Goal: Task Accomplishment & Management: Use online tool/utility

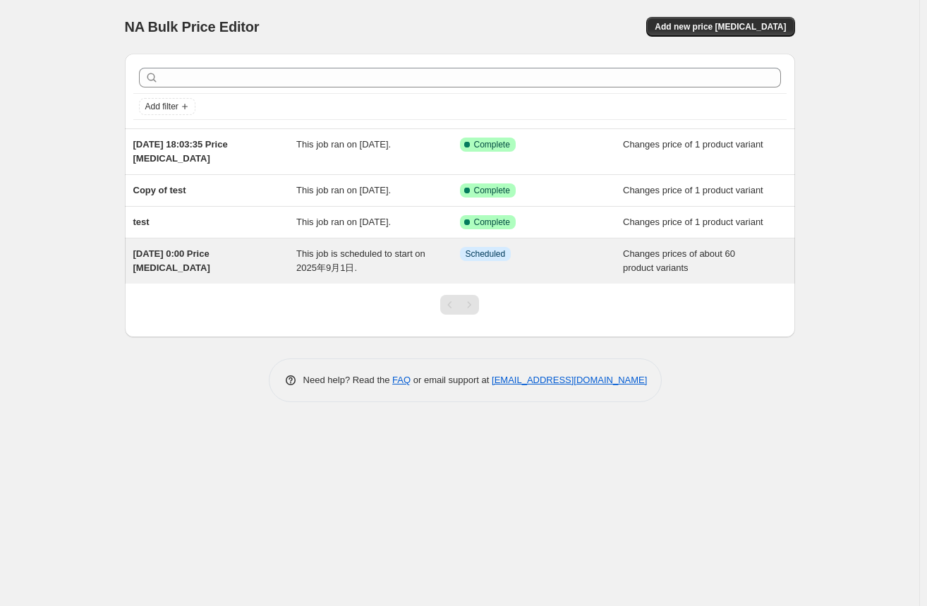
click at [212, 263] on div "[DATE] 0:00 Price [MEDICAL_DATA]" at bounding box center [215, 261] width 164 height 28
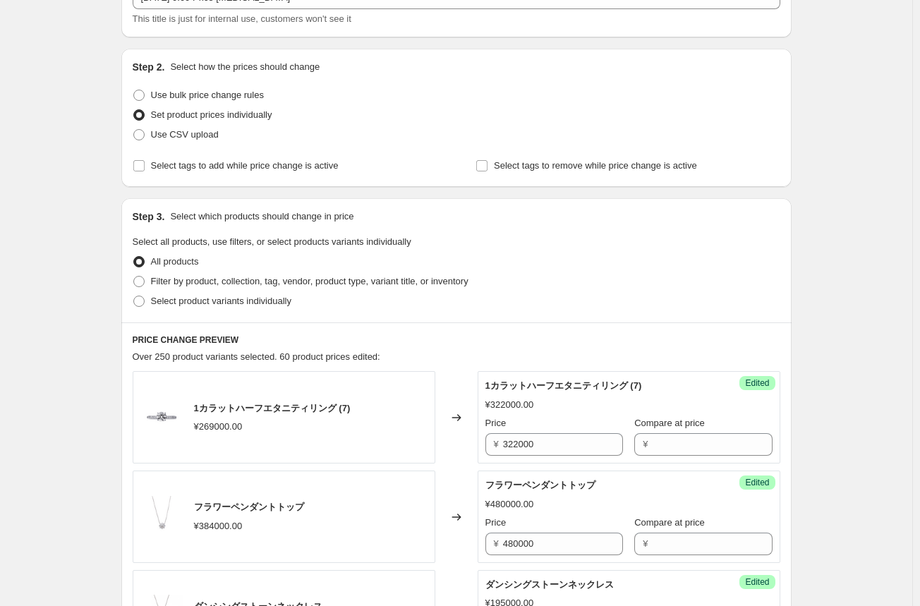
scroll to position [212, 0]
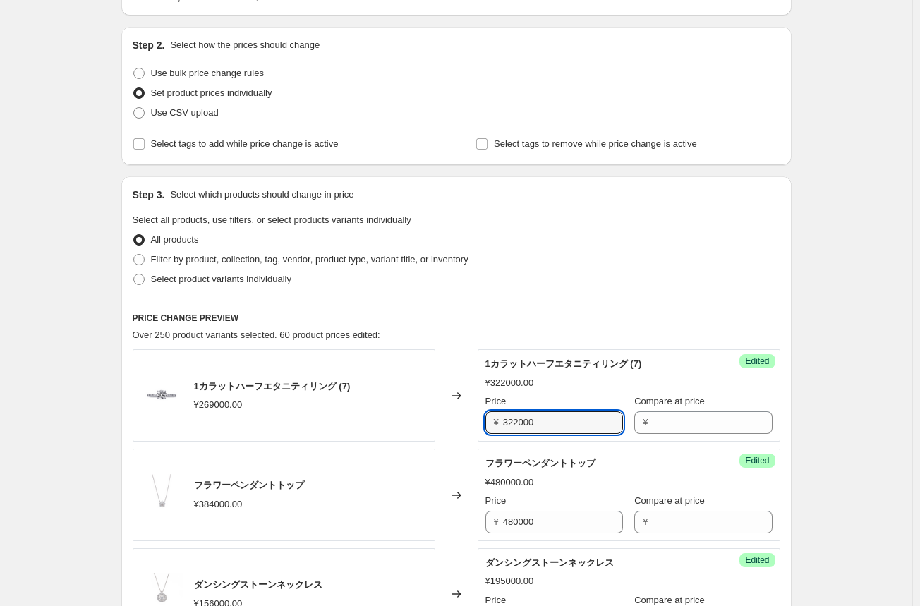
drag, startPoint x: 543, startPoint y: 422, endPoint x: 448, endPoint y: 425, distance: 94.5
click at [448, 425] on div "1カラットハーフエタニティリング (7) ¥269000.00 Changed to Success Edited 1カラットハーフエタニティリング (7) …" at bounding box center [456, 395] width 647 height 92
type input "309000"
click at [426, 424] on div "1カラットハーフエタニティリング (7) ¥269000.00" at bounding box center [284, 395] width 303 height 92
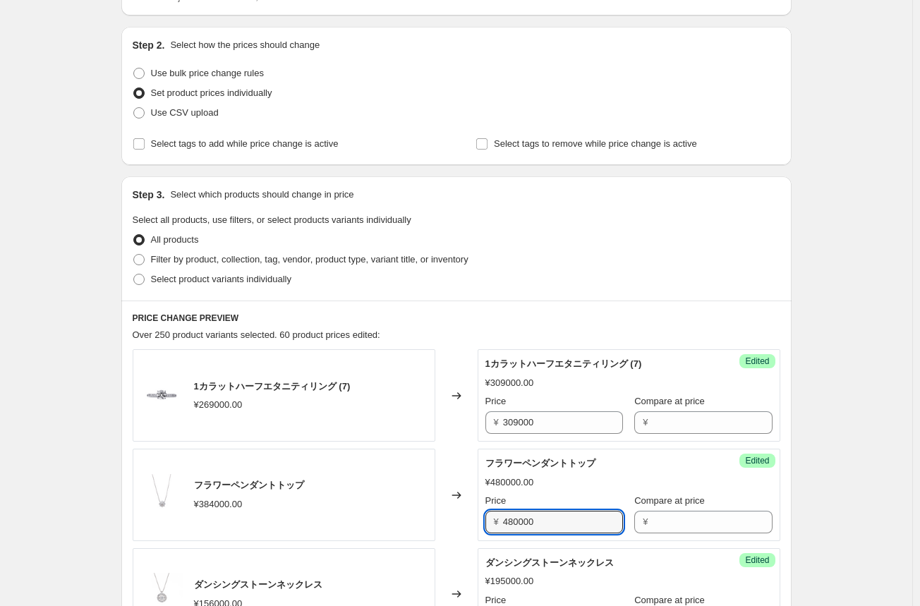
drag, startPoint x: 546, startPoint y: 517, endPoint x: 427, endPoint y: 517, distance: 119.9
click at [428, 517] on div "フラワーペンダントトップ ¥384000.00 Changed to Success Edited フラワーペンダントトップ ¥480000.00 Price…" at bounding box center [456, 494] width 647 height 92
type input "442000"
click at [530, 489] on div "フラワーペンダントトップ ¥442000.00 Price ¥ 442000 Compare at price ¥" at bounding box center [628, 494] width 287 height 77
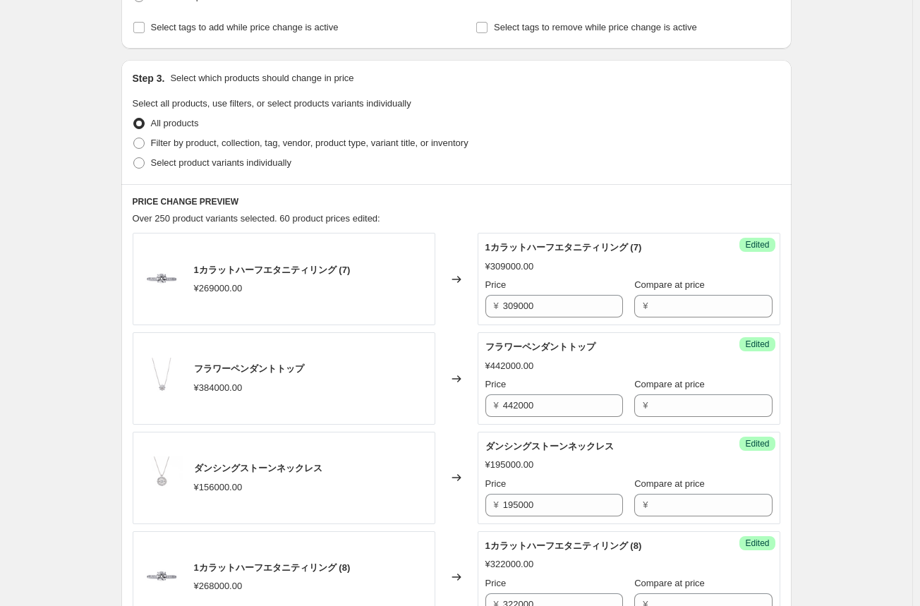
scroll to position [353, 0]
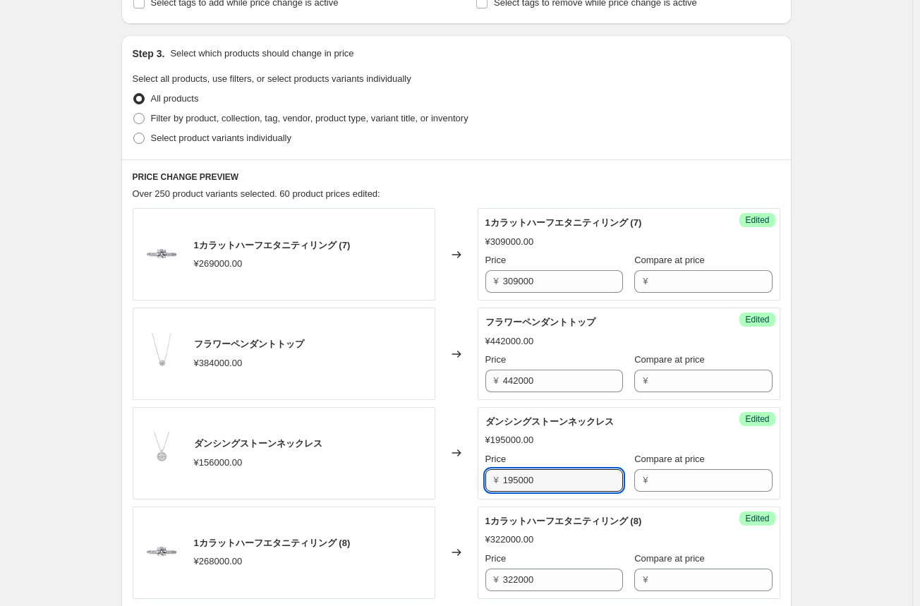
drag, startPoint x: 557, startPoint y: 480, endPoint x: 465, endPoint y: 480, distance: 91.7
click at [465, 480] on div "ダンシングストーンネックレス ¥156000.00 Changed to Success Edited ダンシングストーンネックレス ¥195000.00 P…" at bounding box center [456, 453] width 647 height 92
type input "187000"
click at [449, 523] on div "Changed to" at bounding box center [456, 552] width 42 height 92
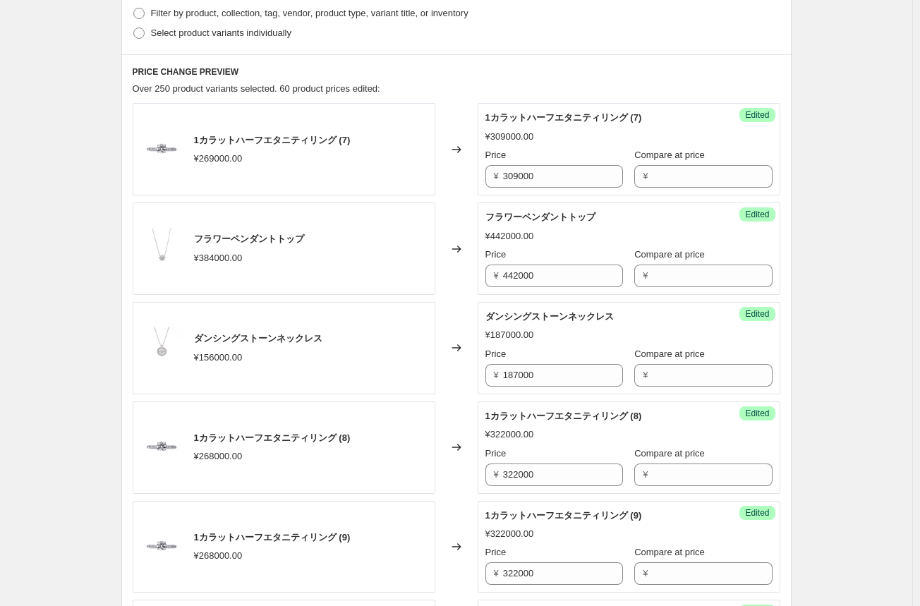
scroll to position [494, 0]
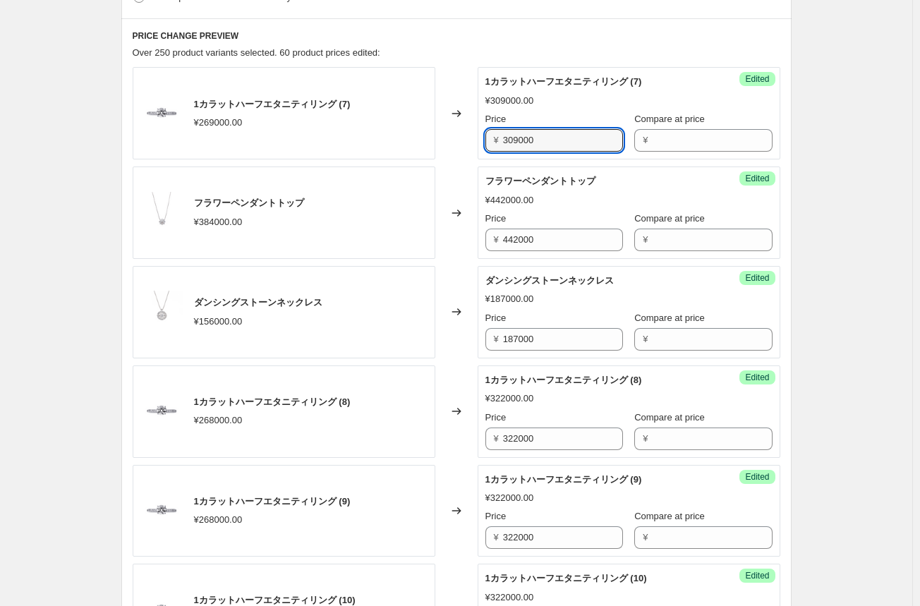
drag, startPoint x: 544, startPoint y: 144, endPoint x: 485, endPoint y: 143, distance: 59.2
click at [485, 143] on div "Success Edited 1カラットハーフエタニティリング (7) ¥309000.00 Price ¥ 309000 Compare at price ¥" at bounding box center [628, 113] width 303 height 92
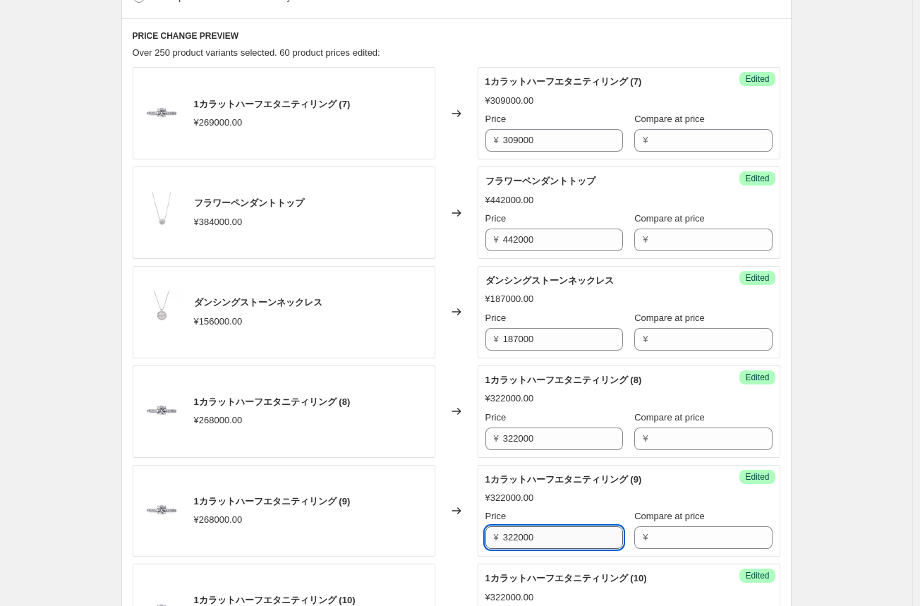
click at [513, 539] on input "322000" at bounding box center [563, 537] width 120 height 23
paste input "09"
click at [513, 539] on input "309000" at bounding box center [563, 537] width 120 height 23
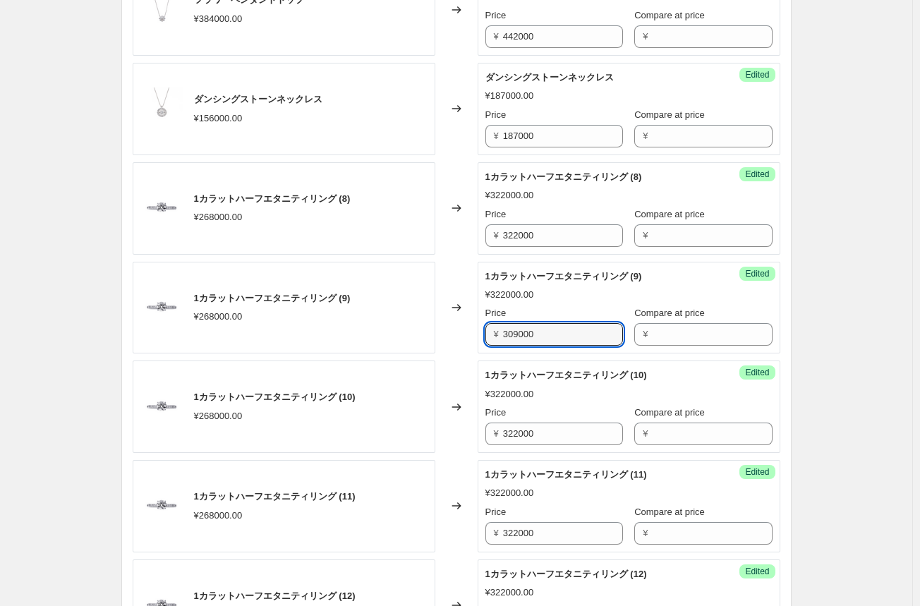
scroll to position [705, 0]
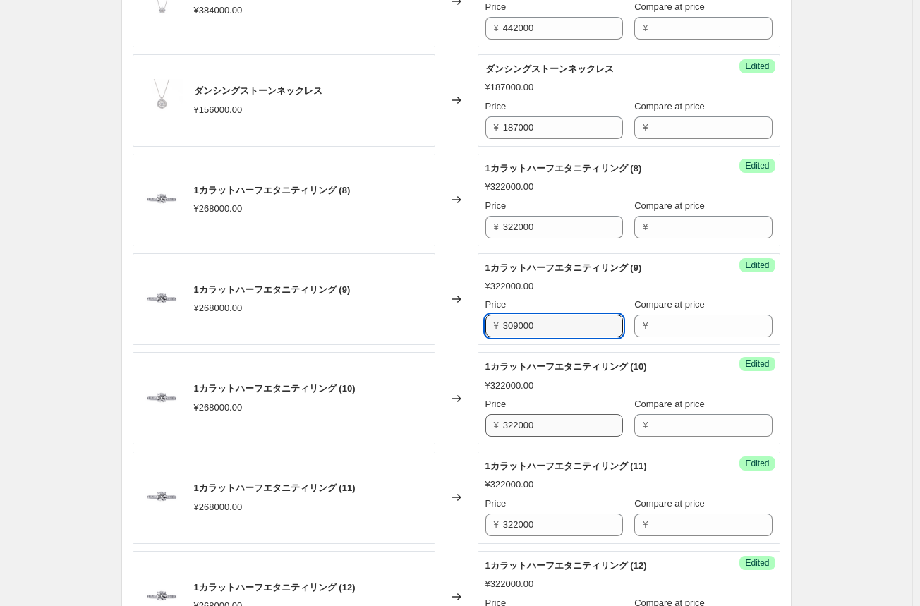
type input "309000"
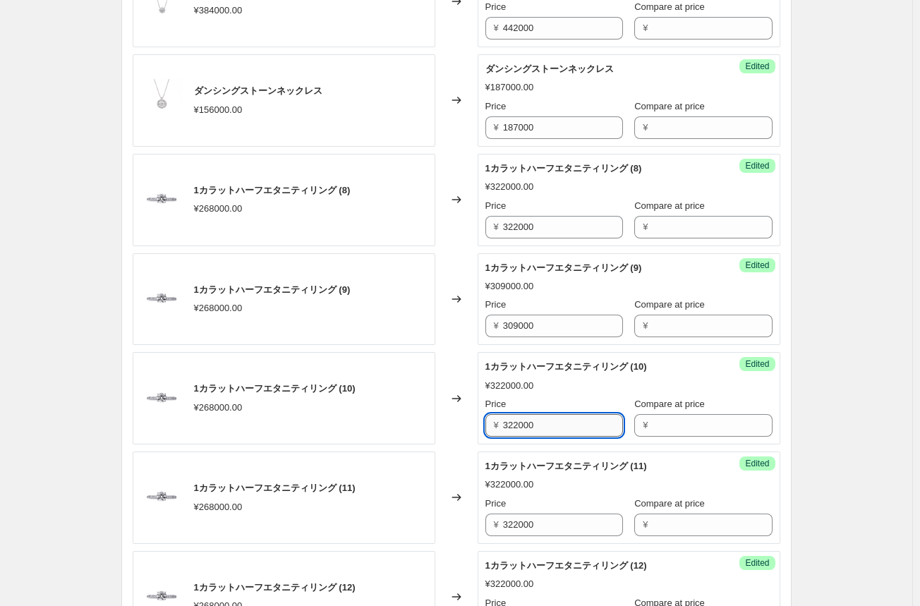
click at [527, 429] on input "322000" at bounding box center [563, 425] width 120 height 23
paste input "09"
type input "309000"
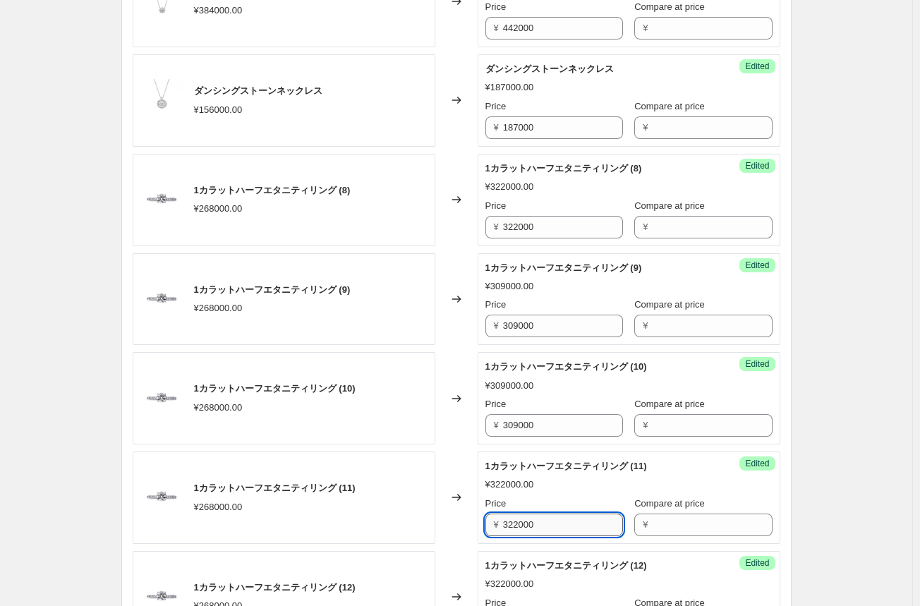
click at [516, 525] on input "322000" at bounding box center [563, 524] width 120 height 23
paste input "09"
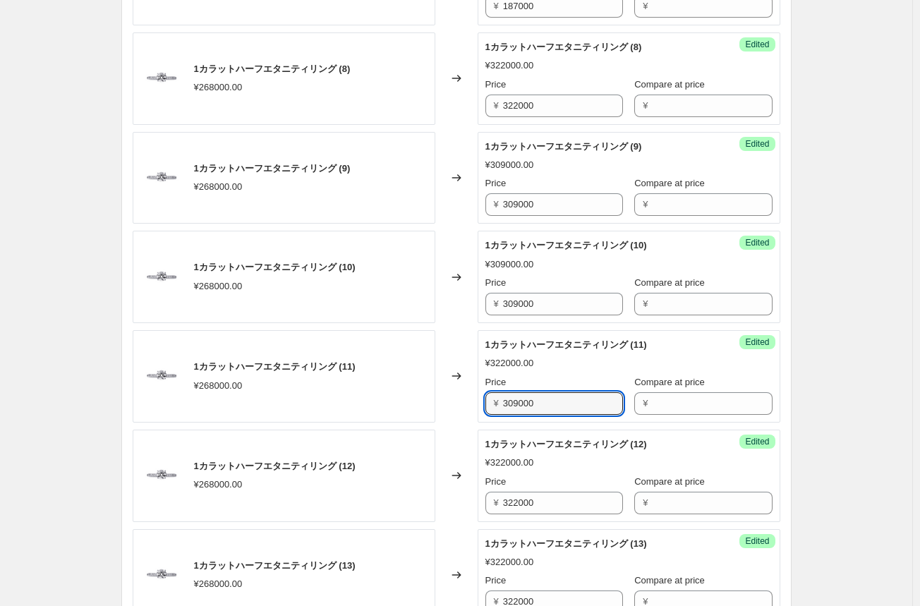
scroll to position [846, 0]
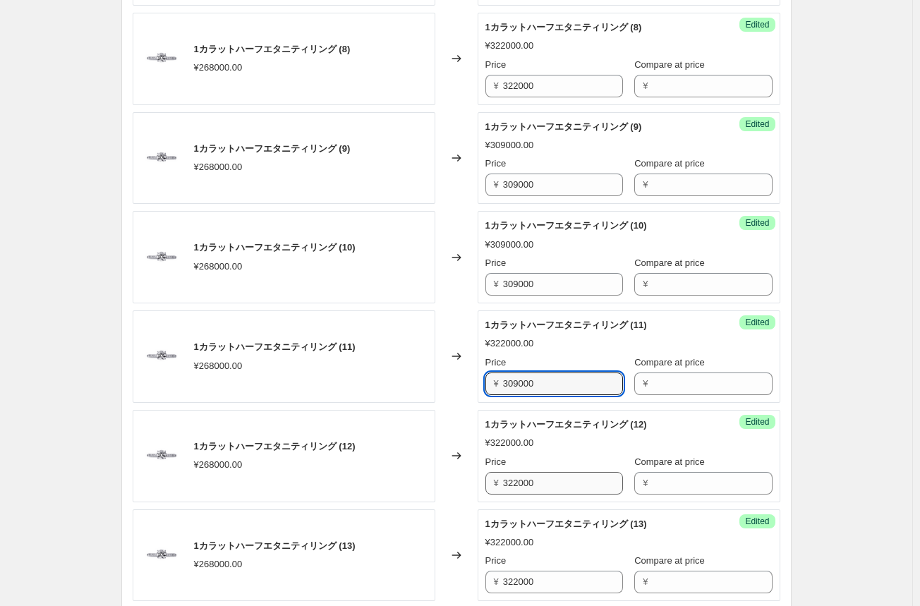
type input "309000"
click at [520, 482] on input "322000" at bounding box center [563, 483] width 120 height 23
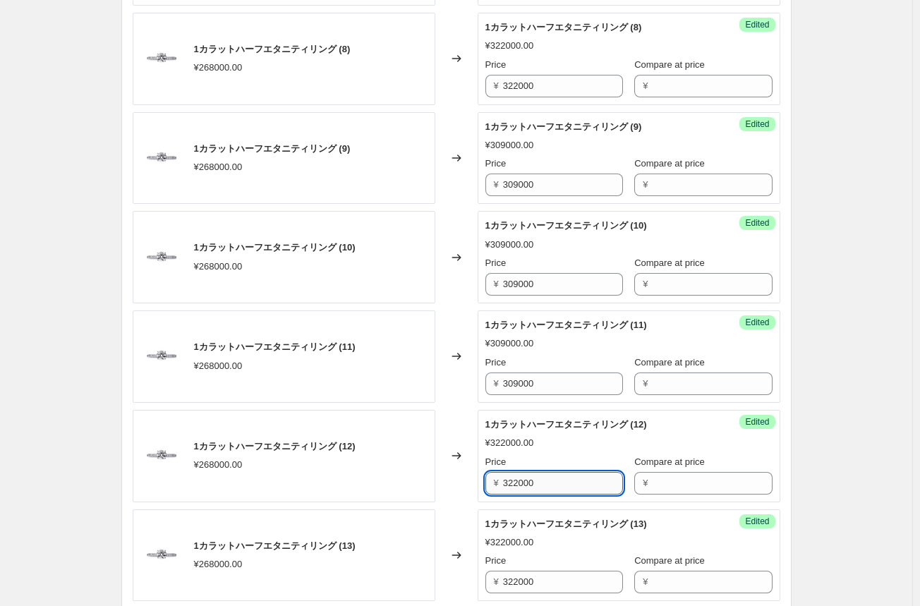
click at [520, 482] on input "322000" at bounding box center [563, 483] width 120 height 23
paste input "09"
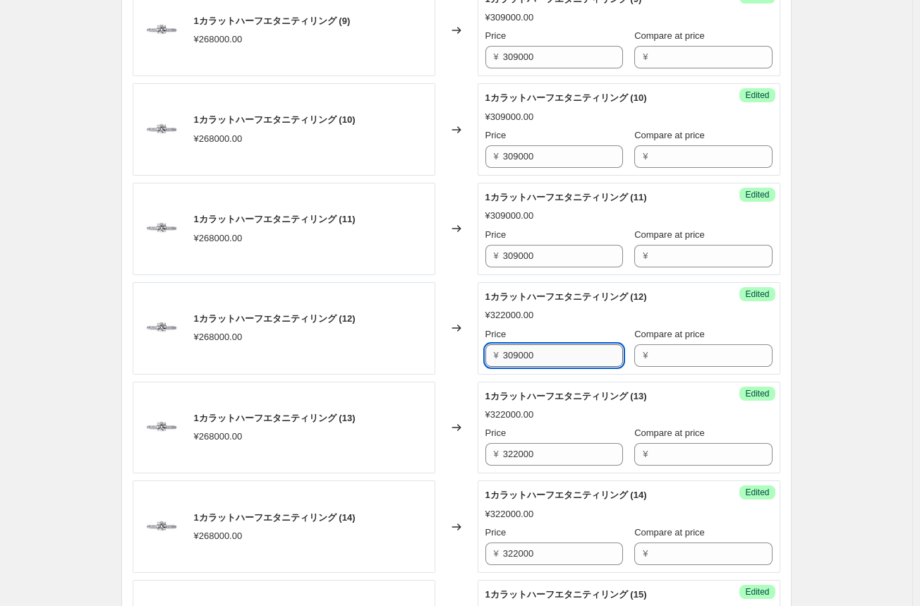
scroll to position [1058, 0]
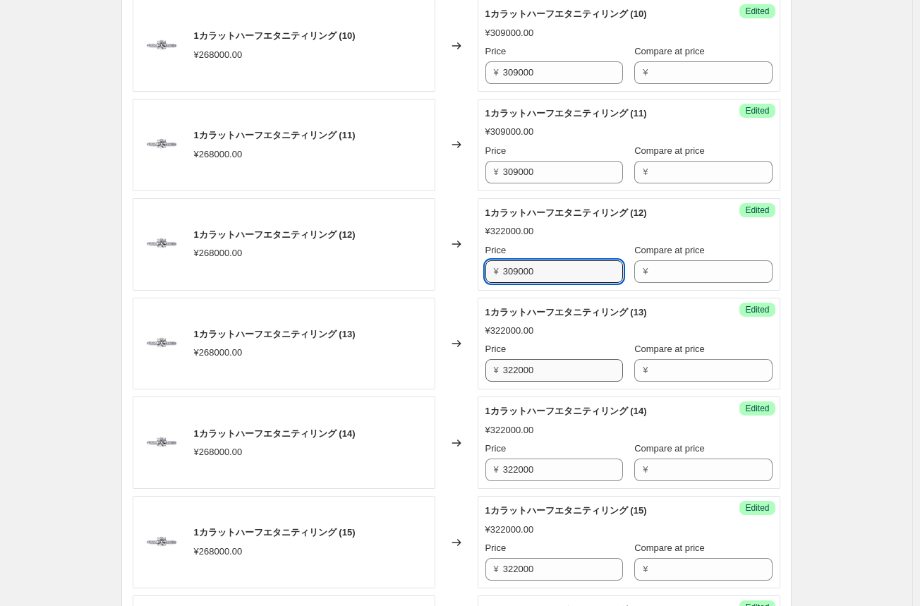
type input "309000"
click at [522, 373] on input "322000" at bounding box center [563, 370] width 120 height 23
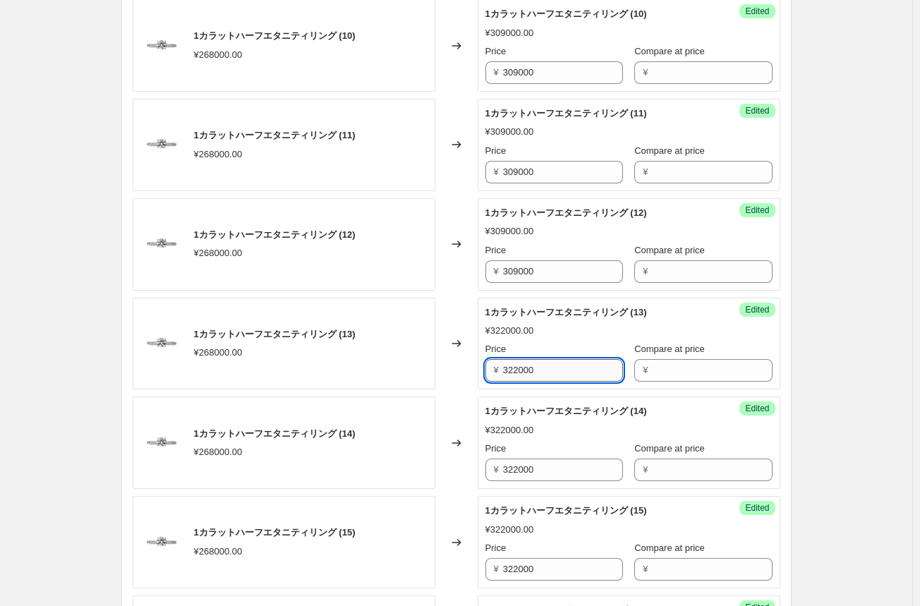
click at [522, 373] on input "322000" at bounding box center [563, 370] width 120 height 23
paste input "09"
type input "309000"
click at [513, 469] on input "322000" at bounding box center [563, 469] width 120 height 23
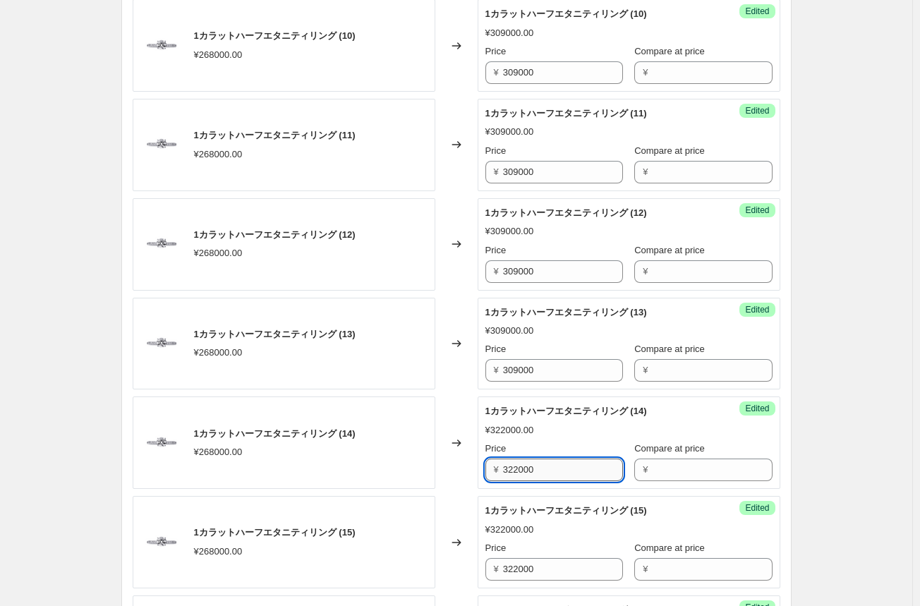
click at [513, 469] on input "322000" at bounding box center [563, 469] width 120 height 23
paste input "09"
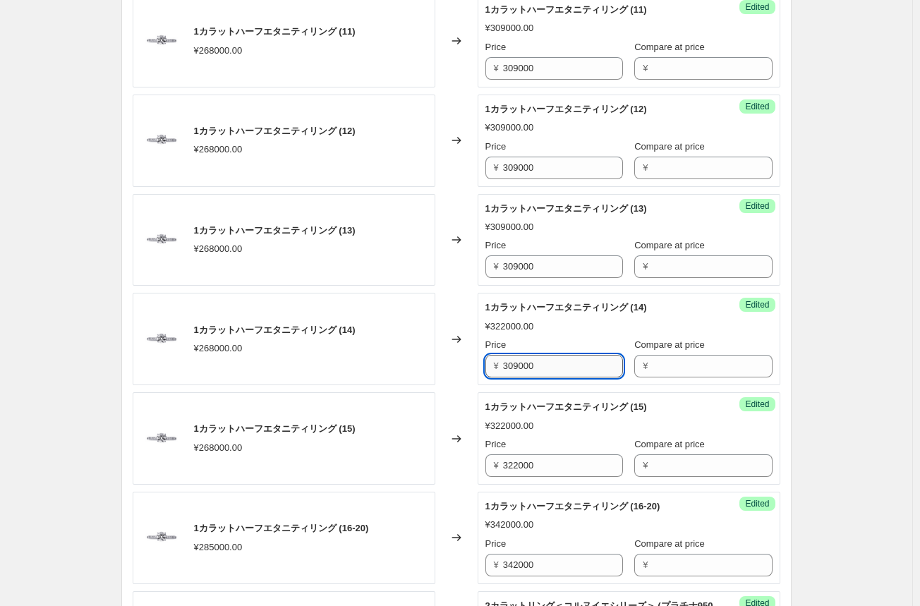
scroll to position [1199, 0]
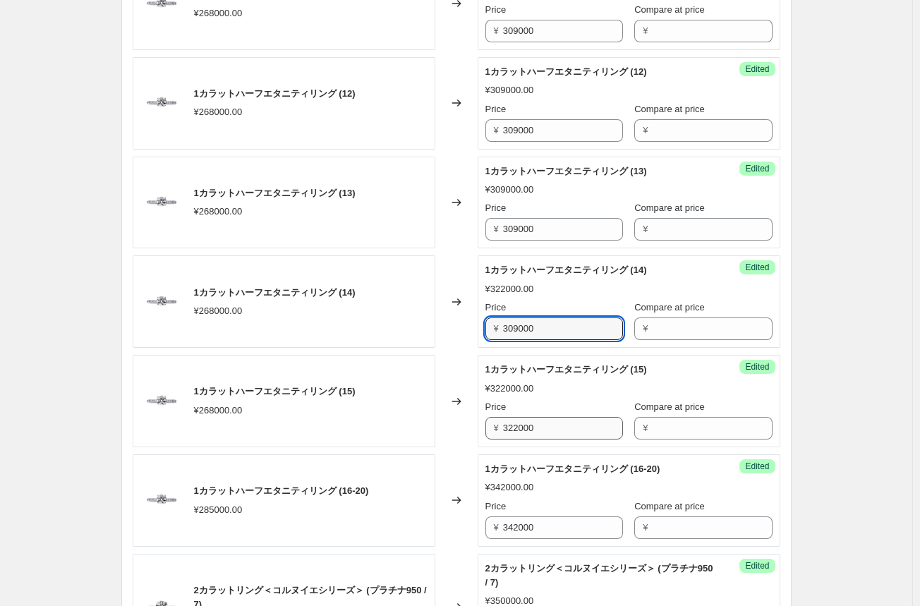
type input "309000"
click at [524, 428] on input "322000" at bounding box center [563, 428] width 120 height 23
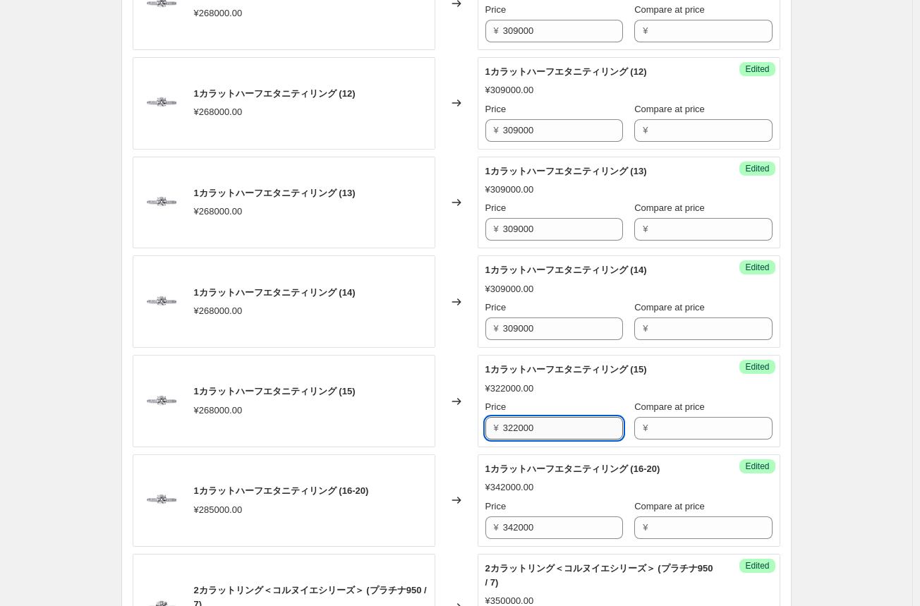
click at [524, 428] on input "322000" at bounding box center [563, 428] width 120 height 23
paste input "09"
type input "309000"
click at [515, 526] on input "342000" at bounding box center [563, 527] width 120 height 23
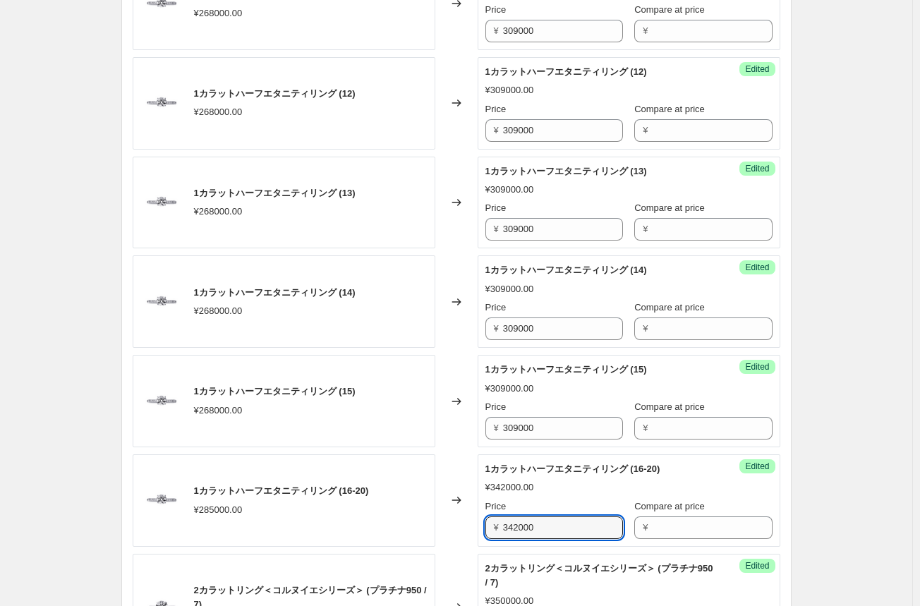
drag, startPoint x: 547, startPoint y: 525, endPoint x: 472, endPoint y: 528, distance: 74.8
click at [472, 528] on div "1カラットハーフエタニティリング (16-20) ¥285000.00 Changed to Success Edited 1カラットハーフエタニティリング …" at bounding box center [456, 500] width 647 height 92
type input "328000"
click at [451, 517] on div "Changed to" at bounding box center [456, 500] width 42 height 92
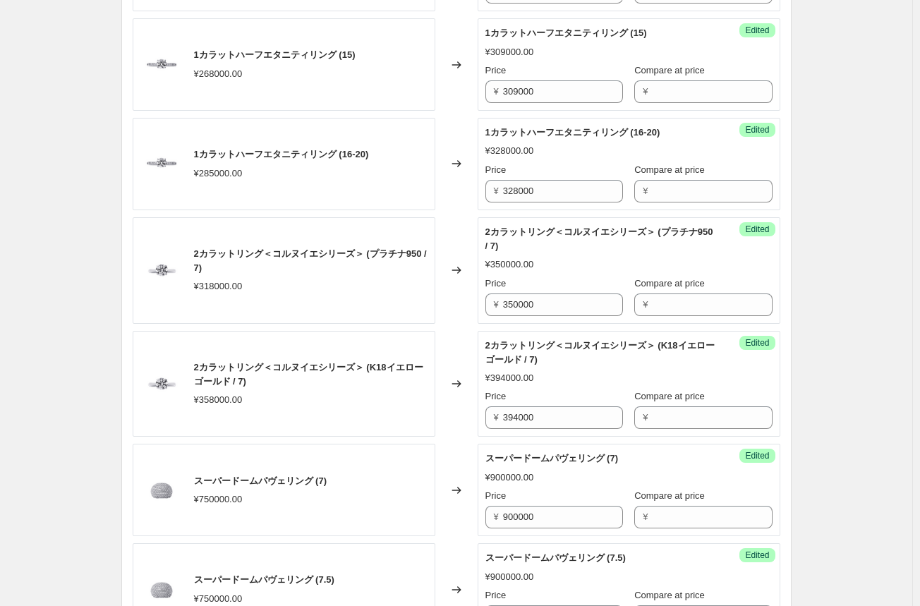
scroll to position [1551, 0]
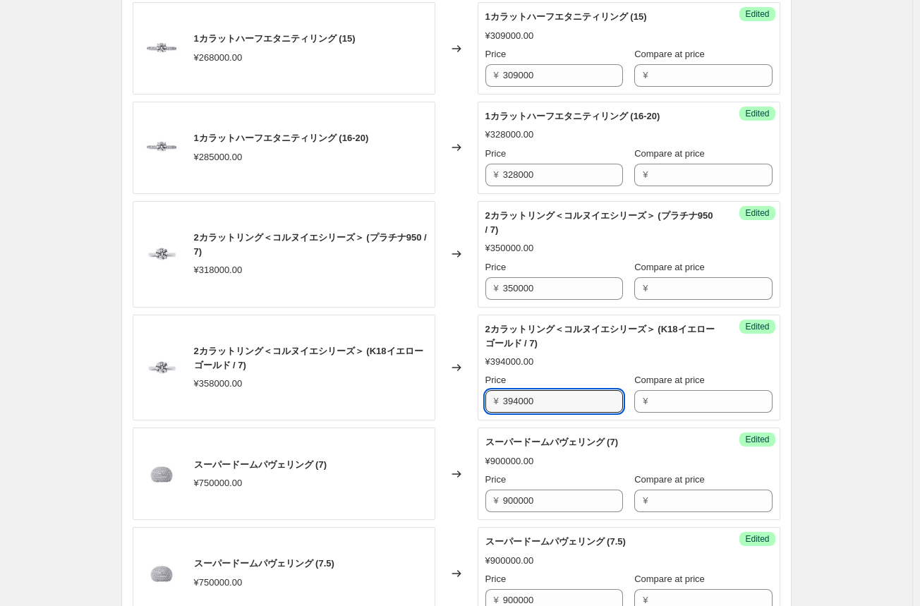
drag, startPoint x: 559, startPoint y: 398, endPoint x: 427, endPoint y: 400, distance: 131.9
click at [427, 400] on div "2カラットリング＜コルヌイエシリーズ＞ (K18イエローゴールド / 7) ¥358000.00 Changed to Success Edited 2カラッ…" at bounding box center [456, 367] width 647 height 106
type input "412000"
click at [388, 447] on div "スーパードームパヴェリング (7) ¥750000.00" at bounding box center [284, 473] width 303 height 92
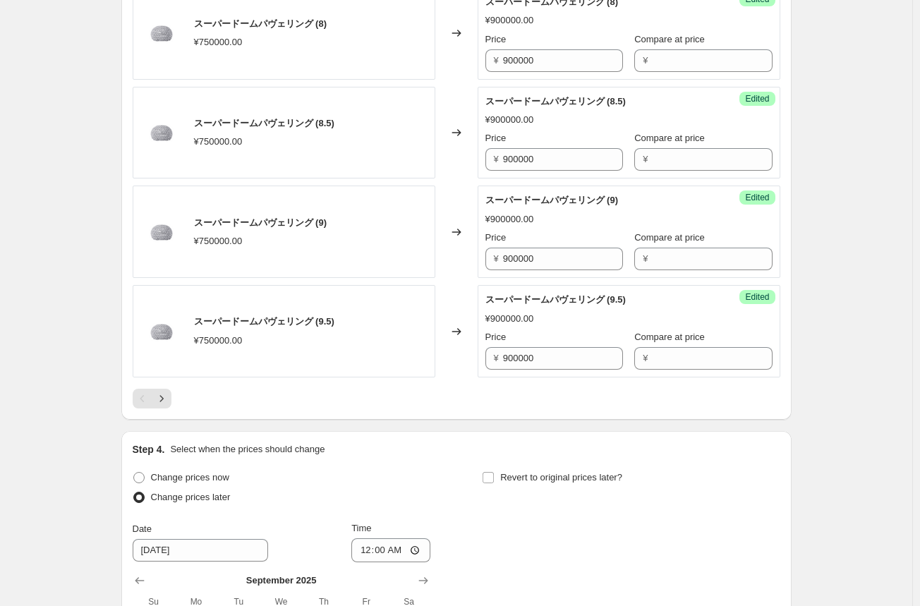
scroll to position [2186, 0]
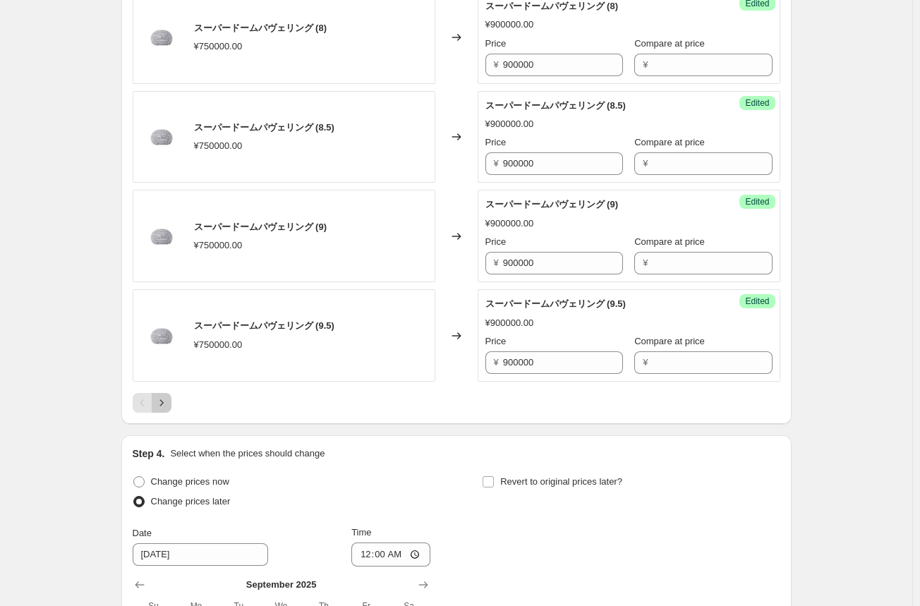
click at [167, 401] on icon "Next" at bounding box center [161, 403] width 14 height 14
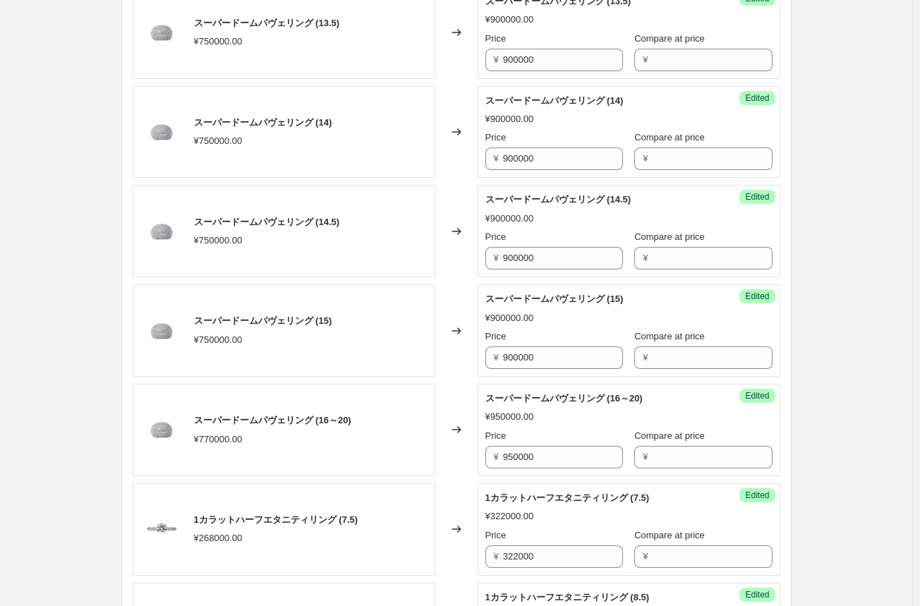
scroll to position [1340, 0]
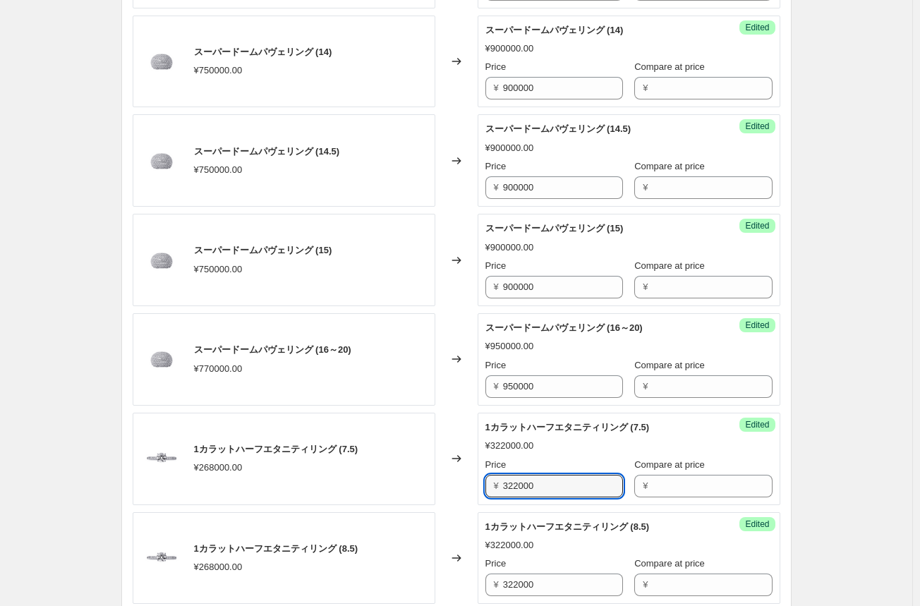
drag, startPoint x: 547, startPoint y: 483, endPoint x: 451, endPoint y: 478, distance: 96.0
click at [451, 478] on div "1カラットハーフエタニティリング (7.5) ¥268000.00 Changed to Success Edited 1カラットハーフエタニティリング (7…" at bounding box center [456, 459] width 647 height 92
type input "309000"
click at [469, 496] on div "Changed to" at bounding box center [456, 459] width 42 height 92
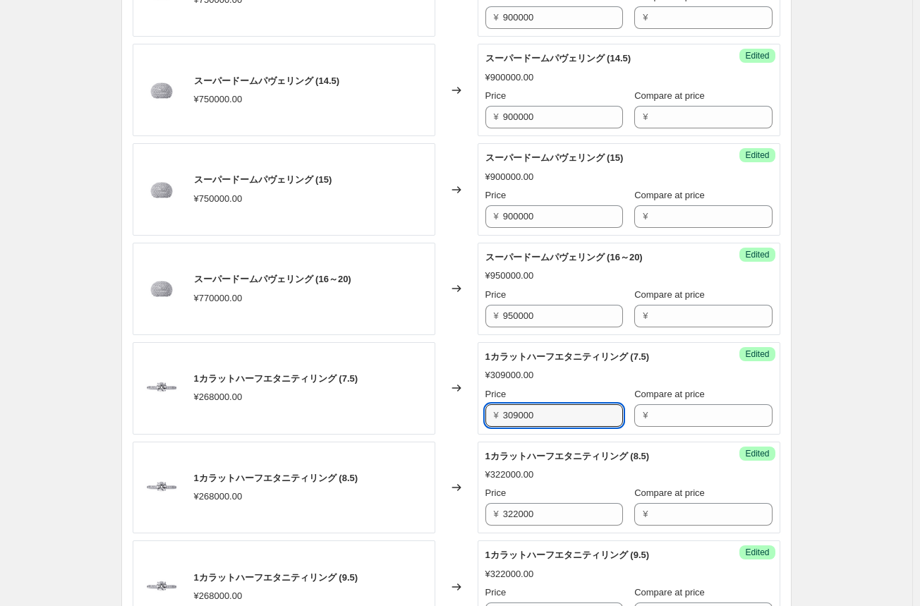
drag, startPoint x: 544, startPoint y: 414, endPoint x: 482, endPoint y: 410, distance: 62.9
click at [482, 410] on div "Success Edited 1カラットハーフエタニティリング (7.5) ¥309000.00 Price ¥ 309000 Compare at pric…" at bounding box center [628, 388] width 303 height 92
click at [440, 441] on div "Changed to" at bounding box center [456, 487] width 42 height 92
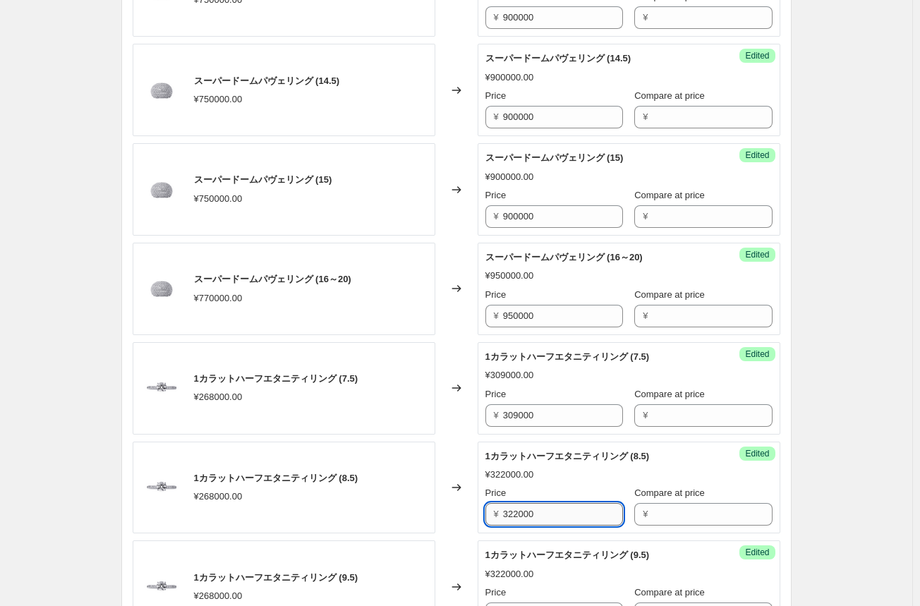
click at [522, 511] on input "322000" at bounding box center [563, 514] width 120 height 23
paste input "09"
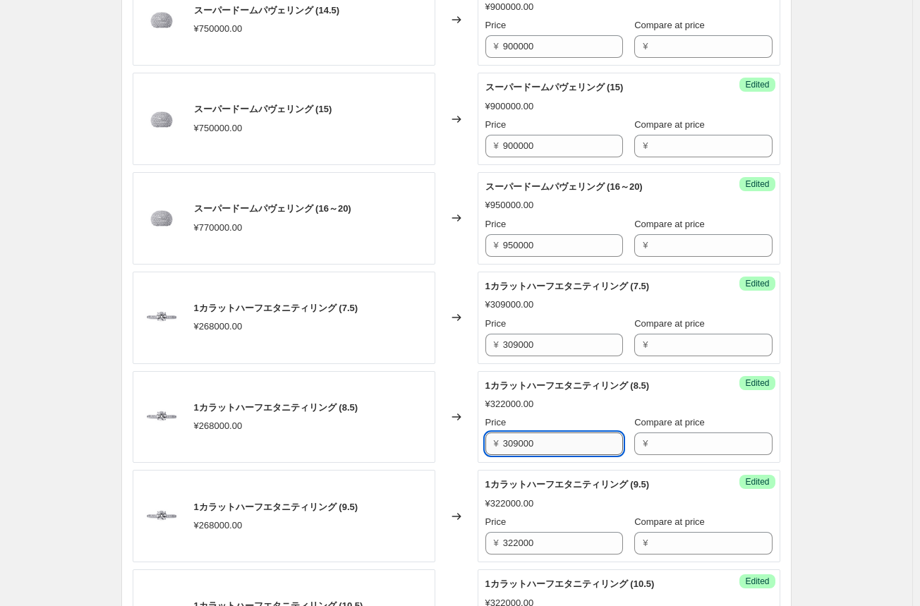
scroll to position [1551, 0]
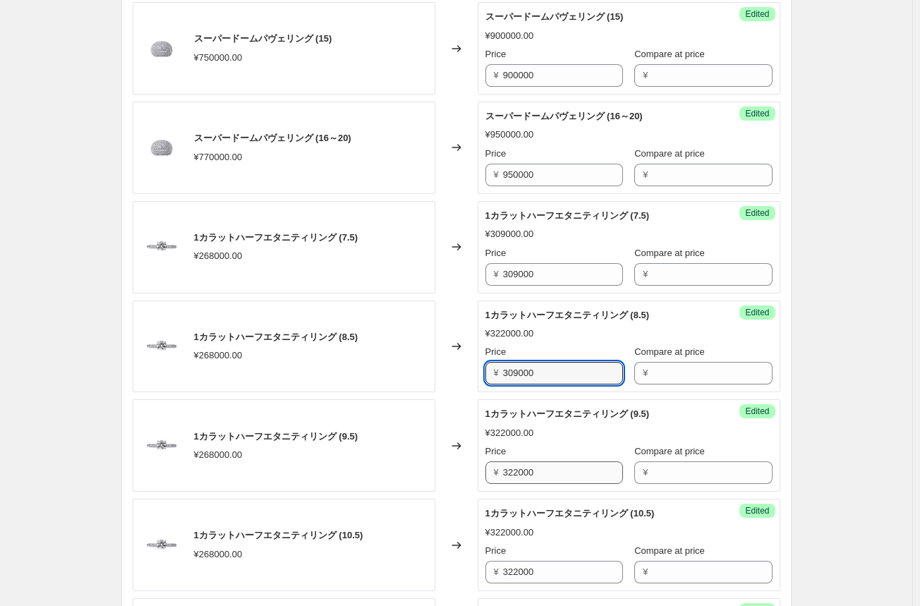
type input "309000"
click at [511, 471] on input "322000" at bounding box center [563, 472] width 120 height 23
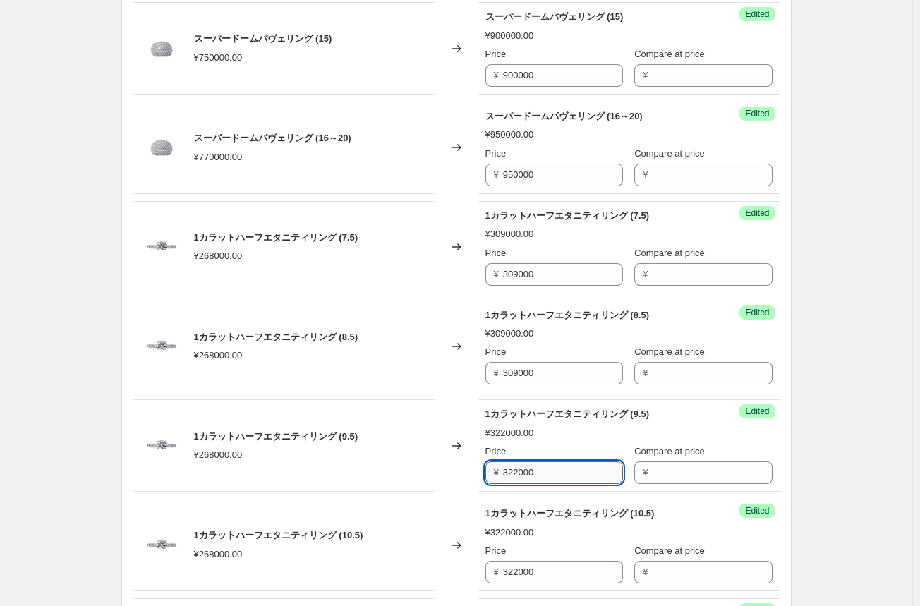
click at [511, 471] on input "322000" at bounding box center [563, 472] width 120 height 23
paste input "09"
click at [511, 471] on input "309000" at bounding box center [563, 472] width 120 height 23
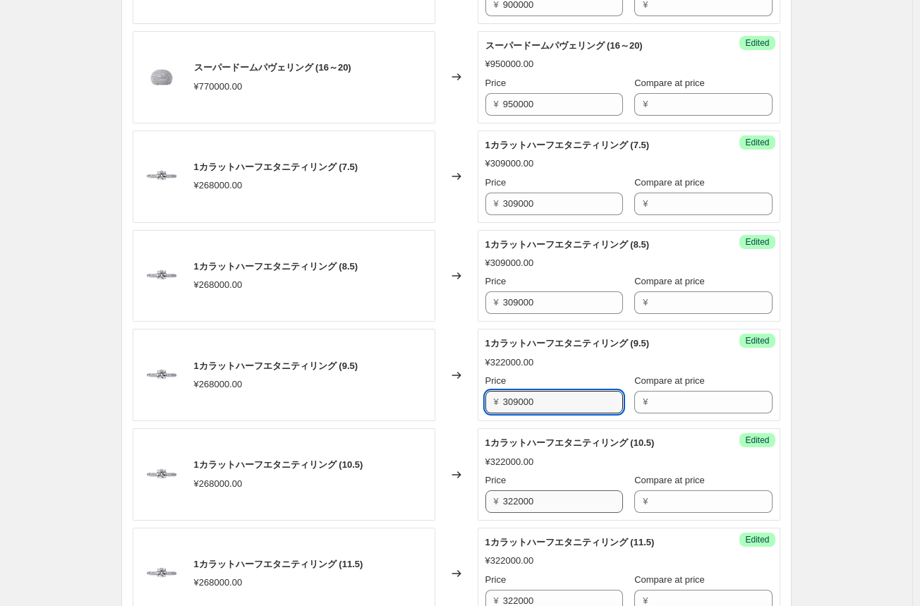
type input "309000"
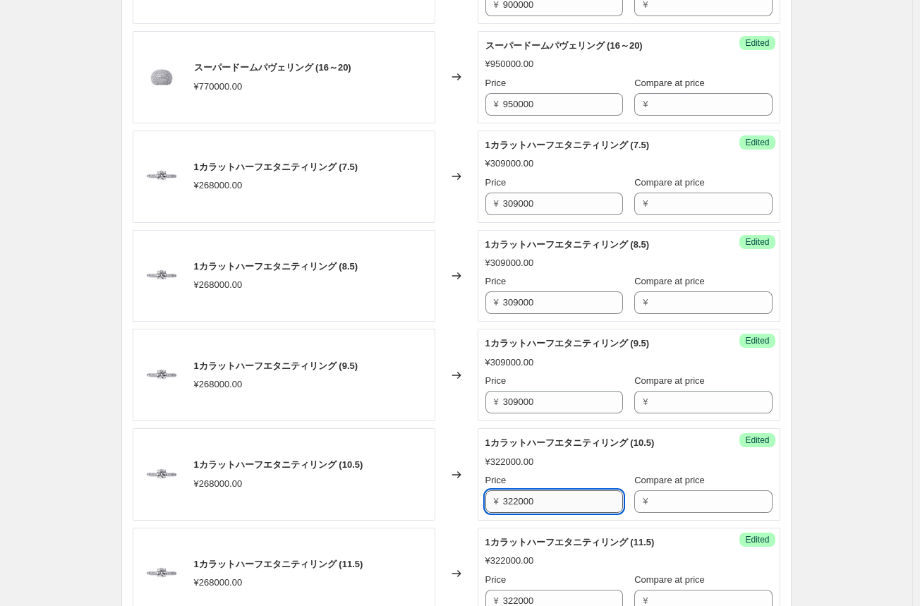
click at [508, 501] on input "322000" at bounding box center [563, 501] width 120 height 23
paste input "09"
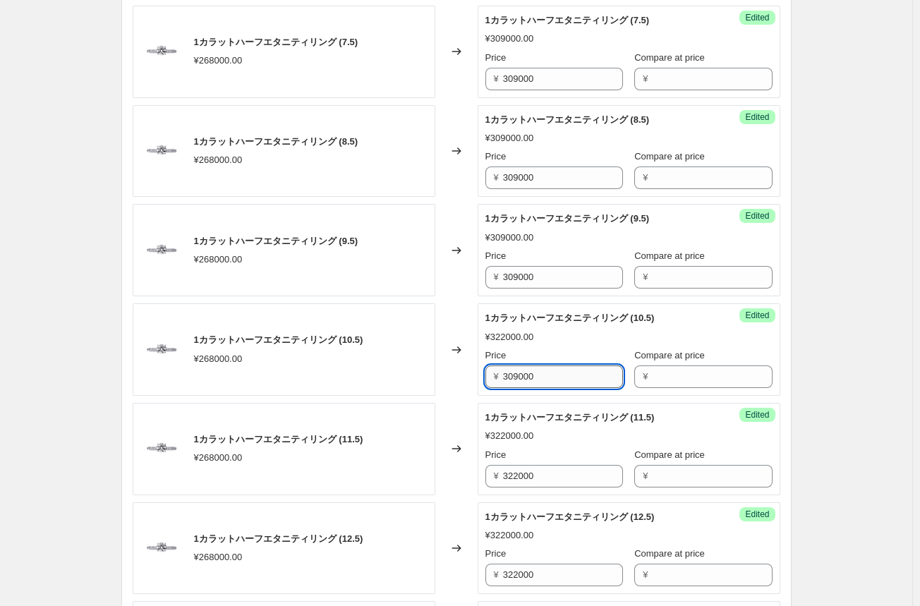
scroll to position [1763, 0]
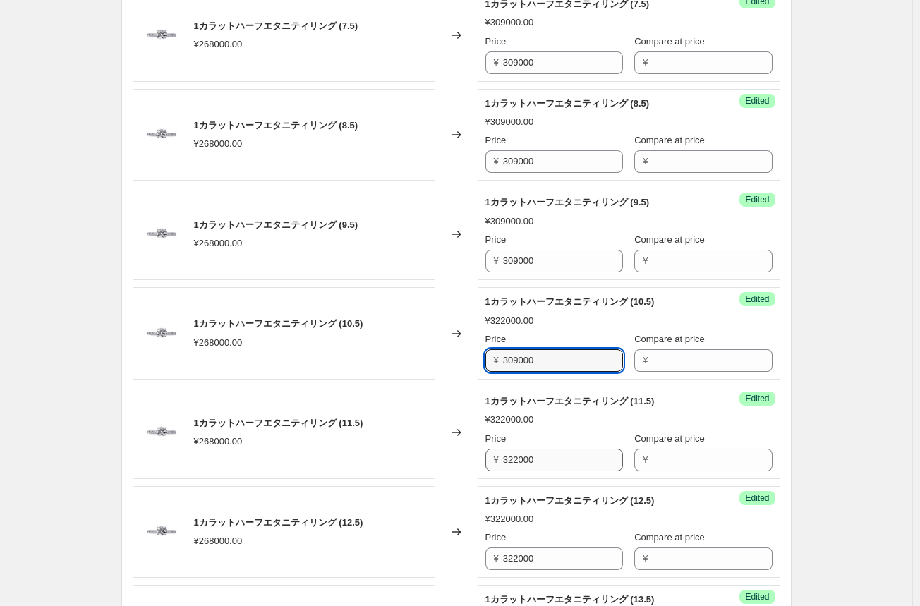
type input "309000"
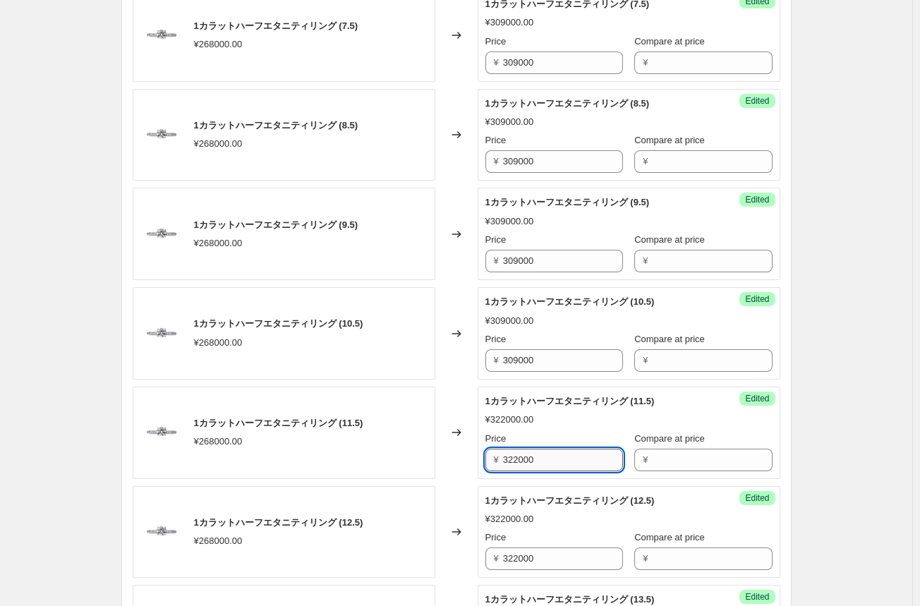
click at [520, 460] on input "322000" at bounding box center [563, 459] width 120 height 23
paste input "09"
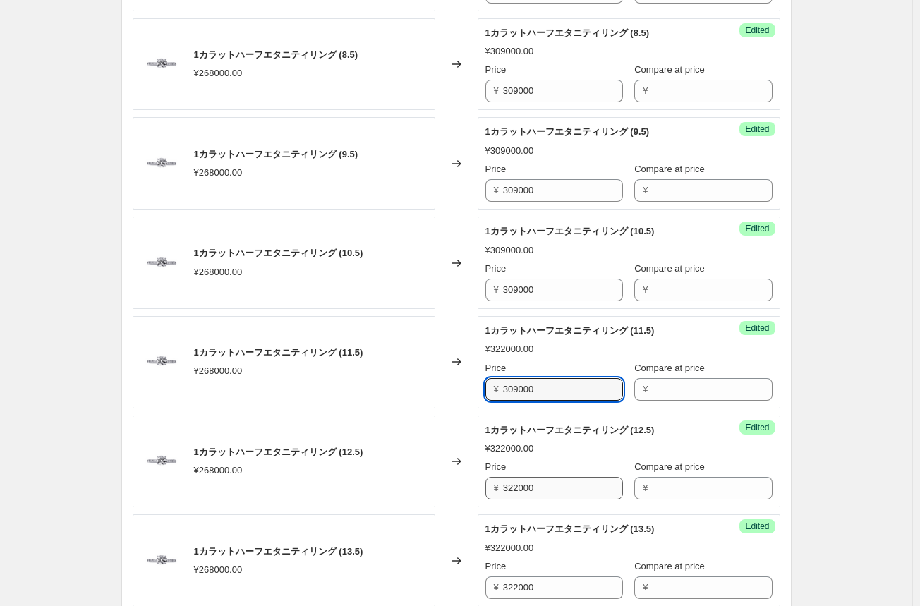
type input "309000"
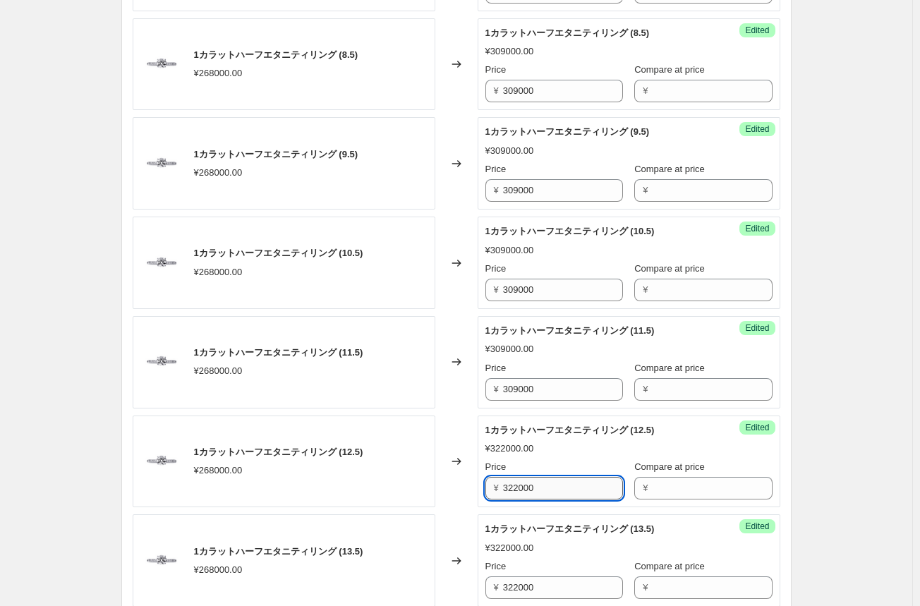
click at [513, 489] on input "322000" at bounding box center [563, 488] width 120 height 23
paste input "09"
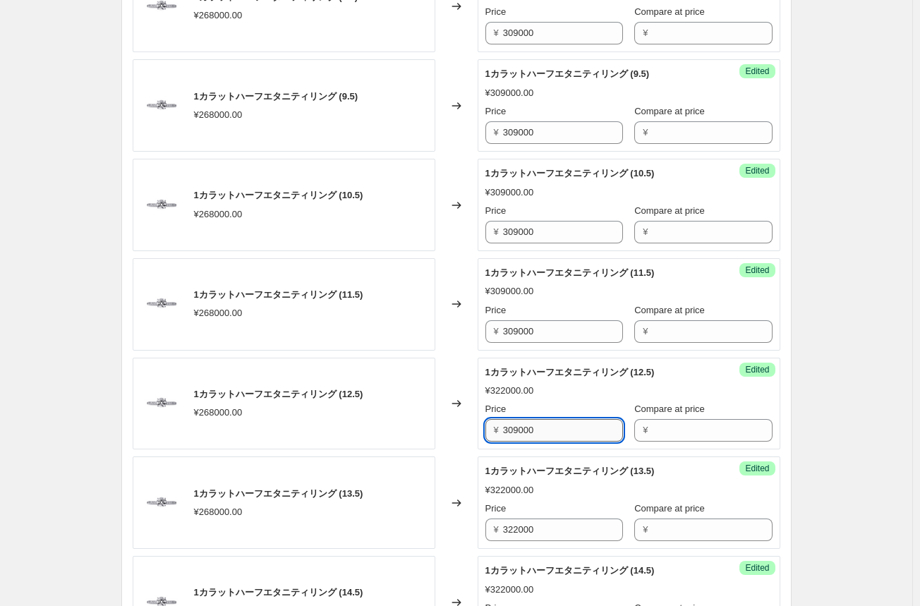
scroll to position [1974, 0]
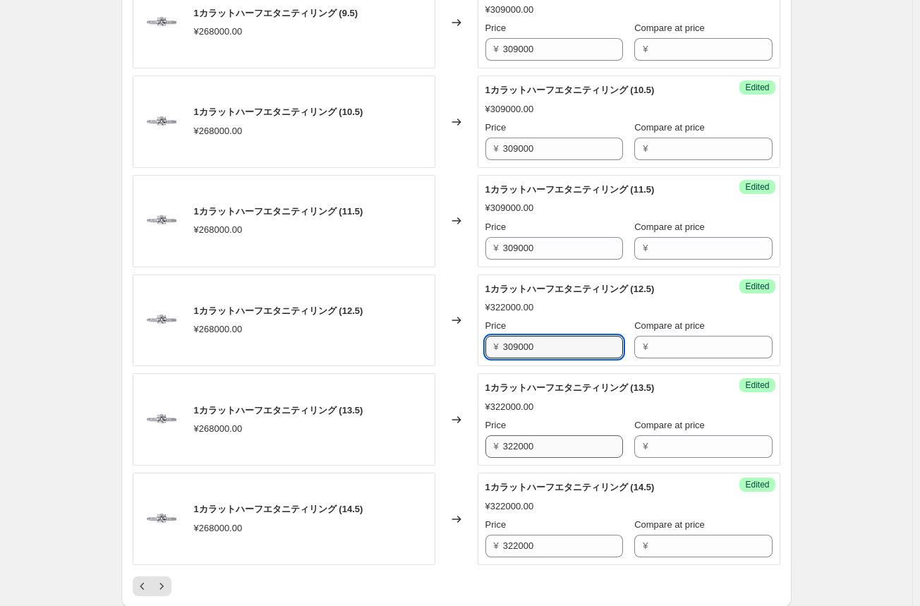
type input "309000"
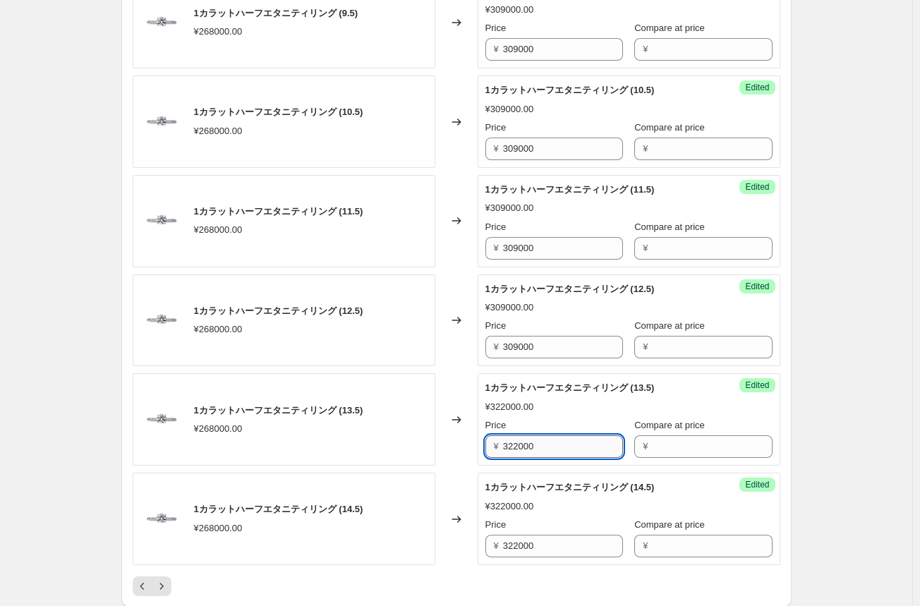
click at [519, 446] on input "322000" at bounding box center [563, 446] width 120 height 23
paste input "09"
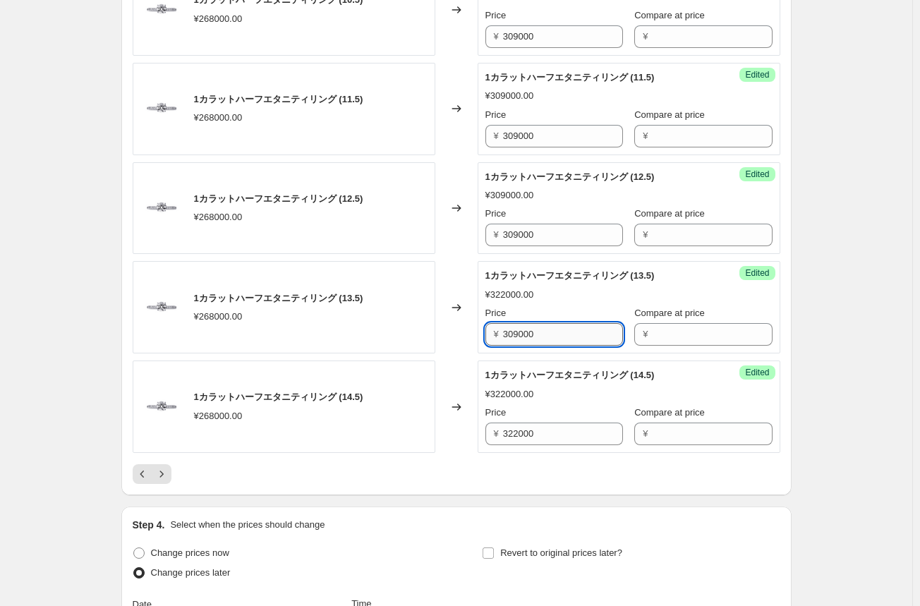
scroll to position [2115, 0]
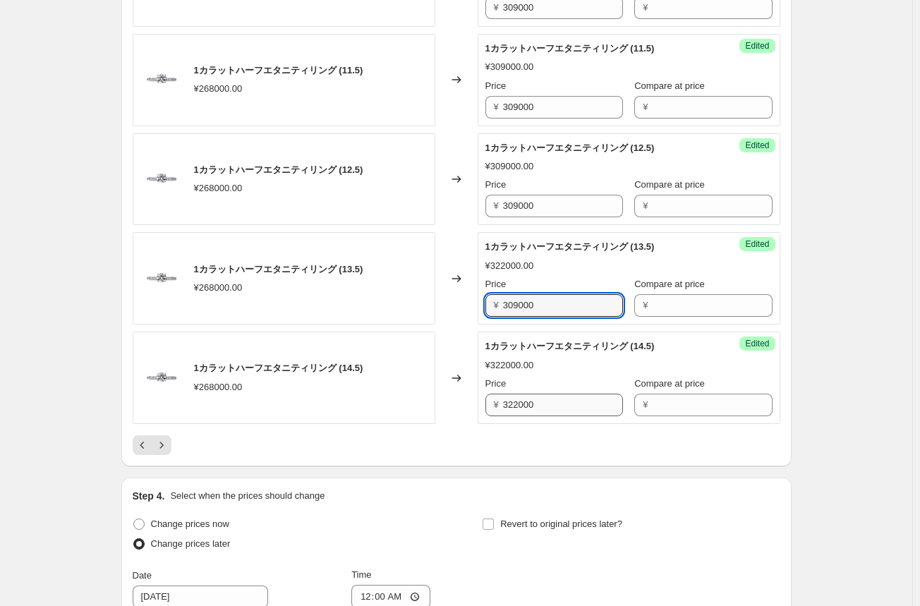
type input "309000"
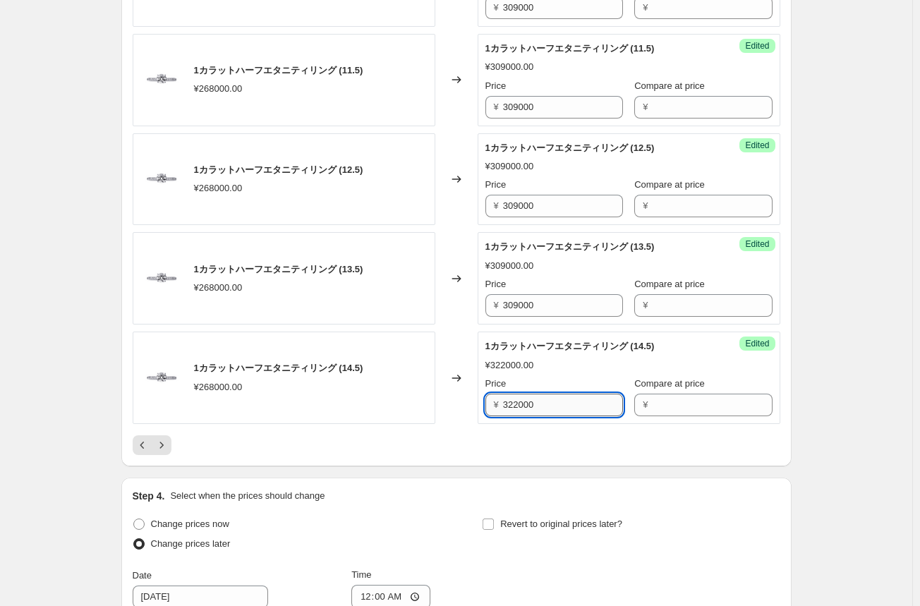
click at [522, 404] on input "322000" at bounding box center [563, 404] width 120 height 23
paste input "09"
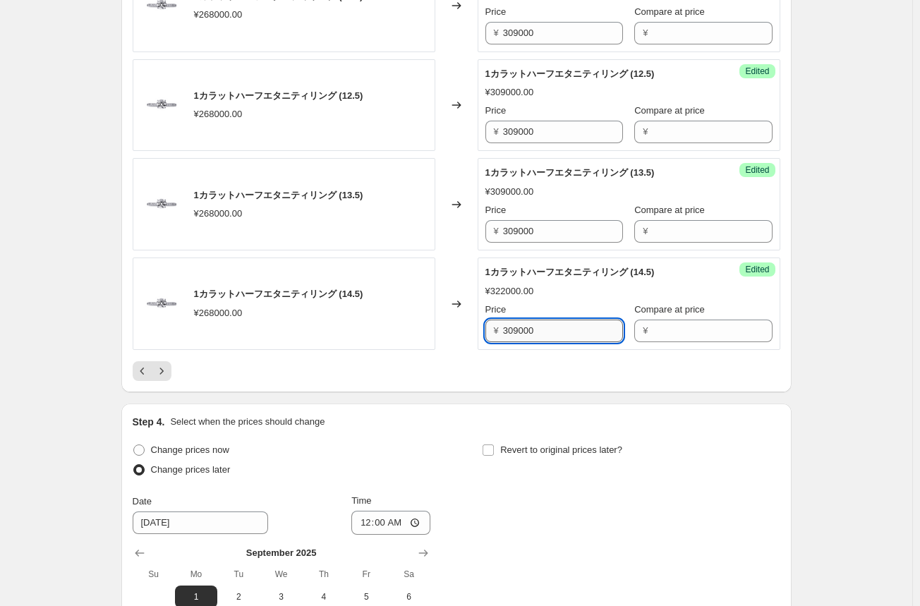
scroll to position [2256, 0]
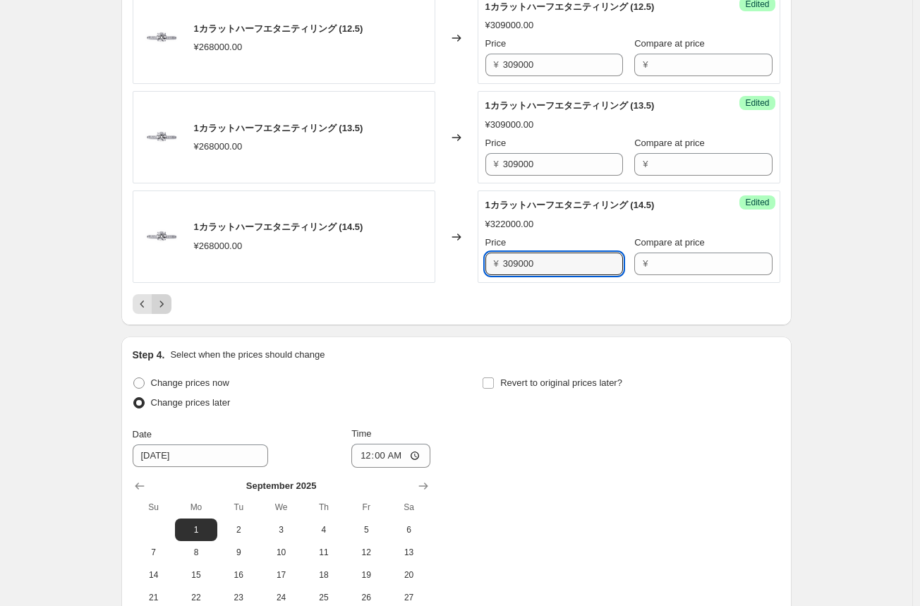
type input "309000"
click at [169, 303] on icon "Next" at bounding box center [161, 304] width 14 height 14
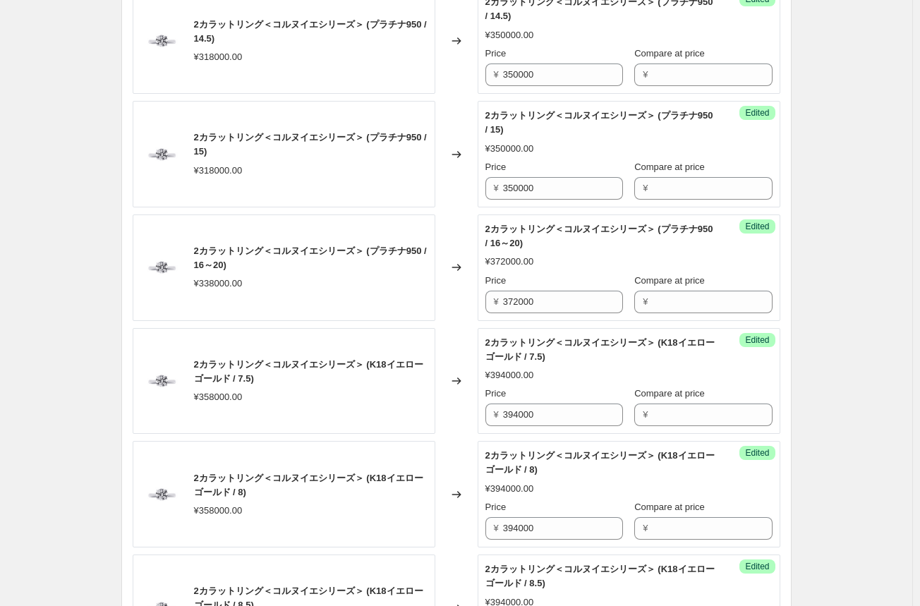
scroll to position [2186, 0]
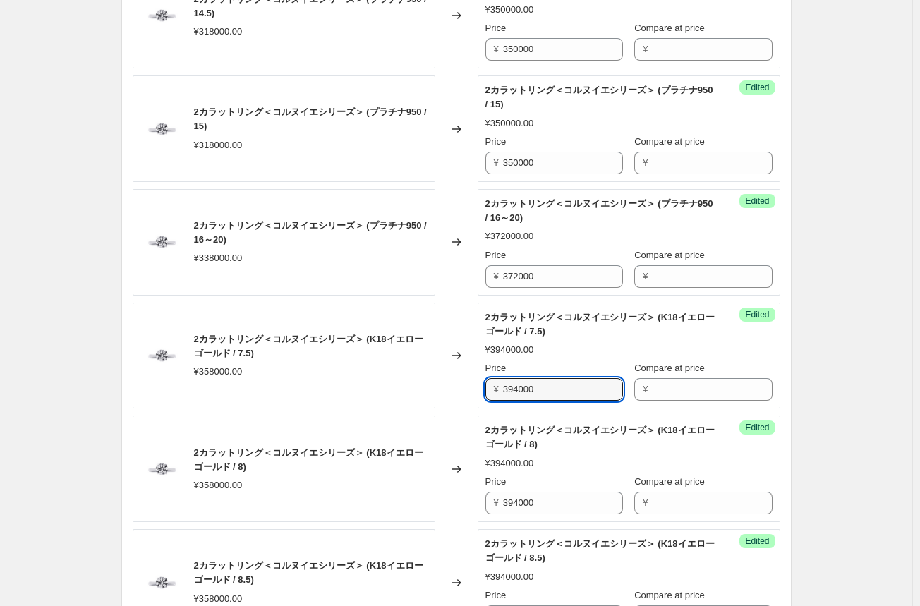
drag, startPoint x: 560, startPoint y: 390, endPoint x: 462, endPoint y: 376, distance: 99.0
click at [468, 384] on div "2カラットリング＜コルヌイエシリーズ＞ (K18イエローゴールド / 7.5) ¥358000.00 Changed to Success Edited 2カ…" at bounding box center [456, 356] width 647 height 106
type input "412000"
click at [465, 398] on div "Changed to" at bounding box center [456, 356] width 42 height 106
click at [511, 387] on input "412000" at bounding box center [563, 389] width 120 height 23
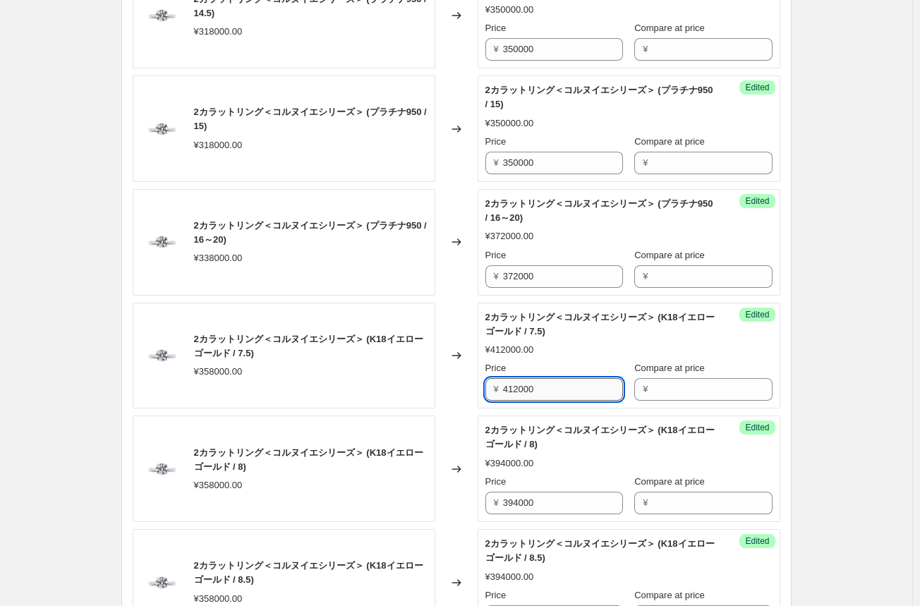
click at [519, 386] on input "412000" at bounding box center [563, 389] width 120 height 23
click at [519, 385] on input "412000" at bounding box center [563, 389] width 120 height 23
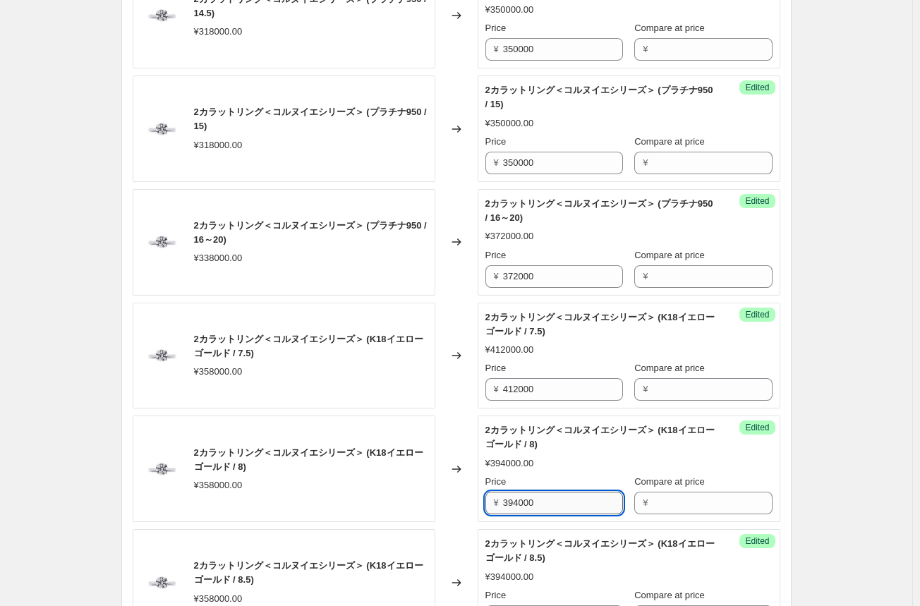
click at [516, 496] on input "394000" at bounding box center [563, 502] width 120 height 23
paste input "412"
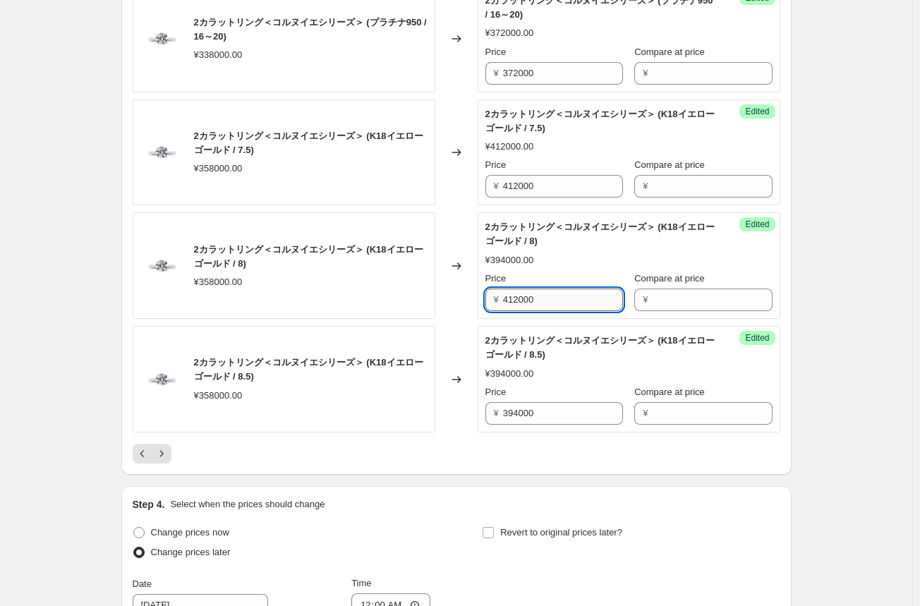
scroll to position [2398, 0]
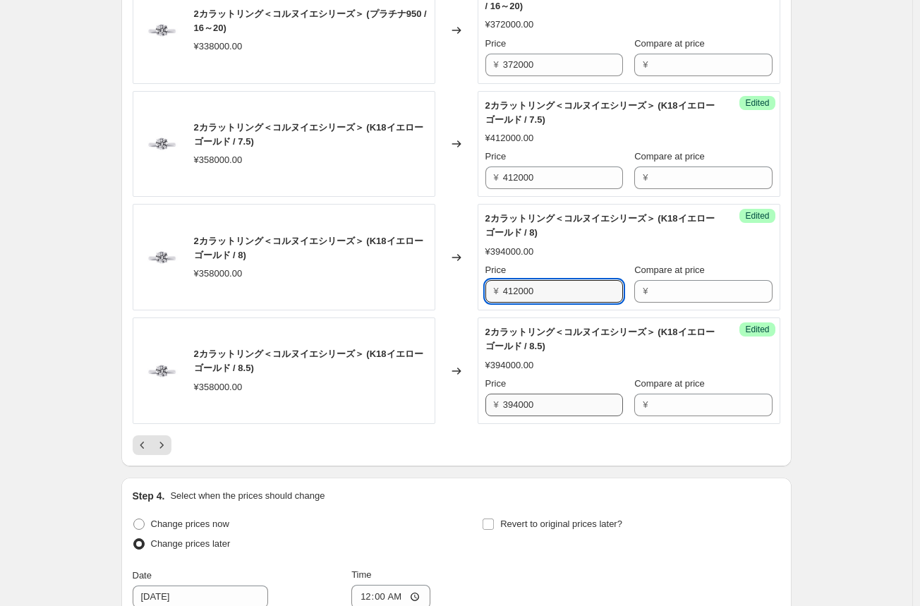
type input "412000"
click at [524, 404] on input "394000" at bounding box center [563, 404] width 120 height 23
paste input "412"
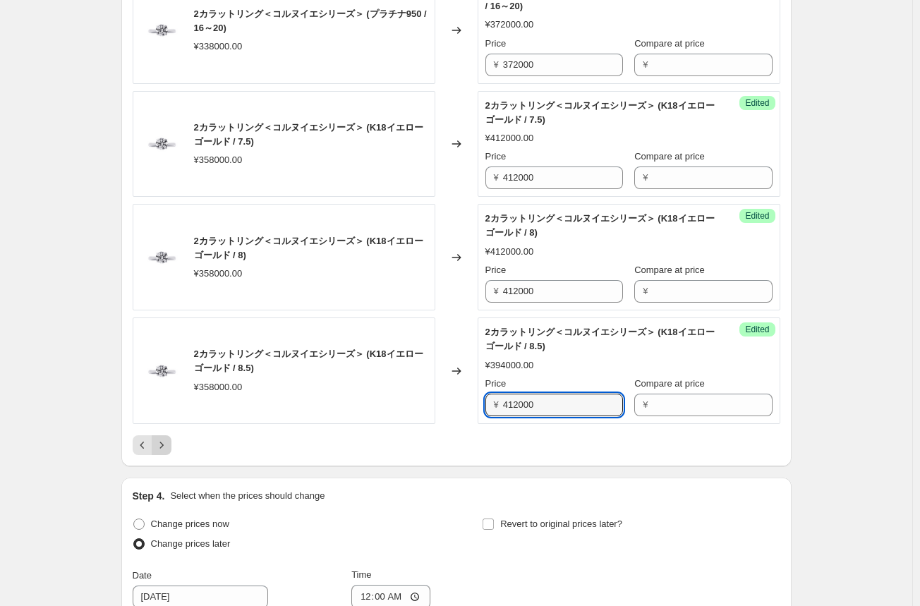
type input "412000"
click at [165, 439] on icon "Next" at bounding box center [161, 445] width 14 height 14
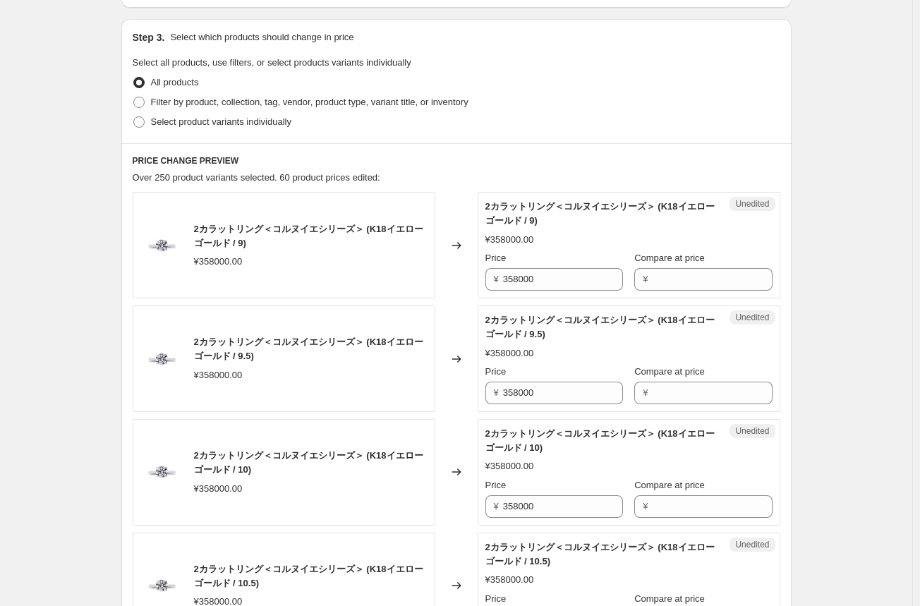
scroll to position [423, 0]
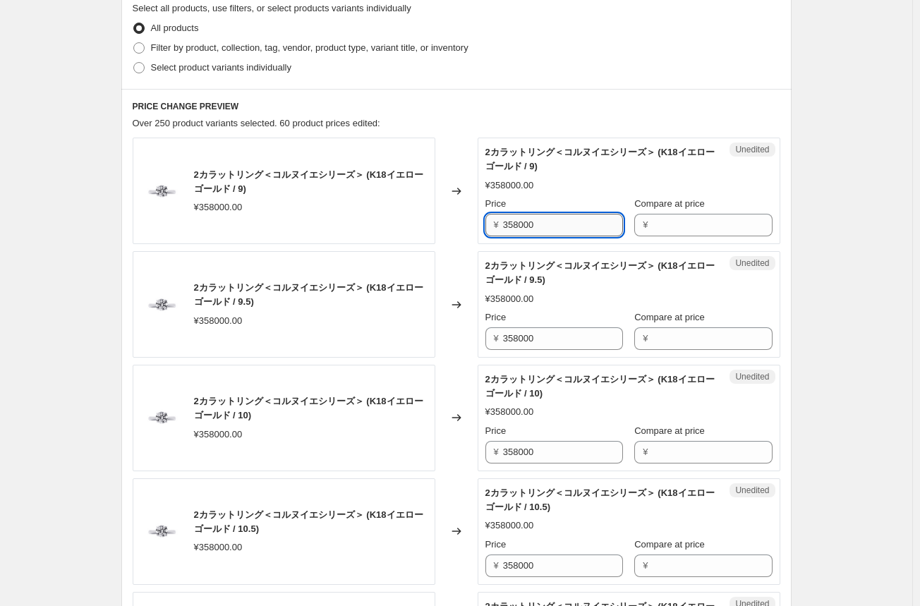
click at [522, 221] on input "358000" at bounding box center [563, 225] width 120 height 23
paste input "412"
type input "412000"
click at [513, 339] on input "358000" at bounding box center [563, 338] width 120 height 23
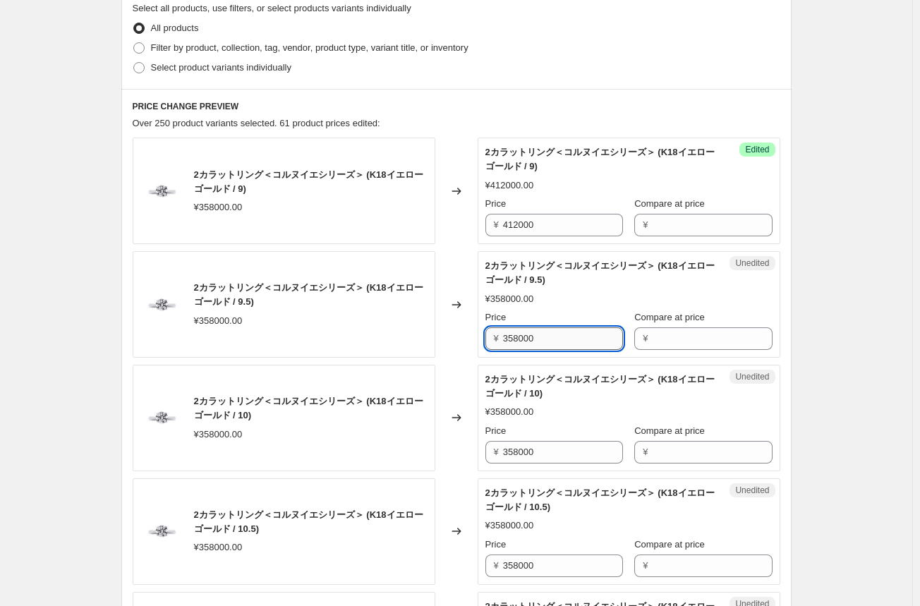
click at [513, 339] on input "358000" at bounding box center [563, 338] width 120 height 23
paste input "412"
type input "412000"
click at [514, 459] on input "358000" at bounding box center [563, 452] width 120 height 23
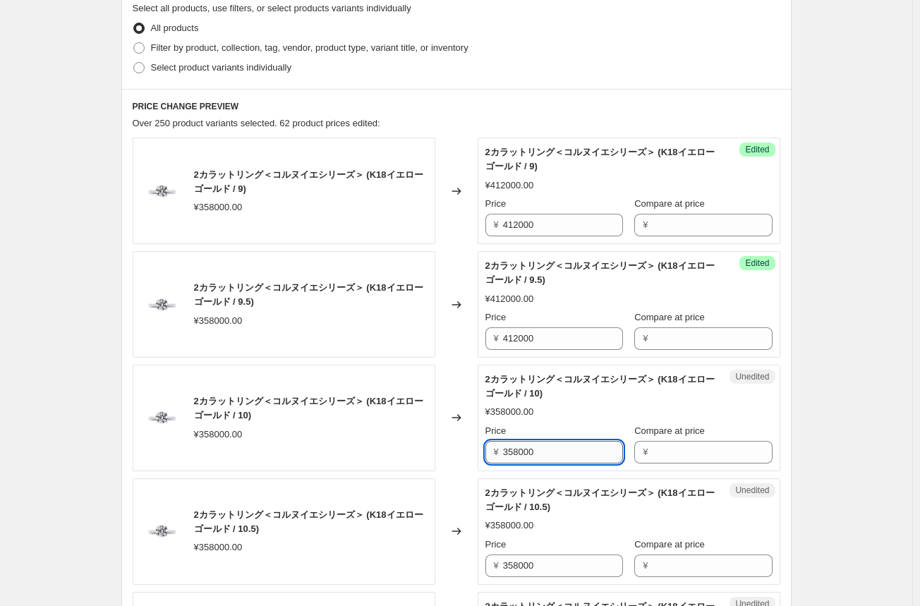
click at [514, 459] on input "358000" at bounding box center [563, 452] width 120 height 23
paste input "412"
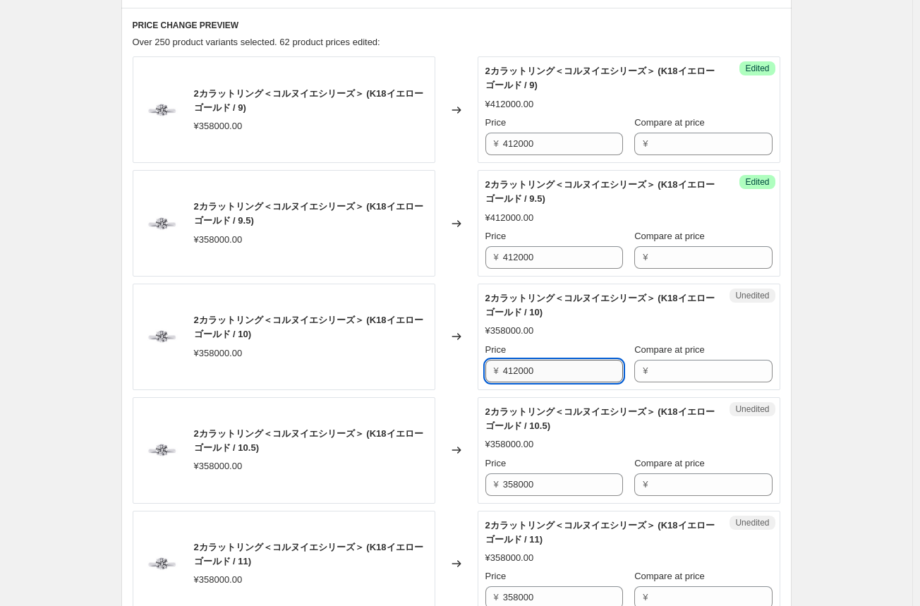
scroll to position [564, 0]
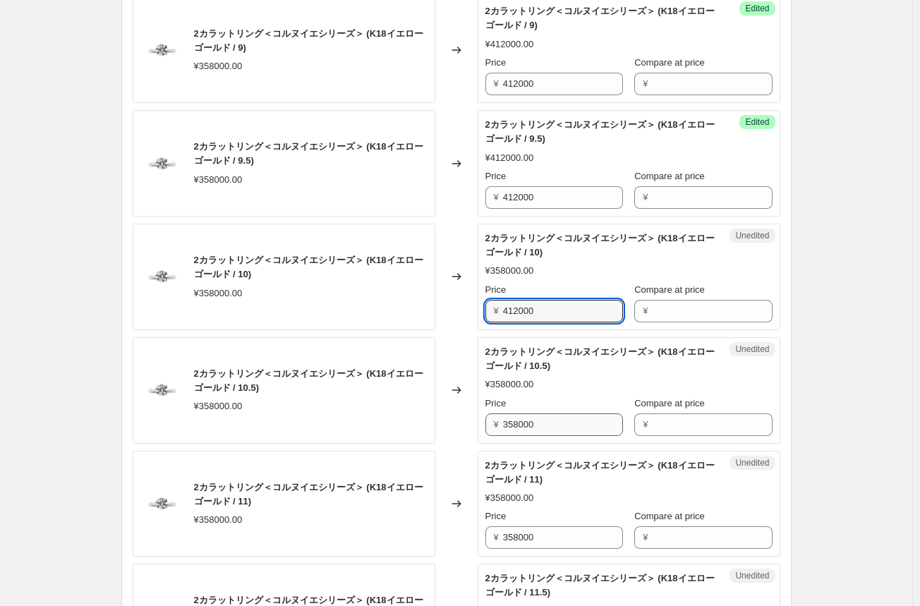
type input "412000"
click at [522, 427] on input "358000" at bounding box center [563, 424] width 120 height 23
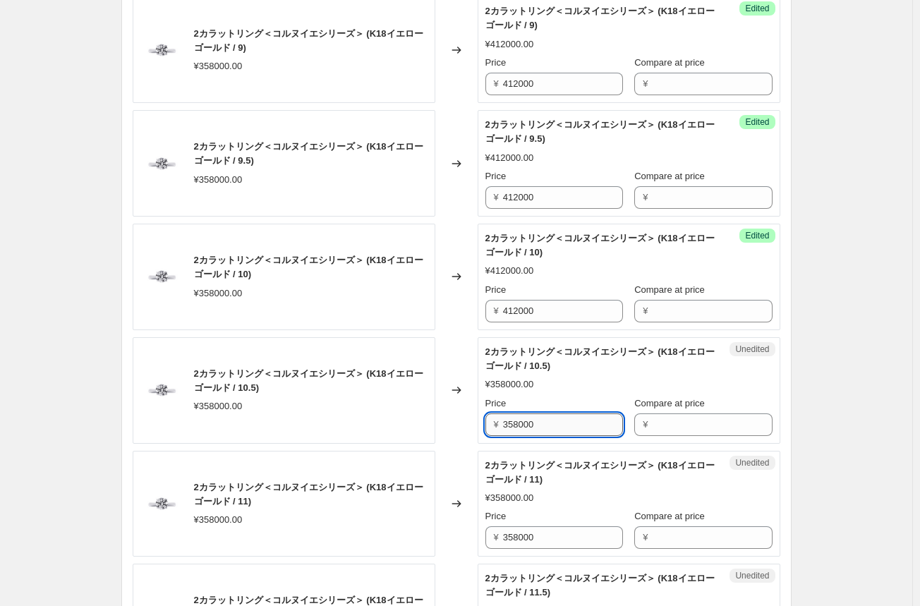
click at [522, 427] on input "358000" at bounding box center [563, 424] width 120 height 23
paste input "412"
click at [522, 427] on input "412000" at bounding box center [563, 424] width 120 height 23
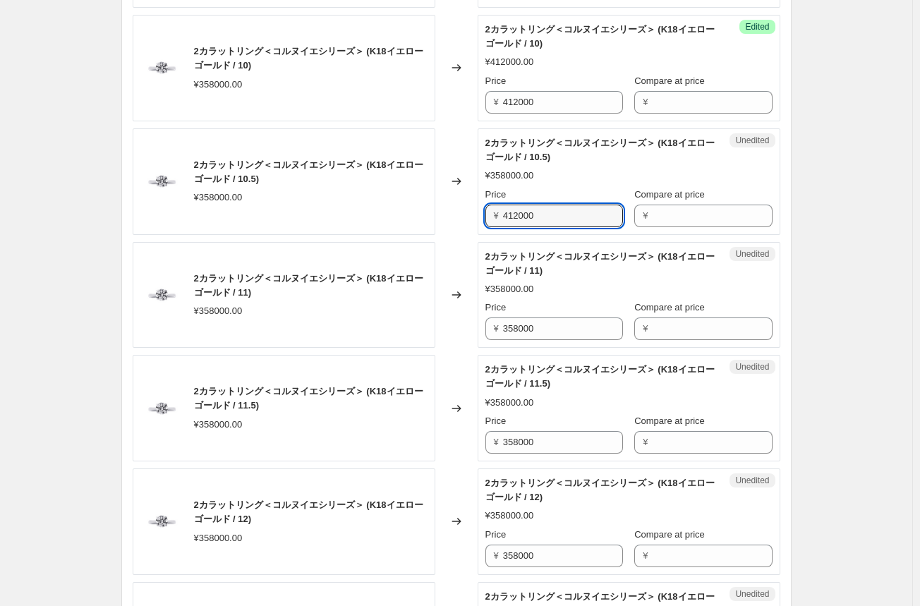
scroll to position [776, 0]
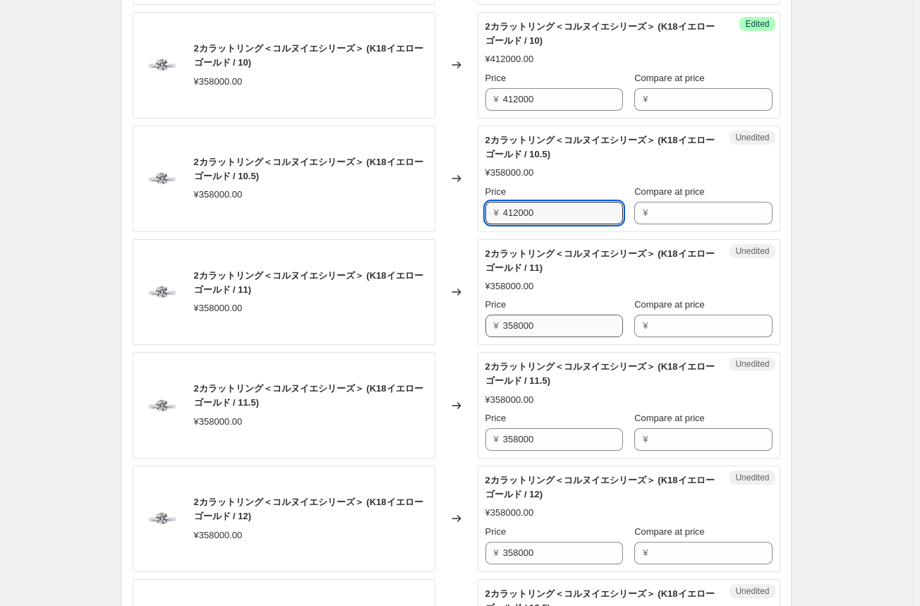
type input "412000"
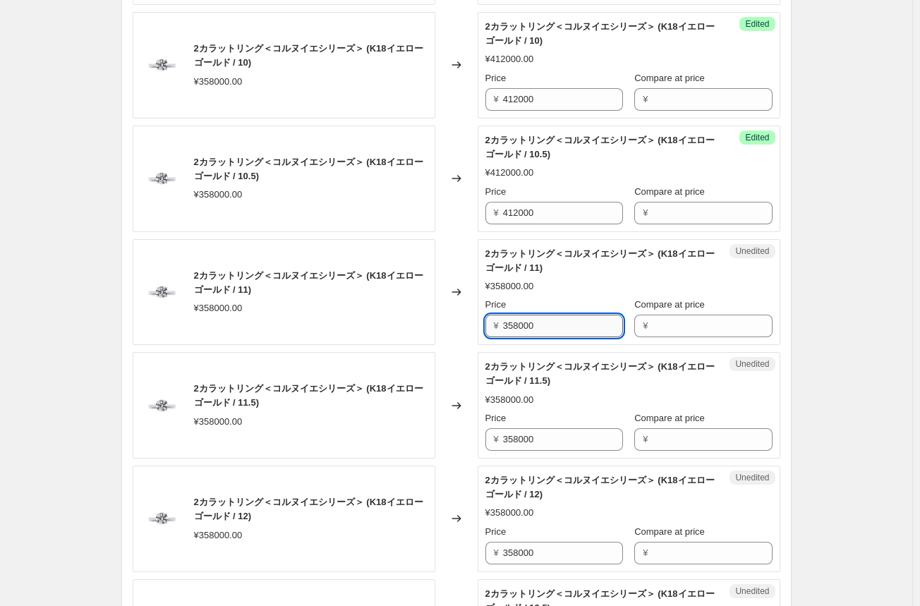
click at [522, 328] on input "358000" at bounding box center [563, 325] width 120 height 23
paste input "412"
drag, startPoint x: 522, startPoint y: 328, endPoint x: 523, endPoint y: 393, distance: 65.6
click at [522, 329] on input "412000" at bounding box center [563, 325] width 120 height 23
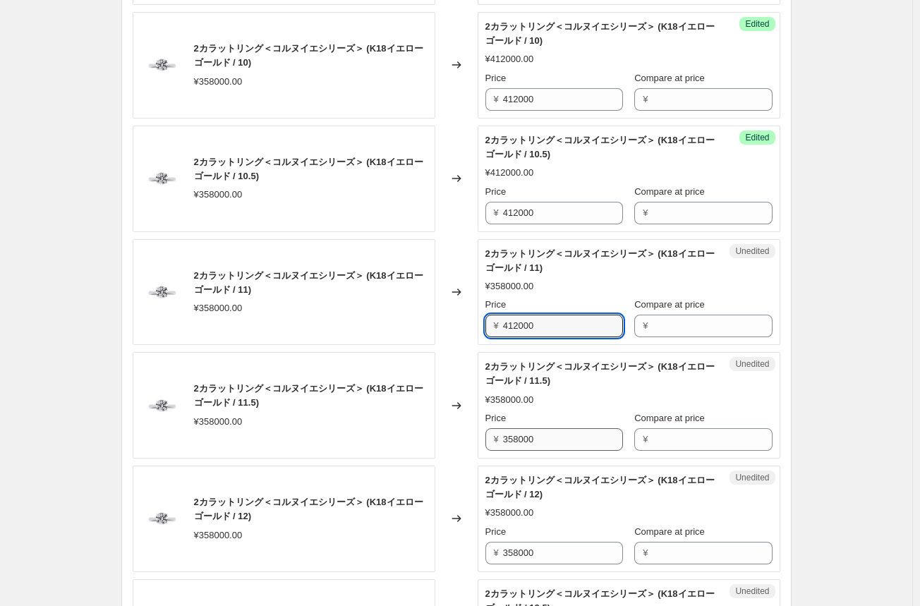
type input "412000"
click at [519, 434] on input "358000" at bounding box center [563, 439] width 120 height 23
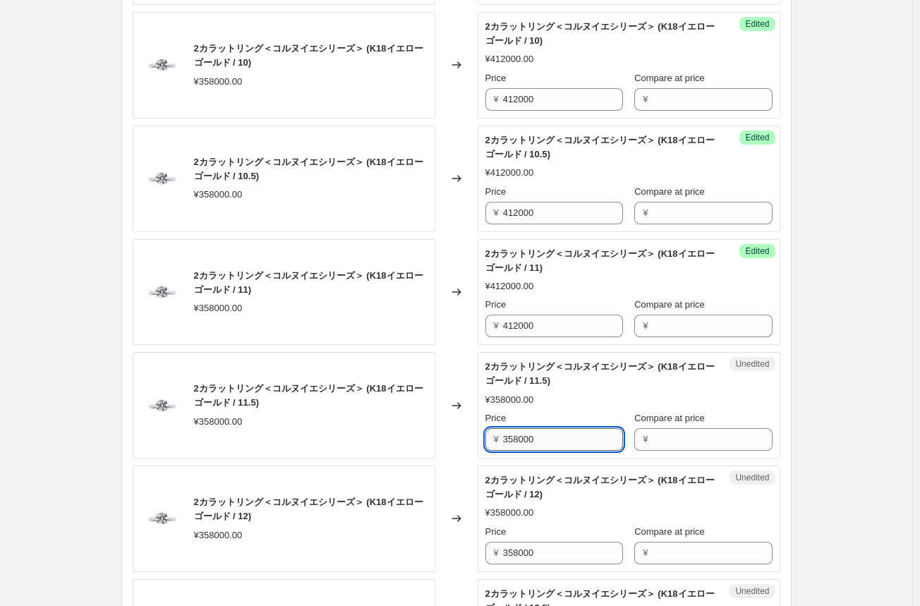
click at [519, 434] on input "358000" at bounding box center [563, 439] width 120 height 23
paste input "412"
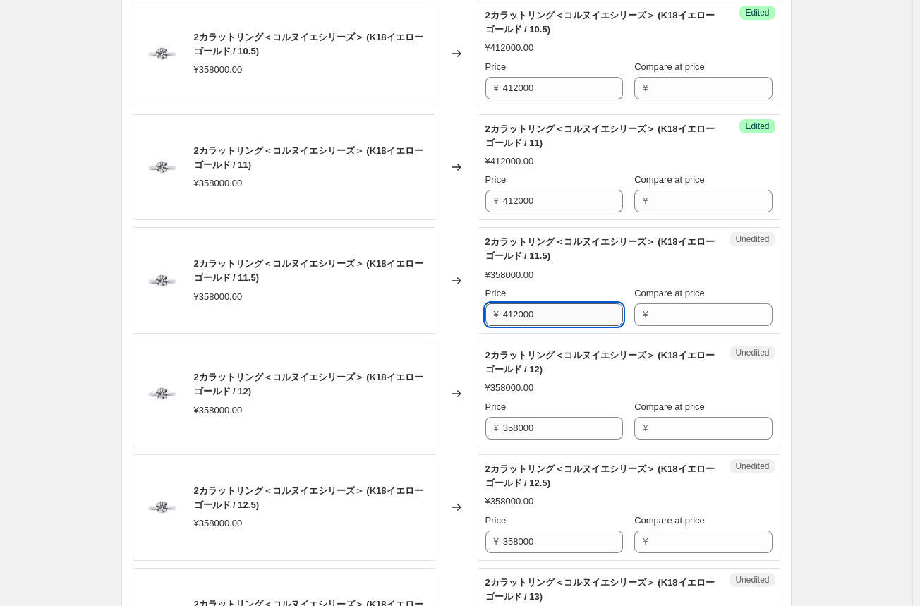
scroll to position [917, 0]
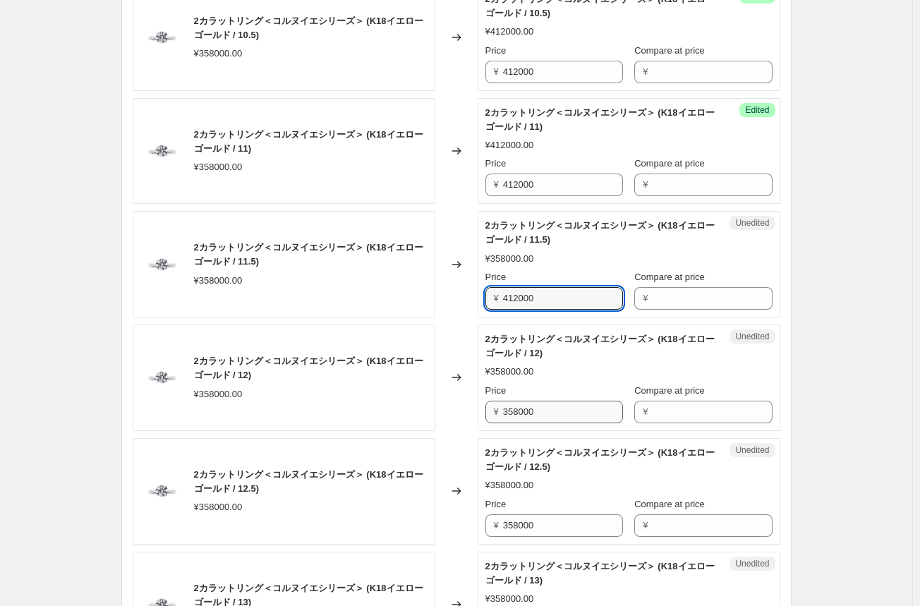
type input "412000"
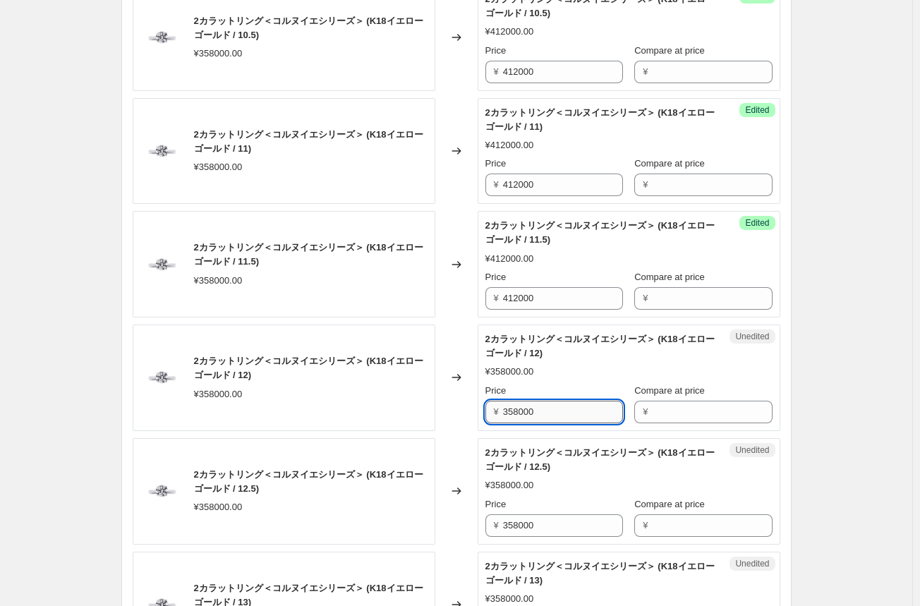
click at [520, 412] on input "358000" at bounding box center [563, 412] width 120 height 23
paste input "412"
click at [520, 412] on input "412000" at bounding box center [563, 412] width 120 height 23
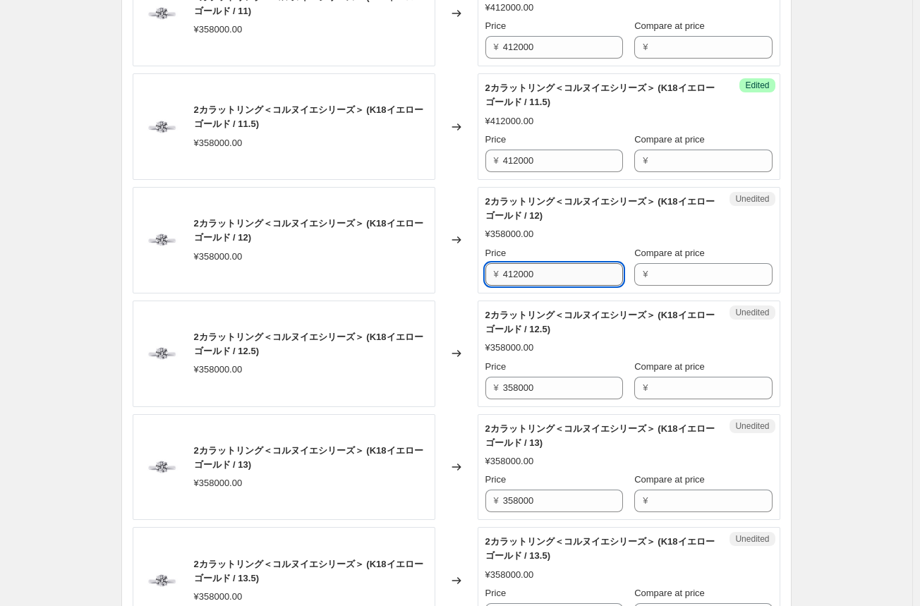
scroll to position [1058, 0]
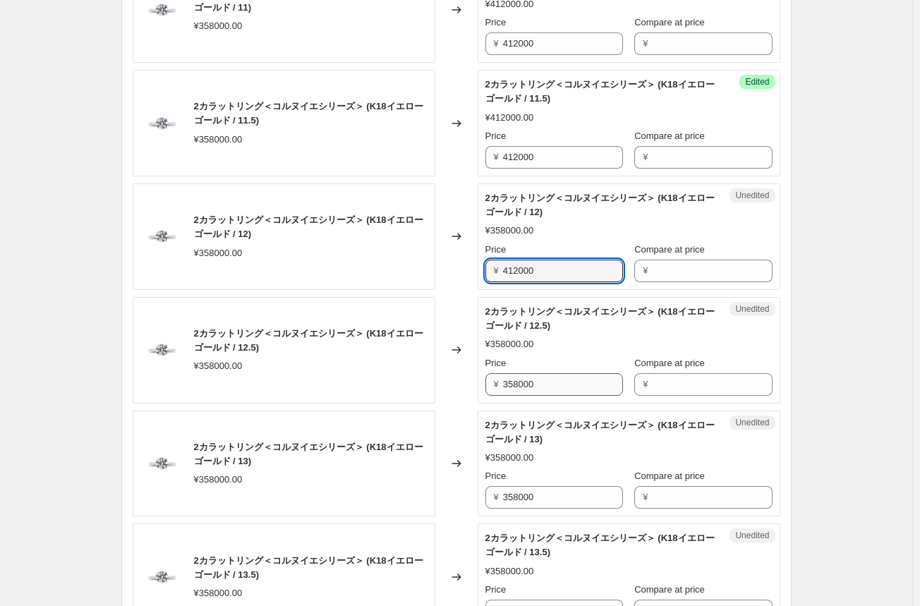
type input "412000"
click at [520, 384] on input "358000" at bounding box center [563, 384] width 120 height 23
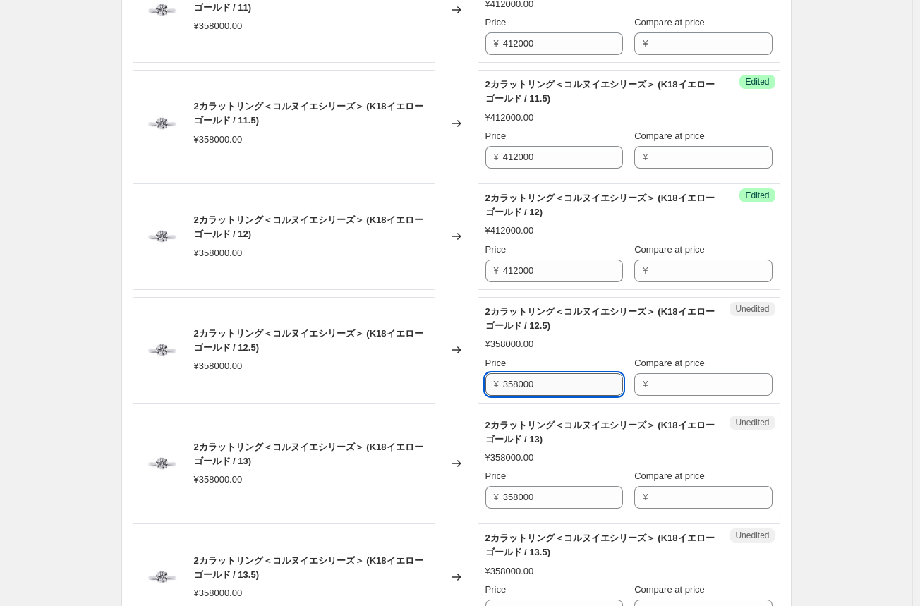
click at [520, 384] on input "358000" at bounding box center [563, 384] width 120 height 23
paste input "412"
click at [520, 384] on input "412000" at bounding box center [563, 384] width 120 height 23
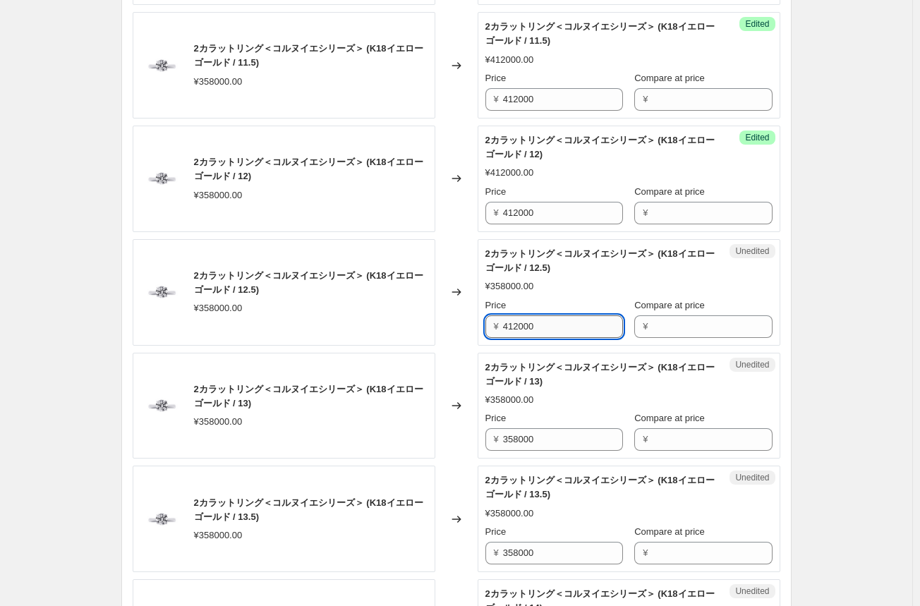
scroll to position [1199, 0]
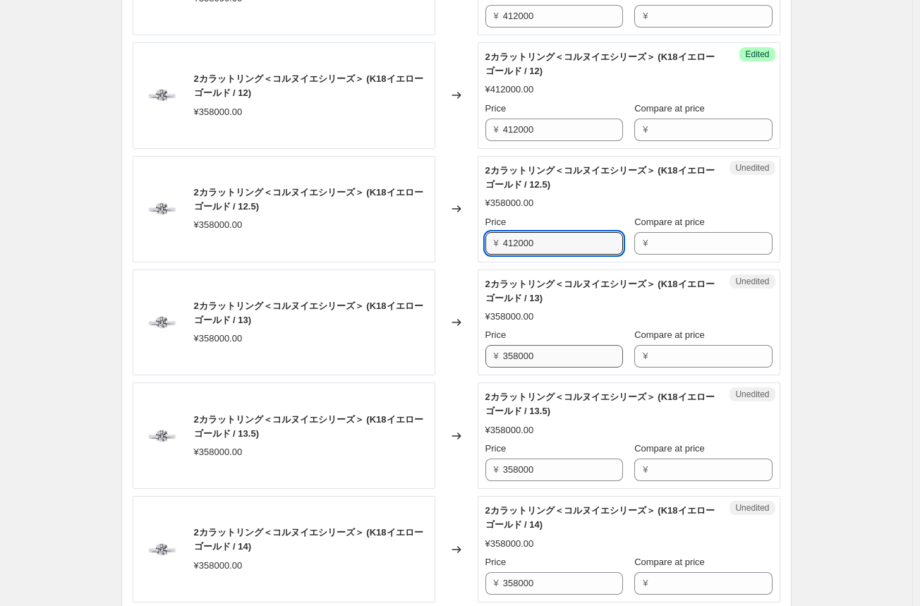
type input "412000"
click at [519, 357] on input "358000" at bounding box center [563, 356] width 120 height 23
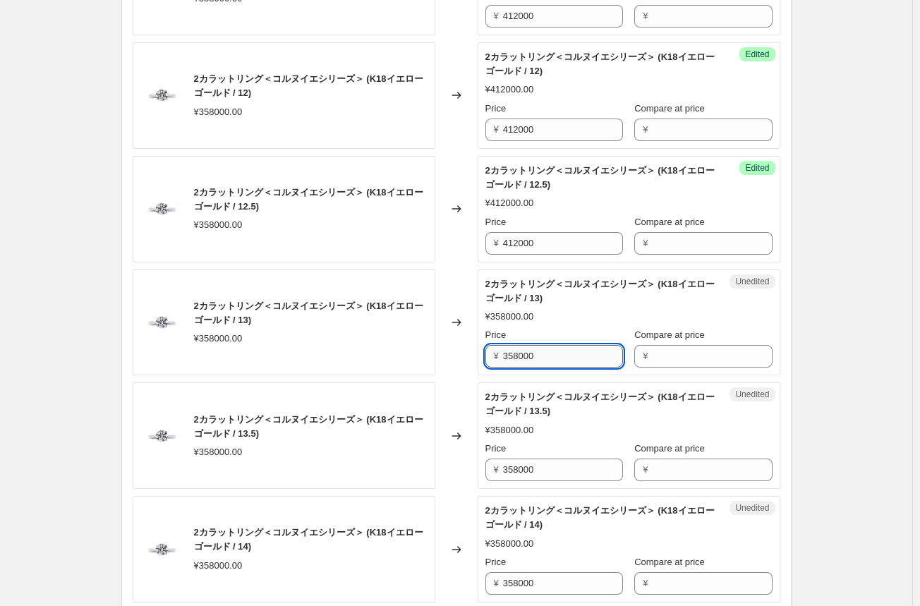
click at [519, 357] on input "358000" at bounding box center [563, 356] width 120 height 23
paste input "412"
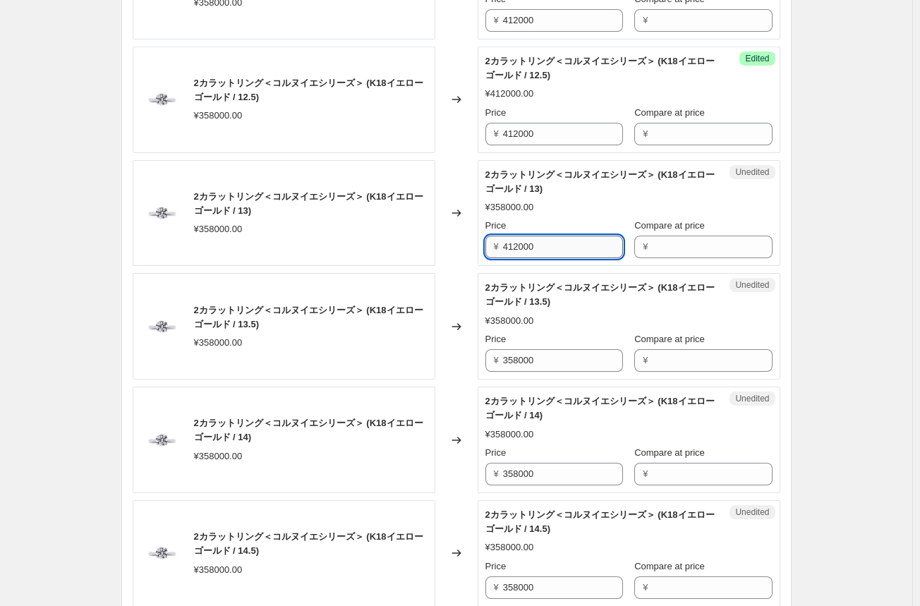
scroll to position [1340, 0]
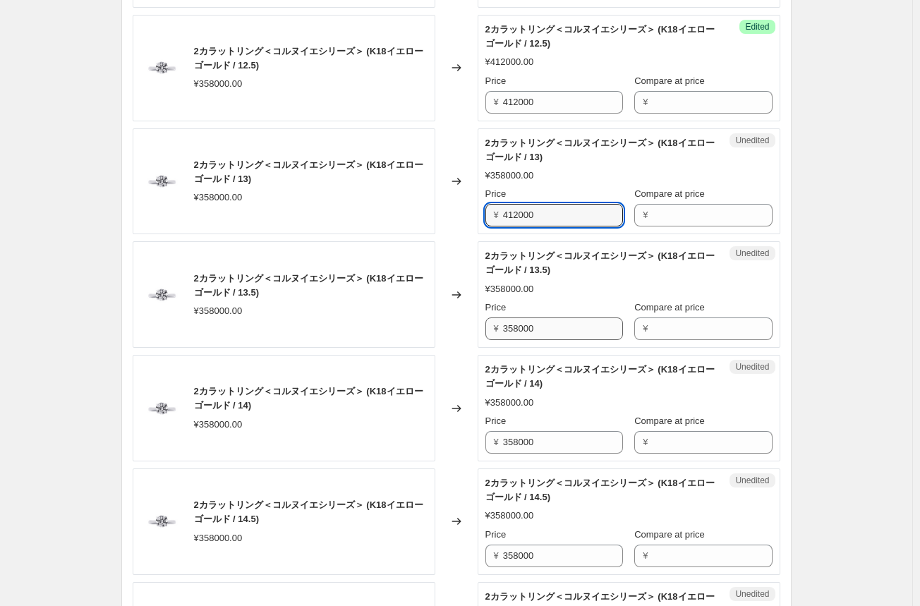
type input "412000"
click at [519, 328] on input "358000" at bounding box center [563, 328] width 120 height 23
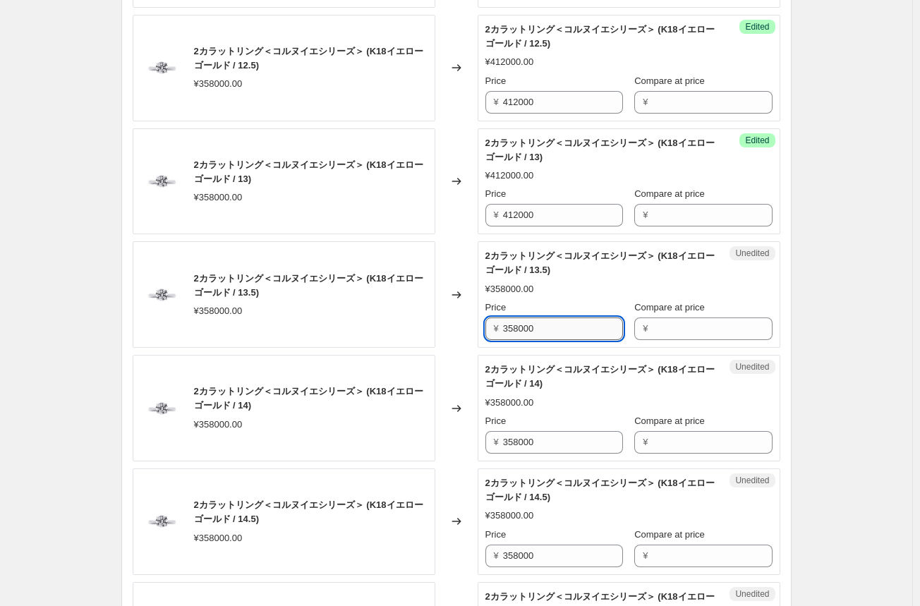
click at [519, 328] on input "358000" at bounding box center [563, 328] width 120 height 23
paste input "412"
drag, startPoint x: 519, startPoint y: 328, endPoint x: 508, endPoint y: 367, distance: 41.1
click at [508, 361] on div "2カラットリング＜コルヌイエシリーズ＞ (K18イエローゴールド / 9) ¥358000.00 Changed to Success Edited 2カラッ…" at bounding box center [456, 309] width 647 height 2176
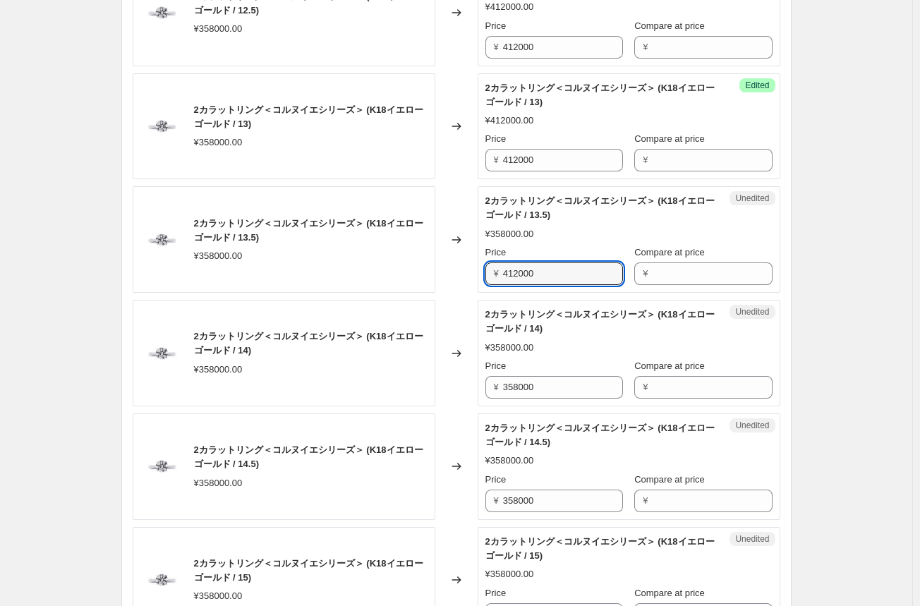
scroll to position [1410, 0]
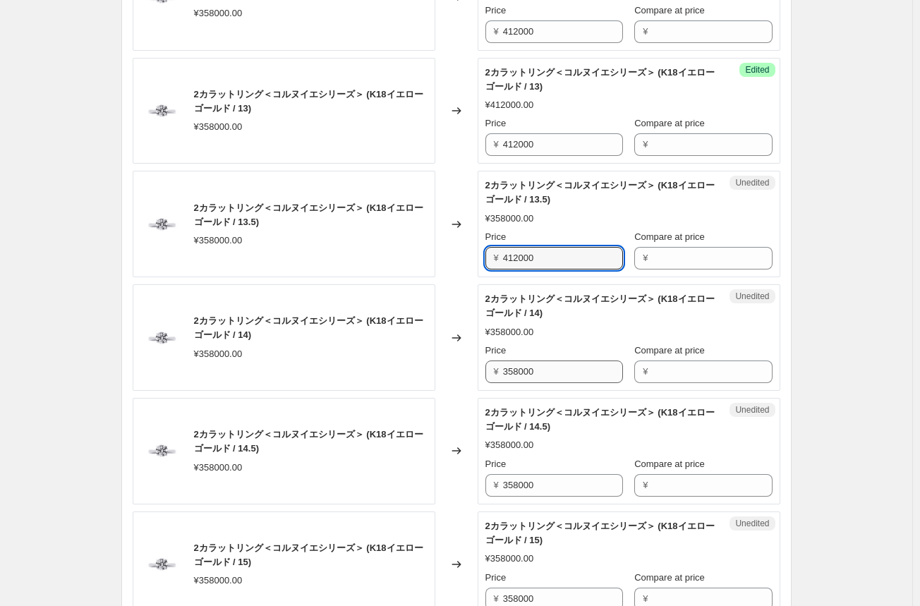
type input "412000"
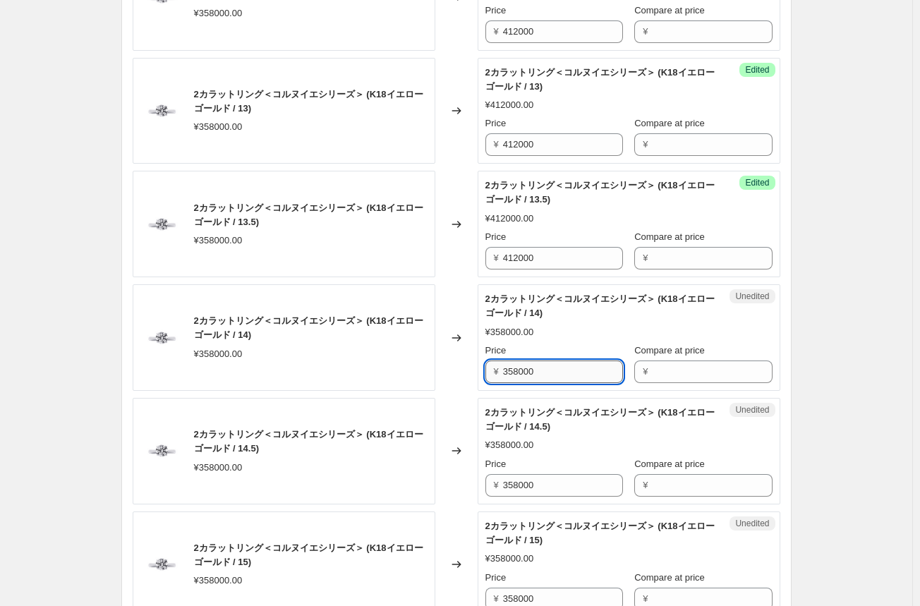
click at [513, 367] on input "358000" at bounding box center [563, 371] width 120 height 23
paste input "412"
type input "412000"
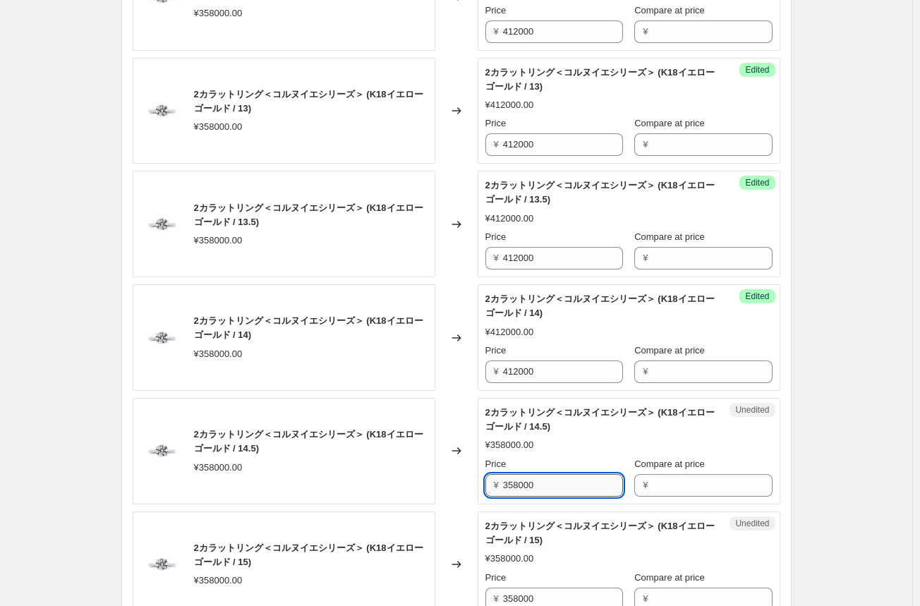
click at [522, 483] on input "358000" at bounding box center [563, 485] width 120 height 23
paste input "412"
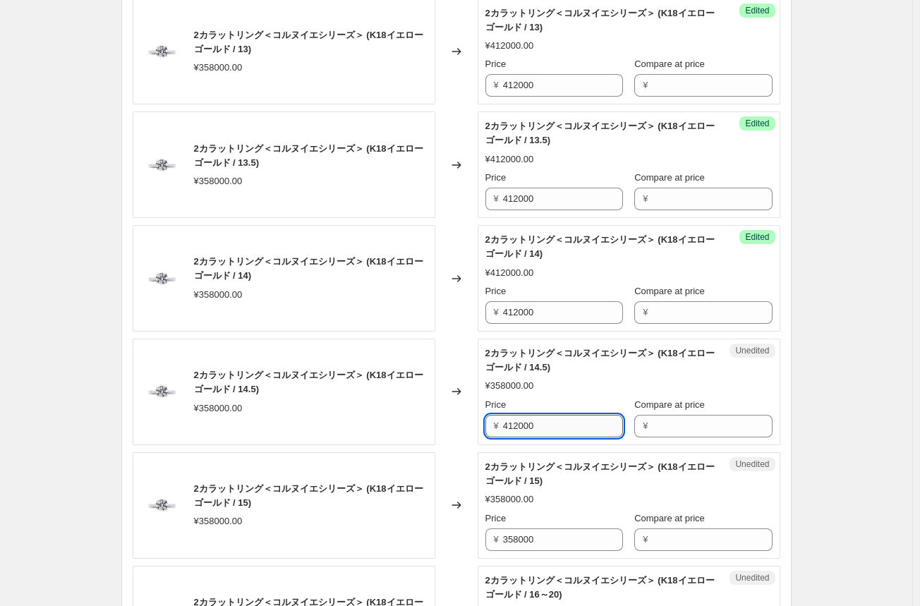
scroll to position [1551, 0]
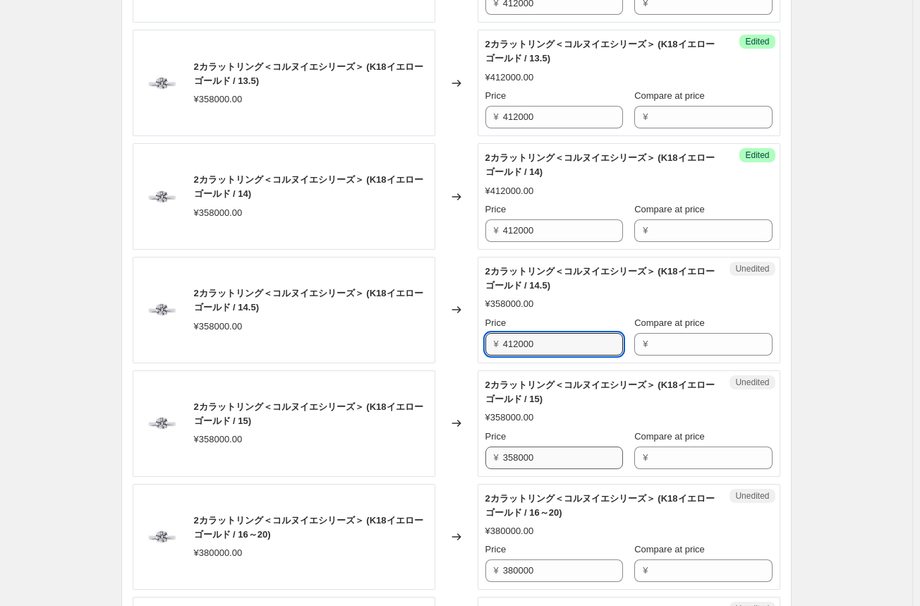
type input "412000"
click at [524, 457] on input "358000" at bounding box center [563, 457] width 120 height 23
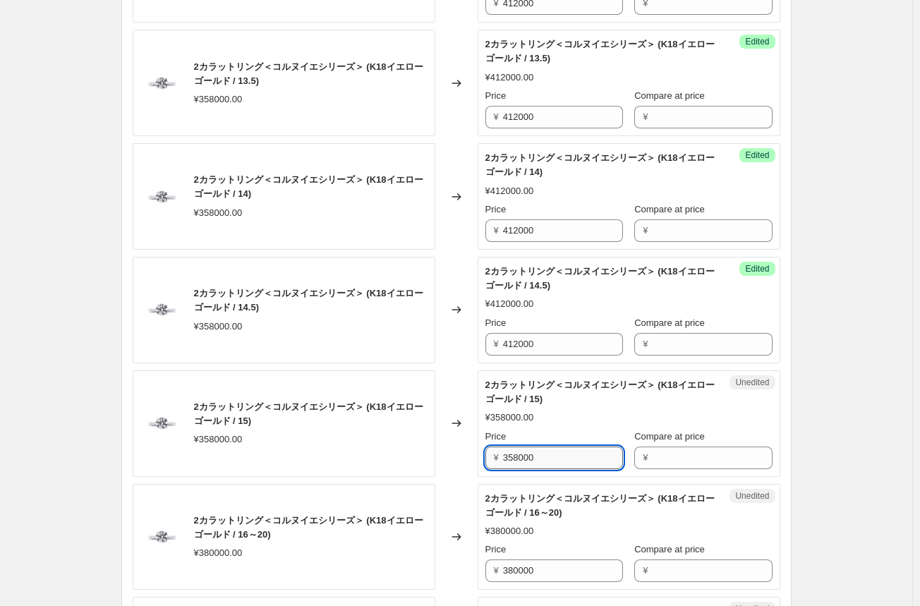
click at [524, 457] on input "358000" at bounding box center [563, 457] width 120 height 23
paste input "412"
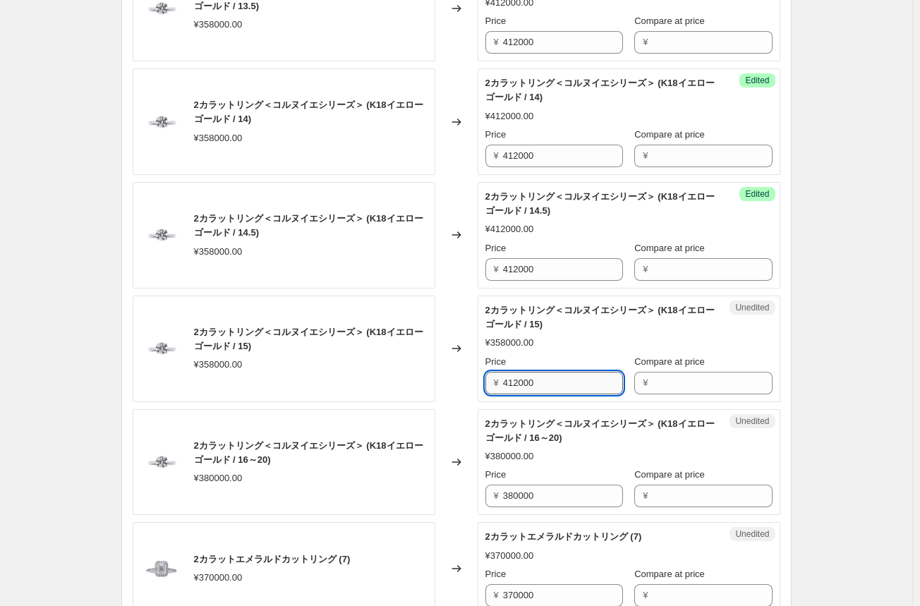
scroll to position [1692, 0]
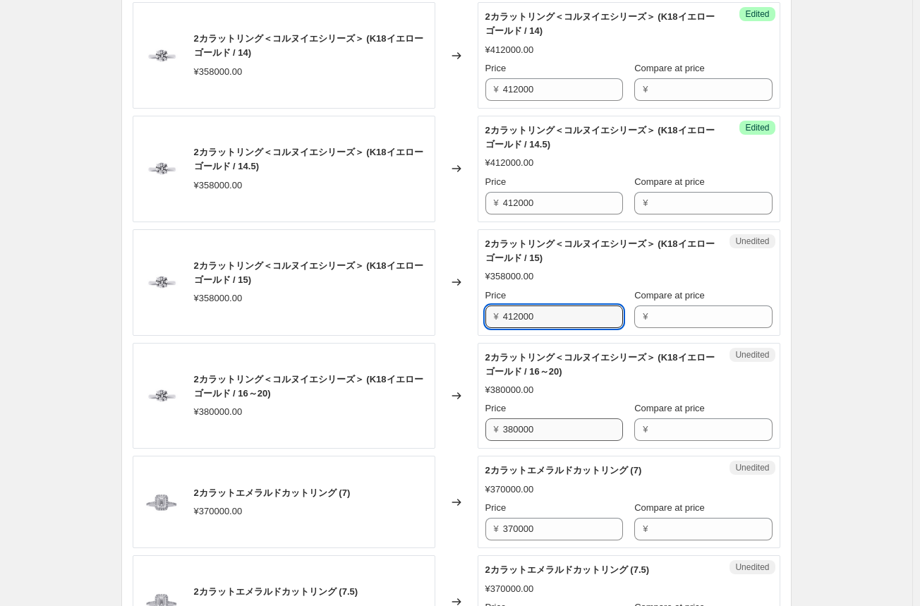
type input "412000"
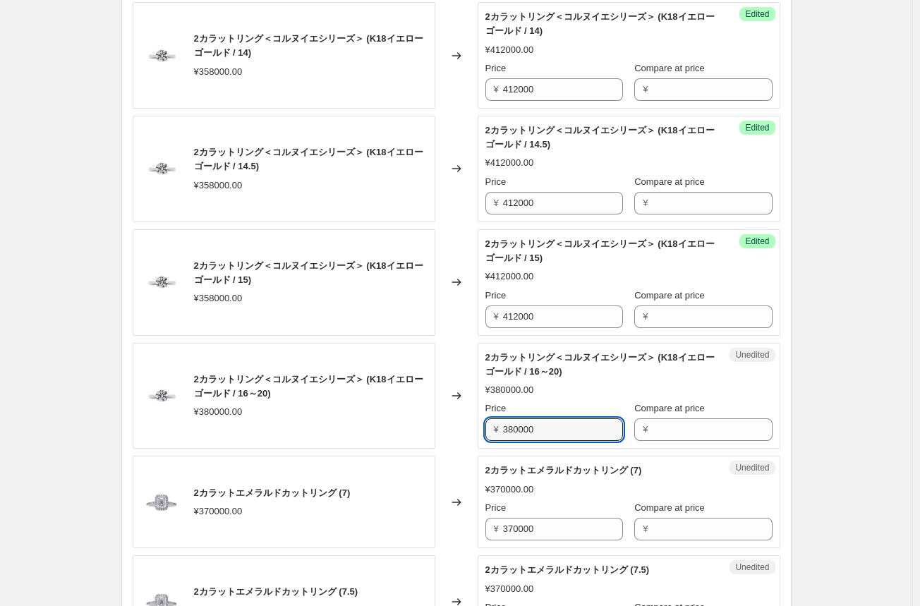
drag, startPoint x: 544, startPoint y: 427, endPoint x: 459, endPoint y: 414, distance: 86.3
click at [460, 415] on div "2カラットリング＜コルヌイエシリーズ＞ (K18イエローゴールド / 16～20) ¥380000.00 Changed to Unedited 2カラットリ…" at bounding box center [456, 396] width 647 height 106
type input "437000"
click at [462, 442] on div "Changed to" at bounding box center [456, 396] width 42 height 106
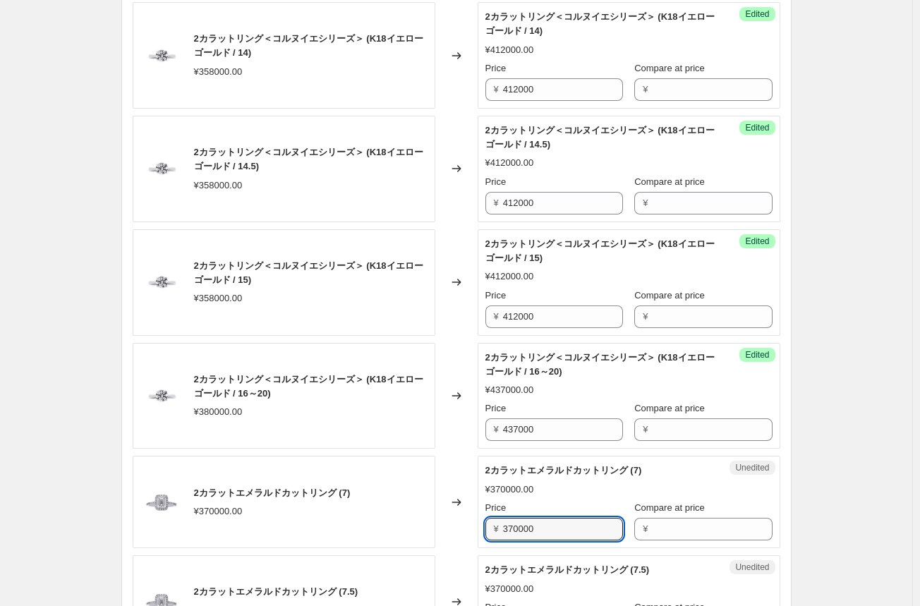
drag, startPoint x: 540, startPoint y: 525, endPoint x: 469, endPoint y: 522, distance: 71.3
click at [471, 524] on div "2カラットエメラルドカットリング (7) ¥370000.00 Changed to Unedited 2カラットエメラルドカットリング (7) ¥37000…" at bounding box center [456, 502] width 647 height 92
type input "407000"
click at [448, 523] on div "Changed to" at bounding box center [456, 502] width 42 height 92
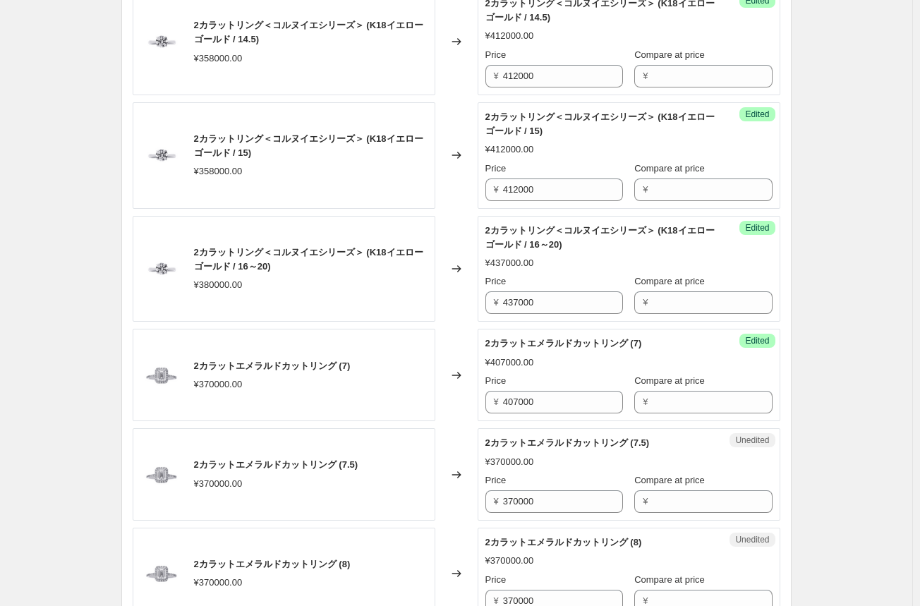
scroll to position [1833, 0]
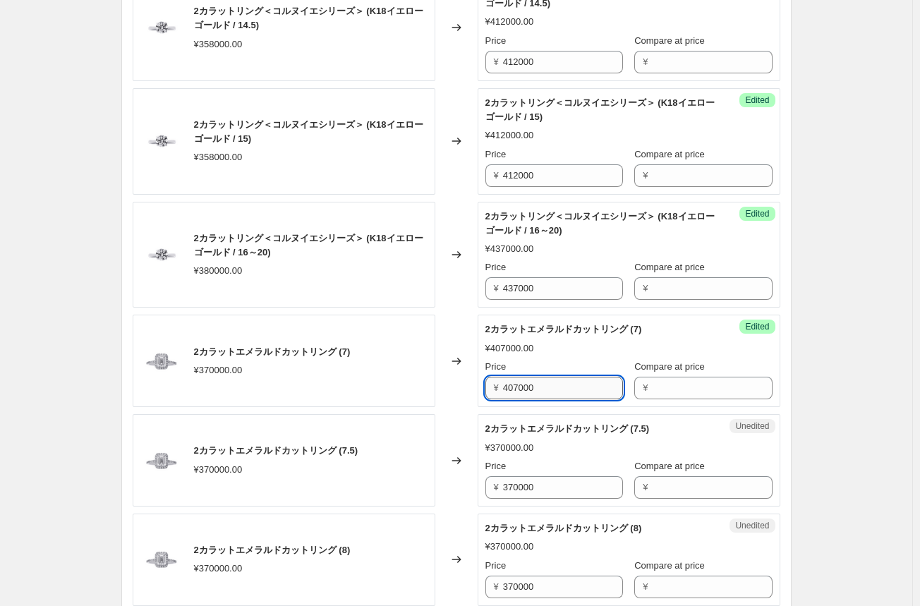
click at [525, 387] on input "407000" at bounding box center [563, 388] width 120 height 23
click at [518, 486] on input "370000" at bounding box center [563, 487] width 120 height 23
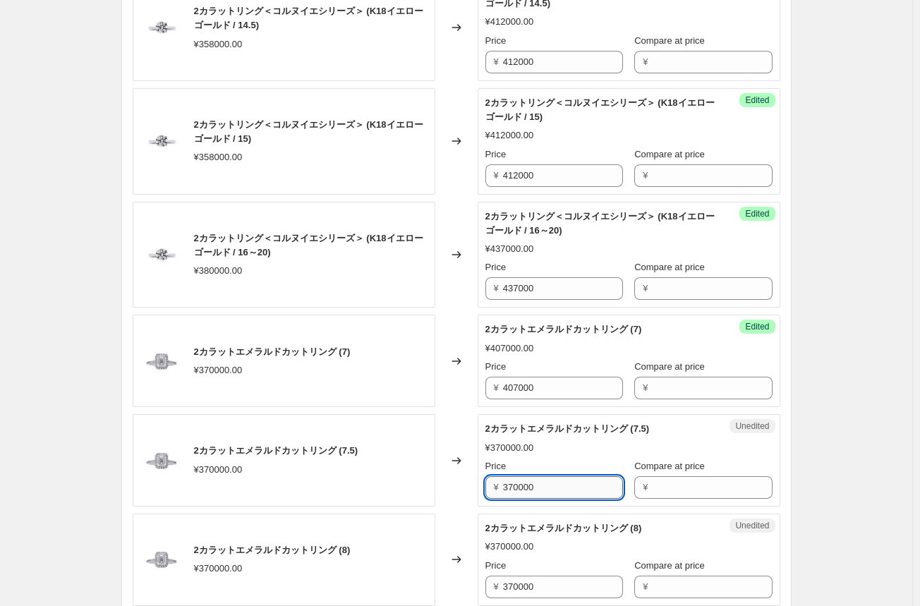
click at [518, 486] on input "370000" at bounding box center [563, 487] width 120 height 23
paste input "407"
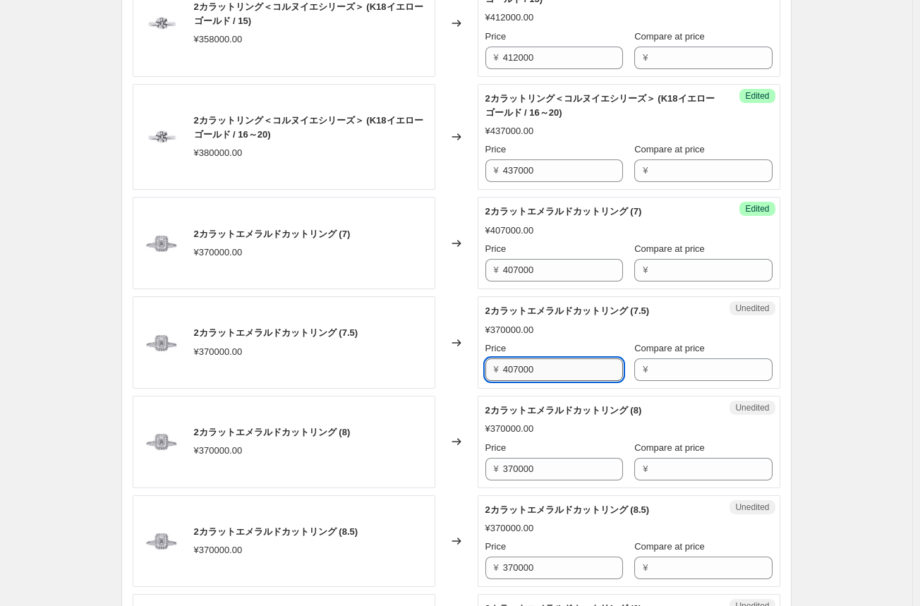
scroll to position [1974, 0]
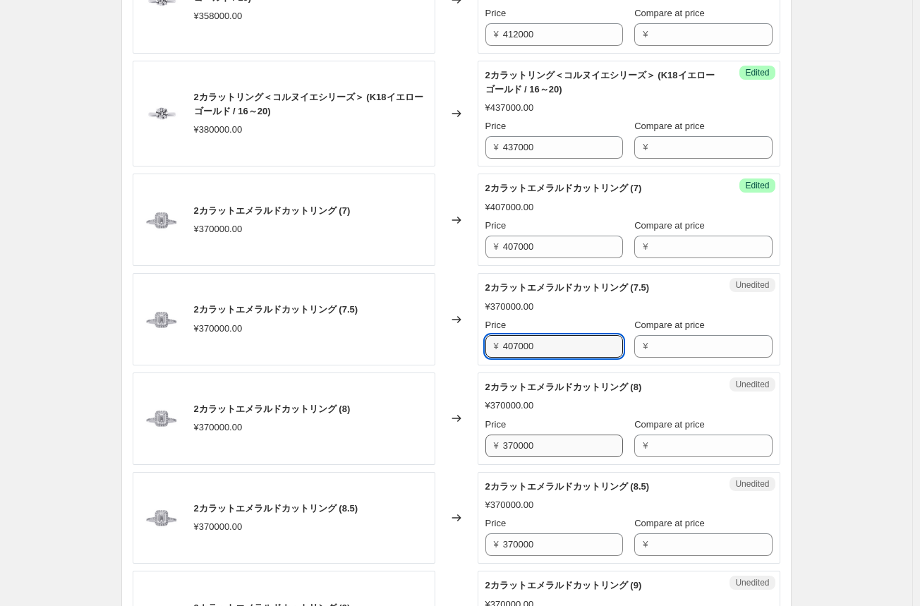
type input "407000"
click at [519, 444] on input "370000" at bounding box center [563, 445] width 120 height 23
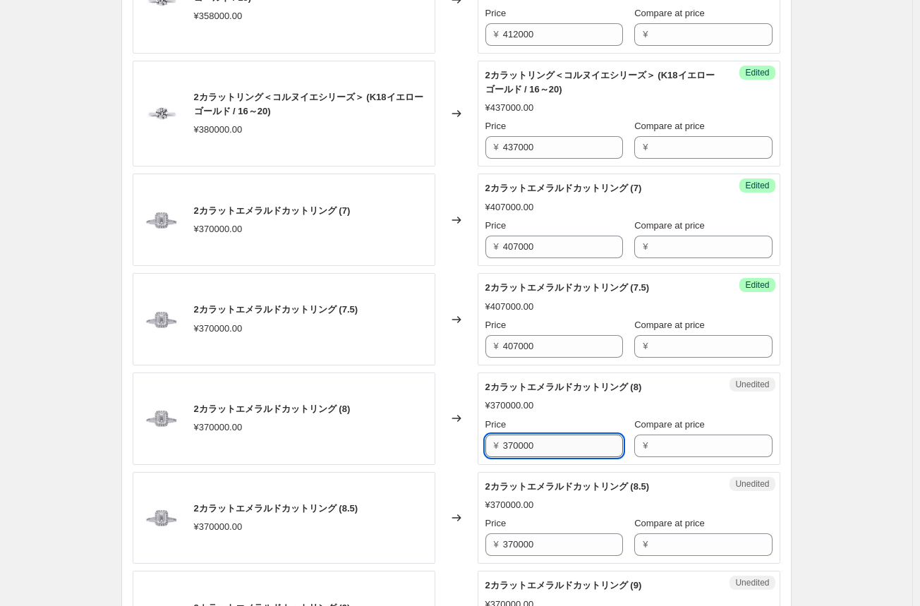
click at [519, 444] on input "370000" at bounding box center [563, 445] width 120 height 23
paste input "407"
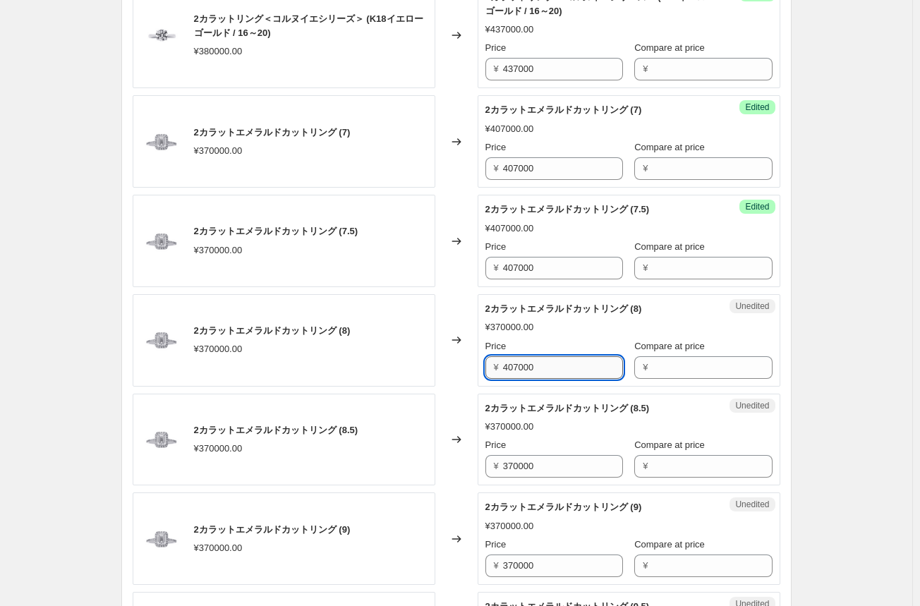
scroll to position [2115, 0]
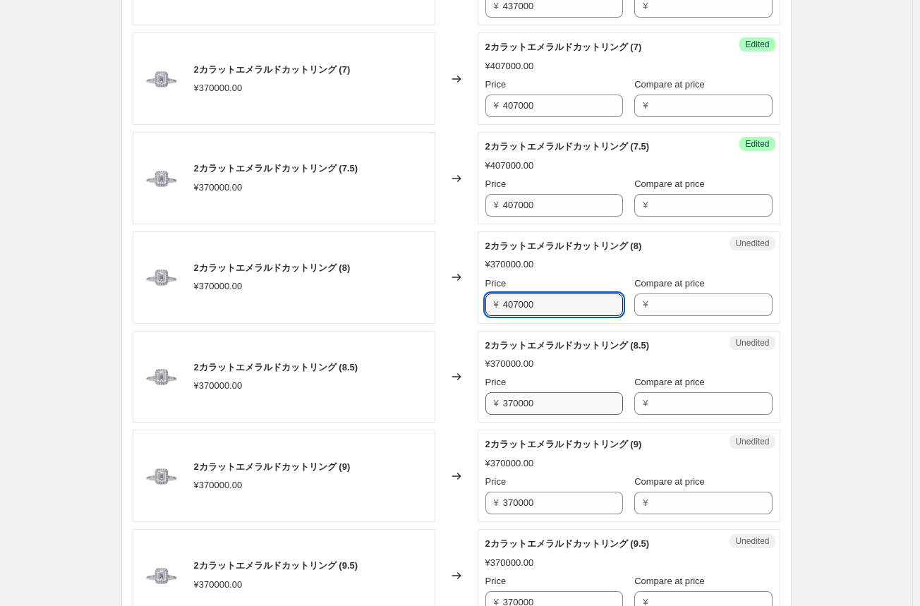
type input "407000"
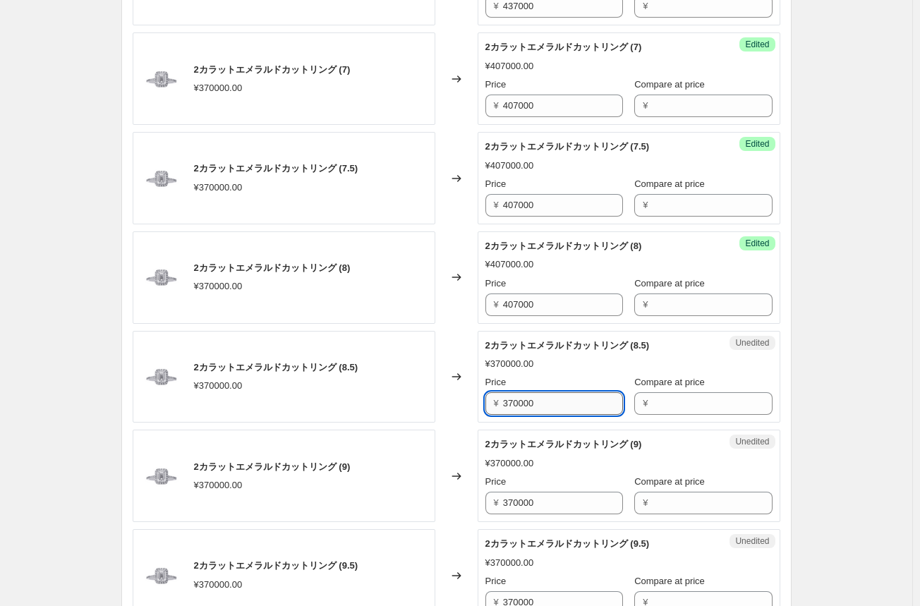
click at [522, 398] on input "370000" at bounding box center [563, 403] width 120 height 23
paste input "407"
type input "407000"
click at [513, 497] on input "370000" at bounding box center [563, 502] width 120 height 23
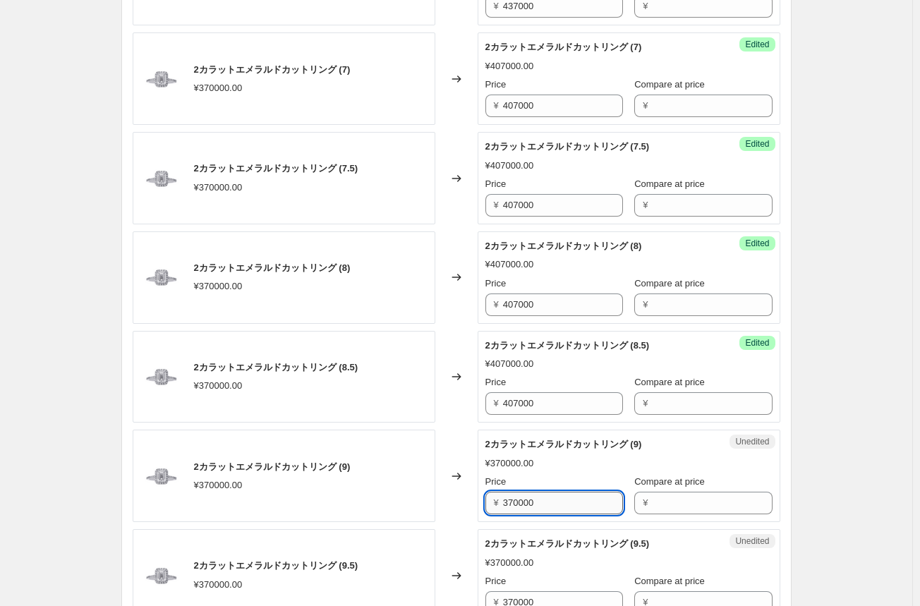
click at [513, 497] on input "370000" at bounding box center [563, 502] width 120 height 23
paste input "407"
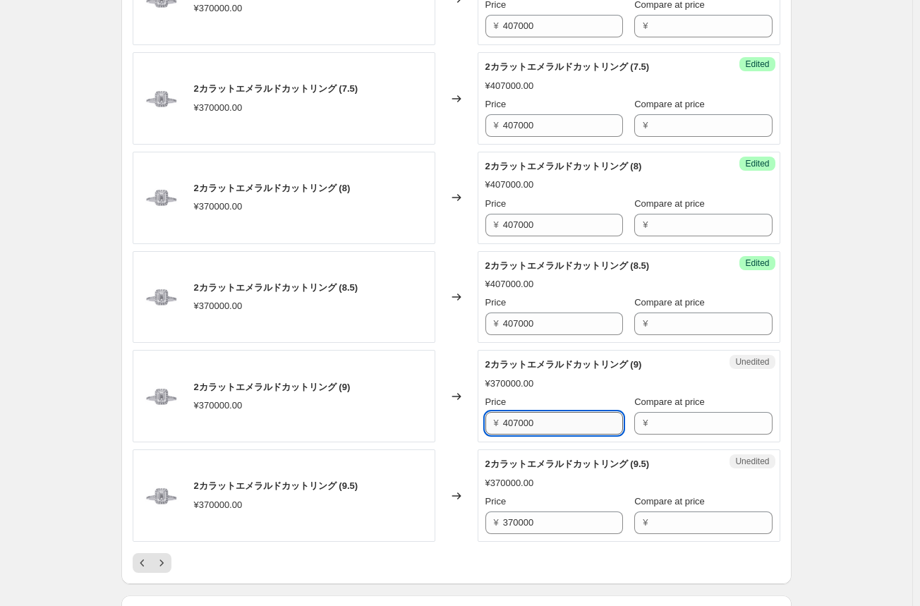
scroll to position [2327, 0]
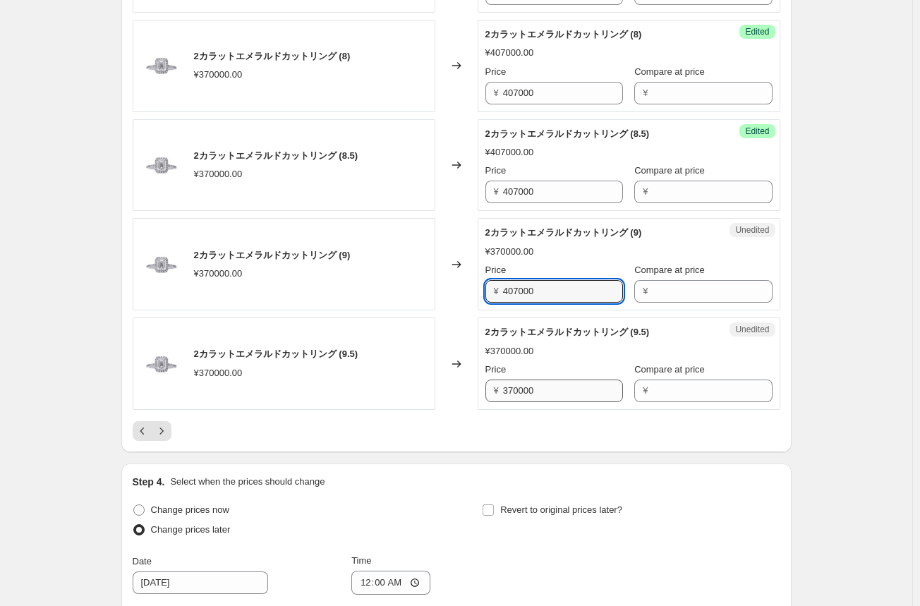
type input "407000"
click at [527, 387] on input "370000" at bounding box center [563, 390] width 120 height 23
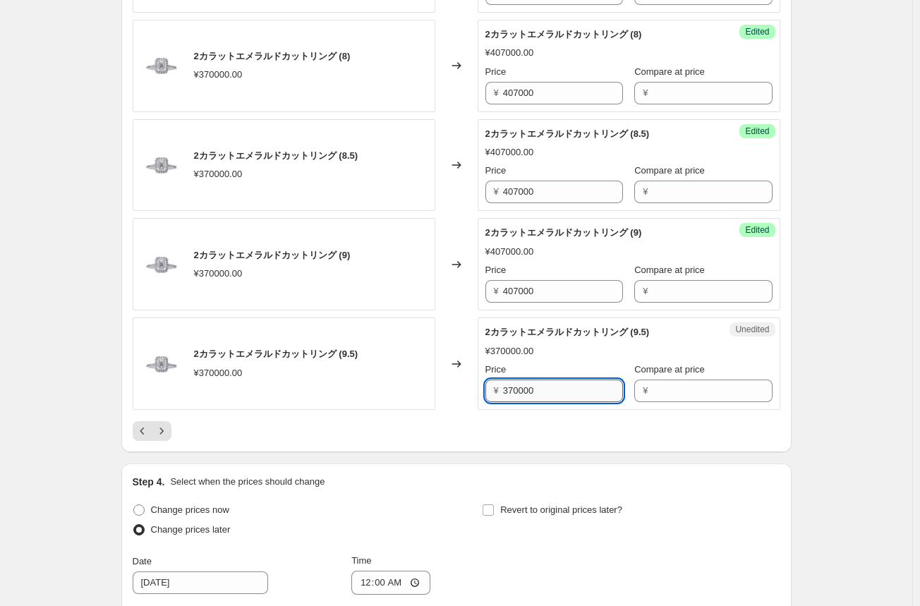
click at [527, 387] on input "370000" at bounding box center [563, 390] width 120 height 23
paste input "407"
type input "407000"
click at [166, 427] on icon "Next" at bounding box center [161, 431] width 14 height 14
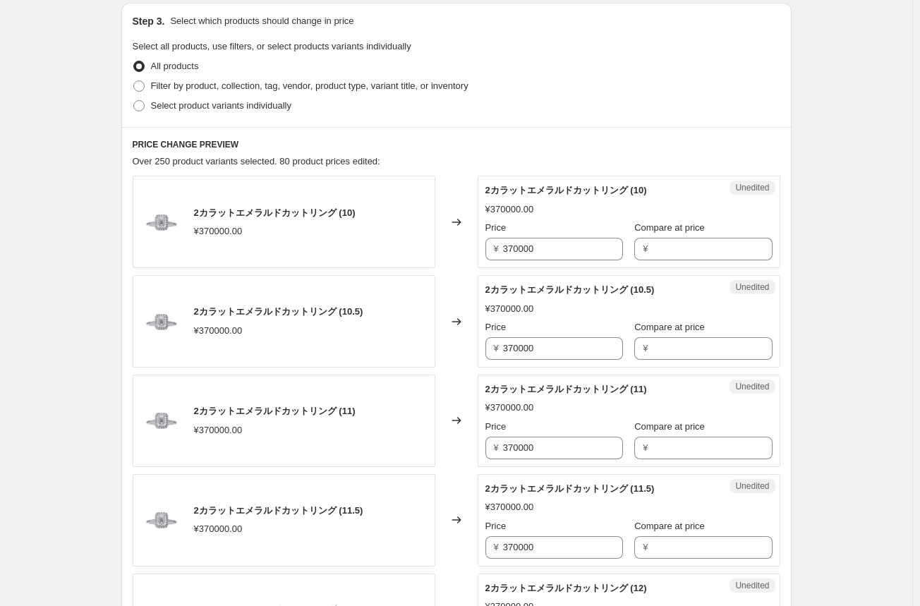
scroll to position [423, 0]
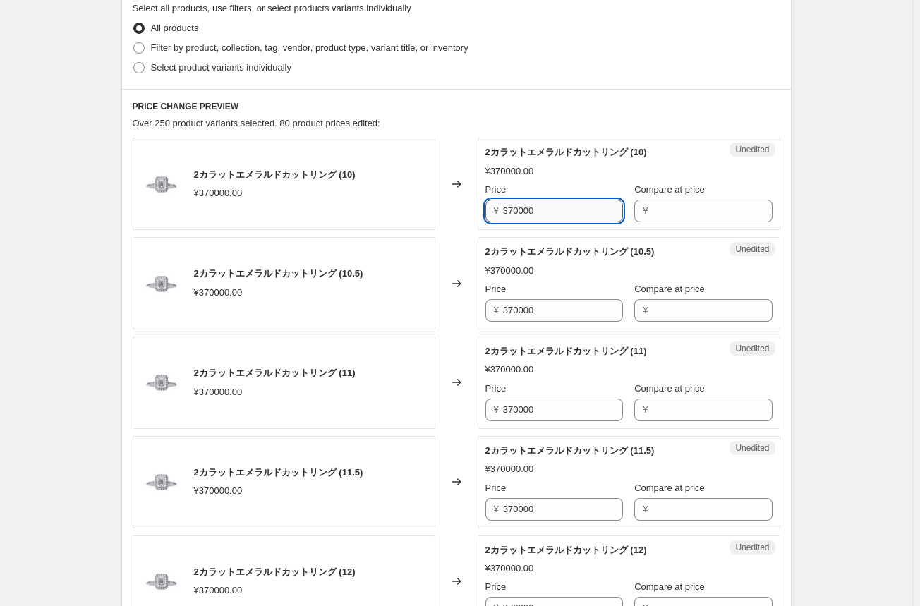
click at [518, 212] on input "370000" at bounding box center [563, 211] width 120 height 23
paste input "407"
type input "407000"
click at [523, 312] on input "370000" at bounding box center [563, 310] width 120 height 23
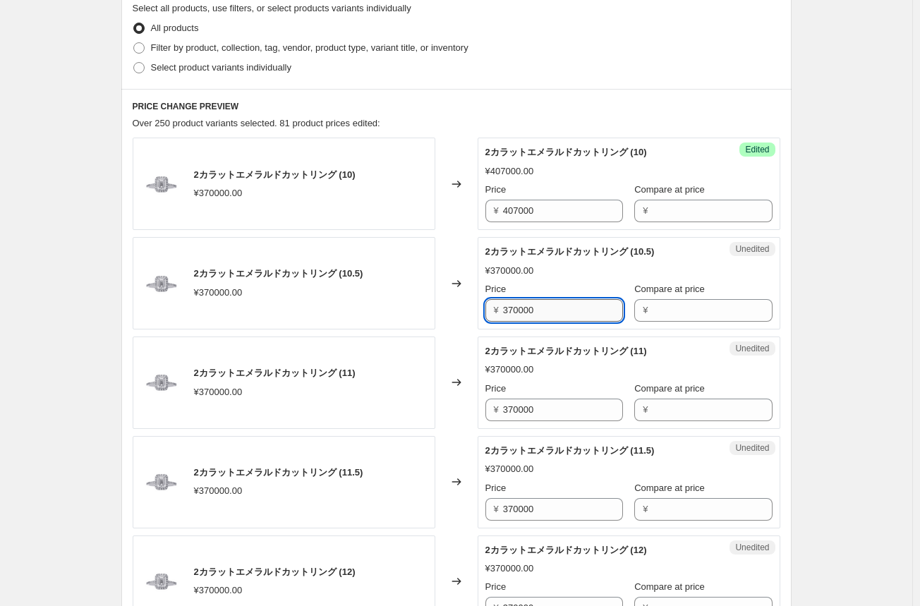
click at [523, 312] on input "370000" at bounding box center [563, 310] width 120 height 23
paste input "407"
type input "407000"
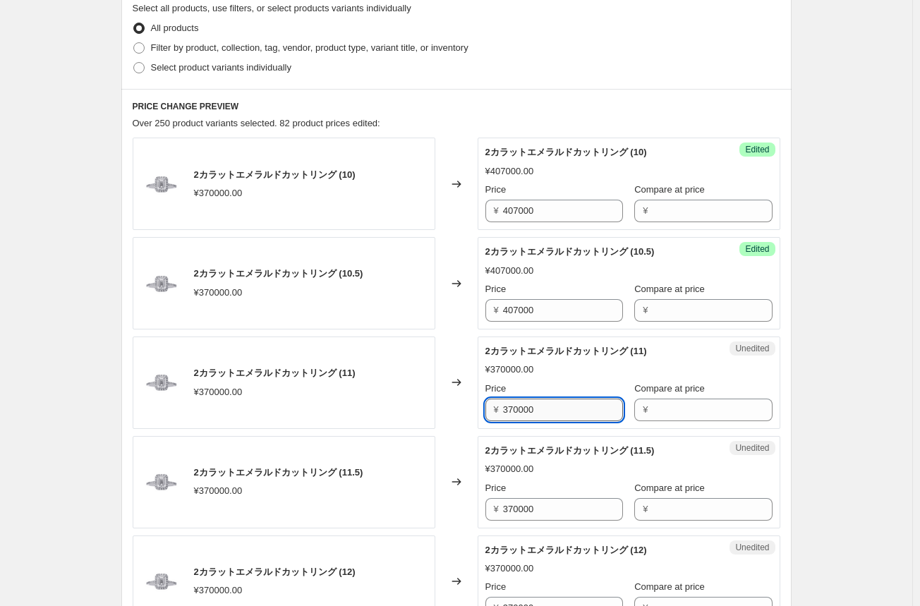
click at [530, 408] on input "370000" at bounding box center [563, 409] width 120 height 23
paste input "407"
type input "407000"
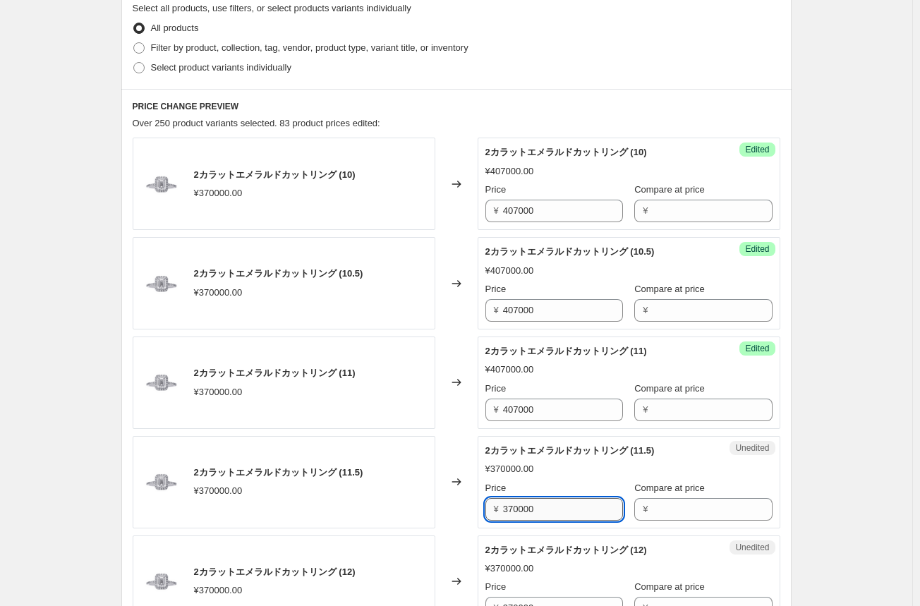
click at [511, 506] on input "370000" at bounding box center [563, 509] width 120 height 23
paste input "407"
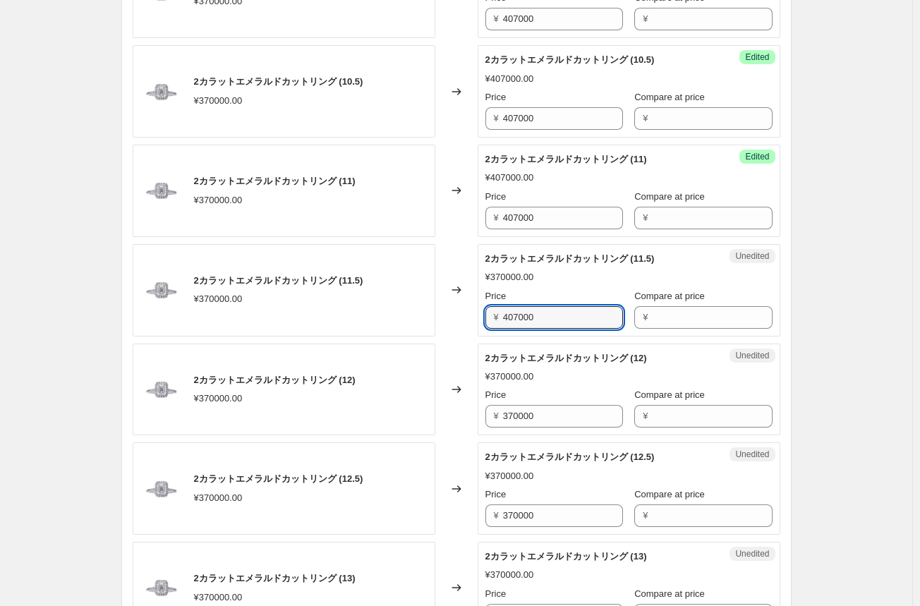
scroll to position [635, 0]
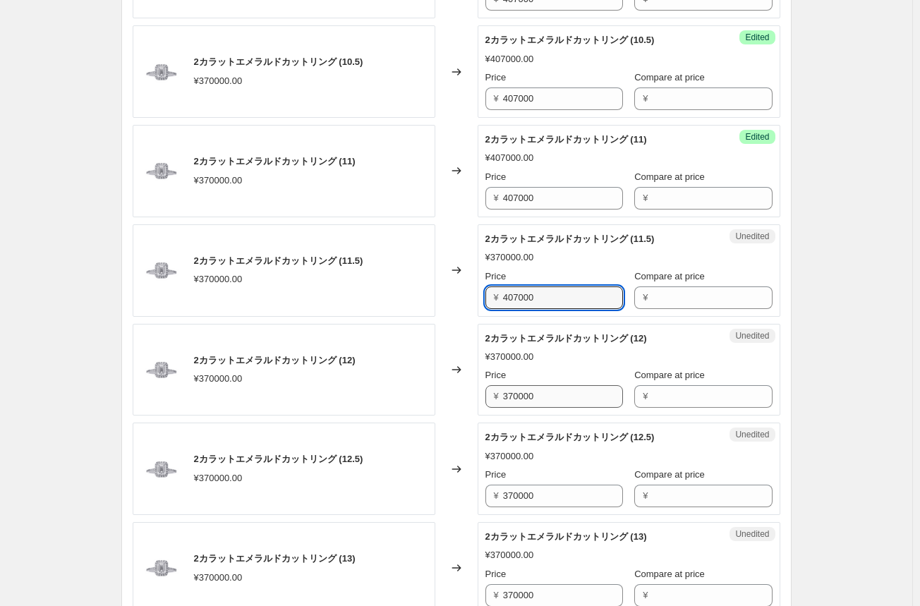
type input "407000"
click at [520, 398] on input "370000" at bounding box center [563, 396] width 120 height 23
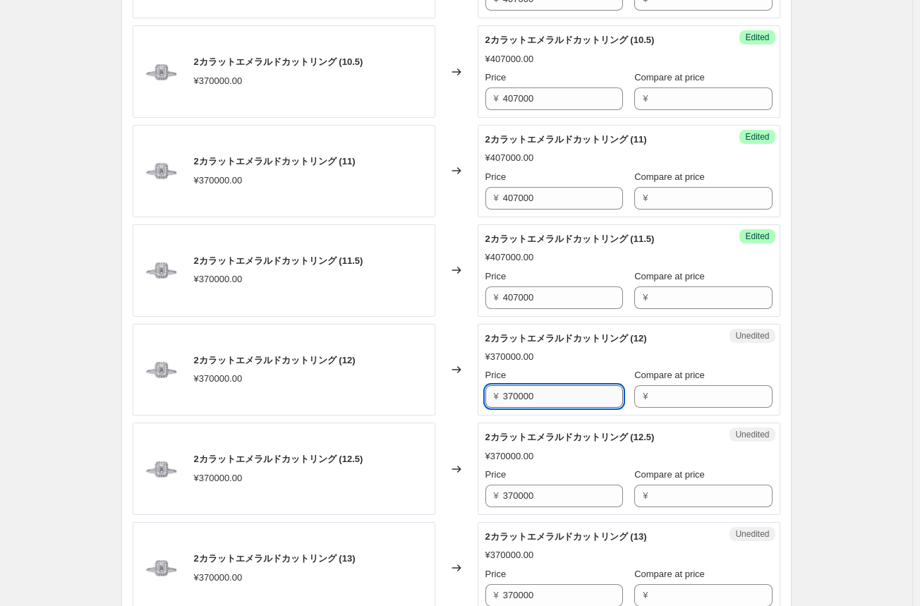
click at [520, 398] on input "370000" at bounding box center [563, 396] width 120 height 23
paste input "407"
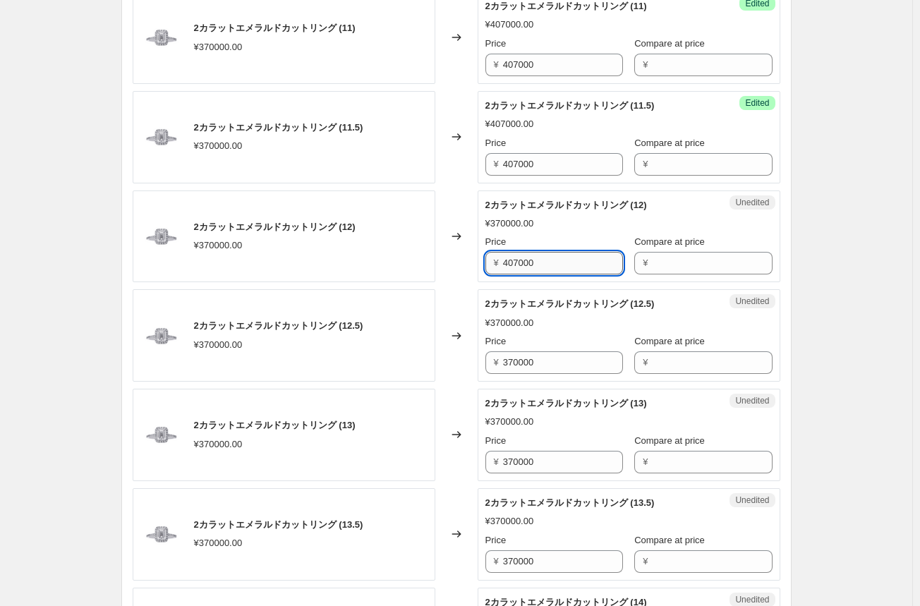
scroll to position [776, 0]
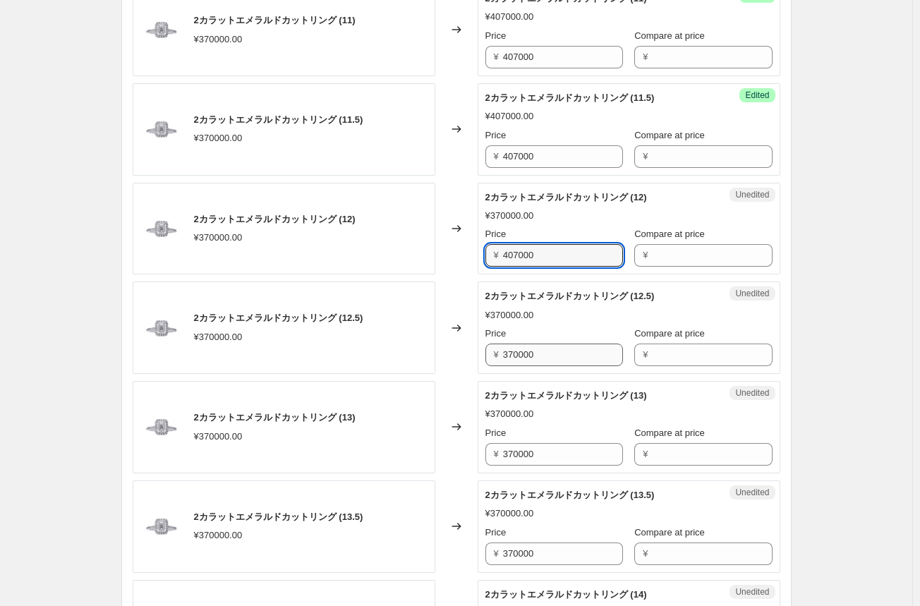
type input "407000"
click at [516, 354] on input "370000" at bounding box center [563, 354] width 120 height 23
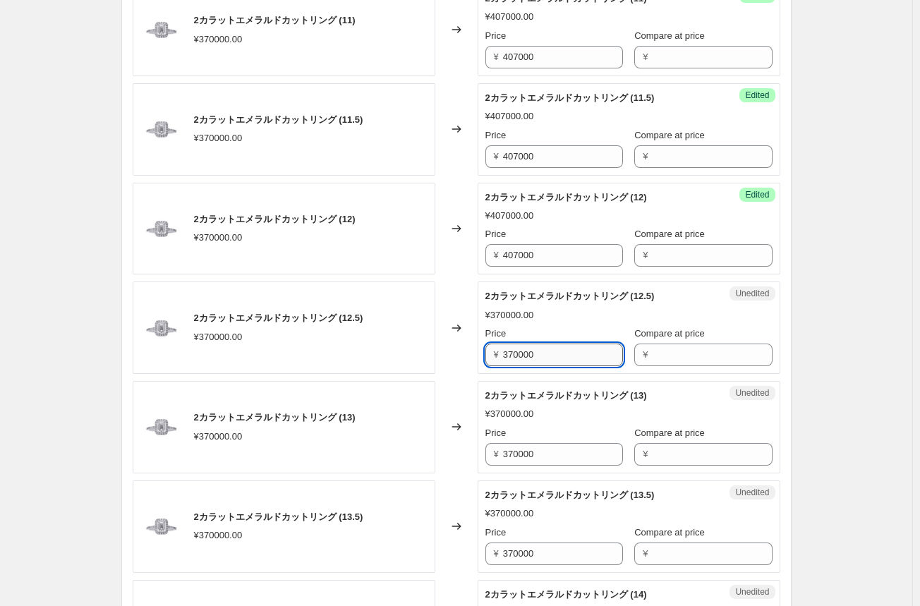
click at [516, 354] on input "370000" at bounding box center [563, 354] width 120 height 23
paste input "407"
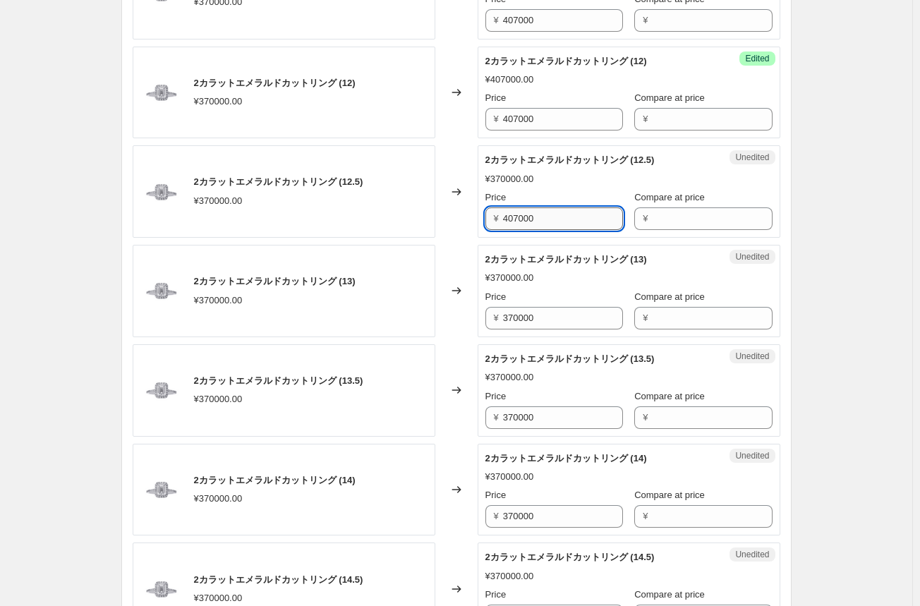
scroll to position [917, 0]
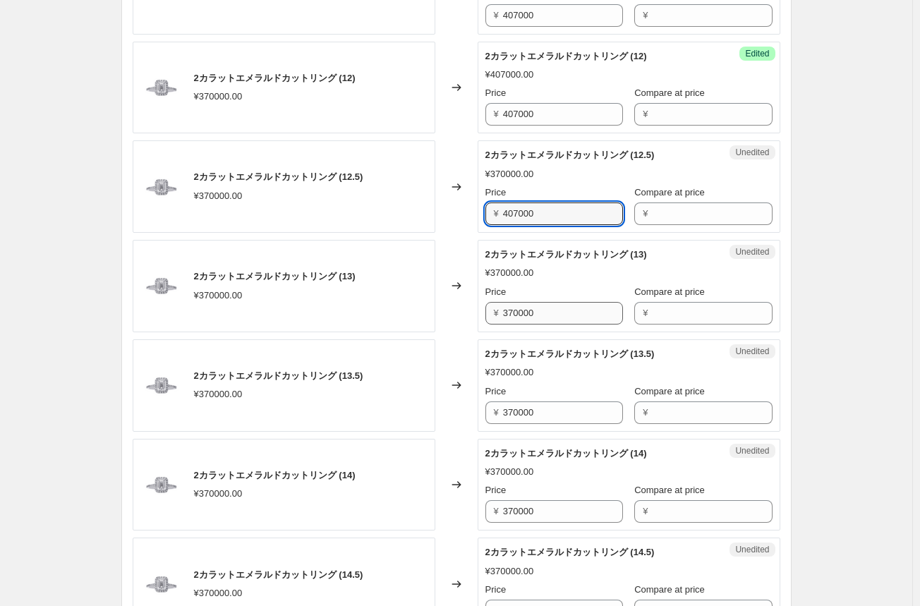
type input "407000"
click at [523, 306] on input "370000" at bounding box center [563, 313] width 120 height 23
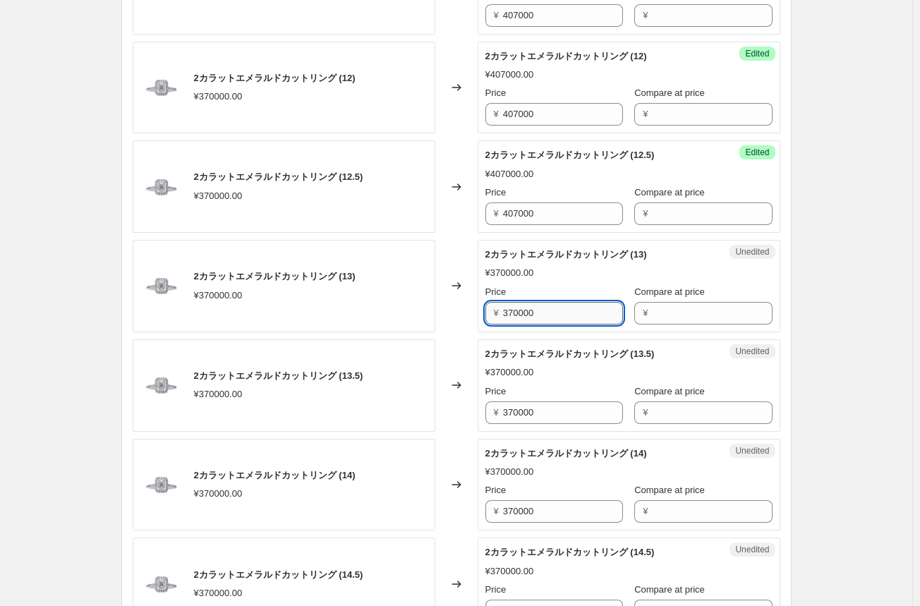
click at [523, 306] on input "370000" at bounding box center [563, 313] width 120 height 23
paste input "407"
type input "407000"
click at [518, 404] on input "370000" at bounding box center [563, 412] width 120 height 23
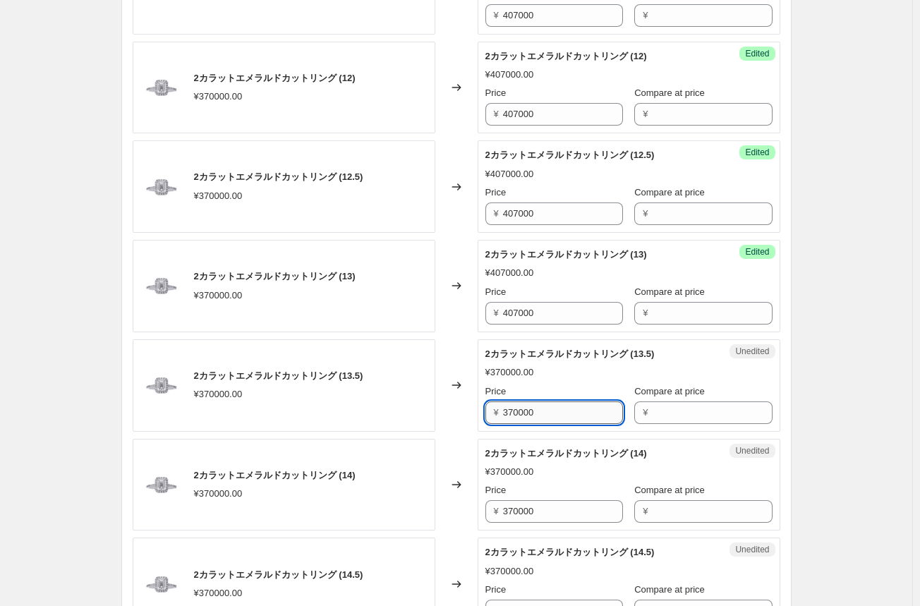
click at [518, 404] on input "370000" at bounding box center [563, 412] width 120 height 23
paste input "407"
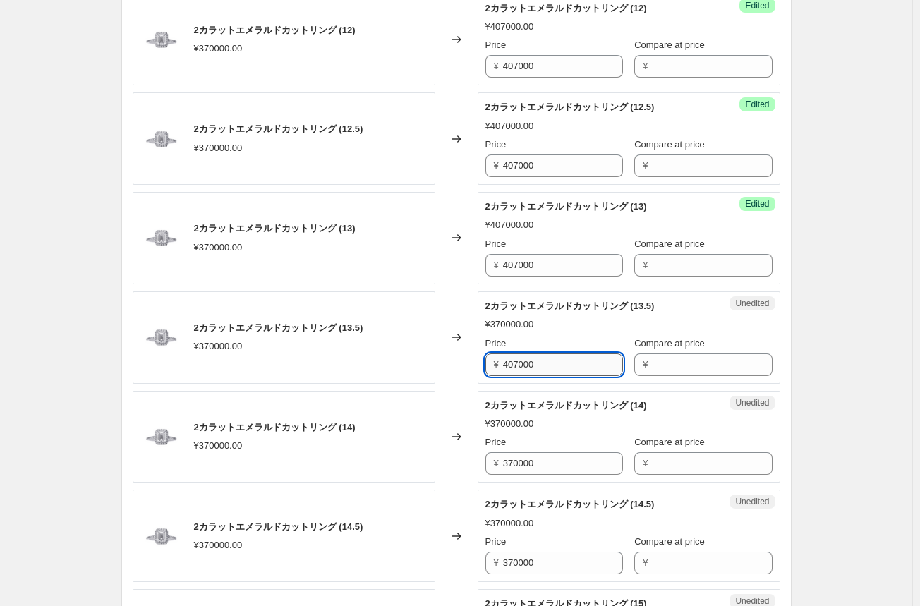
scroll to position [987, 0]
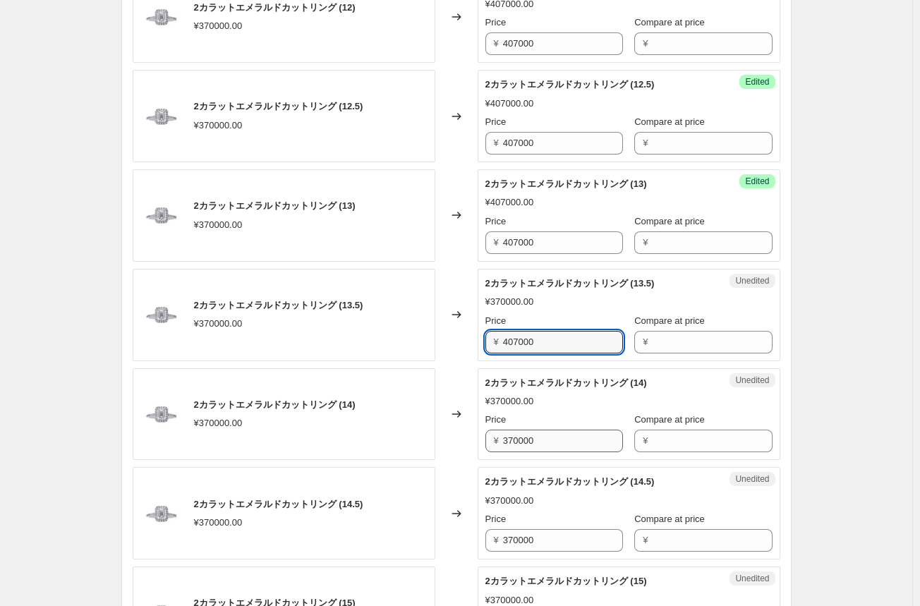
type input "407000"
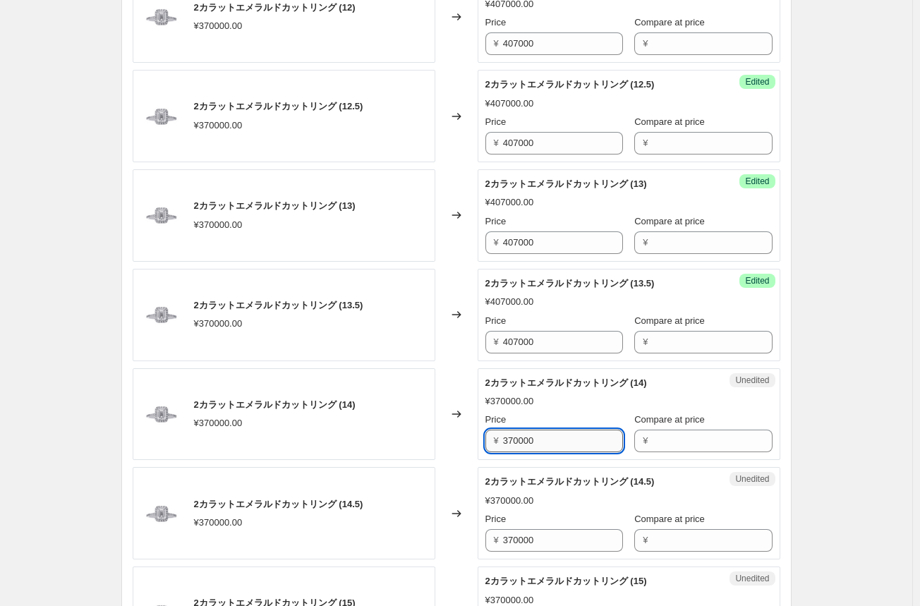
click at [513, 441] on input "370000" at bounding box center [563, 440] width 120 height 23
paste input "407"
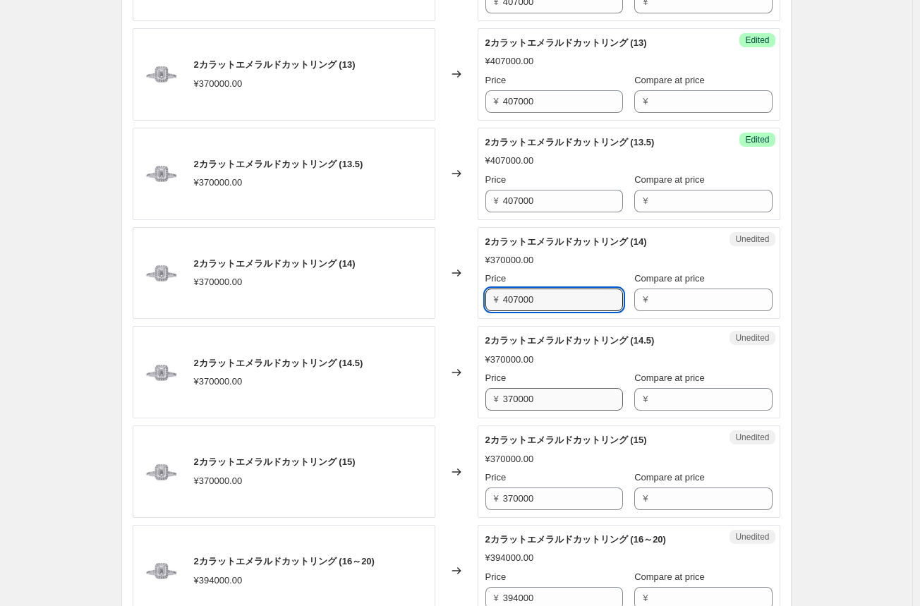
type input "407000"
click at [520, 396] on input "370000" at bounding box center [563, 399] width 120 height 23
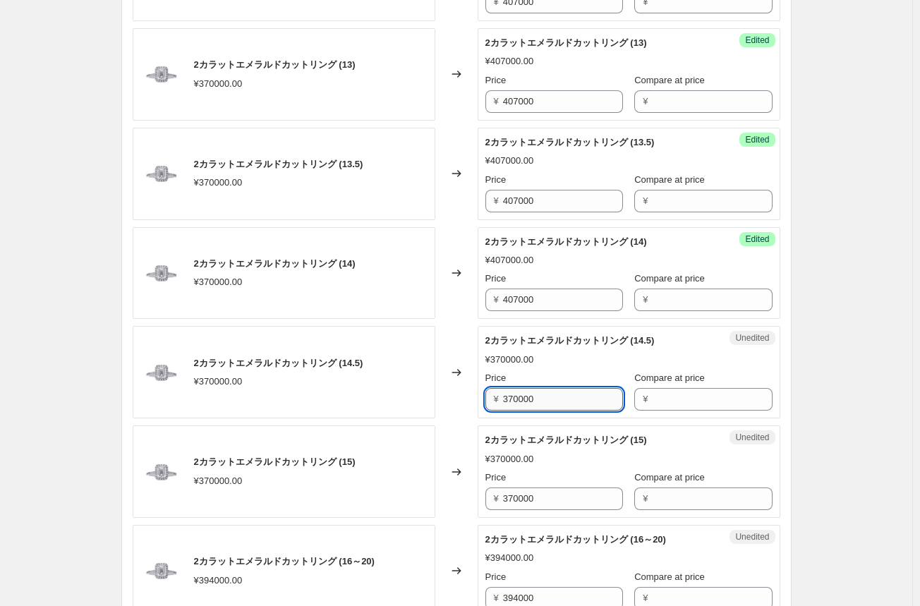
click at [520, 396] on input "370000" at bounding box center [563, 399] width 120 height 23
paste input "407"
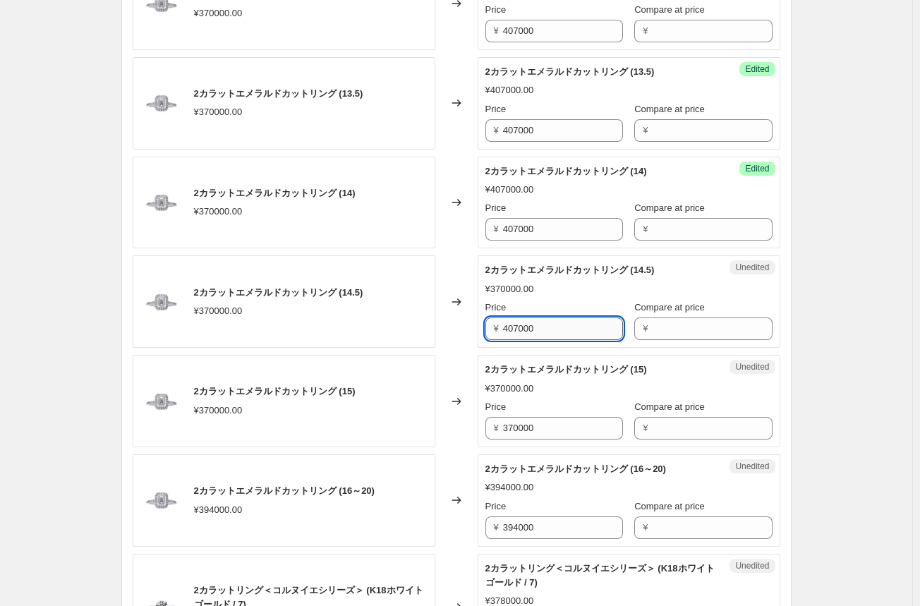
scroll to position [1269, 0]
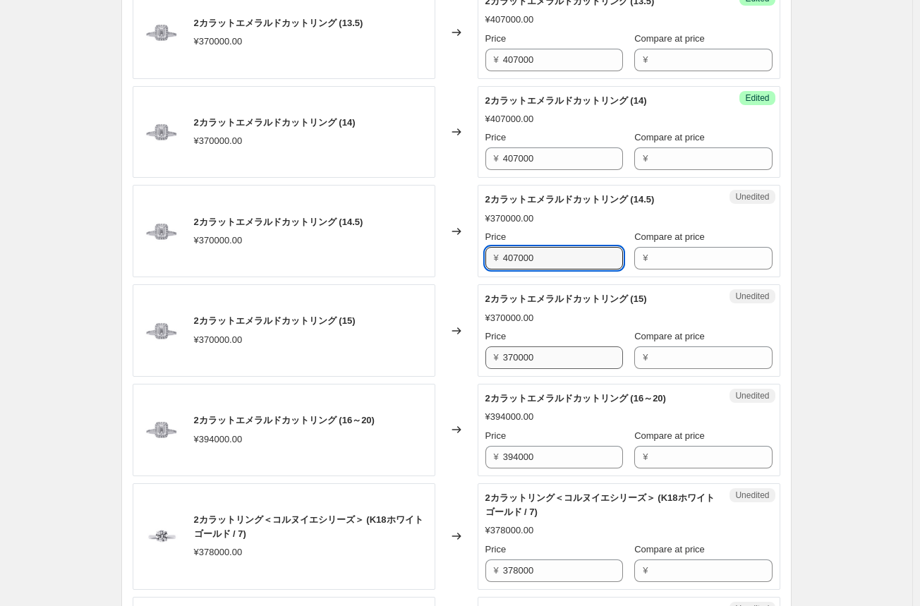
type input "407000"
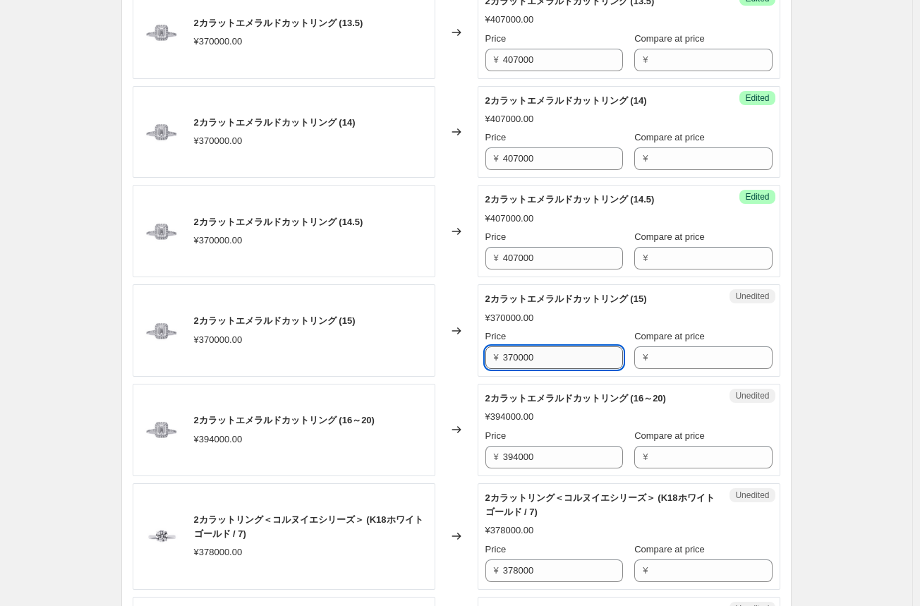
click at [524, 358] on input "370000" at bounding box center [563, 357] width 120 height 23
paste input "407"
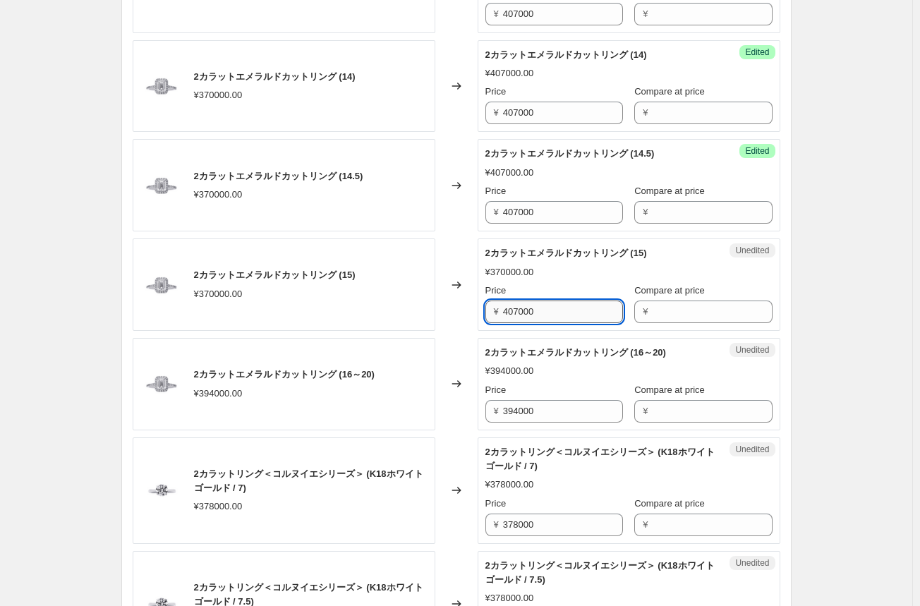
scroll to position [1340, 0]
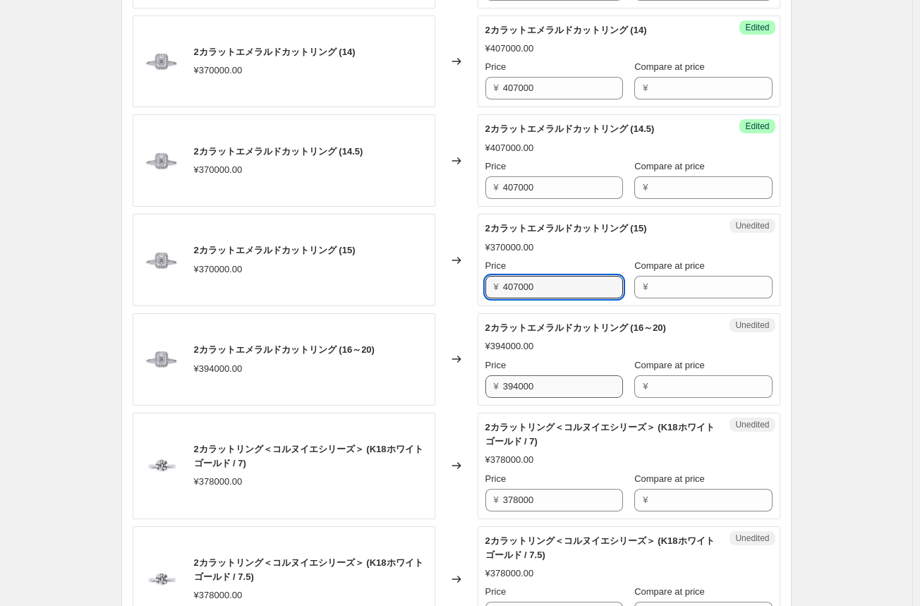
type input "407000"
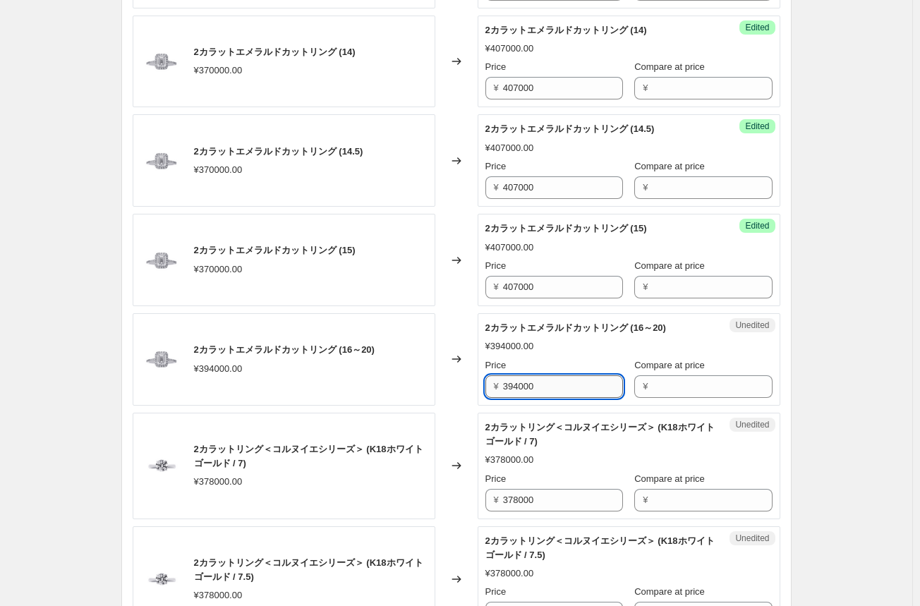
click at [530, 384] on input "394000" at bounding box center [563, 386] width 120 height 23
drag, startPoint x: 544, startPoint y: 384, endPoint x: 480, endPoint y: 384, distance: 64.2
click at [480, 384] on div "2カラットエメラルドカットリング (16～20) ¥394000.00 Changed to Unedited 2カラットエメラルドカットリング (16～20…" at bounding box center [456, 359] width 647 height 92
type input "434000"
click at [460, 401] on div "Changed to" at bounding box center [456, 359] width 42 height 92
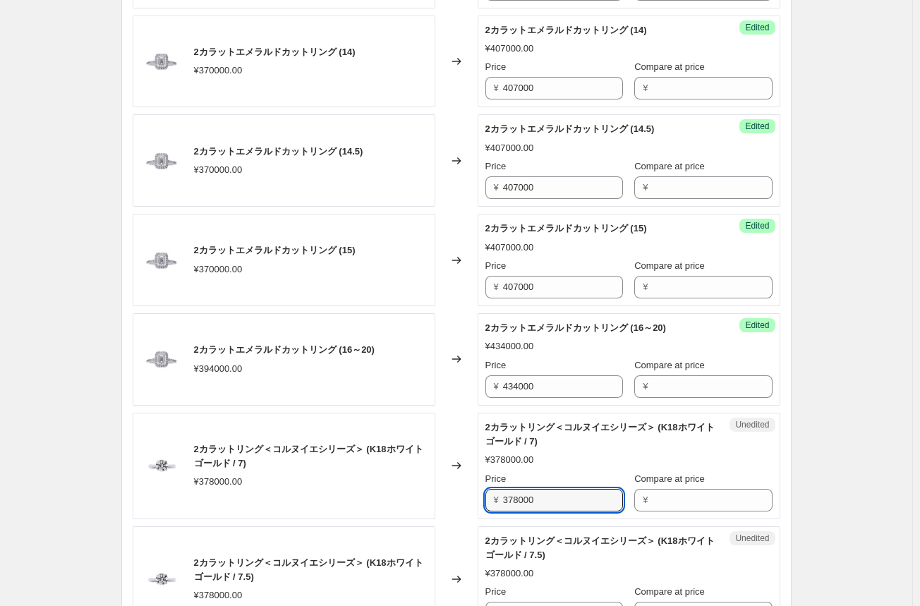
drag, startPoint x: 548, startPoint y: 499, endPoint x: 471, endPoint y: 499, distance: 76.9
click at [471, 499] on div "2カラットリング＜コルヌイエシリーズ＞ (K18ホワイトゴールド / 7) ¥378000.00 Changed to Unedited 2カラットリング＜コ…" at bounding box center [456, 466] width 647 height 106
type input "435000"
click at [475, 501] on div "Changed to" at bounding box center [456, 466] width 42 height 106
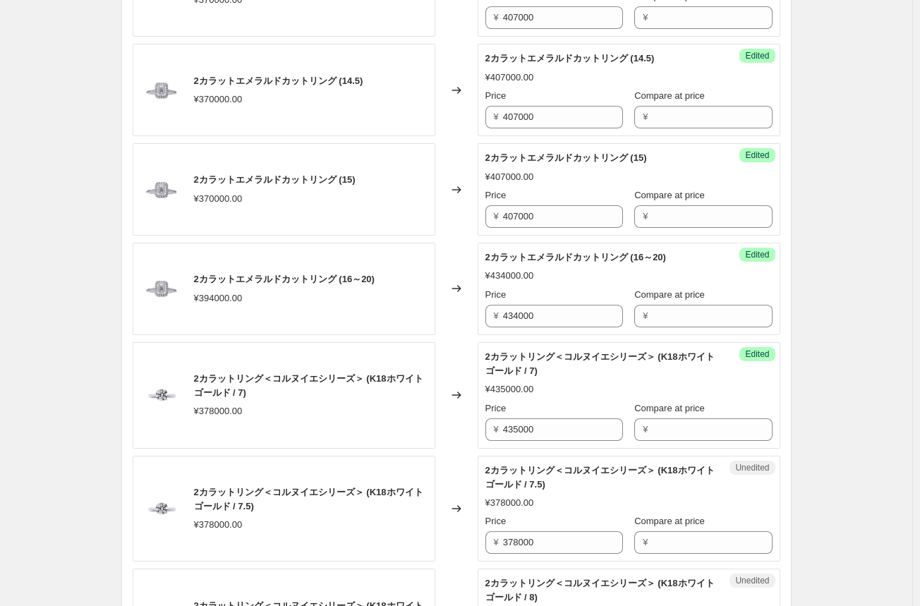
scroll to position [1481, 0]
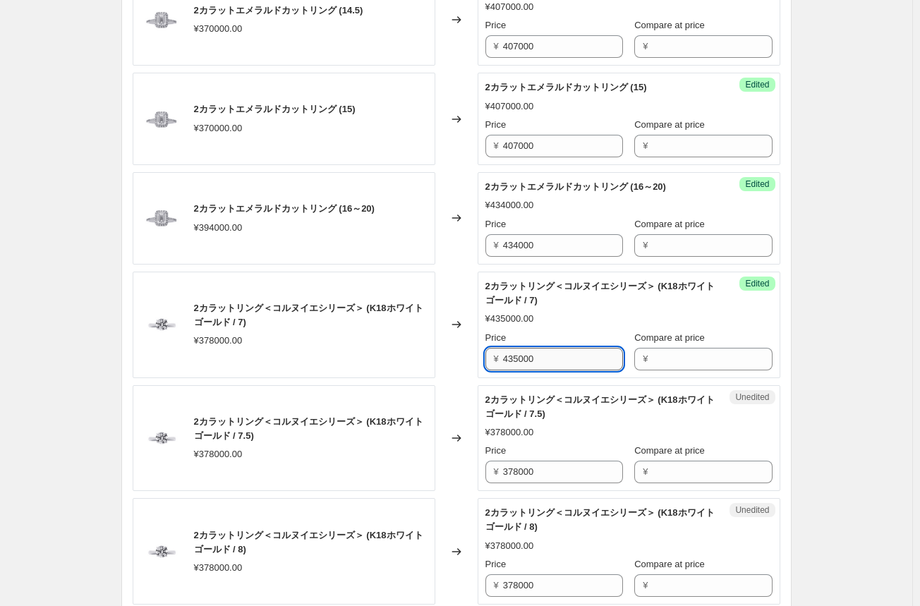
click at [518, 355] on input "435000" at bounding box center [563, 359] width 120 height 23
click at [520, 467] on input "378000" at bounding box center [563, 471] width 120 height 23
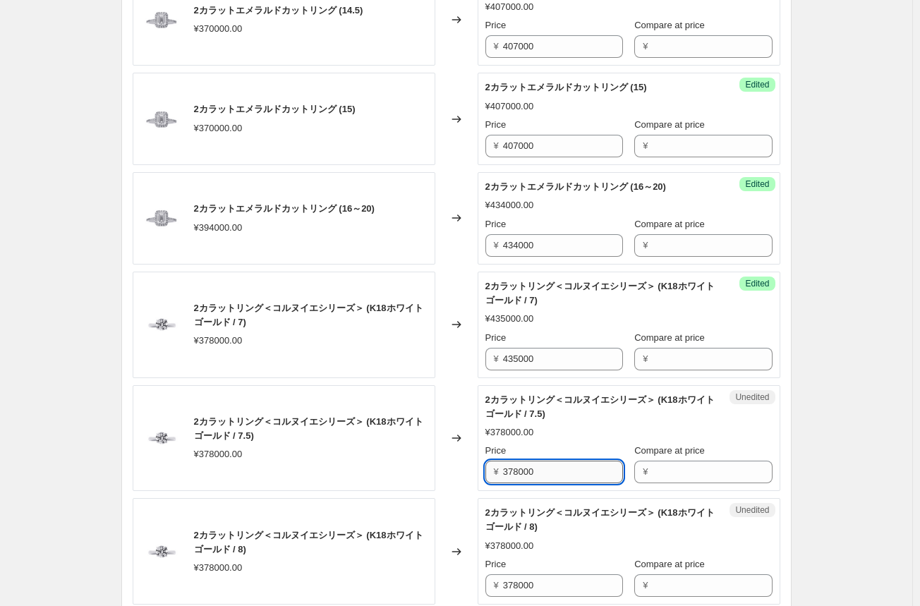
click at [522, 466] on input "378000" at bounding box center [563, 471] width 120 height 23
paste input "435"
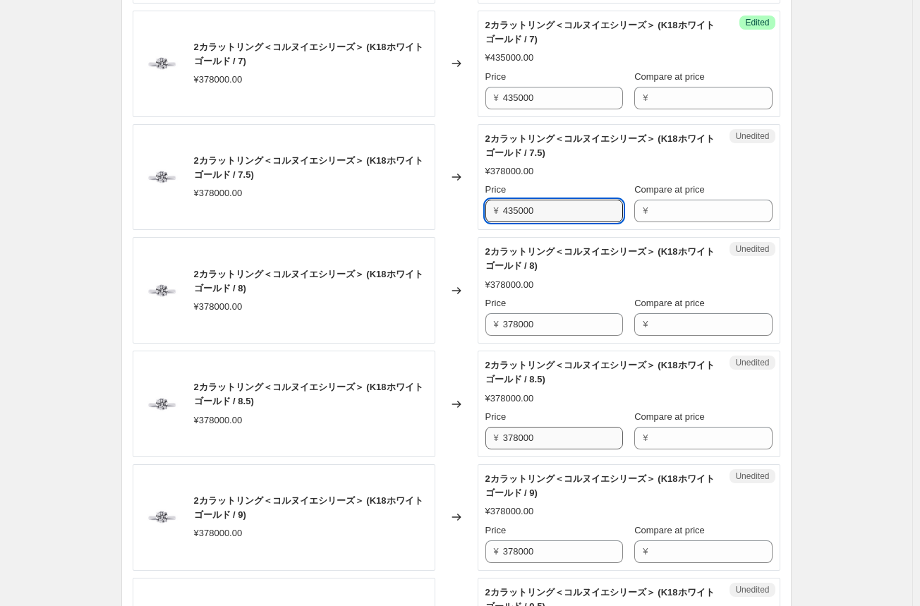
scroll to position [1763, 0]
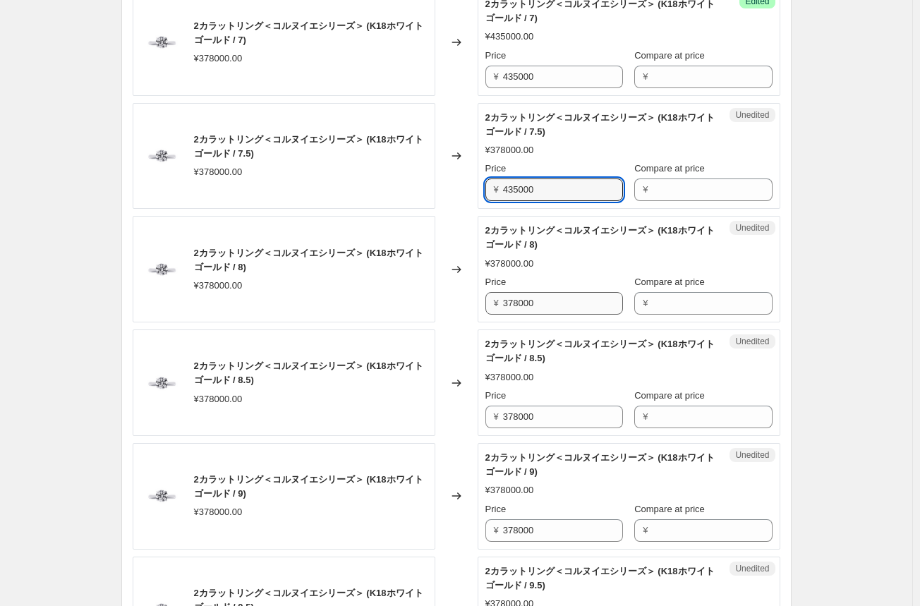
type input "435000"
click at [516, 301] on input "378000" at bounding box center [563, 303] width 120 height 23
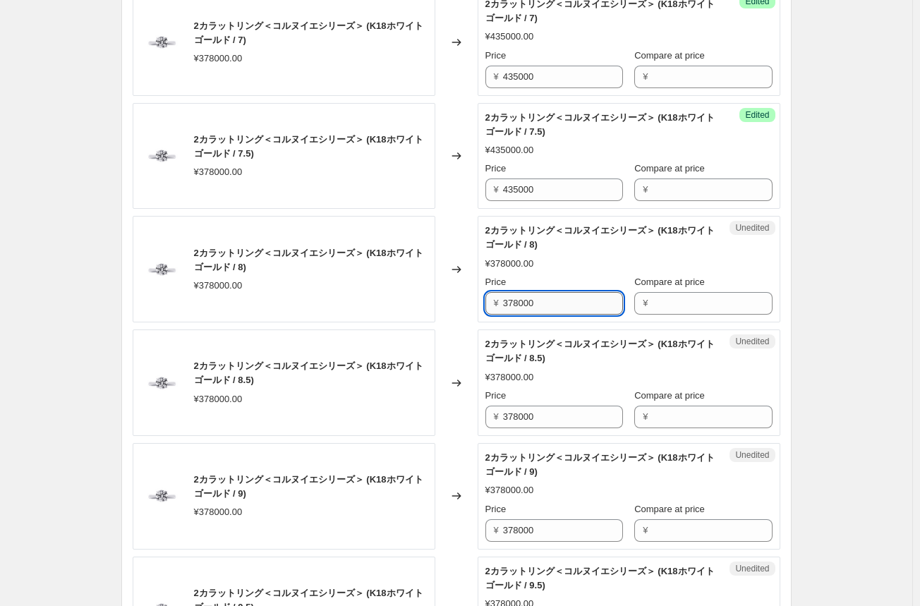
click at [516, 301] on input "378000" at bounding box center [563, 303] width 120 height 23
paste input "435"
type input "435000"
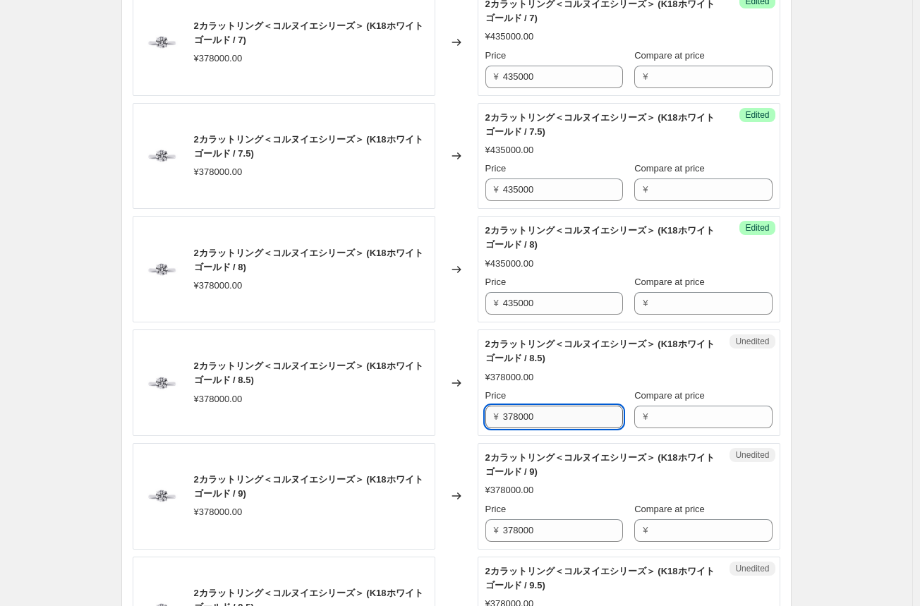
click at [511, 414] on input "378000" at bounding box center [563, 416] width 120 height 23
paste input "435"
type input "435000"
click at [511, 524] on input "378000" at bounding box center [563, 530] width 120 height 23
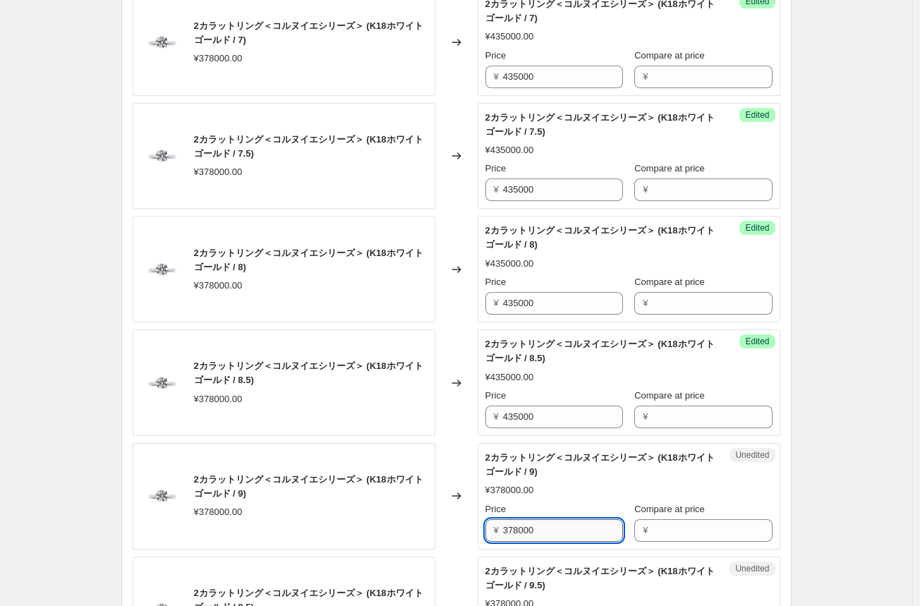
click at [511, 524] on input "378000" at bounding box center [563, 530] width 120 height 23
paste input "435"
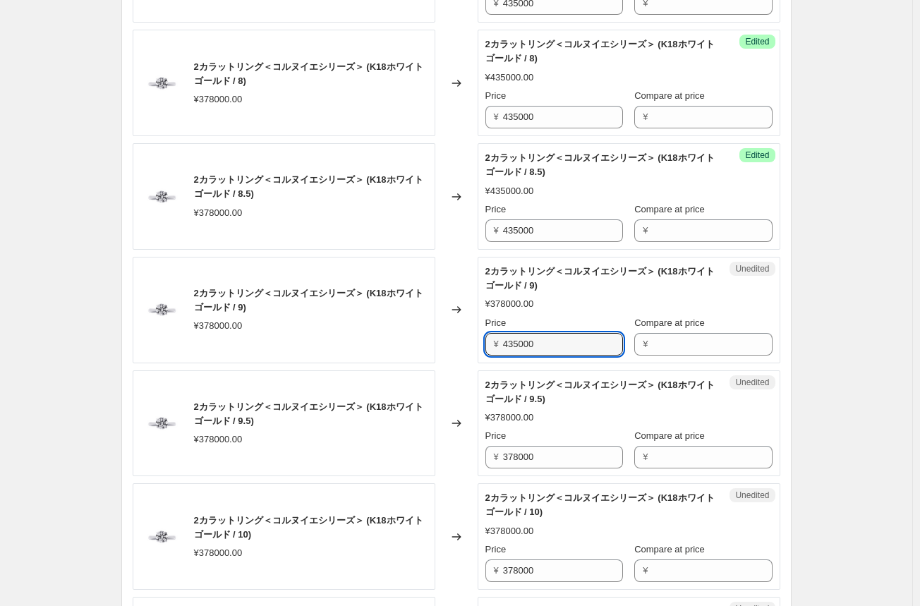
scroll to position [1974, 0]
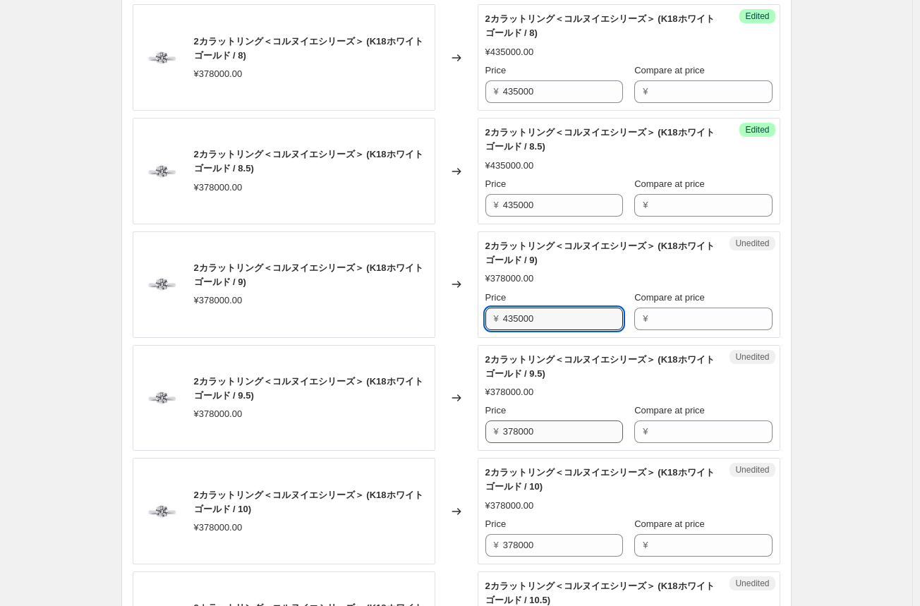
type input "435000"
click at [525, 431] on input "378000" at bounding box center [563, 431] width 120 height 23
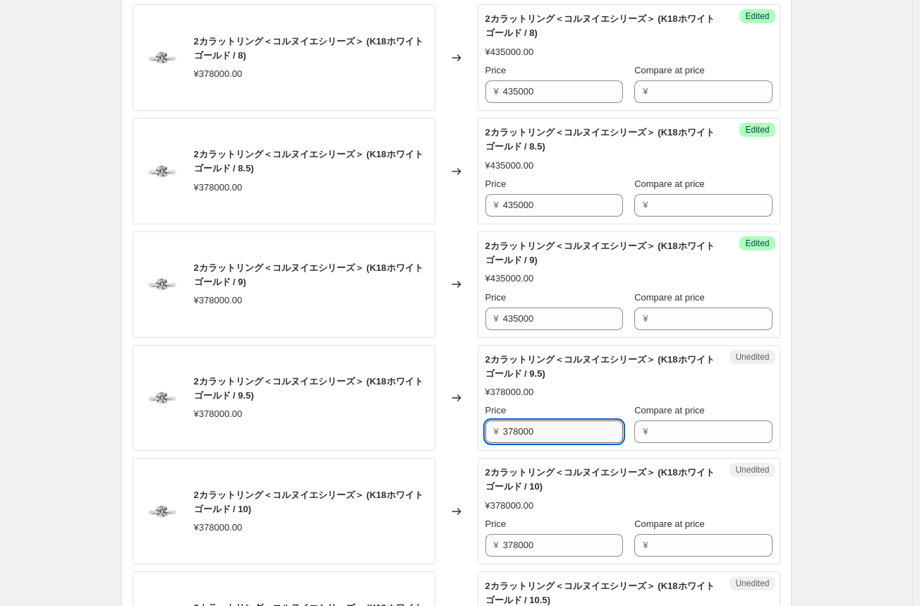
click at [525, 431] on input "378000" at bounding box center [563, 431] width 120 height 23
paste input "435"
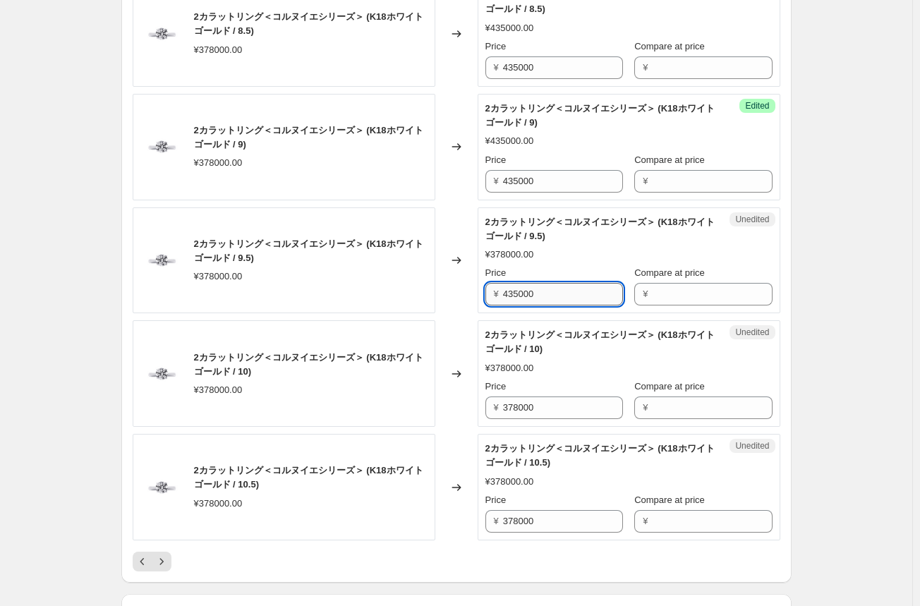
scroll to position [2115, 0]
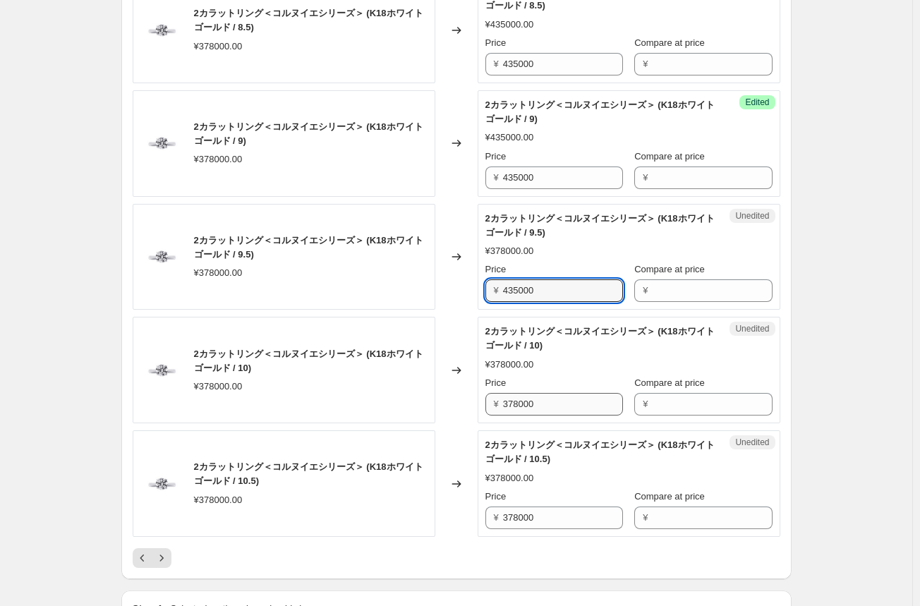
type input "435000"
click at [519, 403] on input "378000" at bounding box center [563, 404] width 120 height 23
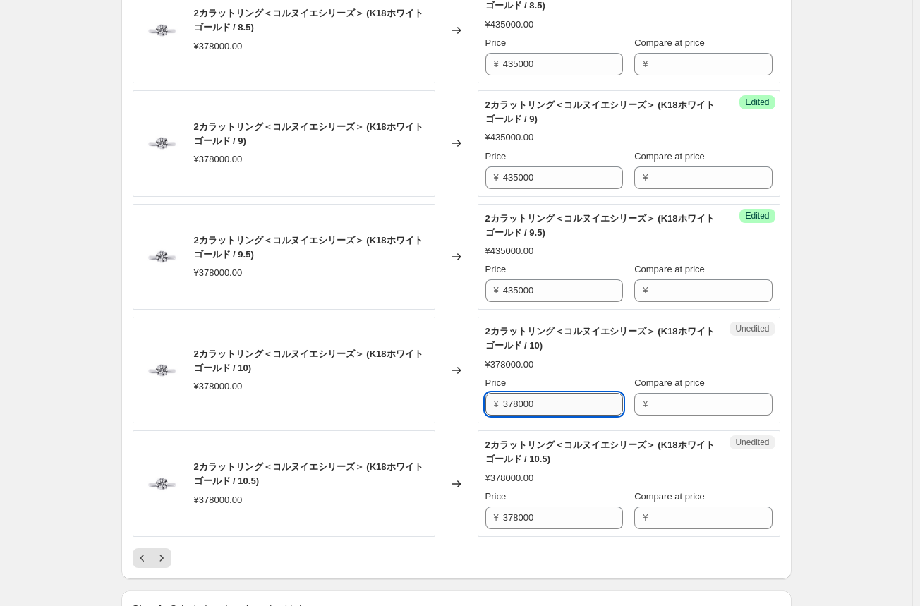
click at [519, 403] on input "378000" at bounding box center [563, 404] width 120 height 23
paste input "435"
type input "435000"
click at [521, 511] on input "378000" at bounding box center [563, 517] width 120 height 23
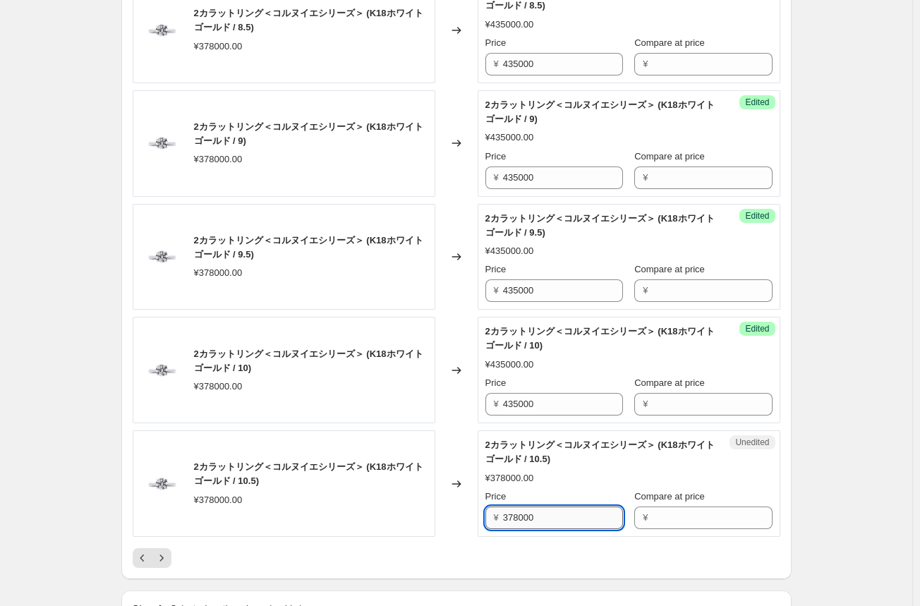
click at [521, 511] on input "378000" at bounding box center [563, 517] width 120 height 23
paste input "435"
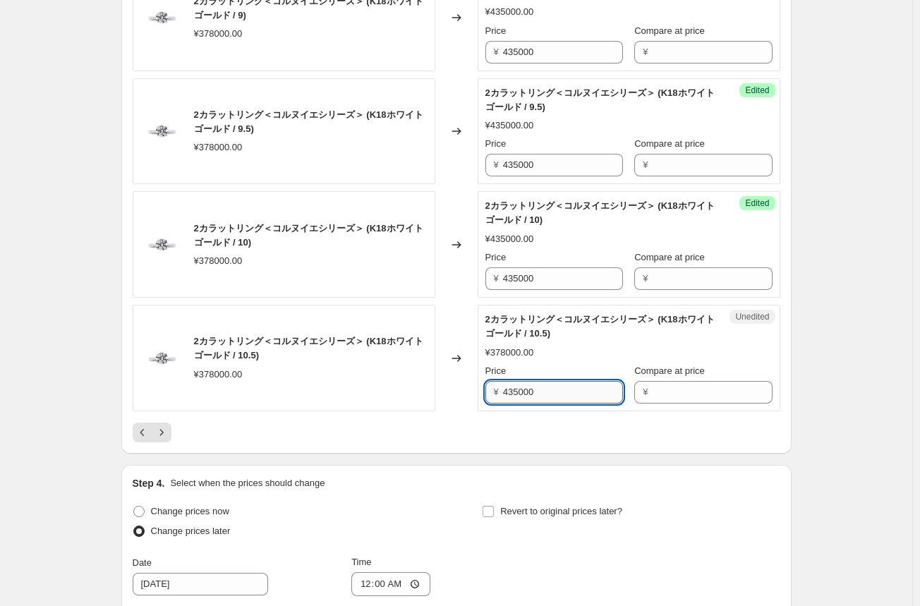
scroll to position [2256, 0]
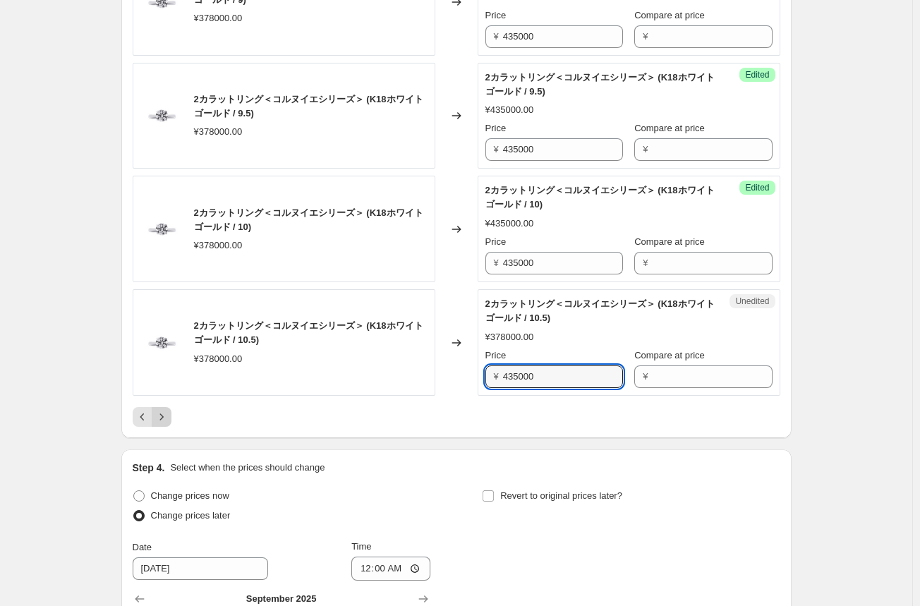
type input "435000"
click at [166, 412] on icon "Next" at bounding box center [161, 417] width 14 height 14
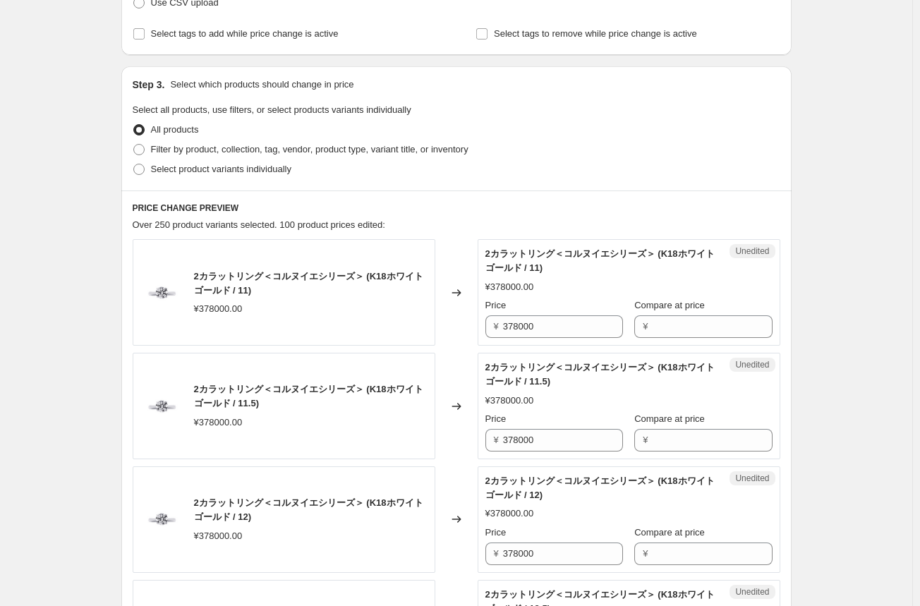
scroll to position [353, 0]
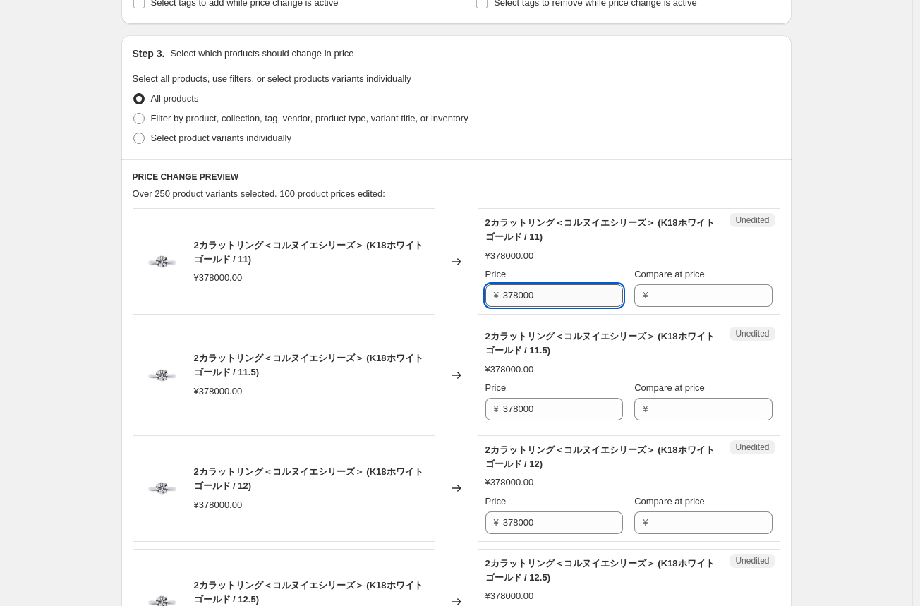
click at [522, 296] on input "378000" at bounding box center [563, 295] width 120 height 23
paste input "435"
type input "435000"
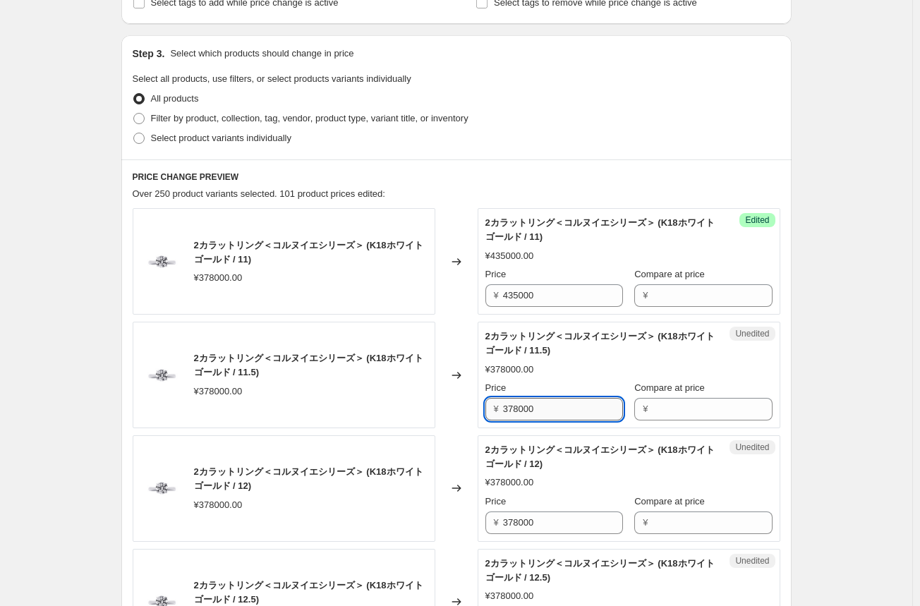
click at [511, 406] on input "378000" at bounding box center [563, 409] width 120 height 23
paste input "435"
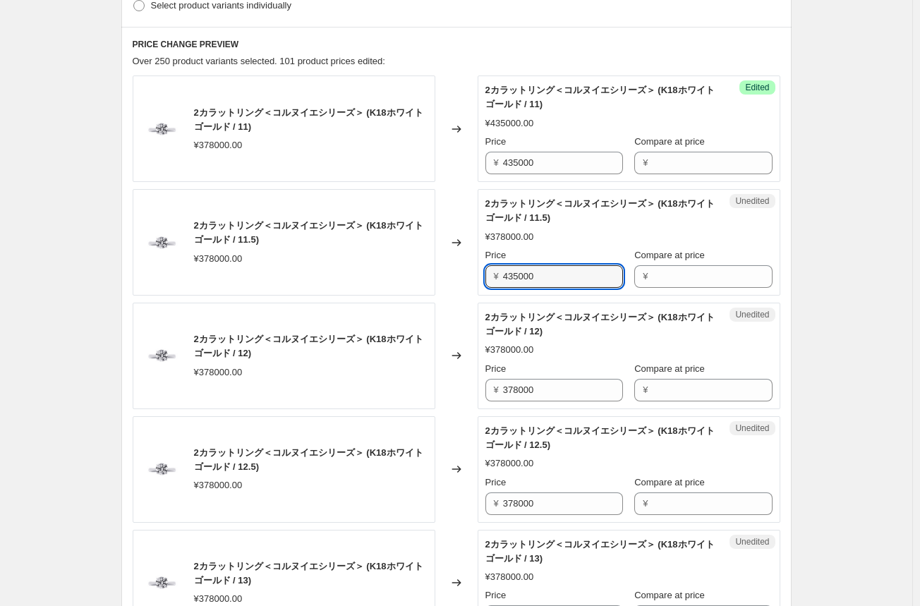
scroll to position [494, 0]
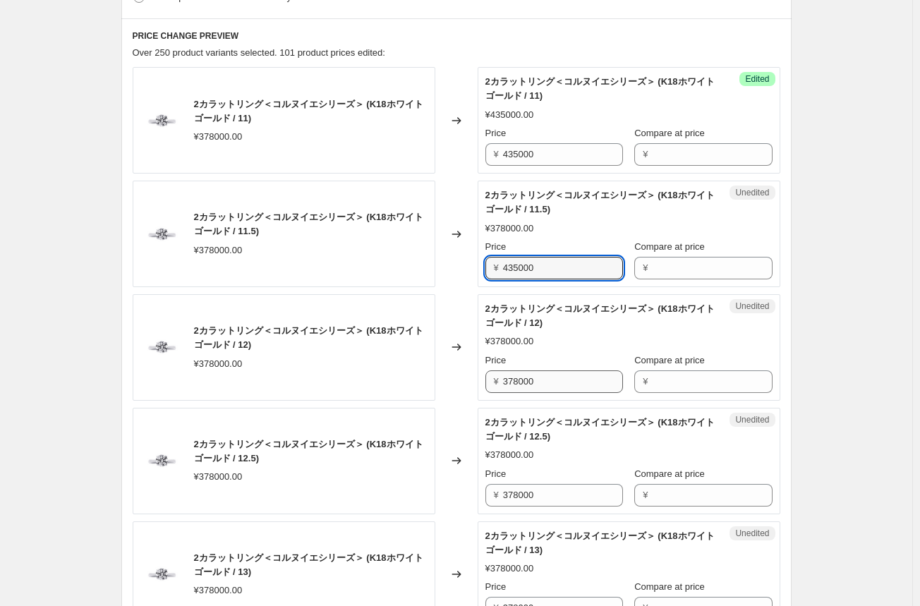
type input "435000"
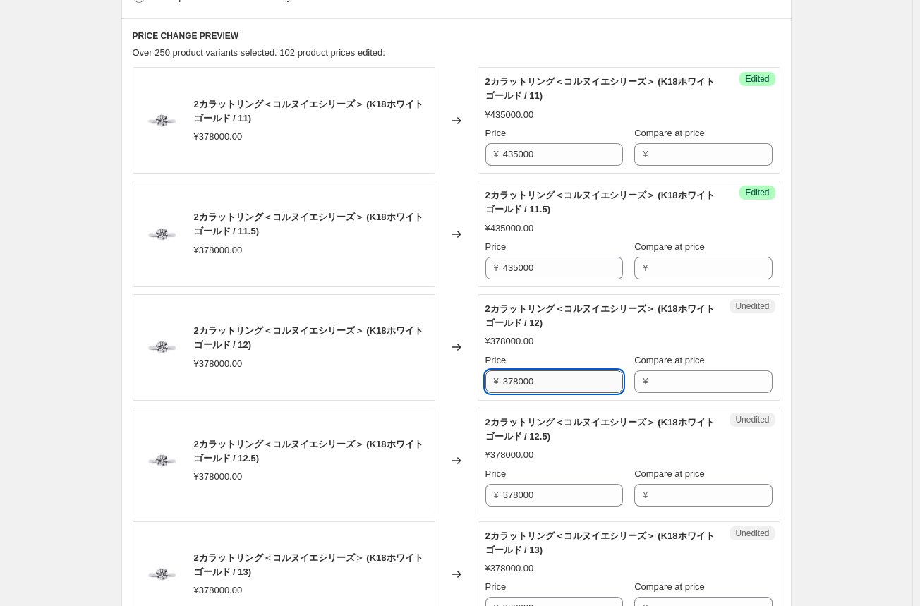
click at [514, 381] on input "378000" at bounding box center [563, 381] width 120 height 23
paste input "435"
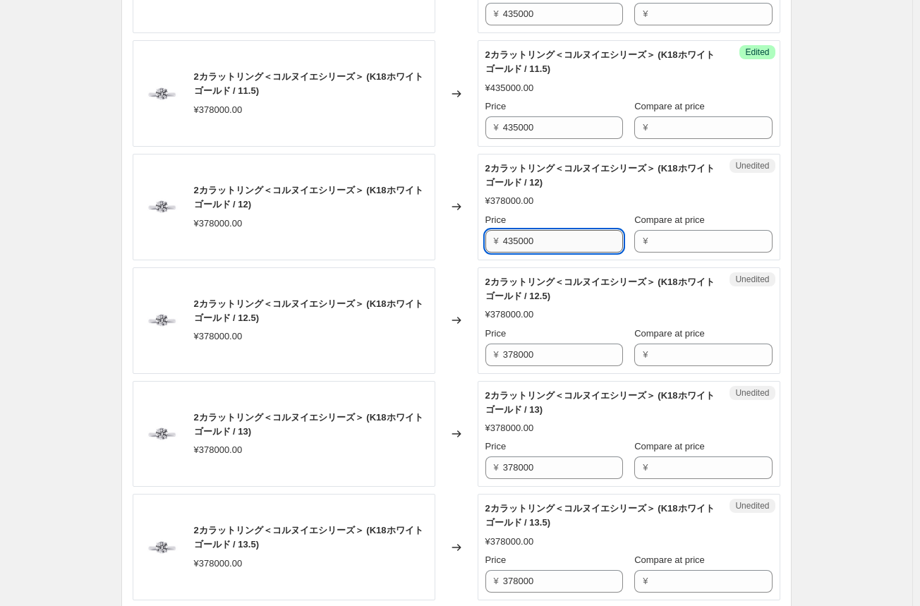
scroll to position [635, 0]
type input "435000"
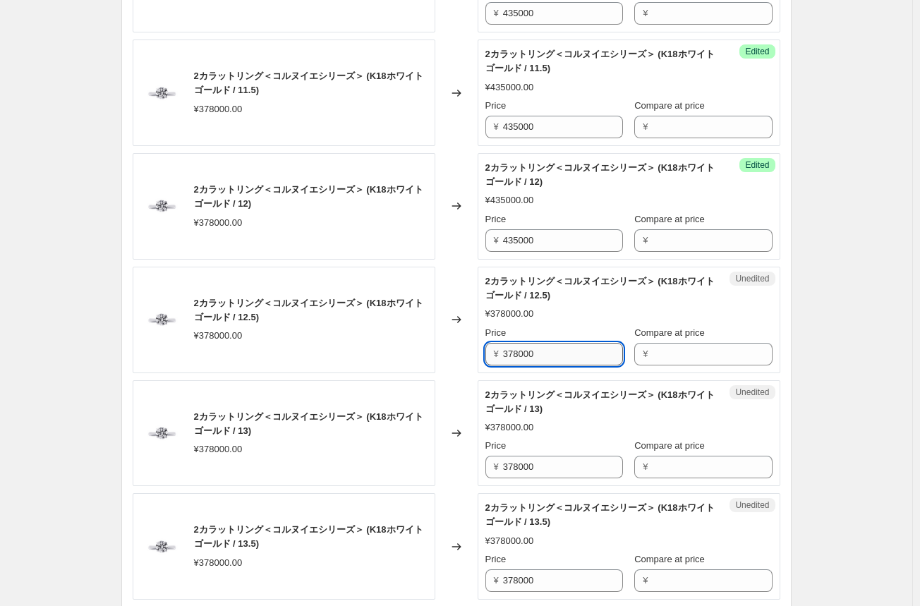
click at [523, 358] on input "378000" at bounding box center [563, 354] width 120 height 23
paste input "435"
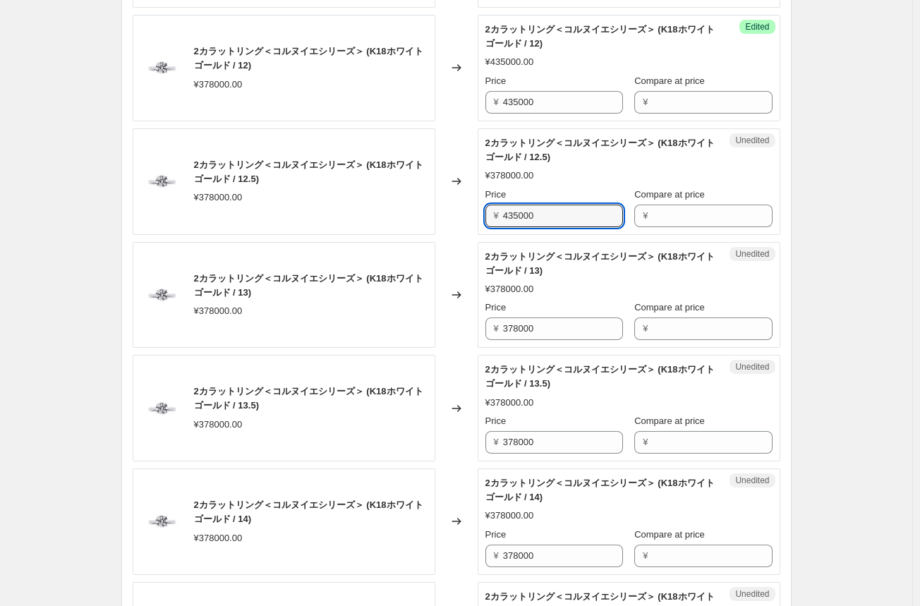
scroll to position [776, 0]
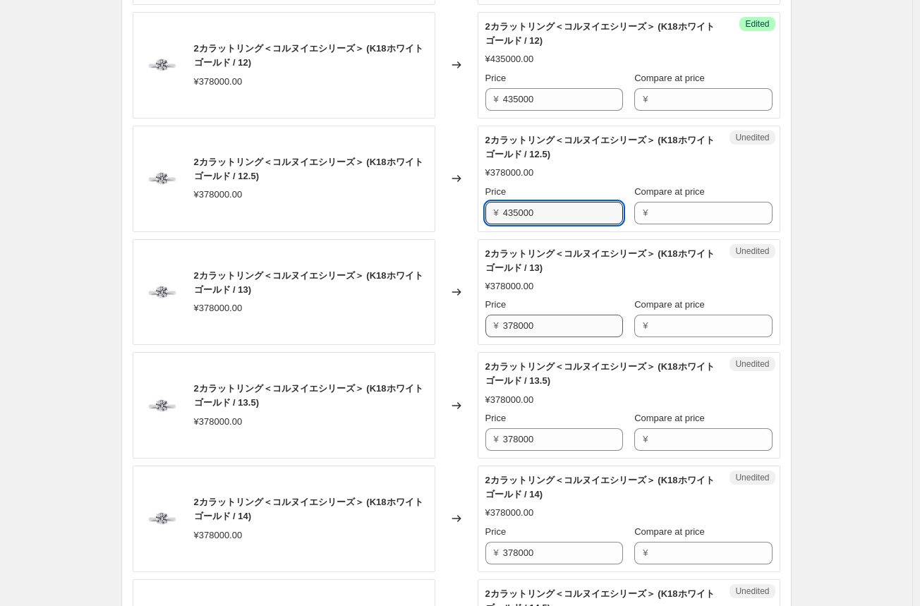
type input "435000"
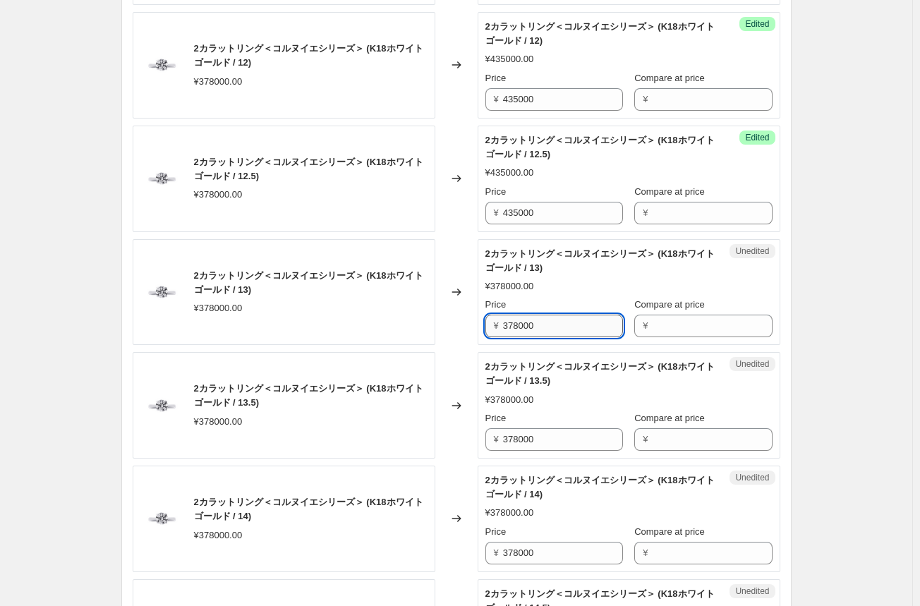
click at [524, 328] on input "378000" at bounding box center [563, 325] width 120 height 23
paste input "435"
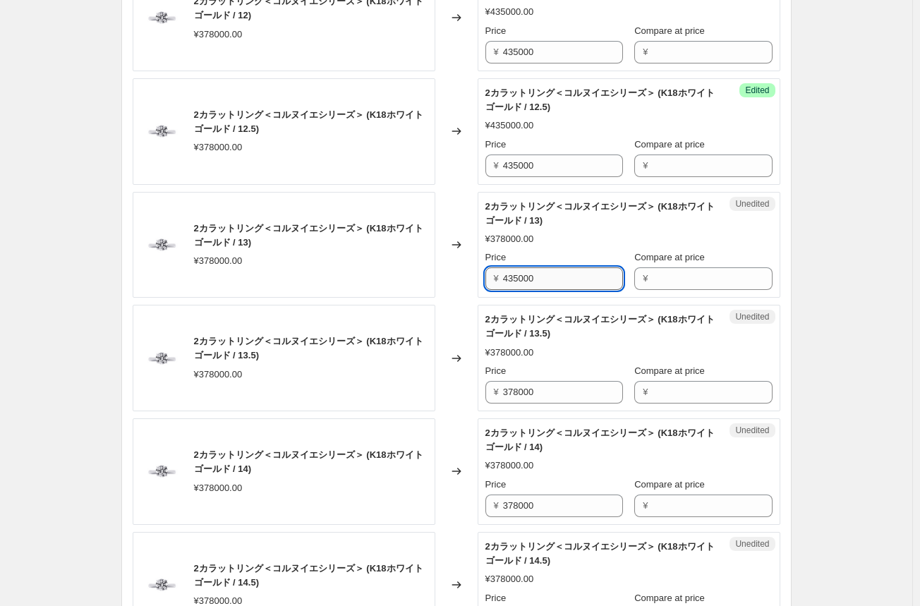
scroll to position [846, 0]
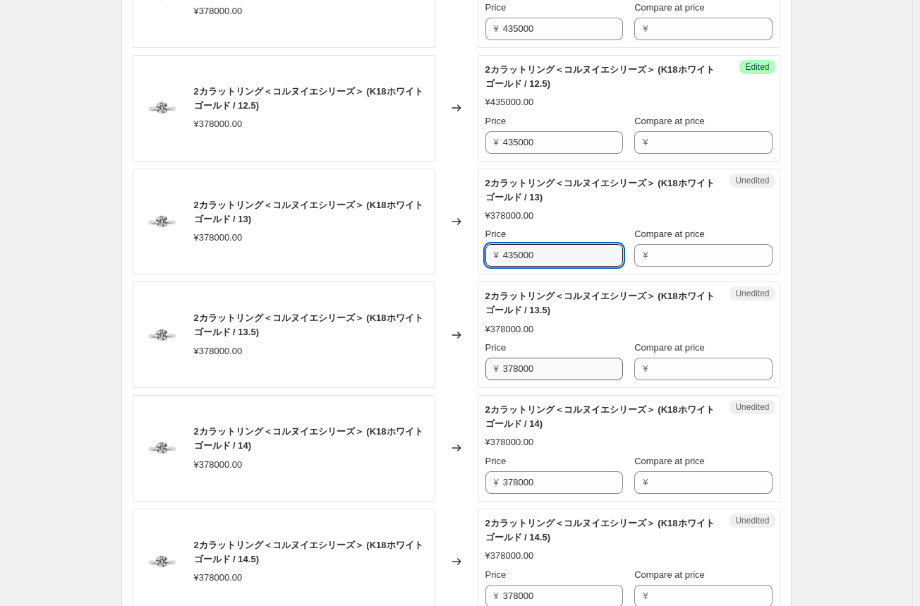
type input "435000"
click at [519, 367] on input "378000" at bounding box center [563, 369] width 120 height 23
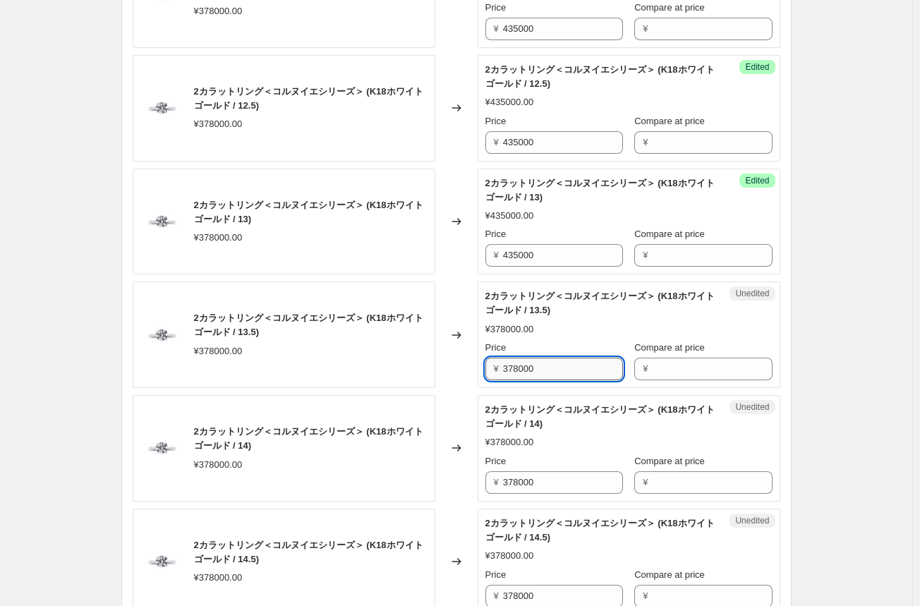
click at [519, 367] on input "378000" at bounding box center [563, 369] width 120 height 23
paste input "435"
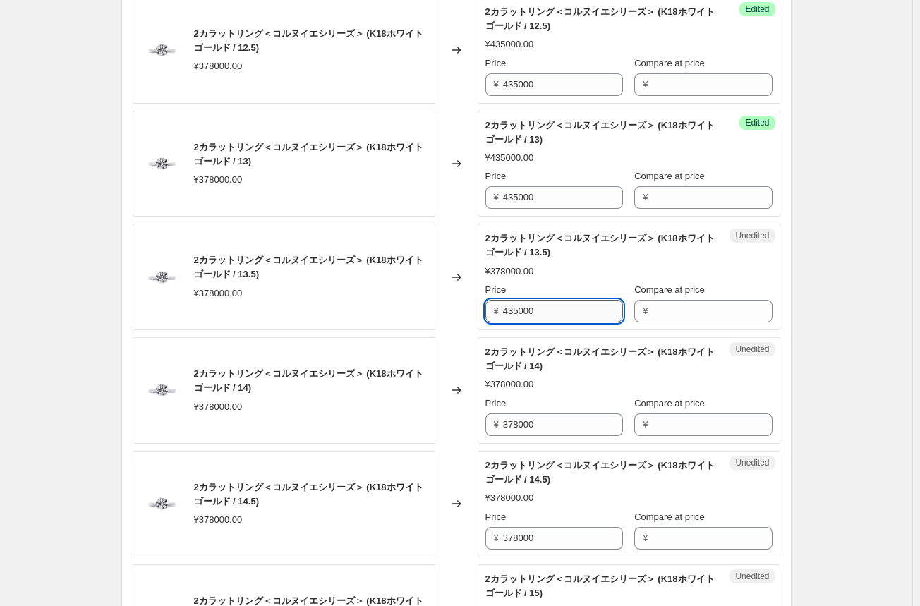
scroll to position [987, 0]
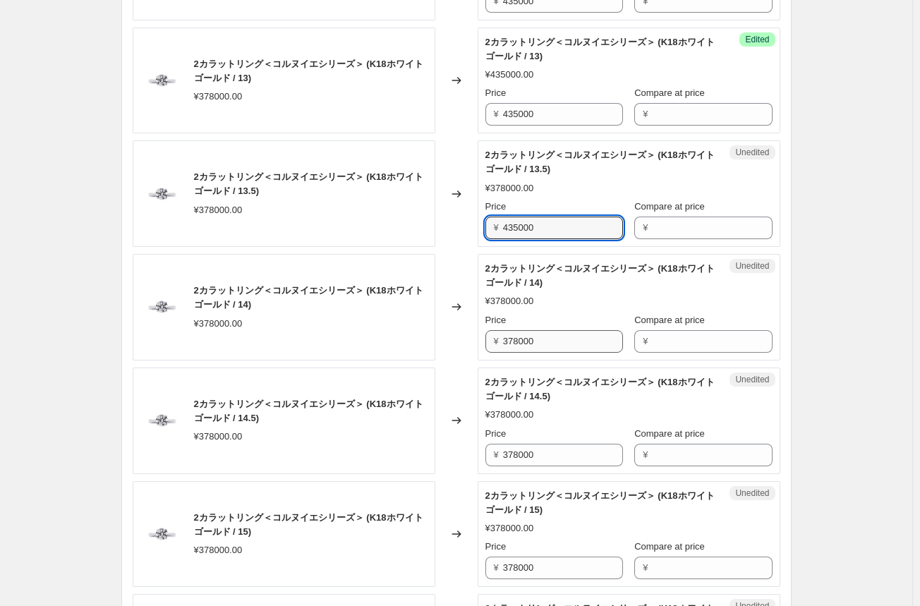
type input "435000"
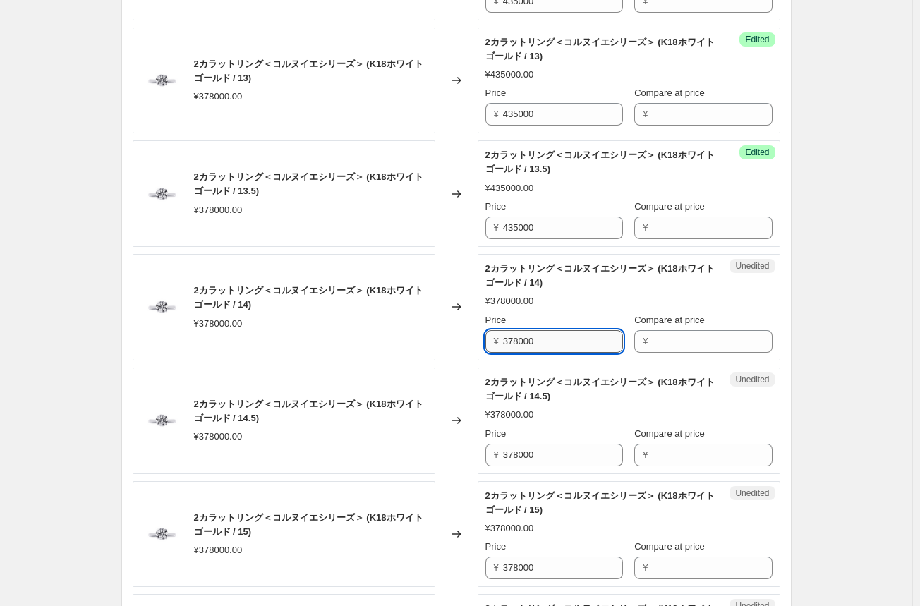
click at [523, 342] on input "378000" at bounding box center [563, 341] width 120 height 23
paste input "435"
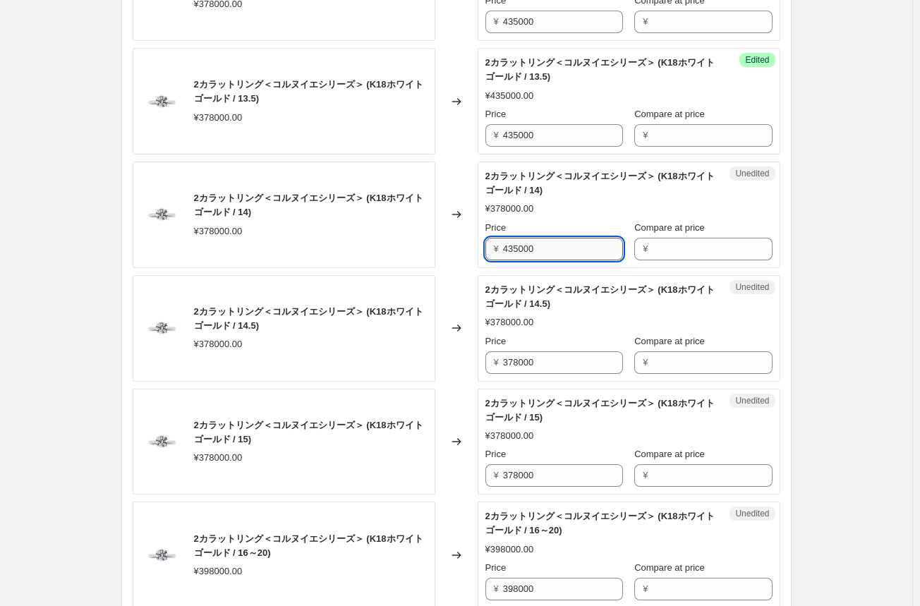
scroll to position [1128, 0]
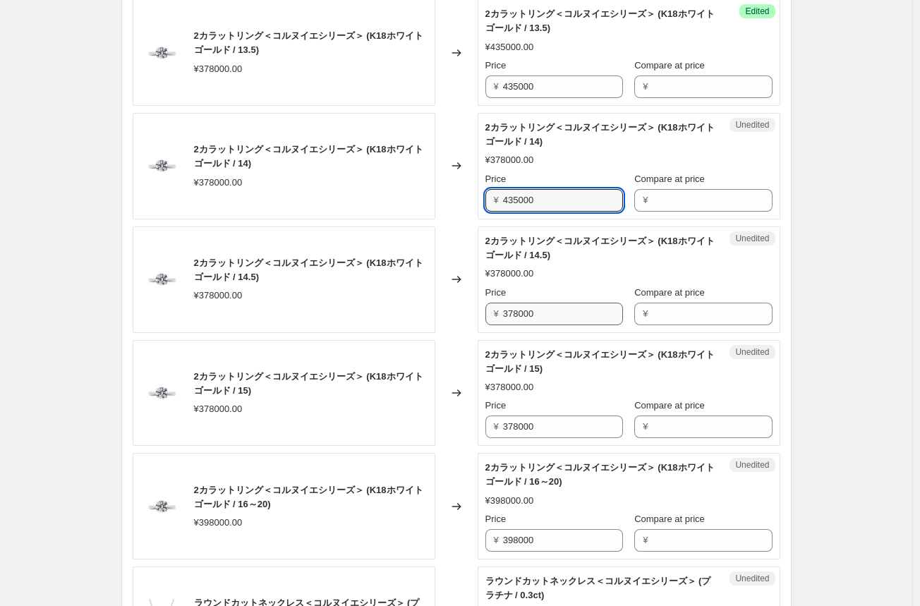
type input "435000"
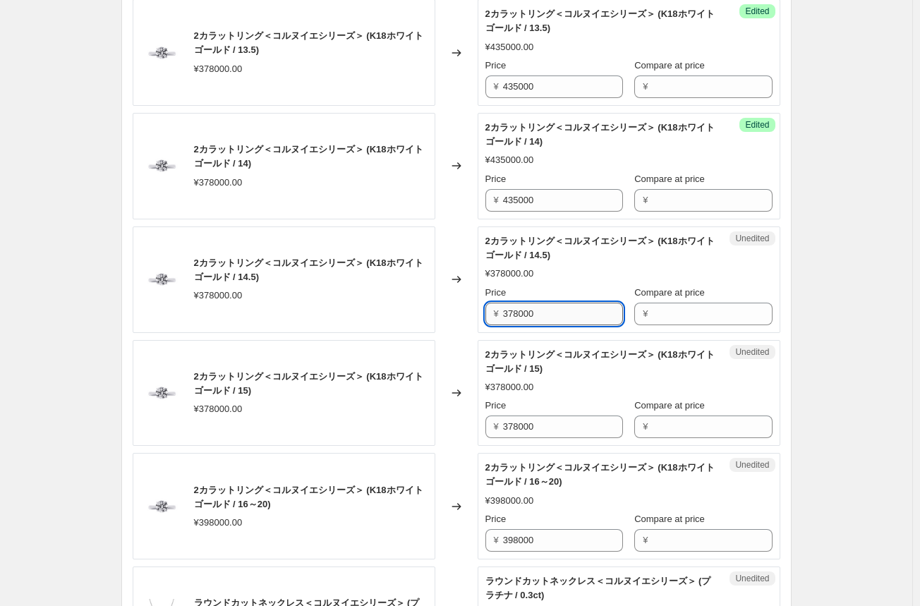
click at [520, 314] on input "378000" at bounding box center [563, 314] width 120 height 23
paste input "435"
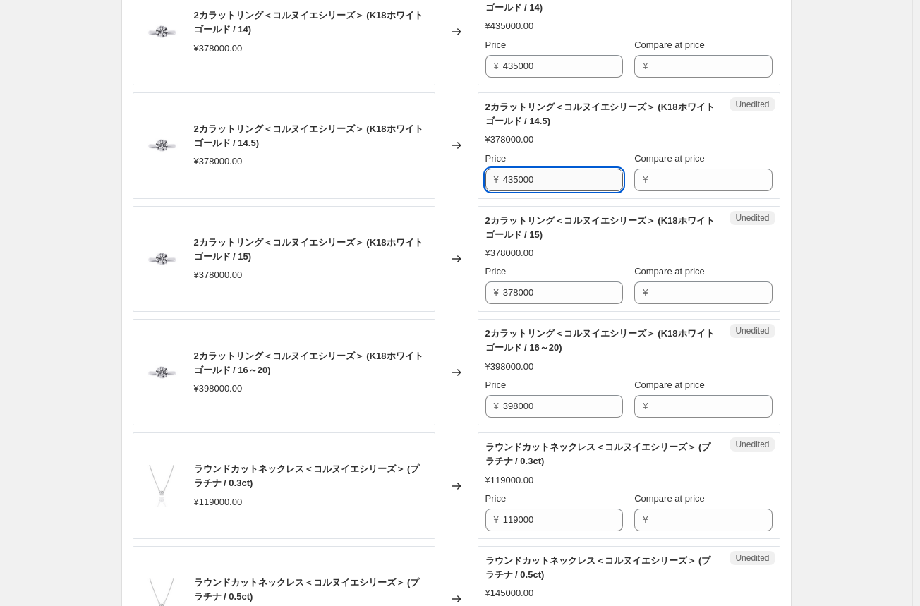
scroll to position [1269, 0]
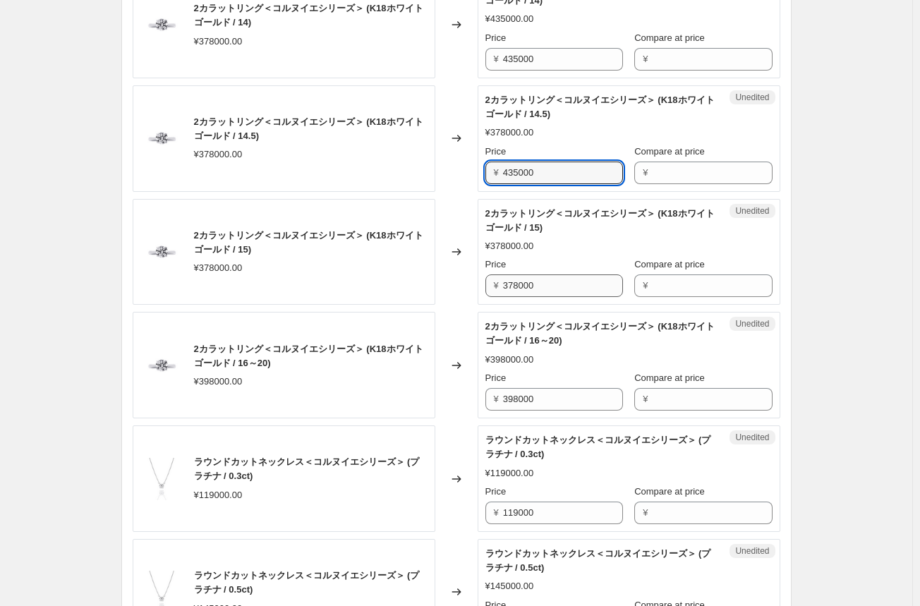
type input "435000"
click at [520, 288] on input "378000" at bounding box center [563, 285] width 120 height 23
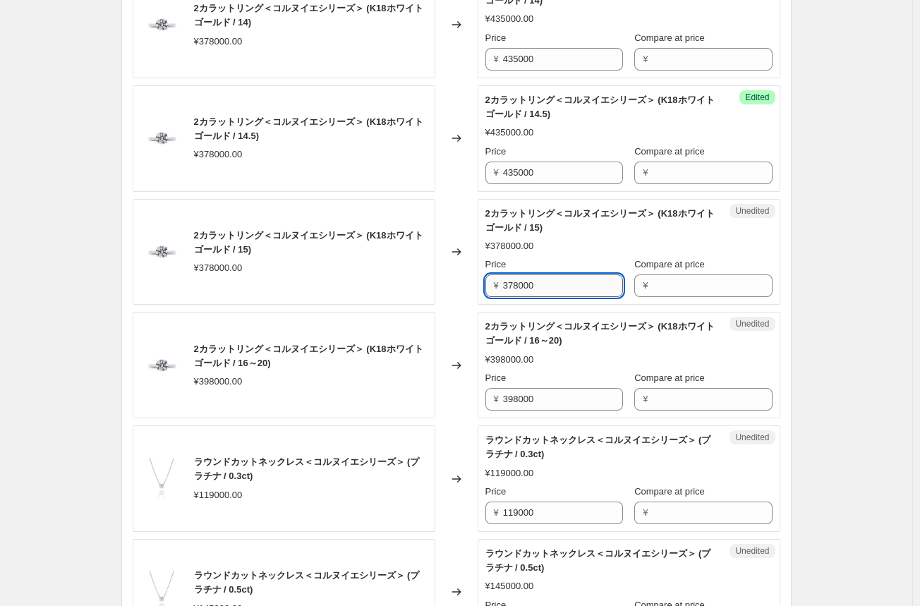
click at [520, 288] on input "378000" at bounding box center [563, 285] width 120 height 23
paste input "435"
type input "435000"
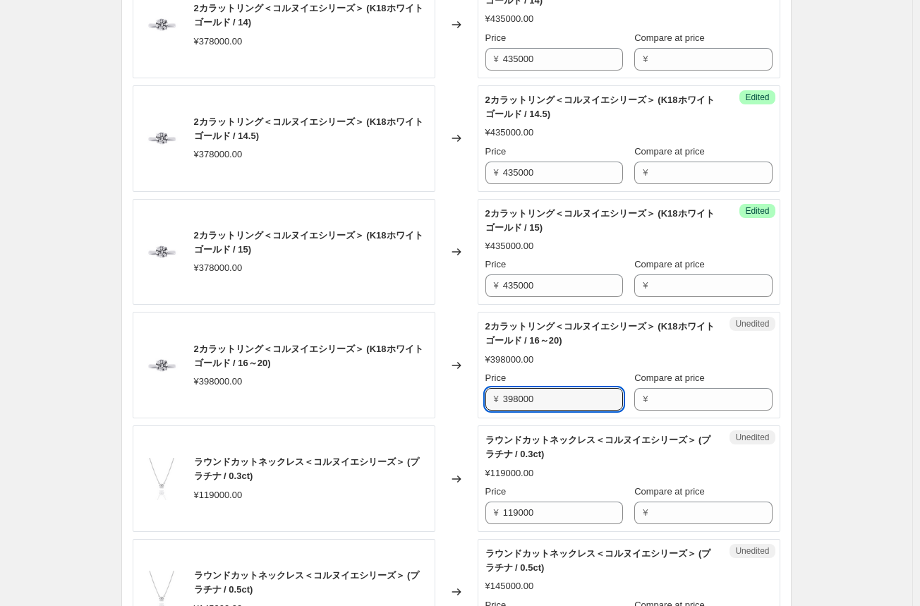
drag, startPoint x: 564, startPoint y: 396, endPoint x: 469, endPoint y: 393, distance: 95.2
click at [469, 393] on div "2カラットリング＜コルヌイエシリーズ＞ (K18ホワイトゴールド / 16～20) ¥398000.00 Changed to Unedited 2カラットリ…" at bounding box center [456, 365] width 647 height 106
type input "458000"
click at [465, 394] on div "Changed to" at bounding box center [456, 365] width 42 height 106
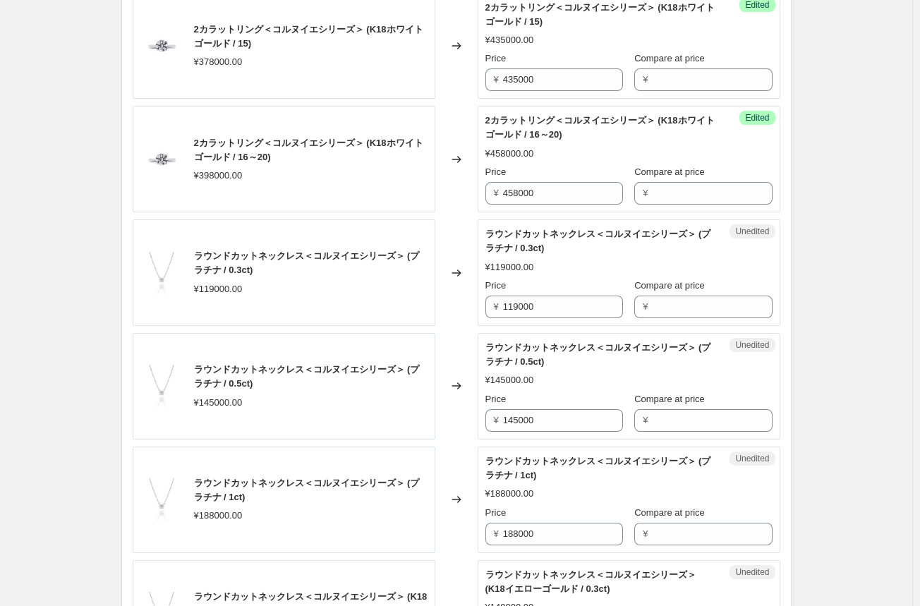
scroll to position [1481, 0]
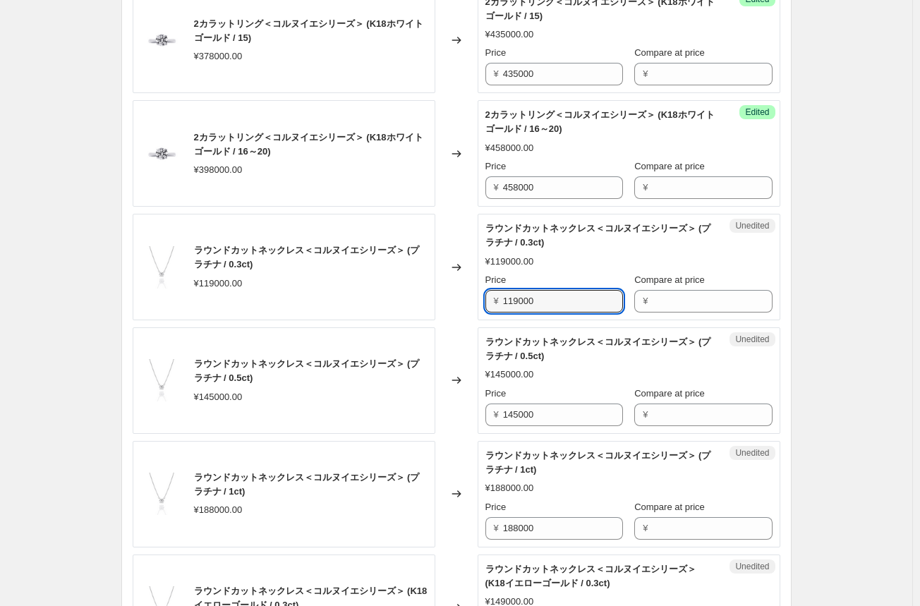
drag, startPoint x: 549, startPoint y: 303, endPoint x: 443, endPoint y: 292, distance: 107.0
click at [443, 292] on div "ラウンドカットネックレス＜コルヌイエシリーズ＞ (プラチナ / 0.3ct) ¥119000.00 Changed to Unedited ラウンドカットネッ…" at bounding box center [456, 267] width 647 height 106
type input "143000"
click at [457, 317] on div "2カラットリング＜コルヌイエシリーズ＞ (K18ホワイトゴールド / 11) ¥378000.00 Changed to Success Edited 2カラ…" at bounding box center [456, 210] width 647 height 2261
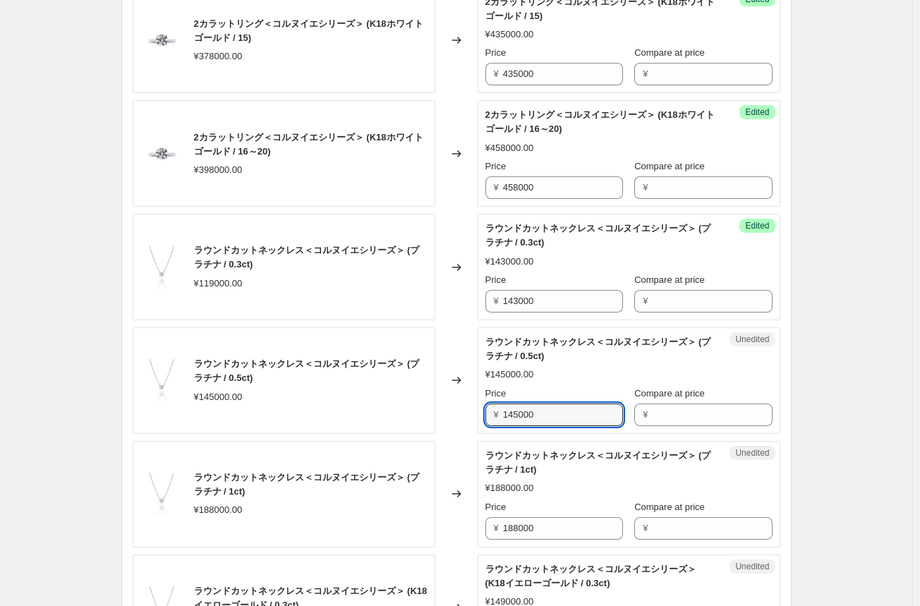
drag, startPoint x: 568, startPoint y: 405, endPoint x: 440, endPoint y: 404, distance: 128.3
click at [440, 404] on div "ラウンドカットネックレス＜コルヌイエシリーズ＞ (プラチナ / 0.5ct) ¥145000.00 Changed to Unedited ラウンドカットネッ…" at bounding box center [456, 380] width 647 height 106
type input "167000"
click at [463, 428] on div "Changed to" at bounding box center [456, 380] width 42 height 106
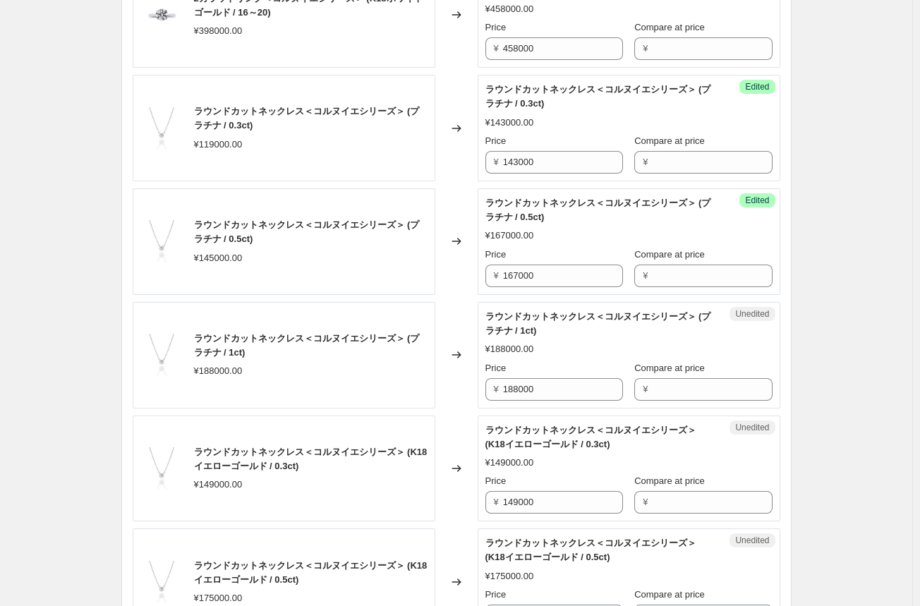
scroll to position [1622, 0]
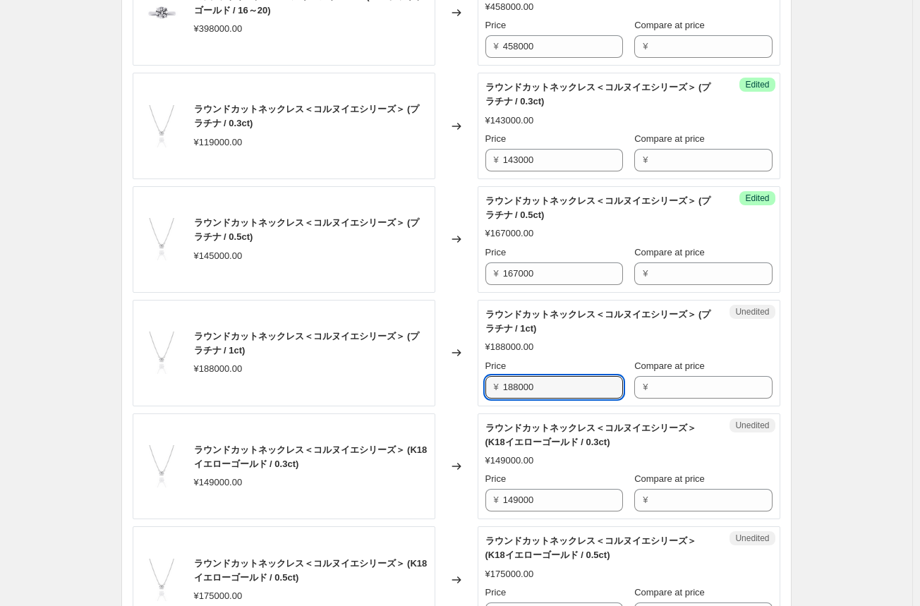
drag, startPoint x: 553, startPoint y: 384, endPoint x: 428, endPoint y: 384, distance: 124.8
click at [428, 384] on div "ラウンドカットネックレス＜コルヌイエシリーズ＞ (プラチナ / 1ct) ¥188000.00 Changed to Unedited ラウンドカットネックレ…" at bounding box center [456, 353] width 647 height 106
type input "216000"
click at [456, 376] on div "Changed to" at bounding box center [456, 353] width 42 height 106
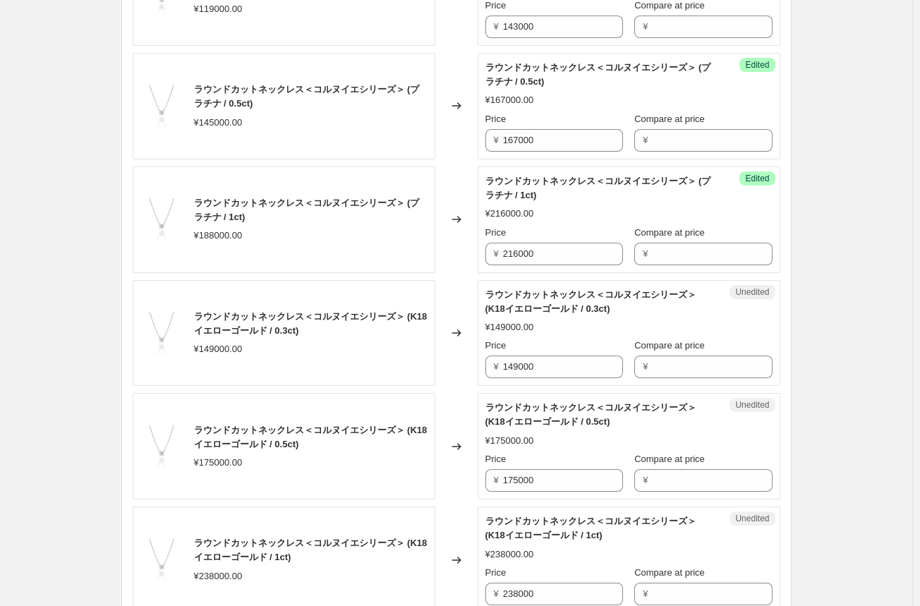
scroll to position [1763, 0]
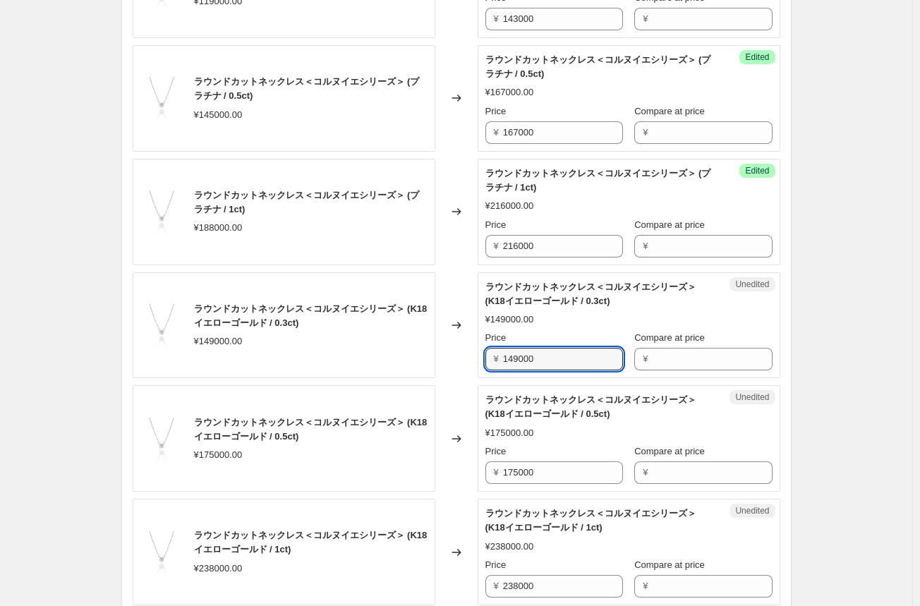
drag, startPoint x: 549, startPoint y: 357, endPoint x: 444, endPoint y: 351, distance: 104.5
click at [444, 351] on div "ラウンドカットネックレス＜コルヌイエシリーズ＞ (K18イエローゴールド / 0.3ct) ¥149000.00 Changed to Unedited ラウ…" at bounding box center [456, 325] width 647 height 106
type input "186000"
click at [453, 365] on div "Changed to" at bounding box center [456, 325] width 42 height 106
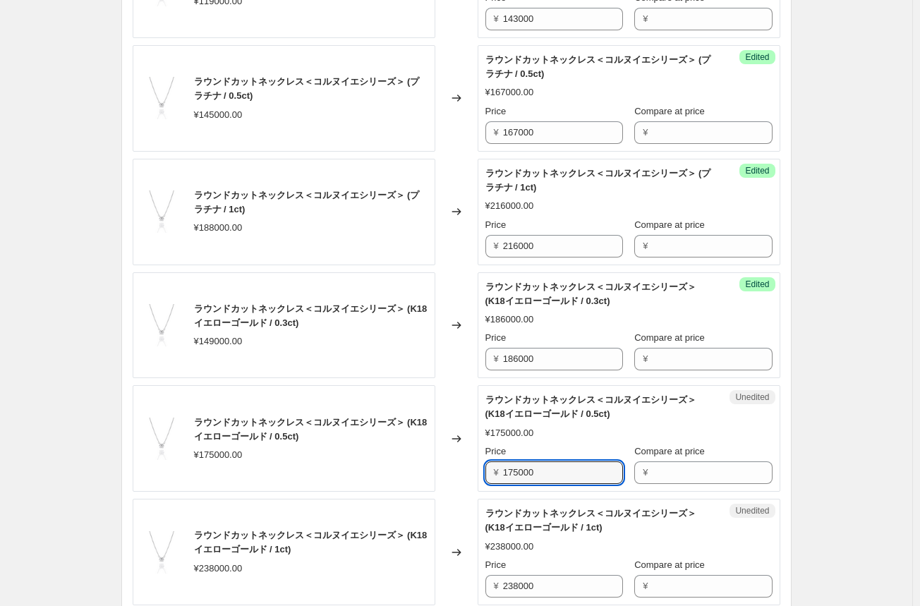
drag, startPoint x: 544, startPoint y: 469, endPoint x: 440, endPoint y: 467, distance: 103.7
click at [441, 469] on div "ラウンドカットネックレス＜コルヌイエシリーズ＞ (K18イエローゴールド / 0.5ct) ¥175000.00 Changed to Unedited ラウ…" at bounding box center [456, 438] width 647 height 106
type input "210000"
click at [448, 470] on div "Changed to" at bounding box center [456, 438] width 42 height 106
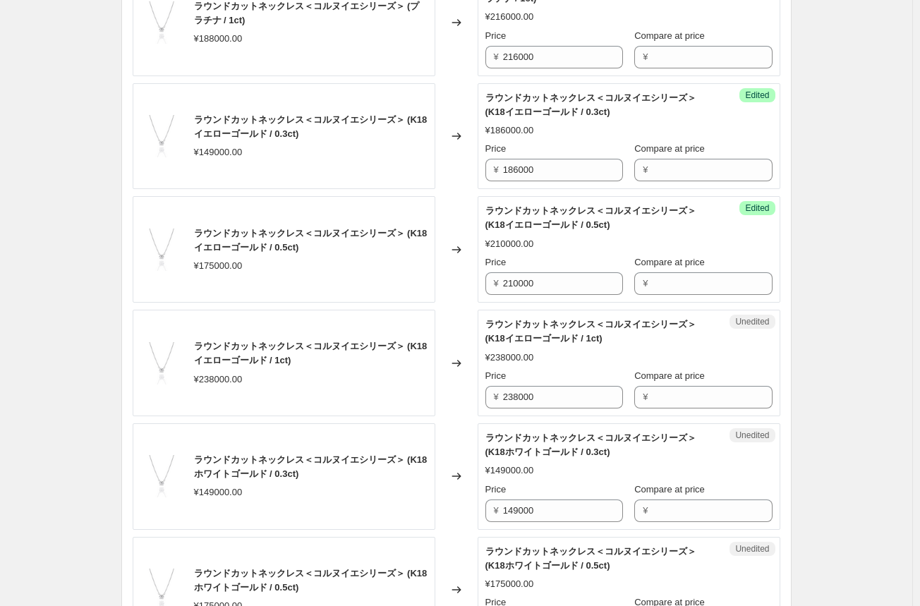
scroll to position [1974, 0]
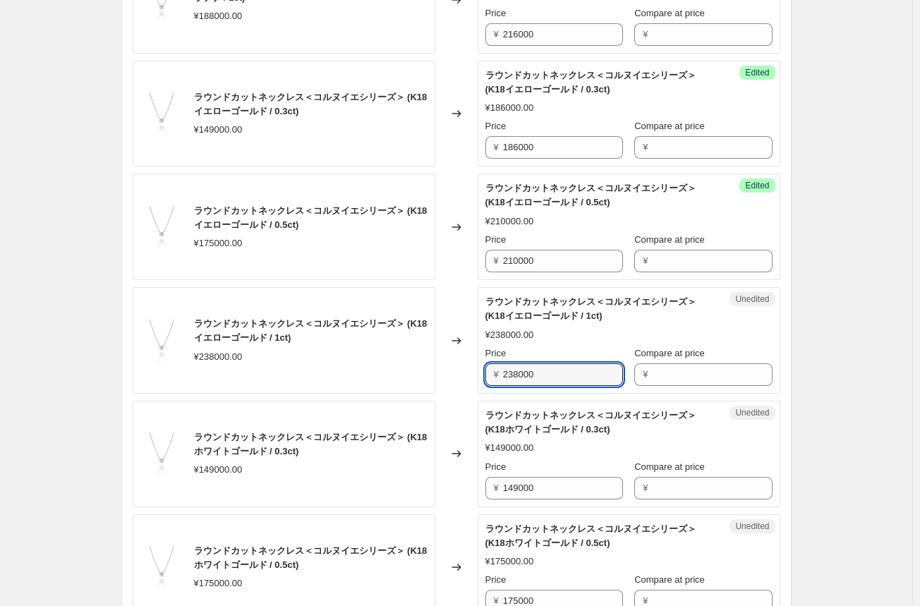
drag, startPoint x: 551, startPoint y: 373, endPoint x: 449, endPoint y: 366, distance: 102.5
click at [451, 366] on div "ラウンドカットネックレス＜コルヌイエシリーズ＞ (K18イエローゴールド / 1ct) ¥238000.00 Changed to Unedited ラウンド…" at bounding box center [456, 340] width 647 height 106
type input "286000"
click at [453, 368] on div "Changed to" at bounding box center [456, 340] width 42 height 106
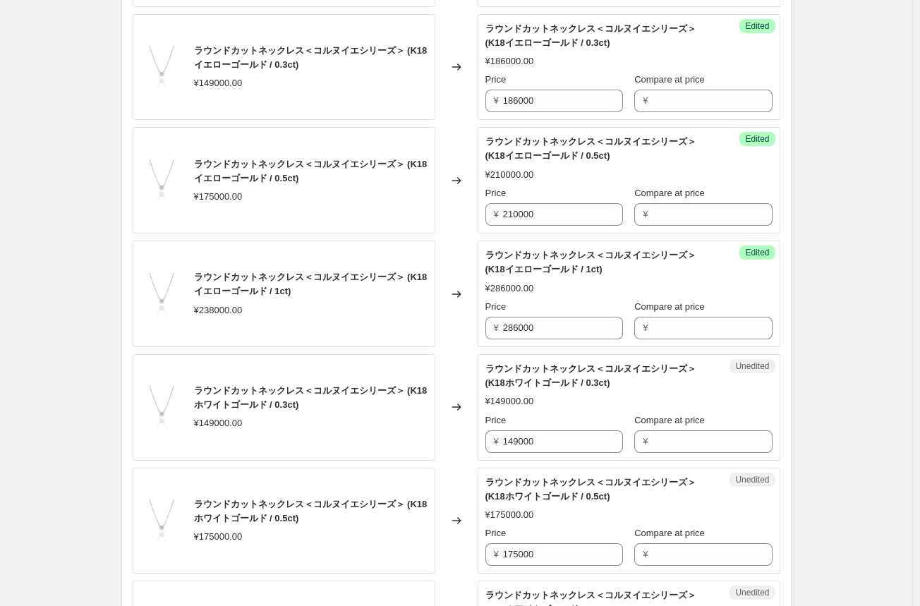
scroll to position [2045, 0]
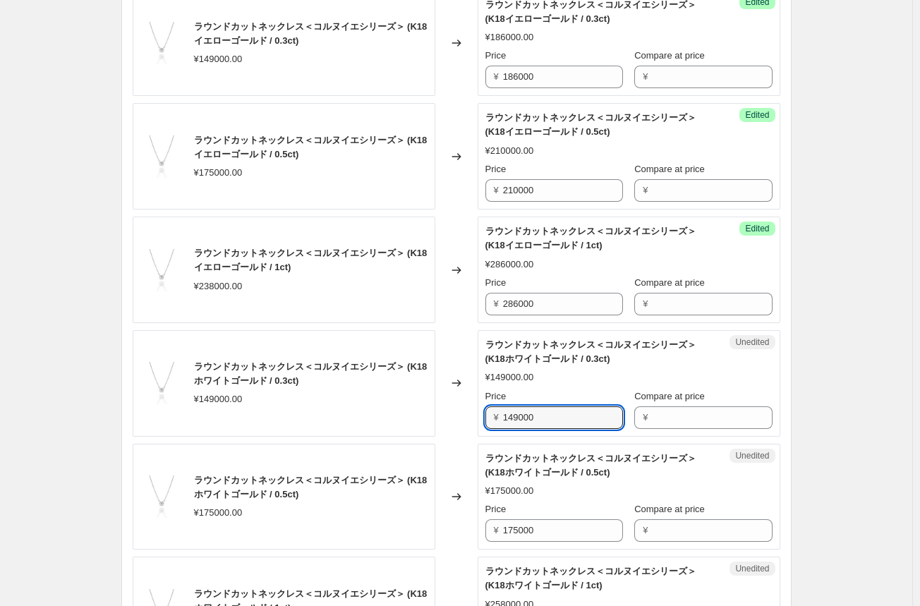
drag, startPoint x: 542, startPoint y: 413, endPoint x: 465, endPoint y: 411, distance: 76.9
click at [465, 411] on div "ラウンドカットネックレス＜コルヌイエシリーズ＞ (K18ホワイトゴールド / 0.3ct) ¥149000.00 Changed to Unedited ラウ…" at bounding box center [456, 383] width 647 height 106
type input "180000"
click at [453, 431] on div "Changed to" at bounding box center [456, 383] width 42 height 106
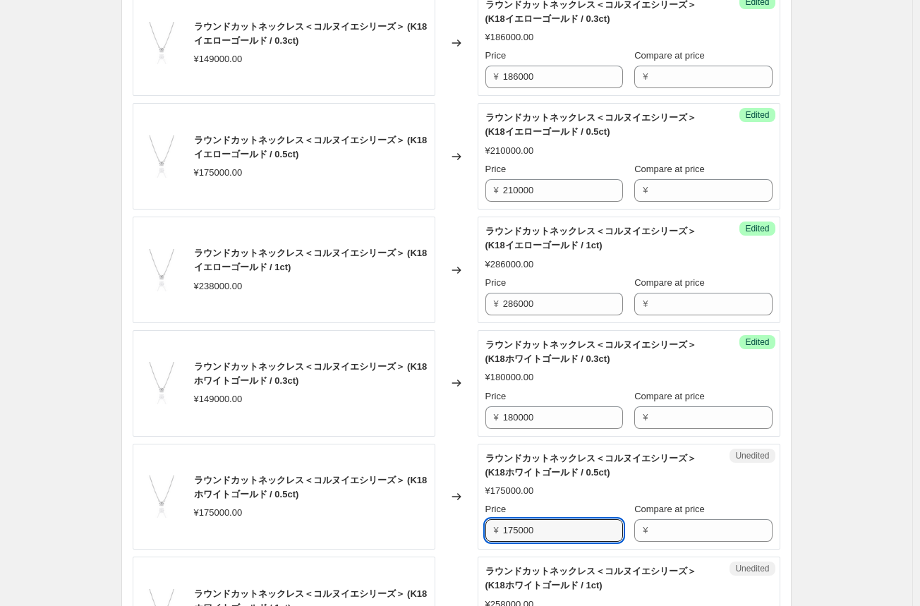
drag, startPoint x: 541, startPoint y: 520, endPoint x: 403, endPoint y: 507, distance: 138.1
click at [403, 507] on div "ラウンドカットネックレス＜コルヌイエシリーズ＞ (K18ホワイトゴールド / 0.5ct) ¥175000.00 Changed to Unedited ラウ…" at bounding box center [456, 497] width 647 height 106
type input "210000"
click at [453, 541] on div "Changed to" at bounding box center [456, 497] width 42 height 106
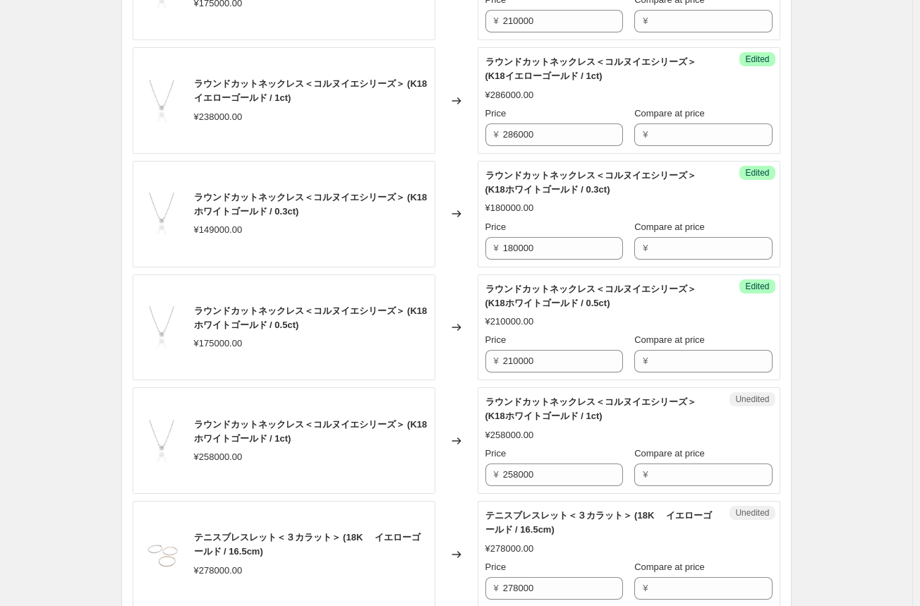
scroll to position [2256, 0]
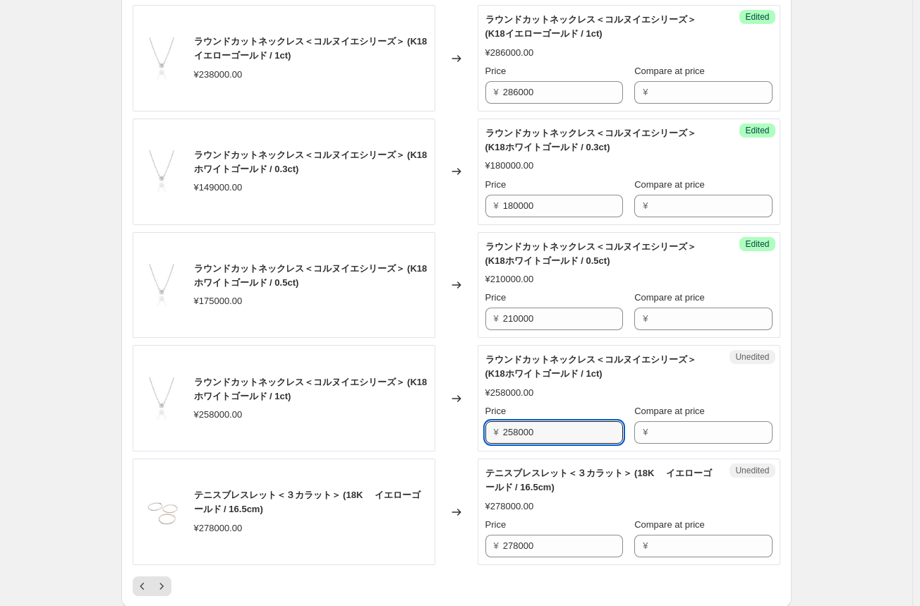
drag, startPoint x: 556, startPoint y: 429, endPoint x: 433, endPoint y: 426, distance: 122.7
click at [436, 426] on div "ラウンドカットネックレス＜コルヌイエシリーズ＞ (K18ホワイトゴールド / 1ct) ¥258000.00 Changed to Unedited ラウンド…" at bounding box center [456, 398] width 647 height 106
type input "310000"
click at [530, 391] on div "¥258000.00" at bounding box center [628, 393] width 287 height 14
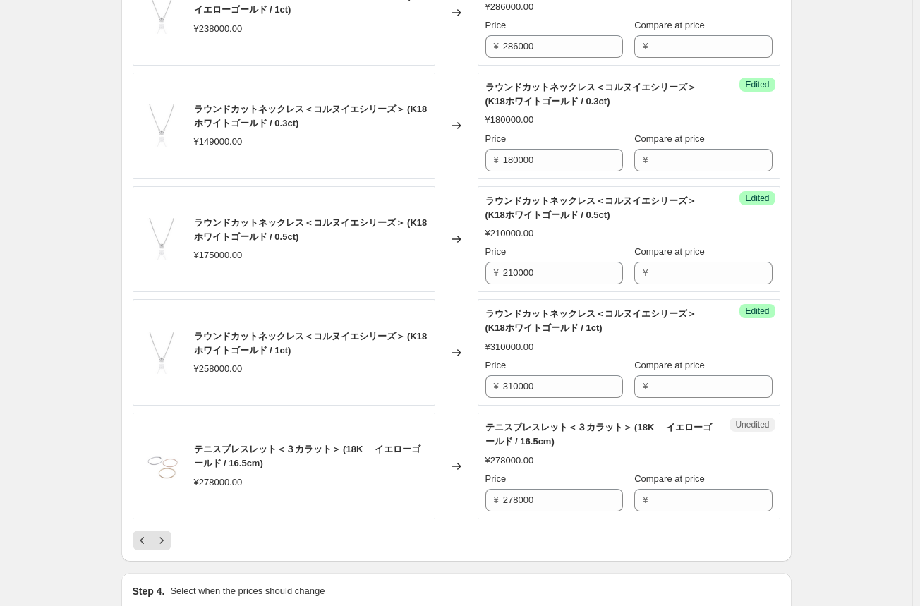
scroll to position [2327, 0]
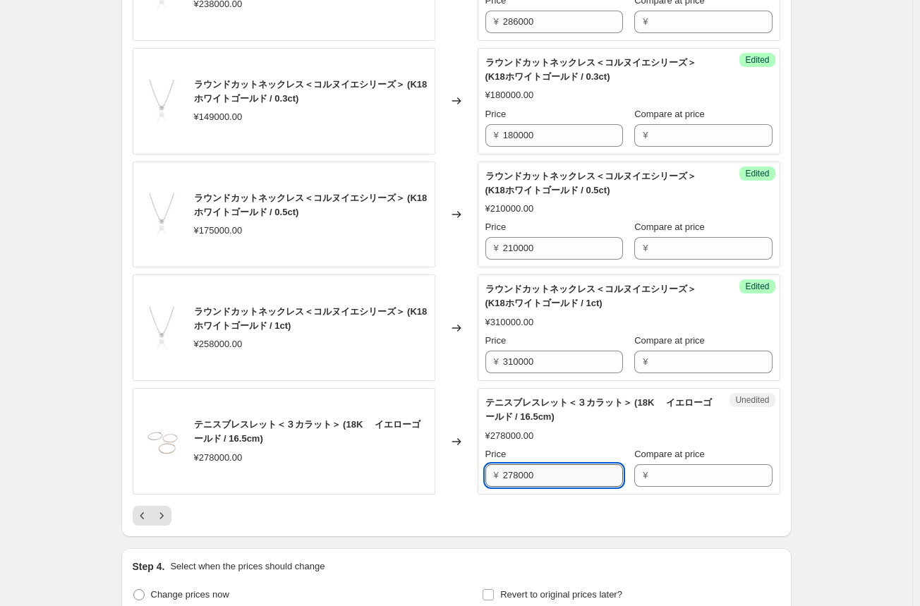
click at [530, 470] on input "278000" at bounding box center [563, 475] width 120 height 23
drag, startPoint x: 569, startPoint y: 470, endPoint x: 427, endPoint y: 466, distance: 142.5
click at [427, 466] on div "テニスブレスレット＜３カラット＞ (18K 　イエローゴールド / 16.5cm) ¥278000.00 Changed to Unedited テニスブレス…" at bounding box center [456, 441] width 647 height 106
type input "348000"
click at [458, 467] on div "Changed to" at bounding box center [456, 441] width 42 height 106
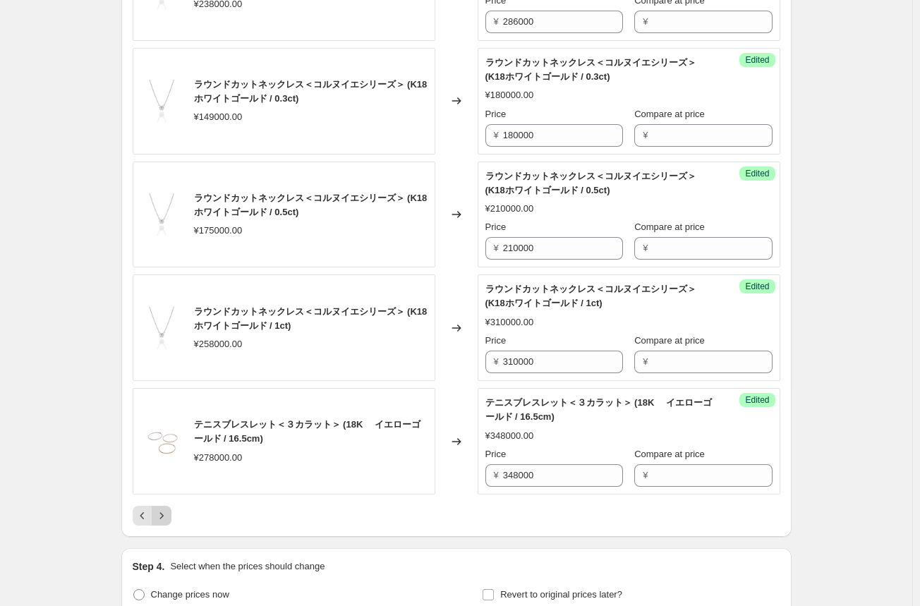
click at [167, 509] on icon "Next" at bounding box center [161, 515] width 14 height 14
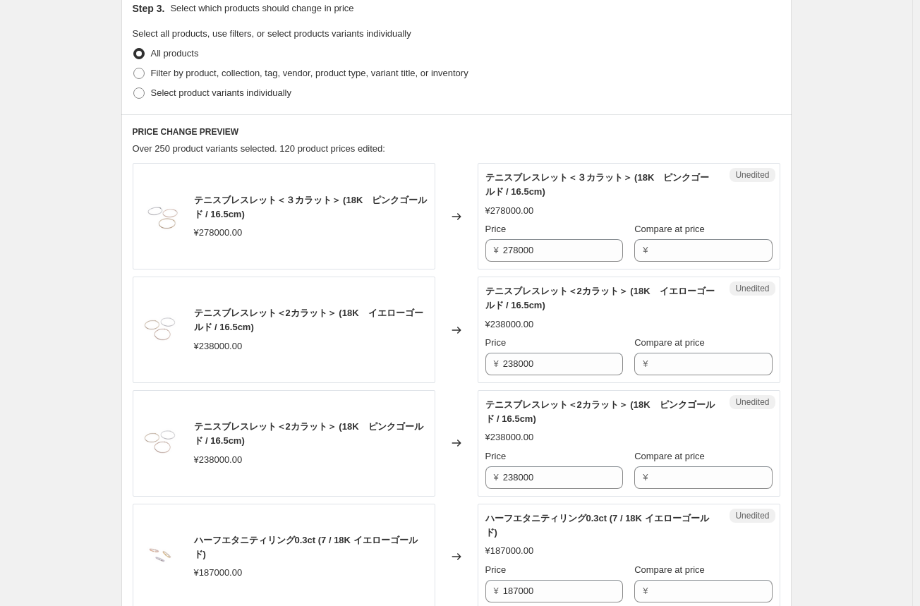
scroll to position [423, 0]
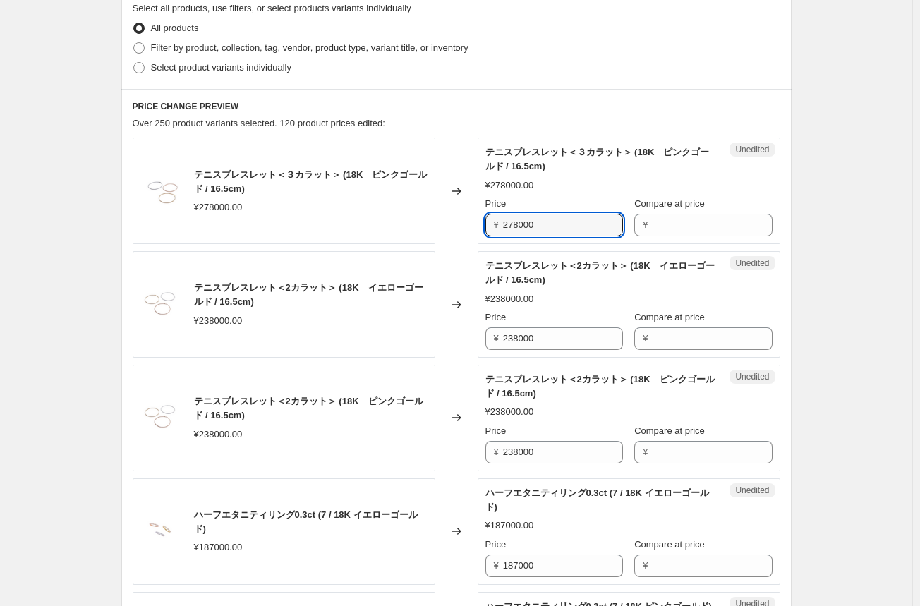
drag, startPoint x: 567, startPoint y: 226, endPoint x: 463, endPoint y: 224, distance: 104.4
click at [463, 224] on div "テニスブレスレット＜３カラット＞ (18K　ピンクゴールド / 16.5cm) ¥278000.00 Changed to Unedited テニスブレスレッ…" at bounding box center [456, 191] width 647 height 106
type input "348000"
click at [516, 228] on input "348000" at bounding box center [563, 225] width 120 height 23
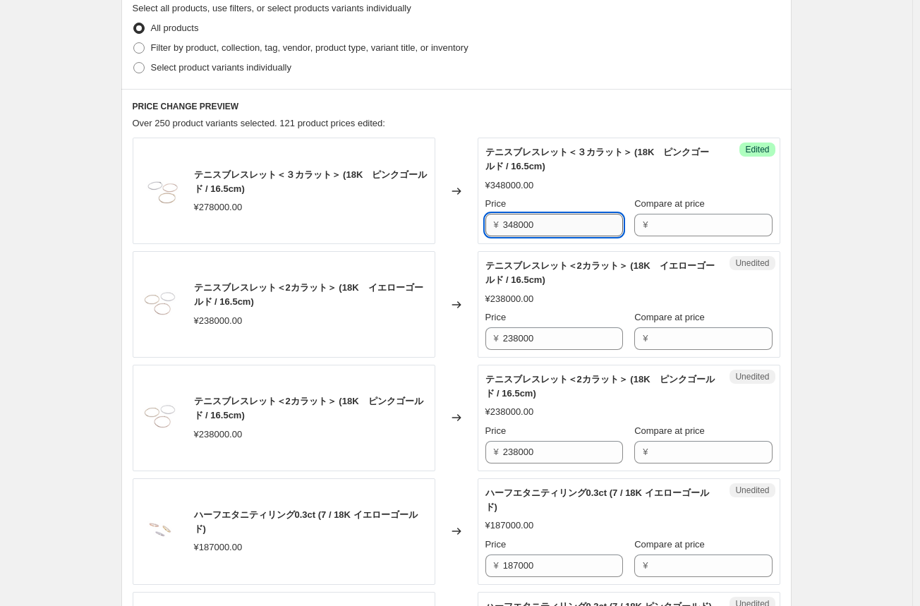
click at [516, 228] on input "348000" at bounding box center [563, 225] width 120 height 23
click at [513, 336] on input "238000" at bounding box center [563, 338] width 120 height 23
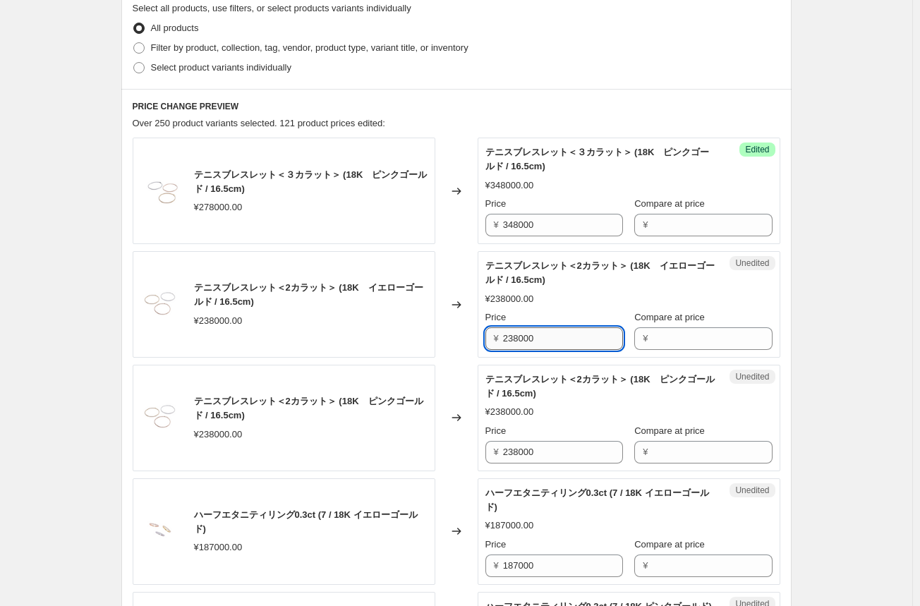
click at [513, 336] on input "238000" at bounding box center [563, 338] width 120 height 23
paste input "34"
drag, startPoint x: 549, startPoint y: 339, endPoint x: 474, endPoint y: 336, distance: 75.5
click at [477, 336] on div "テニスブレスレット＜2カラット＞ (18K　イエローゴールド / 16.5cm) ¥238000.00 Changed to Unedited テニスブレスレ…" at bounding box center [456, 304] width 647 height 106
type input "298000"
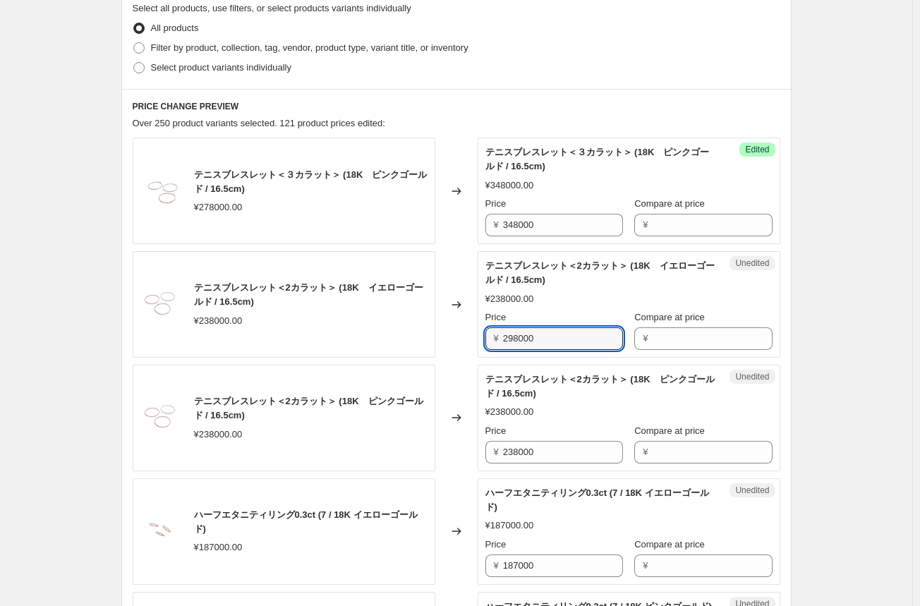
click at [475, 378] on div "Changed to" at bounding box center [456, 418] width 42 height 106
click at [520, 342] on input "298000" at bounding box center [563, 338] width 120 height 23
click at [523, 451] on input "238000" at bounding box center [563, 452] width 120 height 23
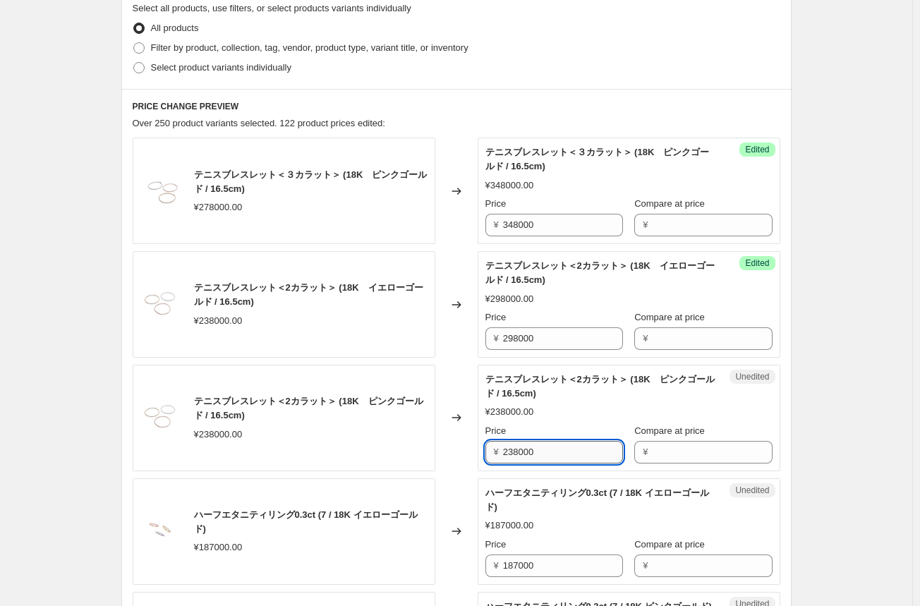
click at [523, 451] on input "238000" at bounding box center [563, 452] width 120 height 23
paste input "9"
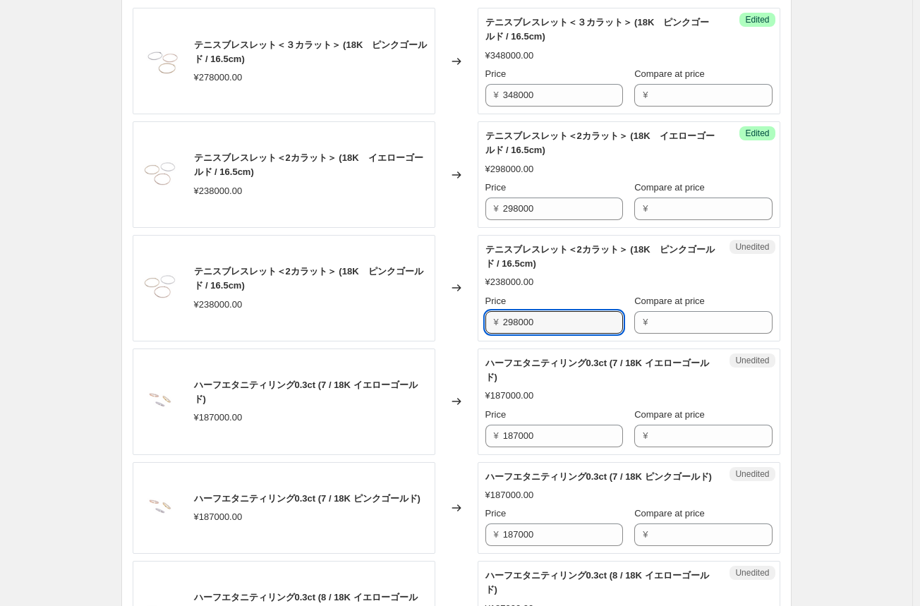
scroll to position [564, 0]
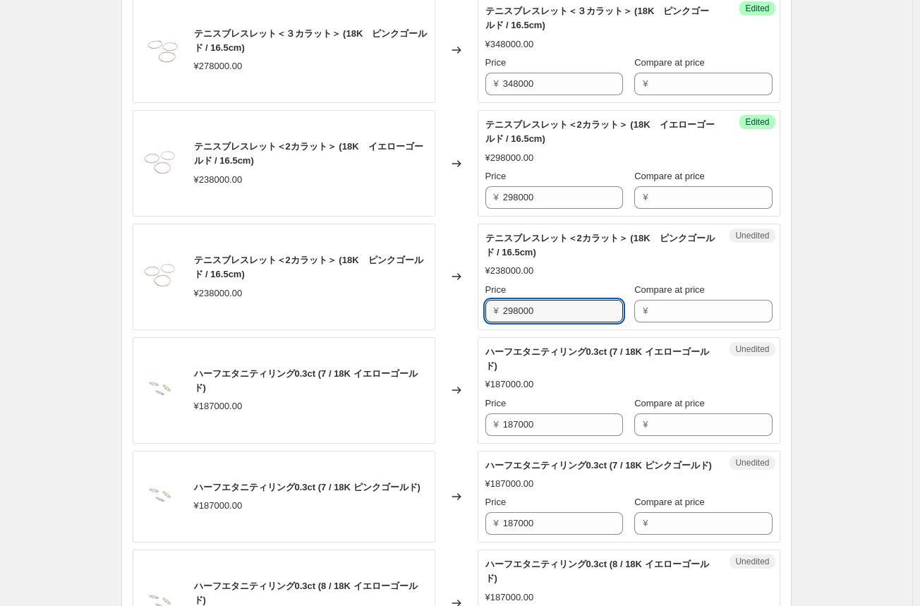
type input "298000"
click at [444, 323] on div "Changed to" at bounding box center [456, 277] width 42 height 106
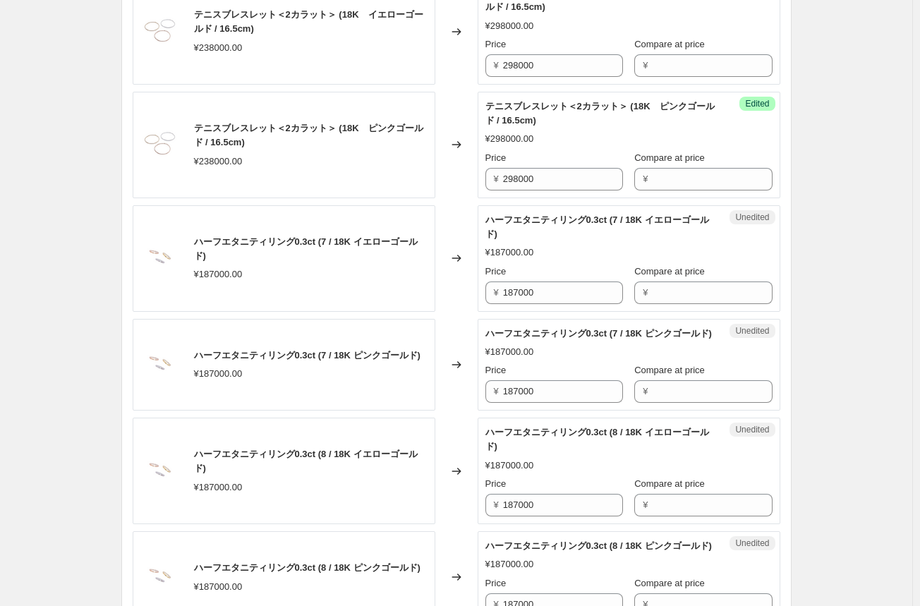
scroll to position [705, 0]
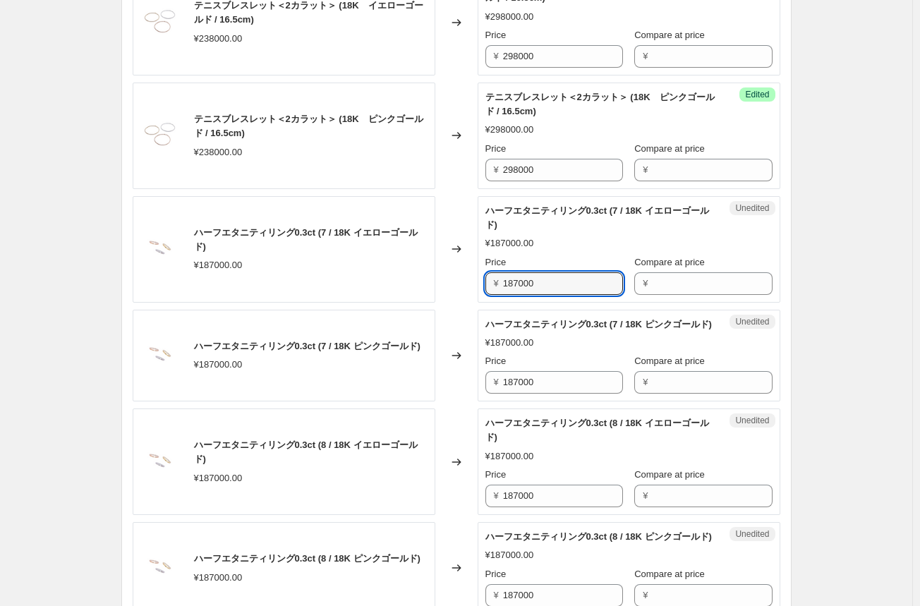
drag, startPoint x: 555, startPoint y: 286, endPoint x: 453, endPoint y: 285, distance: 101.5
click at [453, 285] on div "ハーフエタニティリング0.3ct (7 / 18K イエローゴールド) ¥187000.00 Changed to Unedited ハーフエタニティリング0…" at bounding box center [456, 249] width 647 height 106
type input "234000"
click at [442, 281] on div "Changed to" at bounding box center [456, 249] width 42 height 106
click at [520, 280] on input "234000" at bounding box center [563, 283] width 120 height 23
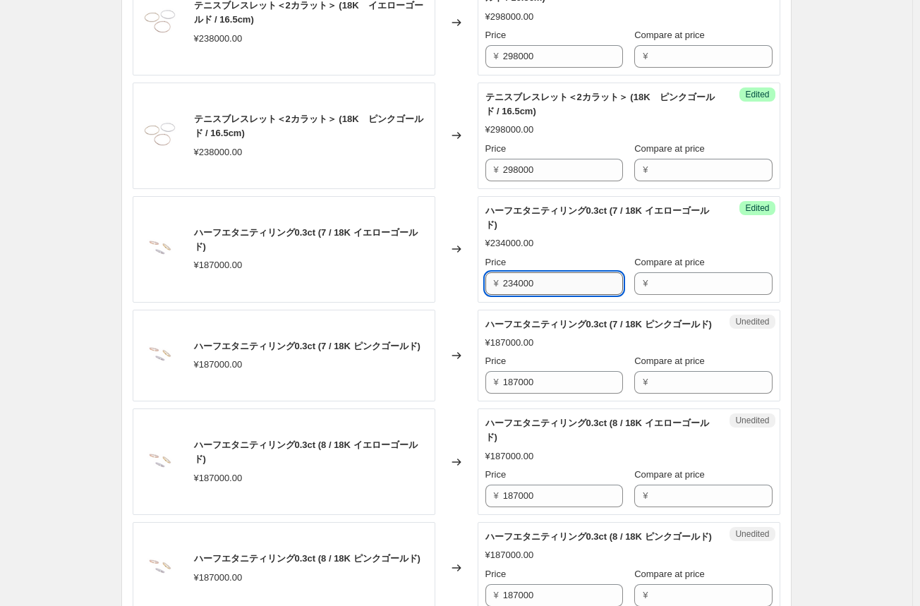
click at [520, 280] on input "234000" at bounding box center [563, 283] width 120 height 23
click at [525, 393] on input "187000" at bounding box center [563, 382] width 120 height 23
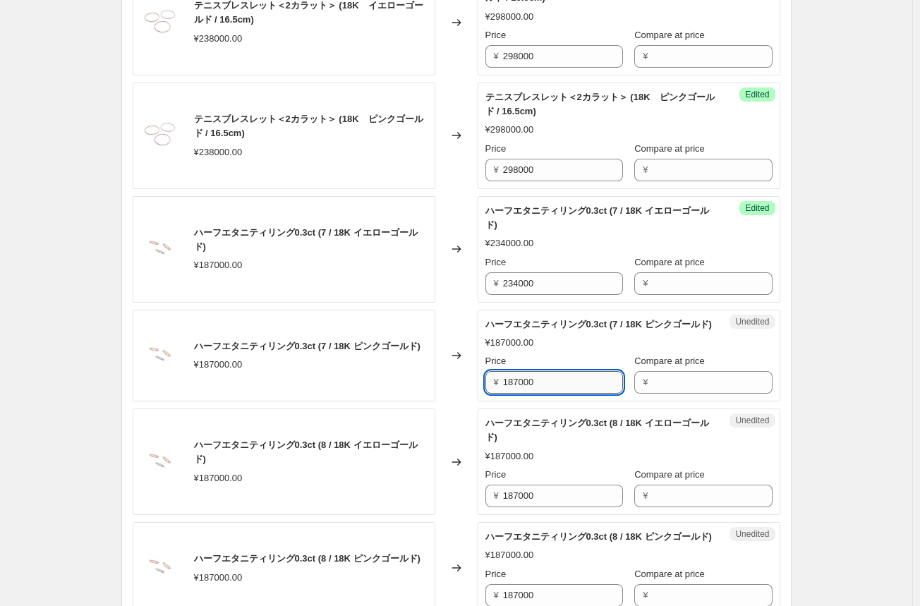
click at [525, 393] on input "187000" at bounding box center [563, 382] width 120 height 23
paste input "234"
click at [525, 393] on input "234000" at bounding box center [563, 382] width 120 height 23
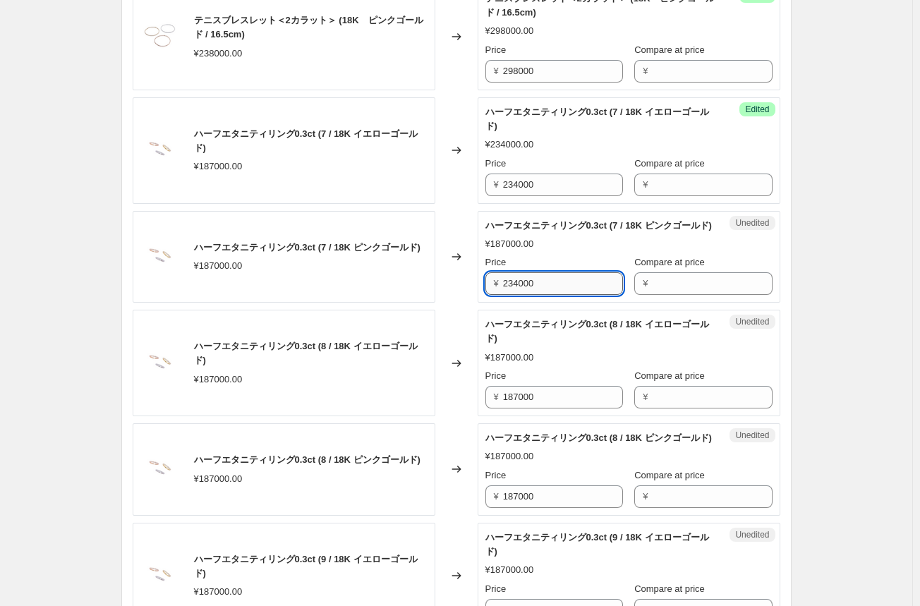
scroll to position [846, 0]
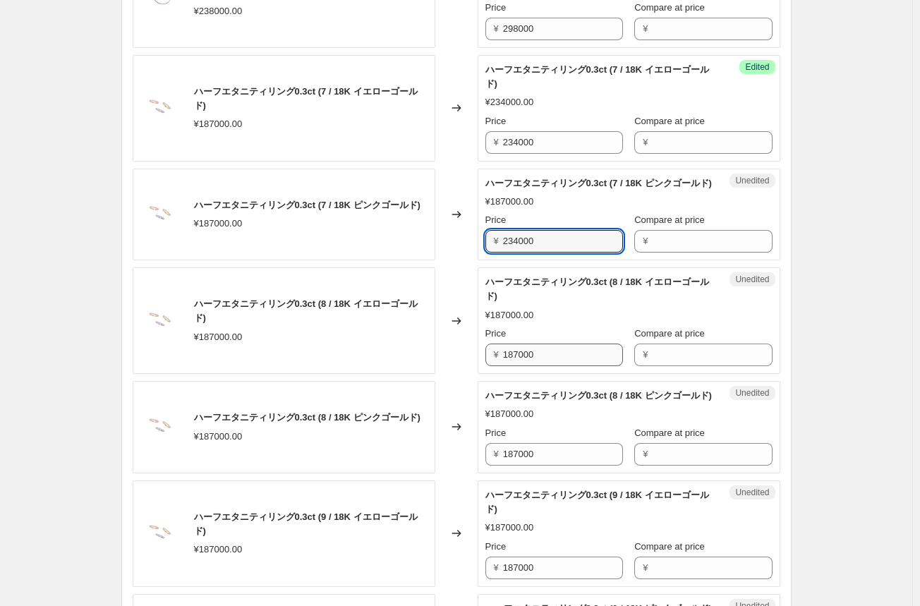
type input "234000"
click at [525, 366] on input "187000" at bounding box center [563, 354] width 120 height 23
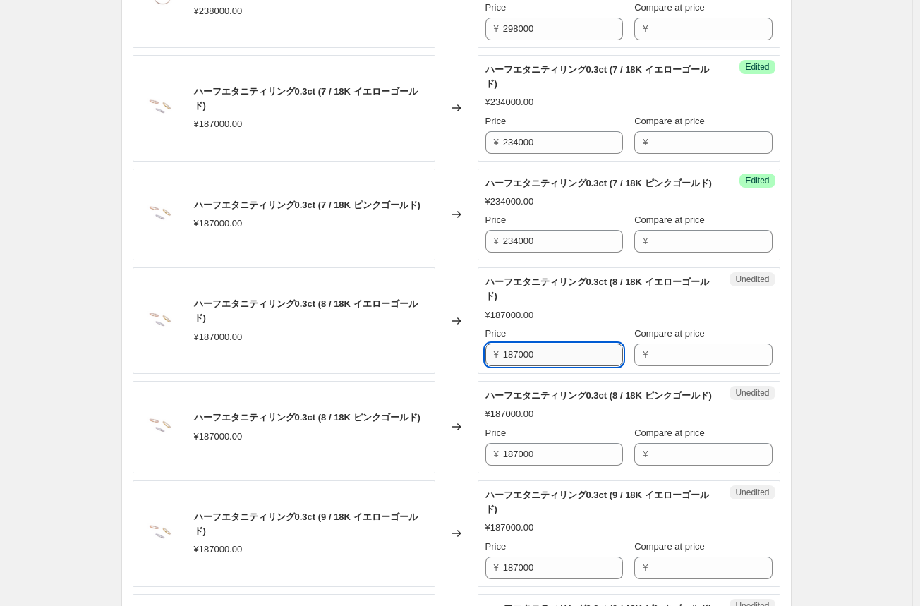
click at [525, 366] on input "187000" at bounding box center [563, 354] width 120 height 23
paste input "234"
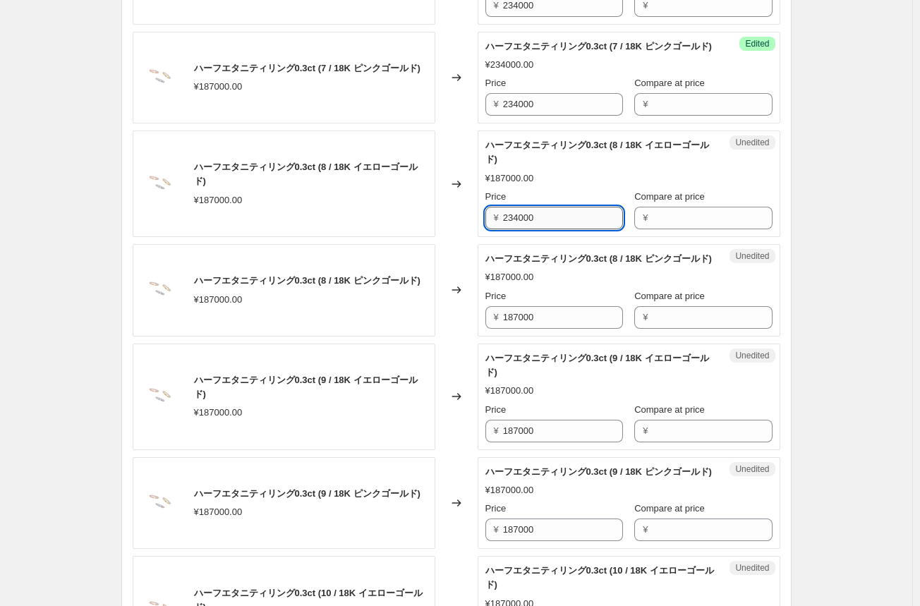
scroll to position [987, 0]
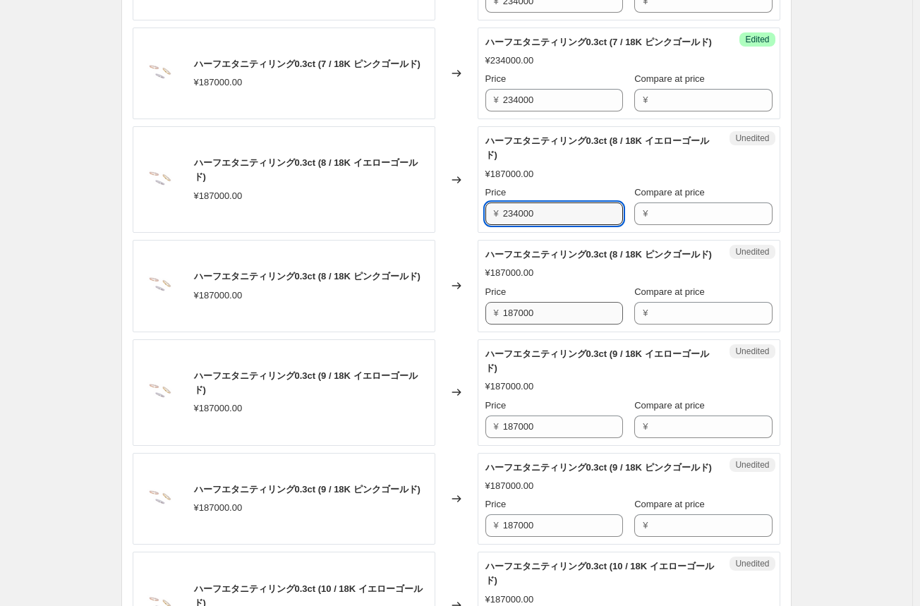
type input "234000"
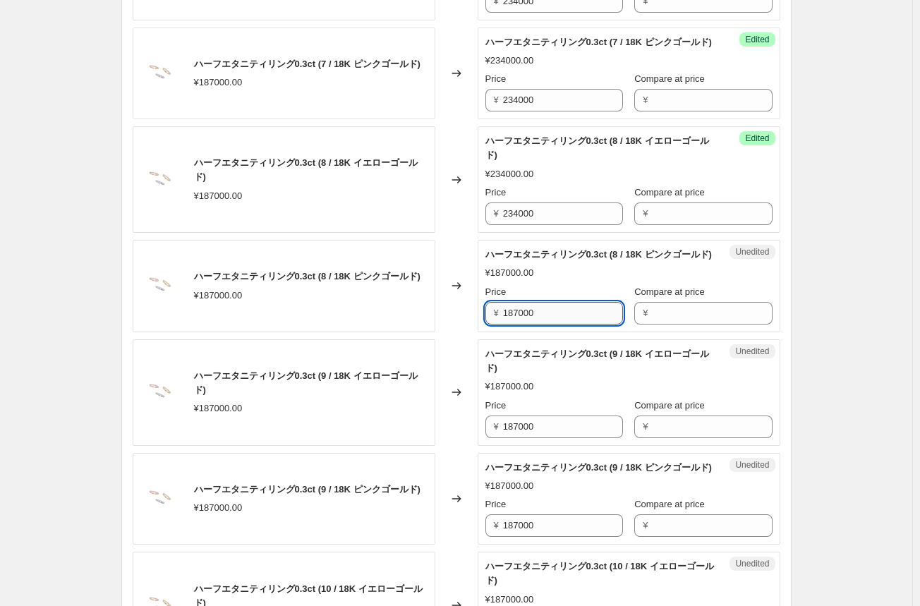
click at [525, 324] on input "187000" at bounding box center [563, 313] width 120 height 23
paste input "234"
type input "234000"
click at [517, 438] on input "187000" at bounding box center [563, 426] width 120 height 23
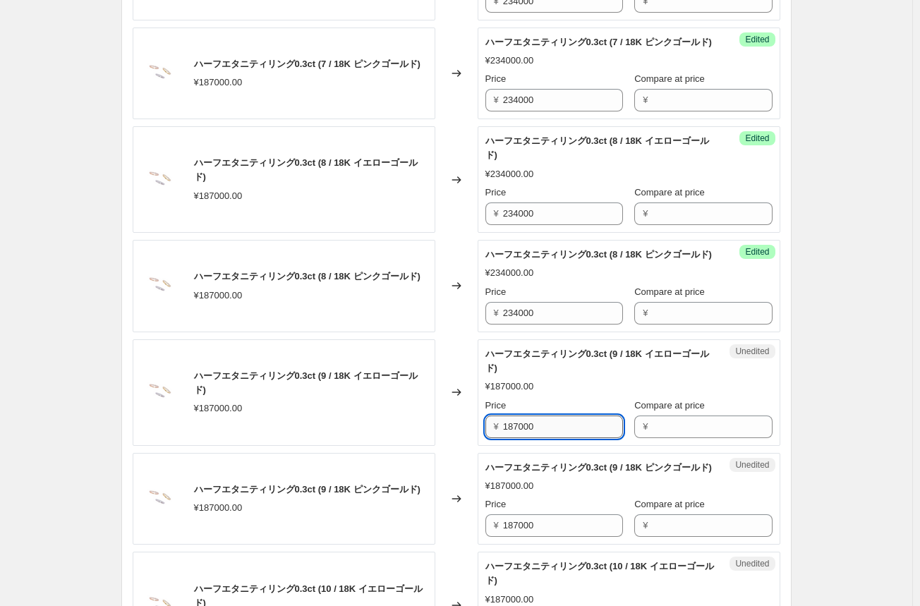
click at [516, 438] on input "187000" at bounding box center [563, 426] width 120 height 23
paste input "234"
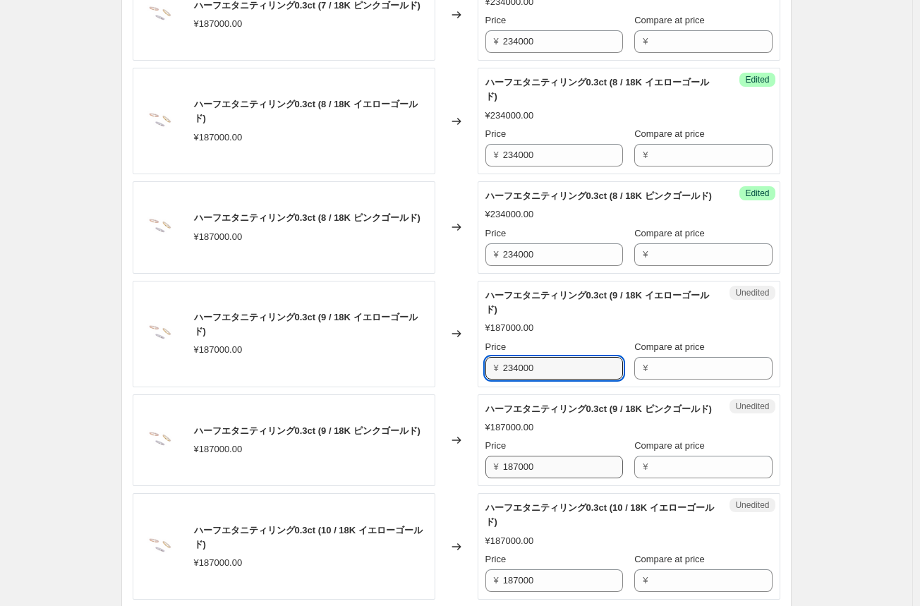
scroll to position [1128, 0]
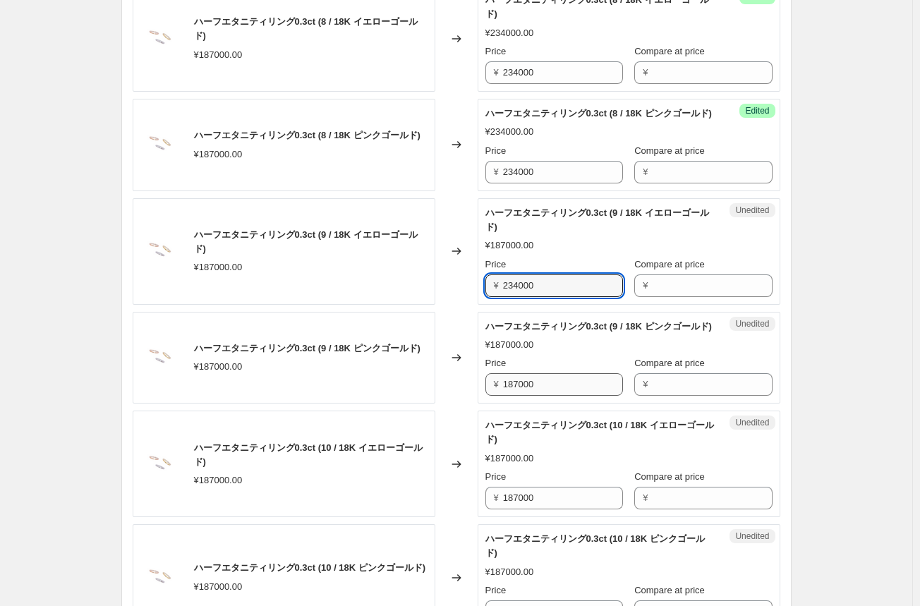
type input "234000"
click at [520, 396] on input "187000" at bounding box center [563, 384] width 120 height 23
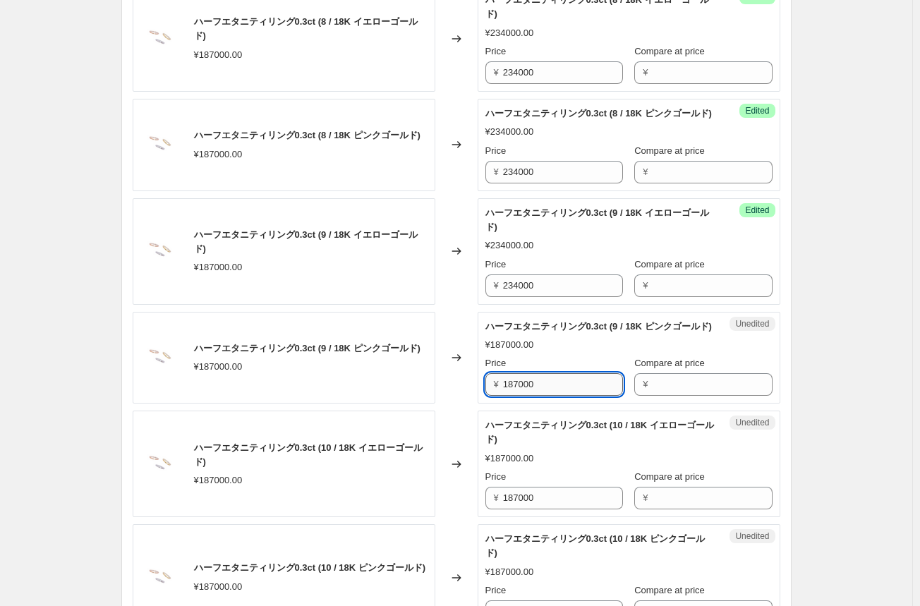
click at [520, 396] on input "187000" at bounding box center [563, 384] width 120 height 23
paste input "234"
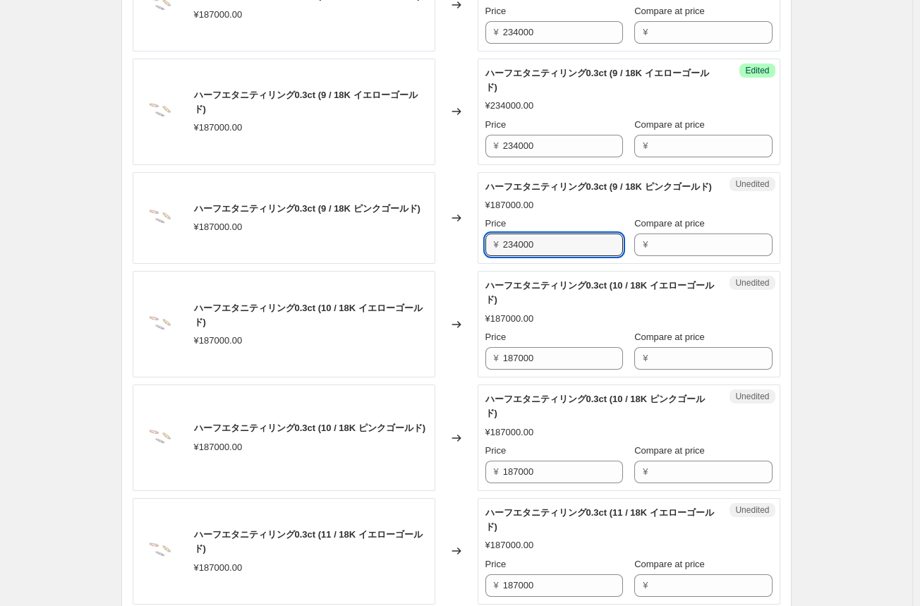
scroll to position [1269, 0]
type input "234000"
click at [525, 368] on input "187000" at bounding box center [563, 357] width 120 height 23
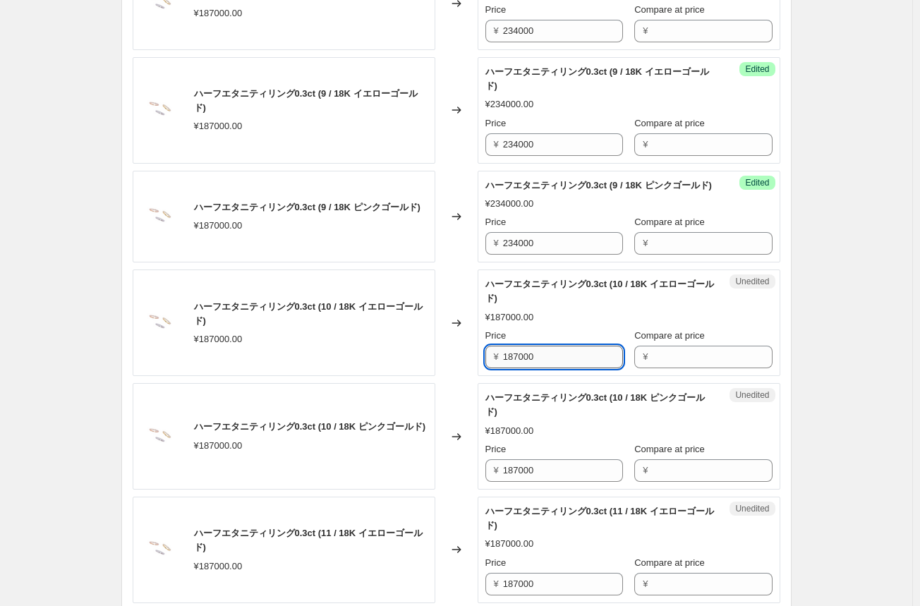
click at [525, 368] on input "187000" at bounding box center [563, 357] width 120 height 23
paste input "234"
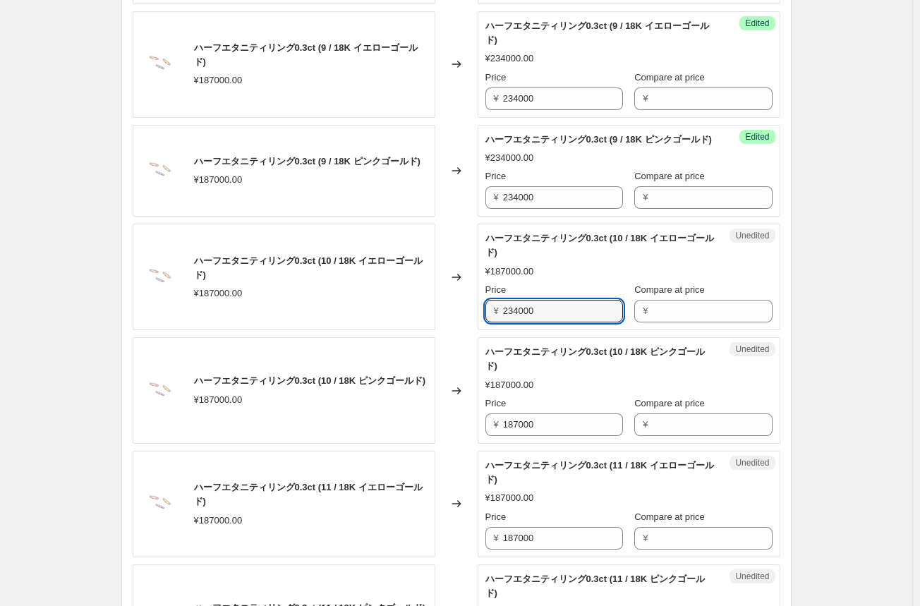
scroll to position [1410, 0]
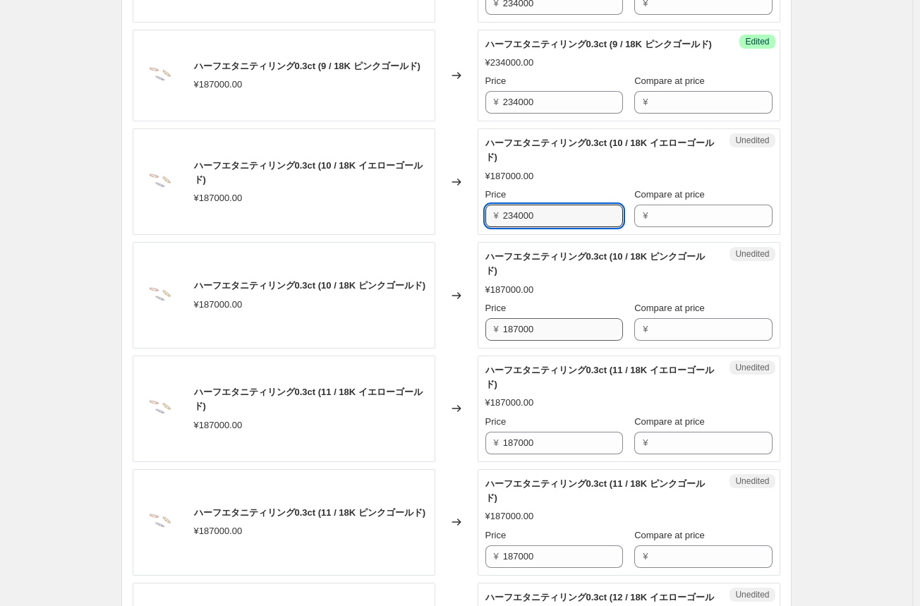
type input "234000"
click at [528, 341] on input "187000" at bounding box center [563, 329] width 120 height 23
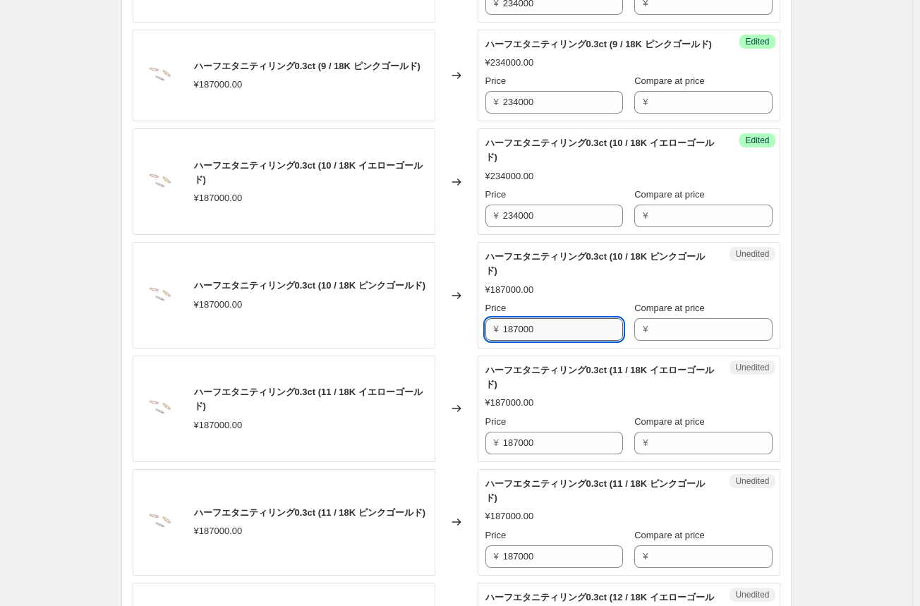
click at [528, 341] on input "187000" at bounding box center [563, 329] width 120 height 23
paste input "234"
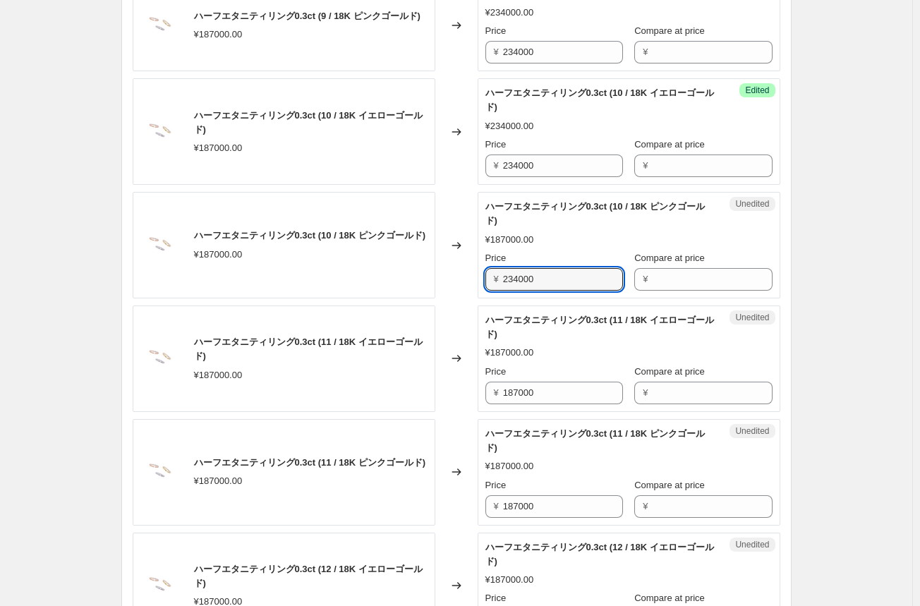
scroll to position [1481, 0]
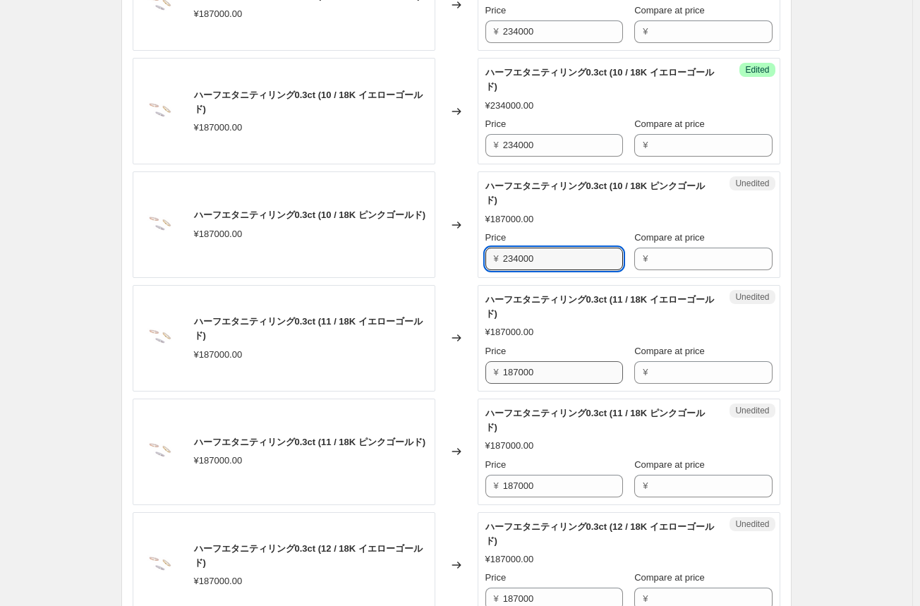
type input "234000"
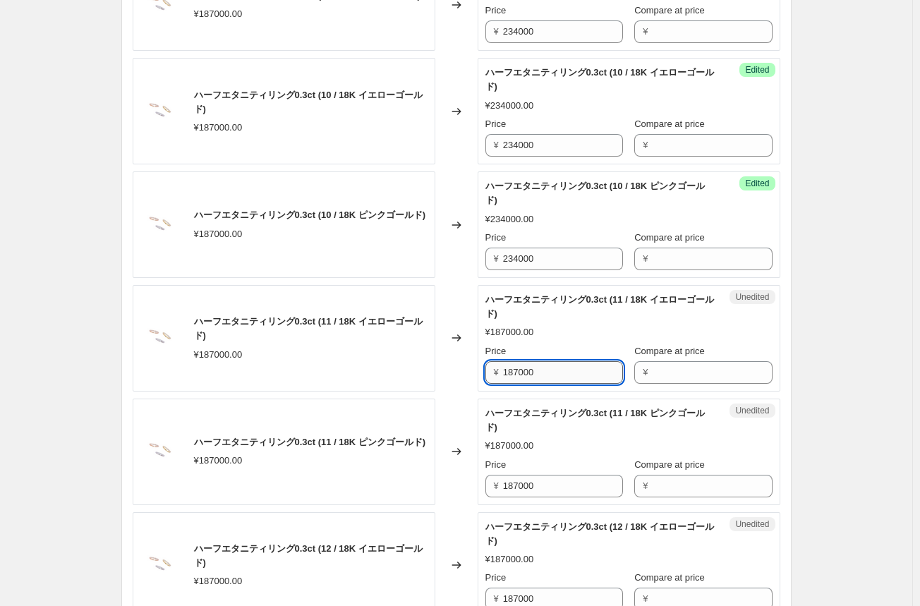
click at [517, 384] on input "187000" at bounding box center [563, 372] width 120 height 23
paste input "234"
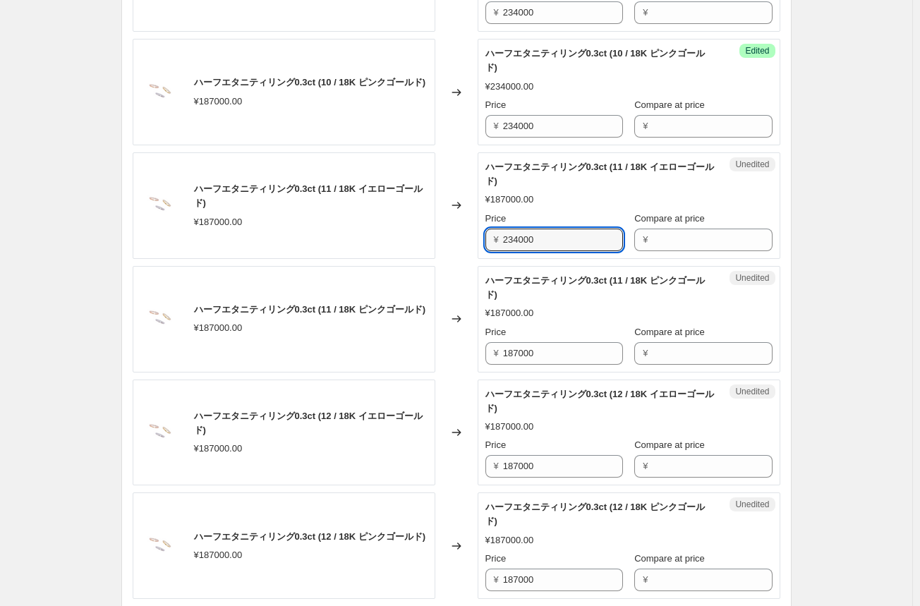
scroll to position [1622, 0]
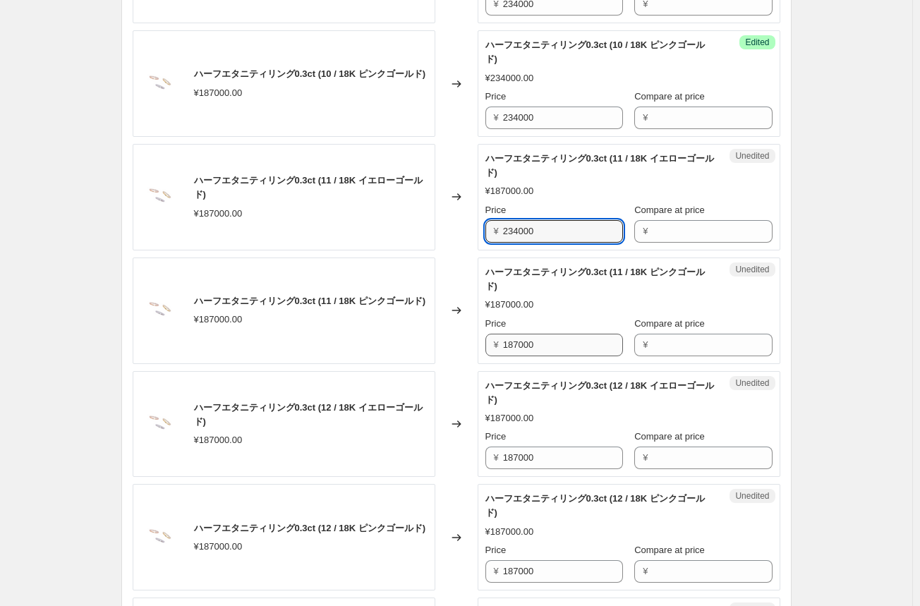
type input "234000"
click at [525, 356] on input "187000" at bounding box center [563, 345] width 120 height 23
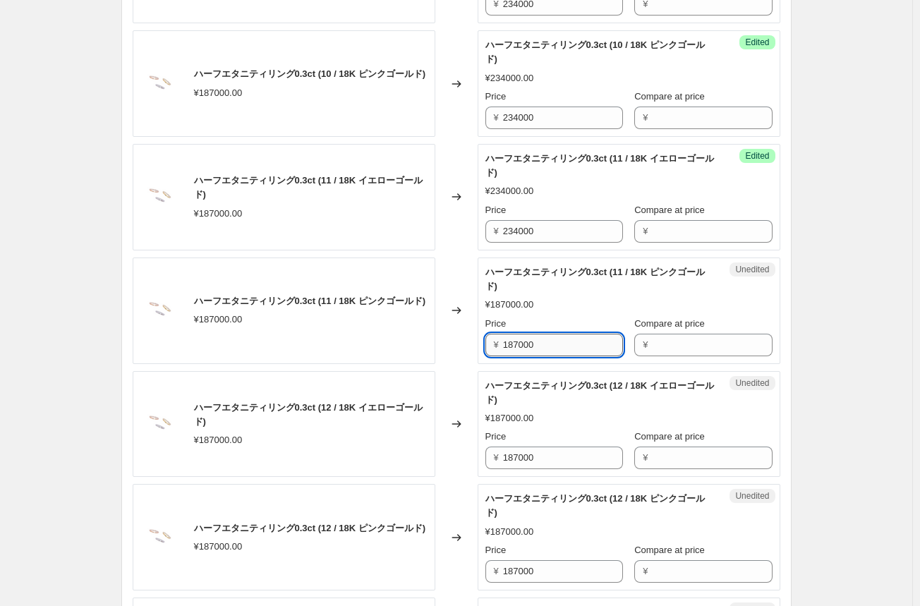
click at [525, 356] on input "187000" at bounding box center [563, 345] width 120 height 23
paste input "234"
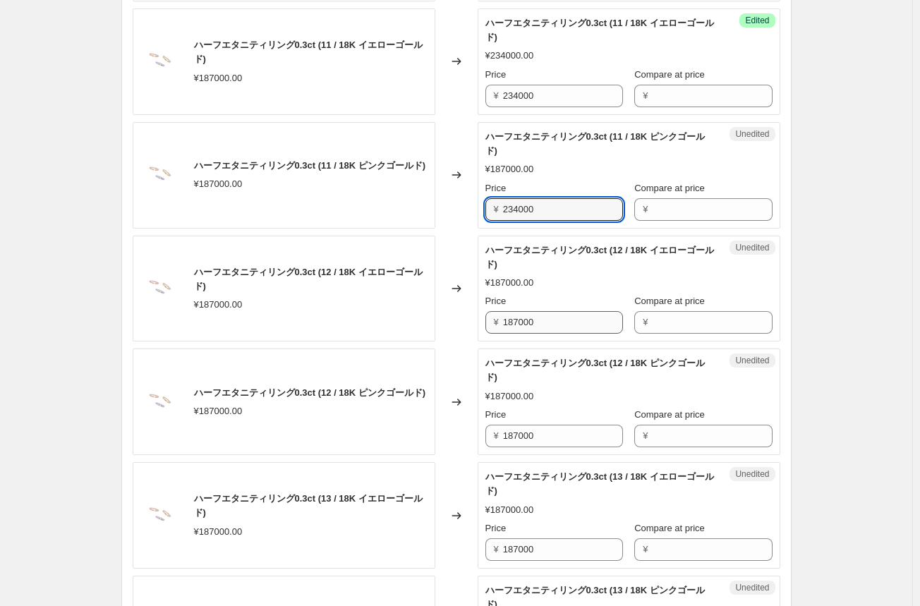
scroll to position [1763, 0]
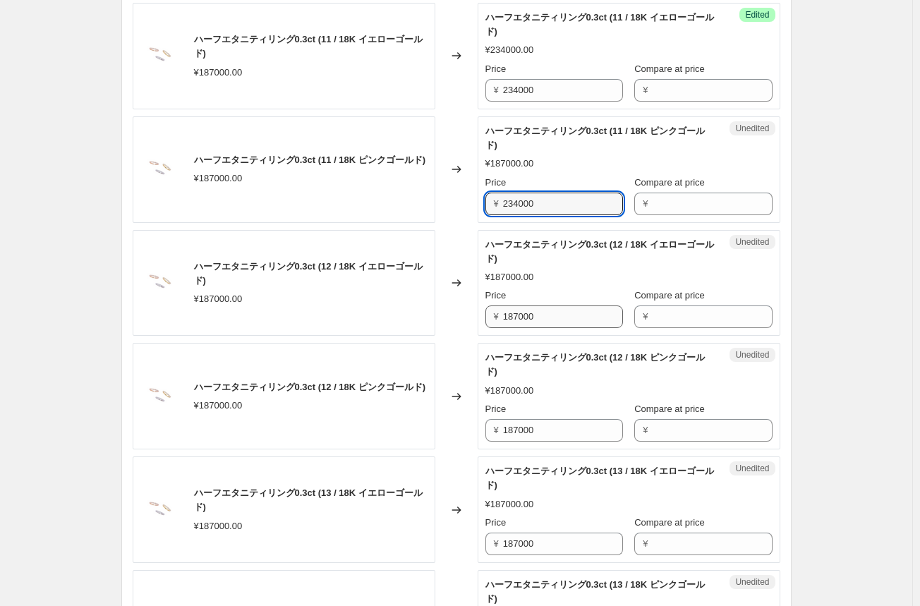
type input "234000"
click at [528, 328] on input "187000" at bounding box center [563, 316] width 120 height 23
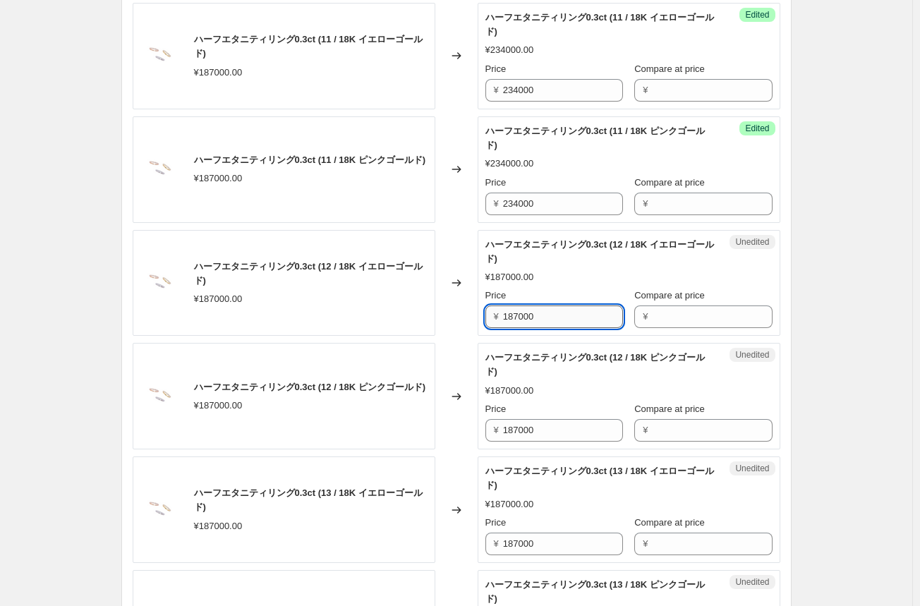
click at [528, 328] on input "187000" at bounding box center [563, 316] width 120 height 23
paste input "234"
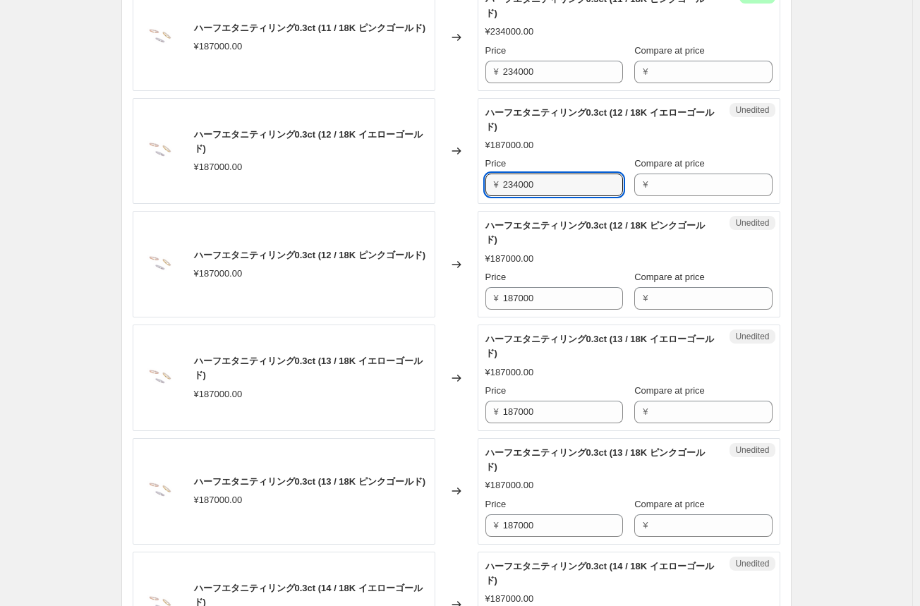
scroll to position [1904, 0]
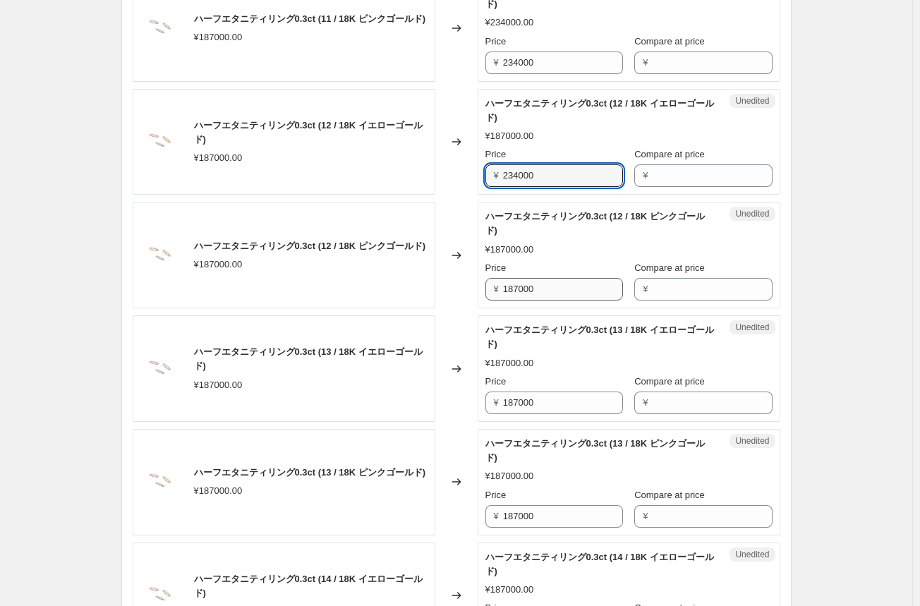
type input "234000"
click at [518, 300] on input "187000" at bounding box center [563, 289] width 120 height 23
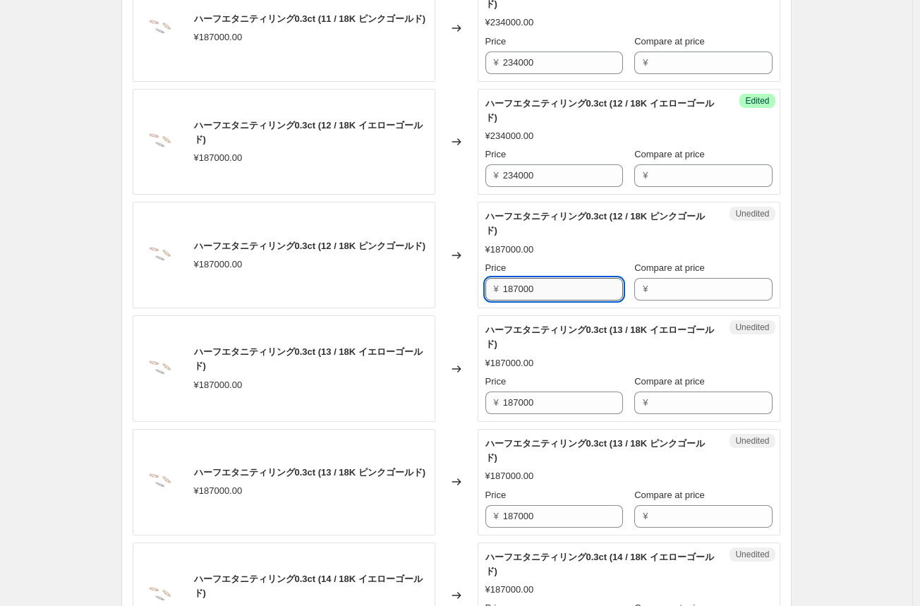
click at [519, 300] on input "187000" at bounding box center [563, 289] width 120 height 23
paste input "234"
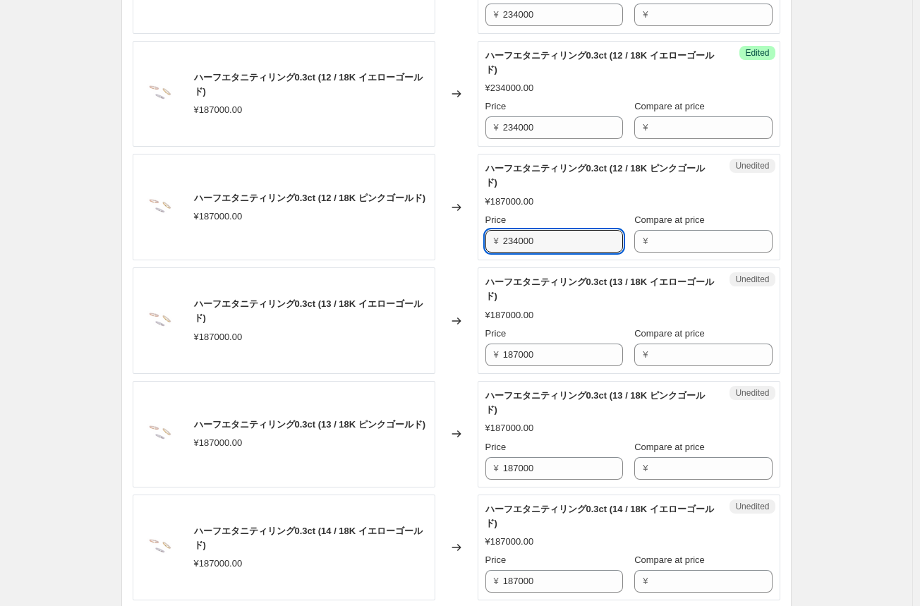
scroll to position [1974, 0]
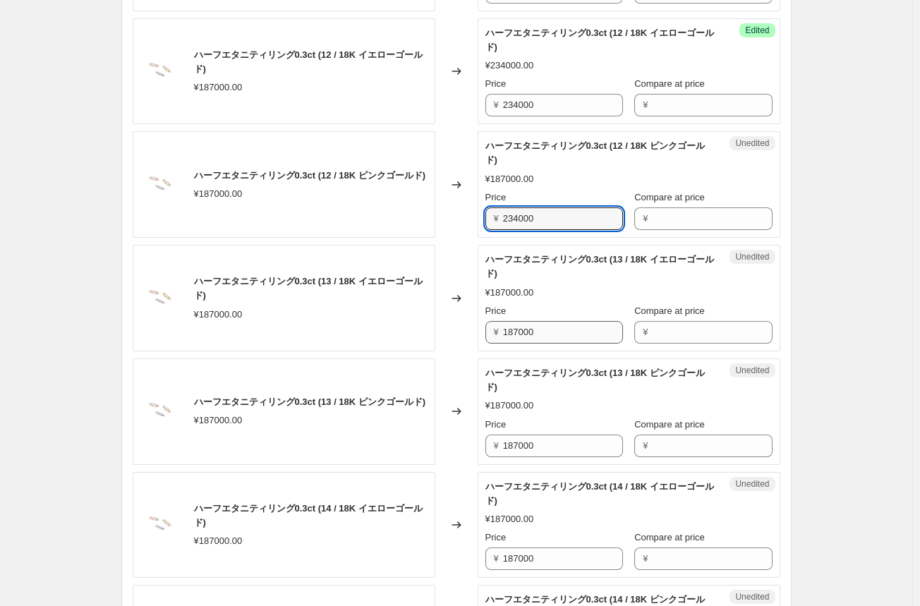
type input "234000"
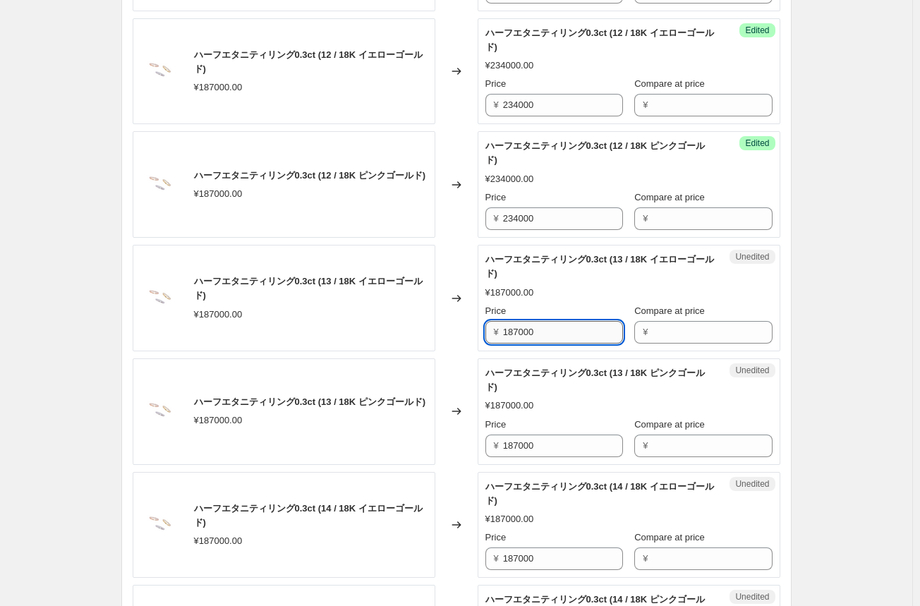
click at [513, 343] on input "187000" at bounding box center [563, 332] width 120 height 23
paste input "234"
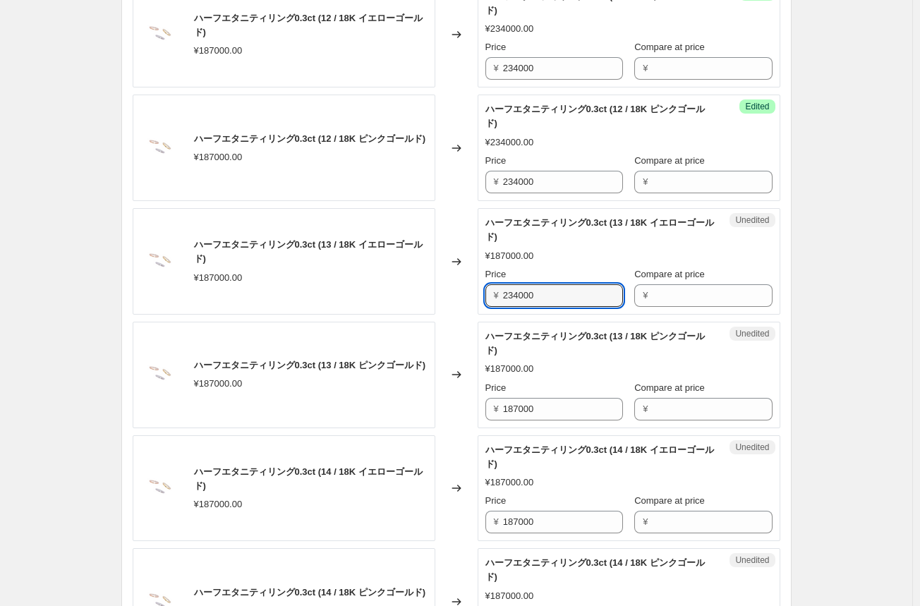
scroll to position [2045, 0]
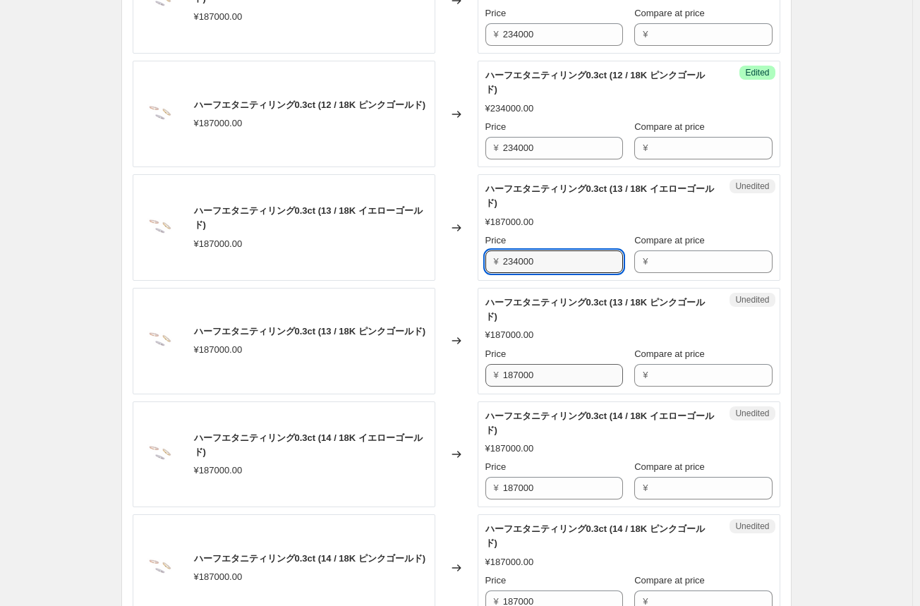
type input "234000"
click at [518, 386] on input "187000" at bounding box center [563, 375] width 120 height 23
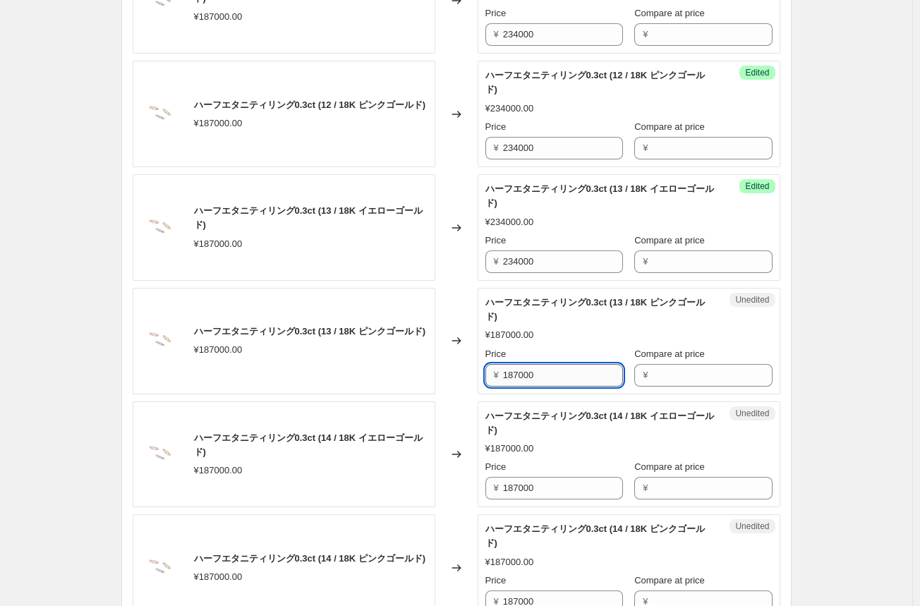
click at [518, 386] on input "187000" at bounding box center [563, 375] width 120 height 23
paste input "234"
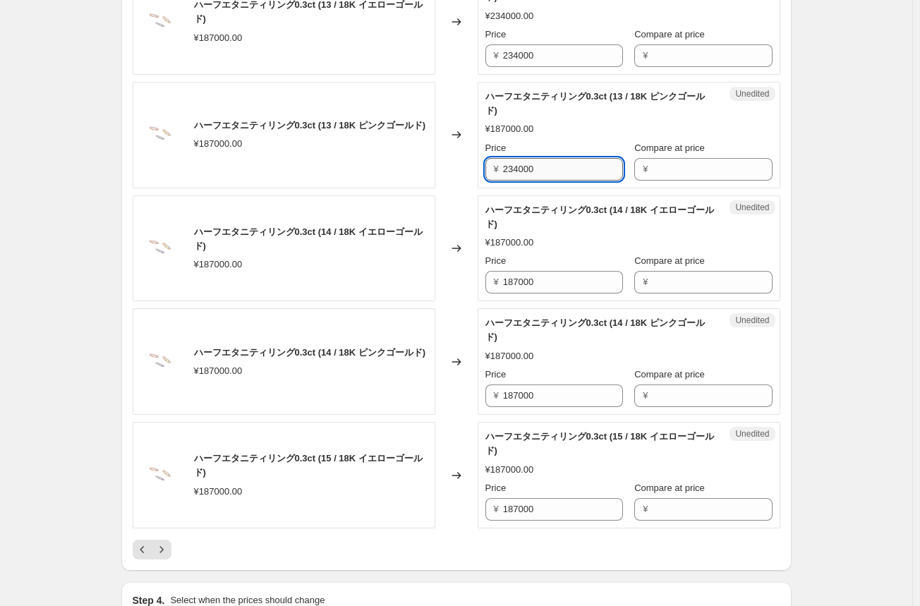
scroll to position [2256, 0]
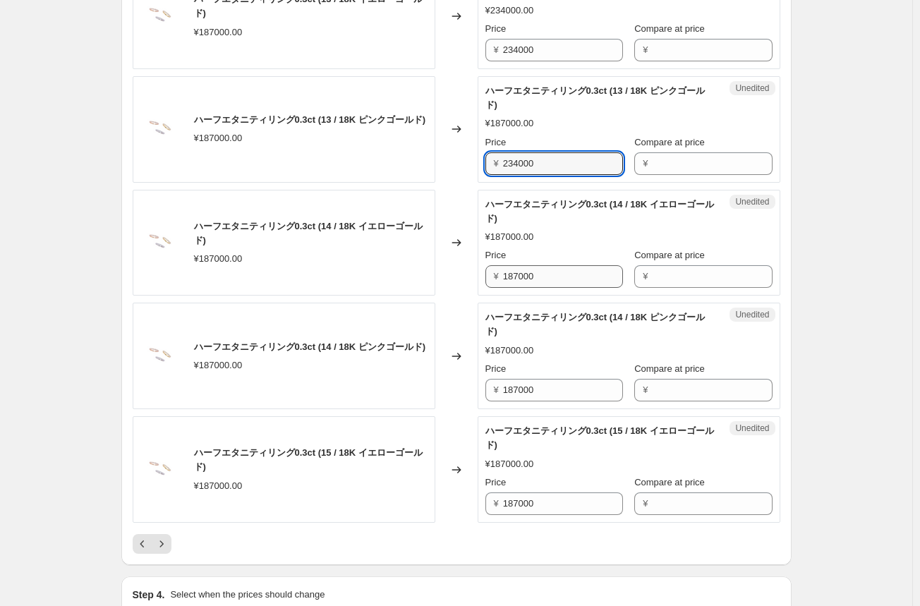
type input "234000"
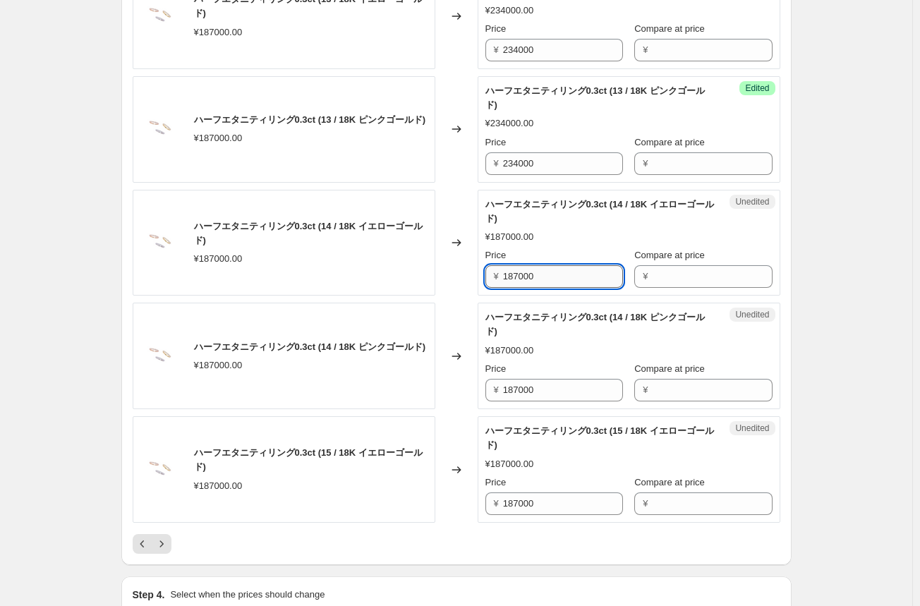
click at [522, 288] on input "187000" at bounding box center [563, 276] width 120 height 23
paste input "234"
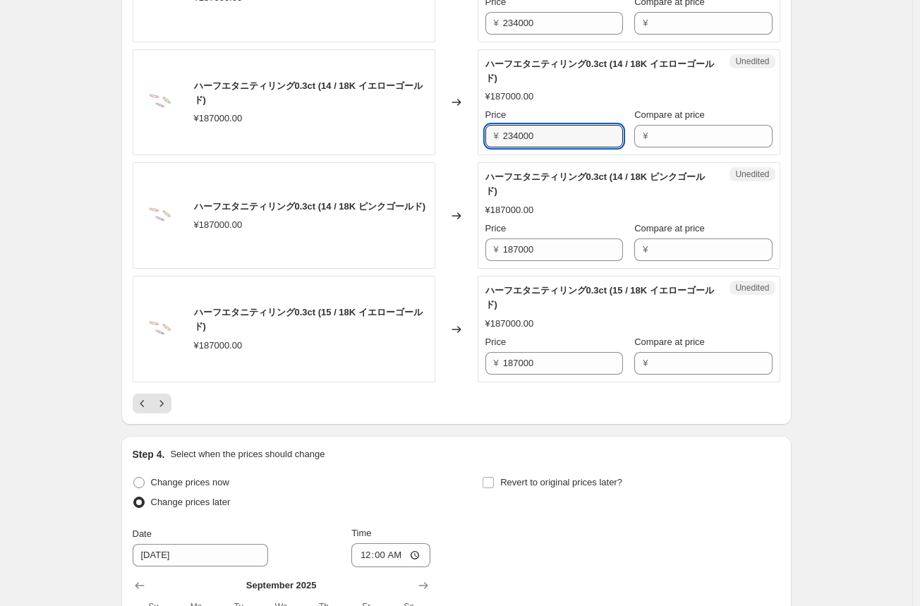
scroll to position [2398, 0]
type input "234000"
click at [521, 260] on input "187000" at bounding box center [563, 249] width 120 height 23
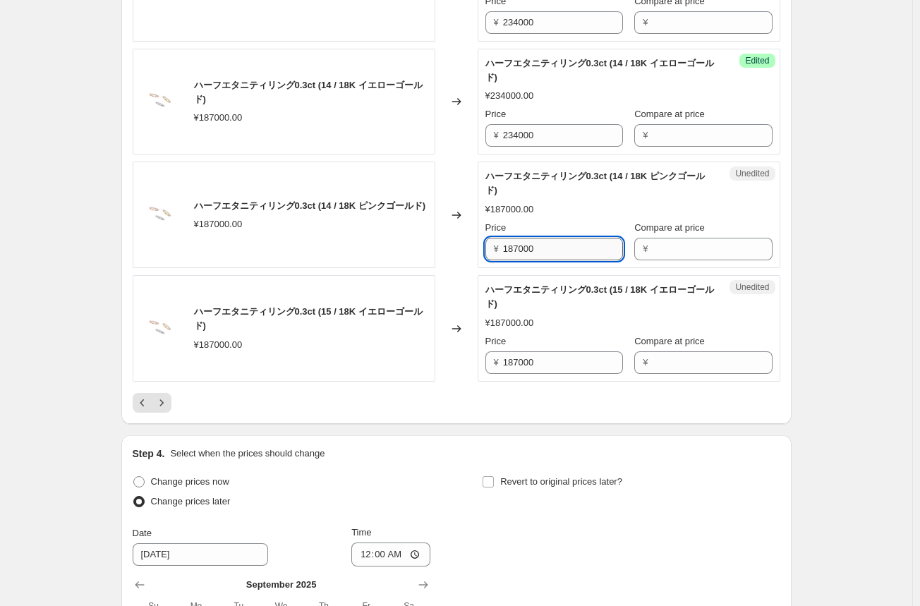
click at [521, 260] on input "187000" at bounding box center [563, 249] width 120 height 23
paste input "234"
type input "234000"
click at [513, 374] on input "187000" at bounding box center [563, 362] width 120 height 23
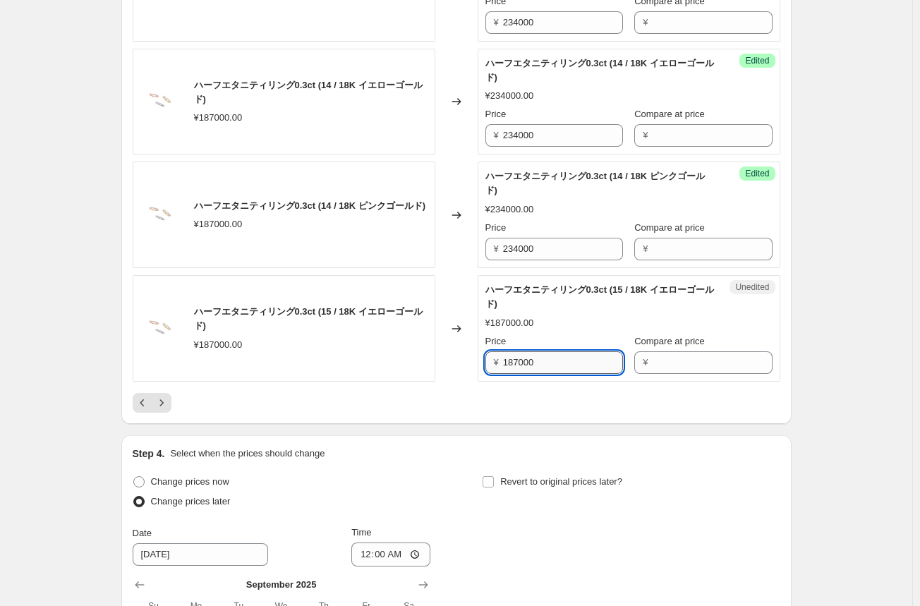
click at [513, 374] on input "187000" at bounding box center [563, 362] width 120 height 23
paste input "234"
type input "234000"
click at [166, 410] on icon "Next" at bounding box center [161, 403] width 14 height 14
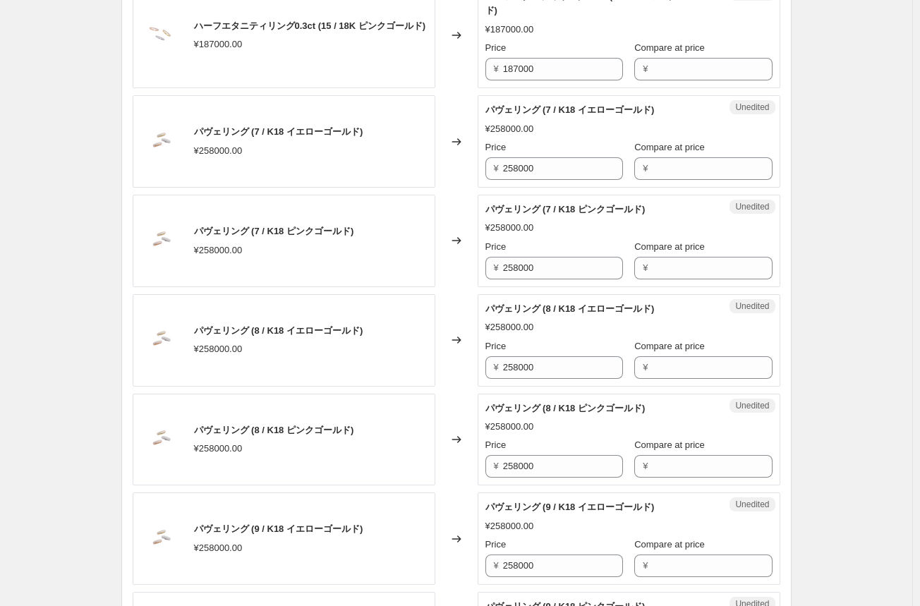
scroll to position [494, 0]
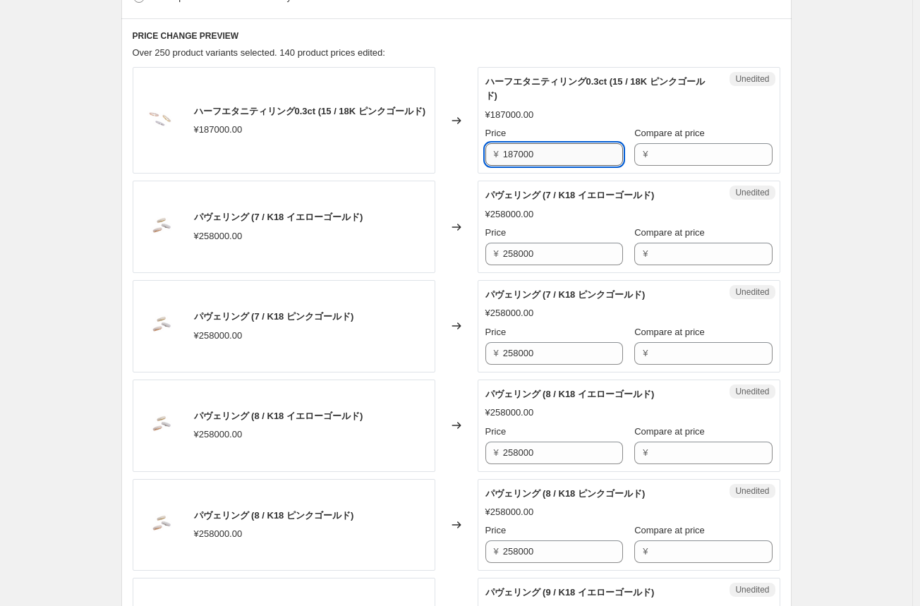
click at [530, 159] on input "187000" at bounding box center [563, 154] width 120 height 23
paste input "234"
type input "234000"
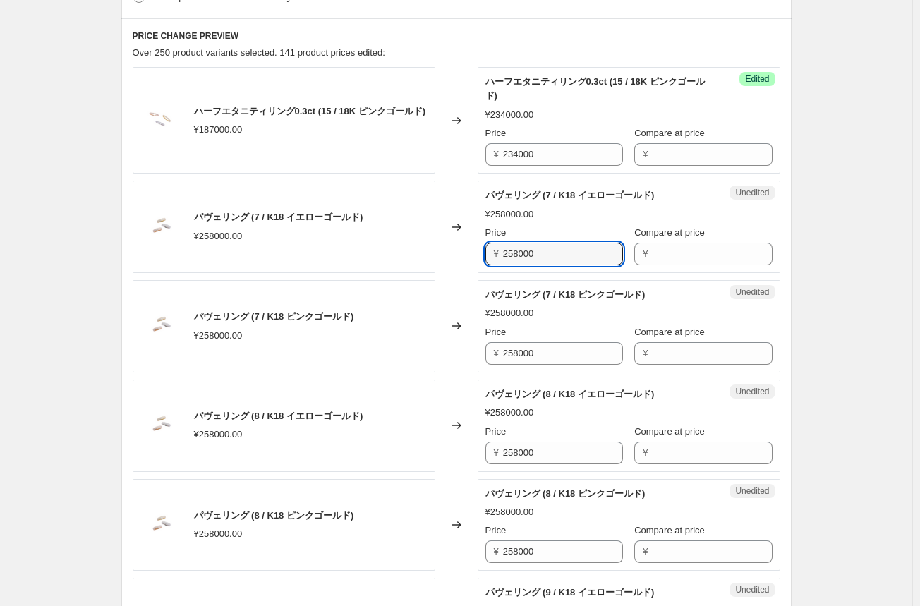
drag, startPoint x: 558, startPoint y: 252, endPoint x: 466, endPoint y: 252, distance: 92.4
click at [466, 252] on div "パヴェリング (7 / K18 イエローゴールド) ¥258000.00 Changed to Unedited パヴェリング (7 / K18 イエローゴー…" at bounding box center [456, 227] width 647 height 92
type input "310000"
click at [460, 259] on div "Changed to" at bounding box center [456, 227] width 42 height 92
click at [516, 256] on input "310000" at bounding box center [563, 254] width 120 height 23
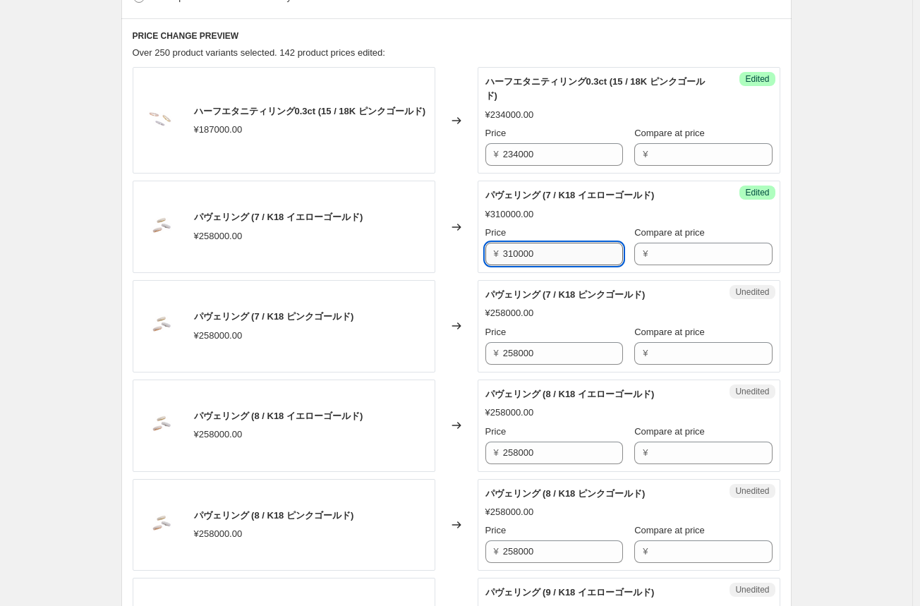
click at [516, 256] on input "310000" at bounding box center [563, 254] width 120 height 23
click at [526, 355] on input "258000" at bounding box center [563, 353] width 120 height 23
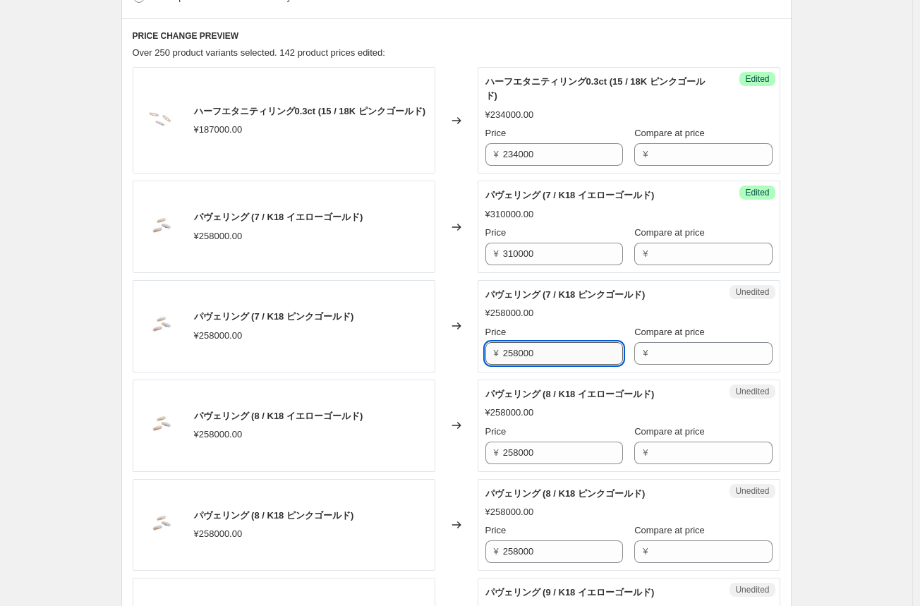
click at [526, 355] on input "258000" at bounding box center [563, 353] width 120 height 23
paste input "310"
type input "310000"
click at [514, 455] on input "258000" at bounding box center [563, 452] width 120 height 23
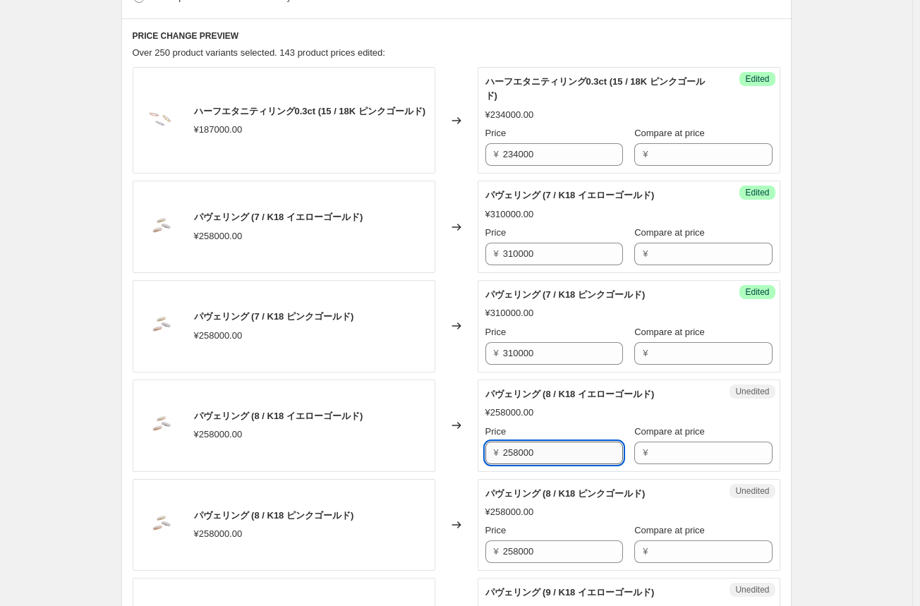
click at [514, 455] on input "258000" at bounding box center [563, 452] width 120 height 23
paste input "310"
type input "310000"
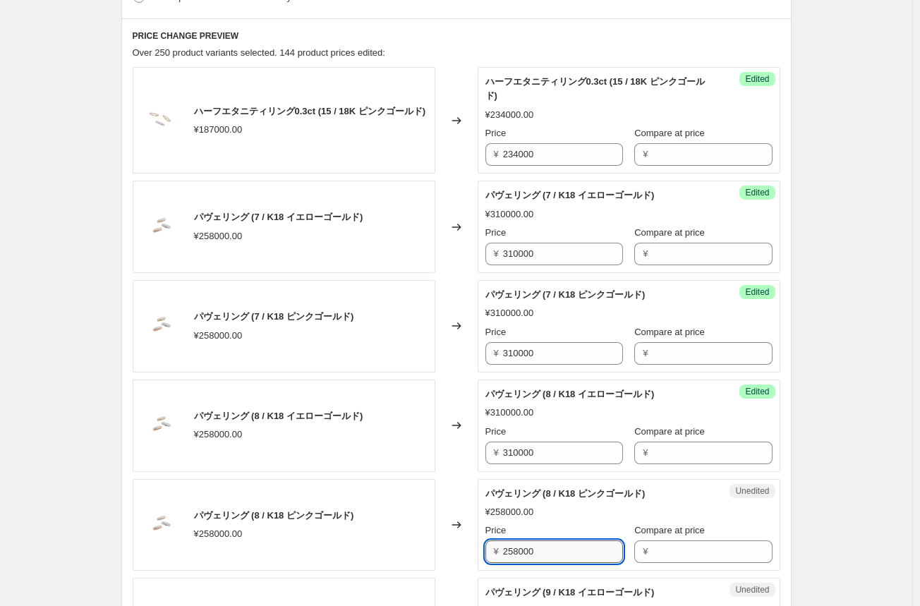
click at [520, 551] on input "258000" at bounding box center [563, 551] width 120 height 23
click at [520, 552] on input "258000" at bounding box center [563, 551] width 120 height 23
paste input "310"
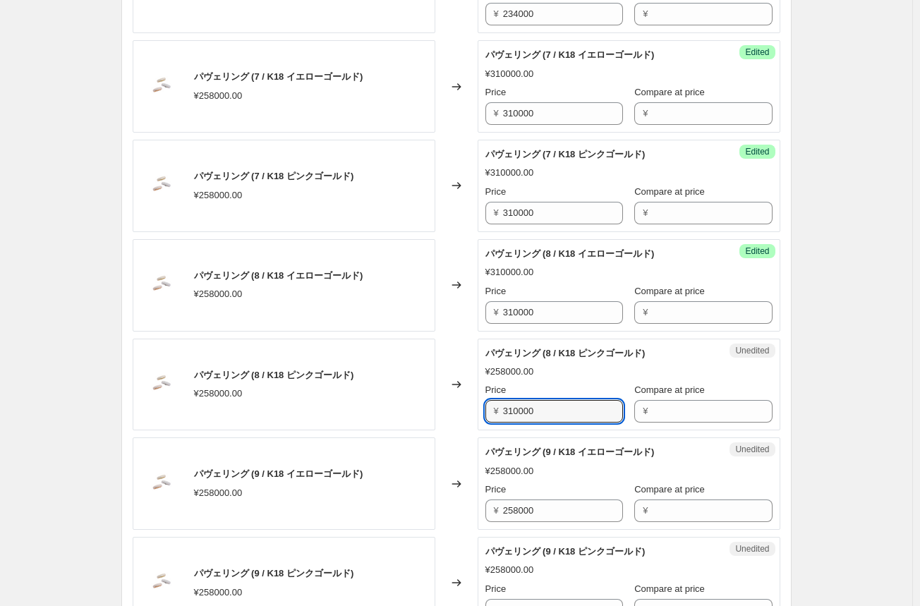
scroll to position [635, 0]
type input "310000"
click at [516, 512] on input "258000" at bounding box center [563, 510] width 120 height 23
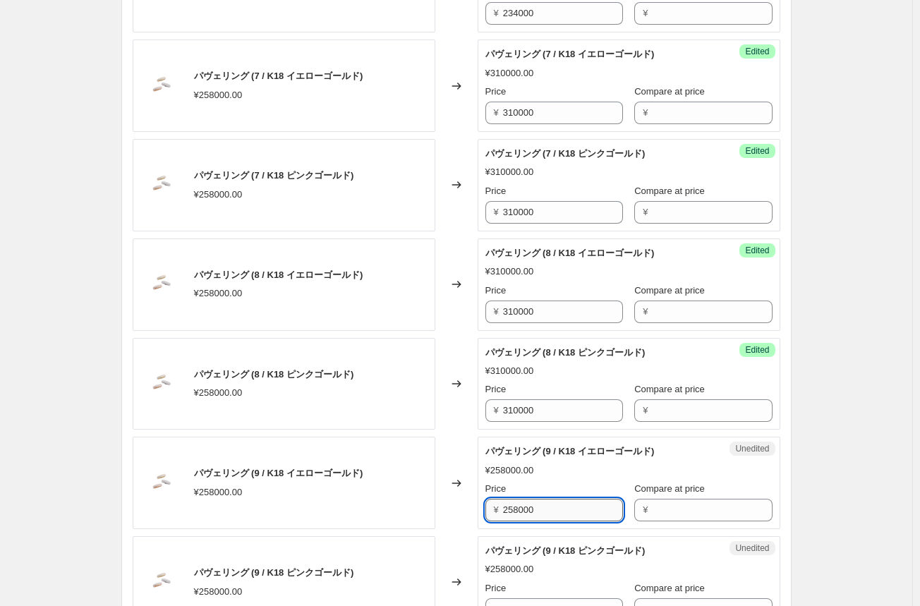
click at [516, 512] on input "258000" at bounding box center [563, 510] width 120 height 23
paste input "310"
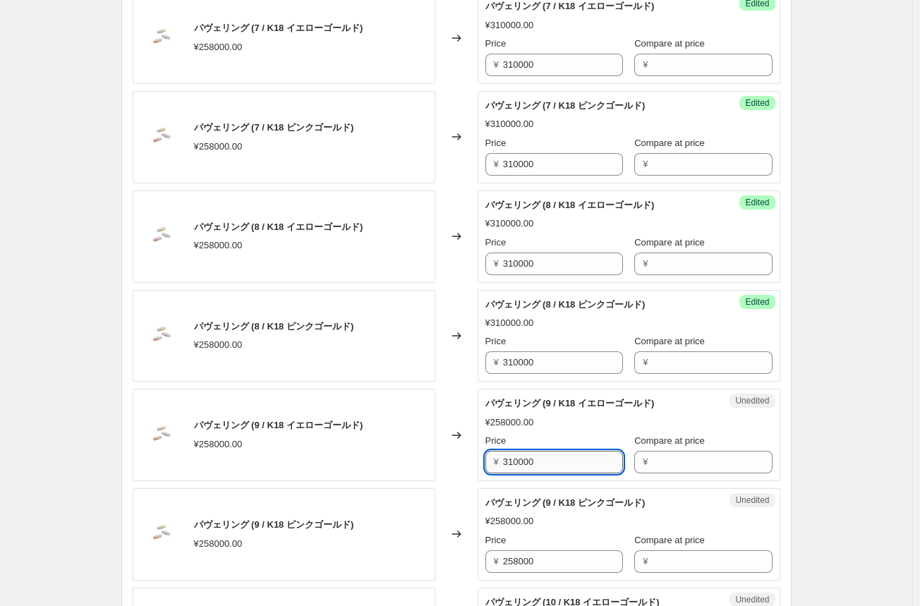
scroll to position [776, 0]
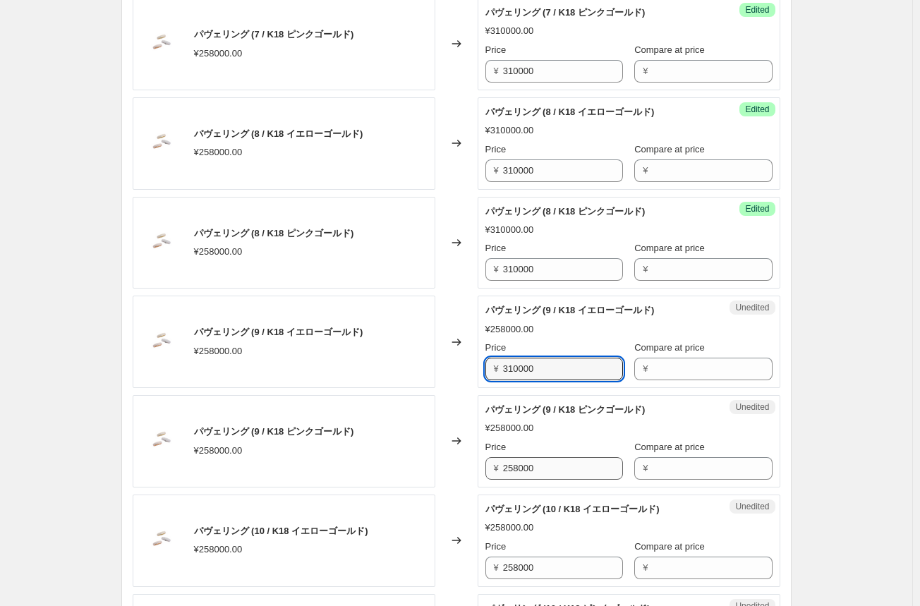
type input "310000"
click at [520, 468] on input "258000" at bounding box center [563, 468] width 120 height 23
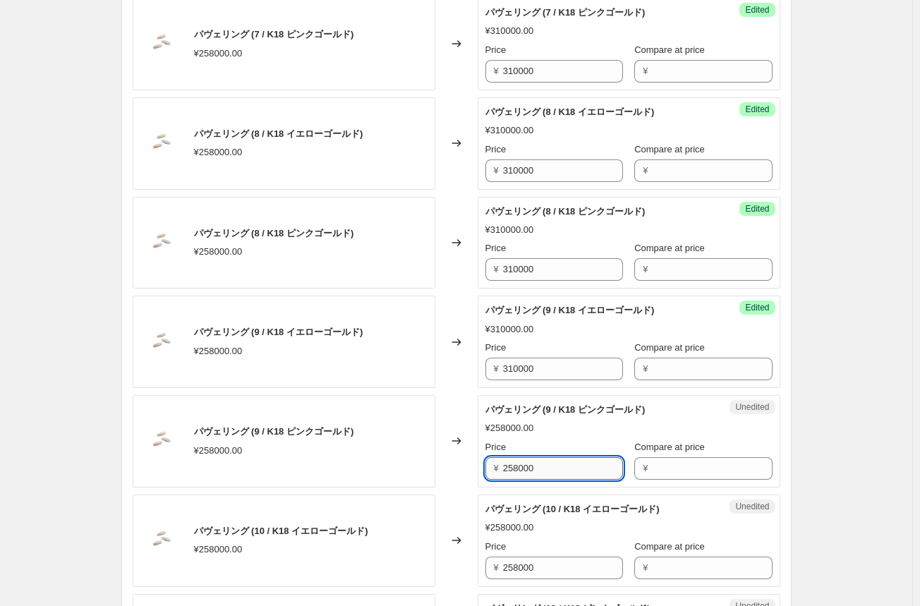
click at [520, 468] on input "258000" at bounding box center [563, 468] width 120 height 23
paste input "310"
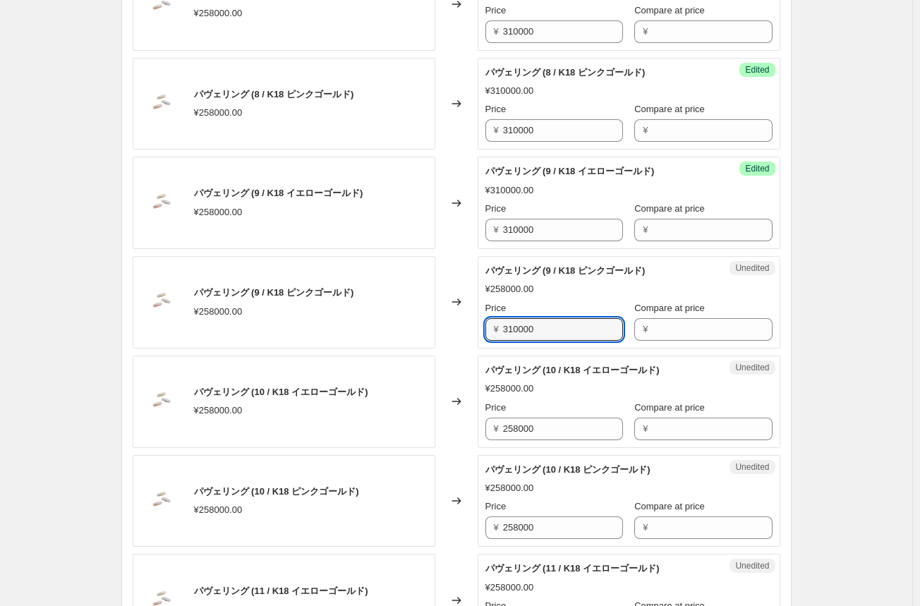
scroll to position [917, 0]
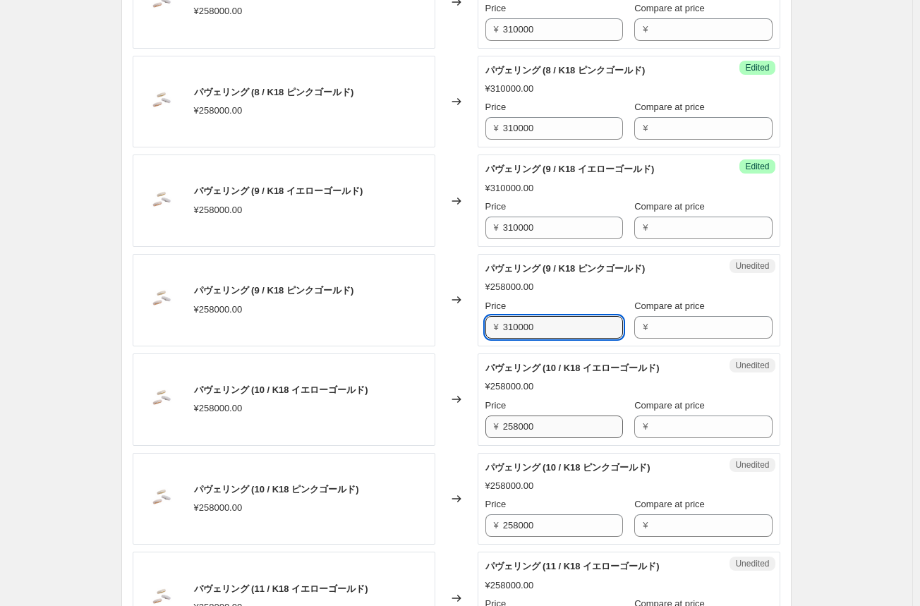
type input "310000"
click at [520, 424] on input "258000" at bounding box center [563, 426] width 120 height 23
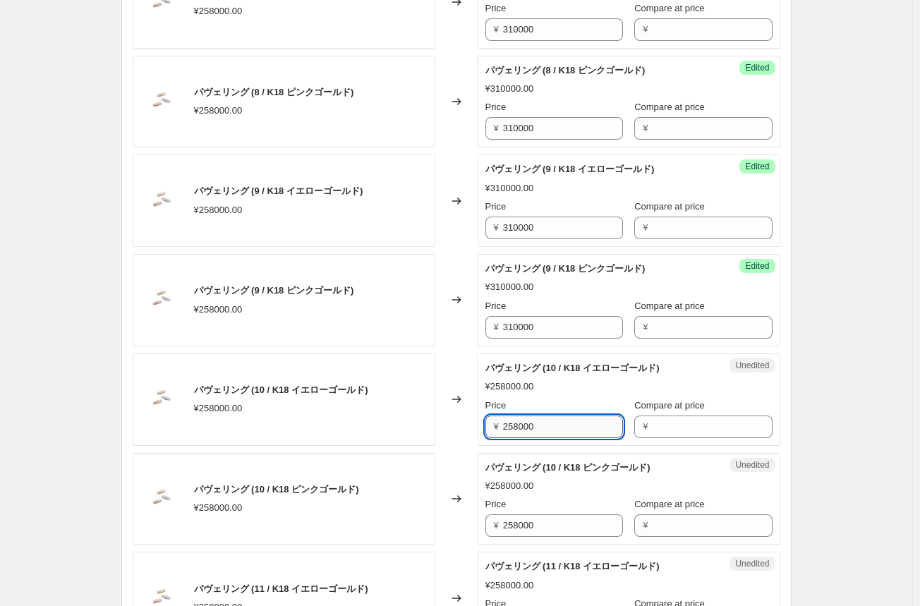
click at [520, 424] on input "258000" at bounding box center [563, 426] width 120 height 23
paste input "310"
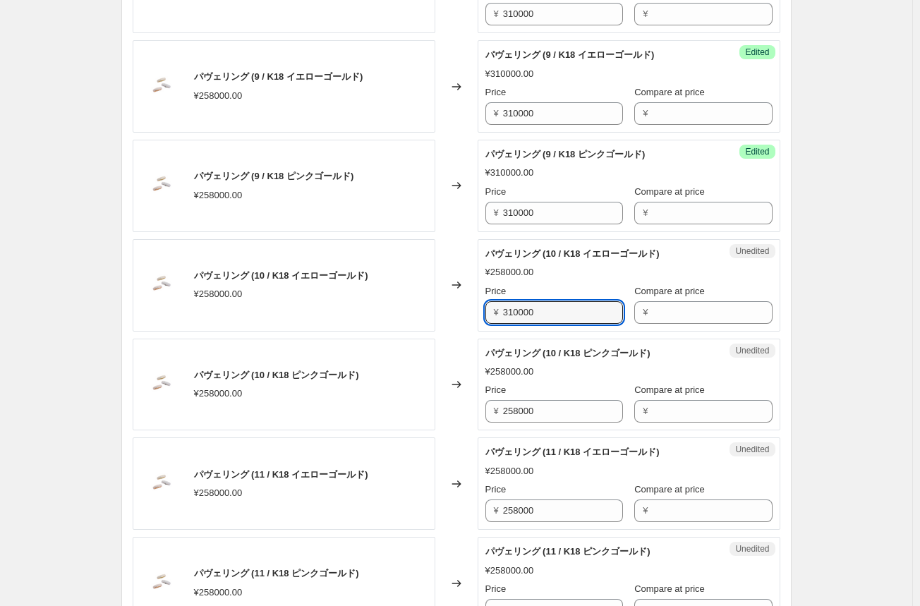
scroll to position [1058, 0]
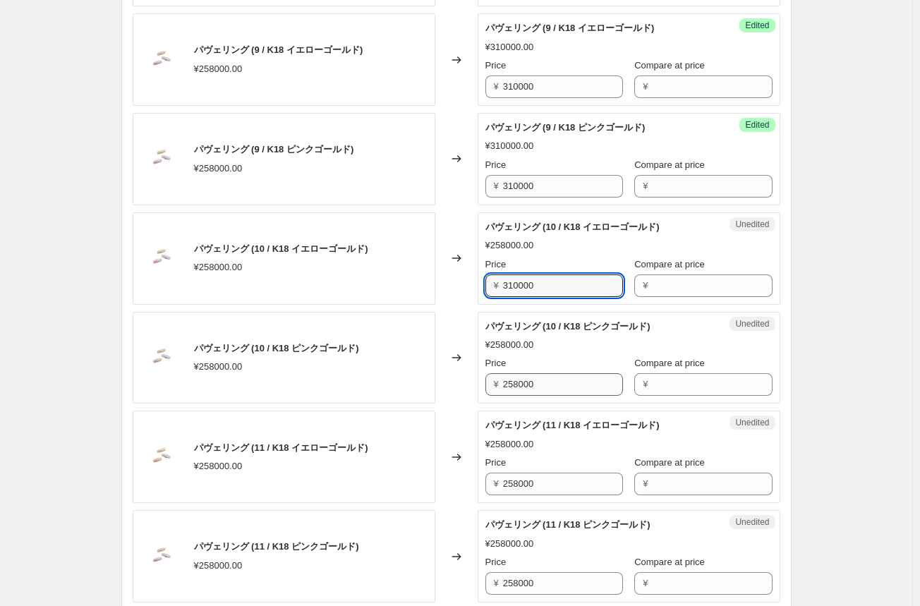
type input "310000"
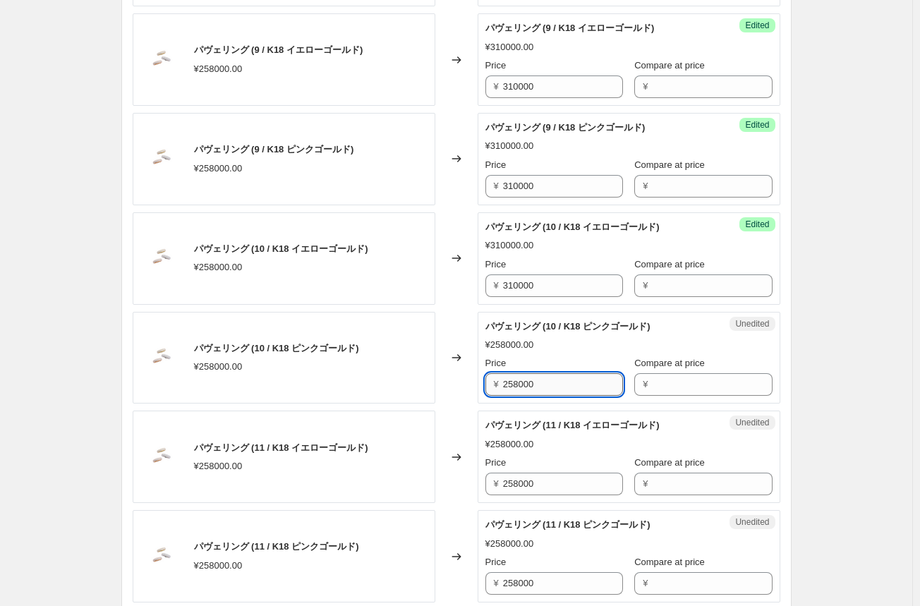
click at [516, 387] on input "258000" at bounding box center [563, 384] width 120 height 23
paste input "310"
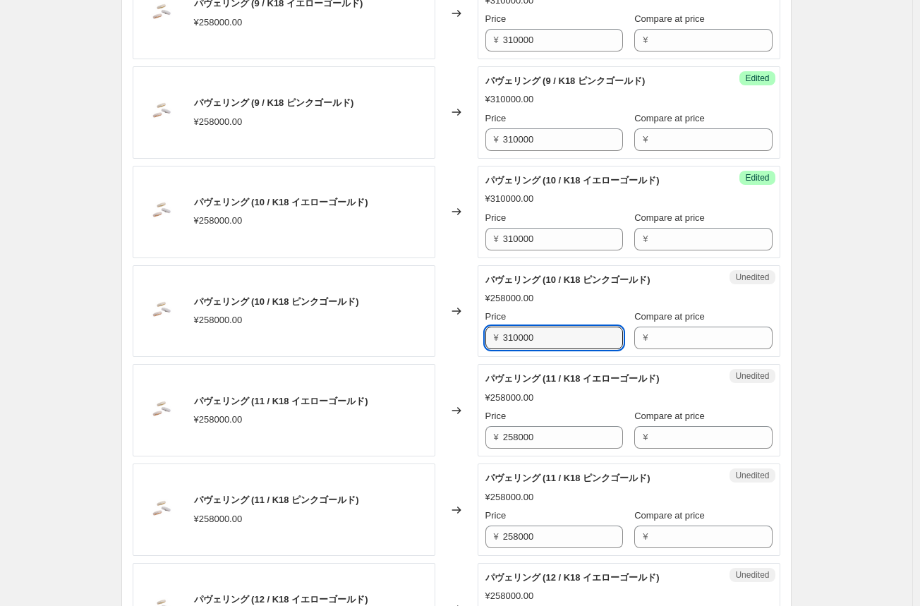
scroll to position [1199, 0]
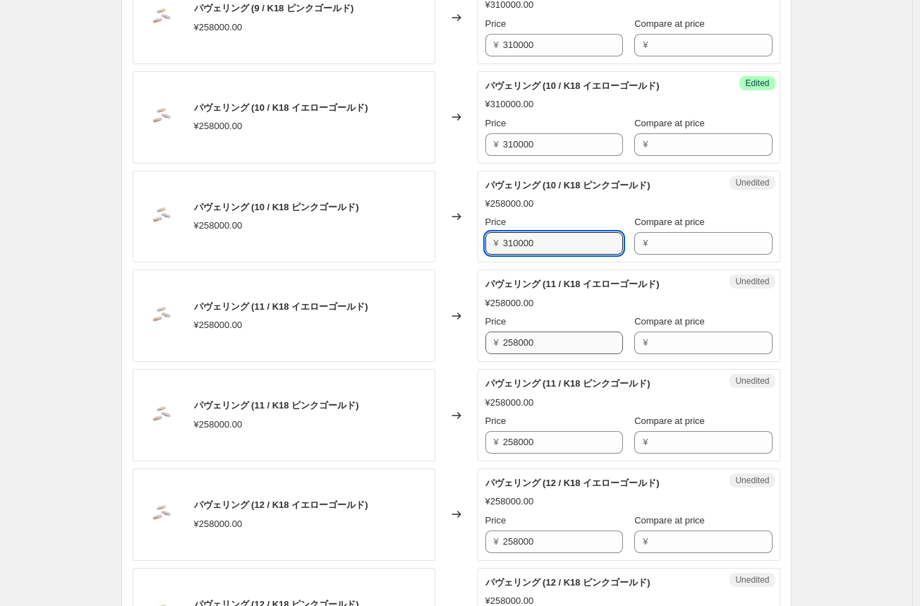
type input "310000"
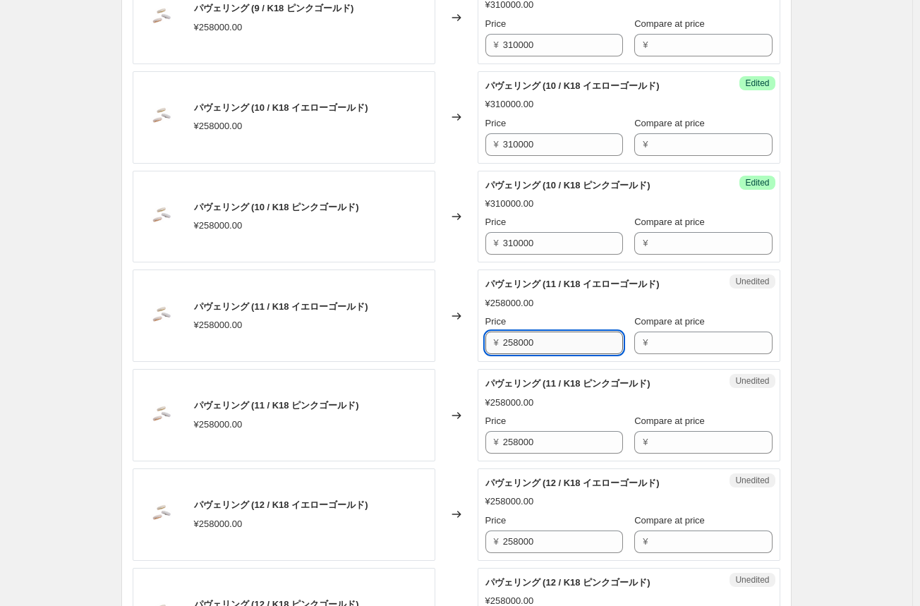
click at [517, 341] on input "258000" at bounding box center [563, 342] width 120 height 23
paste input "310"
type input "310000"
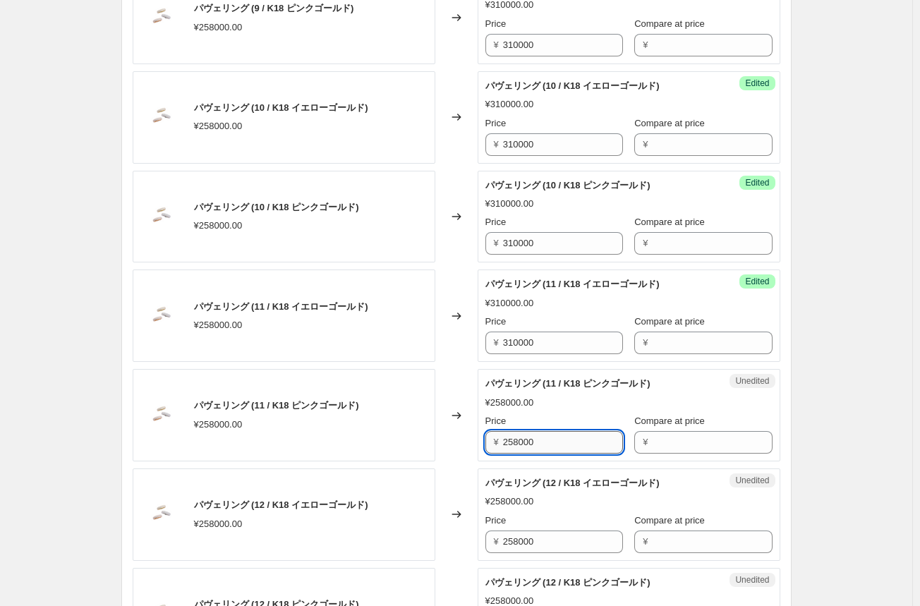
click at [512, 440] on input "258000" at bounding box center [563, 442] width 120 height 23
click at [513, 436] on input "258000" at bounding box center [563, 442] width 120 height 23
paste input "310"
type input "310000"
click at [508, 540] on input "258000" at bounding box center [563, 541] width 120 height 23
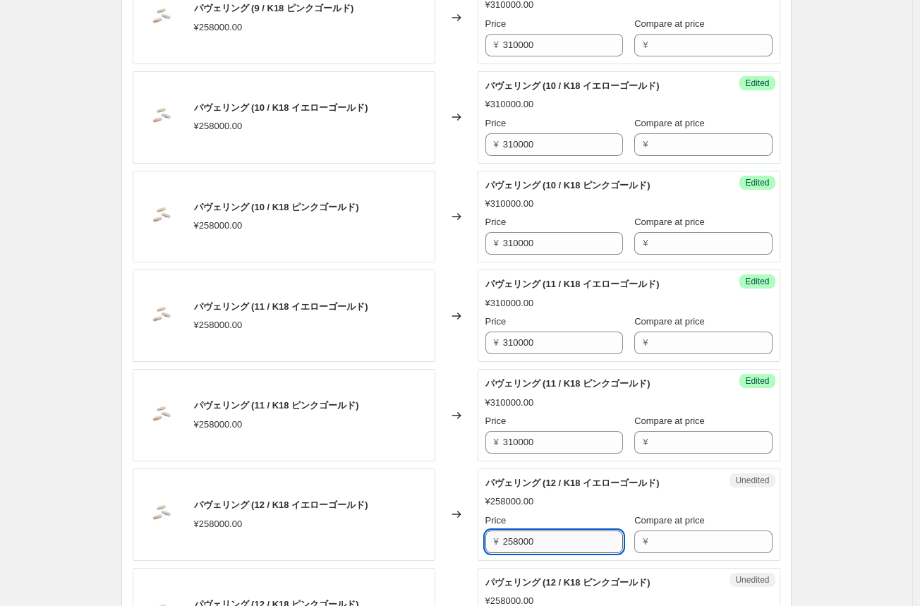
click at [508, 540] on input "258000" at bounding box center [563, 541] width 120 height 23
paste input "310"
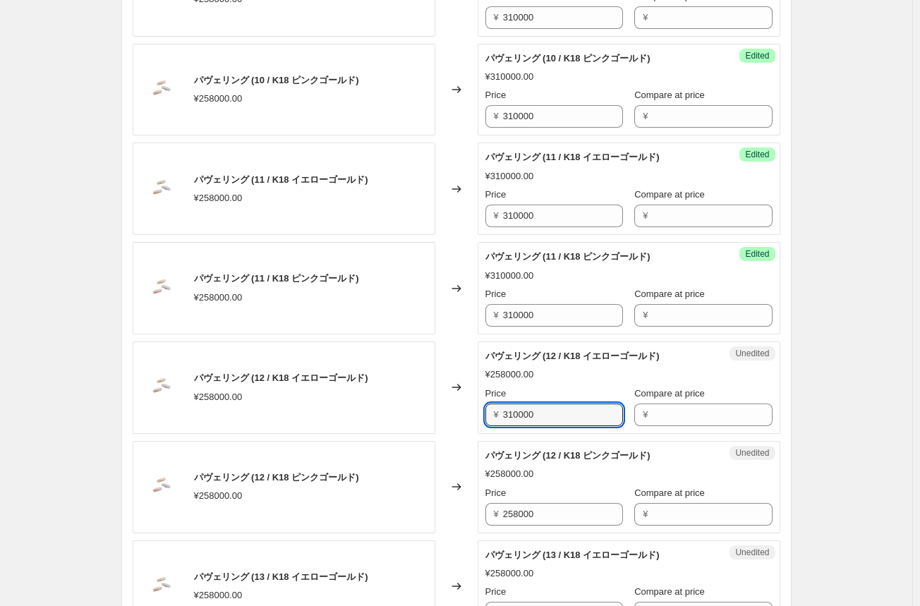
scroll to position [1340, 0]
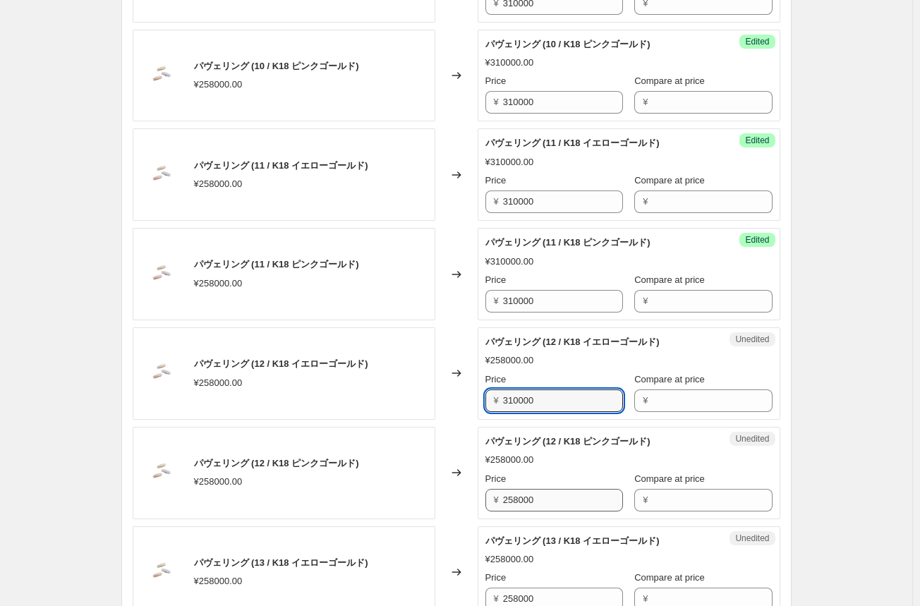
type input "310000"
click at [513, 498] on input "258000" at bounding box center [563, 500] width 120 height 23
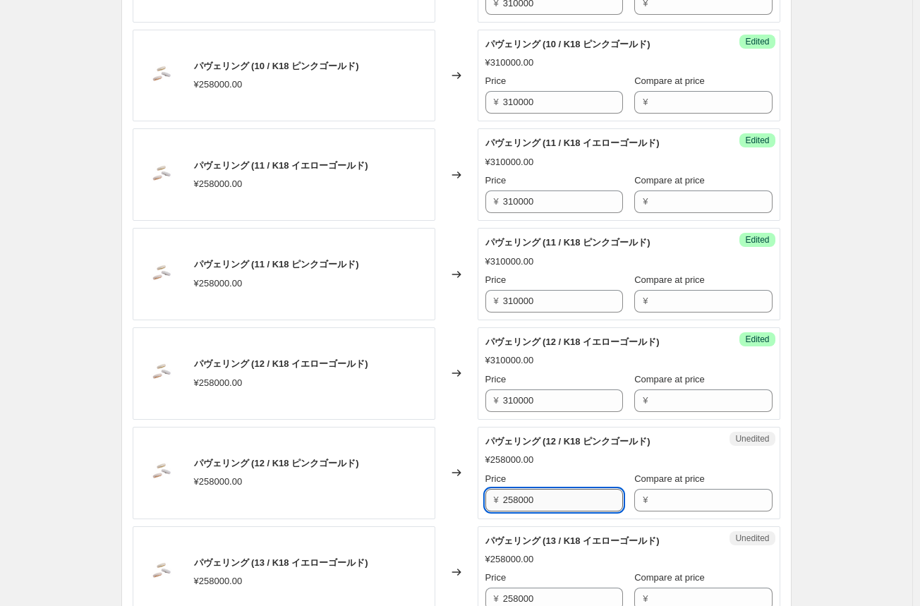
click at [513, 498] on input "258000" at bounding box center [563, 500] width 120 height 23
paste input "310"
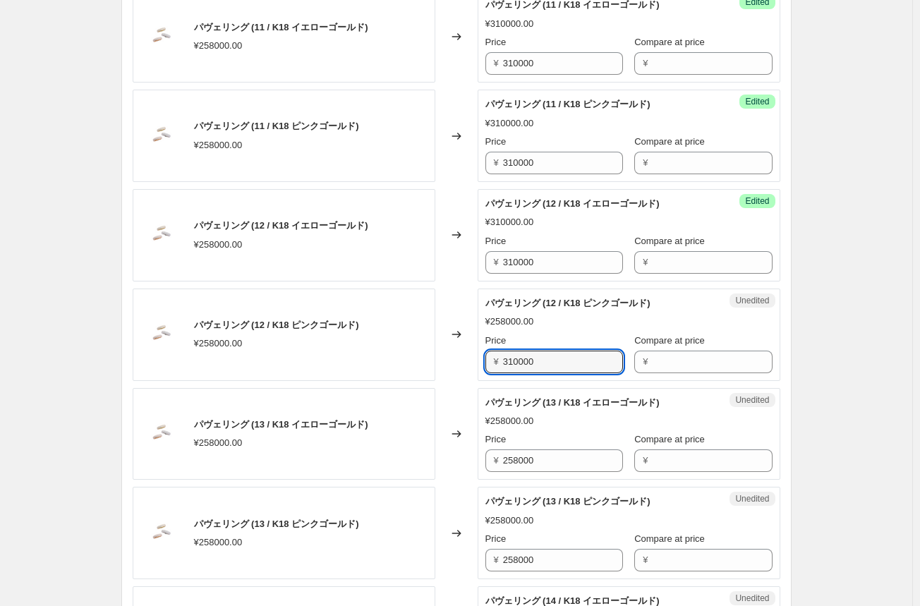
scroll to position [1481, 0]
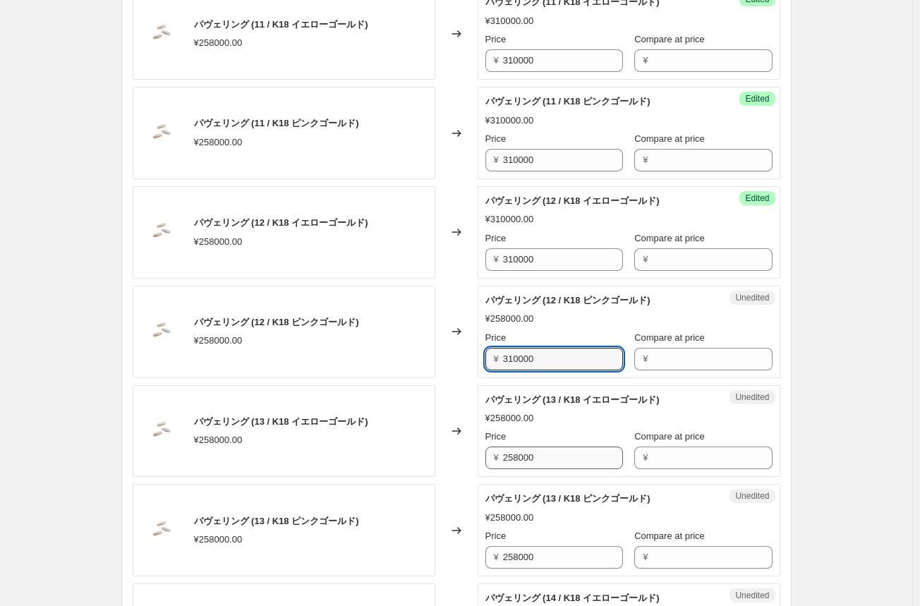
type input "310000"
click at [518, 451] on input "258000" at bounding box center [563, 457] width 120 height 23
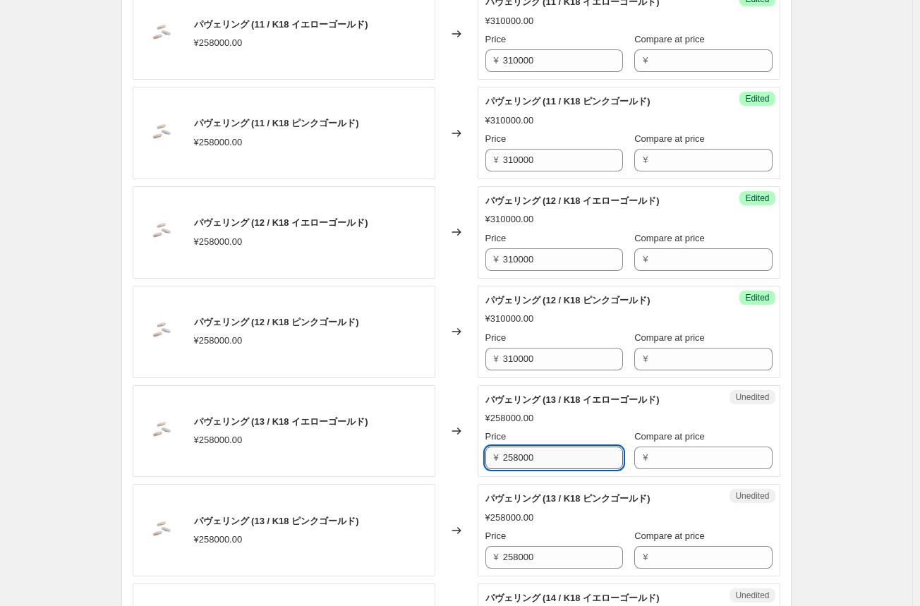
click at [520, 448] on input "258000" at bounding box center [563, 457] width 120 height 23
paste input "310"
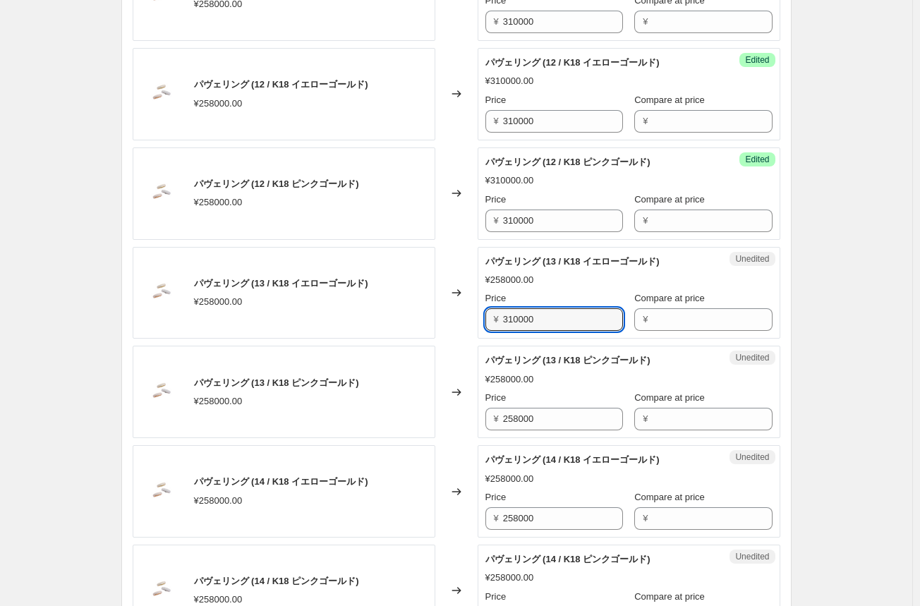
scroll to position [1622, 0]
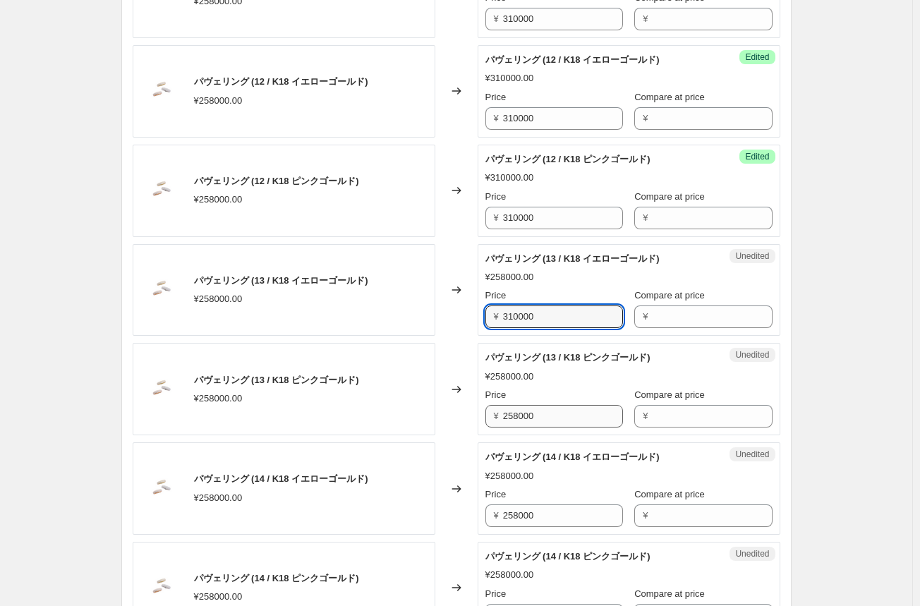
type input "310000"
click at [520, 420] on input "258000" at bounding box center [563, 416] width 120 height 23
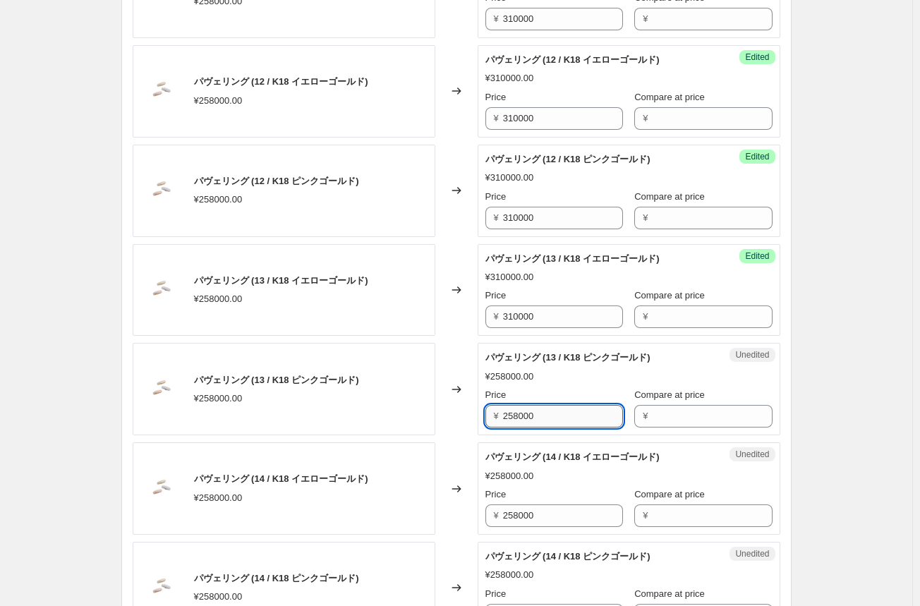
click at [520, 420] on input "258000" at bounding box center [563, 416] width 120 height 23
paste input "310"
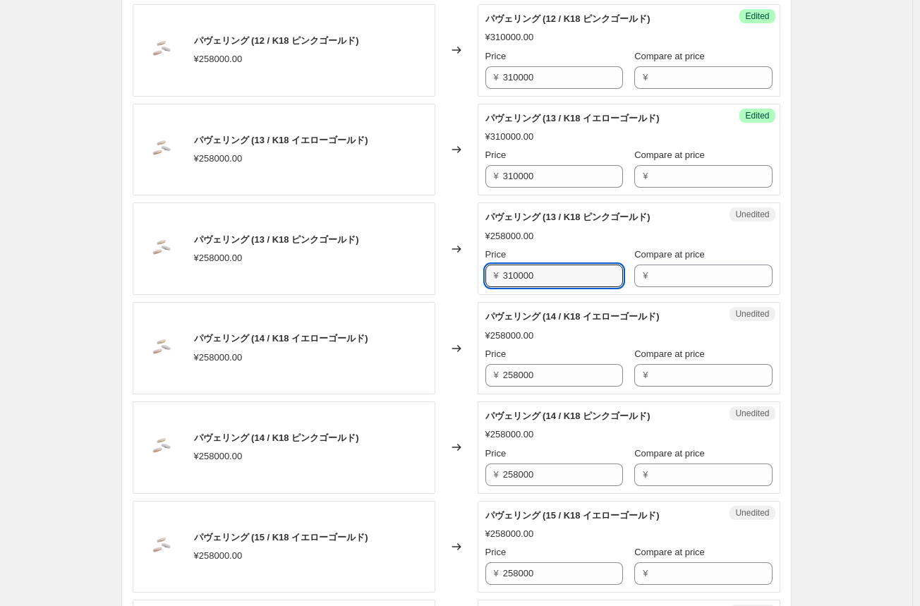
scroll to position [1763, 0]
type input "310000"
click at [513, 374] on input "258000" at bounding box center [563, 374] width 120 height 23
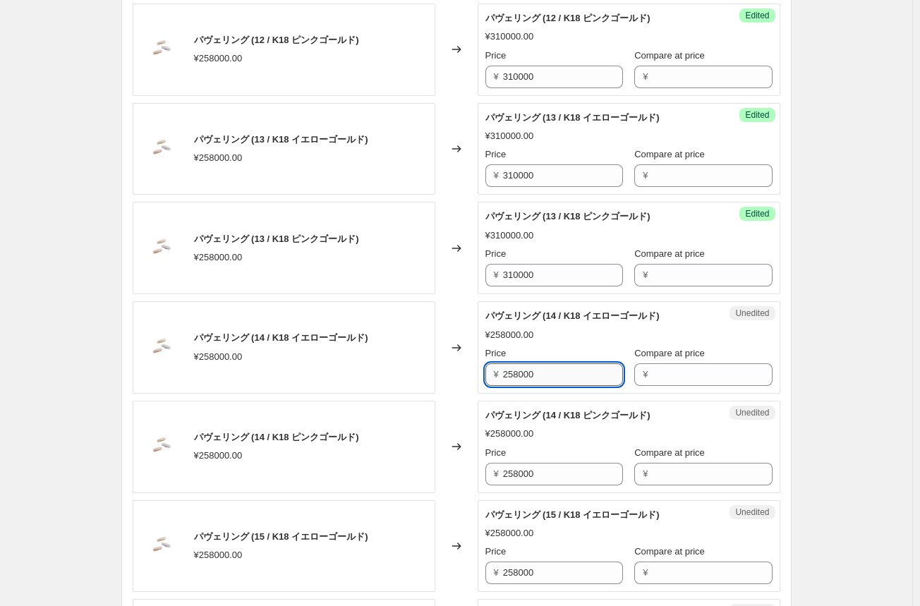
click at [513, 374] on input "258000" at bounding box center [563, 374] width 120 height 23
paste input "310"
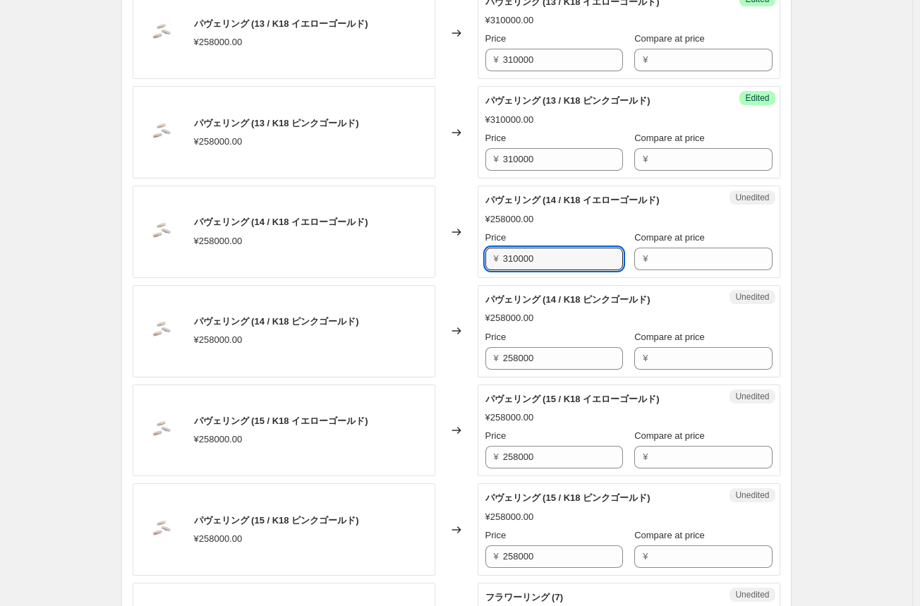
scroll to position [1904, 0]
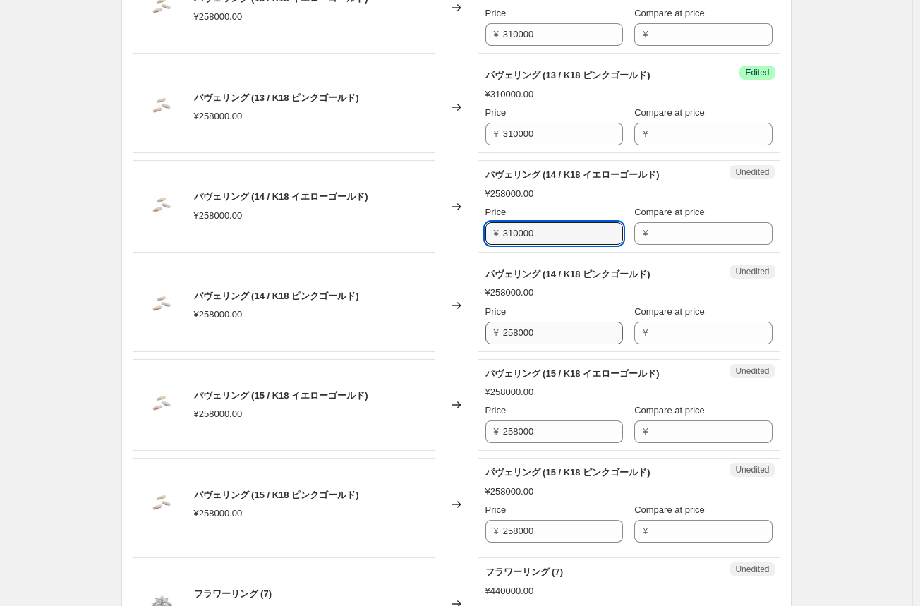
type input "310000"
click at [518, 334] on input "258000" at bounding box center [563, 333] width 120 height 23
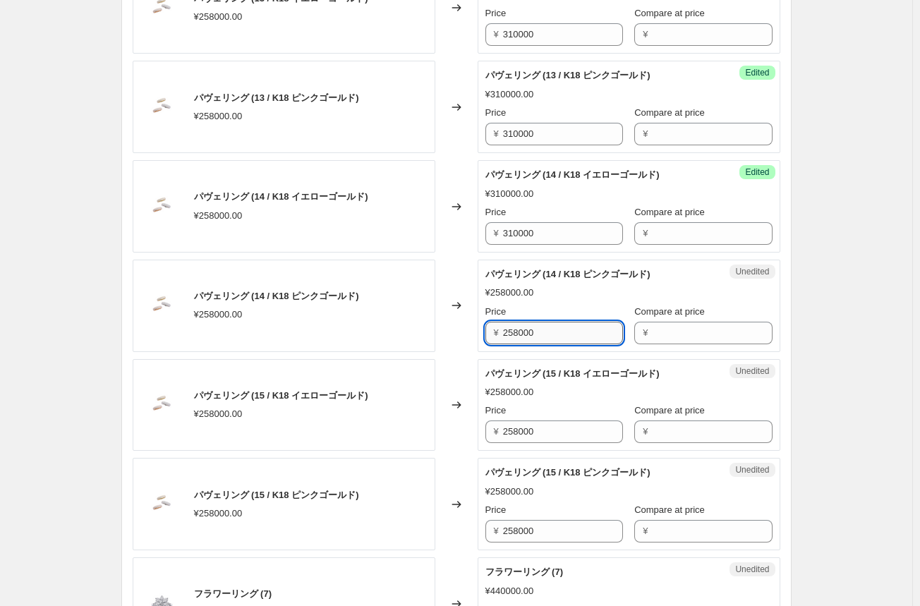
click at [518, 334] on input "258000" at bounding box center [563, 333] width 120 height 23
click at [516, 325] on input "258000" at bounding box center [563, 333] width 120 height 23
paste input "310"
type input "310000"
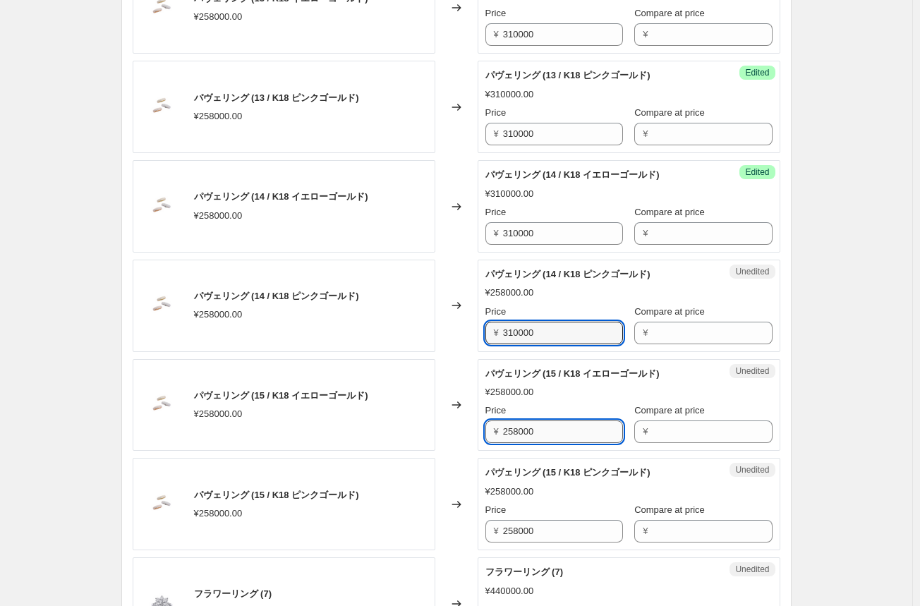
click at [513, 427] on input "258000" at bounding box center [563, 431] width 120 height 23
click at [513, 426] on input "258000" at bounding box center [563, 431] width 120 height 23
paste input "310"
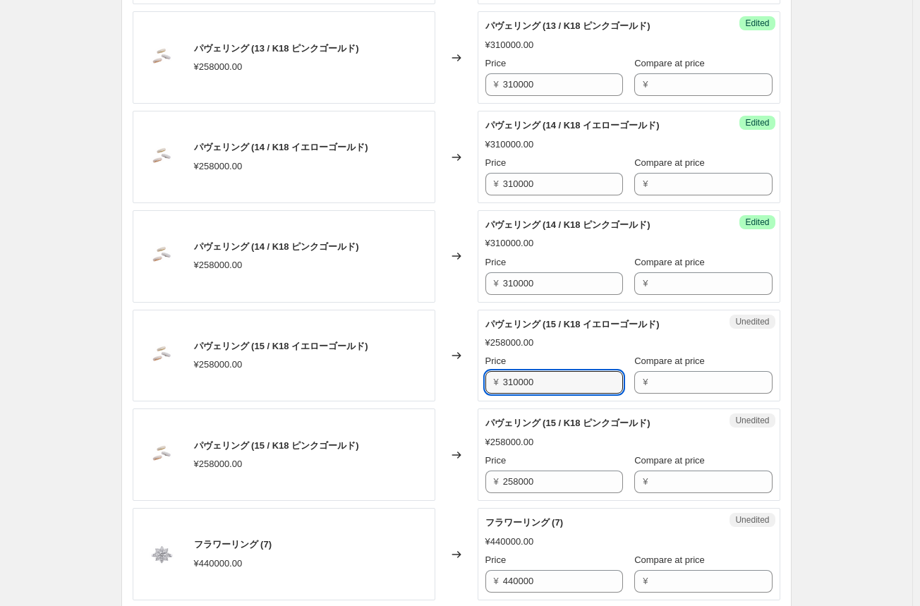
scroll to position [1974, 0]
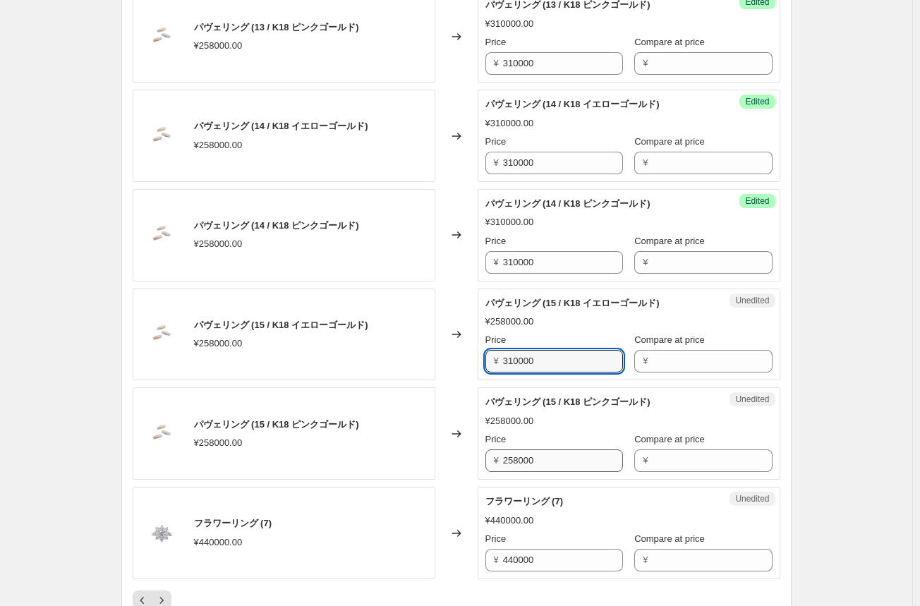
type input "310000"
click at [514, 455] on input "258000" at bounding box center [563, 460] width 120 height 23
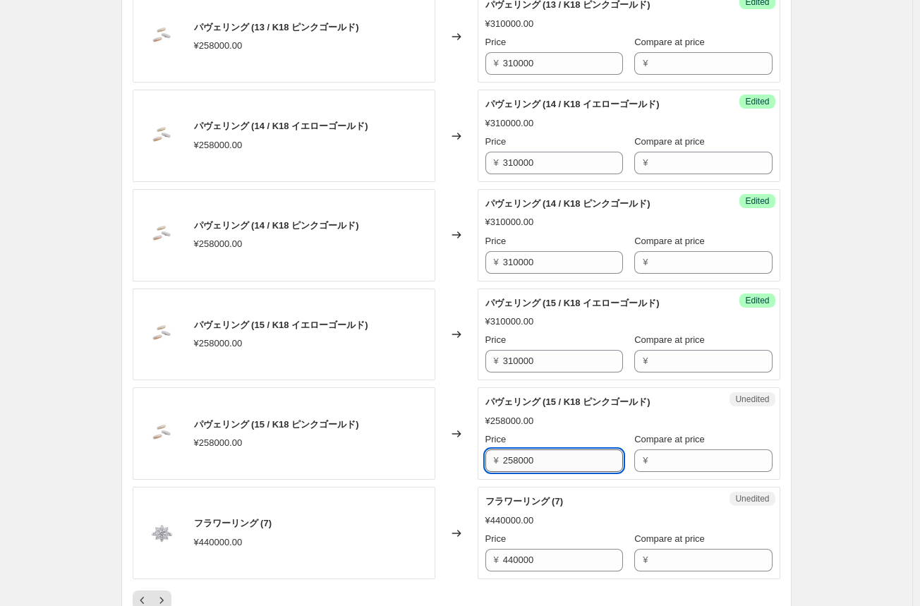
click at [514, 453] on input "258000" at bounding box center [563, 460] width 120 height 23
paste input "310"
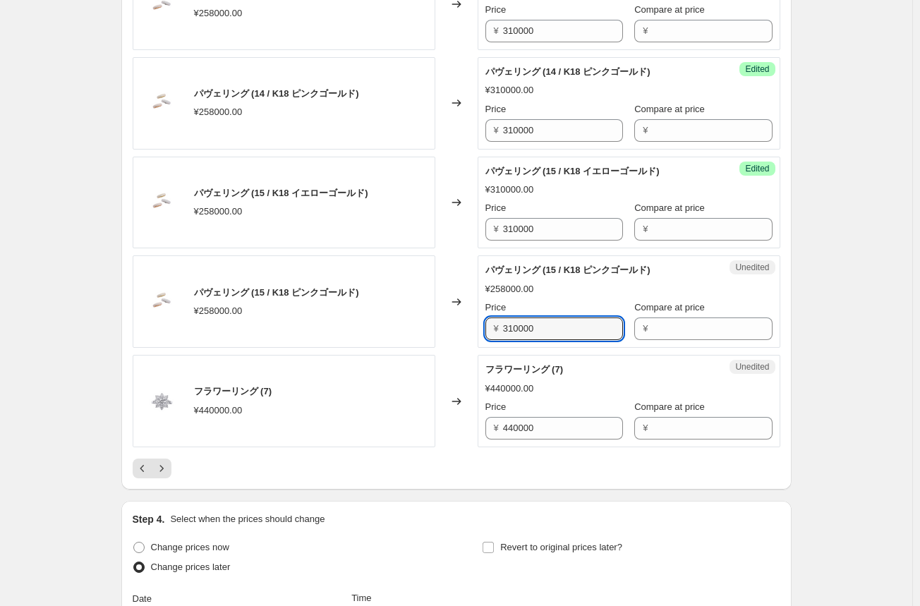
scroll to position [2115, 0]
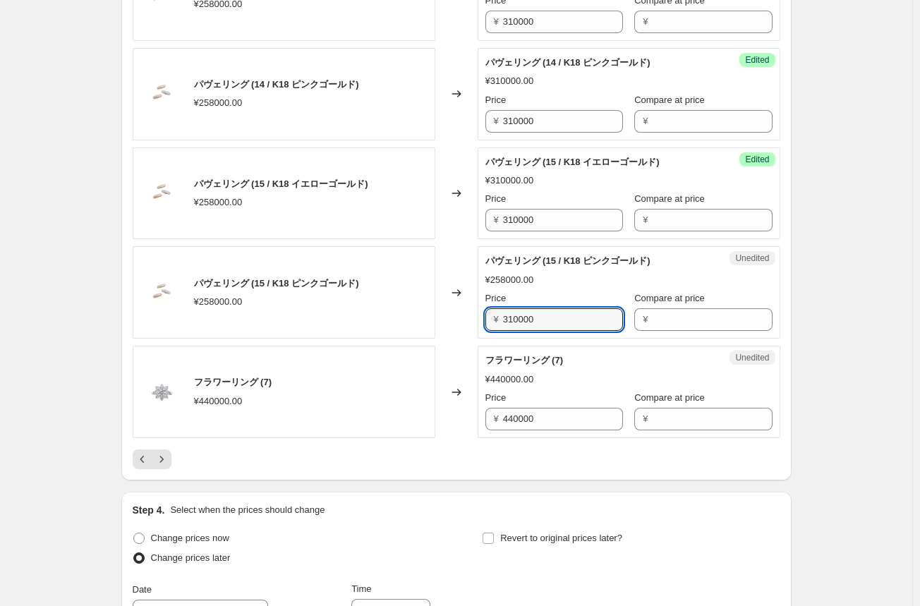
type input "310000"
click at [465, 346] on div "Changed to" at bounding box center [456, 392] width 42 height 92
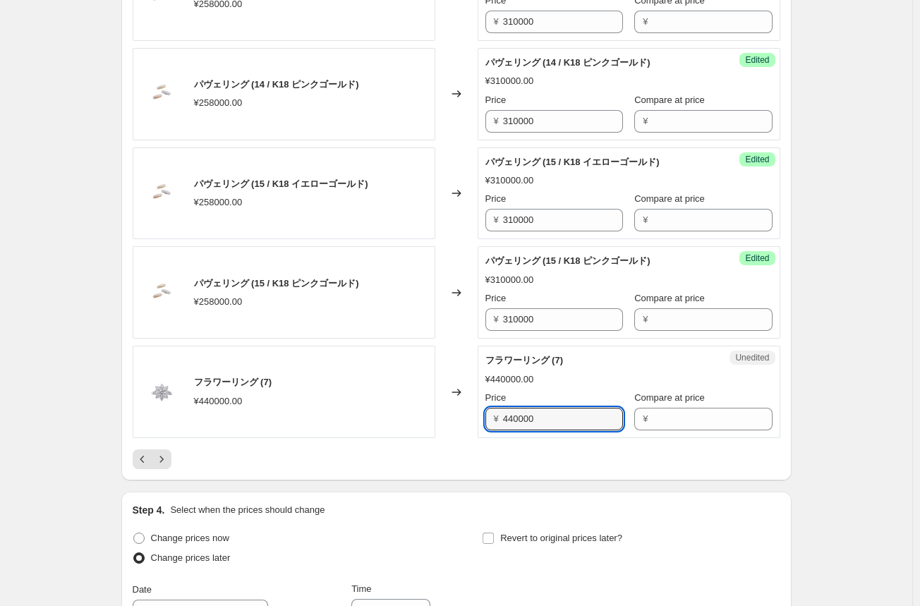
drag, startPoint x: 568, startPoint y: 410, endPoint x: 436, endPoint y: 396, distance: 131.8
click at [439, 400] on div "フラワーリング (7) ¥440000.00 Changed to Unedited フラワーリング (7) ¥440000.00 Price ¥ 44000…" at bounding box center [456, 392] width 647 height 92
type input "500000"
click at [460, 449] on div at bounding box center [456, 459] width 647 height 20
click at [169, 455] on icon "Next" at bounding box center [161, 459] width 14 height 14
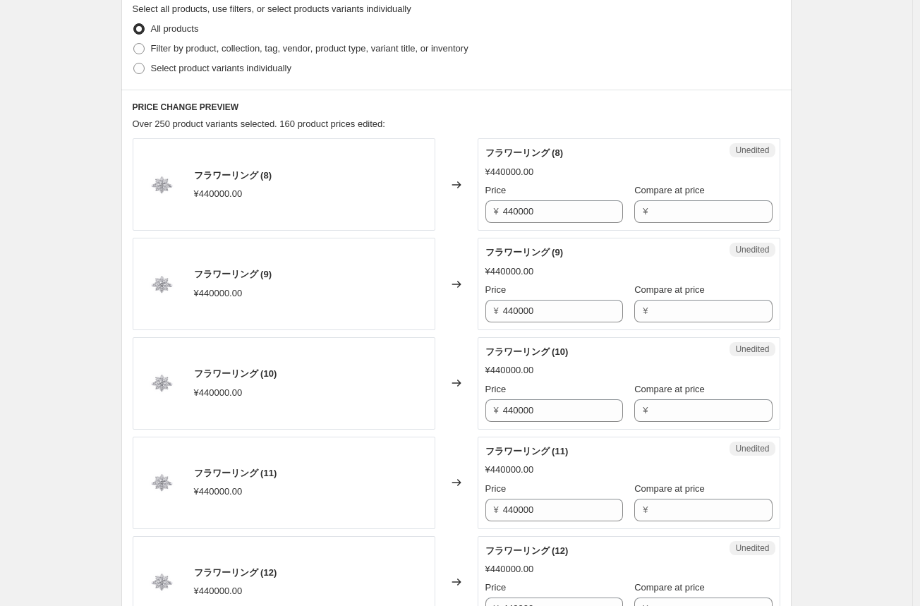
scroll to position [423, 0]
drag, startPoint x: 538, startPoint y: 209, endPoint x: 494, endPoint y: 212, distance: 43.8
click at [494, 212] on div "¥ 440000" at bounding box center [554, 211] width 138 height 23
type input "500000"
click at [464, 221] on div "Changed to" at bounding box center [456, 184] width 42 height 92
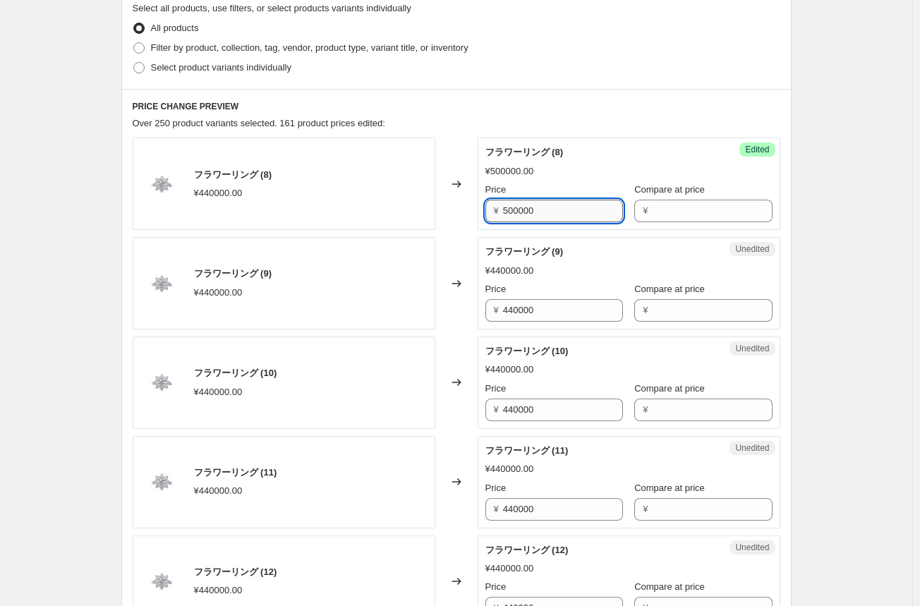
click at [525, 212] on input "500000" at bounding box center [563, 211] width 120 height 23
click at [523, 310] on input "440000" at bounding box center [563, 310] width 120 height 23
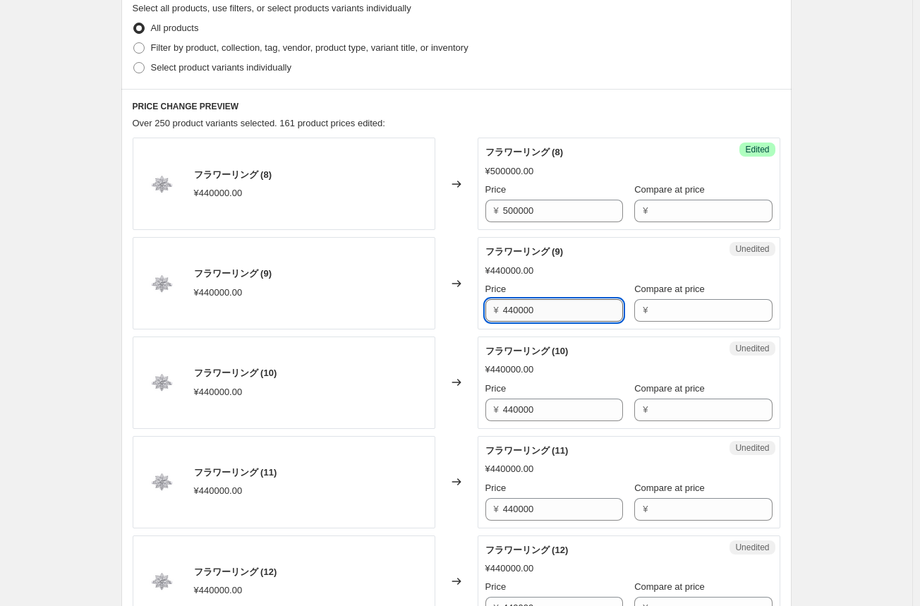
click at [523, 310] on input "440000" at bounding box center [563, 310] width 120 height 23
paste input "50"
type input "500000"
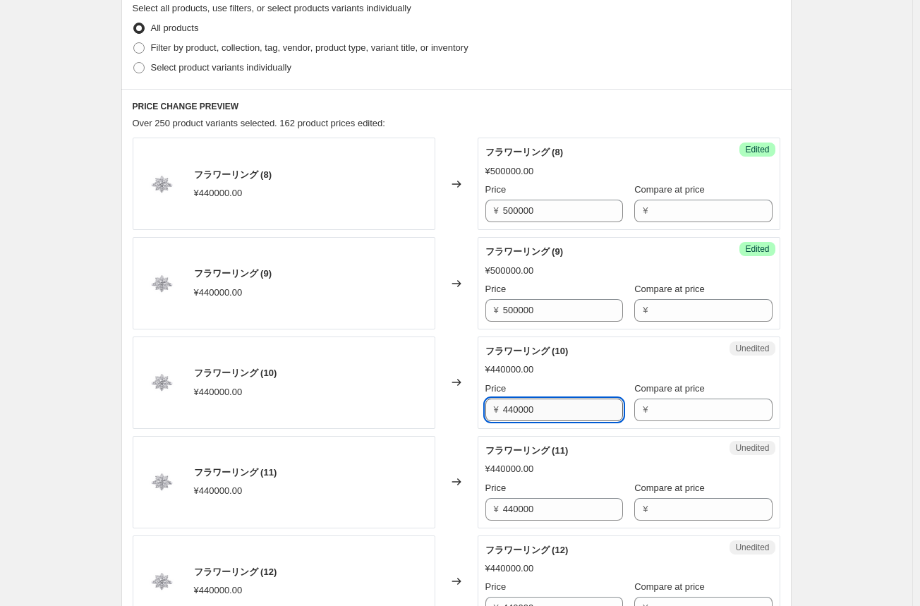
click at [516, 406] on input "440000" at bounding box center [563, 409] width 120 height 23
paste input "50"
type input "500000"
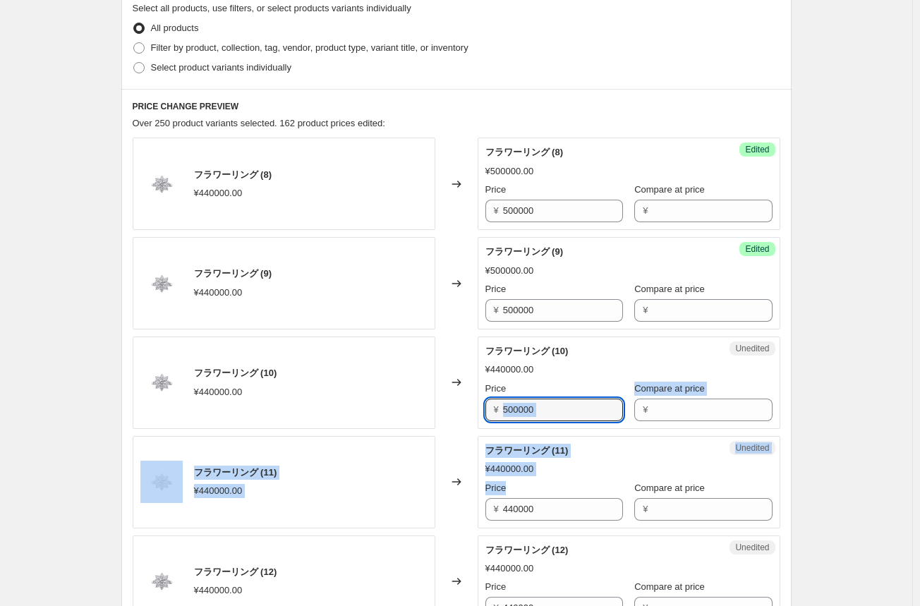
drag, startPoint x: 516, startPoint y: 441, endPoint x: 515, endPoint y: 487, distance: 46.6
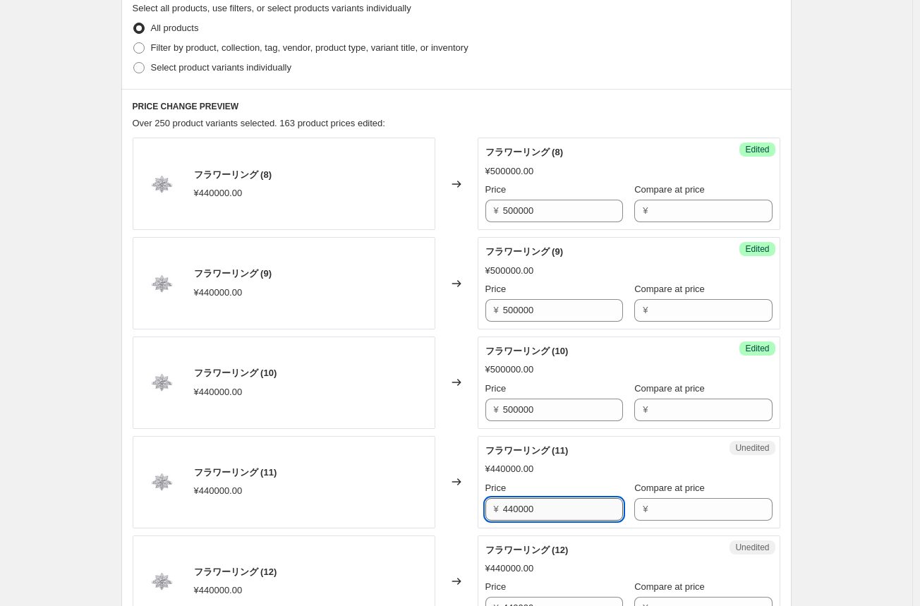
click at [511, 508] on input "440000" at bounding box center [563, 509] width 120 height 23
paste input "50"
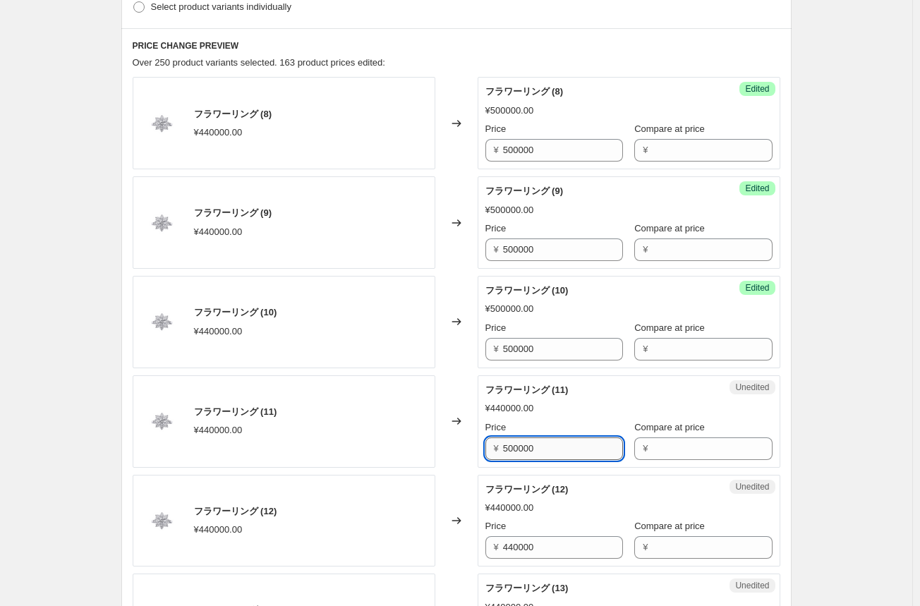
scroll to position [564, 0]
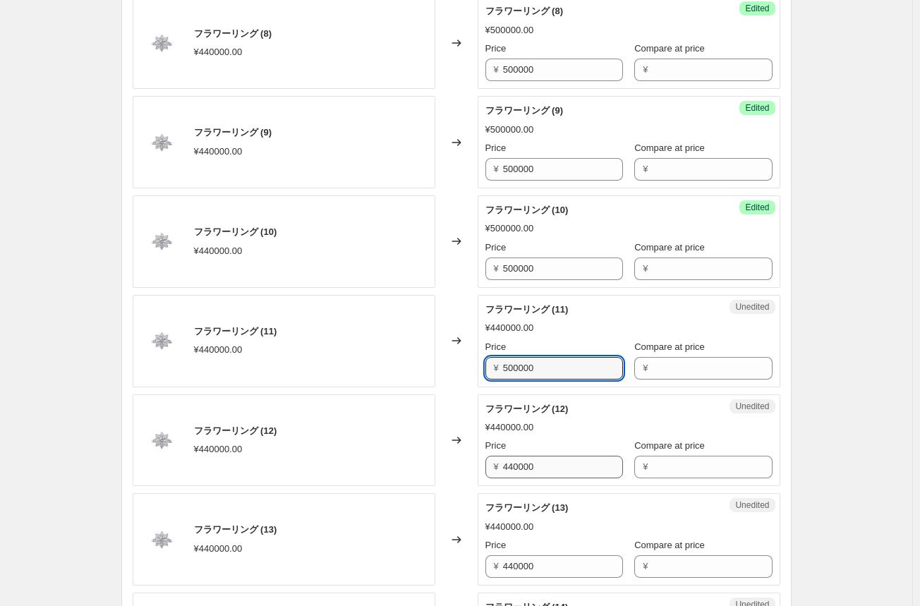
type input "500000"
click at [520, 466] on input "440000" at bounding box center [563, 467] width 120 height 23
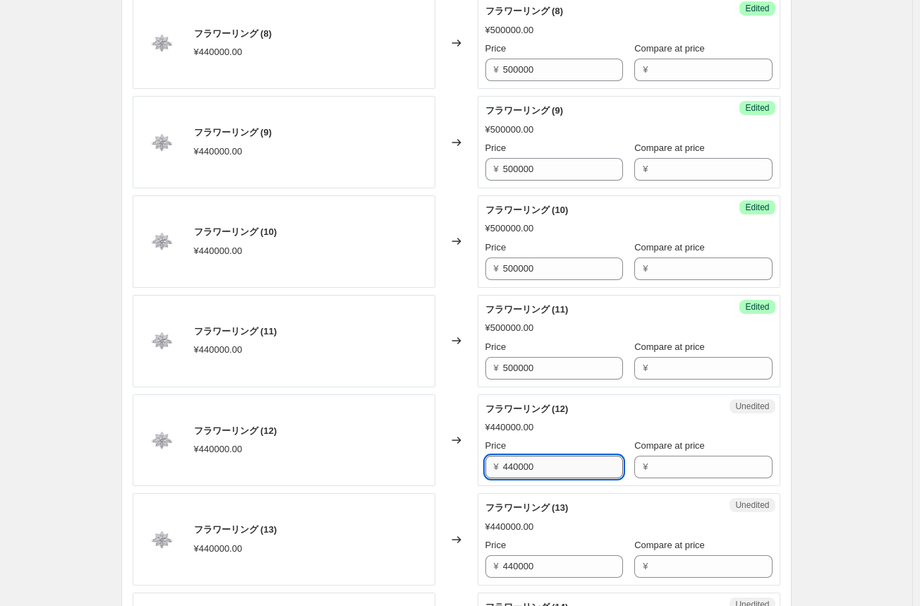
click at [520, 468] on input "440000" at bounding box center [563, 467] width 120 height 23
paste
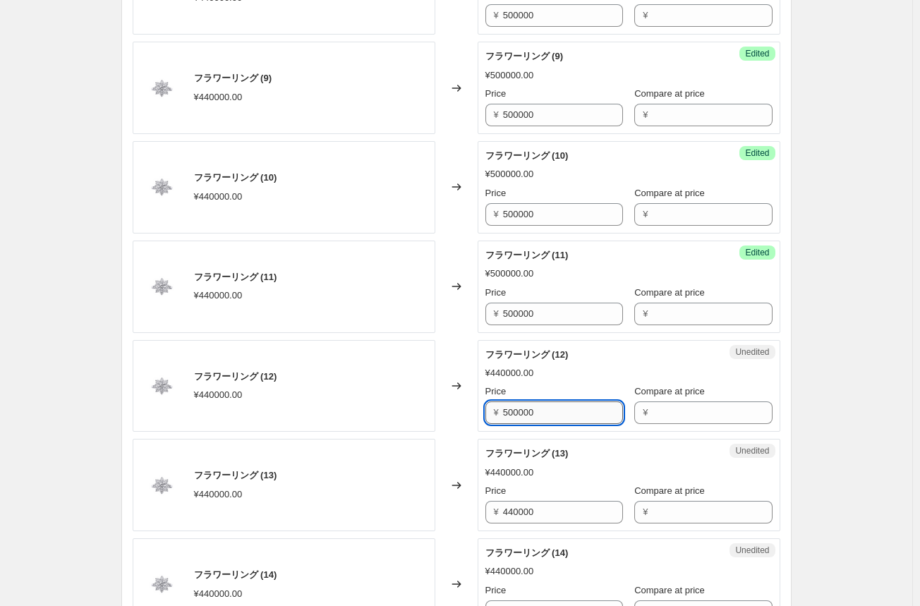
scroll to position [705, 0]
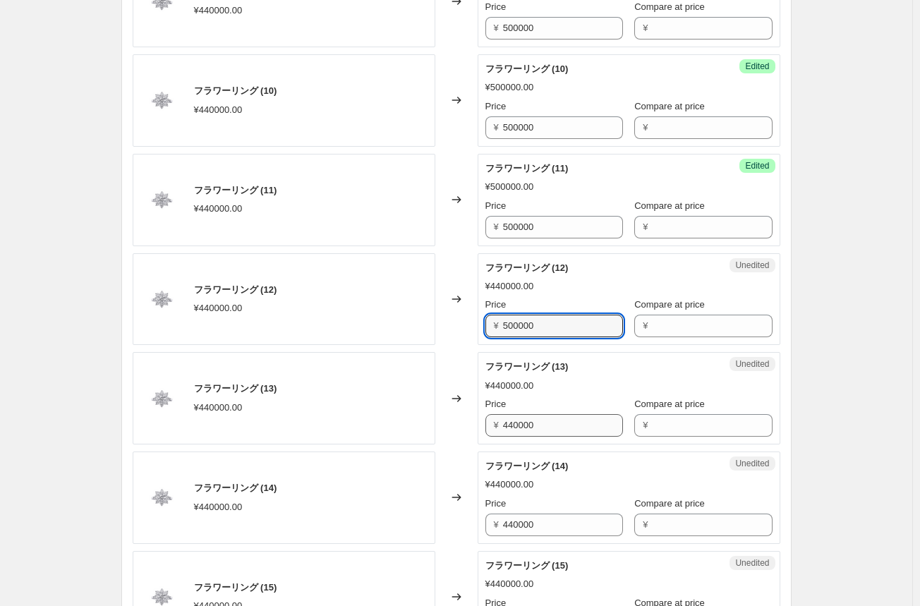
type input "500000"
click at [520, 429] on input "440000" at bounding box center [563, 425] width 120 height 23
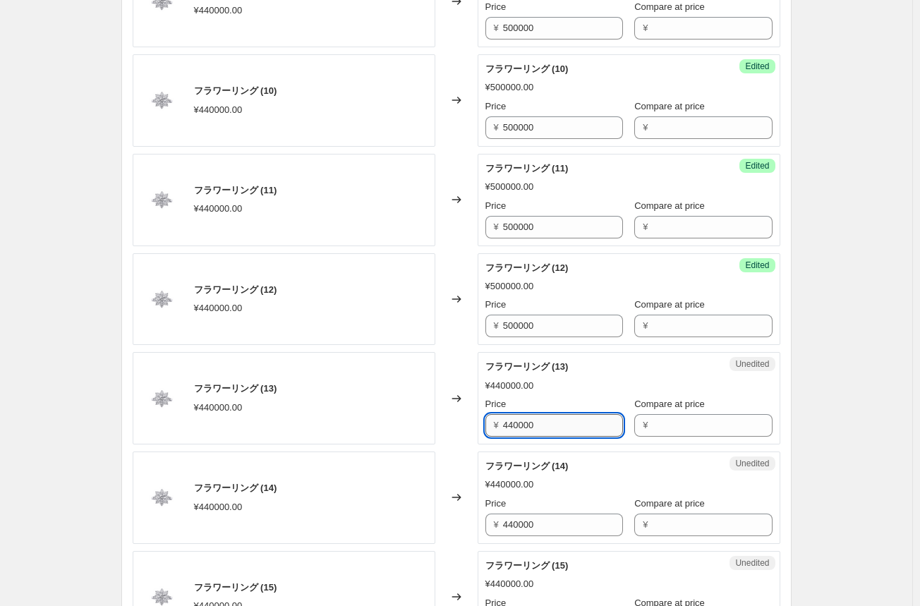
click at [519, 429] on input "440000" at bounding box center [563, 425] width 120 height 23
type input "500000"
click at [511, 519] on input "440000" at bounding box center [563, 524] width 120 height 23
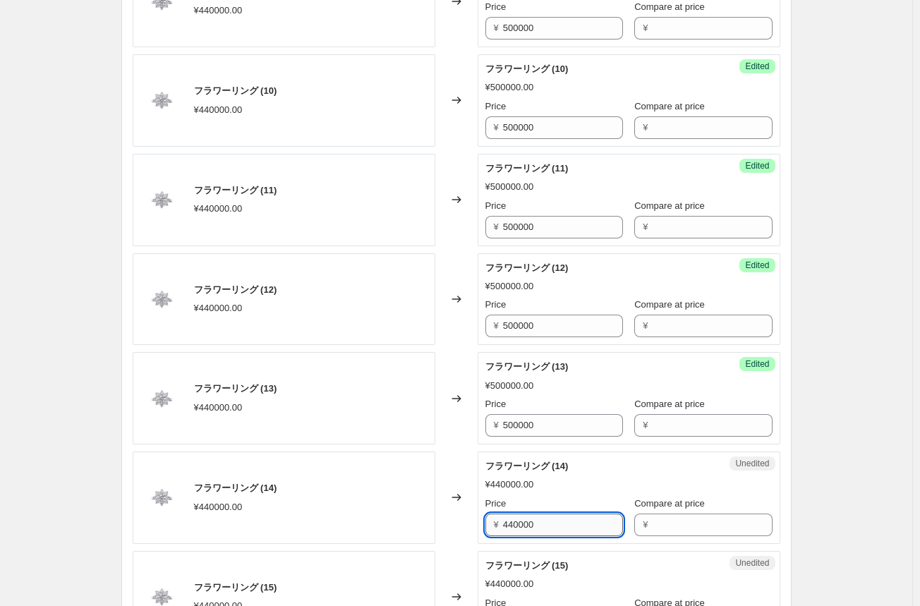
click at [511, 519] on input "440000" at bounding box center [563, 524] width 120 height 23
click at [511, 519] on input "500000" at bounding box center [563, 524] width 120 height 23
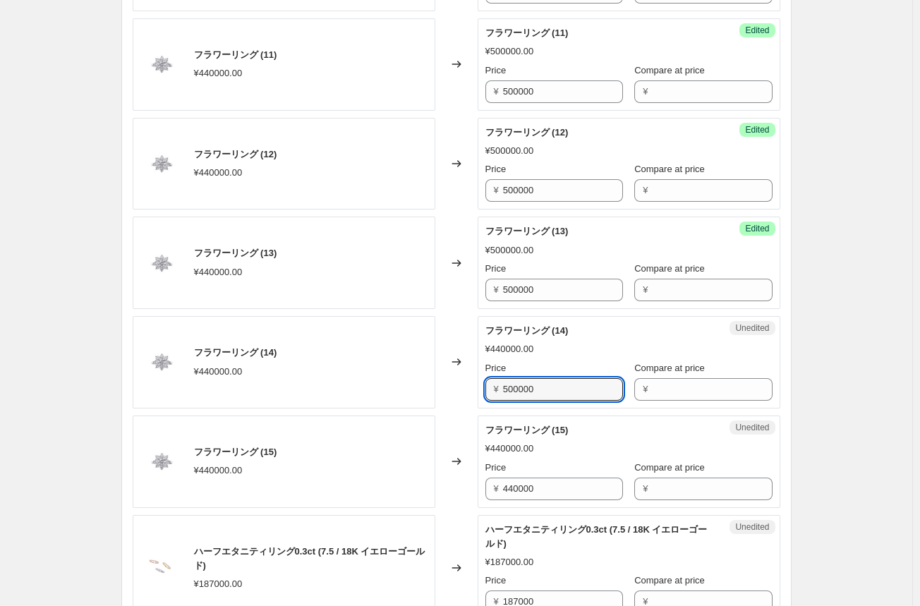
scroll to position [846, 0]
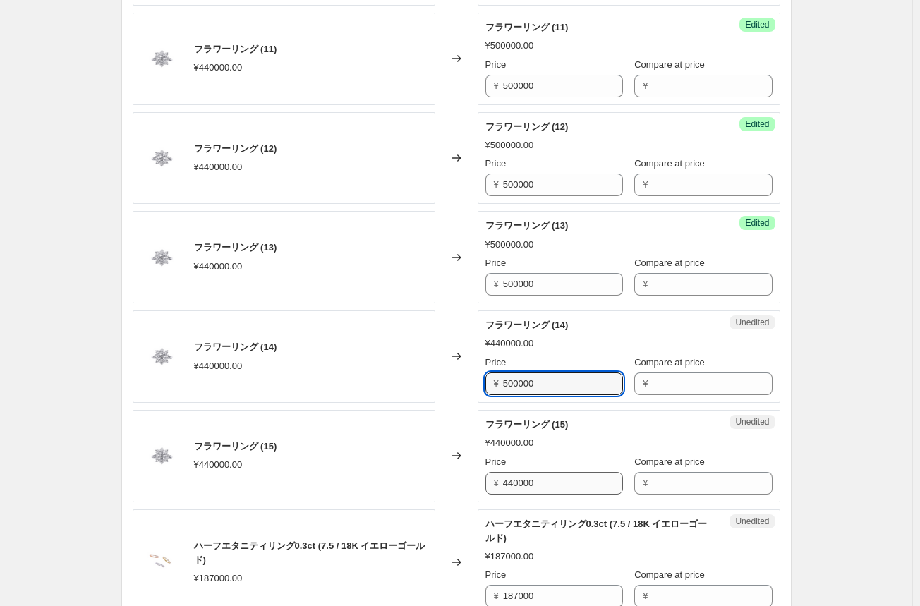
type input "500000"
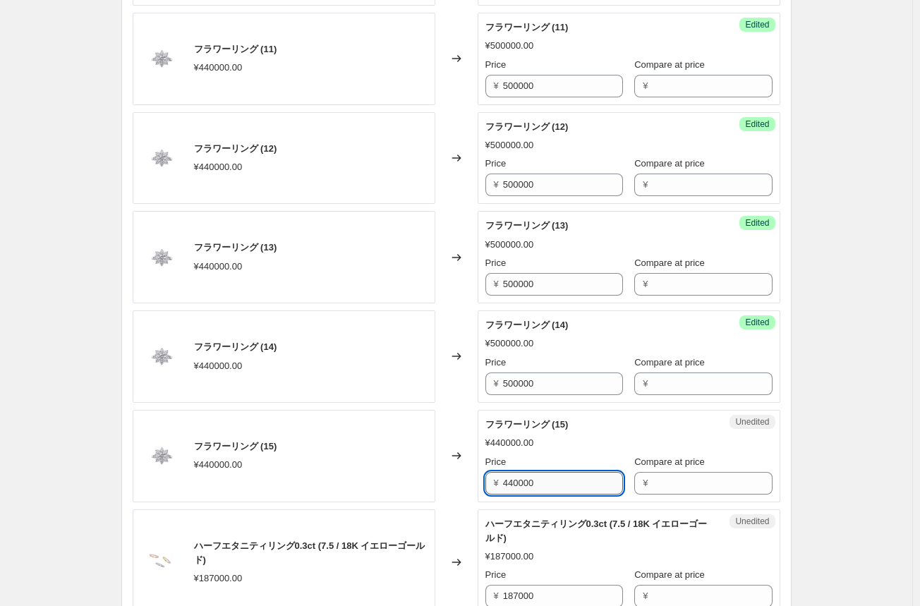
click at [520, 483] on input "440000" at bounding box center [563, 483] width 120 height 23
click at [520, 483] on input "500000" at bounding box center [563, 483] width 120 height 23
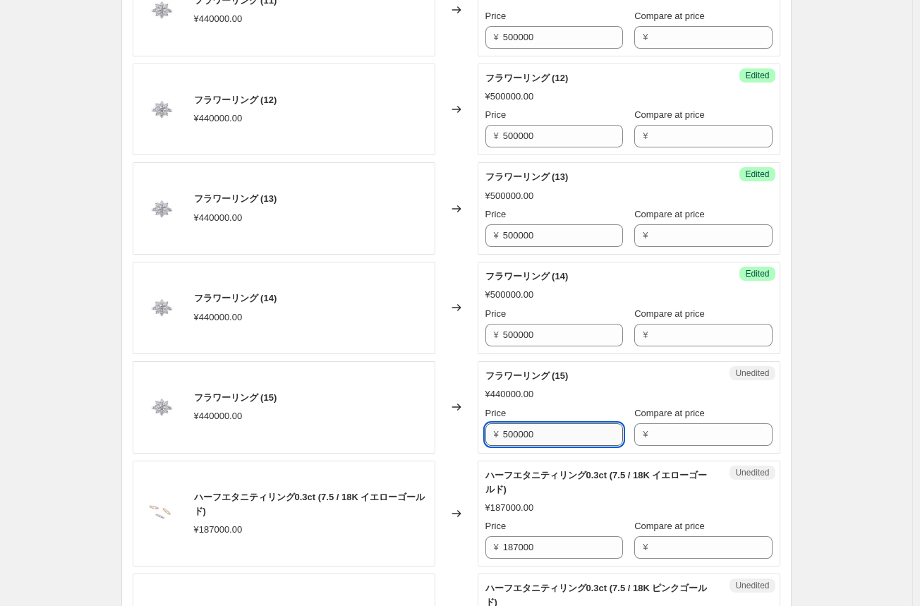
scroll to position [917, 0]
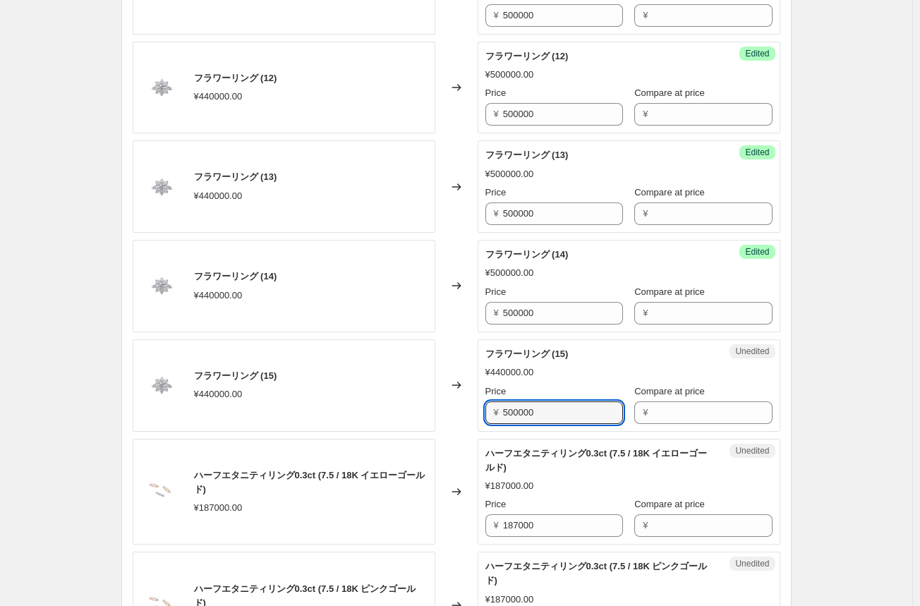
type input "500000"
click at [462, 413] on div "Changed to" at bounding box center [456, 385] width 42 height 92
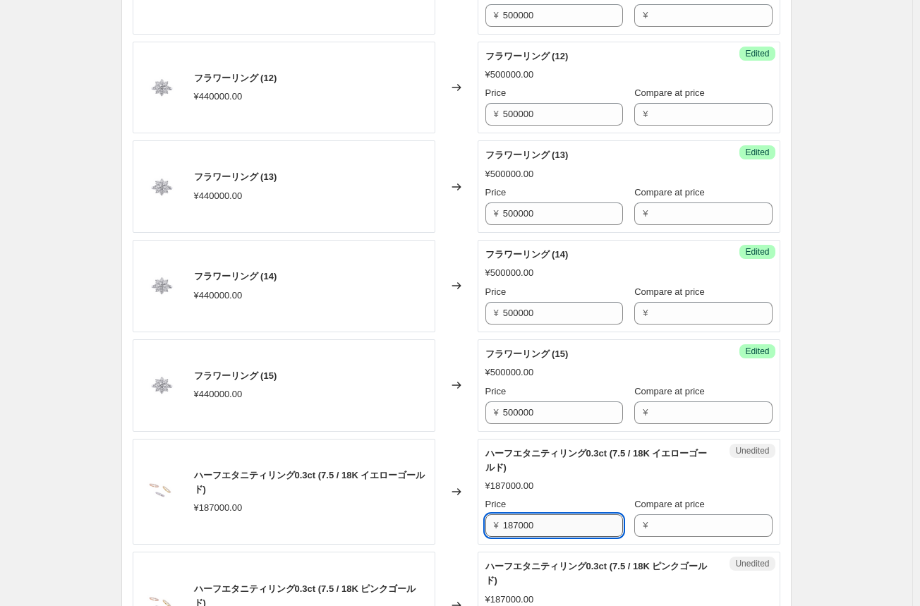
click at [523, 523] on input "187000" at bounding box center [563, 525] width 120 height 23
click at [527, 526] on input "187000" at bounding box center [563, 525] width 120 height 23
type input "234000"
click at [468, 527] on div "Changed to" at bounding box center [456, 492] width 42 height 106
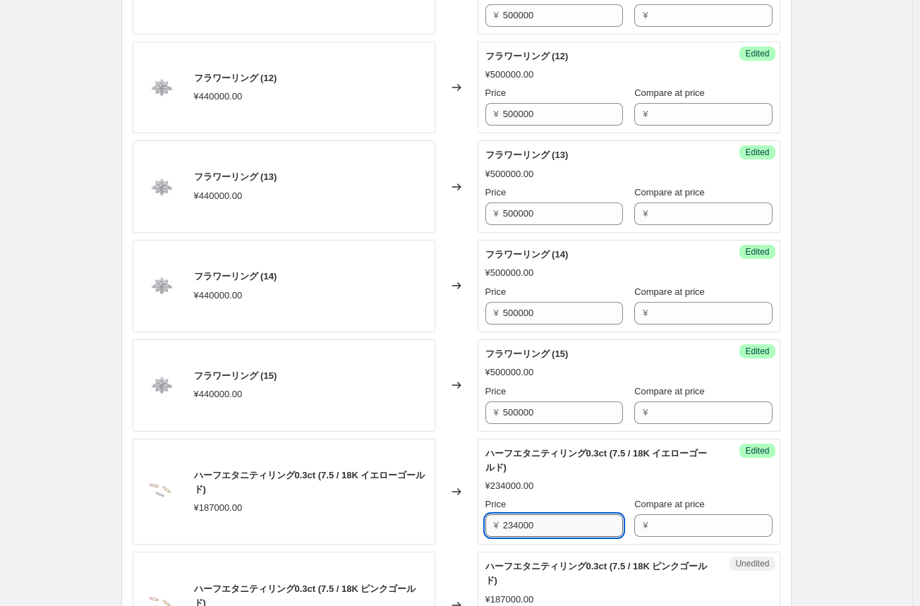
click at [527, 525] on input "234000" at bounding box center [563, 525] width 120 height 23
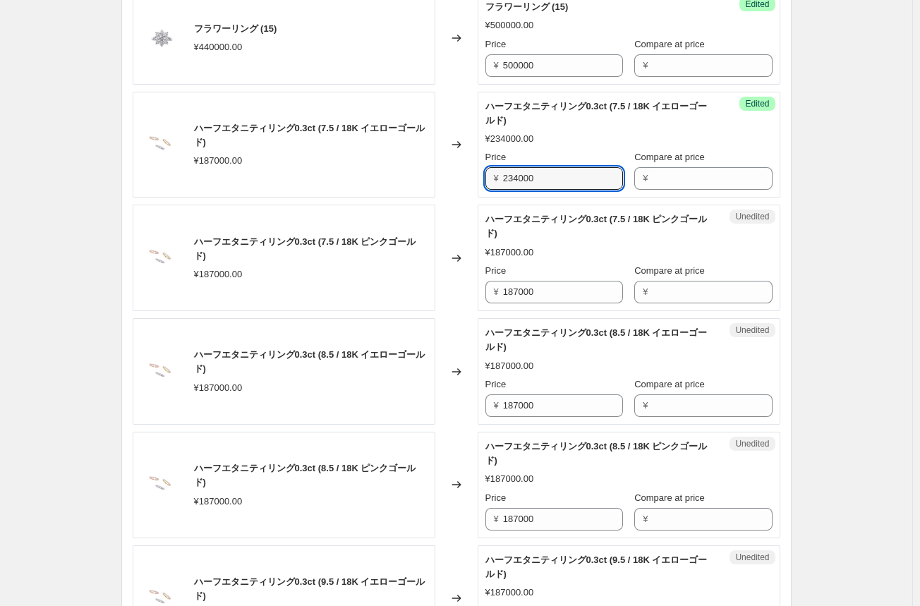
scroll to position [1269, 0]
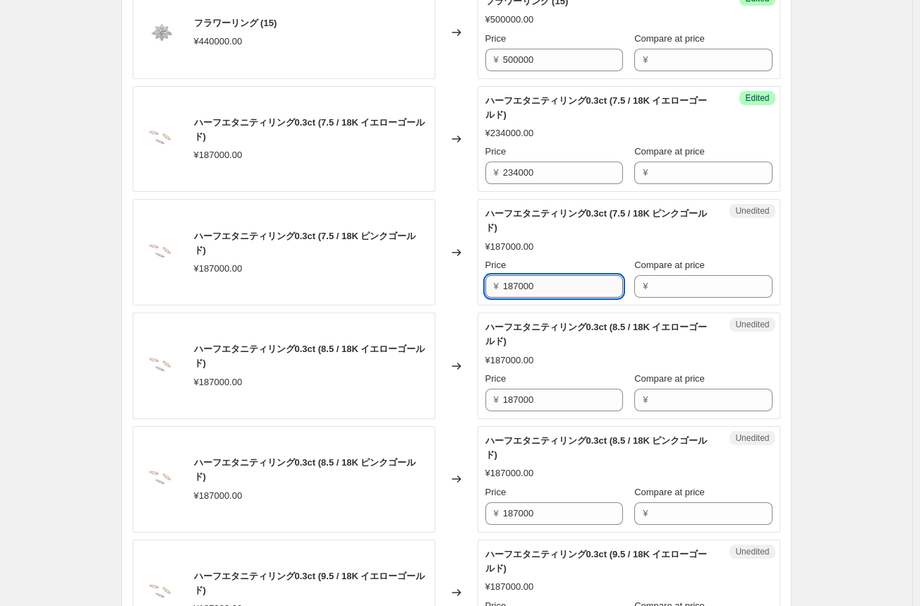
click at [513, 283] on input "187000" at bounding box center [563, 286] width 120 height 23
type input "234000"
click at [516, 396] on input "187000" at bounding box center [563, 400] width 120 height 23
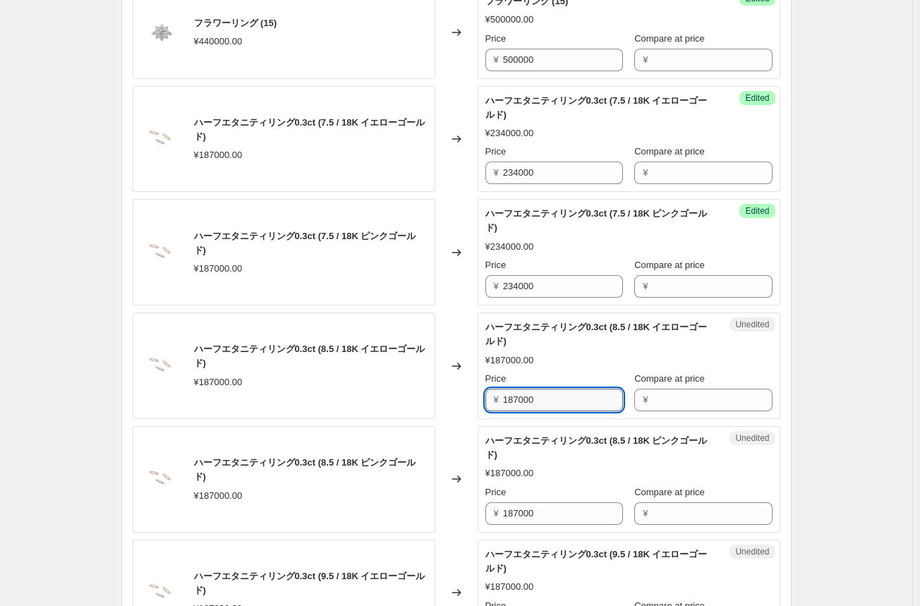
click at [516, 396] on input "187000" at bounding box center [563, 400] width 120 height 23
type input "234000"
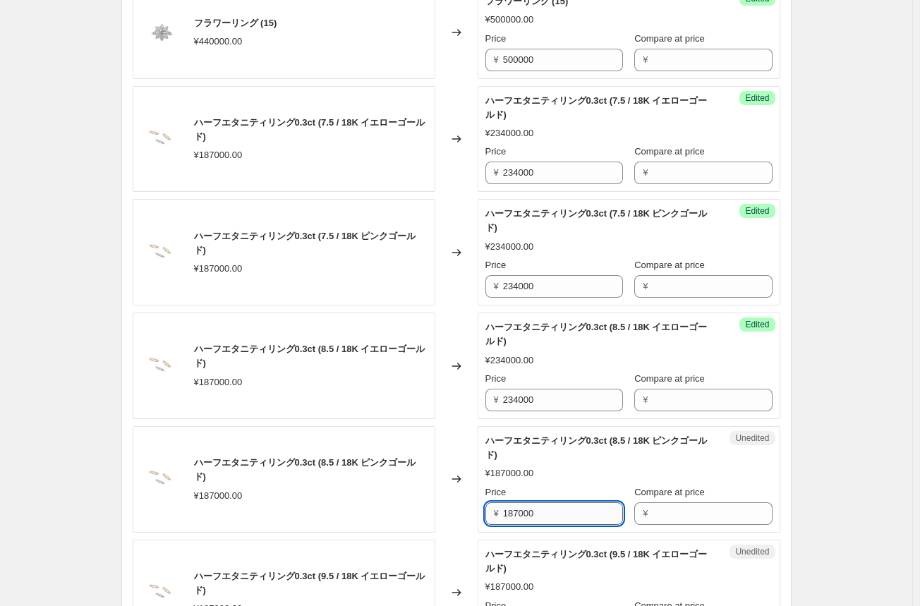
click at [516, 510] on input "187000" at bounding box center [563, 513] width 120 height 23
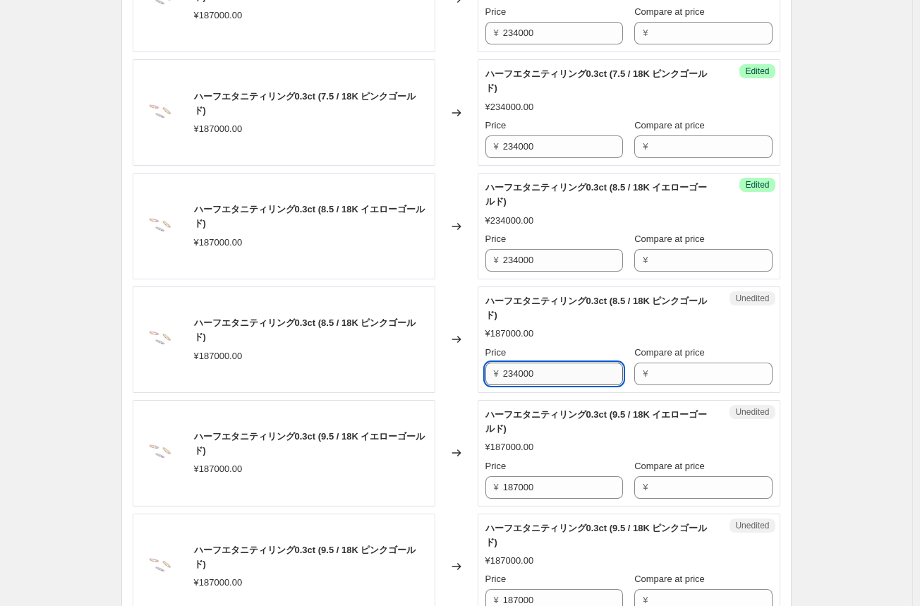
scroll to position [1410, 0]
type input "234000"
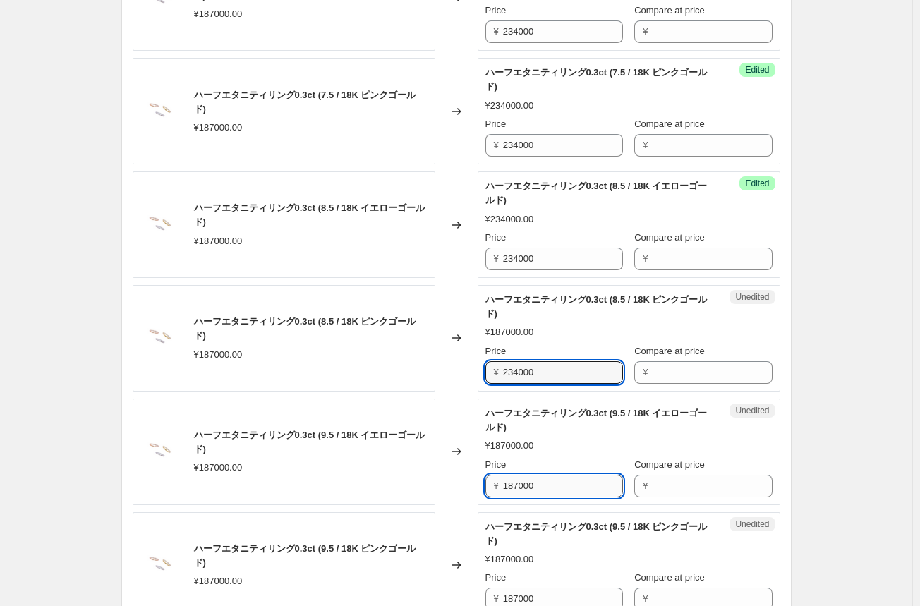
click at [524, 483] on input "187000" at bounding box center [563, 486] width 120 height 23
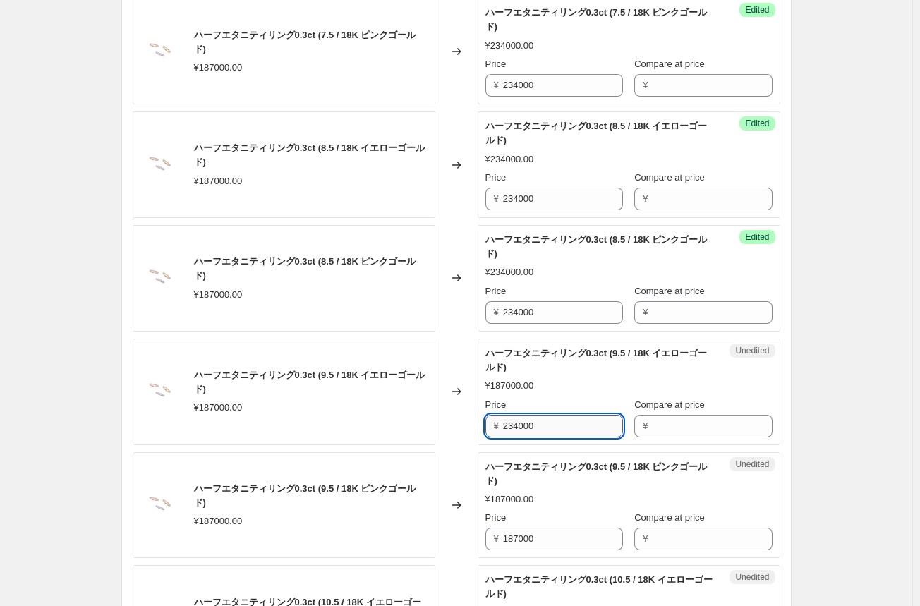
scroll to position [1551, 0]
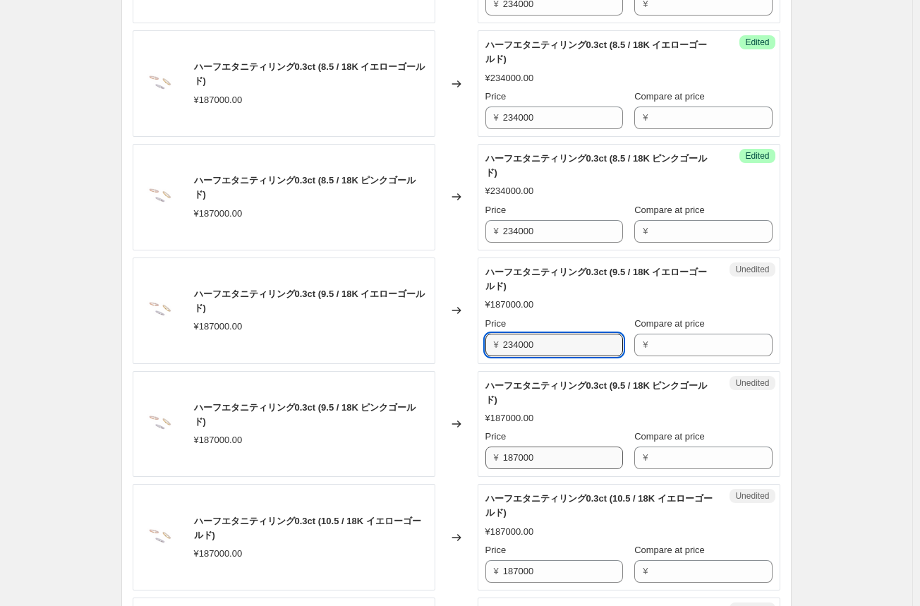
type input "234000"
click at [529, 456] on input "187000" at bounding box center [563, 457] width 120 height 23
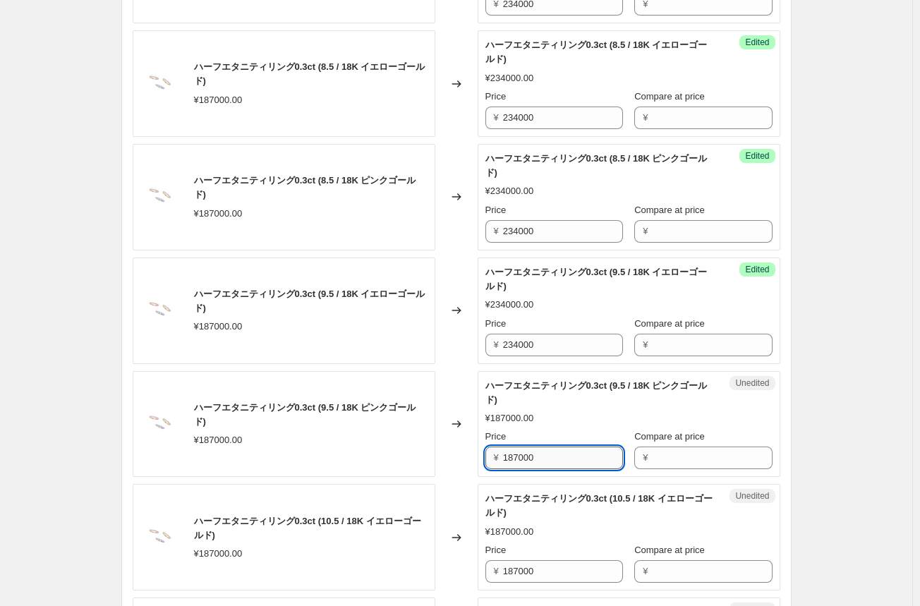
click at [529, 456] on input "187000" at bounding box center [563, 457] width 120 height 23
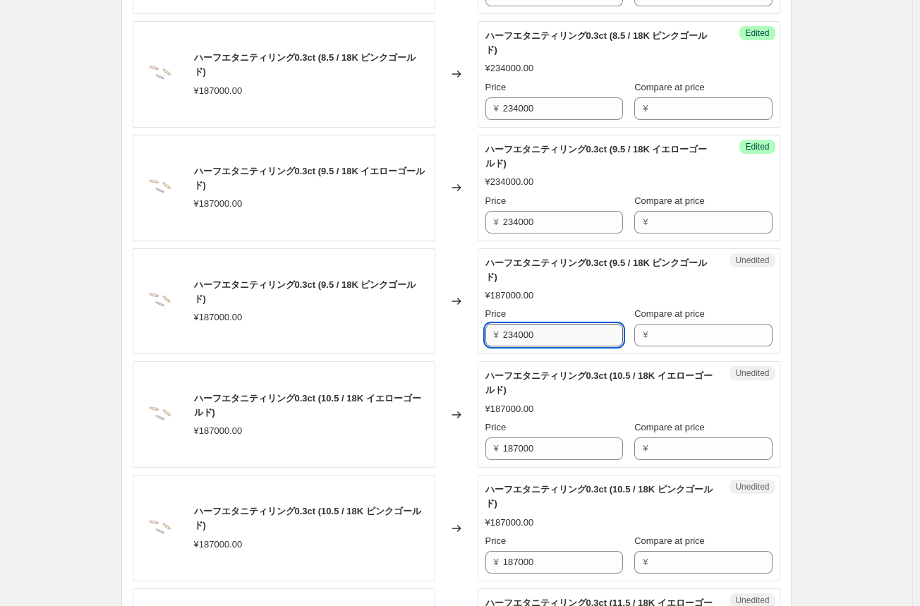
scroll to position [1692, 0]
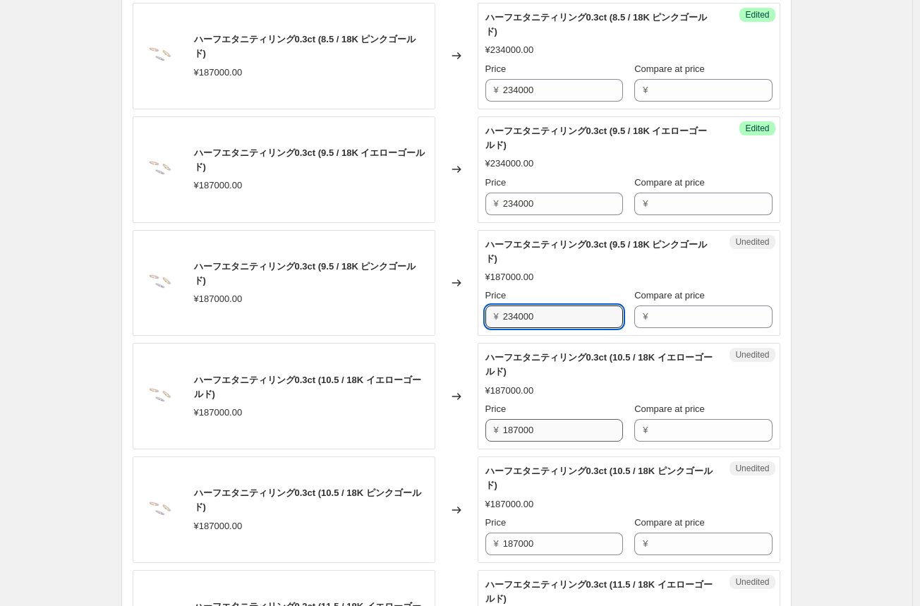
type input "234000"
click at [530, 432] on input "187000" at bounding box center [563, 430] width 120 height 23
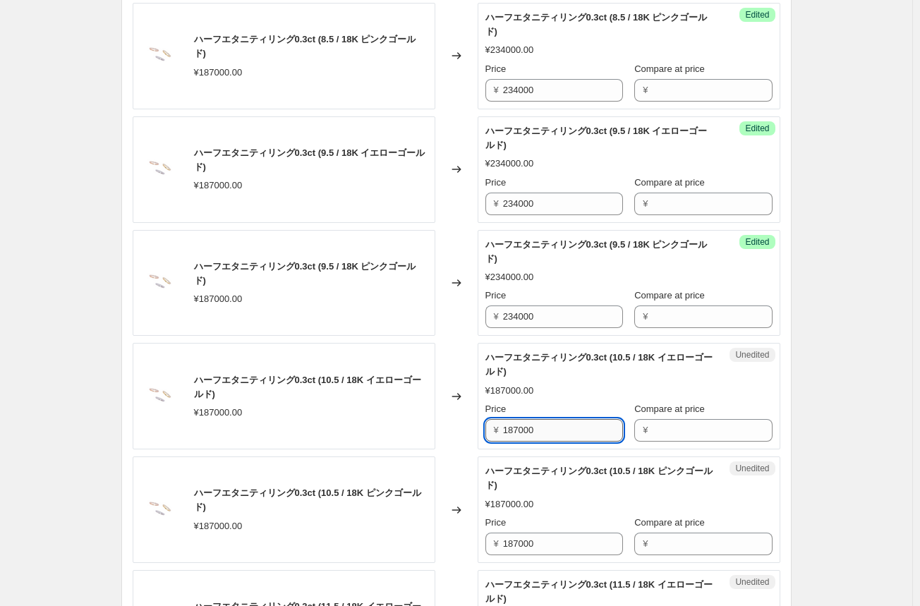
click at [530, 432] on input "187000" at bounding box center [563, 430] width 120 height 23
type input "234000"
click at [513, 536] on input "187000" at bounding box center [563, 543] width 120 height 23
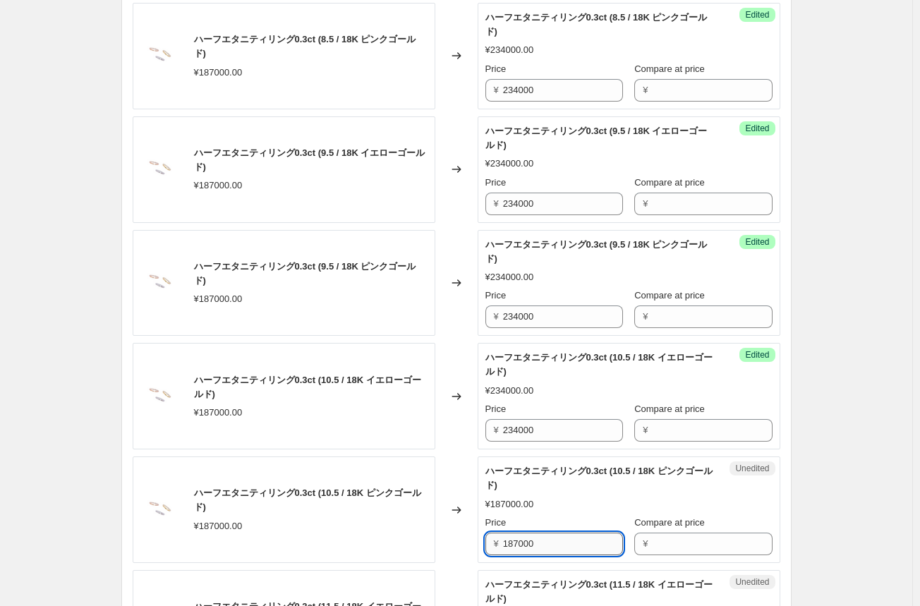
click at [514, 536] on input "187000" at bounding box center [563, 543] width 120 height 23
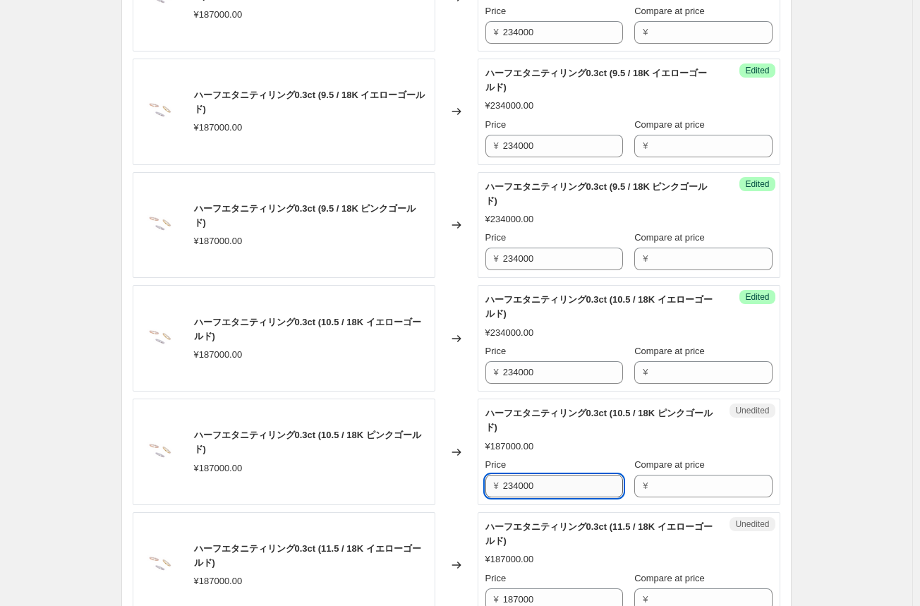
scroll to position [1833, 0]
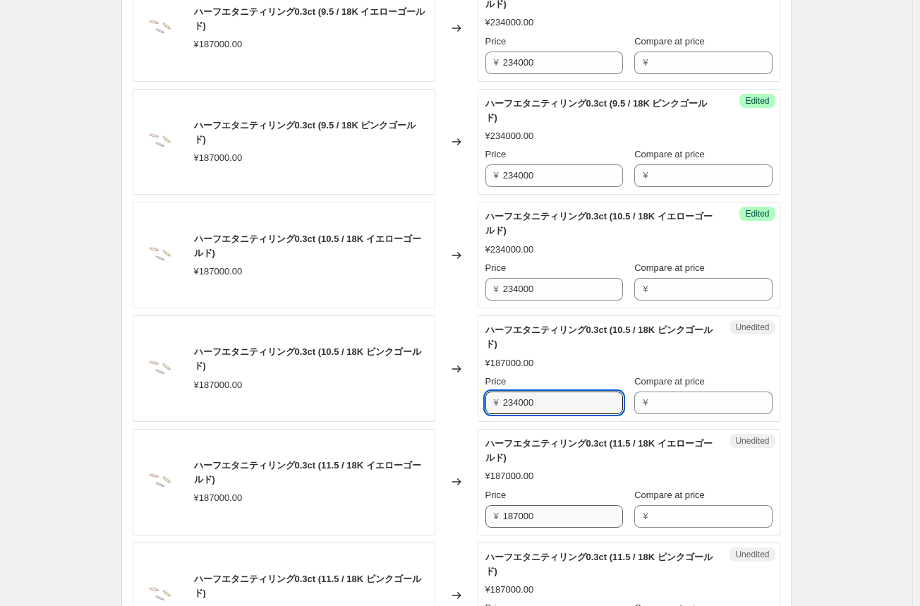
type input "234000"
click at [521, 512] on input "187000" at bounding box center [563, 516] width 120 height 23
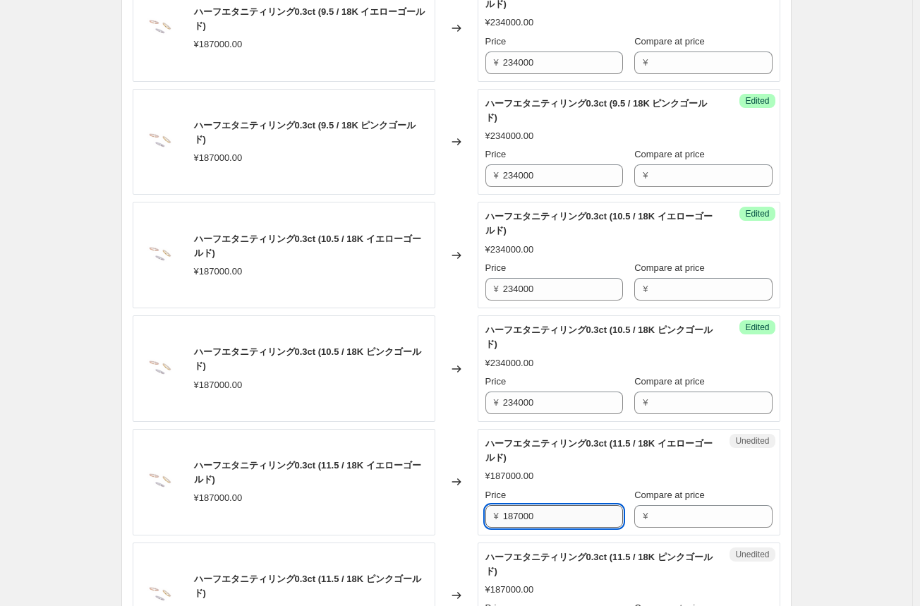
click at [521, 512] on input "187000" at bounding box center [563, 516] width 120 height 23
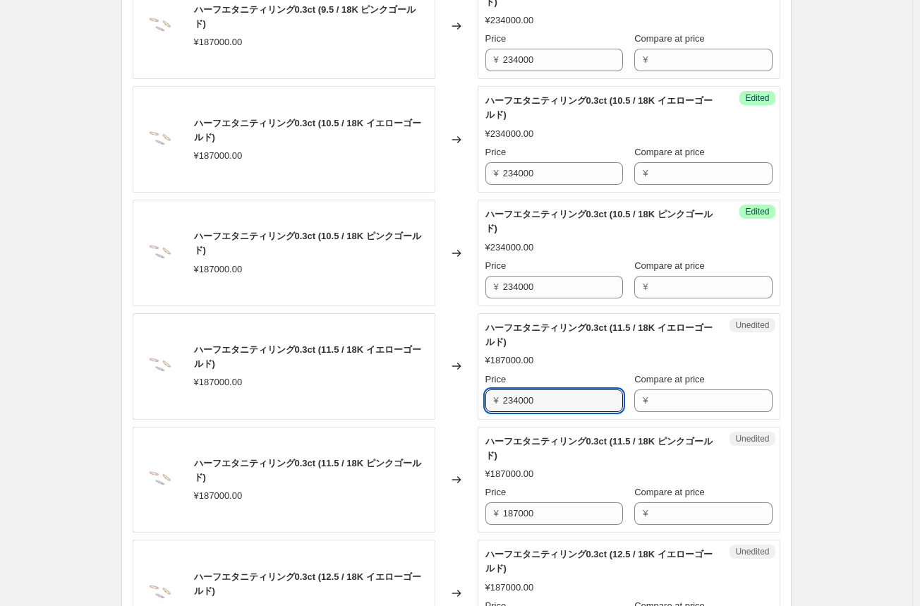
scroll to position [1974, 0]
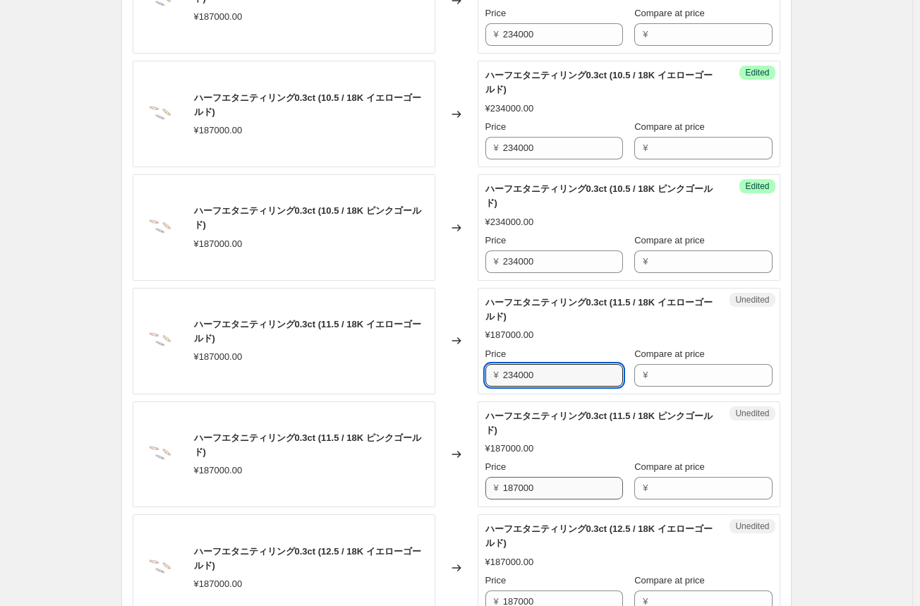
type input "234000"
click at [527, 488] on input "187000" at bounding box center [563, 488] width 120 height 23
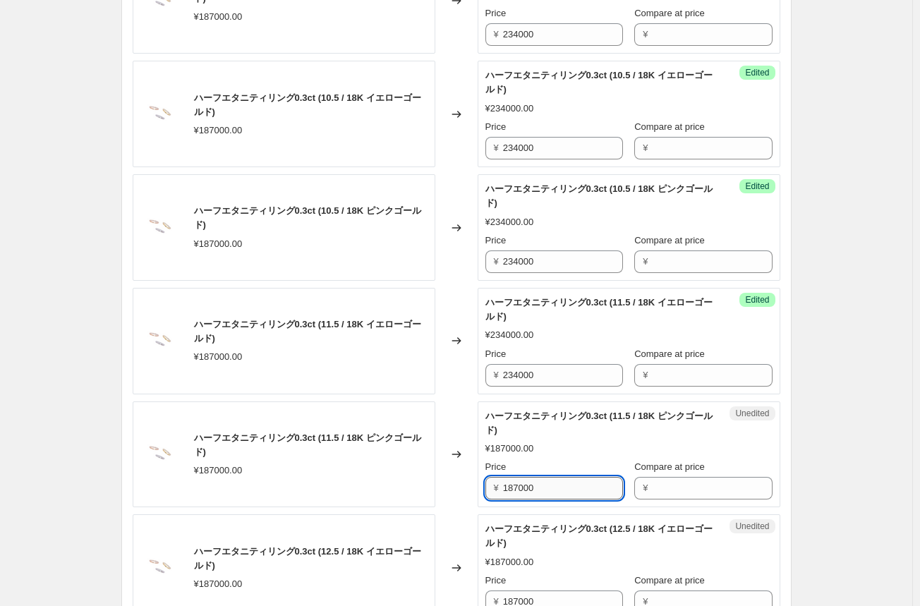
click at [527, 488] on input "187000" at bounding box center [563, 488] width 120 height 23
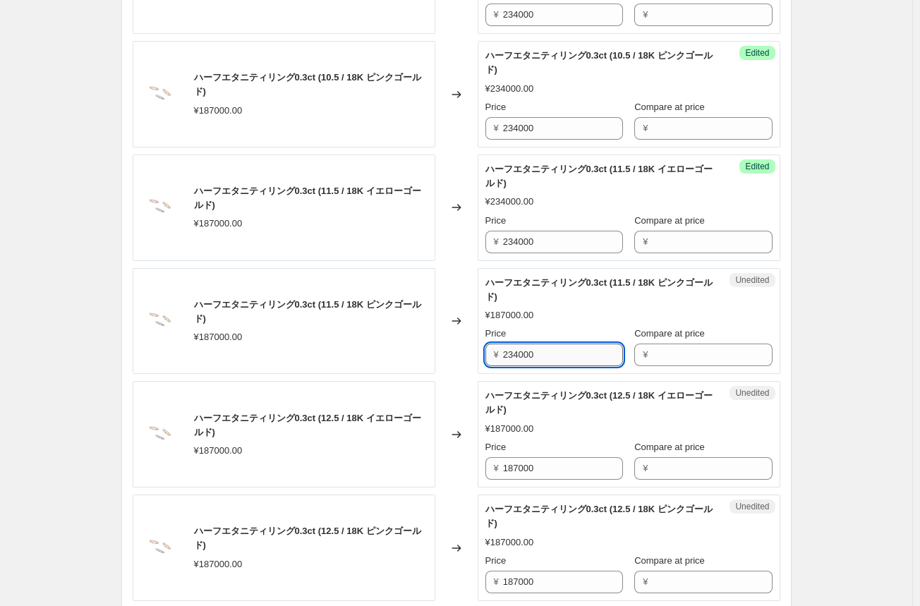
scroll to position [2115, 0]
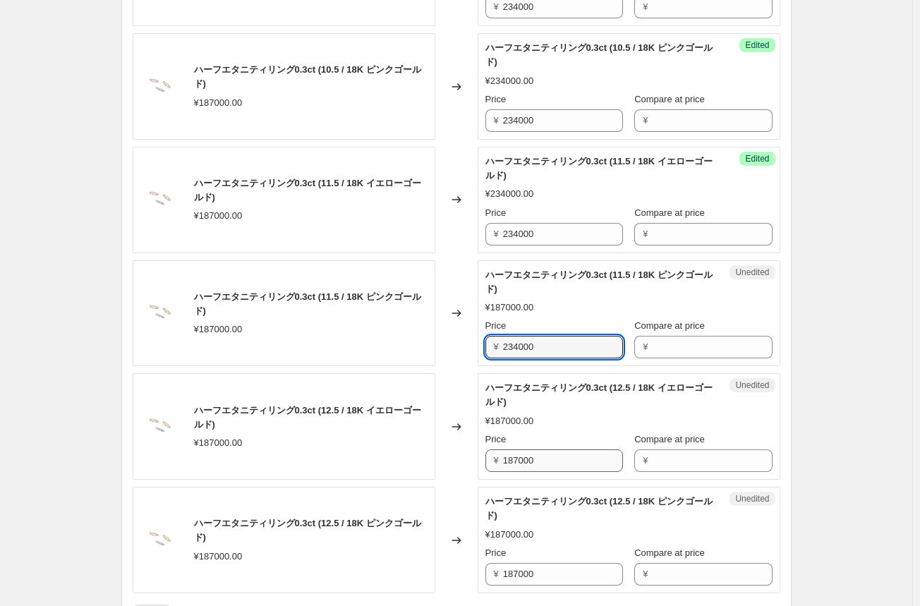
type input "234000"
click at [530, 458] on input "187000" at bounding box center [563, 460] width 120 height 23
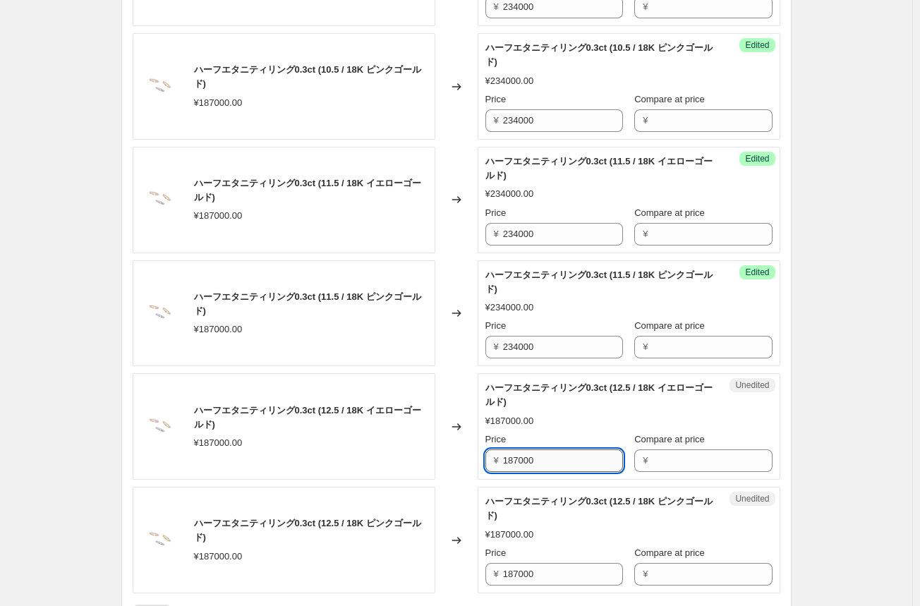
click at [530, 458] on input "187000" at bounding box center [563, 460] width 120 height 23
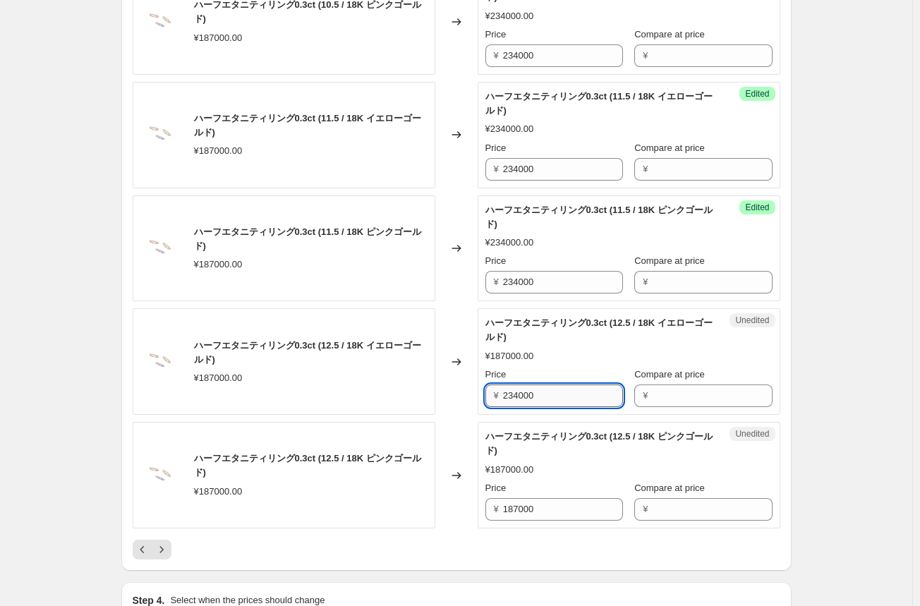
scroll to position [2256, 0]
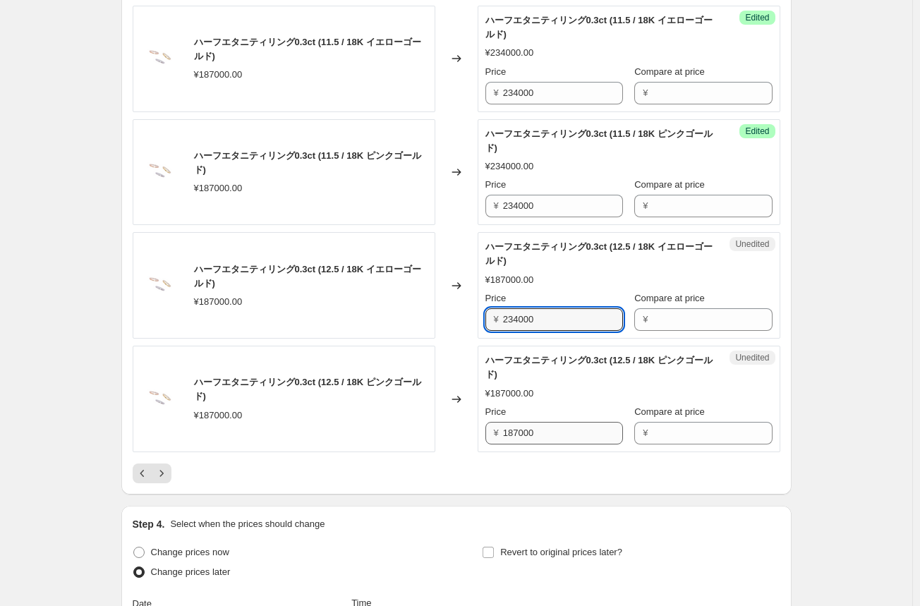
type input "234000"
click at [530, 429] on input "187000" at bounding box center [563, 433] width 120 height 23
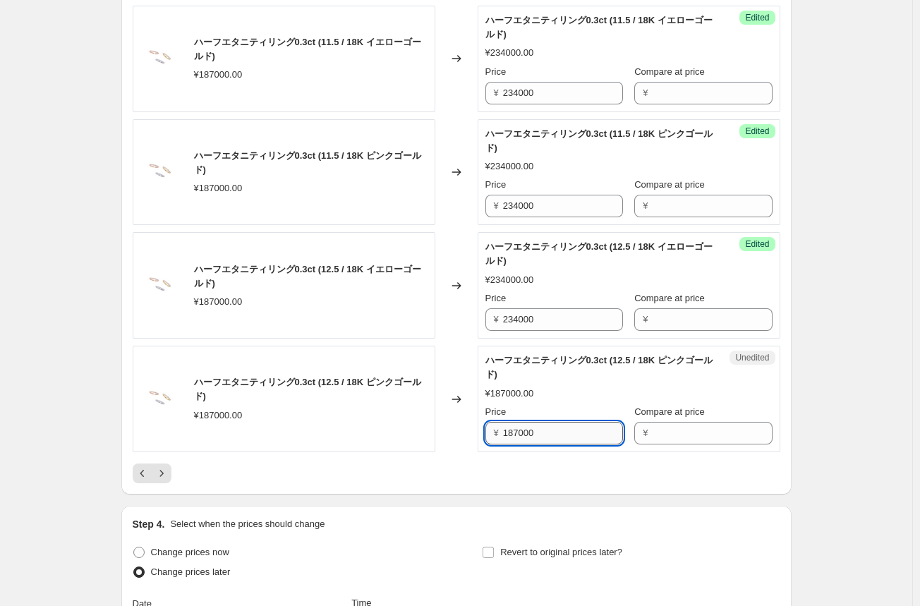
click at [530, 429] on input "187000" at bounding box center [563, 433] width 120 height 23
type input "234000"
click at [171, 469] on button "Next" at bounding box center [162, 473] width 20 height 20
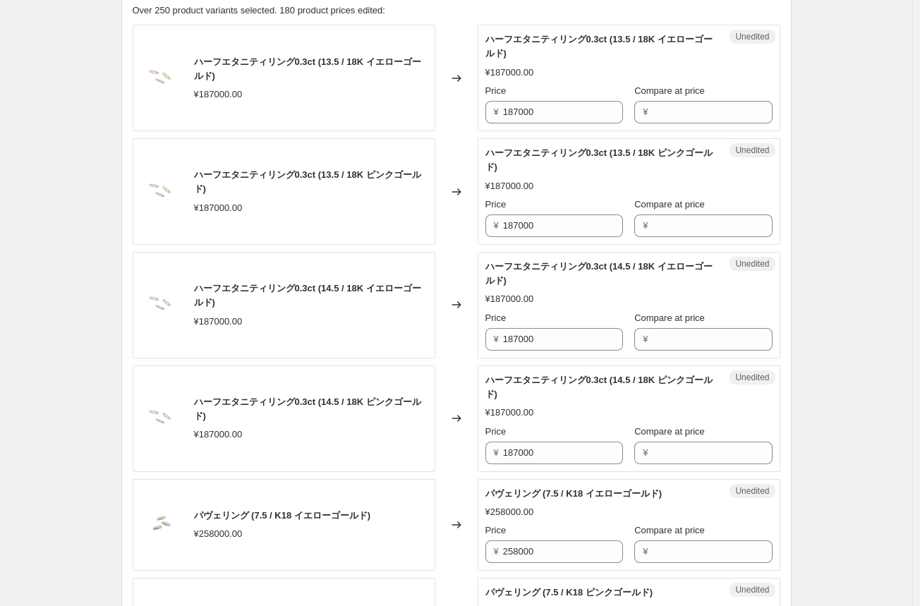
scroll to position [353, 0]
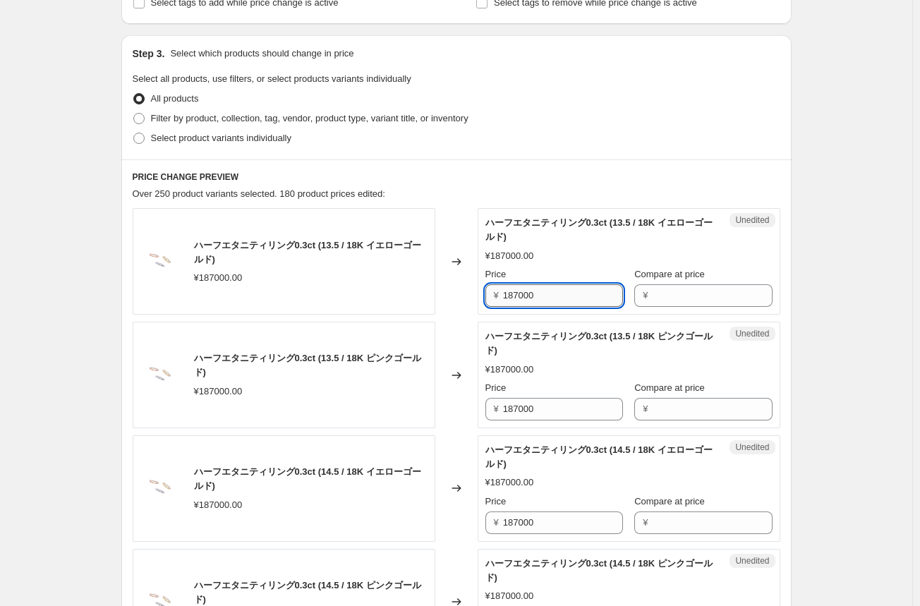
click at [521, 297] on input "187000" at bounding box center [563, 295] width 120 height 23
type input "234000"
click at [516, 409] on input "187000" at bounding box center [563, 409] width 120 height 23
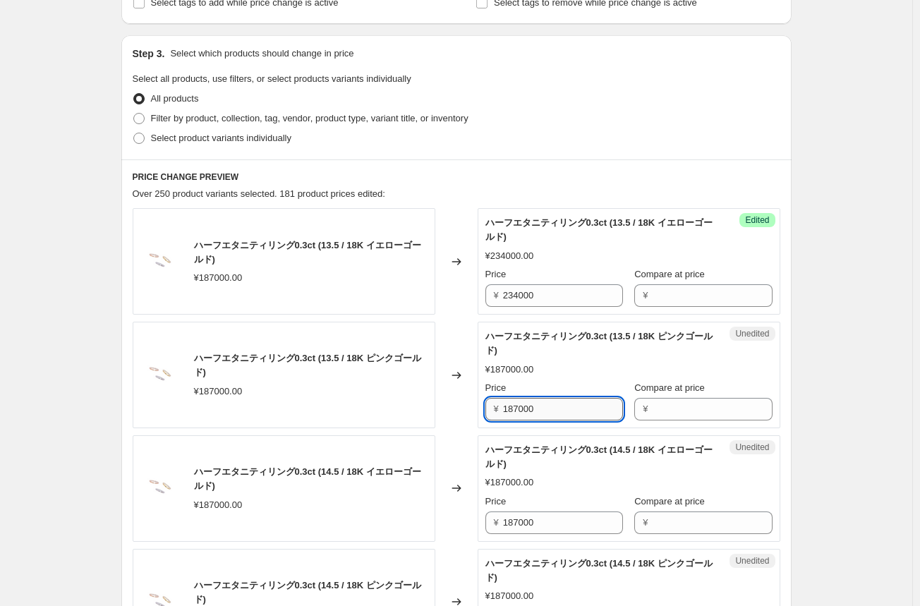
click at [516, 409] on input "187000" at bounding box center [563, 409] width 120 height 23
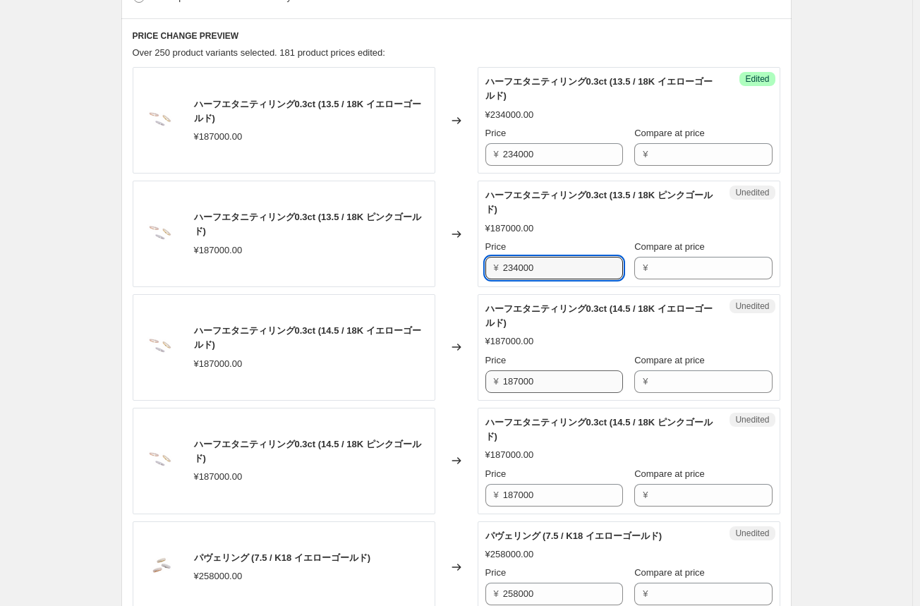
type input "234000"
click at [519, 384] on input "187000" at bounding box center [563, 381] width 120 height 23
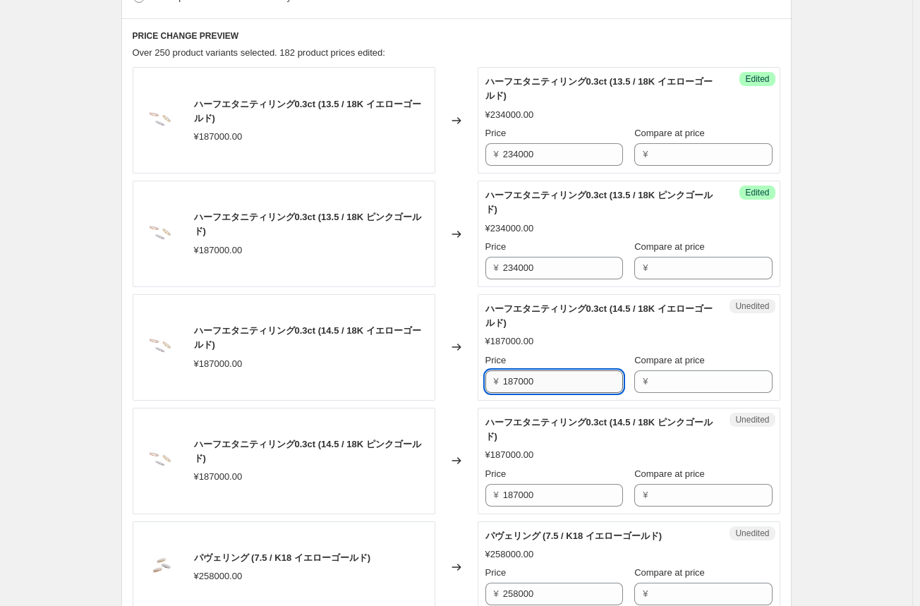
click at [519, 384] on input "187000" at bounding box center [563, 381] width 120 height 23
type input "234000"
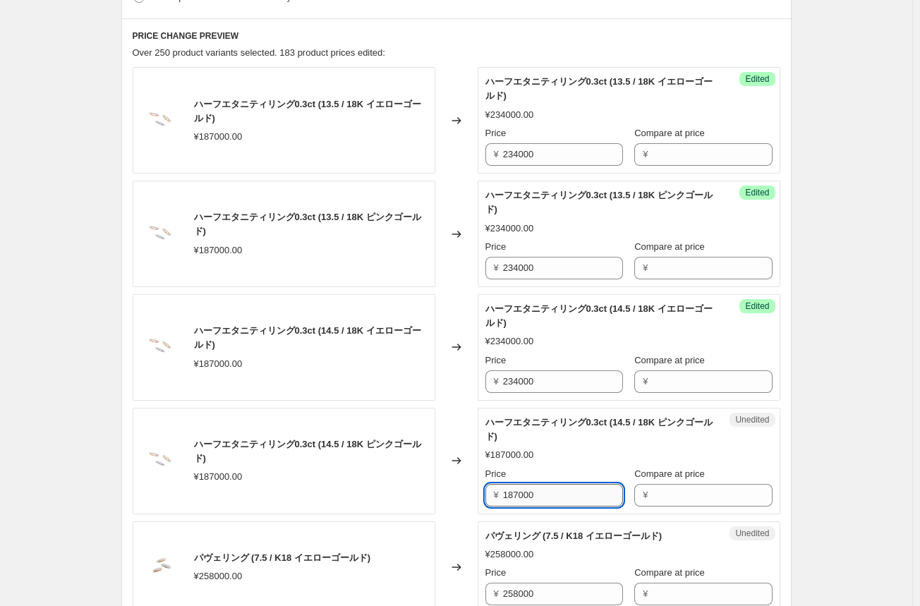
click at [513, 493] on input "187000" at bounding box center [563, 495] width 120 height 23
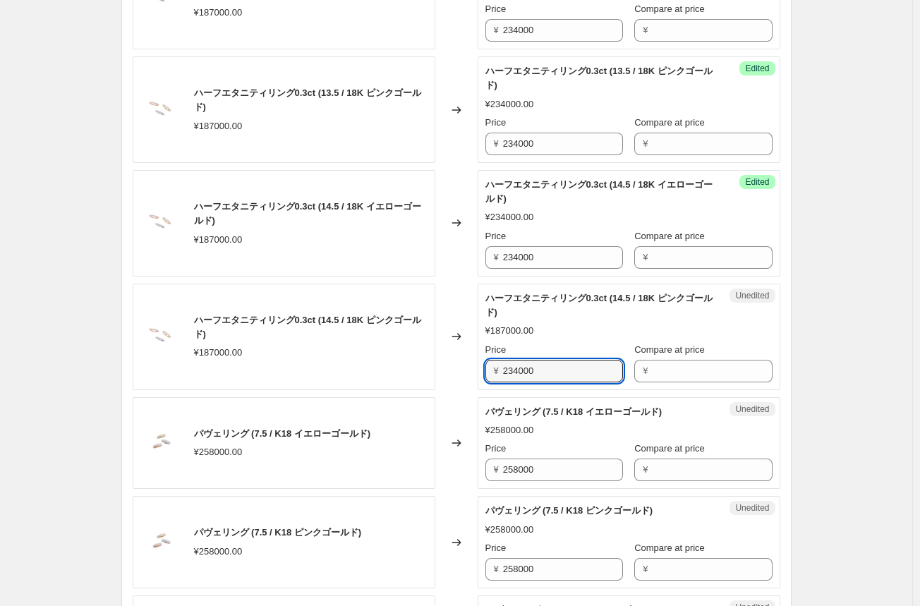
scroll to position [635, 0]
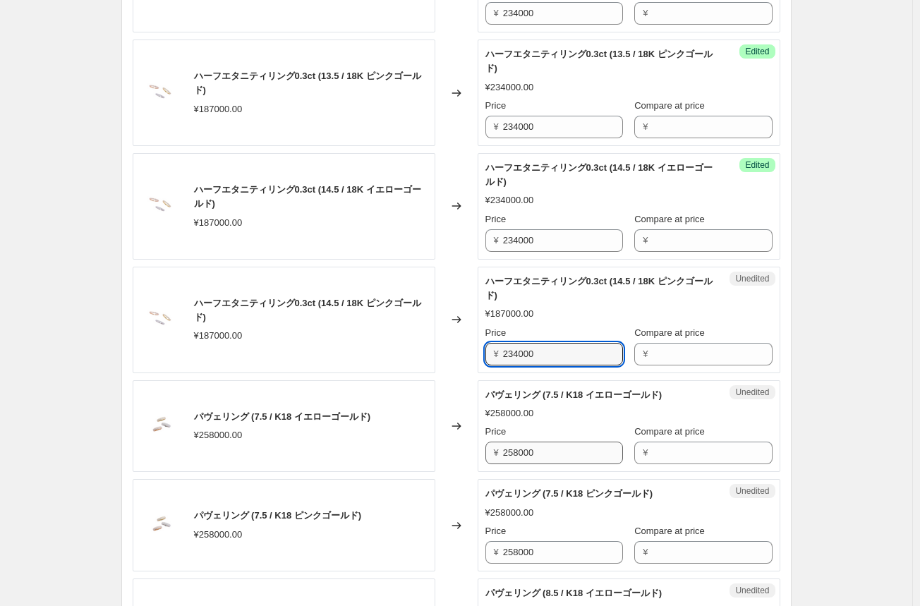
type input "234000"
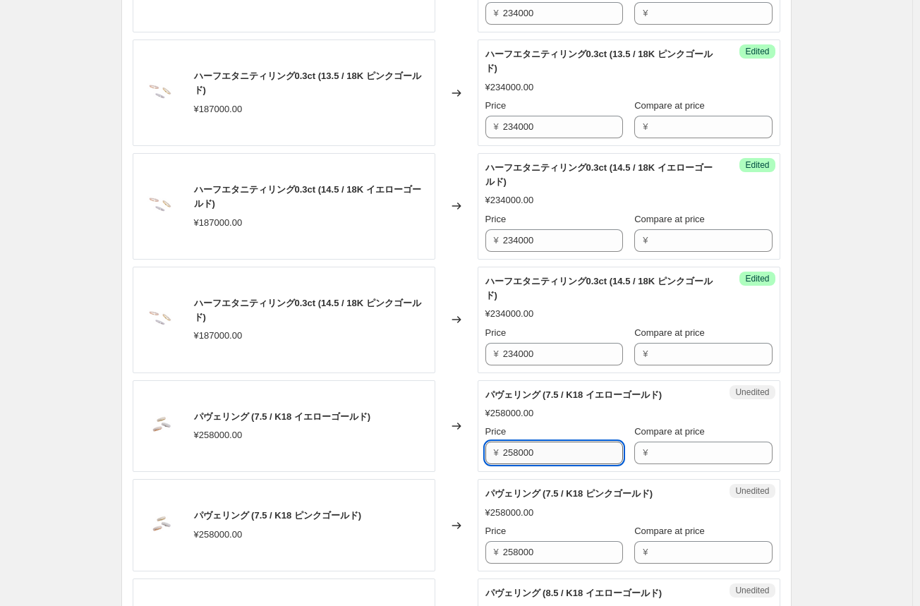
click at [521, 452] on input "258000" at bounding box center [563, 452] width 120 height 23
click at [454, 458] on div "Changed to" at bounding box center [456, 426] width 42 height 92
drag, startPoint x: 550, startPoint y: 450, endPoint x: 465, endPoint y: 449, distance: 85.3
click at [465, 449] on div "パヴェリング (7.5 / K18 イエローゴールド) ¥258000.00 Changed to Unedited パヴェリング (7.5 / K18 イエ…" at bounding box center [456, 426] width 647 height 92
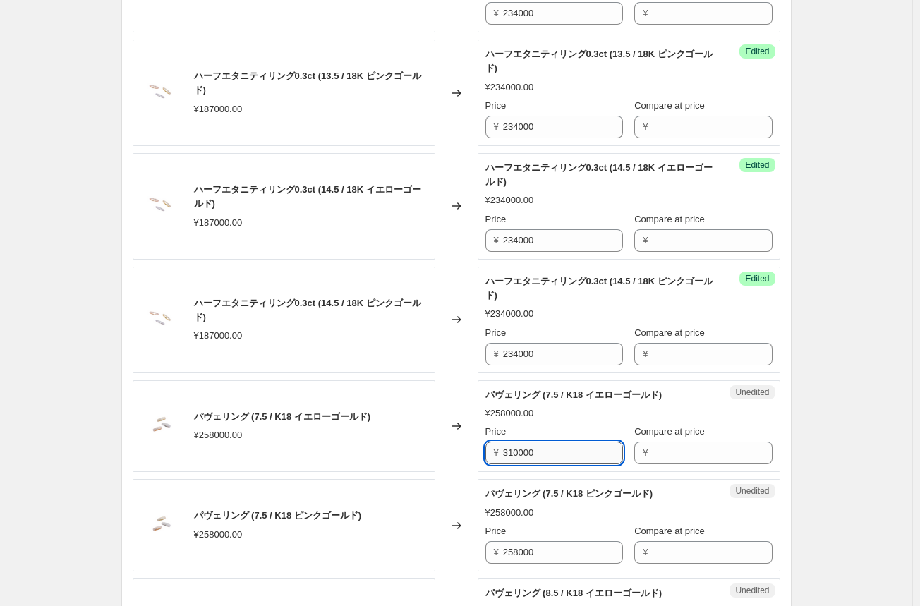
click at [516, 451] on input "310000" at bounding box center [563, 452] width 120 height 23
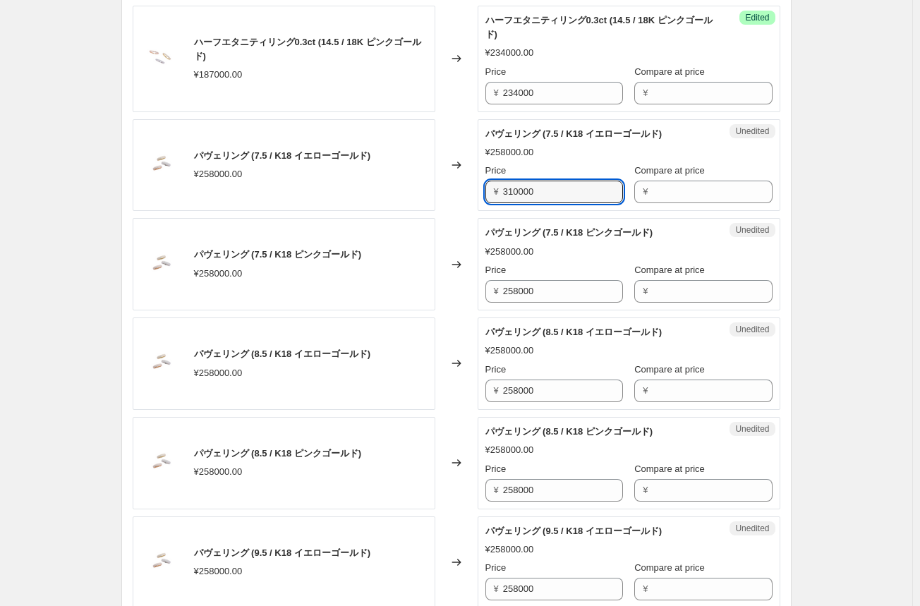
scroll to position [917, 0]
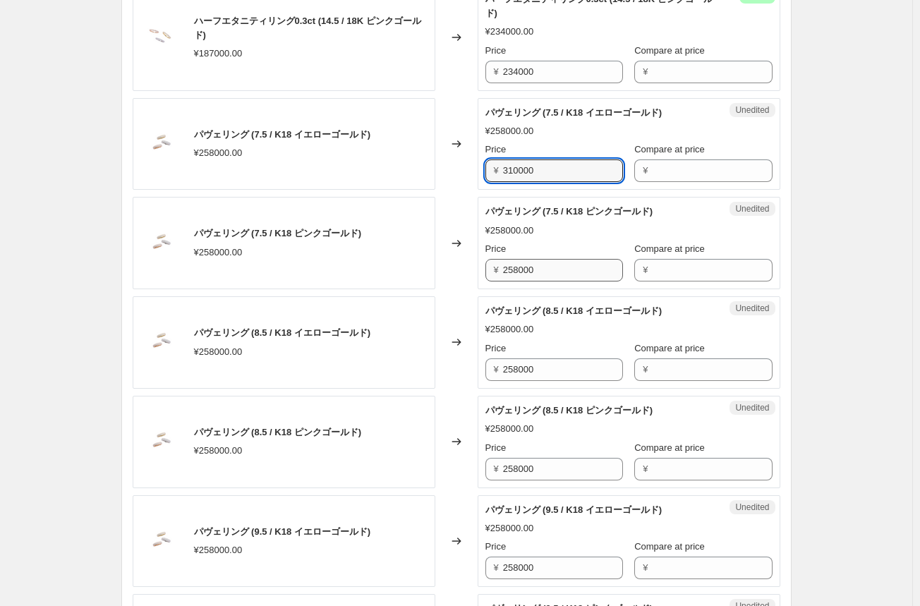
type input "310000"
click at [522, 273] on input "258000" at bounding box center [563, 270] width 120 height 23
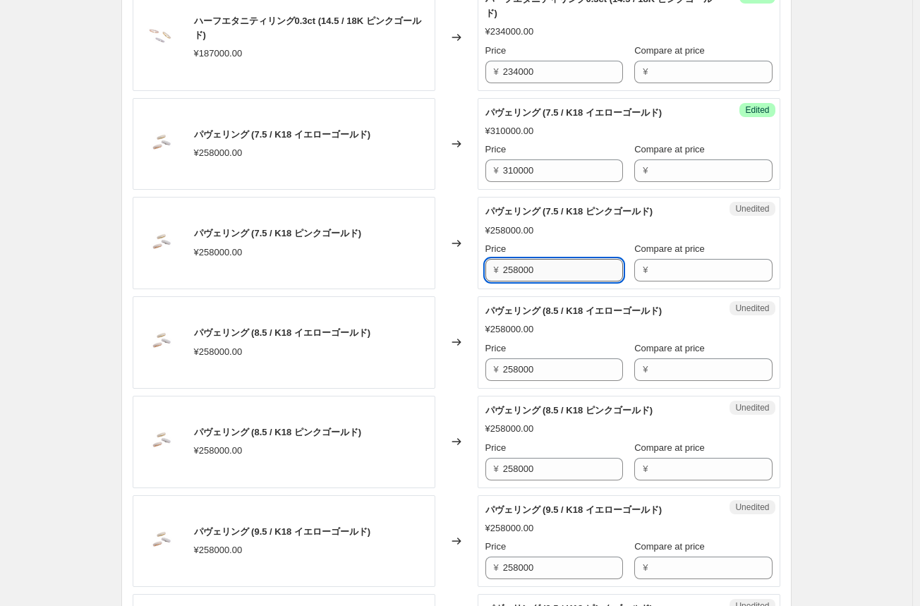
click at [522, 273] on input "258000" at bounding box center [563, 270] width 120 height 23
type input "310000"
click at [513, 365] on input "258000" at bounding box center [563, 369] width 120 height 23
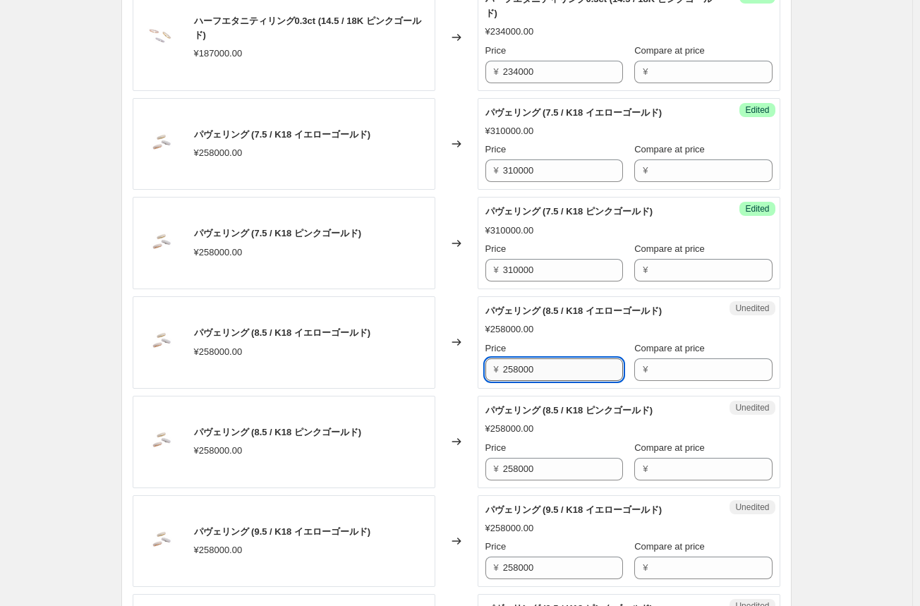
click at [513, 365] on input "258000" at bounding box center [563, 369] width 120 height 23
type input "310000"
click at [511, 470] on input "258000" at bounding box center [563, 469] width 120 height 23
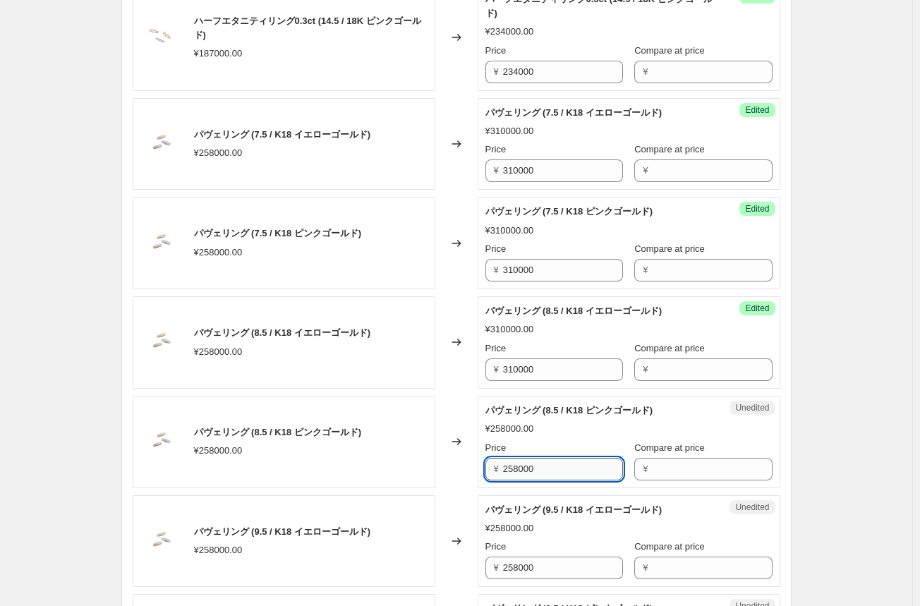
click at [511, 470] on input "258000" at bounding box center [563, 469] width 120 height 23
type input "310000"
click at [511, 565] on input "258000" at bounding box center [563, 567] width 120 height 23
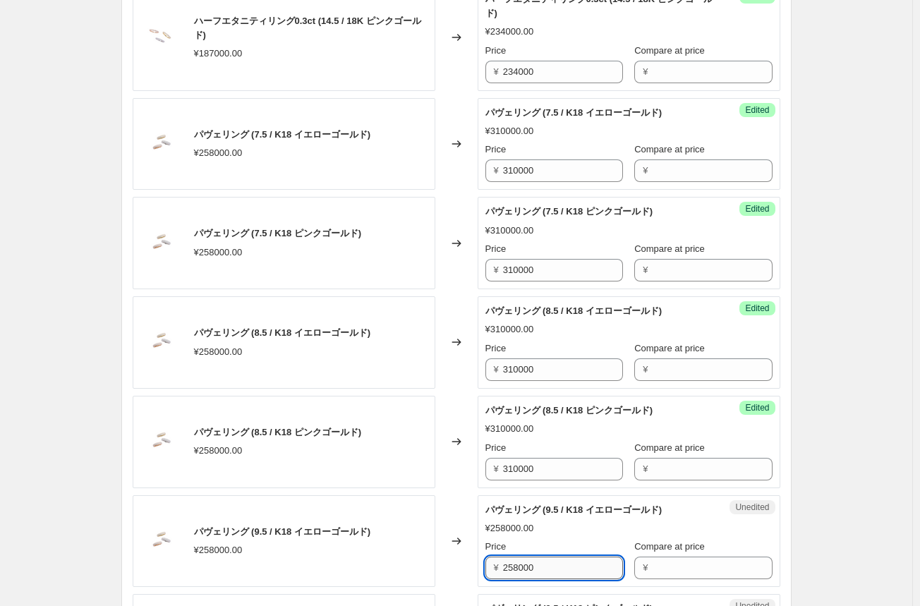
click at [511, 565] on input "258000" at bounding box center [563, 567] width 120 height 23
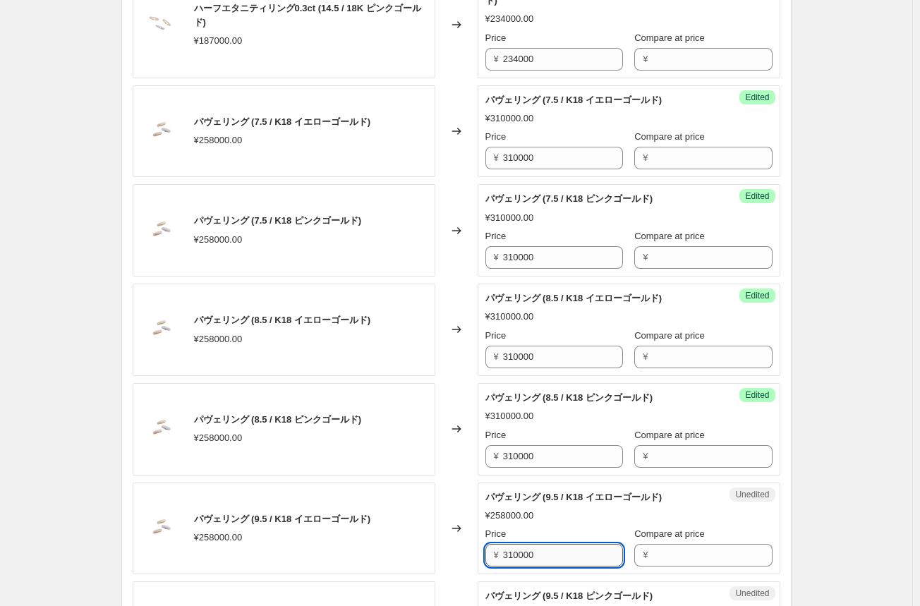
drag, startPoint x: 512, startPoint y: 565, endPoint x: 514, endPoint y: 557, distance: 8.0
click at [514, 557] on input "310000" at bounding box center [563, 555] width 120 height 23
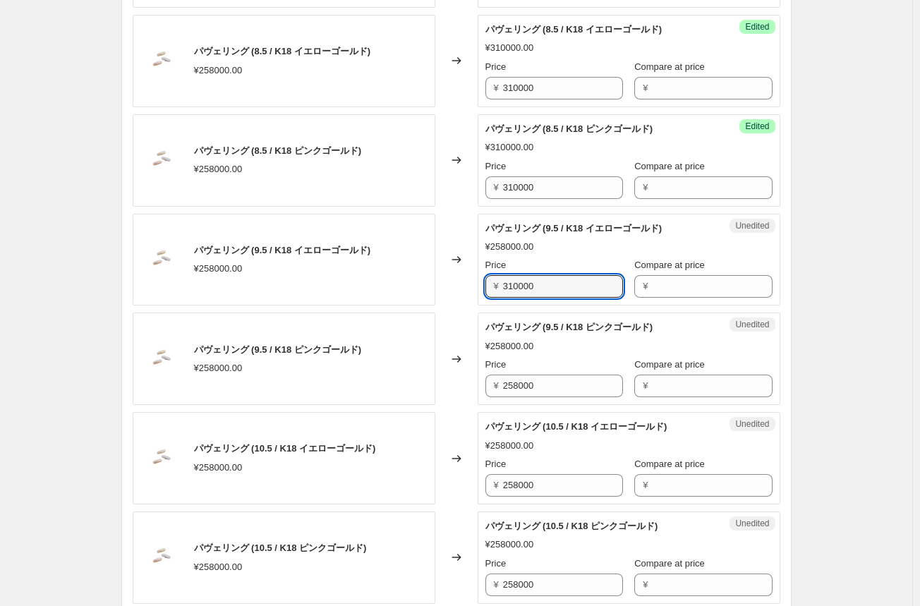
scroll to position [1199, 0]
type input "310000"
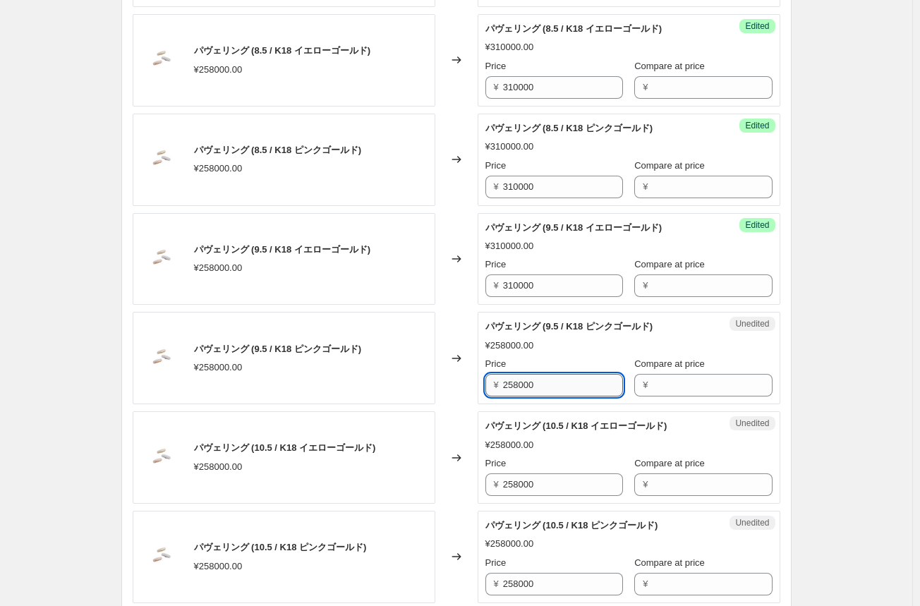
click at [511, 384] on input "258000" at bounding box center [563, 385] width 120 height 23
drag, startPoint x: 511, startPoint y: 391, endPoint x: 504, endPoint y: 477, distance: 86.3
click at [506, 466] on div "ハーフエタニティリング0.3ct (13.5 / 18K イエローゴールド) ¥187000.00 Changed to Success Edited ハーフ…" at bounding box center [456, 379] width 647 height 2035
type input "310000"
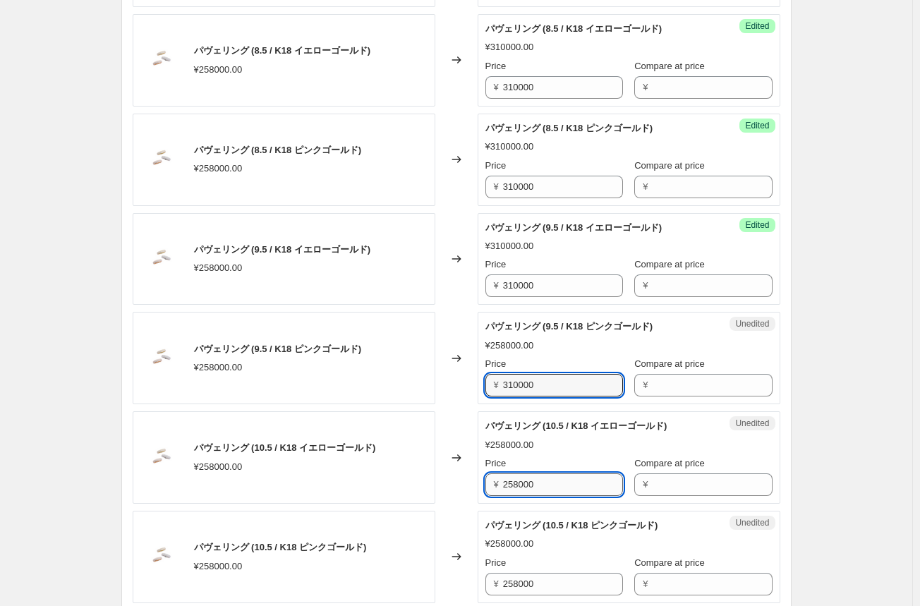
click at [508, 483] on input "258000" at bounding box center [563, 484] width 120 height 23
drag, startPoint x: 508, startPoint y: 484, endPoint x: 503, endPoint y: 521, distance: 37.7
click at [503, 518] on div "ハーフエタニティリング0.3ct (13.5 / 18K イエローゴールド) ¥187000.00 Changed to Success Edited ハーフ…" at bounding box center [456, 379] width 647 height 2035
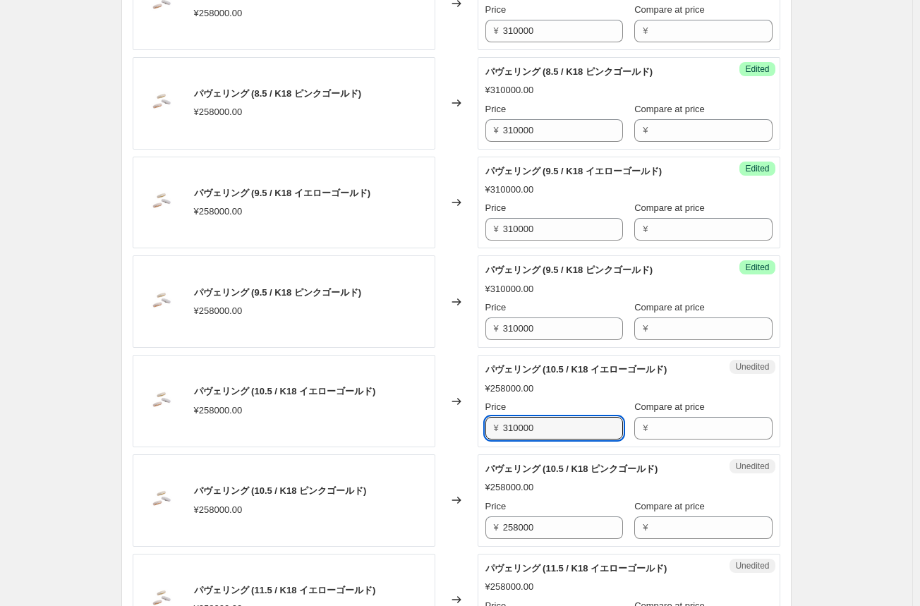
scroll to position [1340, 0]
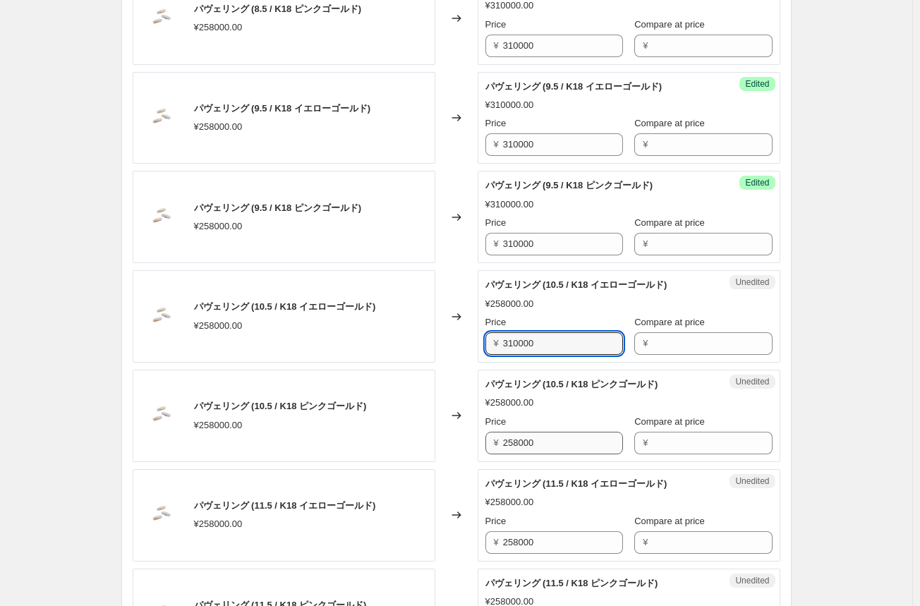
type input "310000"
click at [518, 444] on input "258000" at bounding box center [563, 443] width 120 height 23
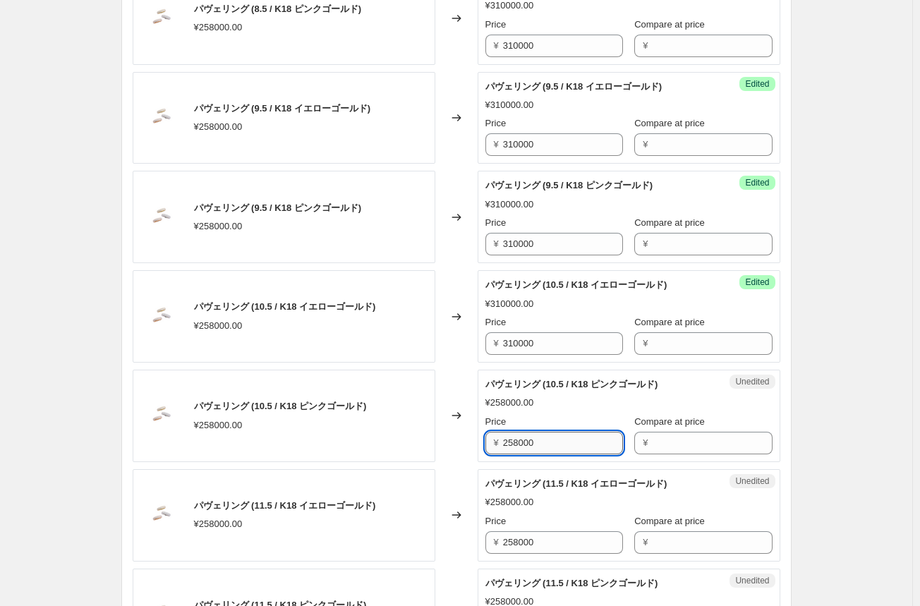
click at [518, 444] on input "258000" at bounding box center [563, 443] width 120 height 23
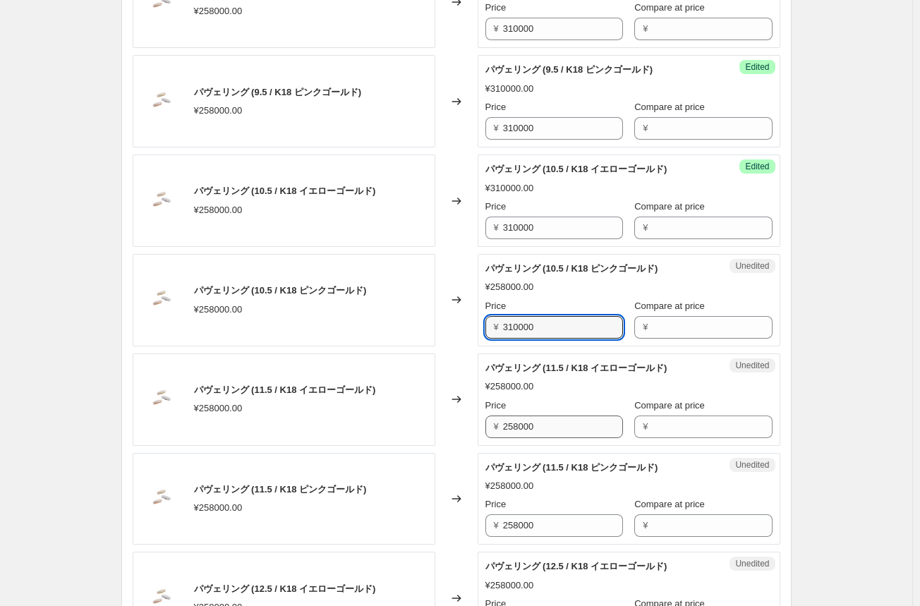
scroll to position [1481, 0]
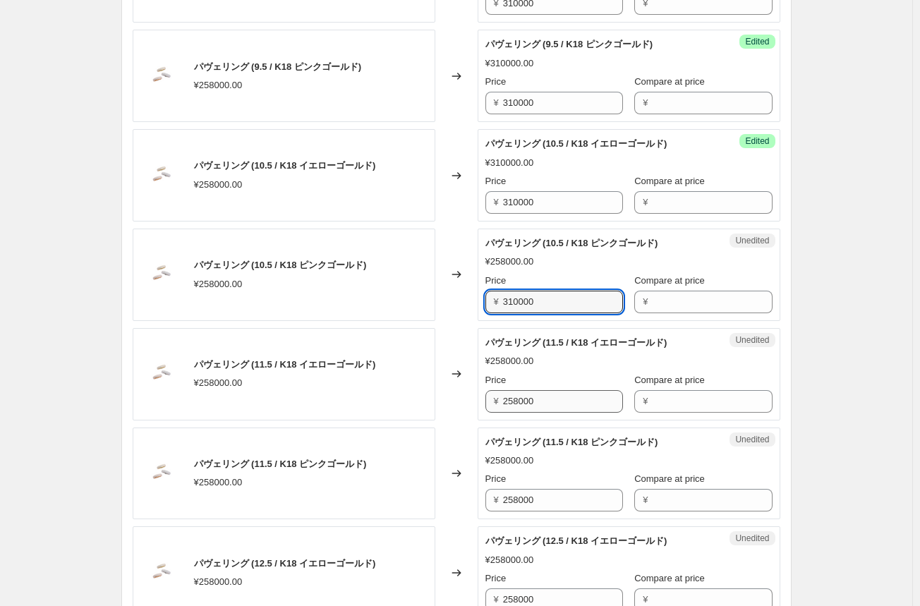
type input "310000"
click at [519, 401] on input "258000" at bounding box center [563, 401] width 120 height 23
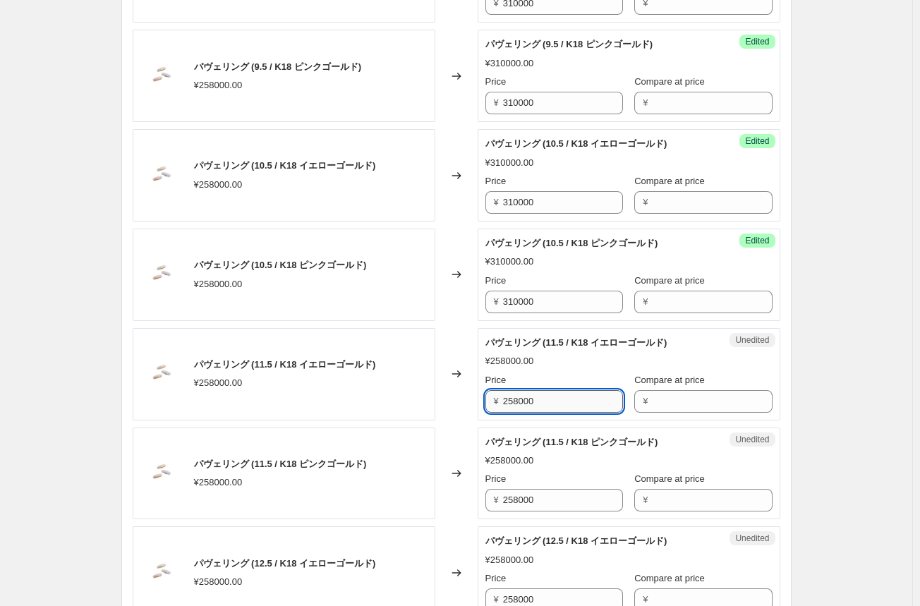
click at [519, 401] on input "258000" at bounding box center [563, 401] width 120 height 23
type input "310000"
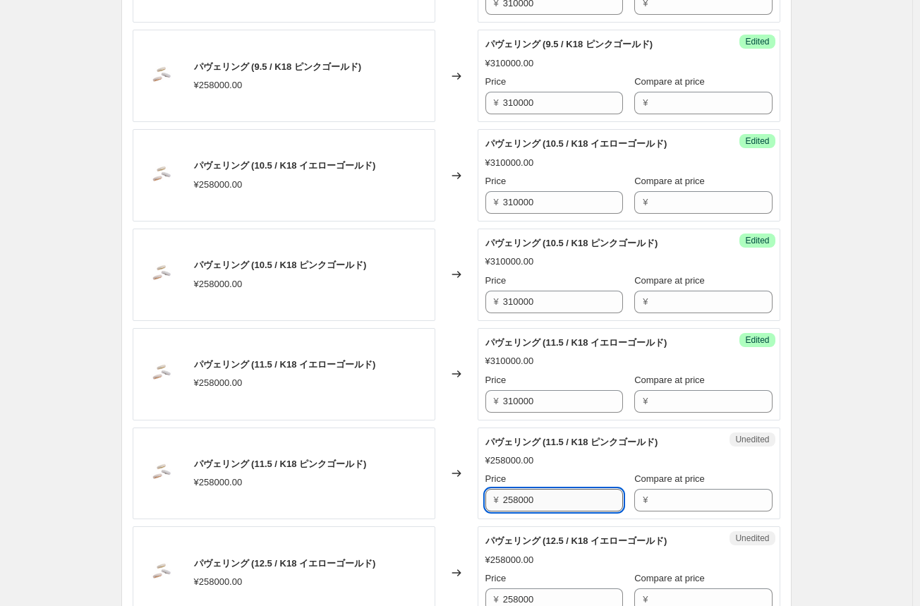
click at [519, 496] on input "258000" at bounding box center [563, 500] width 120 height 23
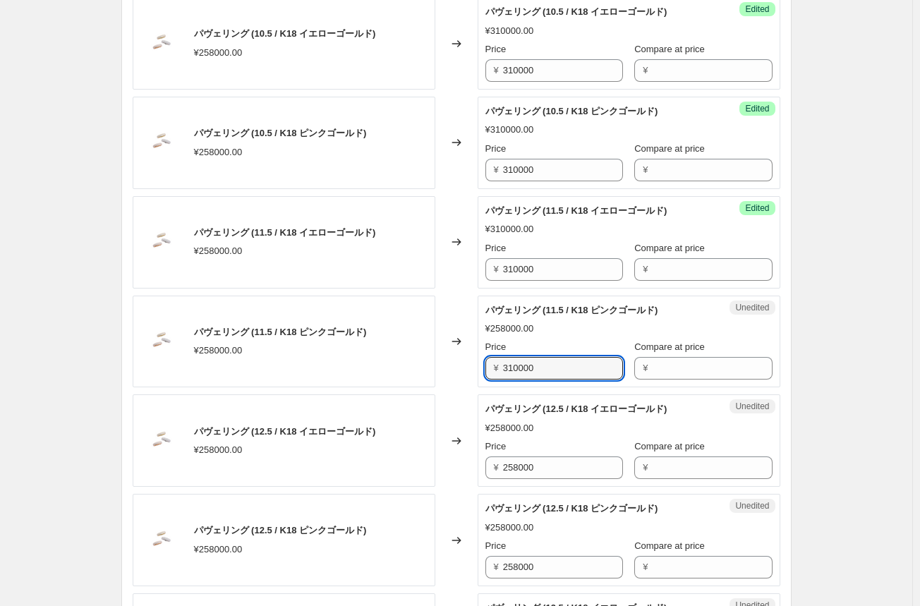
scroll to position [1622, 0]
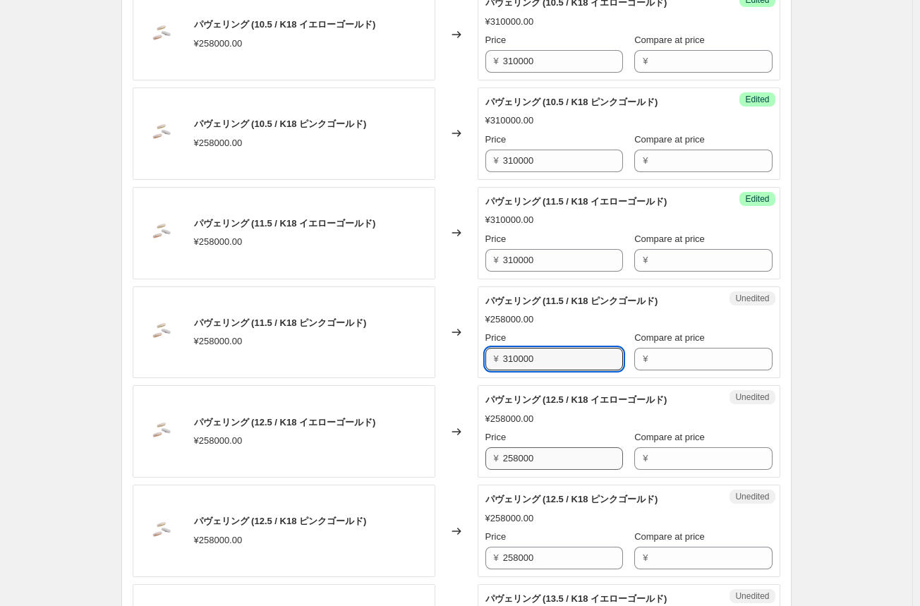
type input "310000"
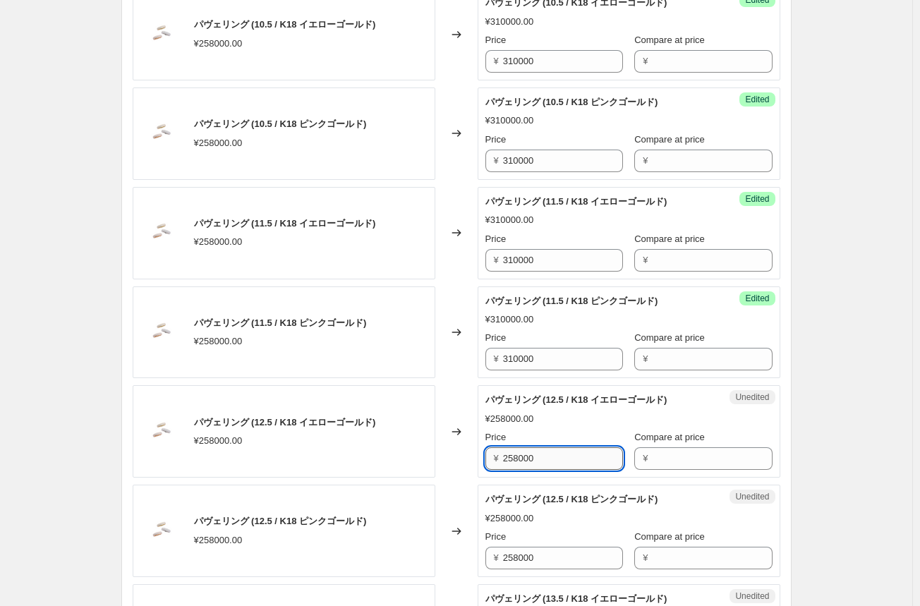
click at [525, 455] on input "258000" at bounding box center [563, 458] width 120 height 23
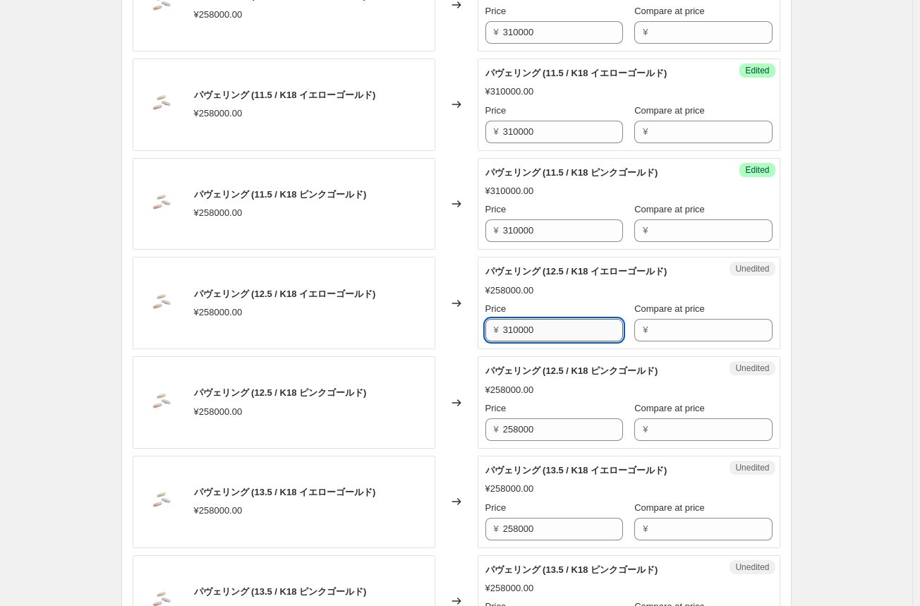
scroll to position [1763, 0]
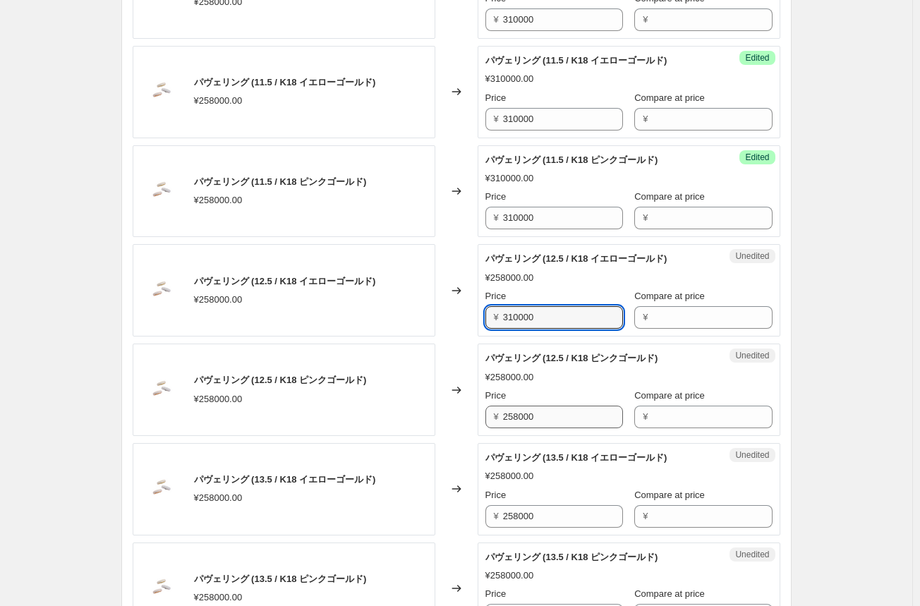
type input "310000"
click at [527, 418] on input "258000" at bounding box center [563, 416] width 120 height 23
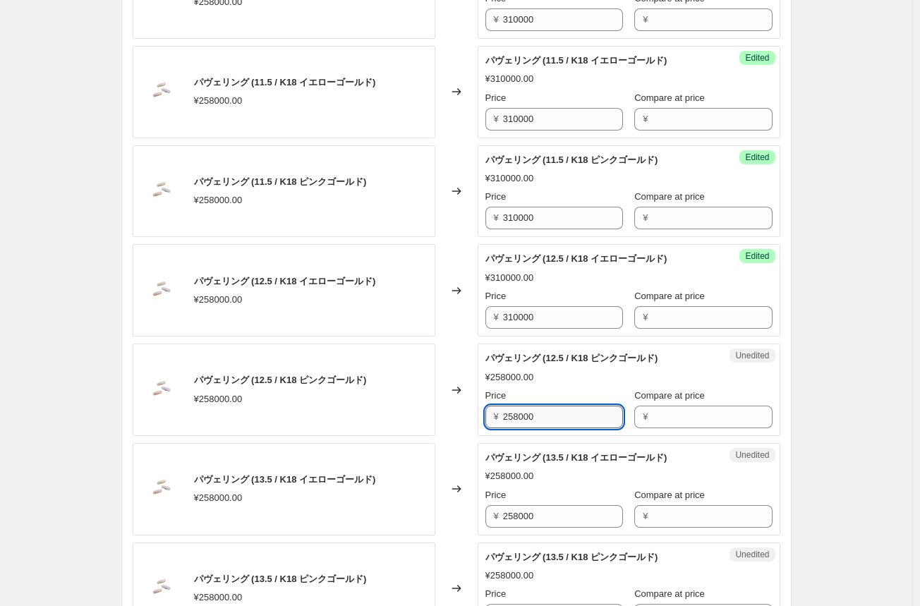
click at [527, 418] on input "258000" at bounding box center [563, 416] width 120 height 23
type input "310000"
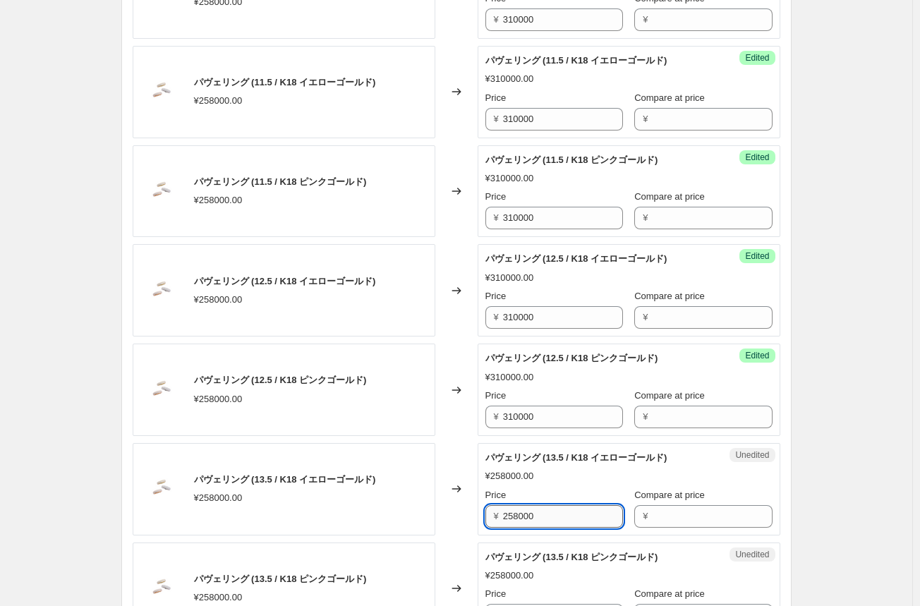
click at [515, 509] on input "258000" at bounding box center [563, 516] width 120 height 23
click at [514, 509] on input "258000" at bounding box center [563, 516] width 120 height 23
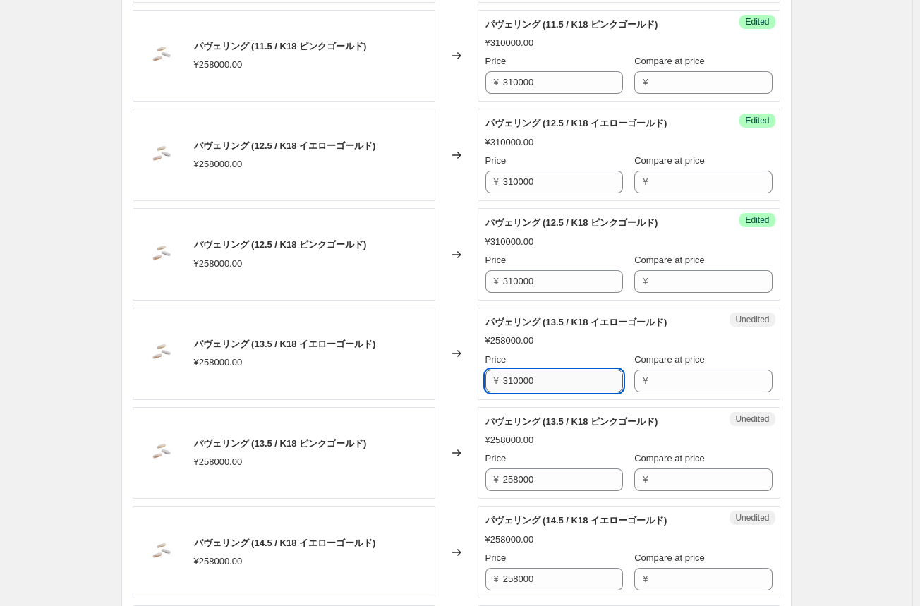
scroll to position [1904, 0]
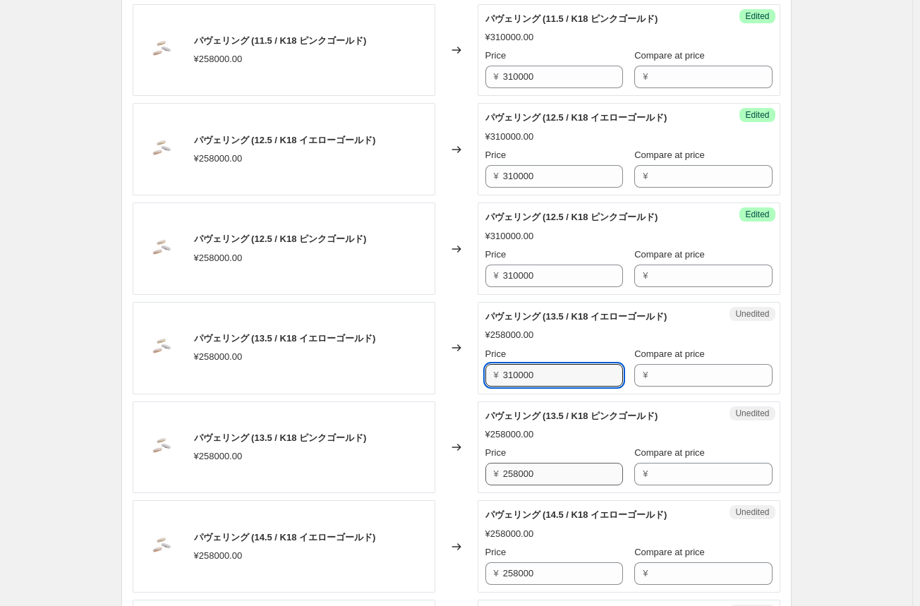
type input "310000"
click at [522, 472] on input "258000" at bounding box center [563, 474] width 120 height 23
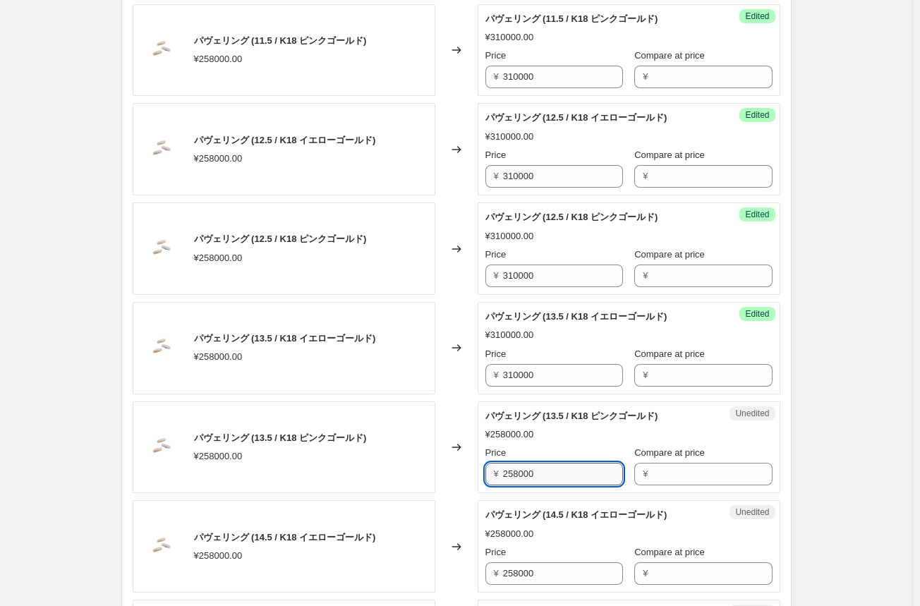
click at [522, 473] on input "258000" at bounding box center [563, 474] width 120 height 23
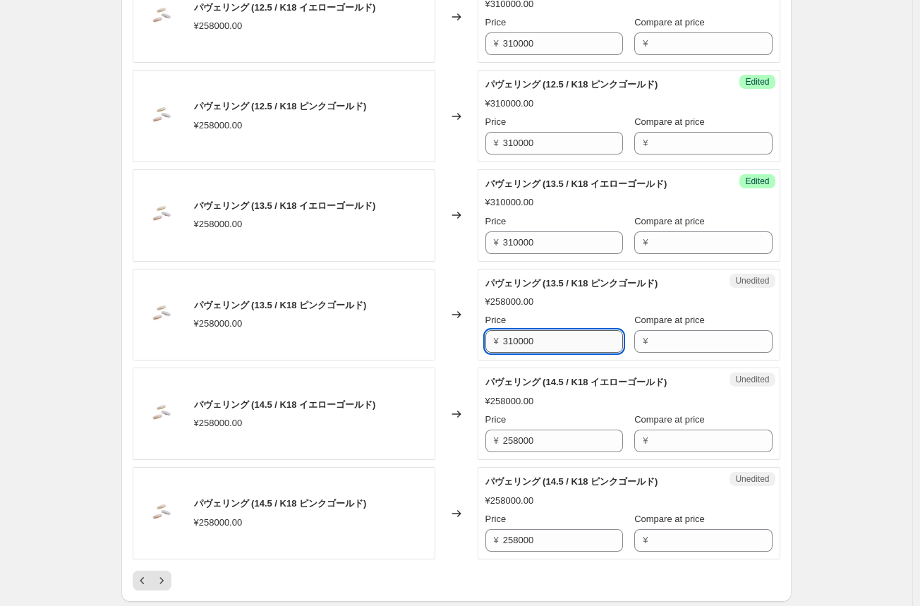
scroll to position [2045, 0]
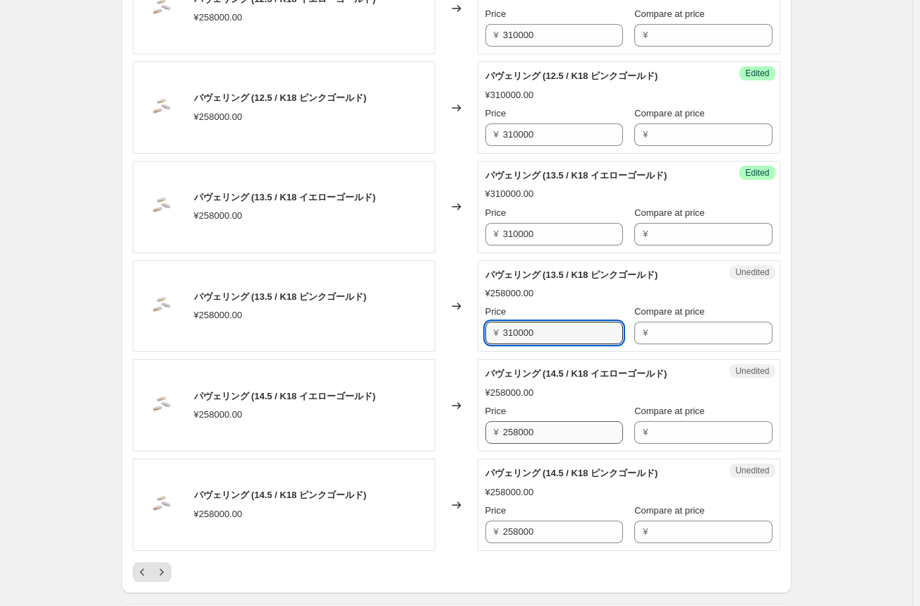
type input "310000"
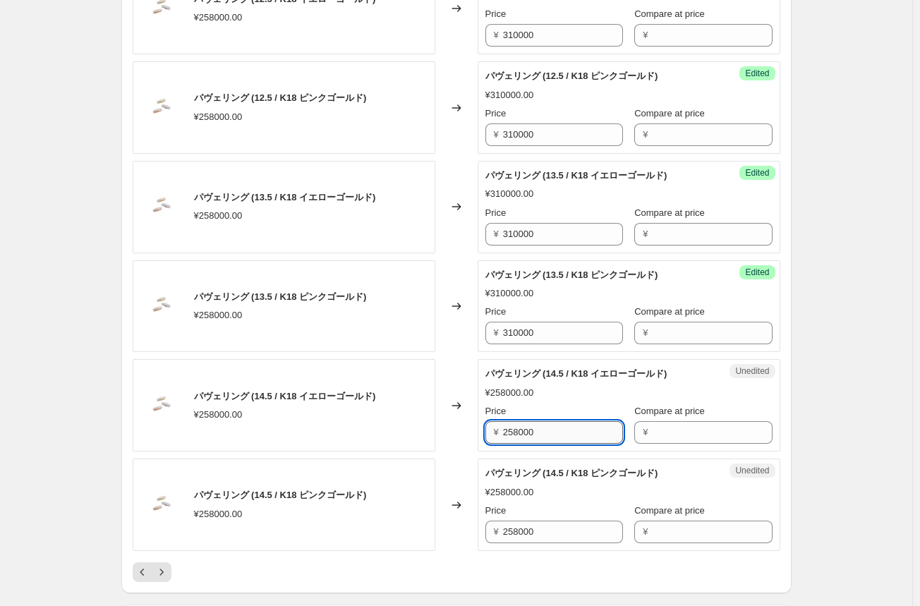
click at [522, 429] on input "258000" at bounding box center [563, 432] width 120 height 23
click at [522, 430] on input "258000" at bounding box center [563, 432] width 120 height 23
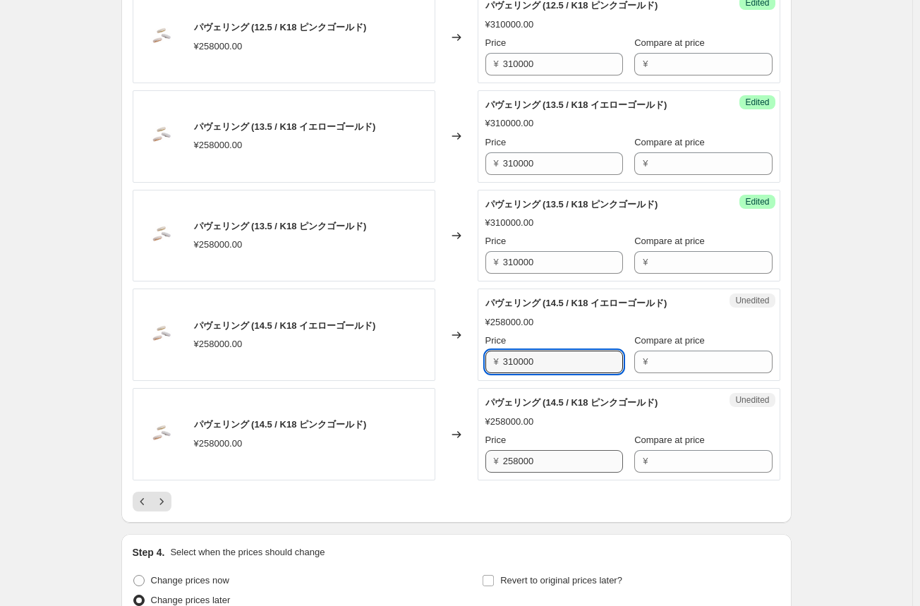
type input "310000"
click at [522, 456] on input "258000" at bounding box center [563, 461] width 120 height 23
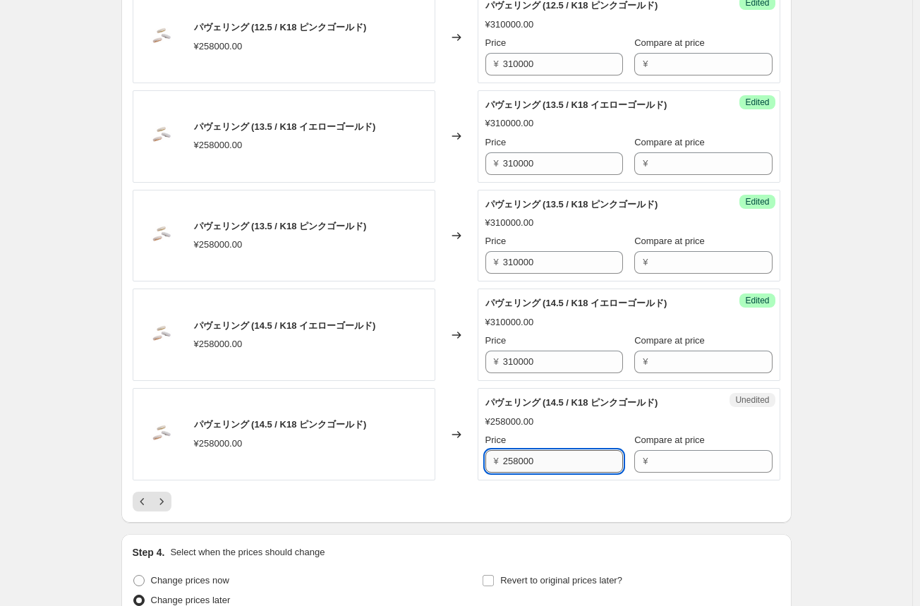
click at [520, 455] on input "258000" at bounding box center [563, 461] width 120 height 23
type input "310000"
click at [169, 500] on icon "Next" at bounding box center [161, 501] width 14 height 14
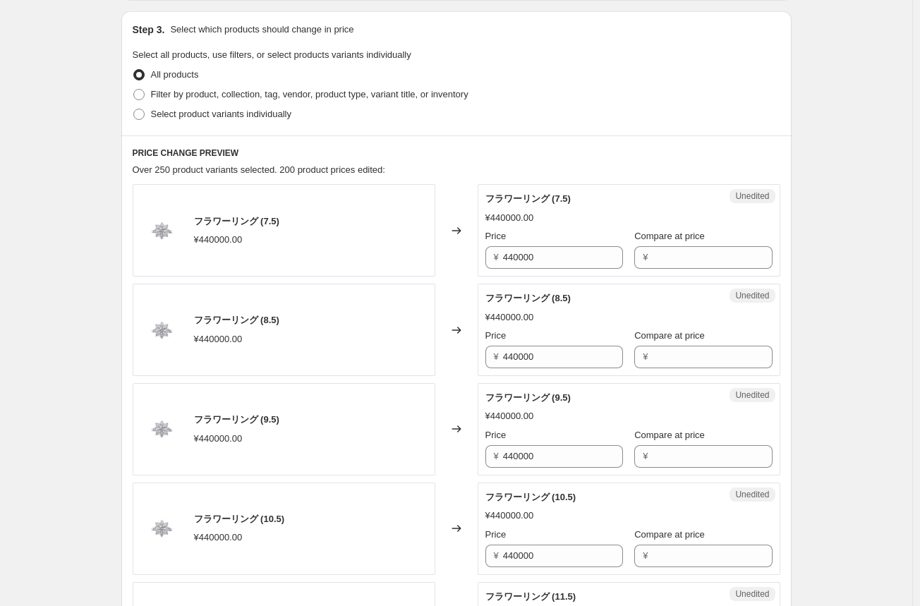
scroll to position [353, 0]
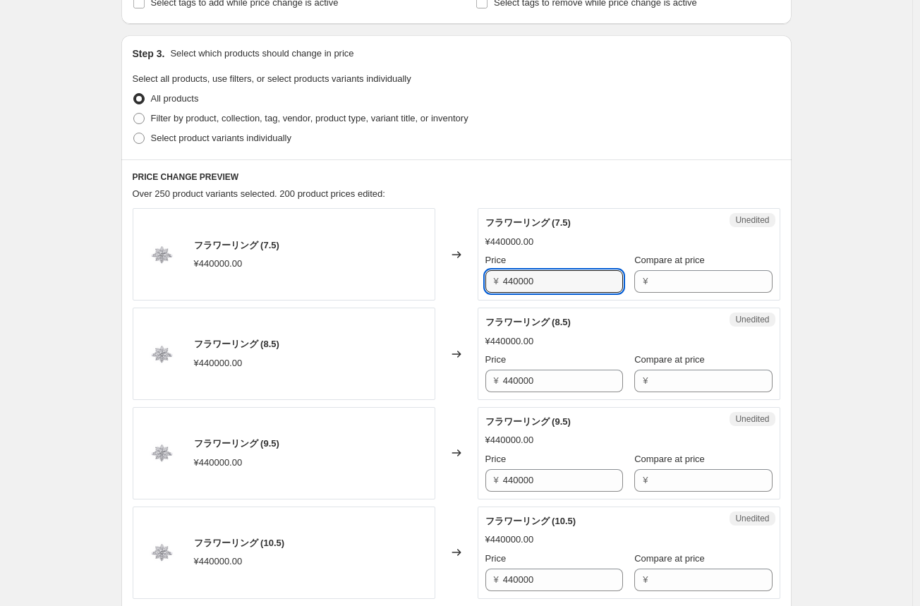
drag, startPoint x: 552, startPoint y: 283, endPoint x: 448, endPoint y: 281, distance: 104.4
click at [448, 281] on div "フラワーリング (7.5) ¥440000.00 Changed to Unedited フラワーリング (7.5) ¥440000.00 Price ¥ 4…" at bounding box center [456, 254] width 647 height 92
click at [511, 282] on input "500000" at bounding box center [563, 281] width 120 height 23
type input "500000"
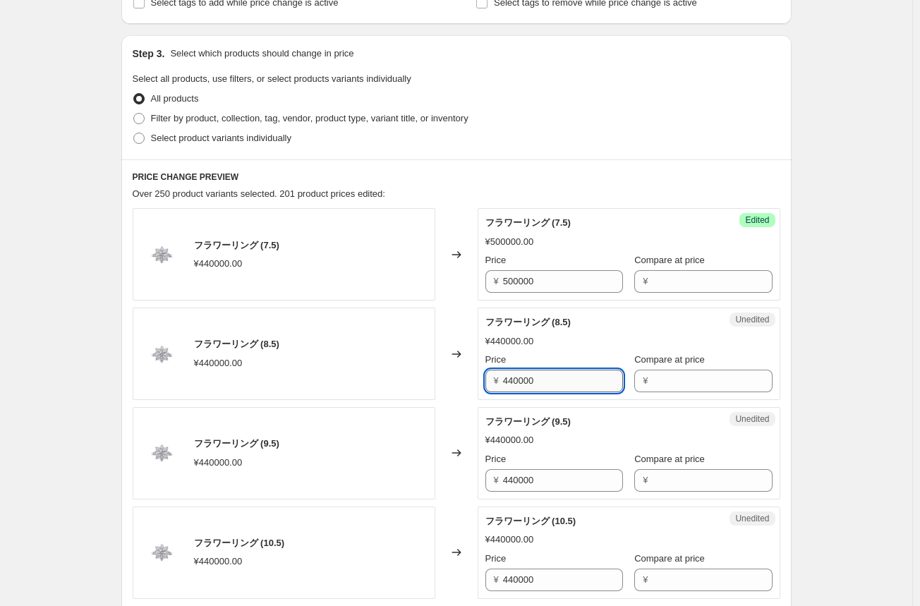
click at [523, 381] on input "440000" at bounding box center [563, 380] width 120 height 23
click at [524, 381] on input "440000" at bounding box center [563, 380] width 120 height 23
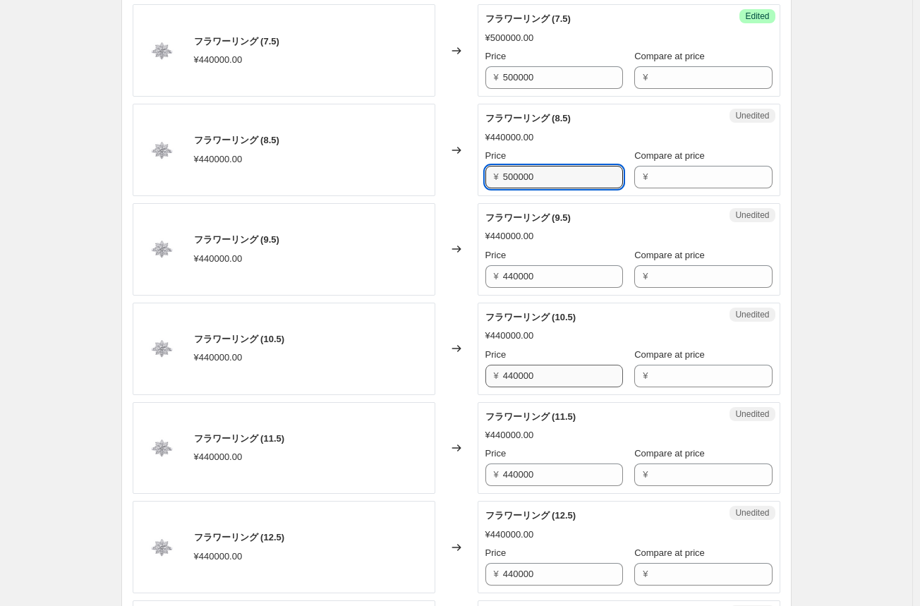
scroll to position [564, 0]
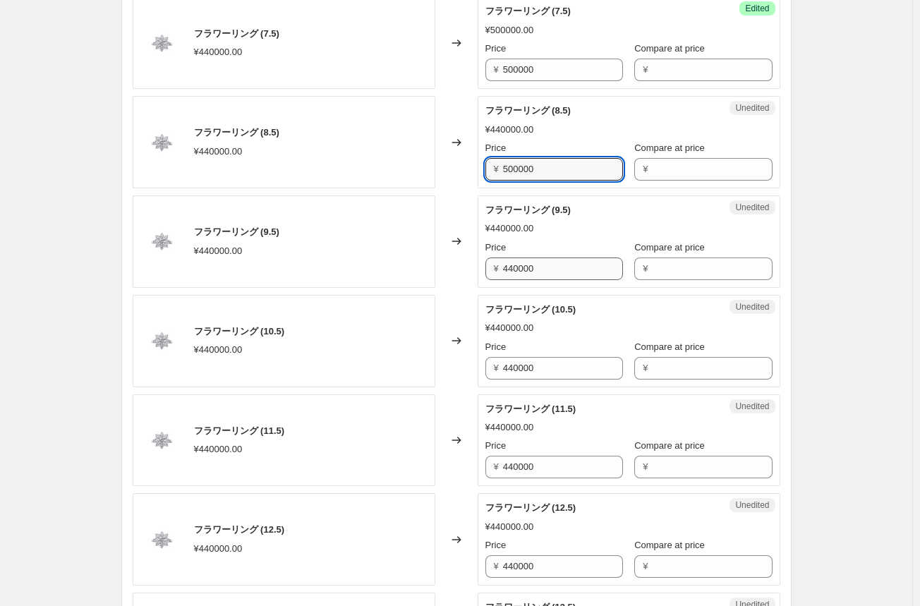
type input "500000"
click at [527, 264] on input "440000" at bounding box center [563, 268] width 120 height 23
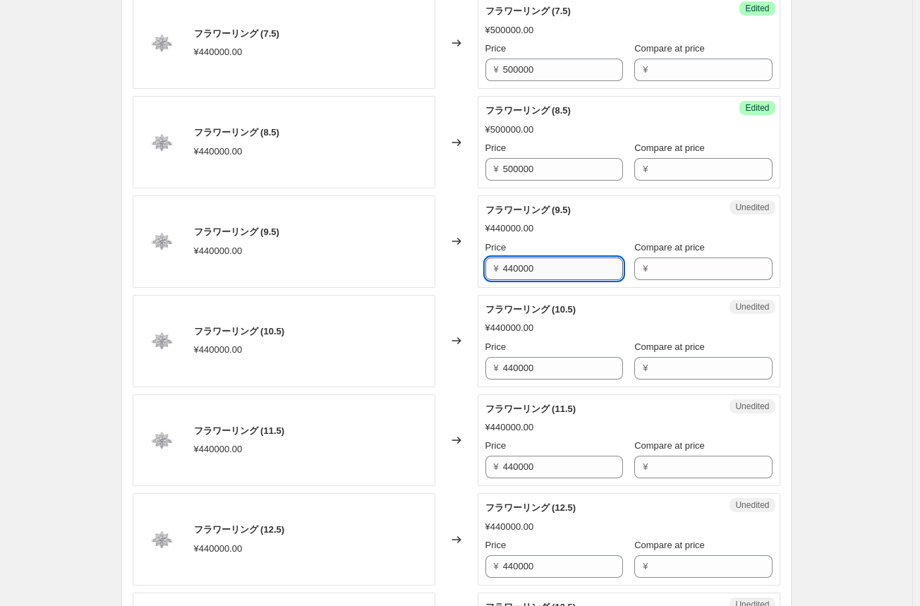
click at [525, 267] on input "440000" at bounding box center [563, 268] width 120 height 23
type input "500000"
click at [518, 367] on input "440000" at bounding box center [563, 368] width 120 height 23
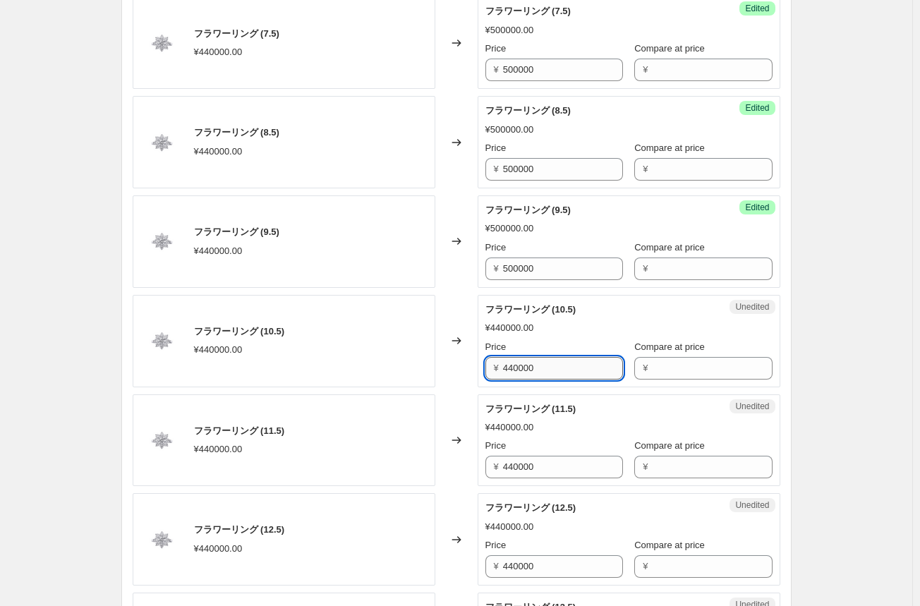
click at [518, 367] on input "440000" at bounding box center [563, 368] width 120 height 23
type input "500000"
click at [519, 460] on input "440000" at bounding box center [563, 467] width 120 height 23
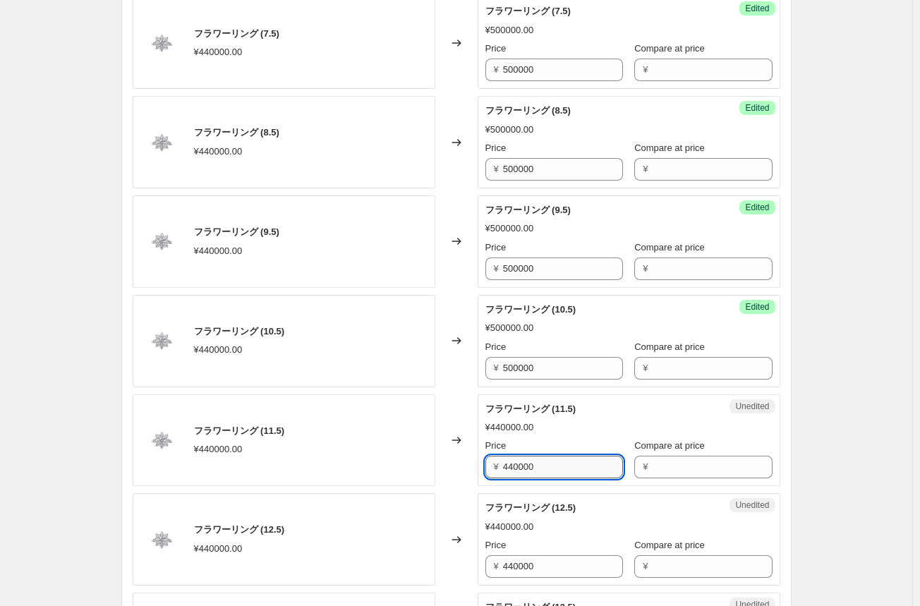
click at [519, 460] on input "440000" at bounding box center [563, 467] width 120 height 23
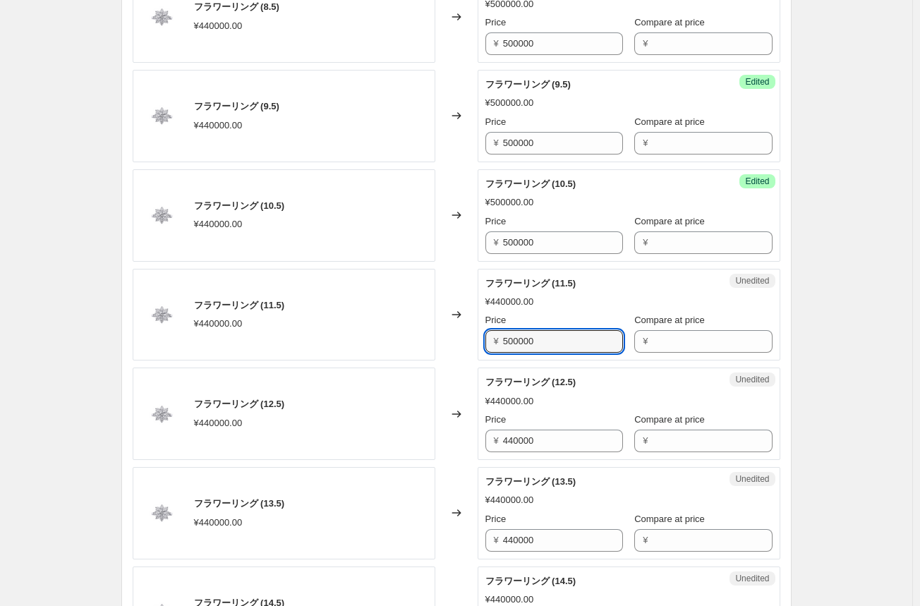
scroll to position [705, 0]
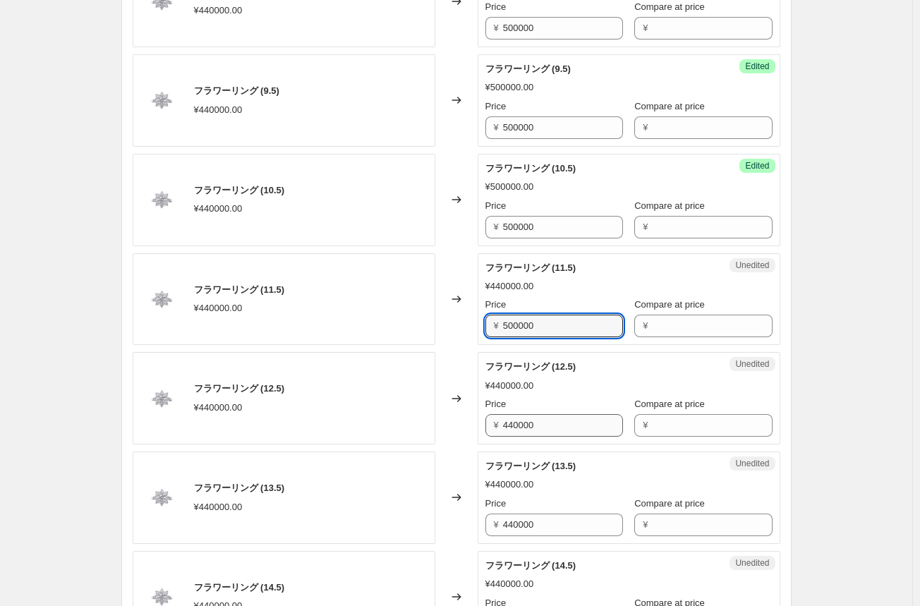
type input "500000"
click at [520, 421] on input "440000" at bounding box center [563, 425] width 120 height 23
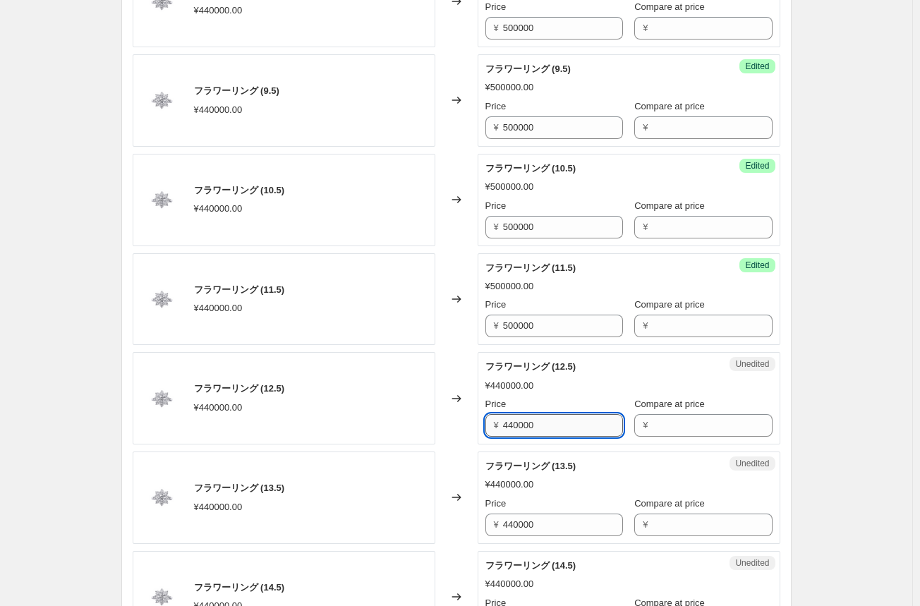
click at [520, 420] on input "440000" at bounding box center [563, 425] width 120 height 23
click at [520, 430] on input "440000" at bounding box center [563, 425] width 120 height 23
click at [520, 432] on input "440000" at bounding box center [563, 425] width 120 height 23
drag, startPoint x: 542, startPoint y: 424, endPoint x: 460, endPoint y: 421, distance: 81.2
click at [460, 421] on div "フラワーリング (12.5) ¥440000.00 Changed to Unedited フラワーリング (12.5) ¥440000.00 Price ¥…" at bounding box center [456, 398] width 647 height 92
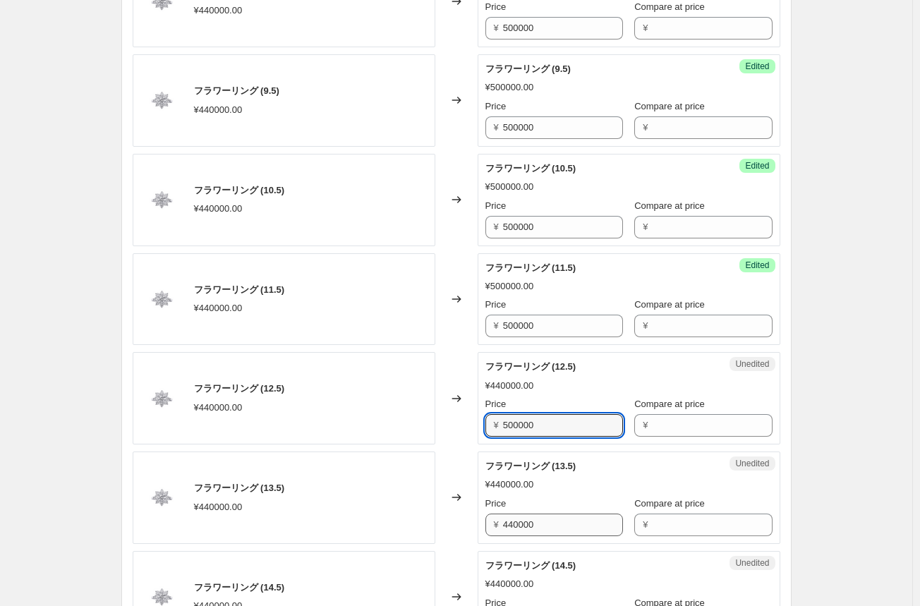
type input "500000"
click at [520, 518] on input "440000" at bounding box center [563, 524] width 120 height 23
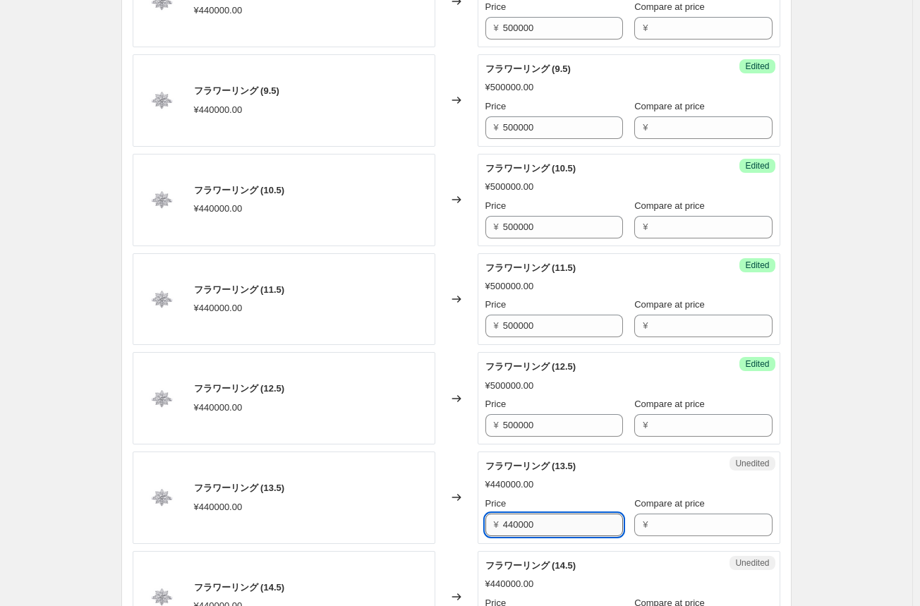
click at [520, 518] on input "440000" at bounding box center [563, 524] width 120 height 23
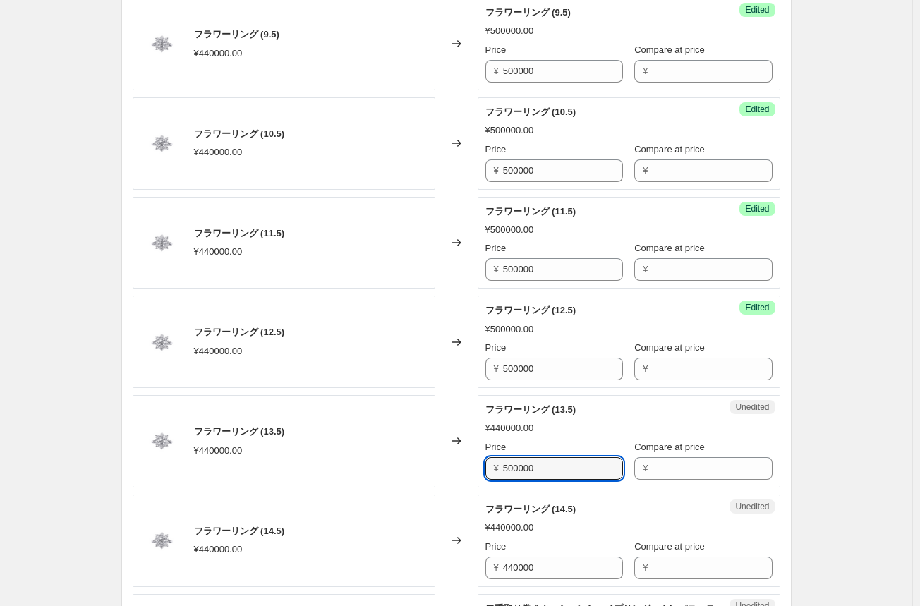
scroll to position [846, 0]
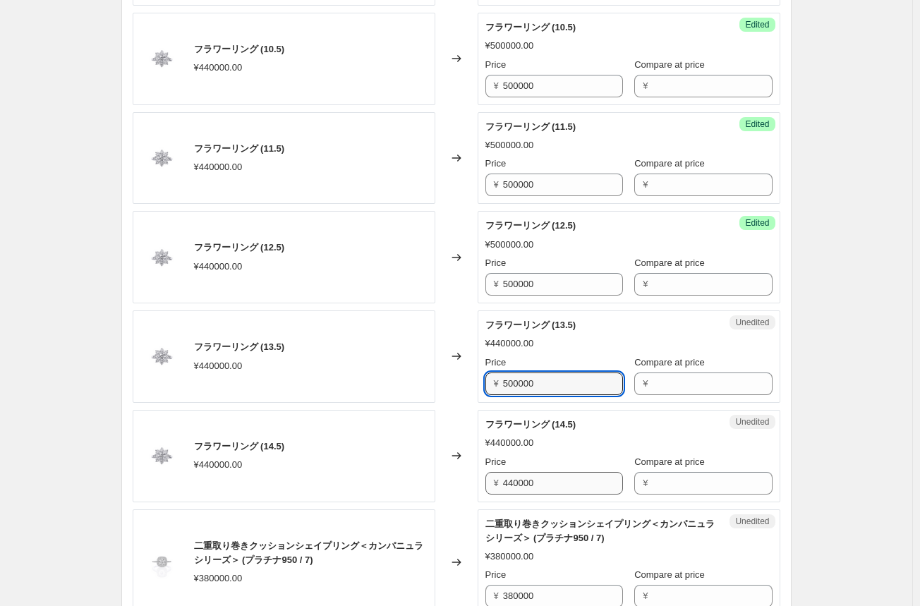
type input "500000"
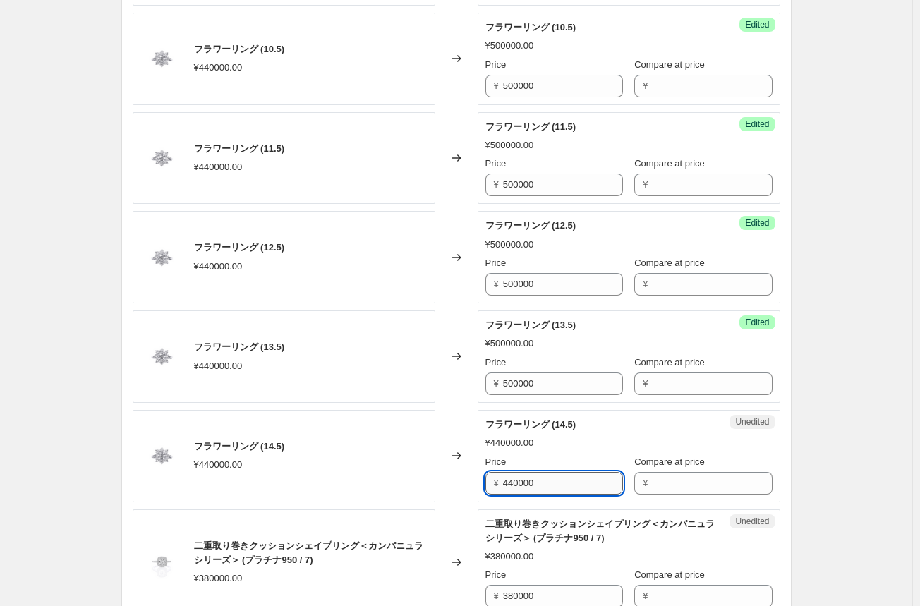
click at [523, 483] on input "440000" at bounding box center [563, 483] width 120 height 23
click at [523, 482] on input "440000" at bounding box center [563, 483] width 120 height 23
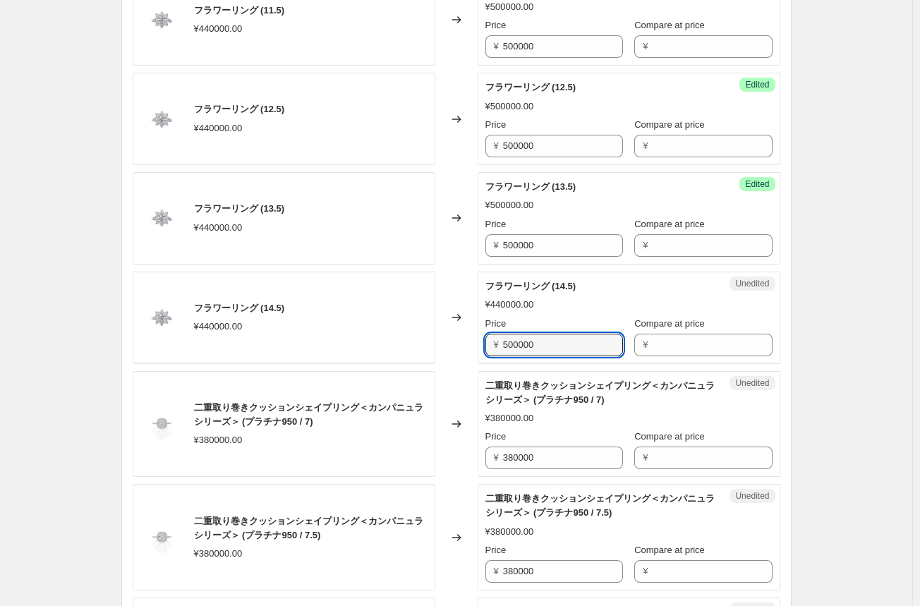
scroll to position [987, 0]
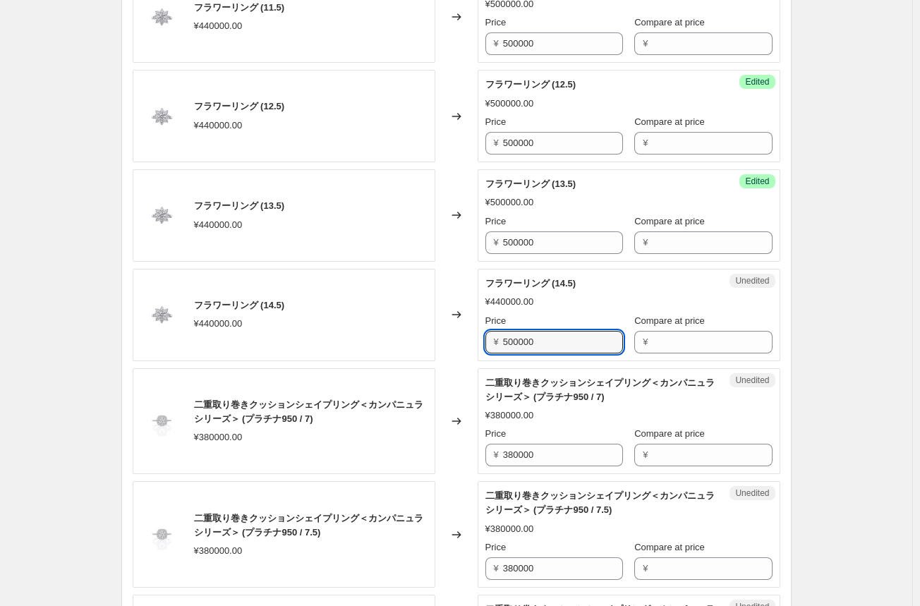
type input "500000"
click at [451, 449] on div "Changed to" at bounding box center [456, 421] width 42 height 106
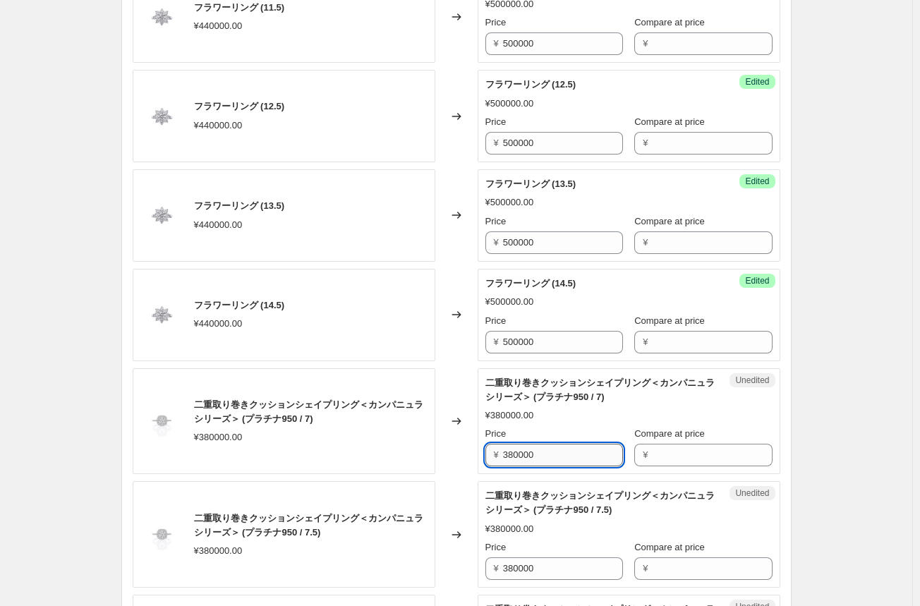
click at [530, 455] on input "380000" at bounding box center [563, 455] width 120 height 23
type input "438000"
click at [446, 457] on div "Changed to" at bounding box center [456, 421] width 42 height 106
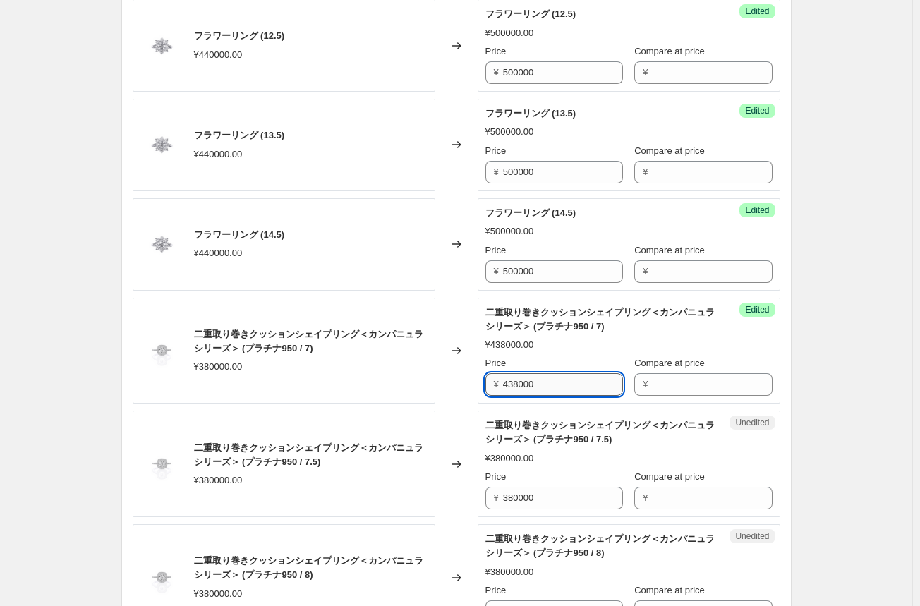
click at [525, 384] on input "438000" at bounding box center [563, 384] width 120 height 23
click at [530, 498] on input "380000" at bounding box center [563, 498] width 120 height 23
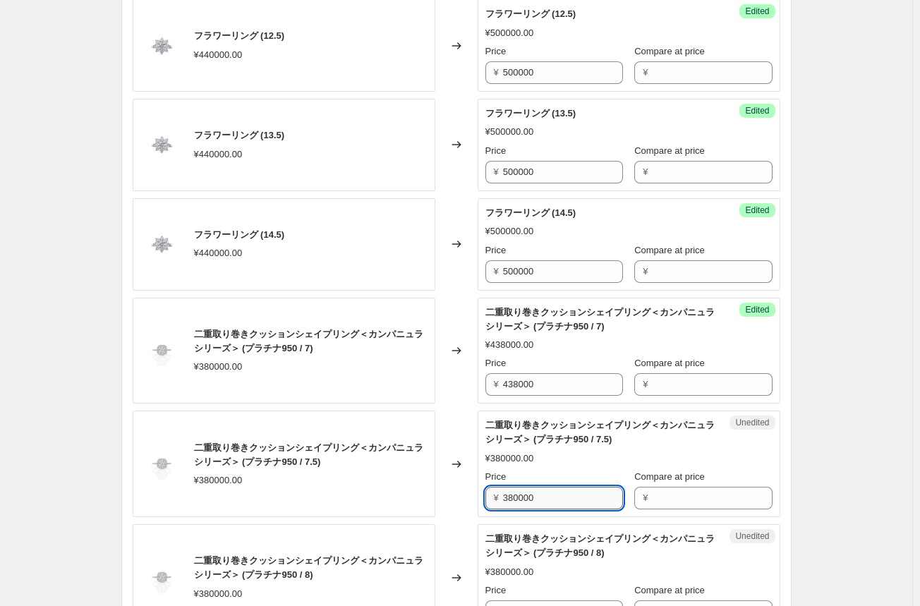
click at [530, 498] on input "380000" at bounding box center [563, 498] width 120 height 23
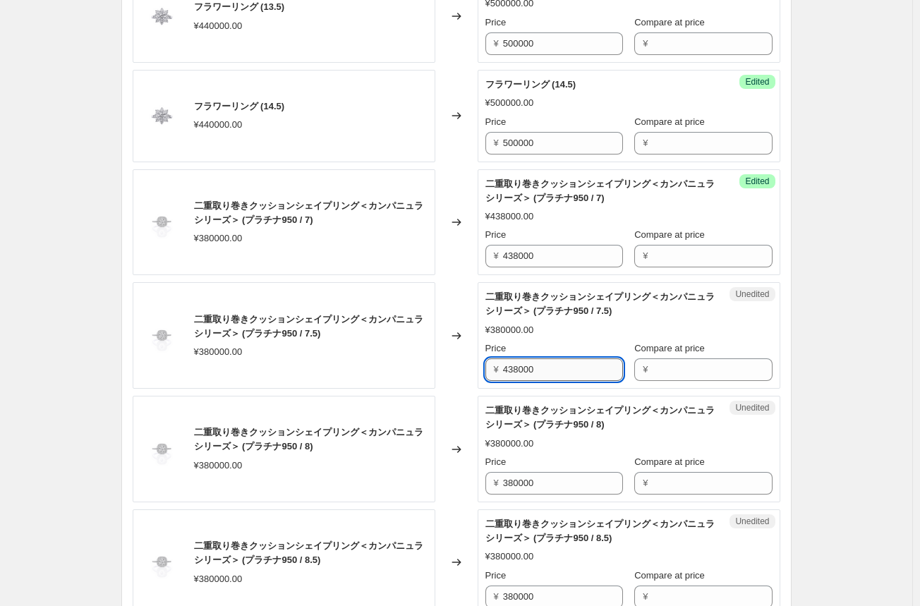
scroll to position [1199, 0]
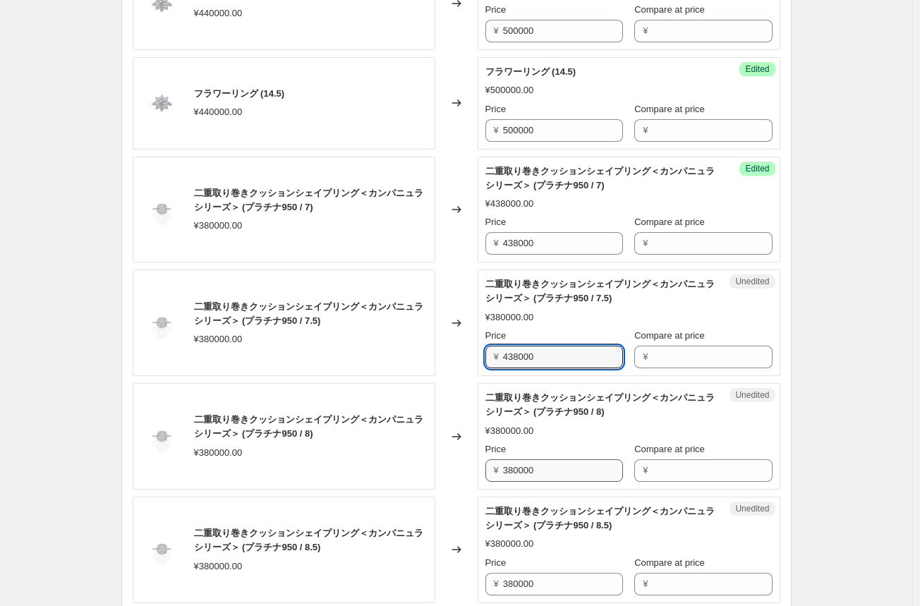
type input "438000"
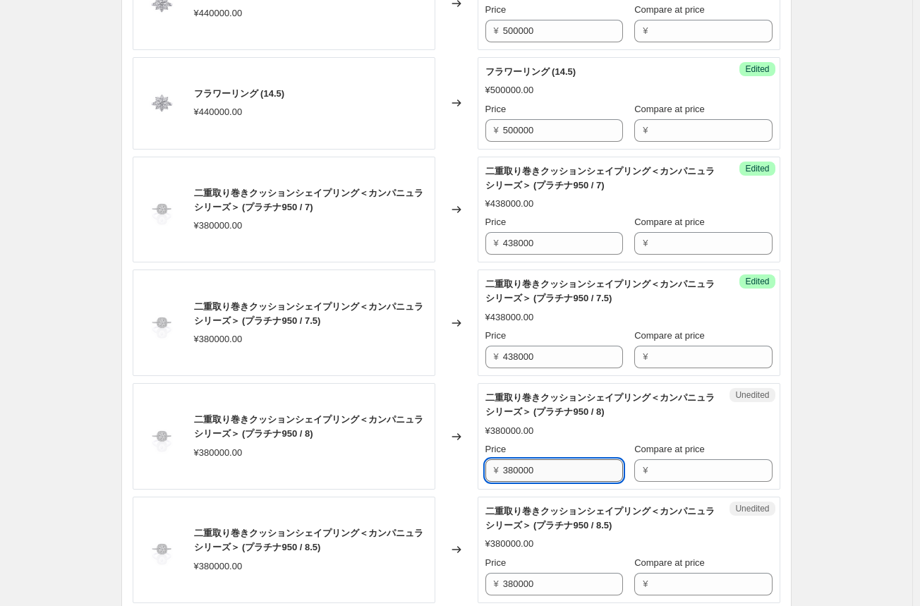
click at [521, 468] on input "380000" at bounding box center [563, 470] width 120 height 23
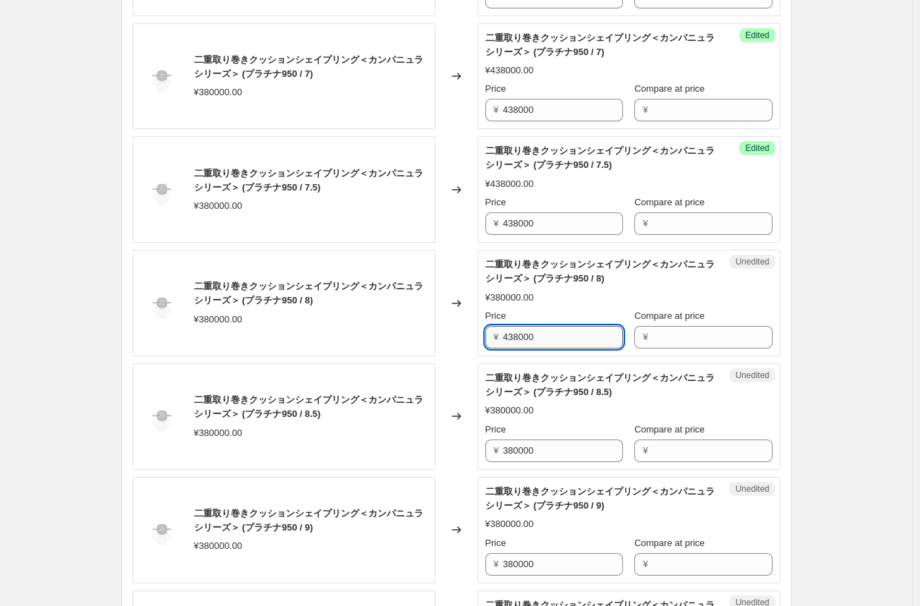
scroll to position [1340, 0]
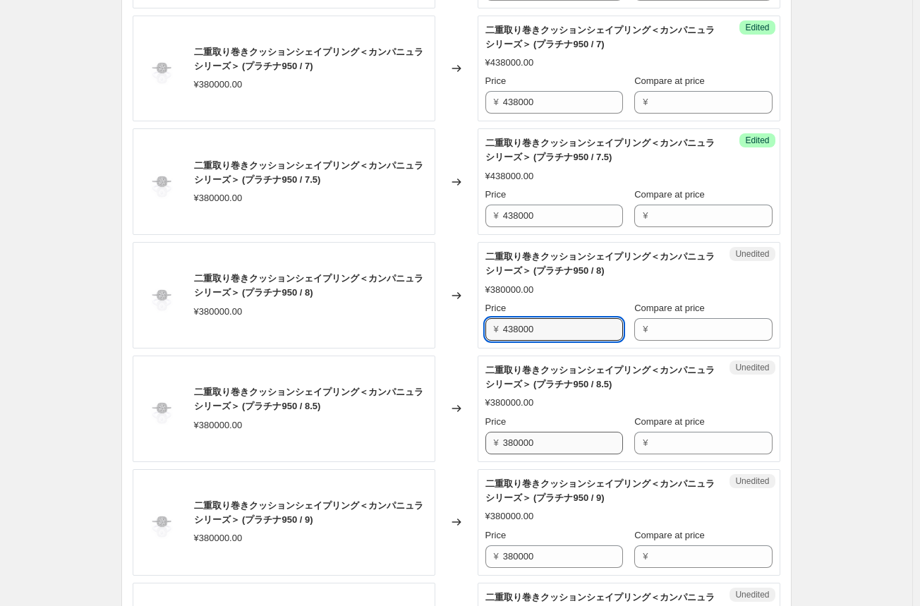
type input "438000"
click at [524, 444] on input "380000" at bounding box center [563, 443] width 120 height 23
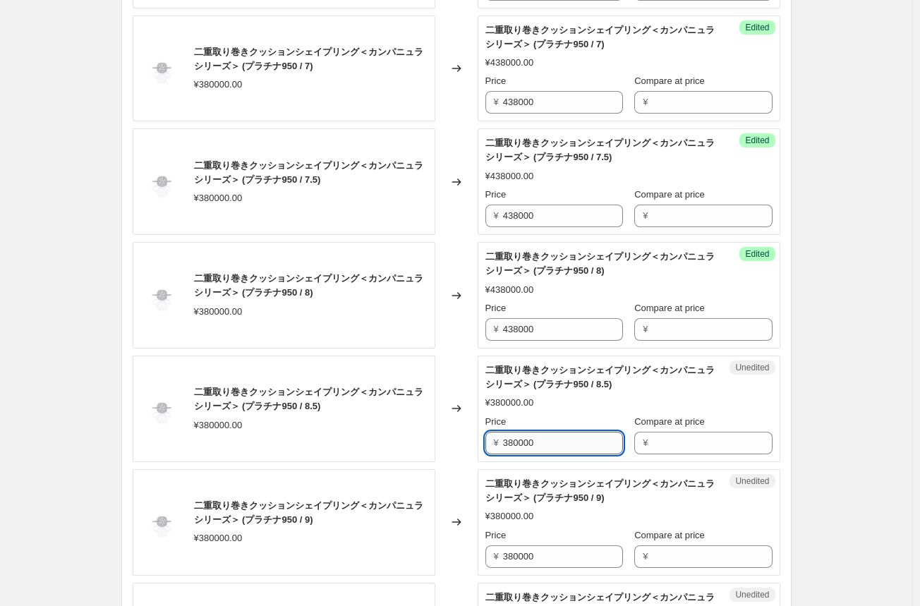
click at [524, 444] on input "380000" at bounding box center [563, 443] width 120 height 23
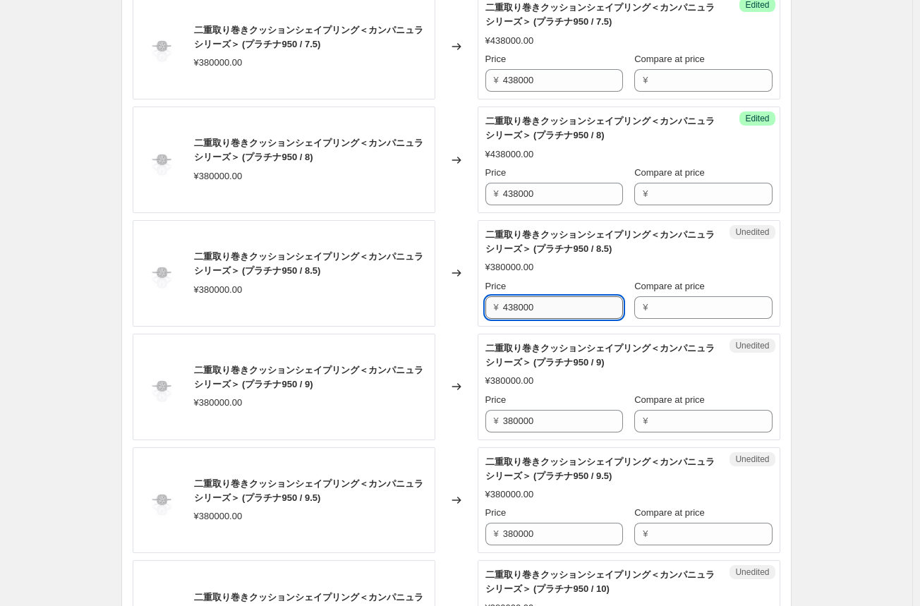
scroll to position [1481, 0]
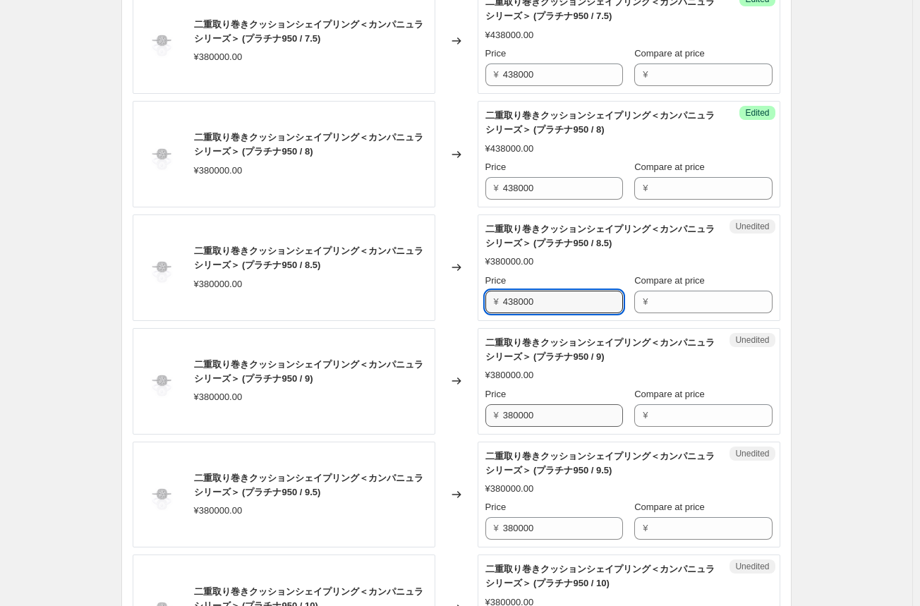
type input "438000"
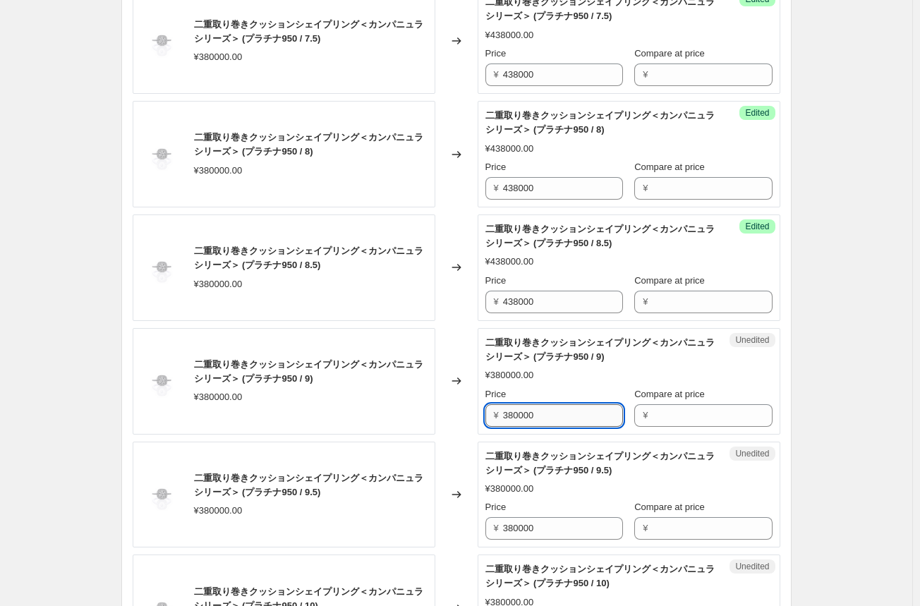
click at [523, 417] on input "380000" at bounding box center [563, 415] width 120 height 23
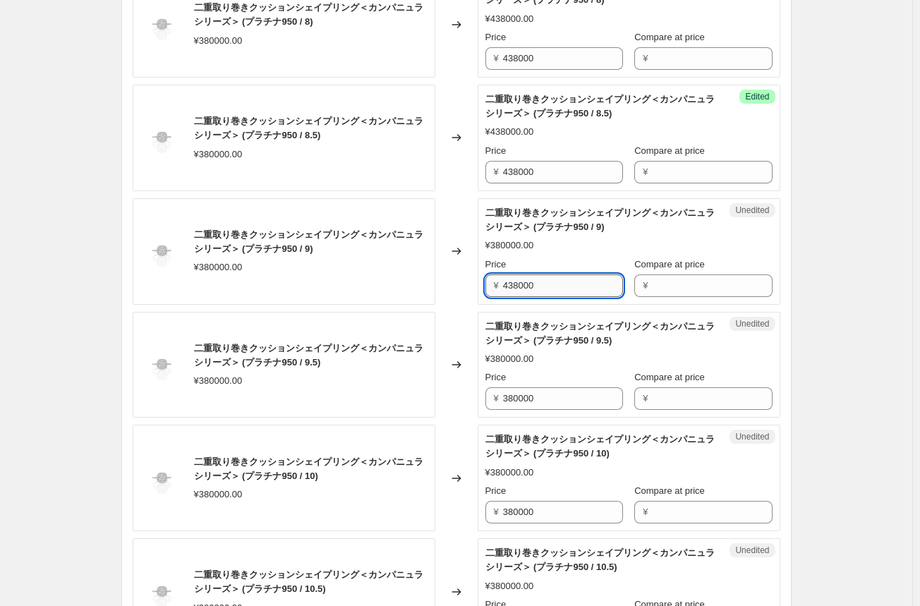
scroll to position [1622, 0]
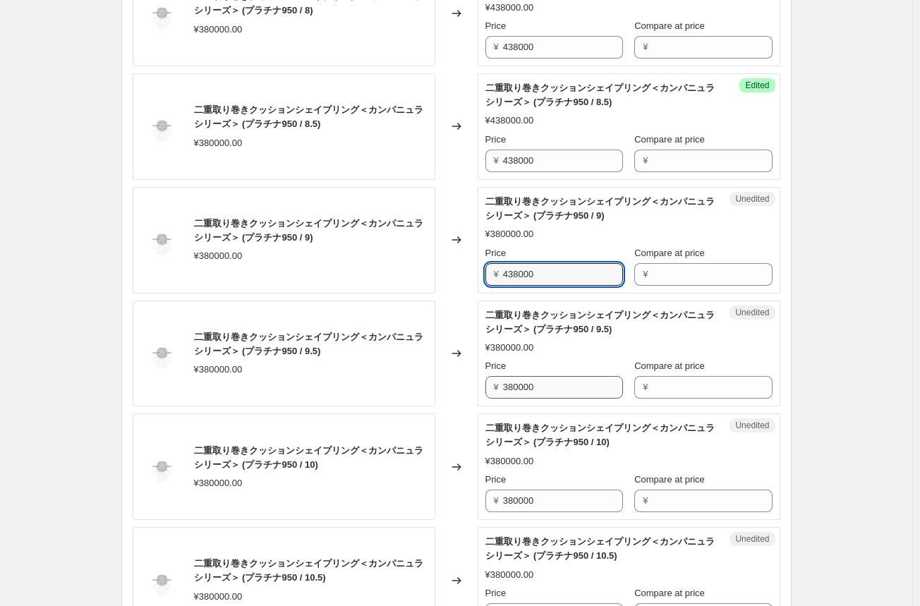
type input "438000"
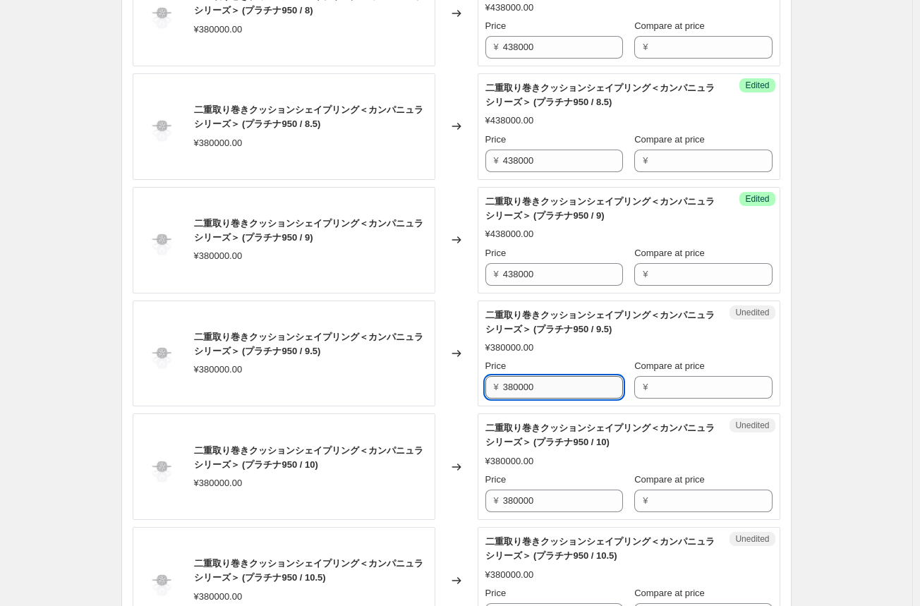
click at [524, 389] on input "380000" at bounding box center [563, 387] width 120 height 23
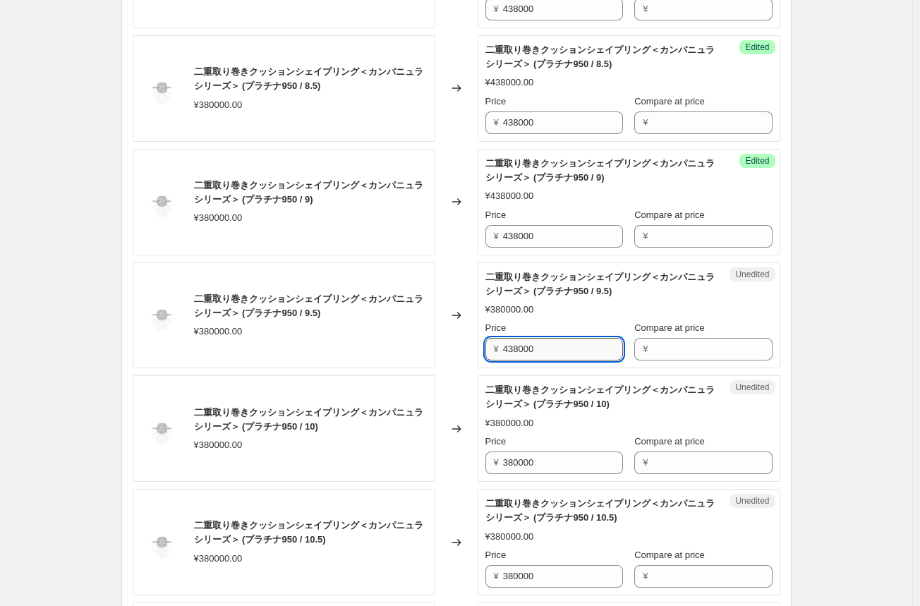
scroll to position [1692, 0]
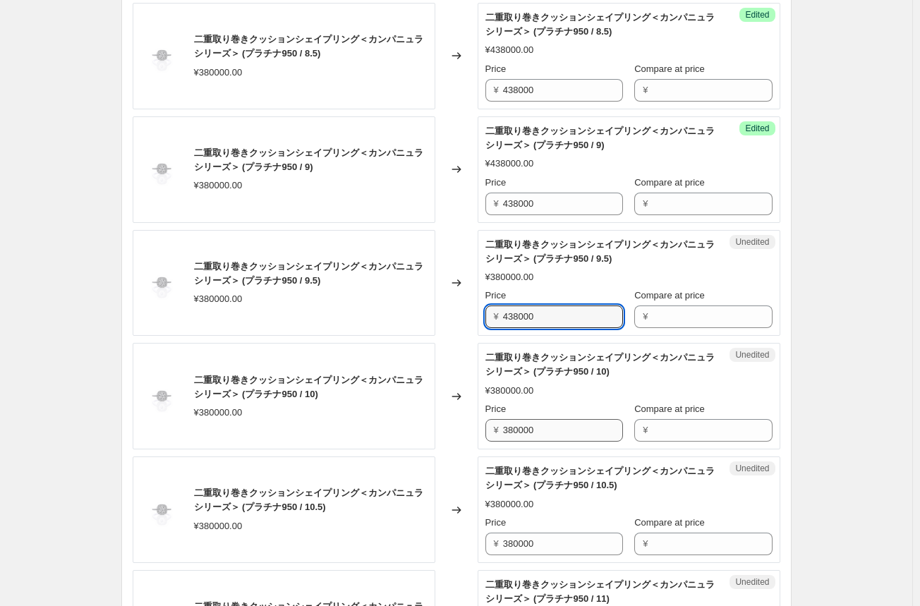
type input "438000"
click at [516, 430] on input "380000" at bounding box center [563, 430] width 120 height 23
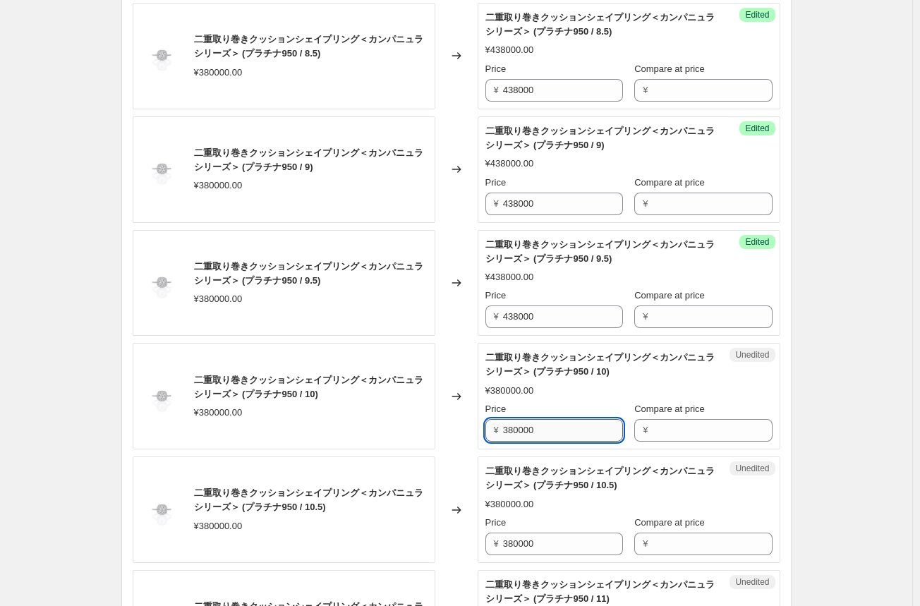
click at [516, 430] on input "380000" at bounding box center [563, 430] width 120 height 23
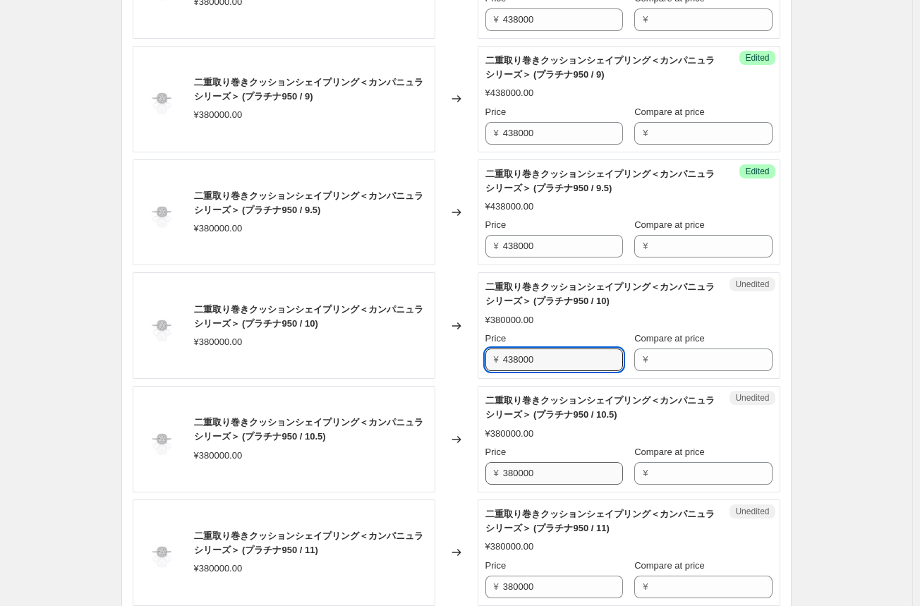
type input "438000"
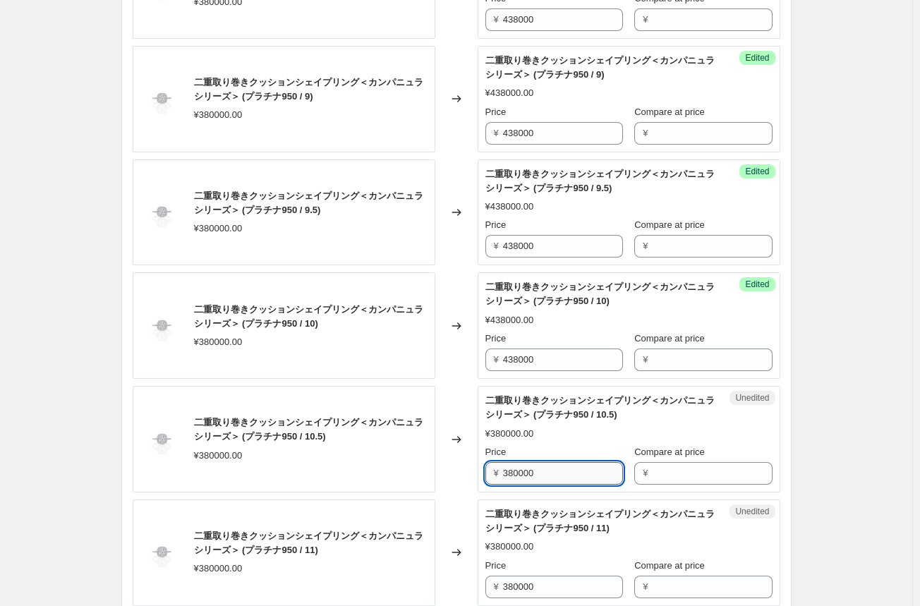
click at [516, 464] on input "380000" at bounding box center [563, 473] width 120 height 23
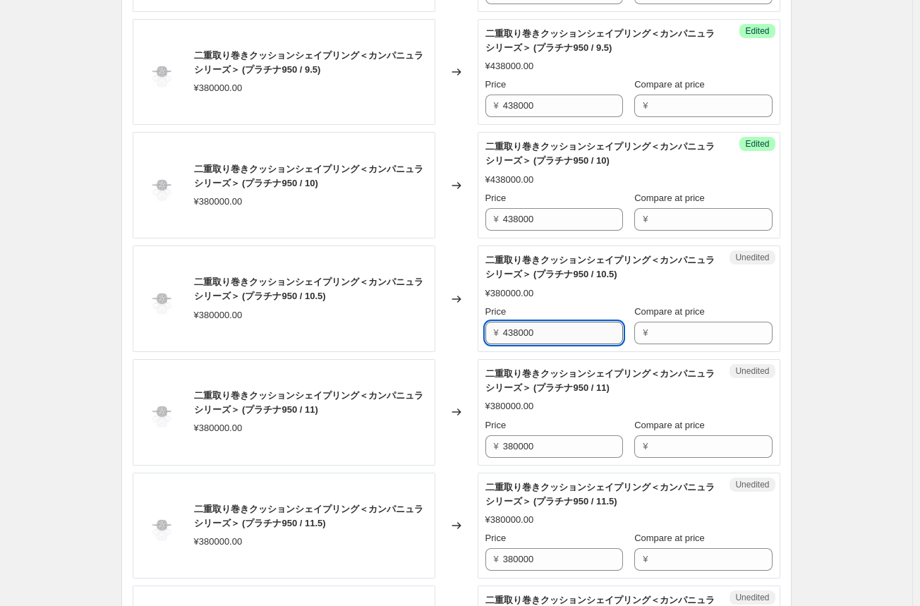
scroll to position [1904, 0]
type input "438000"
click at [521, 444] on input "380000" at bounding box center [563, 445] width 120 height 23
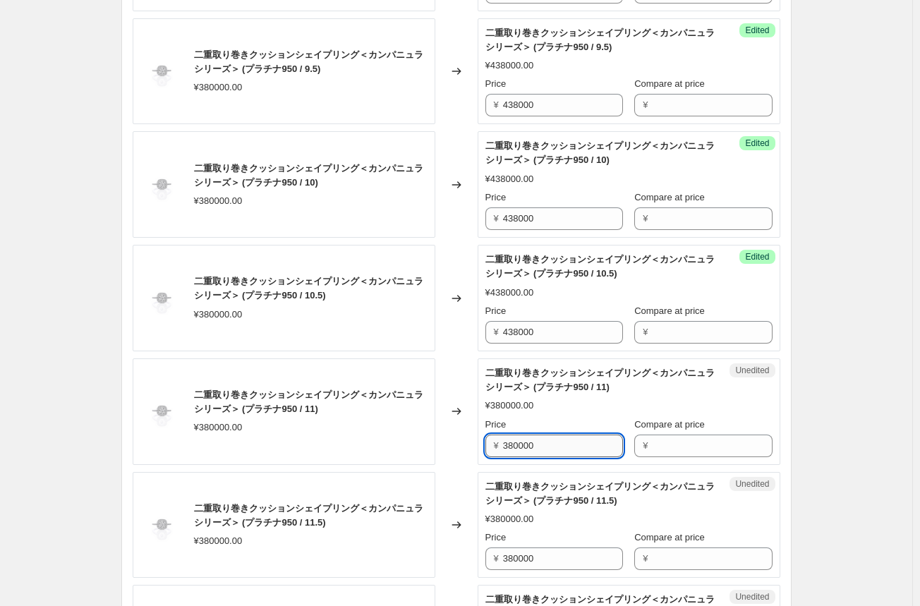
click at [521, 444] on input "380000" at bounding box center [563, 445] width 120 height 23
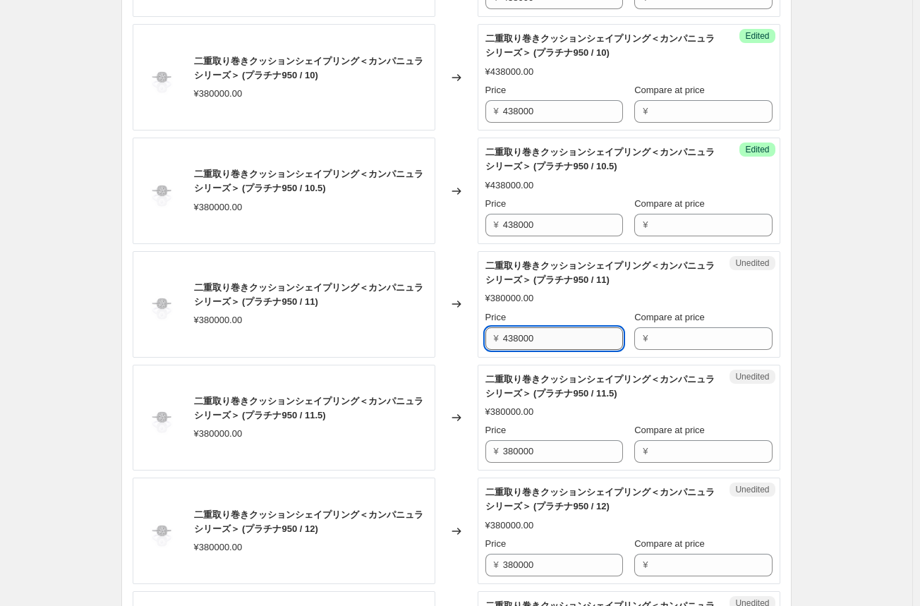
scroll to position [2045, 0]
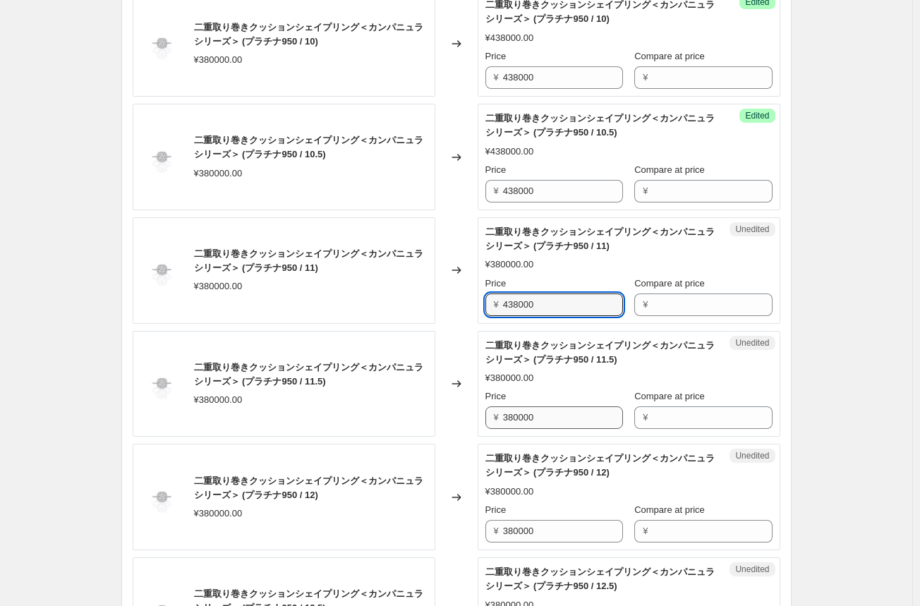
type input "438000"
click at [527, 410] on input "380000" at bounding box center [563, 417] width 120 height 23
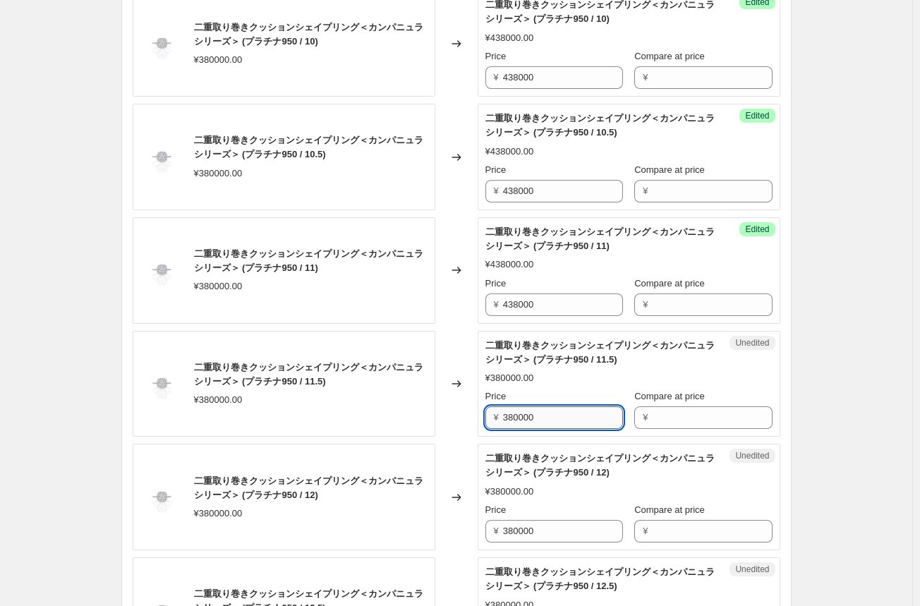
click at [527, 410] on input "380000" at bounding box center [563, 417] width 120 height 23
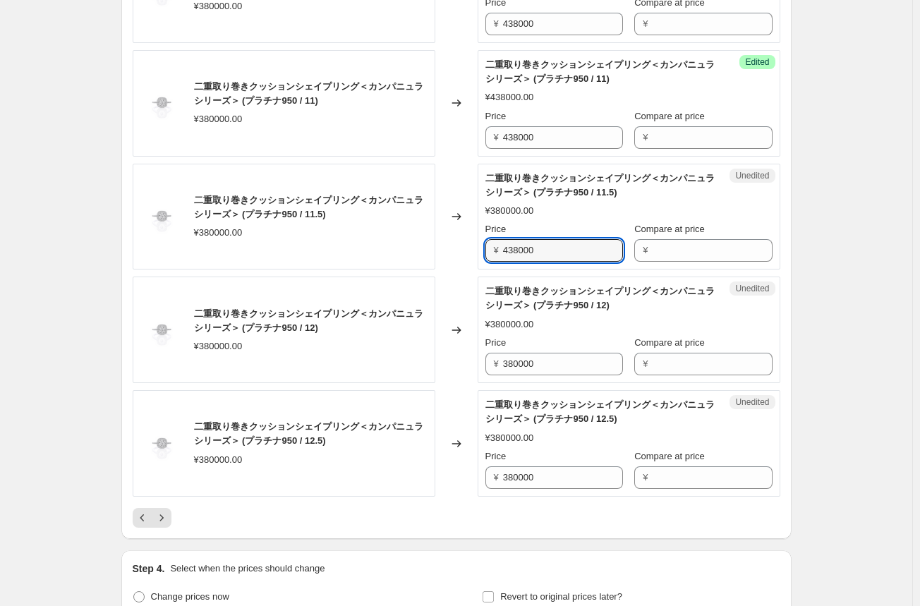
scroll to position [2256, 0]
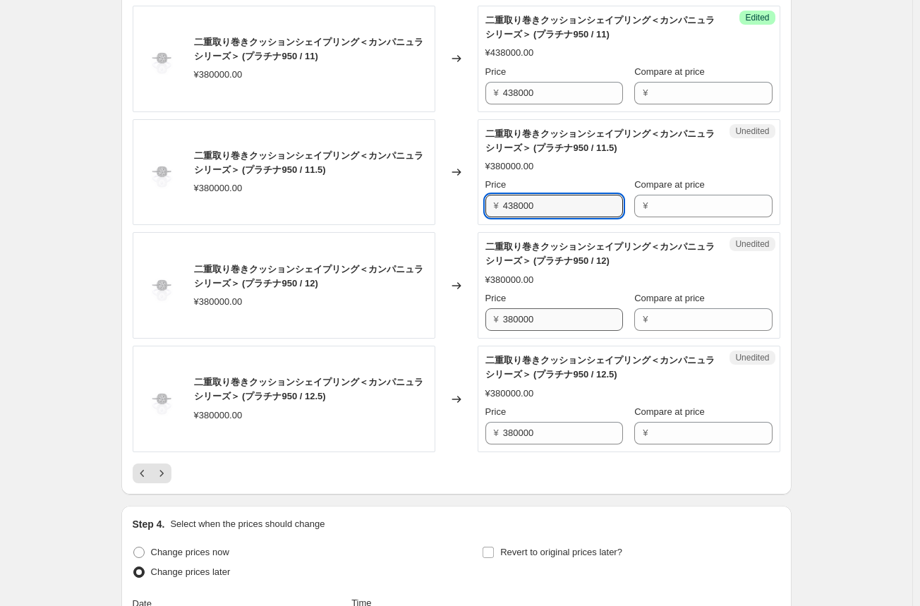
type input "438000"
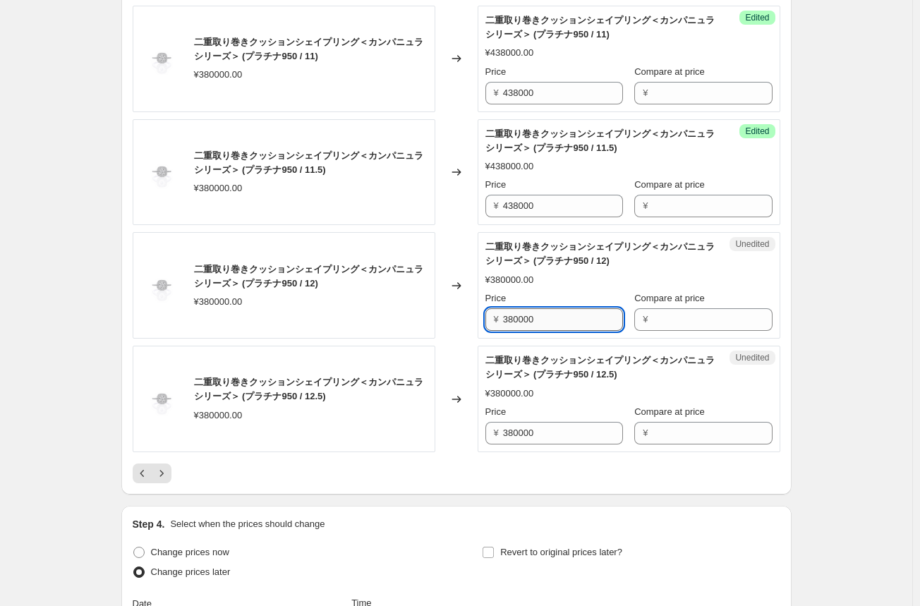
click at [530, 317] on input "380000" at bounding box center [563, 319] width 120 height 23
click at [530, 317] on input "438000" at bounding box center [563, 319] width 120 height 23
drag, startPoint x: 531, startPoint y: 317, endPoint x: 520, endPoint y: 396, distance: 79.8
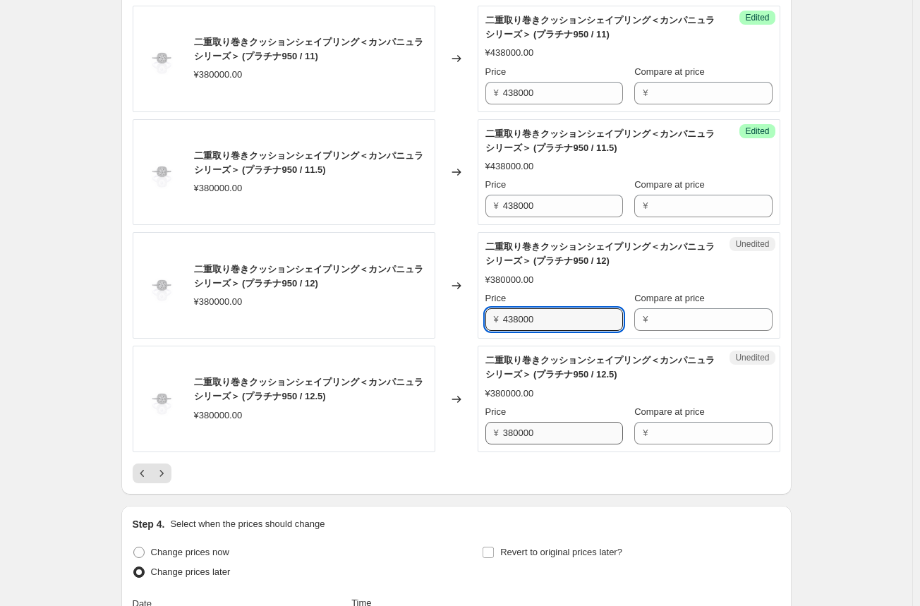
type input "438000"
click at [520, 427] on input "380000" at bounding box center [563, 433] width 120 height 23
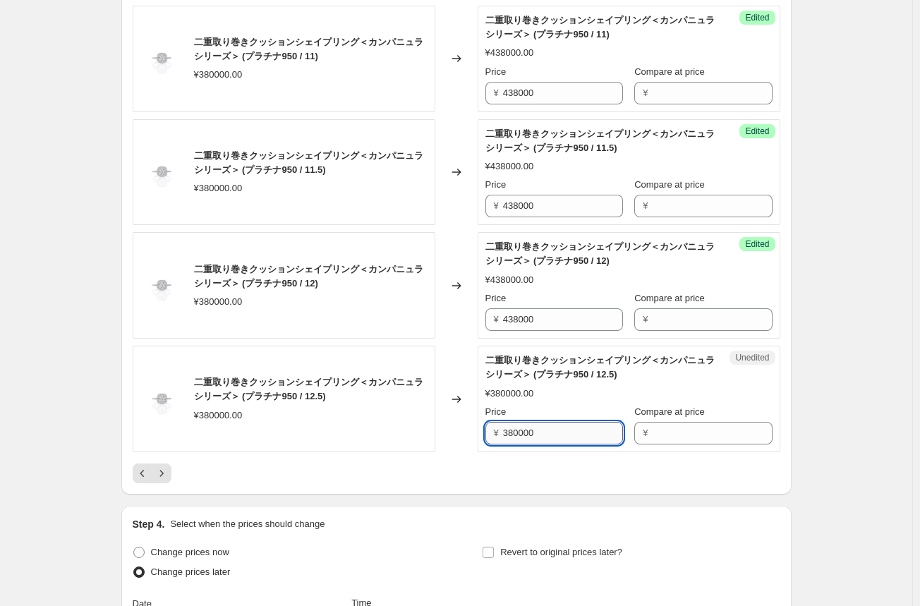
click at [520, 427] on input "380000" at bounding box center [563, 433] width 120 height 23
click at [517, 429] on input "438000" at bounding box center [563, 433] width 120 height 23
type input "438000"
click at [166, 466] on icon "Next" at bounding box center [161, 473] width 14 height 14
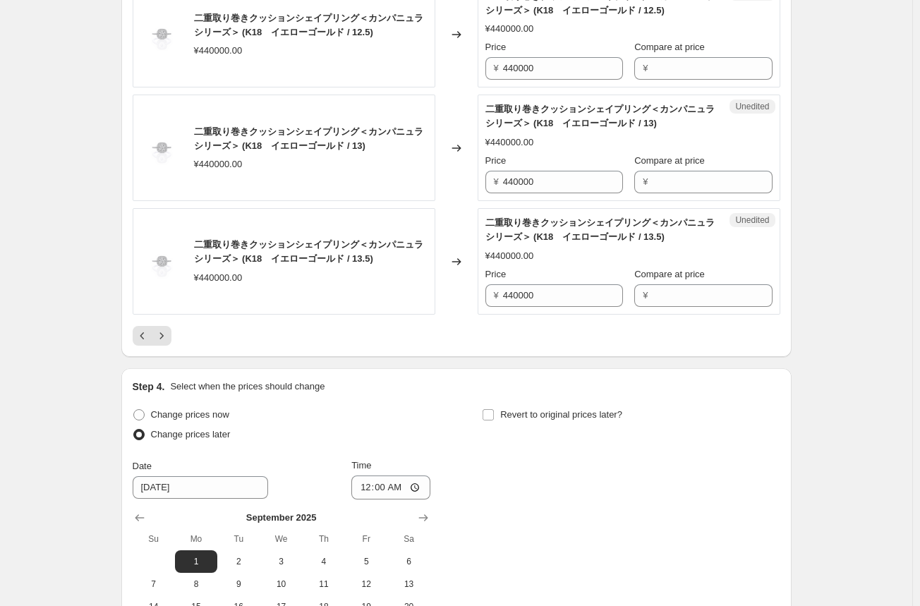
scroll to position [2539, 0]
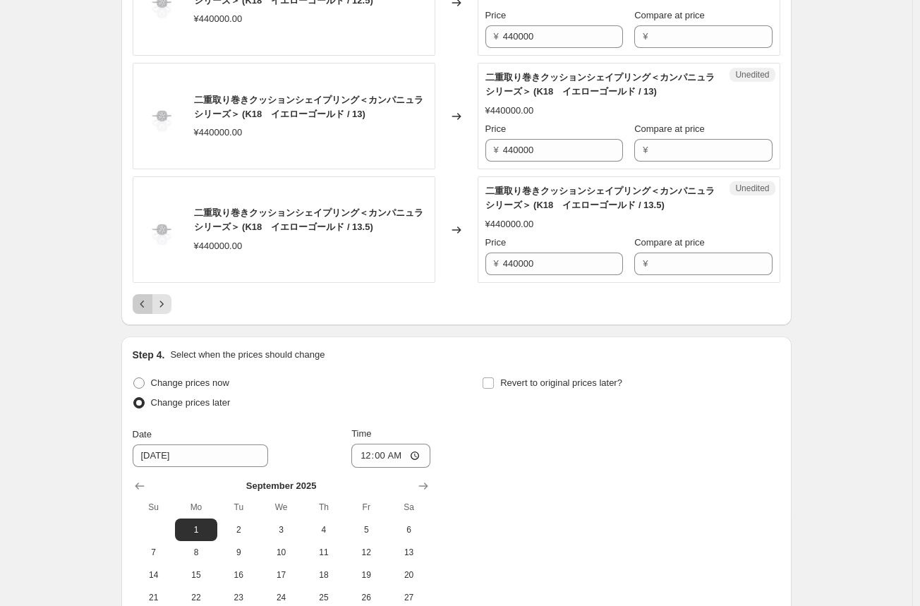
click at [149, 300] on icon "Previous" at bounding box center [142, 304] width 14 height 14
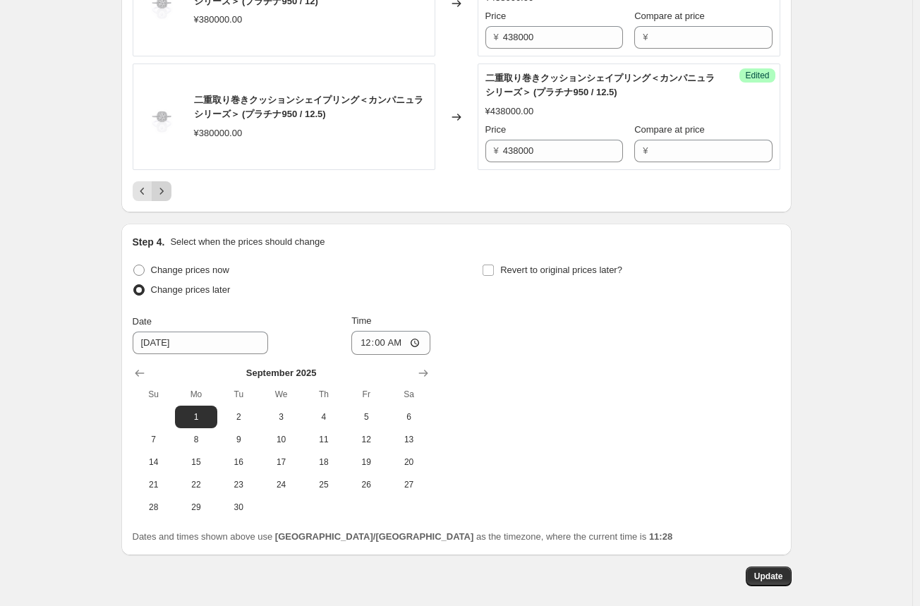
click at [166, 187] on icon "Next" at bounding box center [161, 191] width 14 height 14
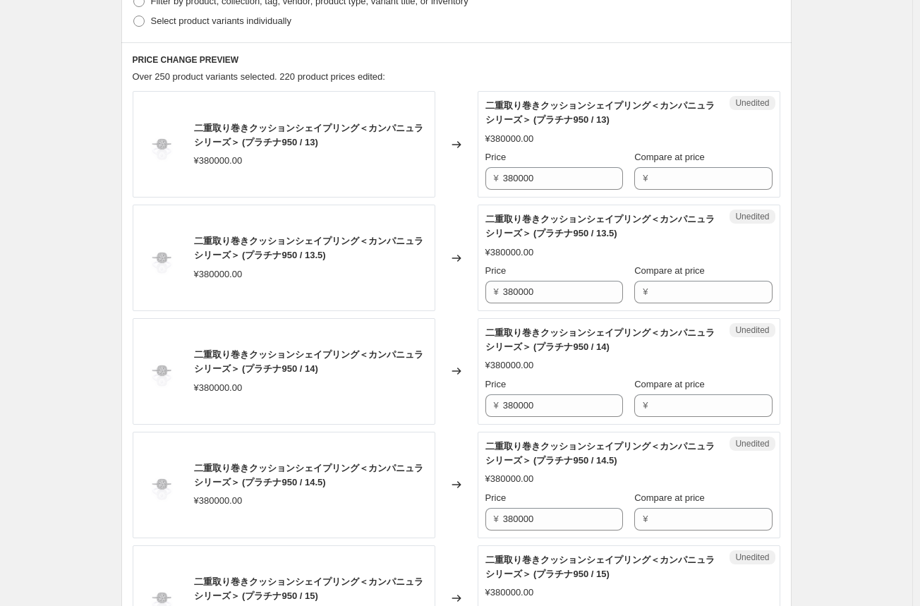
scroll to position [494, 0]
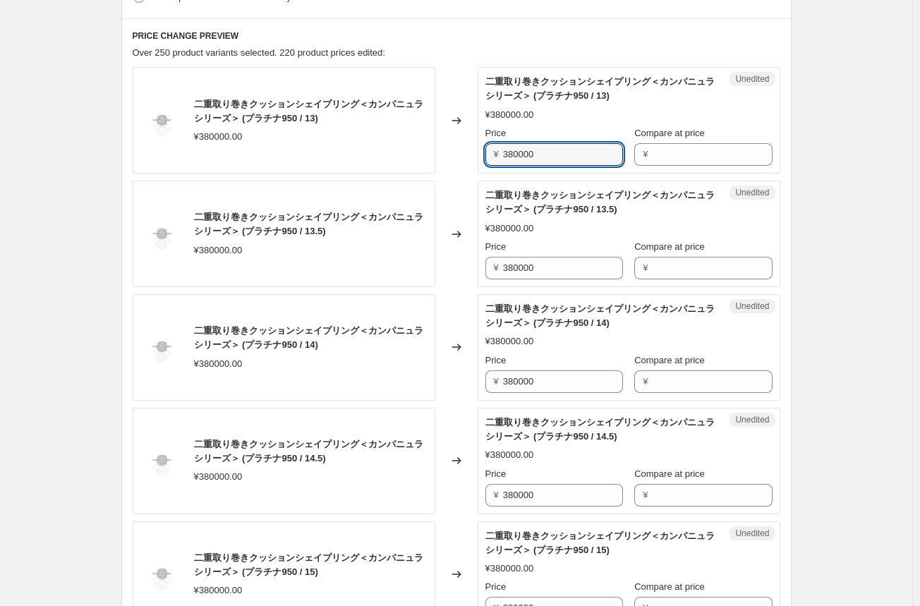
drag, startPoint x: 552, startPoint y: 153, endPoint x: 468, endPoint y: 159, distance: 84.1
click at [468, 159] on div "二重取り巻きクッションシェイプリング＜カンパニュラシリーズ＞ (プラチナ950 / 13) ¥380000.00 Changed to Unedited 二重…" at bounding box center [456, 120] width 647 height 106
type input "438000"
click at [451, 156] on div "Changed to" at bounding box center [456, 120] width 42 height 106
click at [513, 156] on input "438000" at bounding box center [563, 154] width 120 height 23
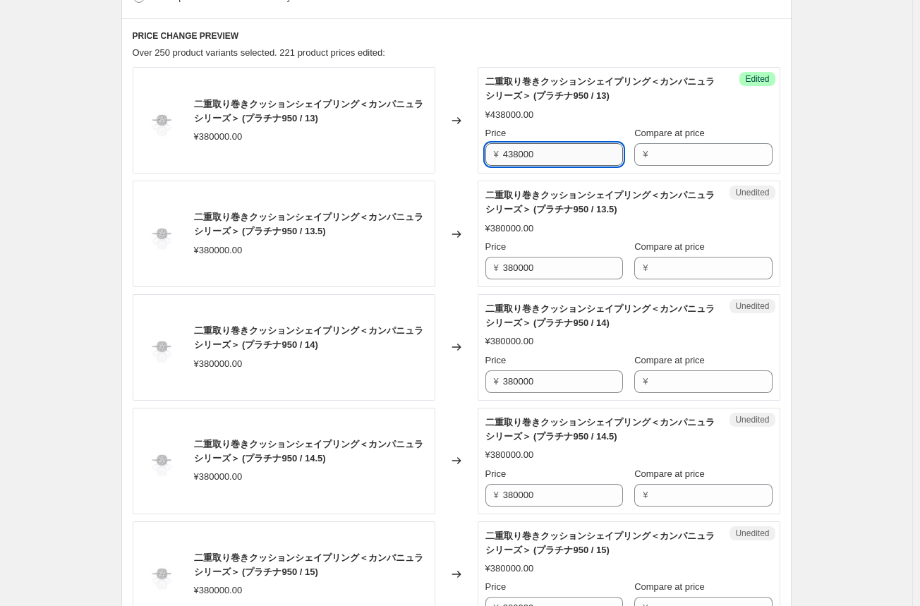
click at [513, 156] on input "438000" at bounding box center [563, 154] width 120 height 23
click at [527, 271] on input "380000" at bounding box center [563, 268] width 120 height 23
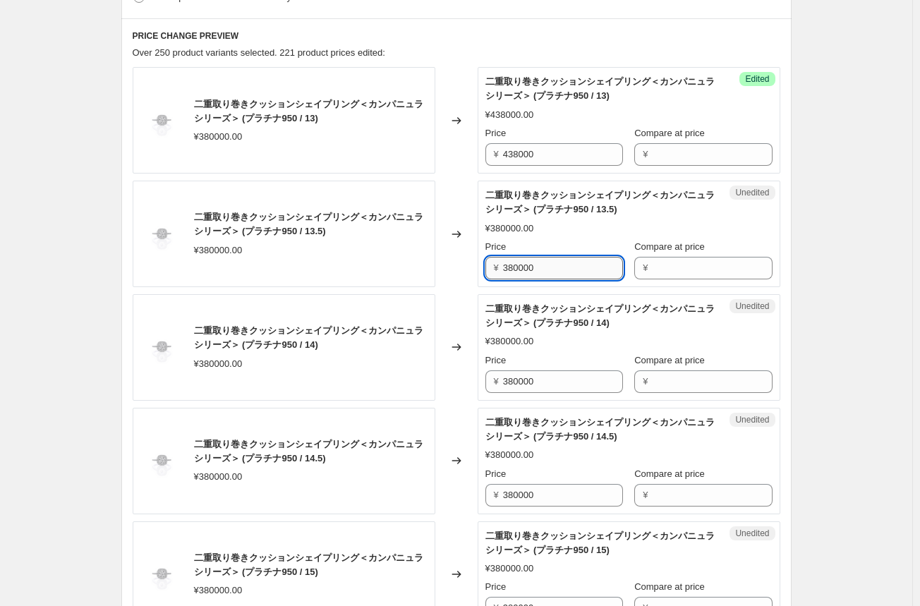
click at [528, 271] on input "380000" at bounding box center [563, 268] width 120 height 23
type input "438000"
drag, startPoint x: 524, startPoint y: 360, endPoint x: 512, endPoint y: 387, distance: 30.0
click at [511, 388] on div "Price ¥ 380000" at bounding box center [554, 372] width 138 height 39
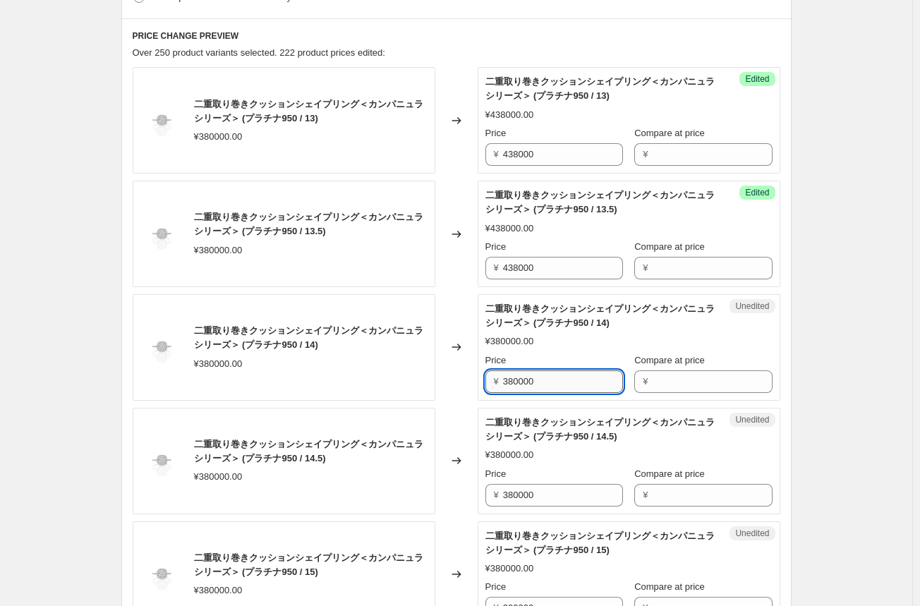
click at [517, 384] on input "380000" at bounding box center [563, 381] width 120 height 23
click at [517, 383] on input "380000" at bounding box center [563, 381] width 120 height 23
type input "438000"
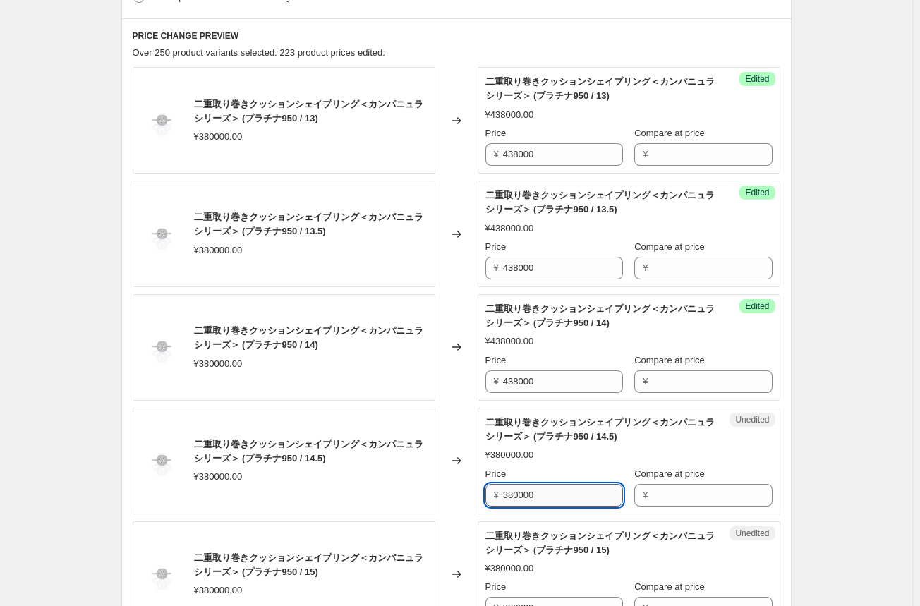
click at [517, 491] on input "380000" at bounding box center [563, 495] width 120 height 23
click at [517, 491] on input "438000" at bounding box center [563, 495] width 120 height 23
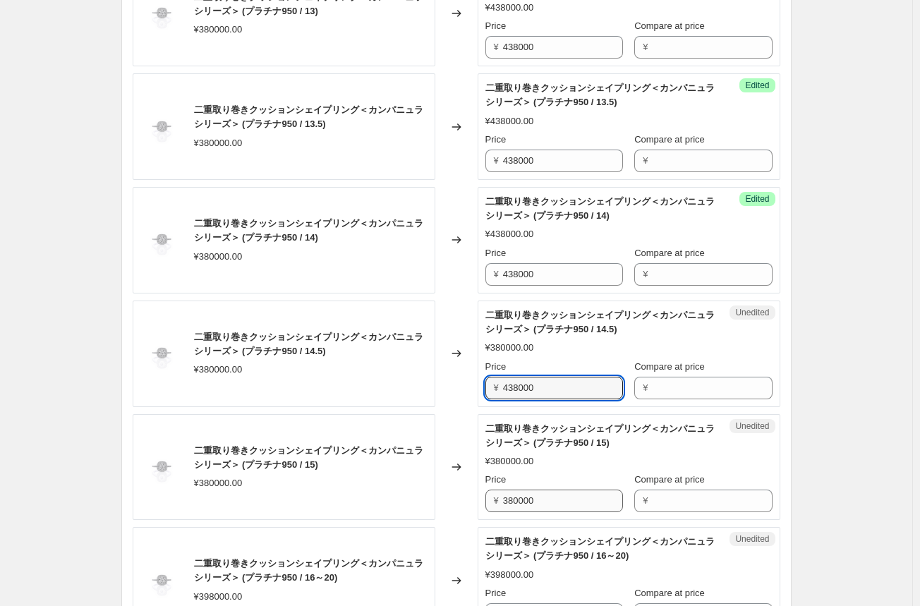
scroll to position [635, 0]
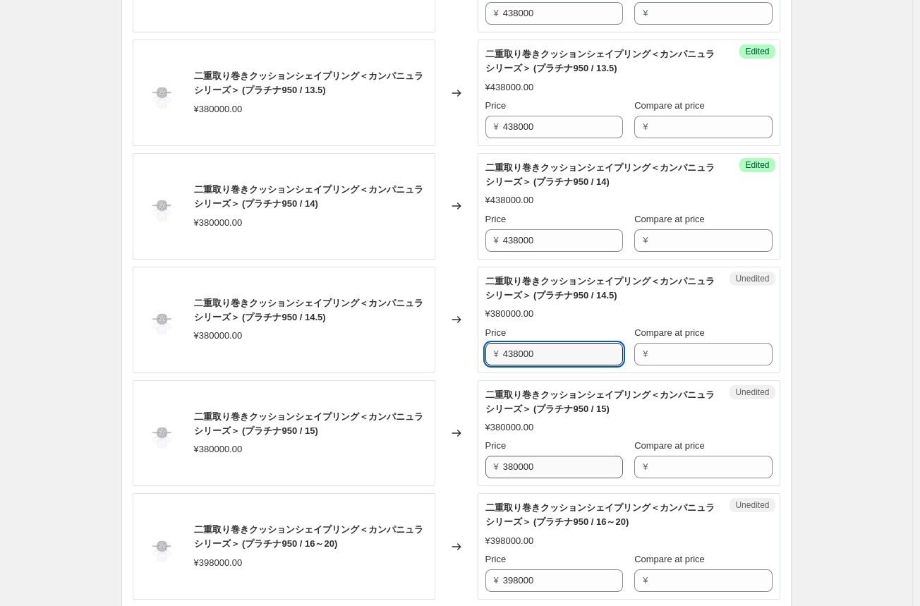
type input "438000"
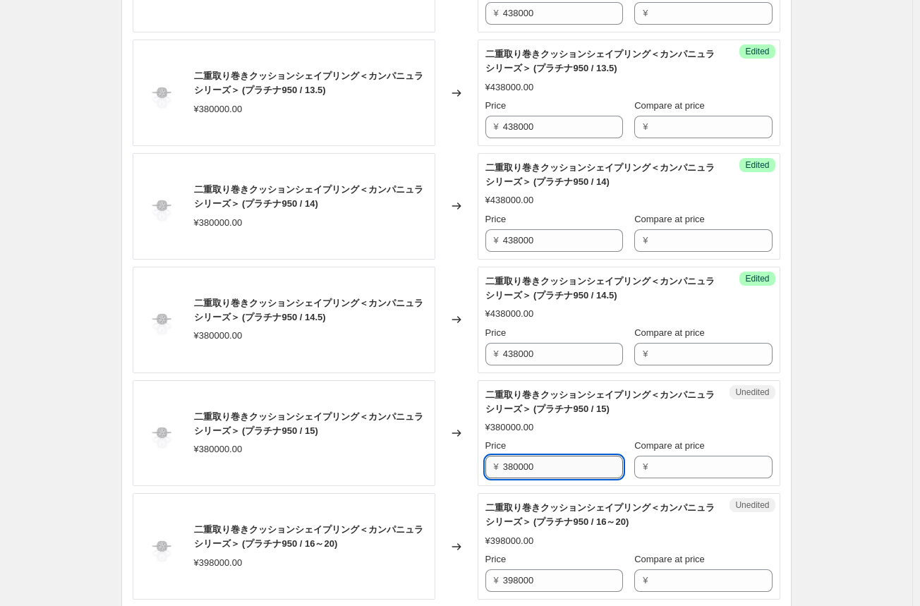
click at [519, 466] on input "380000" at bounding box center [563, 467] width 120 height 23
click at [518, 467] on input "380000" at bounding box center [563, 467] width 120 height 23
click at [518, 467] on input "438000" at bounding box center [563, 467] width 120 height 23
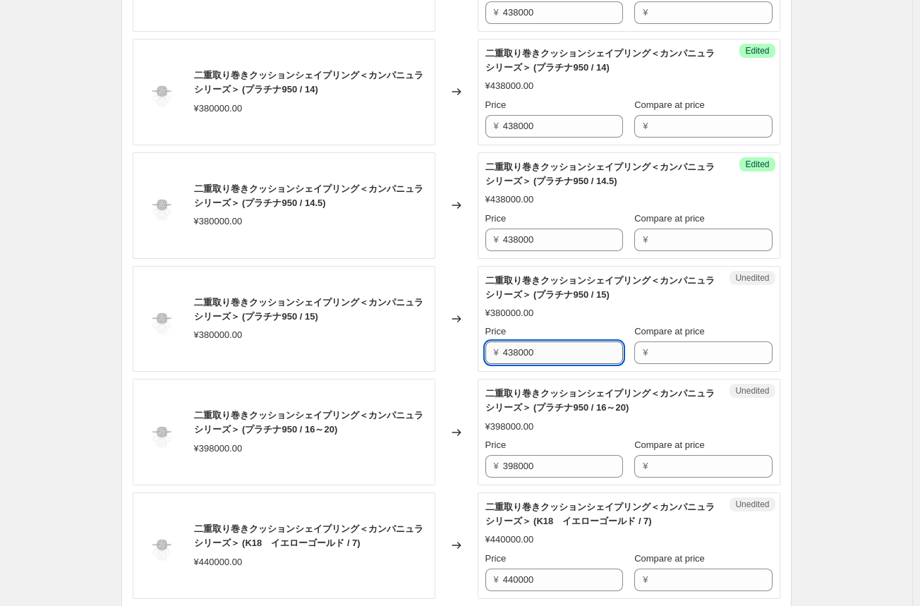
scroll to position [776, 0]
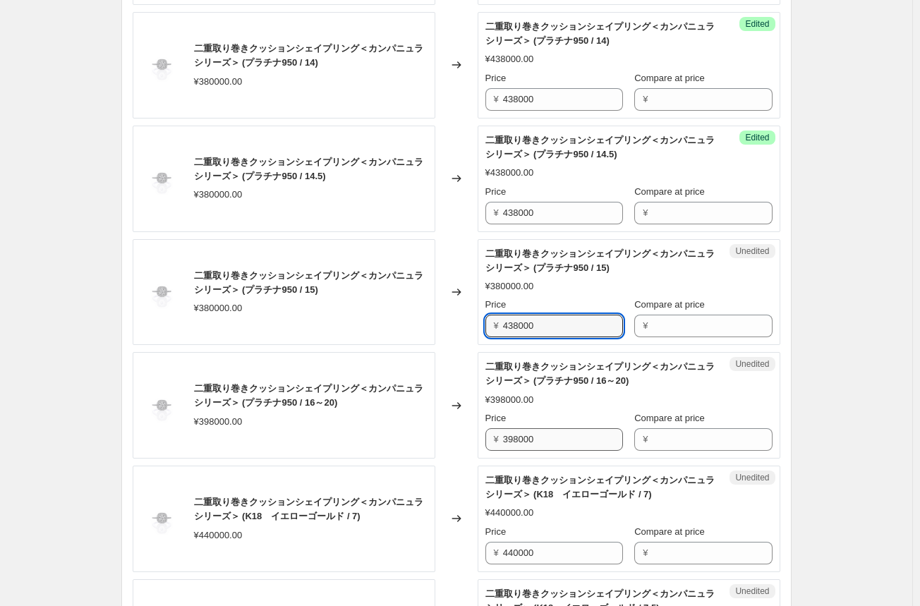
type input "438000"
click at [525, 441] on input "398000" at bounding box center [563, 439] width 120 height 23
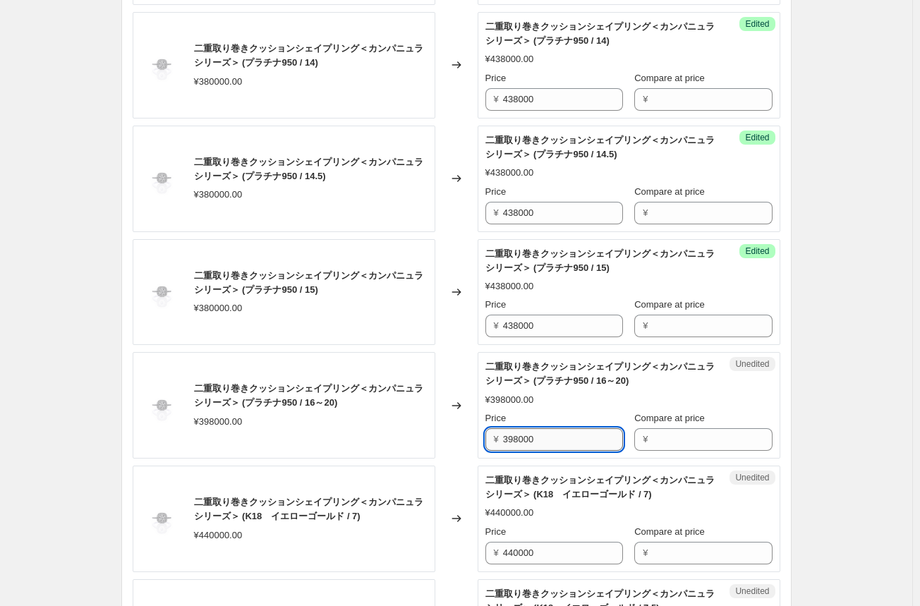
click at [524, 441] on input "398000" at bounding box center [563, 439] width 120 height 23
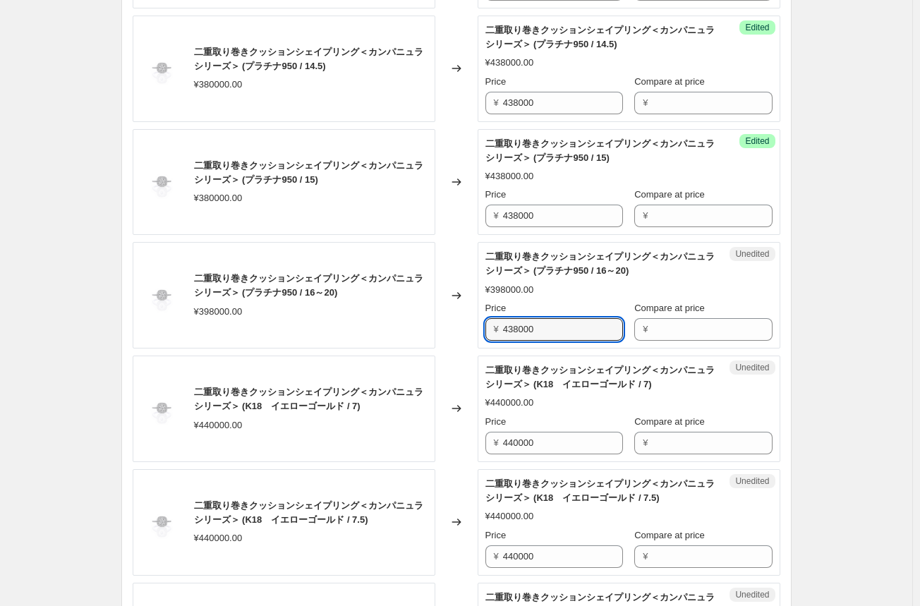
scroll to position [917, 0]
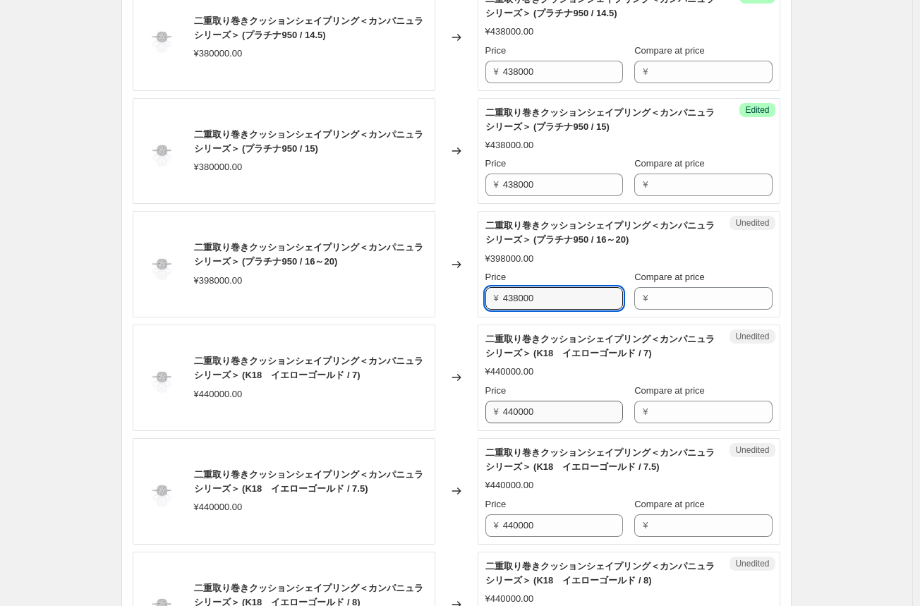
type input "438000"
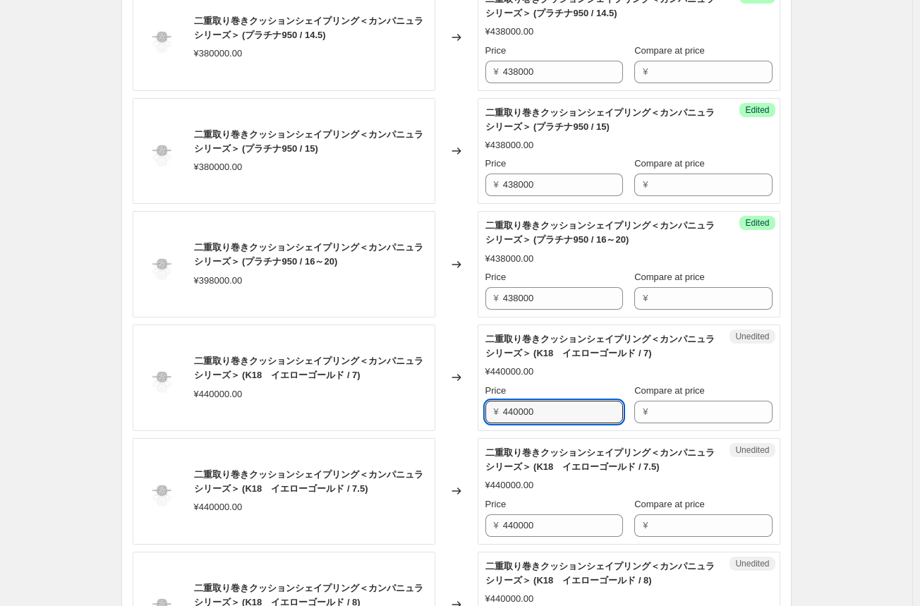
drag, startPoint x: 561, startPoint y: 408, endPoint x: 446, endPoint y: 399, distance: 116.0
click at [446, 399] on div "二重取り巻きクッションシェイプリング＜カンパニュラシリーズ＞ (K18　イエローゴールド / 7) ¥440000.00 Changed to Unedite…" at bounding box center [456, 377] width 647 height 106
type input "528000"
click at [458, 409] on div "Changed to" at bounding box center [456, 377] width 42 height 106
click at [518, 408] on input "528000" at bounding box center [563, 412] width 120 height 23
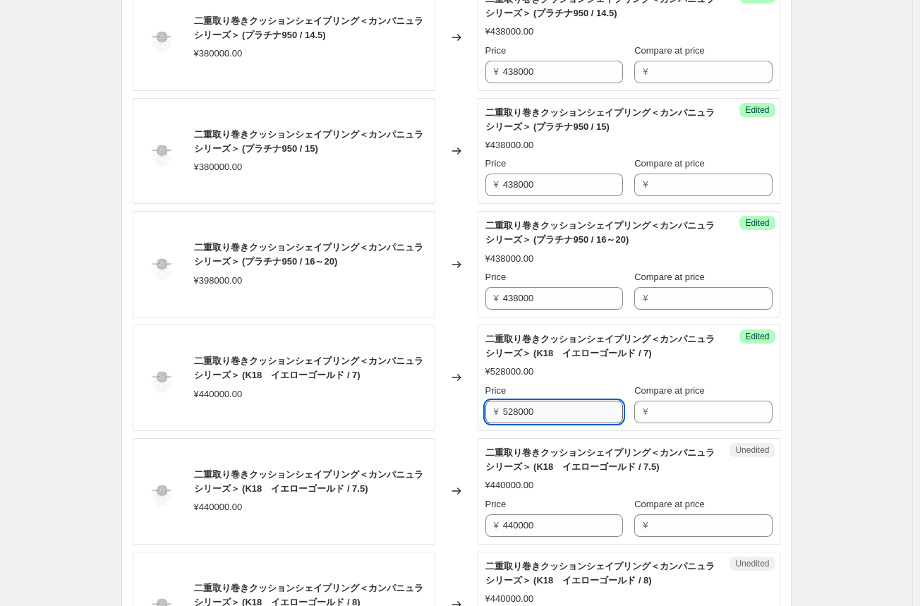
click at [518, 408] on input "528000" at bounding box center [563, 412] width 120 height 23
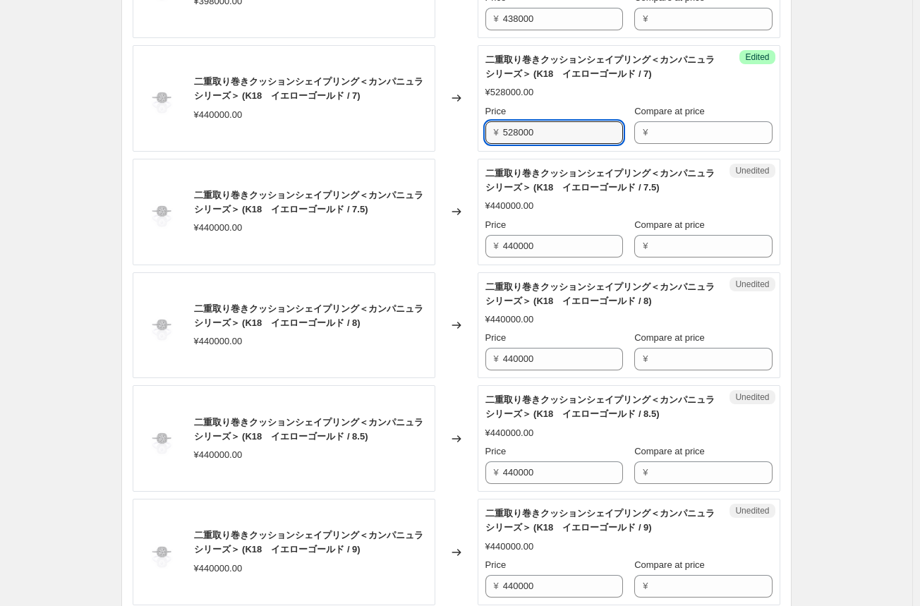
scroll to position [1199, 0]
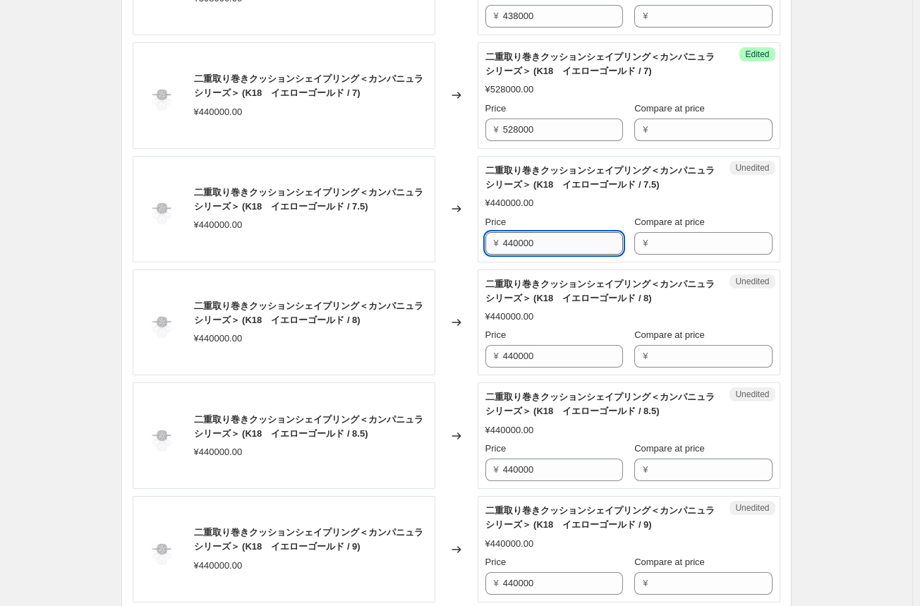
click at [525, 246] on input "440000" at bounding box center [563, 243] width 120 height 23
type input "528000"
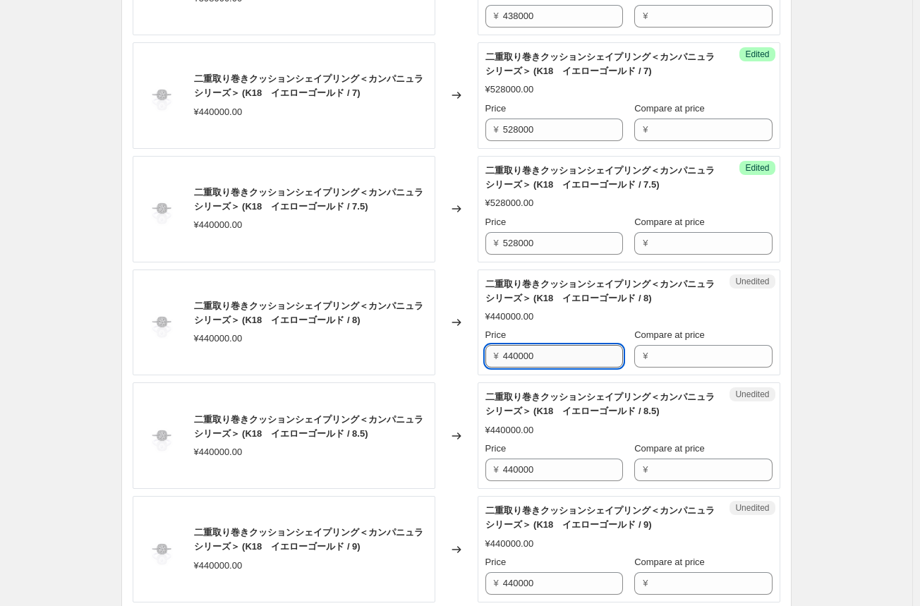
click at [520, 350] on input "440000" at bounding box center [563, 356] width 120 height 23
type input "528000"
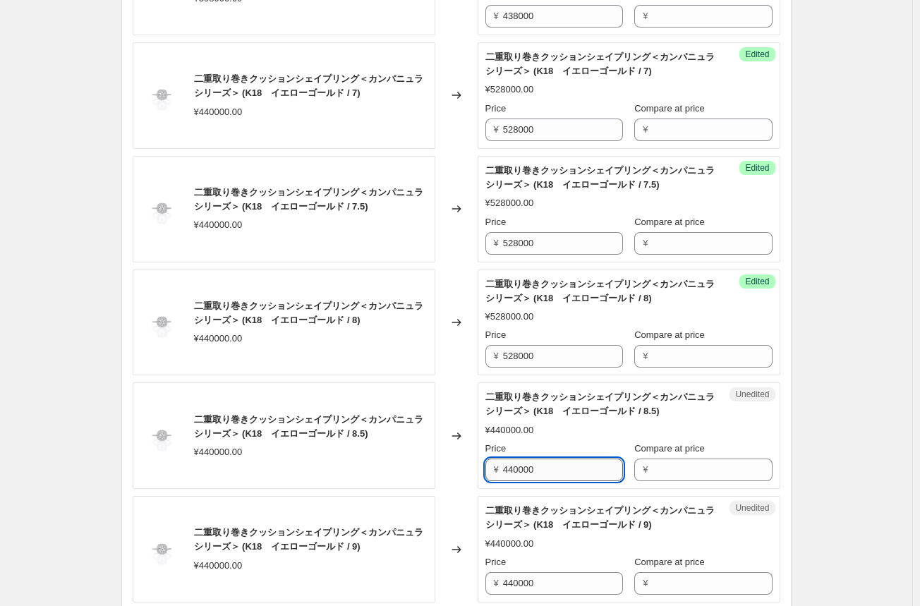
drag, startPoint x: 522, startPoint y: 463, endPoint x: 511, endPoint y: 462, distance: 11.4
click at [520, 463] on input "440000" at bounding box center [563, 469] width 120 height 23
click at [511, 462] on input "440000" at bounding box center [563, 469] width 120 height 23
click at [517, 466] on input "440000" at bounding box center [563, 469] width 120 height 23
click at [516, 466] on input "440000" at bounding box center [563, 469] width 120 height 23
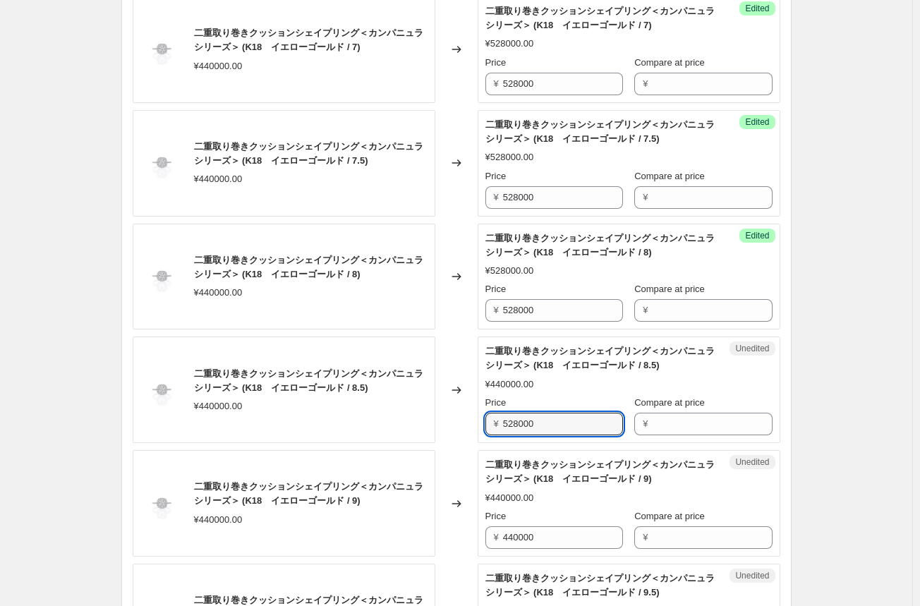
scroll to position [1269, 0]
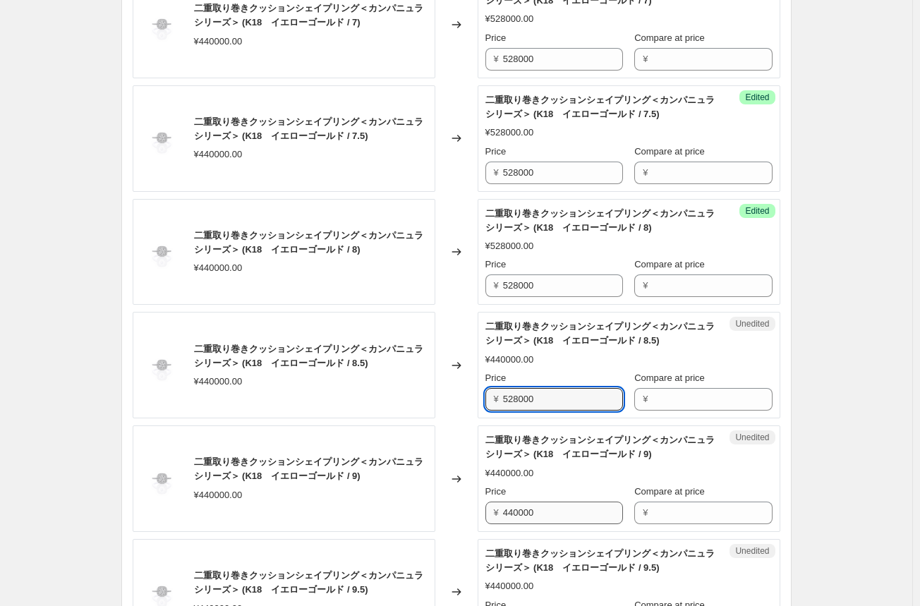
type input "528000"
click at [530, 514] on input "440000" at bounding box center [563, 512] width 120 height 23
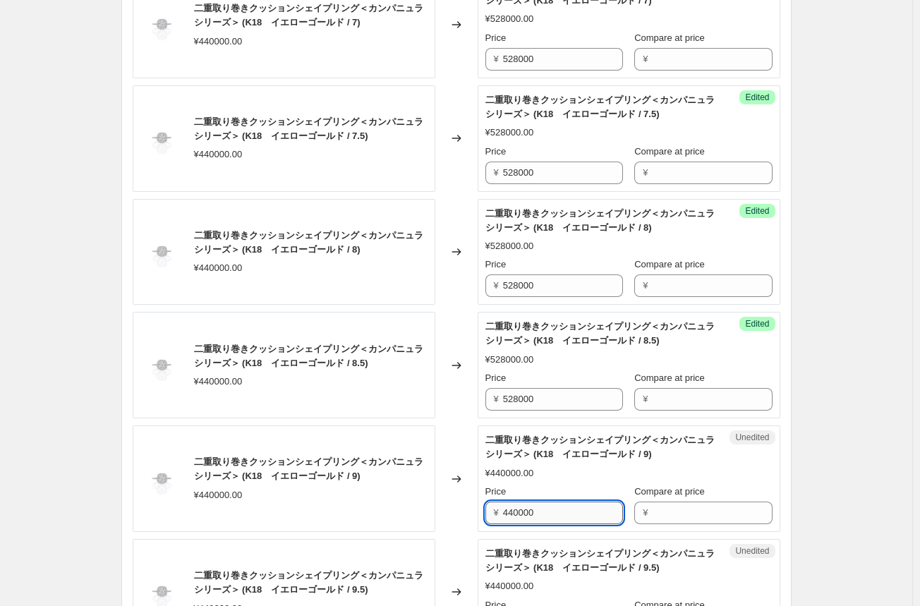
click at [530, 514] on input "440000" at bounding box center [563, 512] width 120 height 23
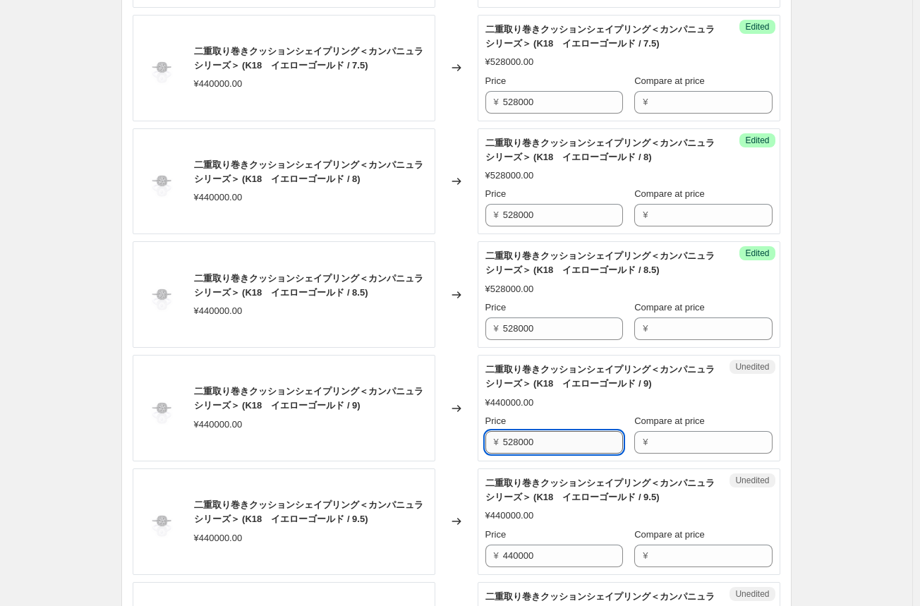
scroll to position [1410, 0]
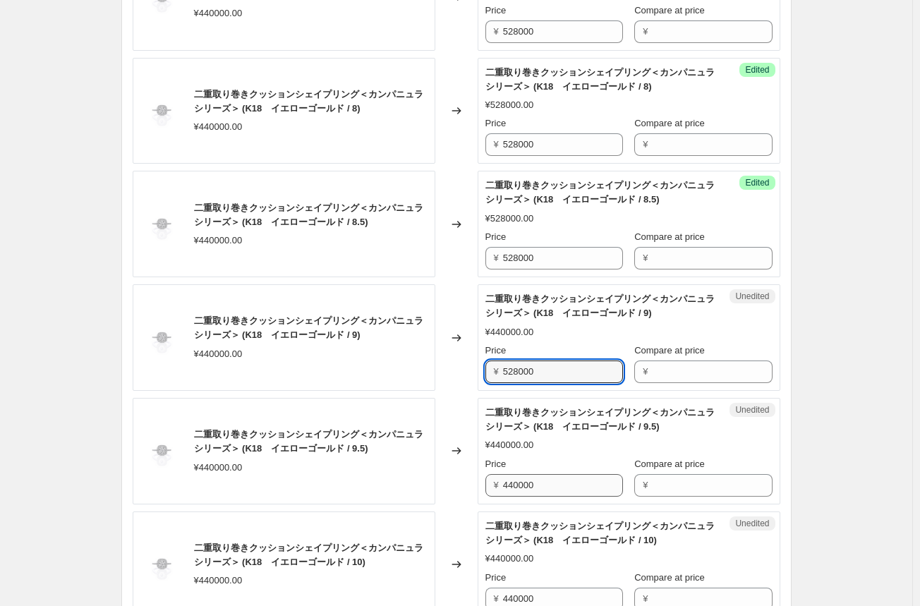
type input "528000"
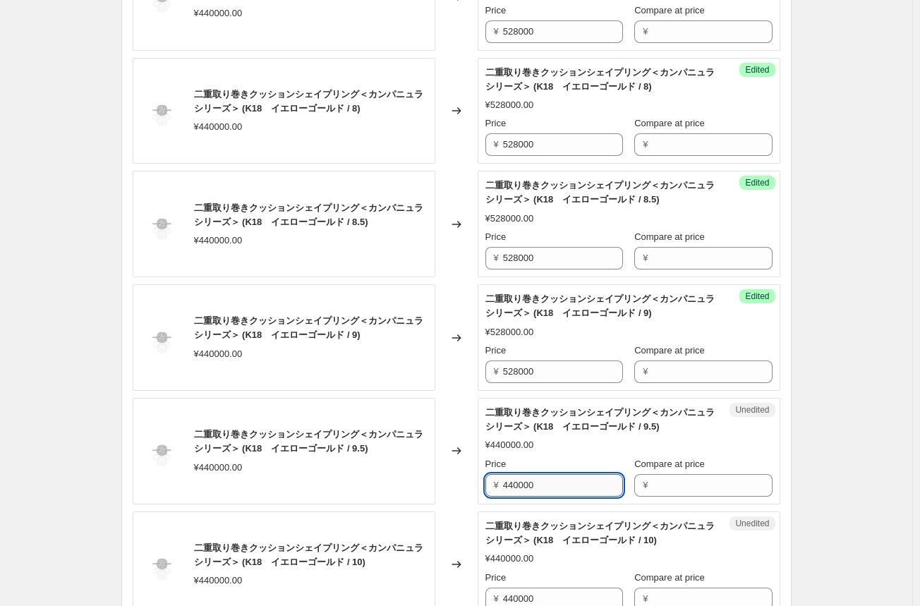
click at [527, 484] on input "440000" at bounding box center [563, 485] width 120 height 23
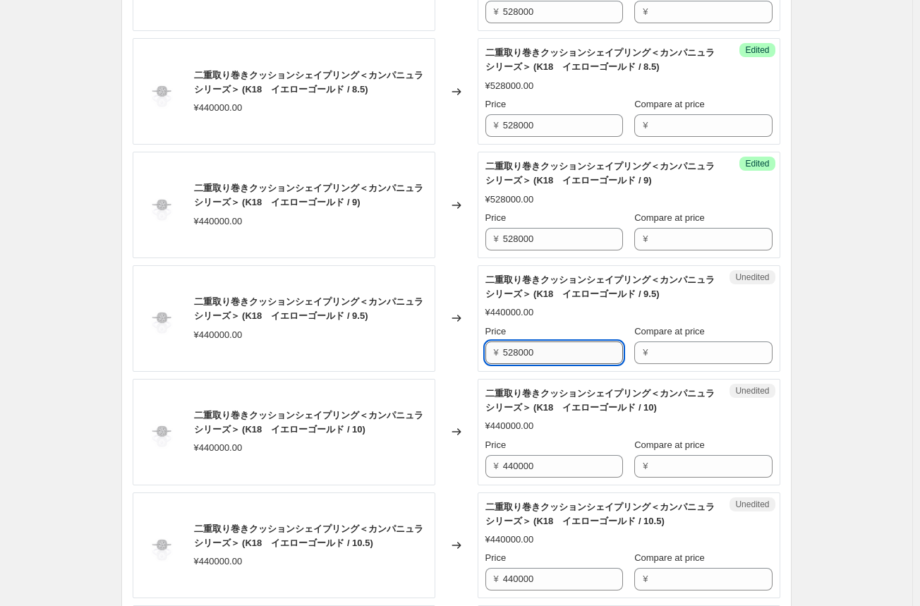
scroll to position [1551, 0]
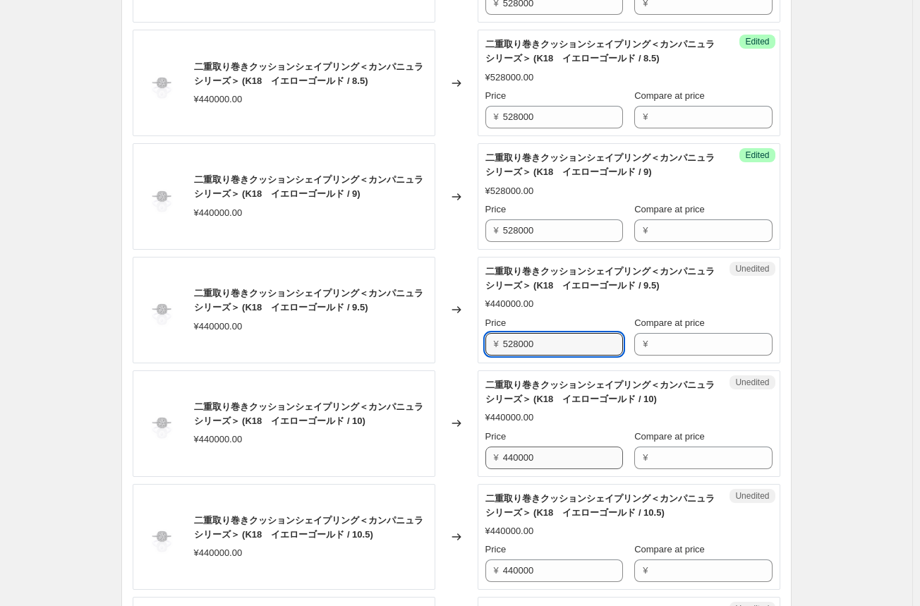
type input "528000"
click at [525, 458] on input "440000" at bounding box center [563, 457] width 120 height 23
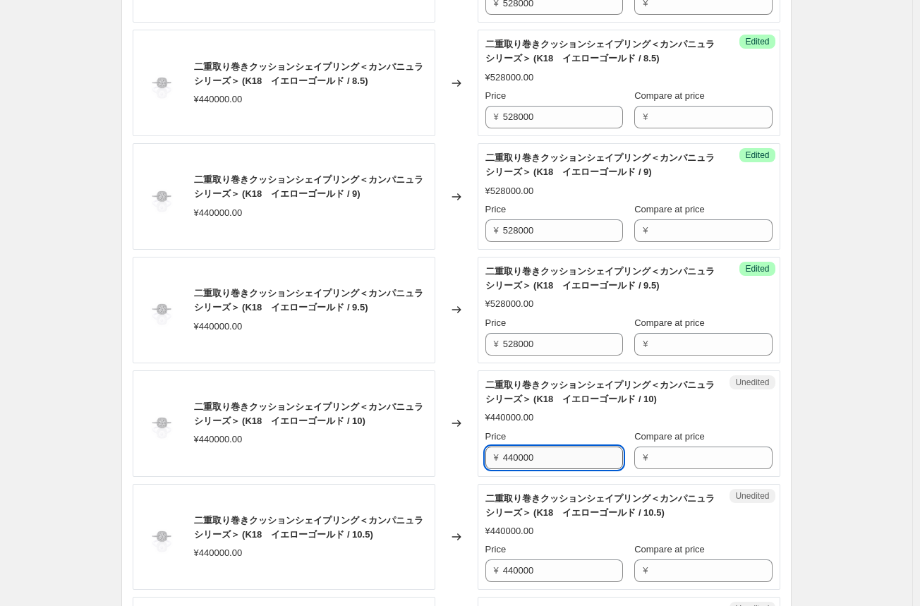
click at [525, 458] on input "440000" at bounding box center [563, 457] width 120 height 23
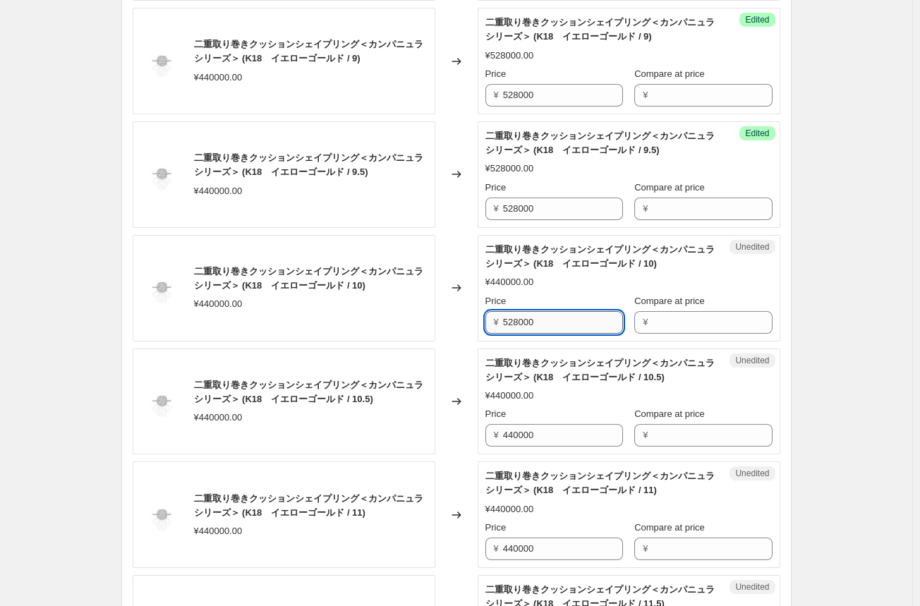
scroll to position [1692, 0]
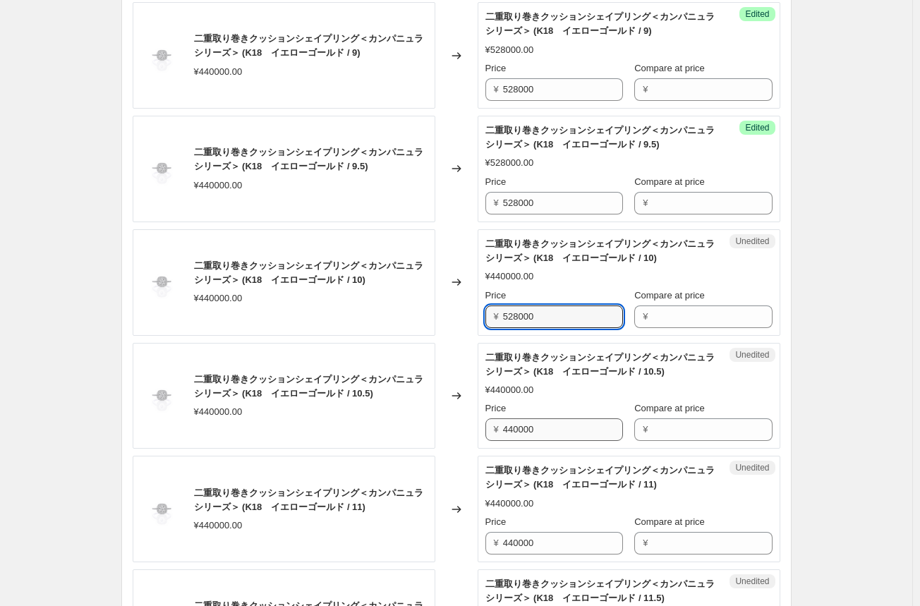
type input "528000"
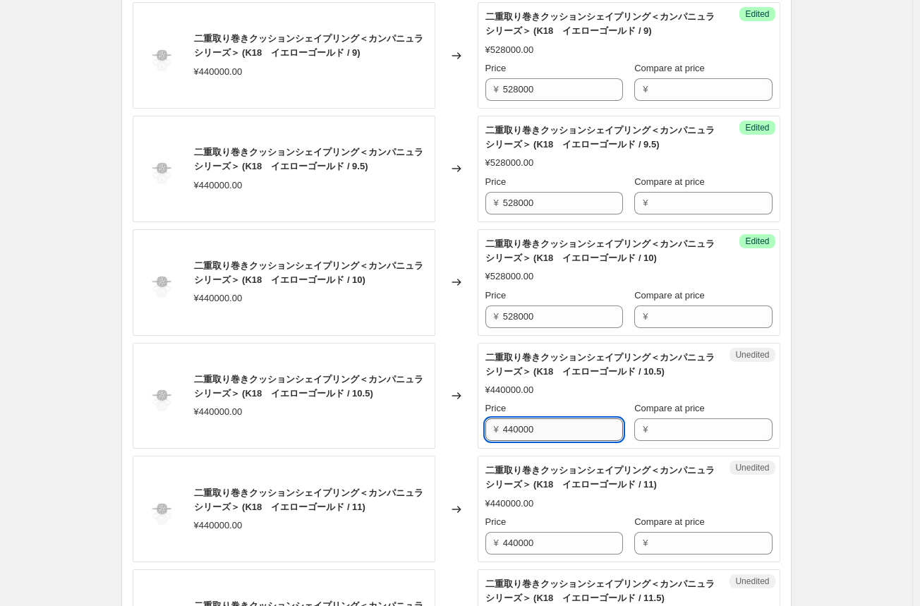
click at [529, 427] on input "440000" at bounding box center [563, 429] width 120 height 23
type input "528000"
click at [522, 539] on input "440000" at bounding box center [563, 543] width 120 height 23
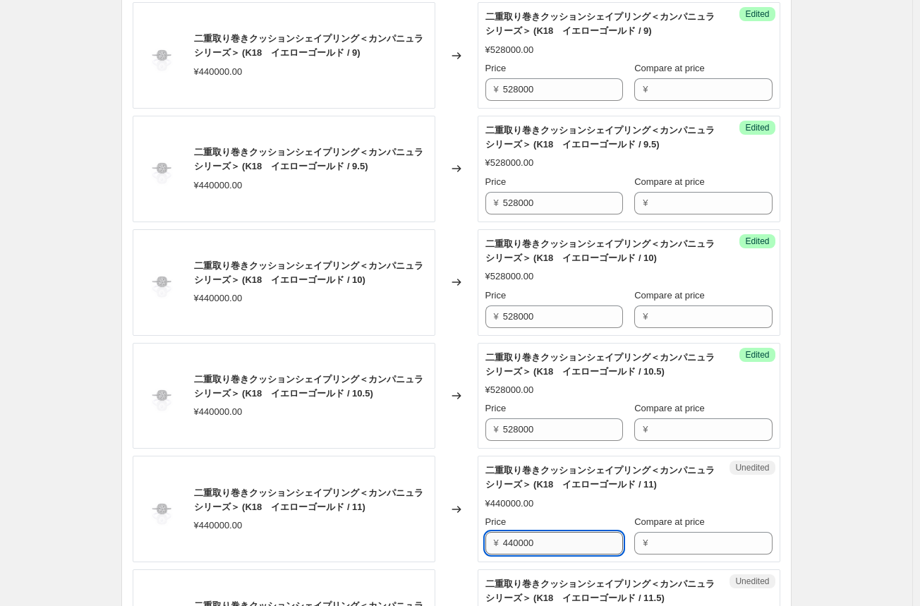
click at [522, 539] on input "440000" at bounding box center [563, 543] width 120 height 23
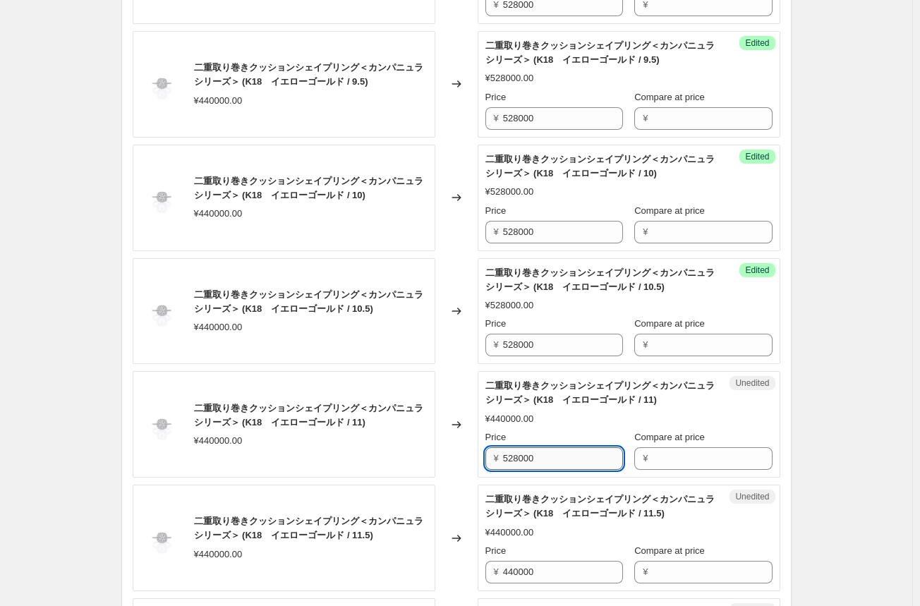
scroll to position [1833, 0]
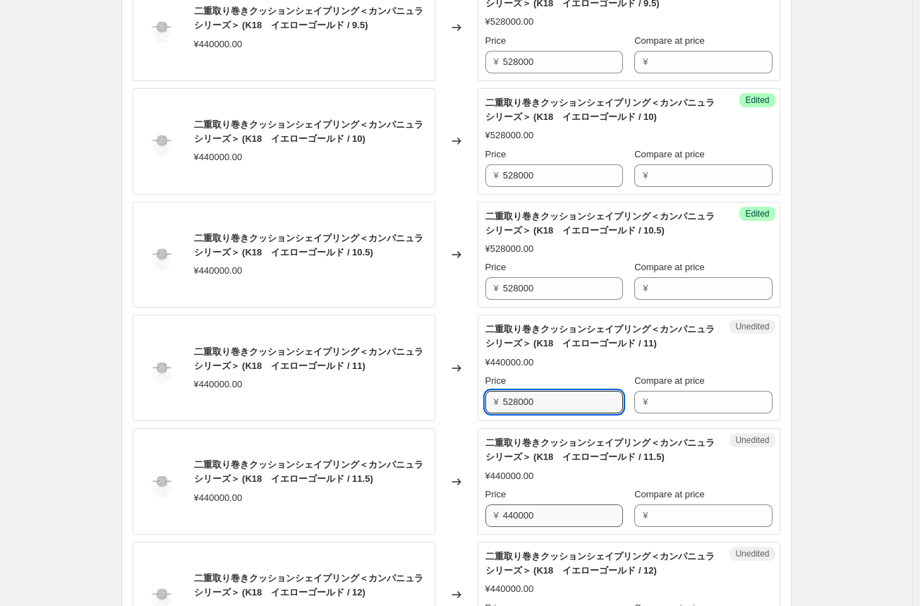
type input "528000"
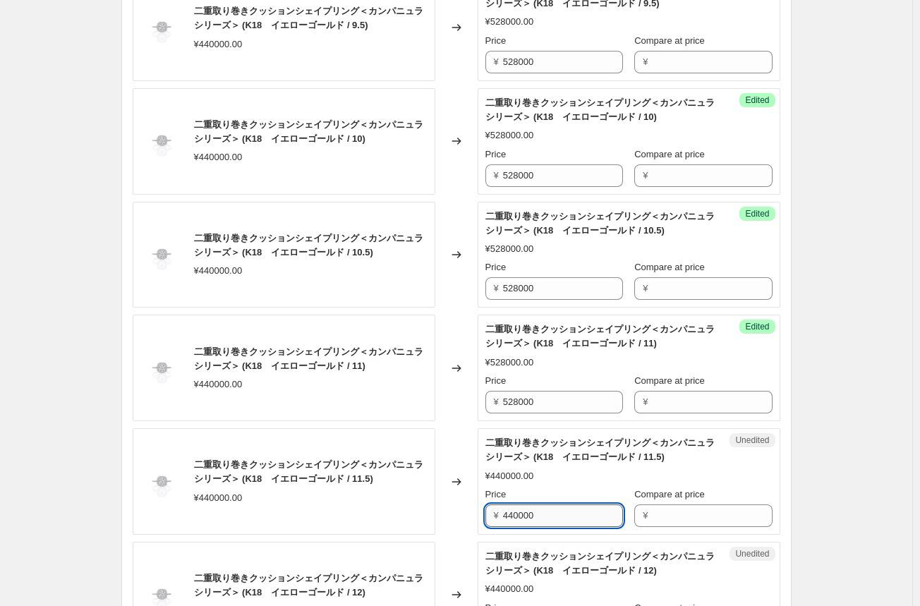
click at [527, 508] on input "440000" at bounding box center [563, 515] width 120 height 23
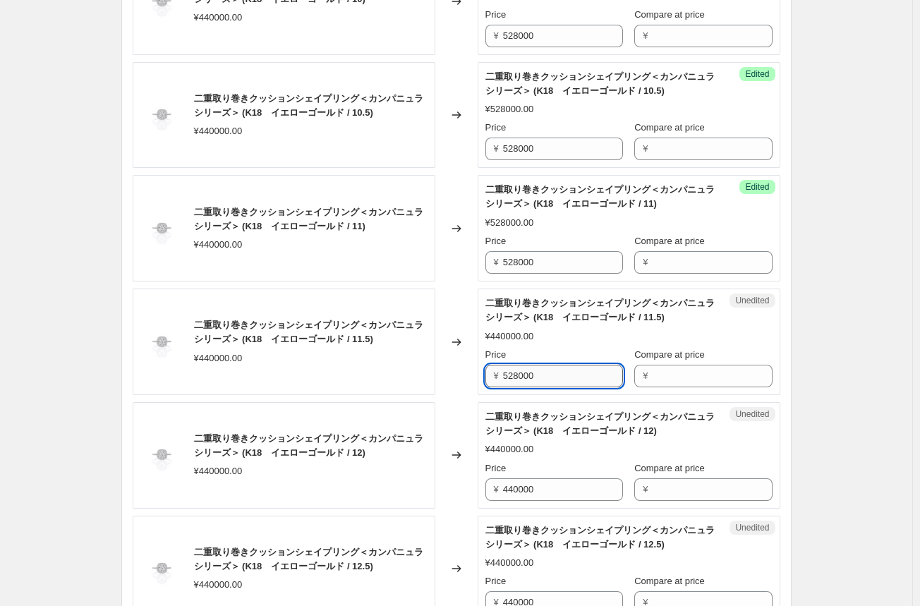
scroll to position [1974, 0]
type input "528000"
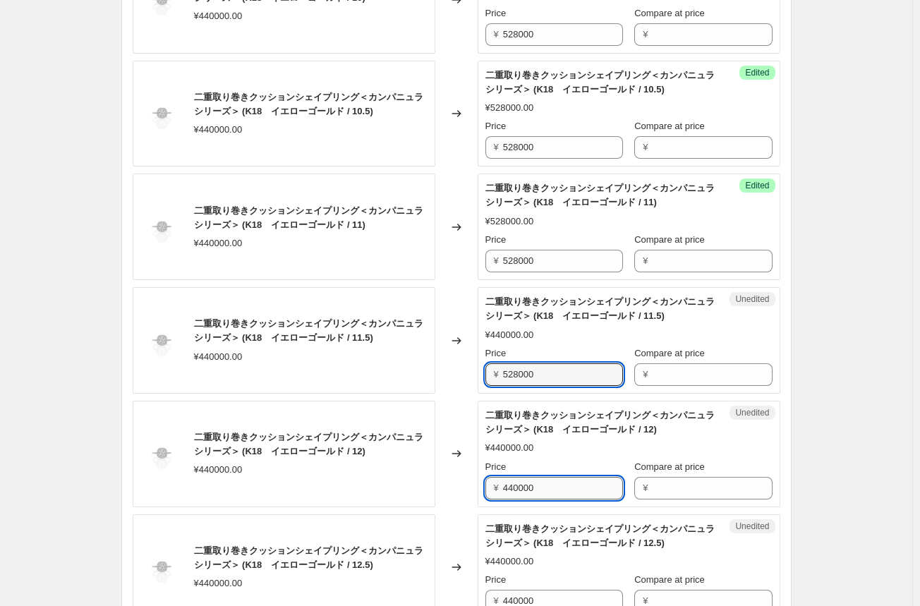
click at [527, 486] on input "440000" at bounding box center [563, 488] width 120 height 23
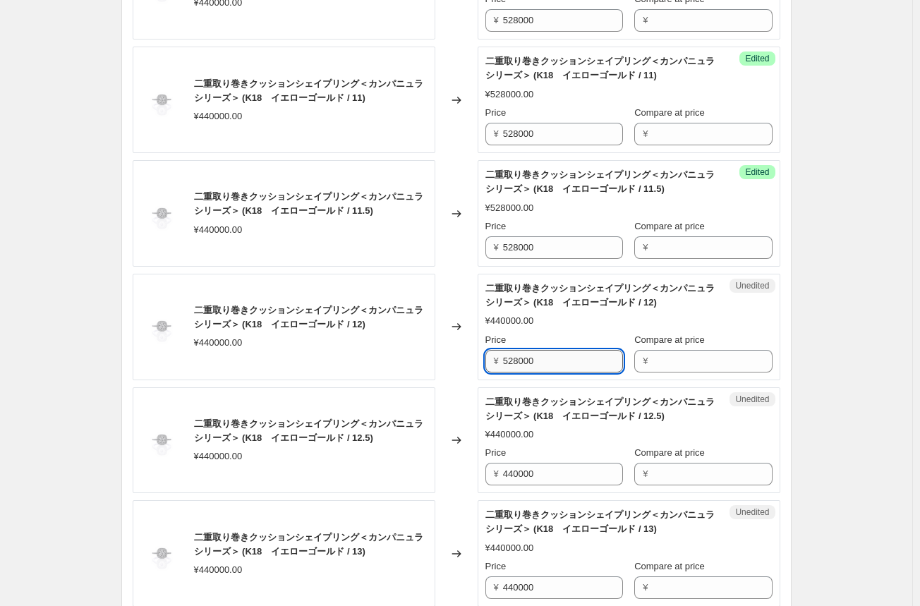
scroll to position [2115, 0]
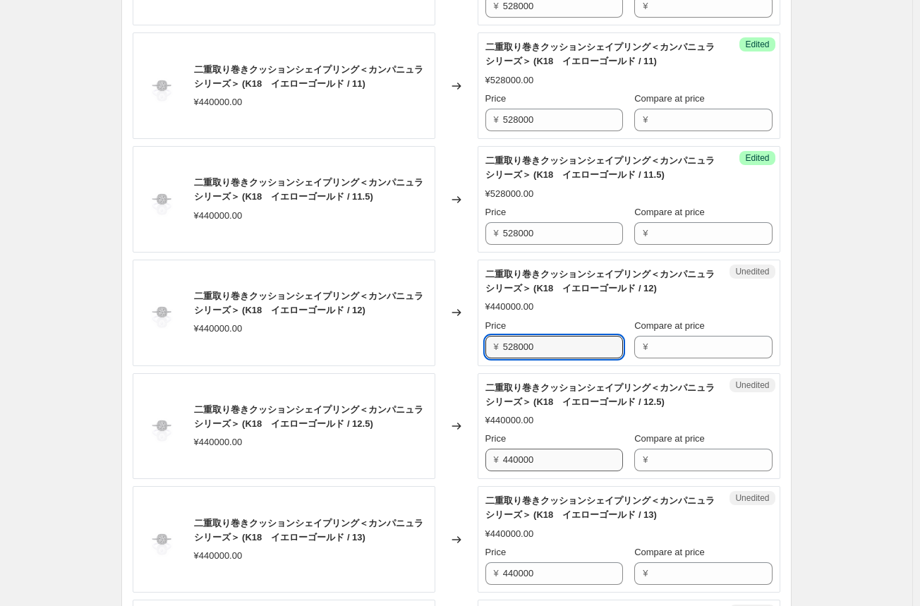
type input "528000"
click at [525, 456] on input "440000" at bounding box center [563, 459] width 120 height 23
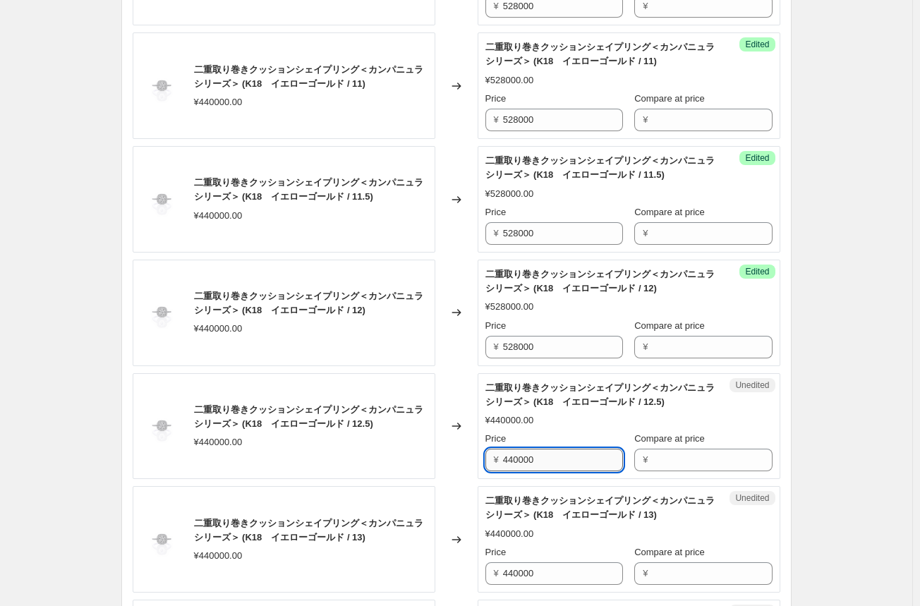
click at [525, 456] on input "440000" at bounding box center [563, 459] width 120 height 23
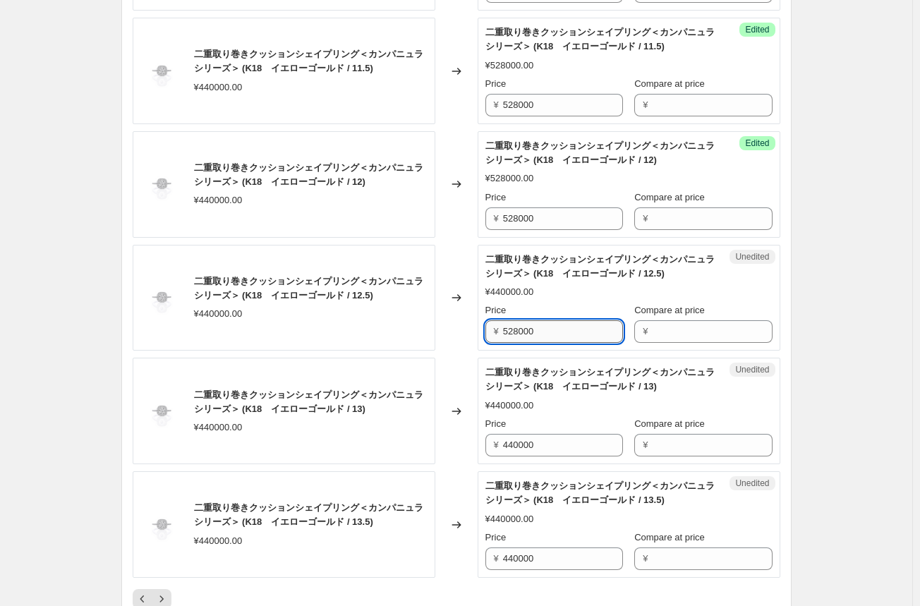
scroll to position [2256, 0]
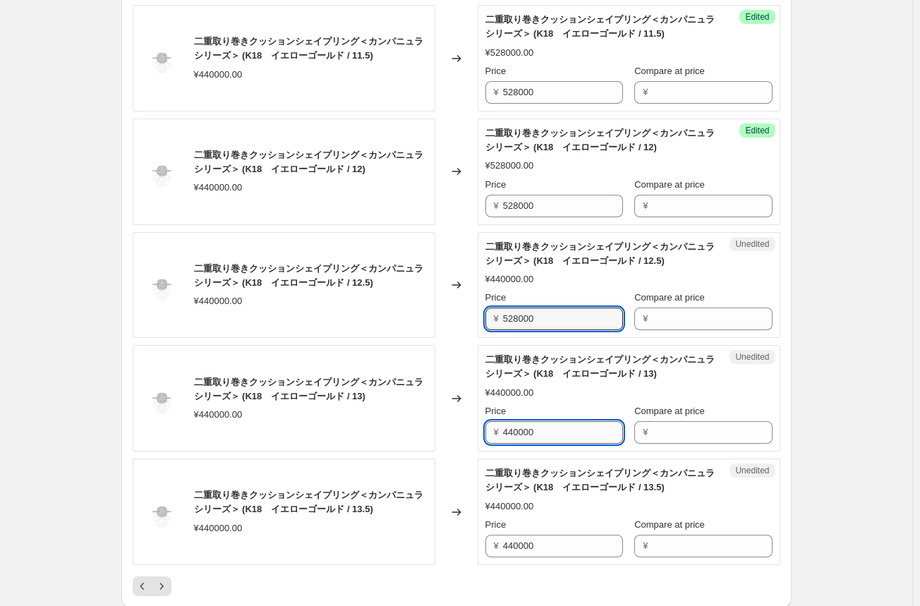
click at [528, 431] on input "440000" at bounding box center [563, 432] width 120 height 23
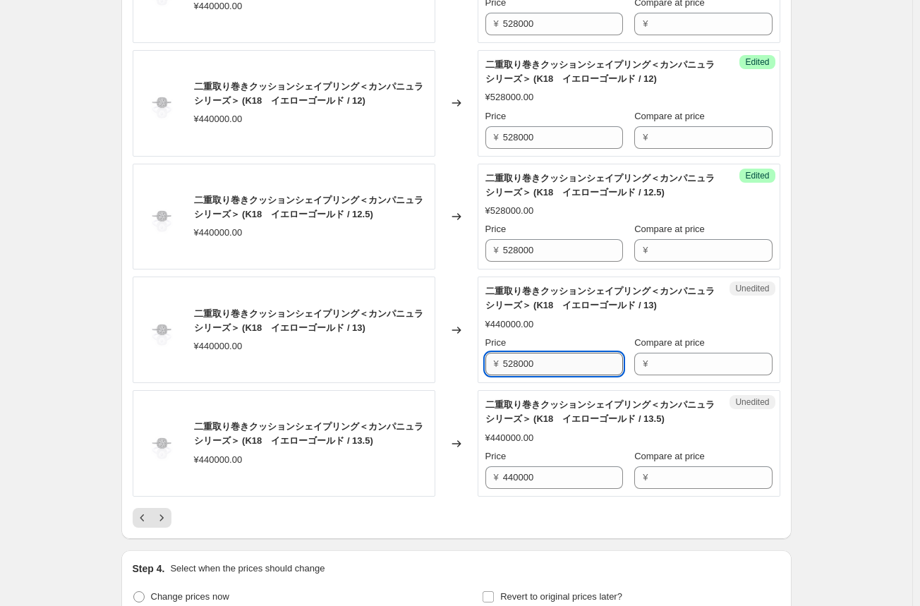
scroll to position [2327, 0]
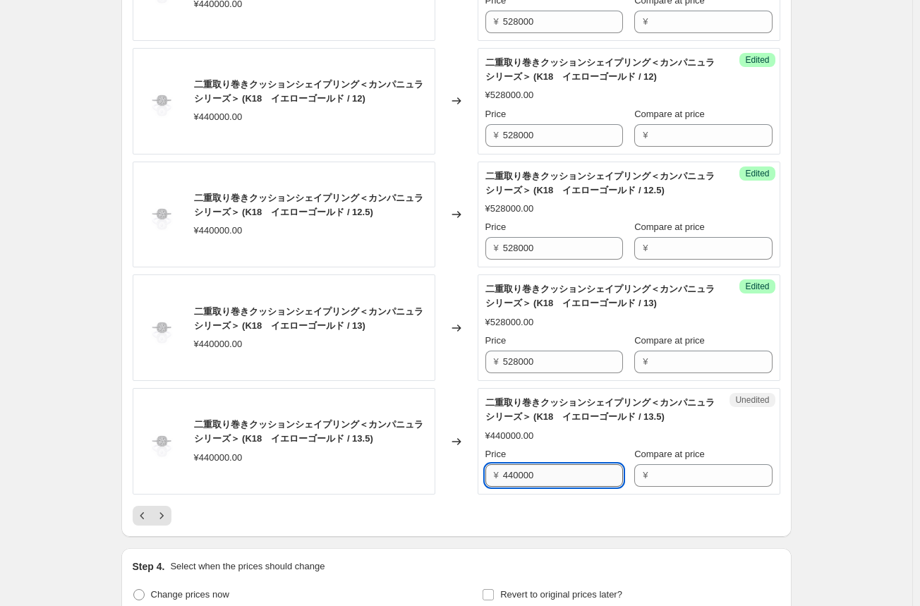
click at [525, 467] on input "440000" at bounding box center [563, 475] width 120 height 23
click at [168, 508] on icon "Next" at bounding box center [161, 515] width 14 height 14
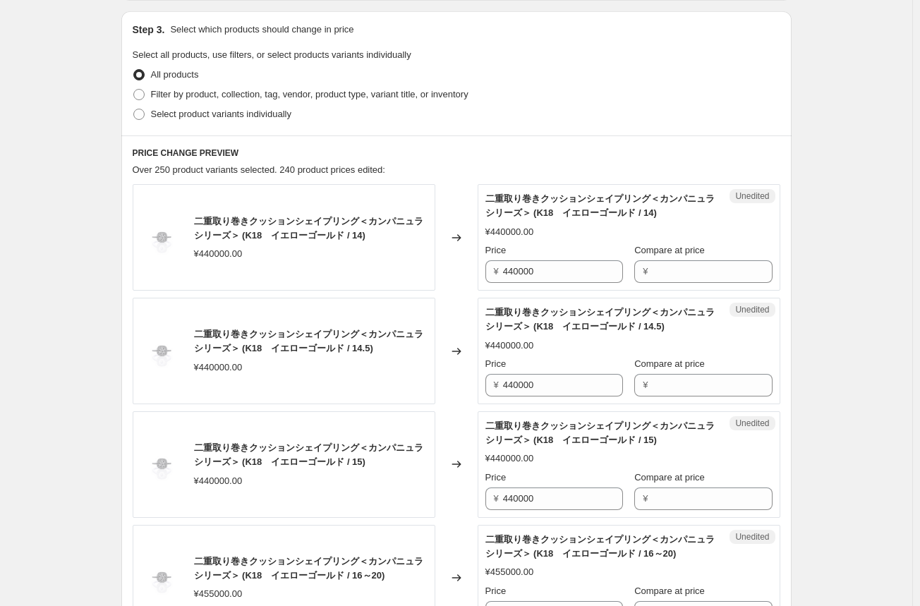
scroll to position [282, 0]
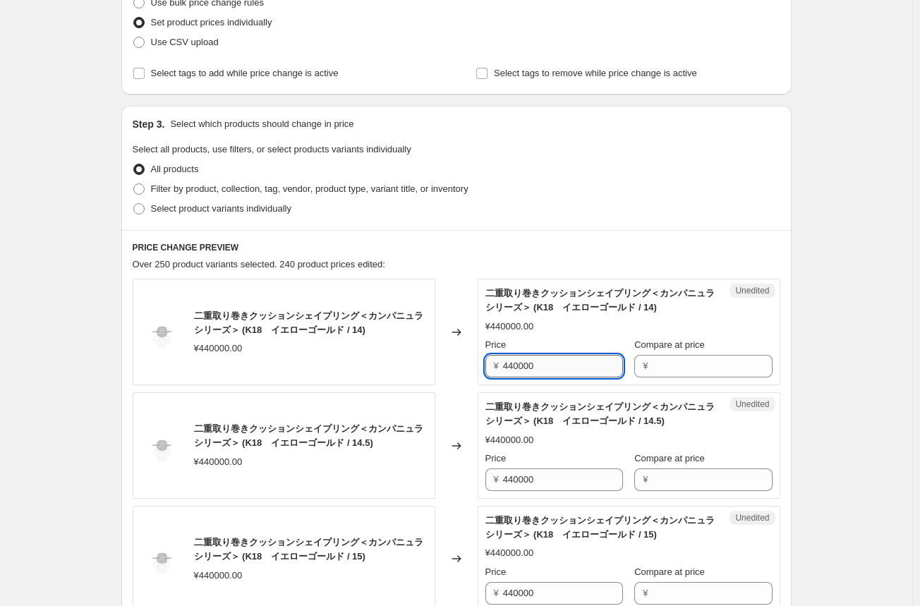
click at [519, 368] on input "440000" at bounding box center [563, 366] width 120 height 23
click at [521, 480] on input "440000" at bounding box center [563, 479] width 120 height 23
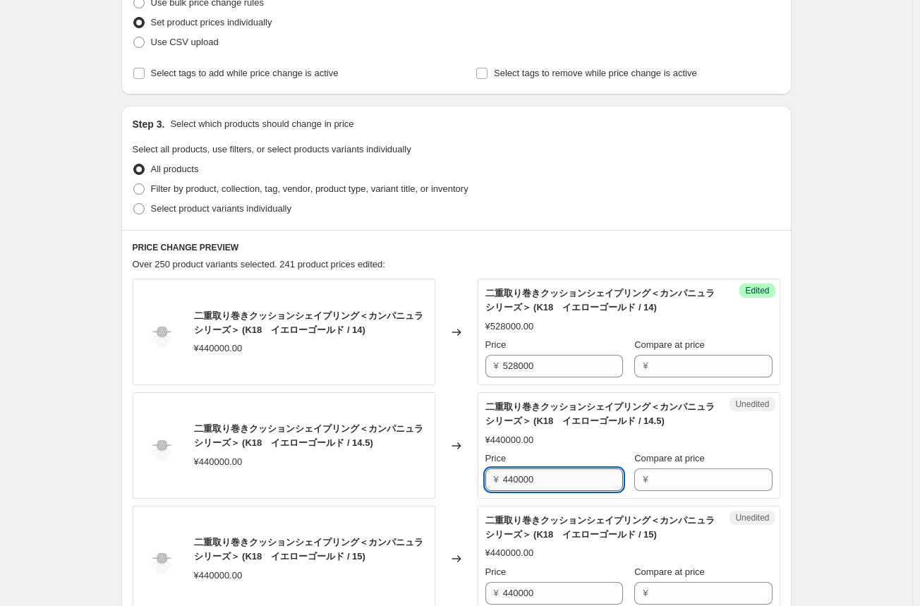
click at [521, 480] on input "440000" at bounding box center [563, 479] width 120 height 23
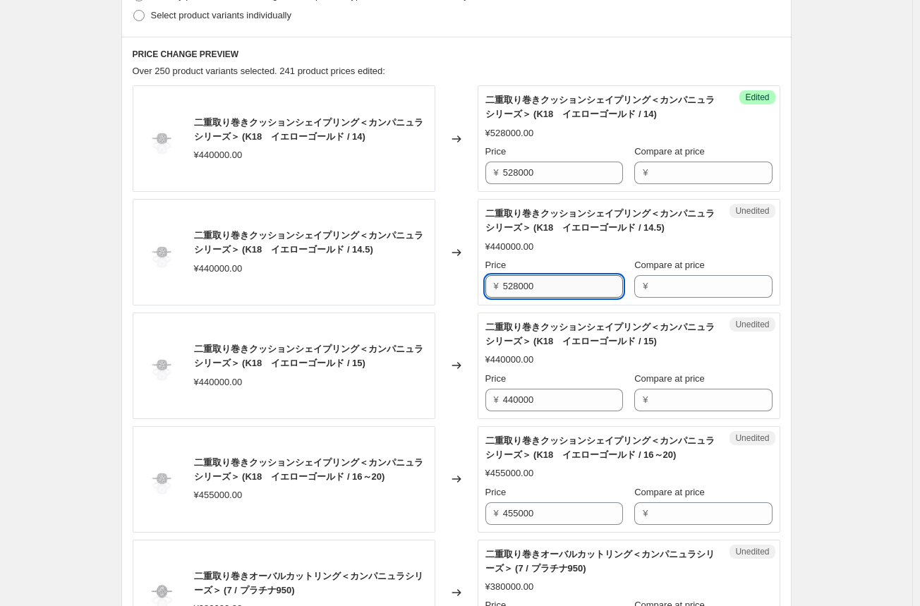
scroll to position [494, 0]
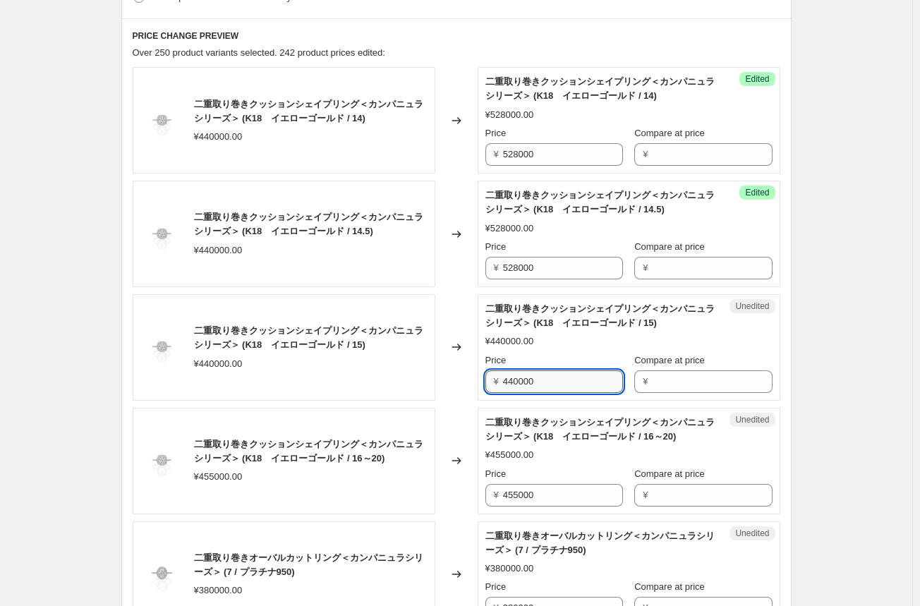
click at [530, 385] on input "440000" at bounding box center [563, 381] width 120 height 23
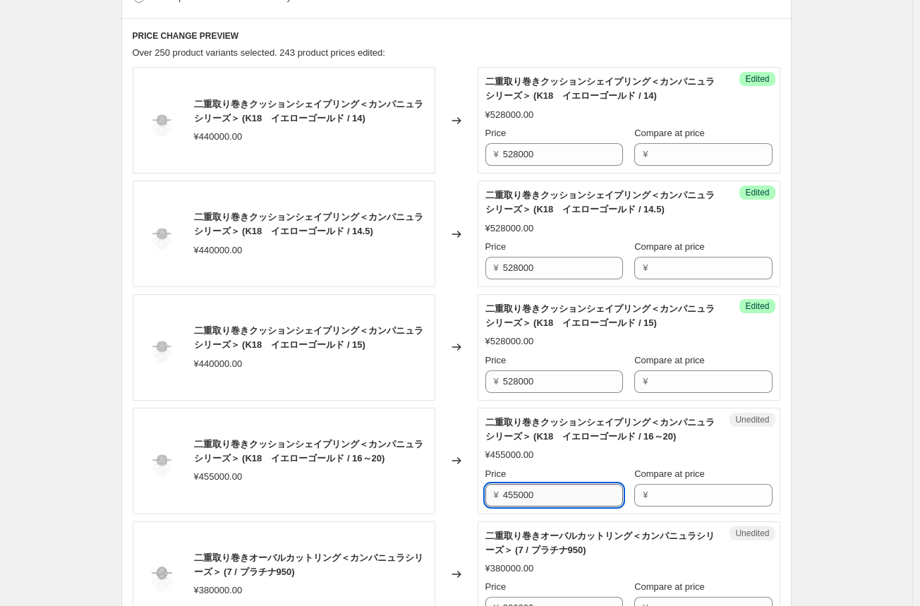
click at [527, 490] on input "455000" at bounding box center [563, 495] width 120 height 23
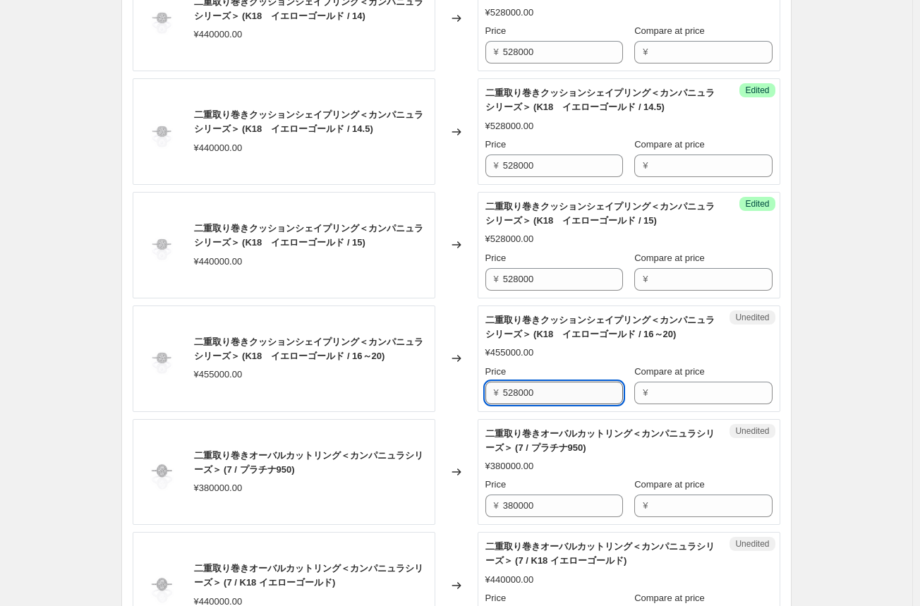
scroll to position [635, 0]
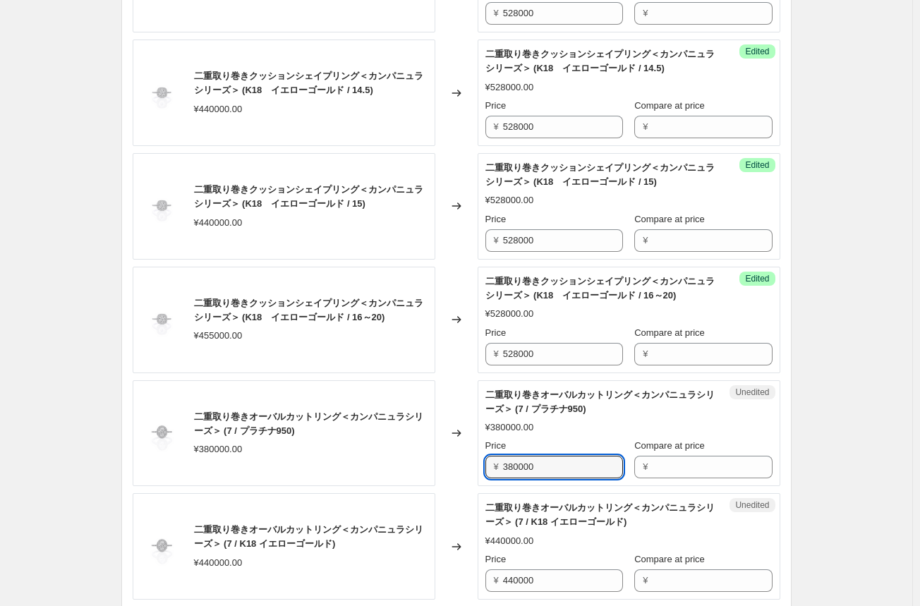
drag, startPoint x: 553, startPoint y: 468, endPoint x: 480, endPoint y: 464, distance: 73.4
click at [480, 464] on div "二重取り巻きオーバルカットリング＜カンパニュラシリーズ＞ (7 / プラチナ950) ¥380000.00 Changed to Unedited 二重取り巻…" at bounding box center [456, 433] width 647 height 106
click at [460, 464] on div "Changed to" at bounding box center [456, 433] width 42 height 106
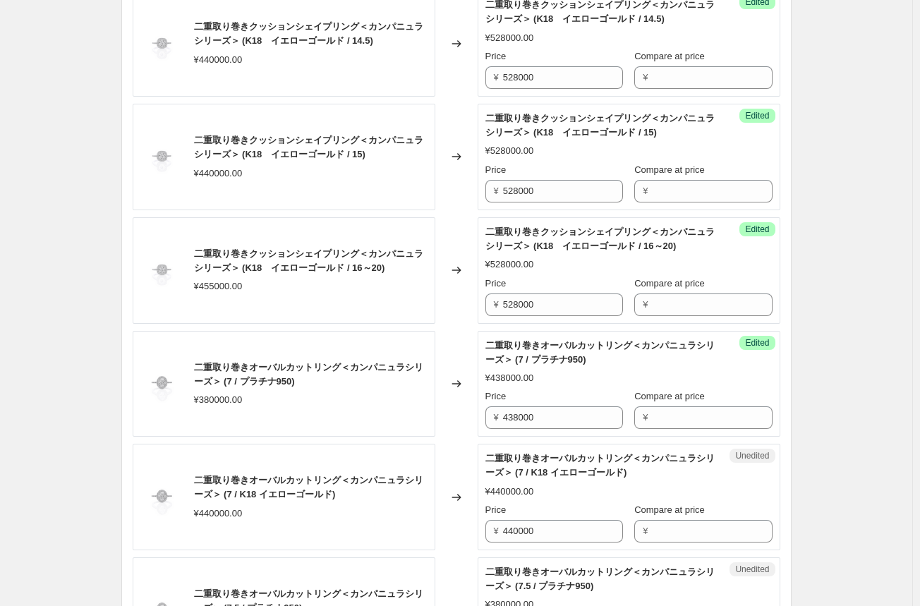
scroll to position [705, 0]
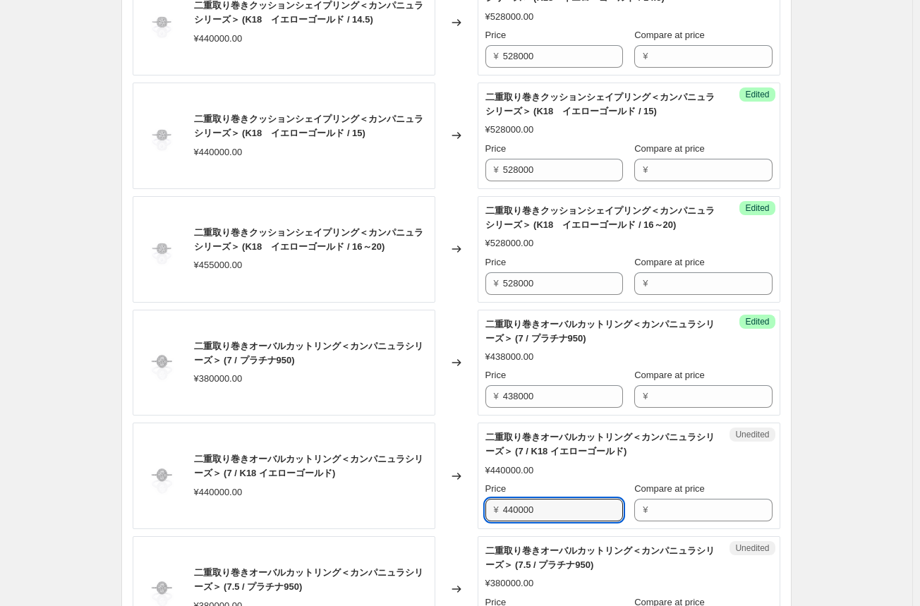
drag, startPoint x: 557, startPoint y: 513, endPoint x: 469, endPoint y: 507, distance: 88.4
click at [469, 507] on div "二重取り巻きオーバルカットリング＜カンパニュラシリーズ＞ (7 / K18 イエローゴールド) ¥440000.00 Changed to Unedited …" at bounding box center [456, 475] width 647 height 106
click at [460, 536] on div "Changed to" at bounding box center [456, 589] width 42 height 106
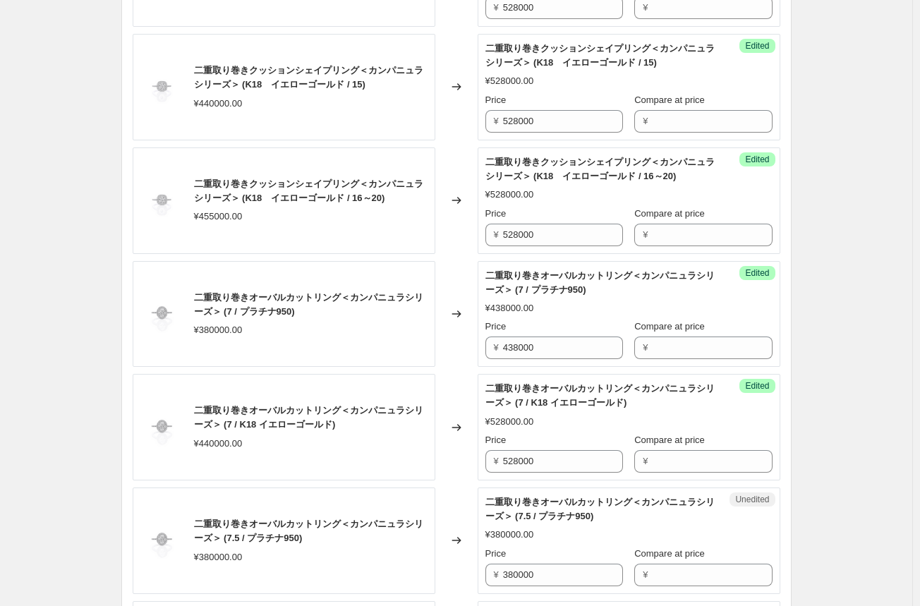
scroll to position [776, 0]
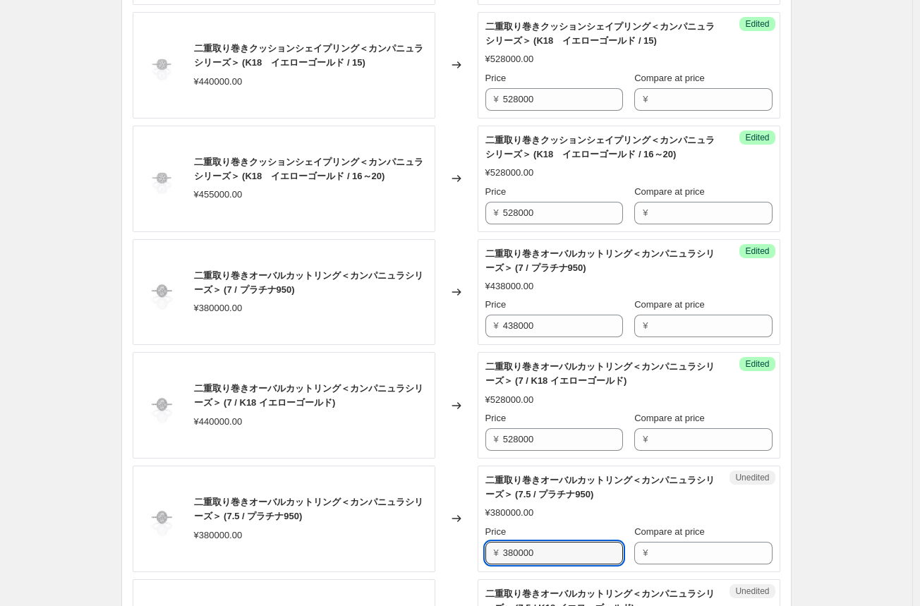
drag, startPoint x: 549, startPoint y: 554, endPoint x: 446, endPoint y: 546, distance: 102.5
click at [447, 547] on div "二重取り巻きオーバルカットリング＜カンパニュラシリーズ＞ (7.5 / プラチナ950) ¥380000.00 Changed to Unedited 二重取…" at bounding box center [456, 518] width 647 height 106
click at [460, 539] on div "Changed to" at bounding box center [456, 518] width 42 height 106
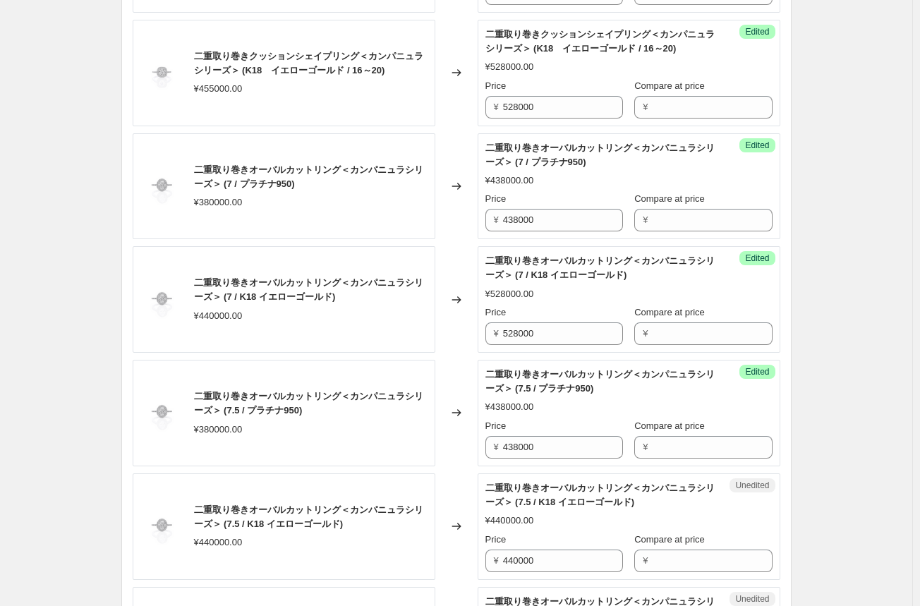
scroll to position [917, 0]
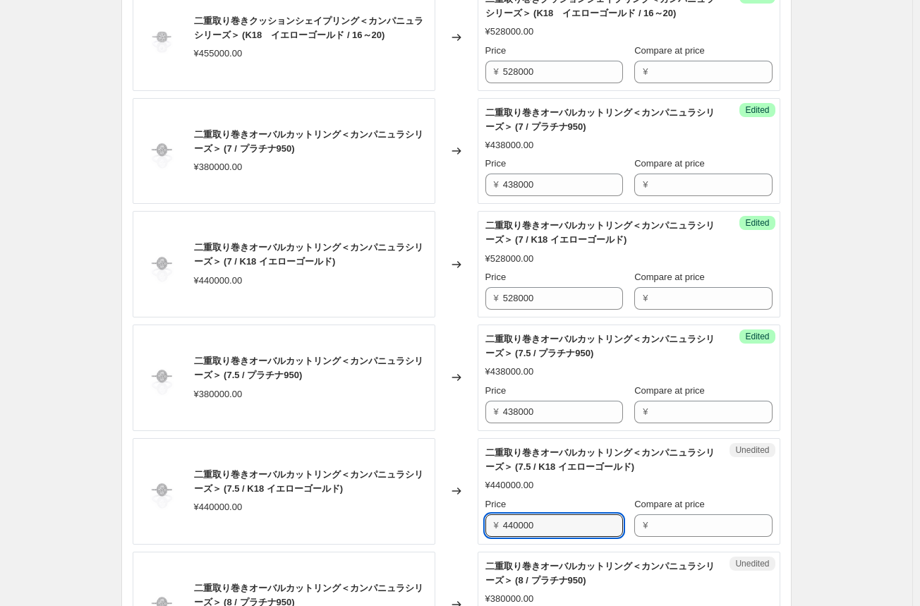
drag, startPoint x: 552, startPoint y: 524, endPoint x: 453, endPoint y: 522, distance: 99.4
click at [453, 522] on div "二重取り巻きオーバルカットリング＜カンパニュラシリーズ＞ (7.5 / K18 イエローゴールド) ¥440000.00 Changed to Unedite…" at bounding box center [456, 491] width 647 height 106
click at [463, 529] on div "Changed to" at bounding box center [456, 491] width 42 height 106
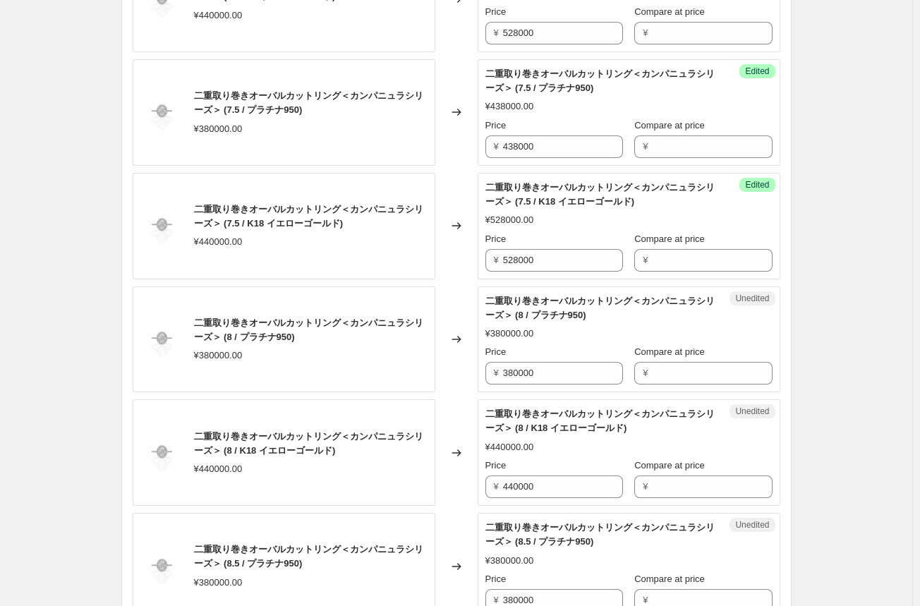
scroll to position [1199, 0]
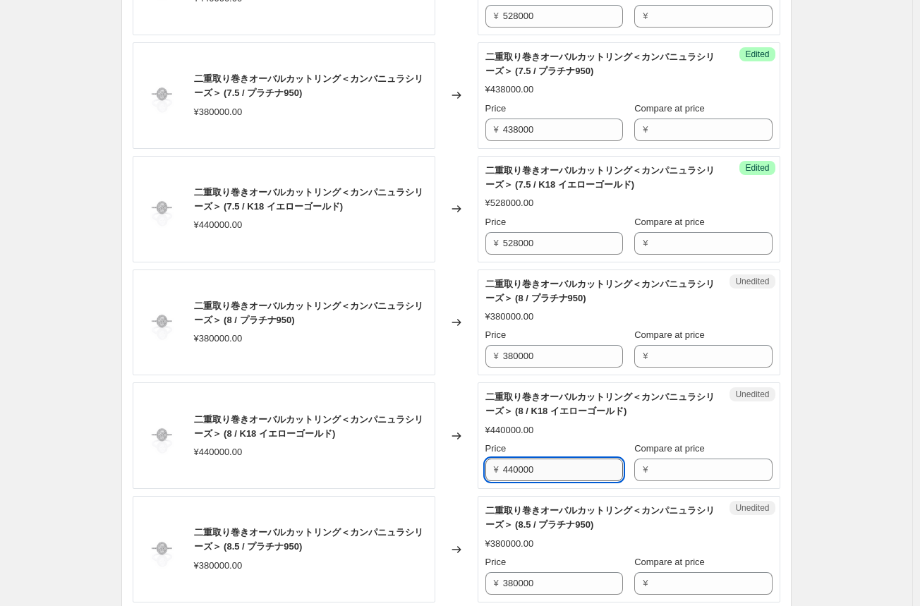
click at [511, 468] on input "440000" at bounding box center [563, 469] width 120 height 23
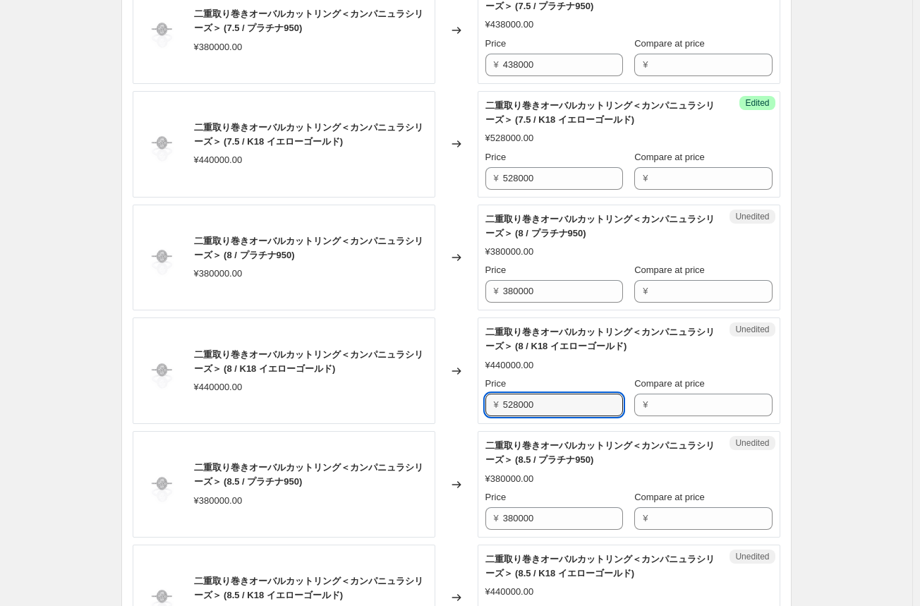
scroll to position [1340, 0]
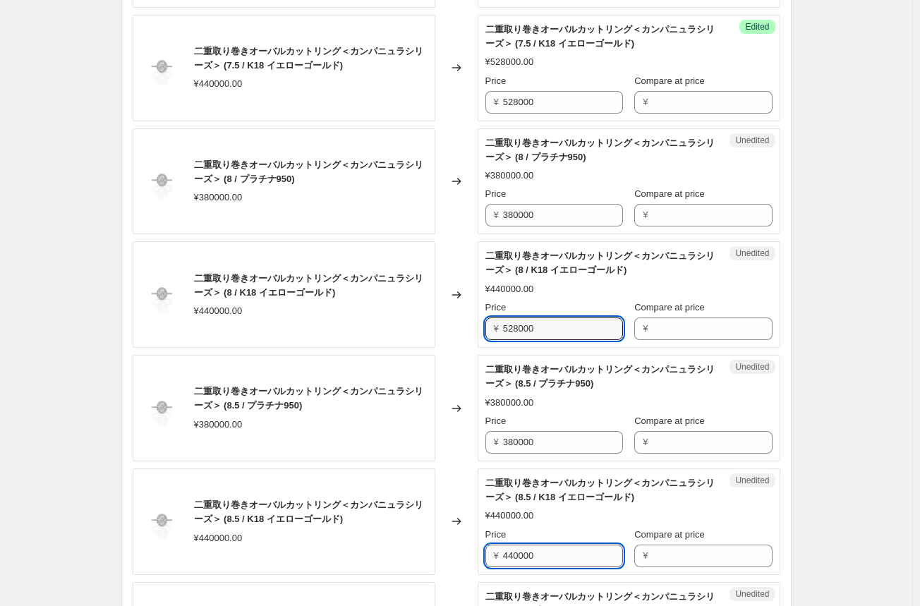
click at [518, 552] on input "440000" at bounding box center [563, 555] width 120 height 23
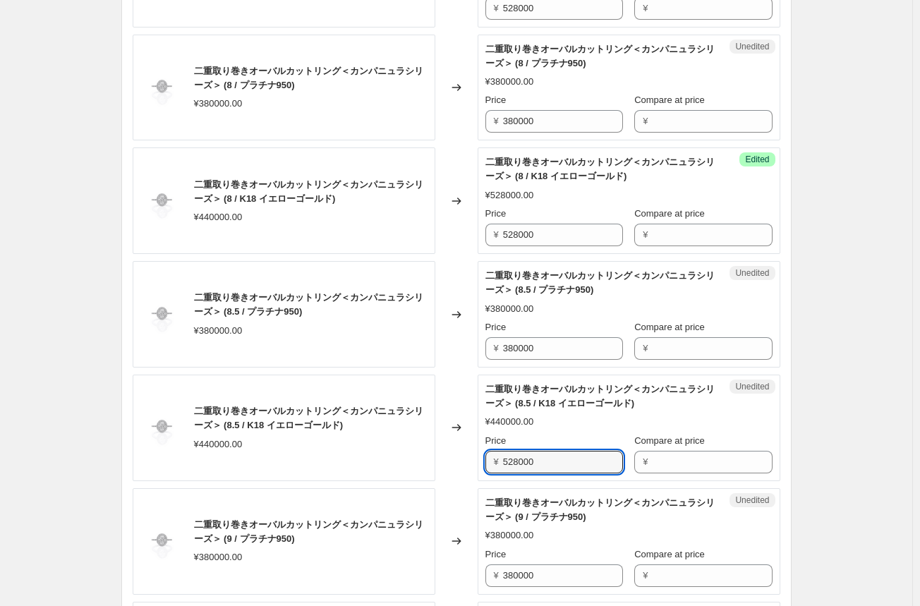
scroll to position [1551, 0]
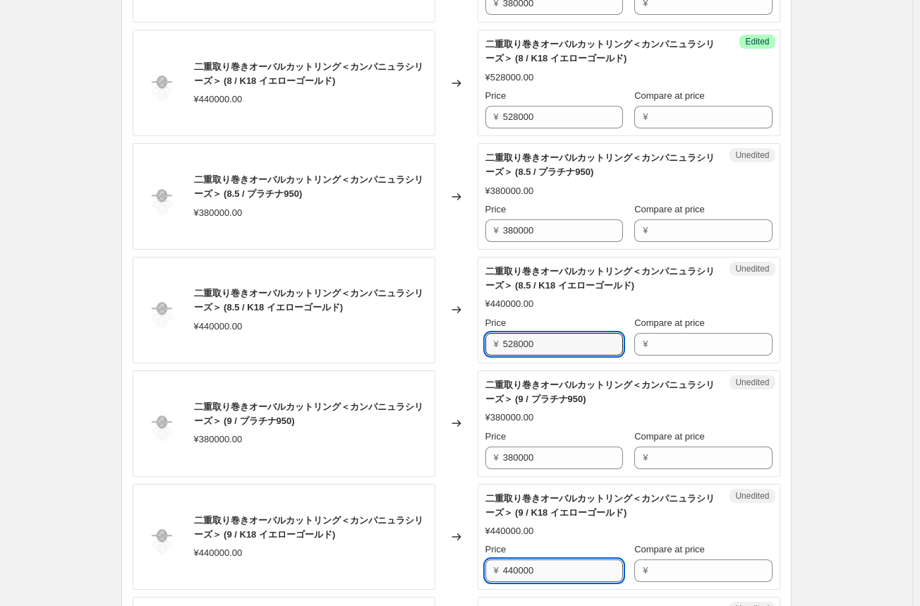
click at [512, 566] on input "440000" at bounding box center [563, 570] width 120 height 23
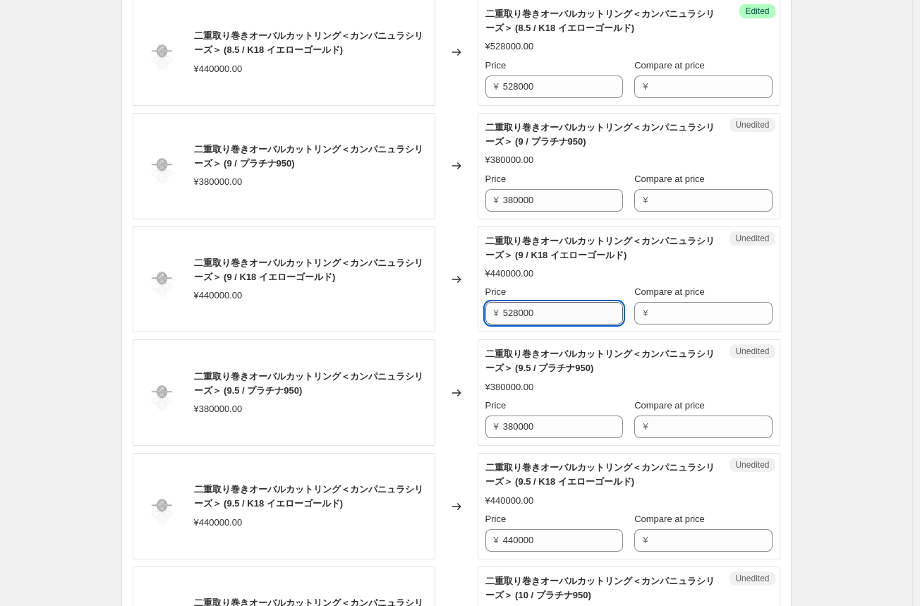
scroll to position [1833, 0]
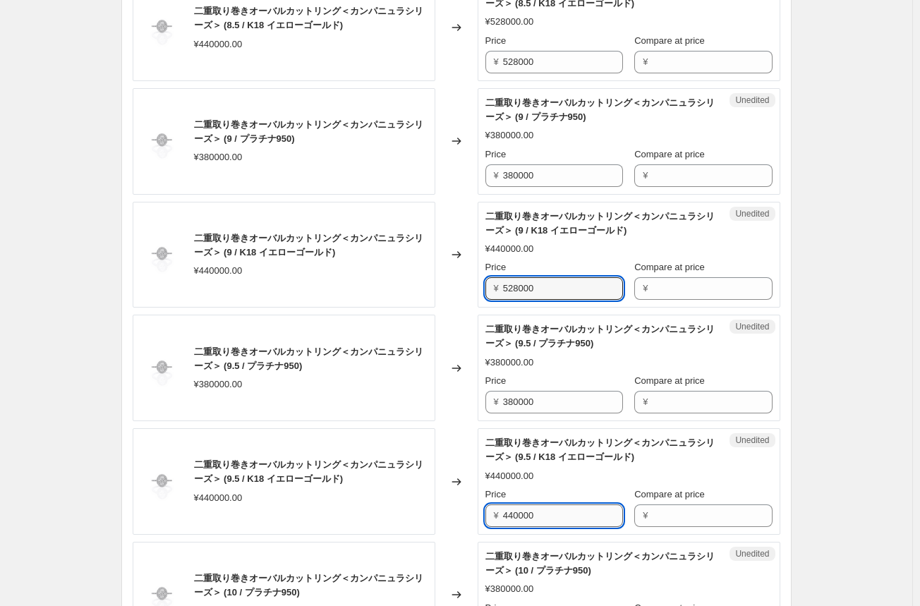
click at [518, 515] on input "440000" at bounding box center [563, 515] width 120 height 23
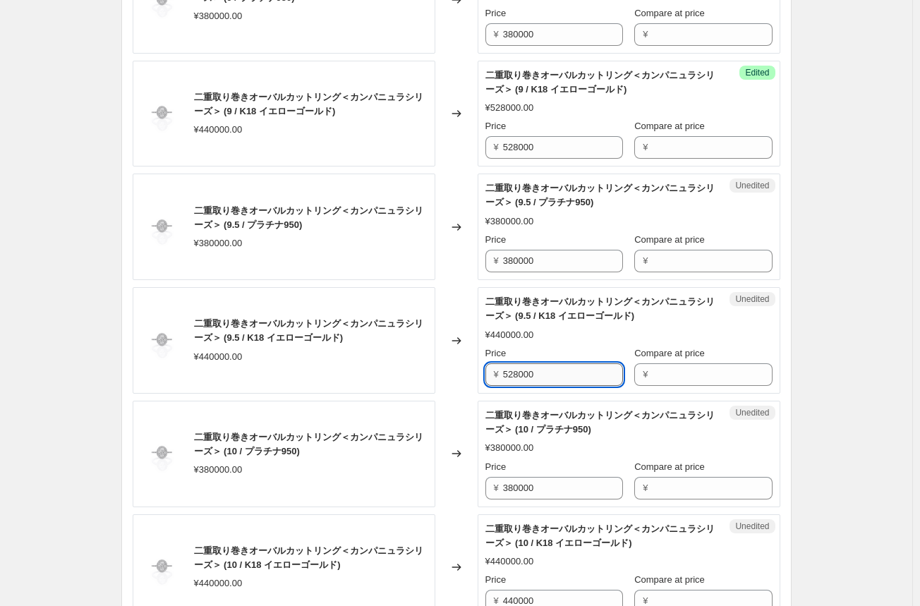
scroll to position [2045, 0]
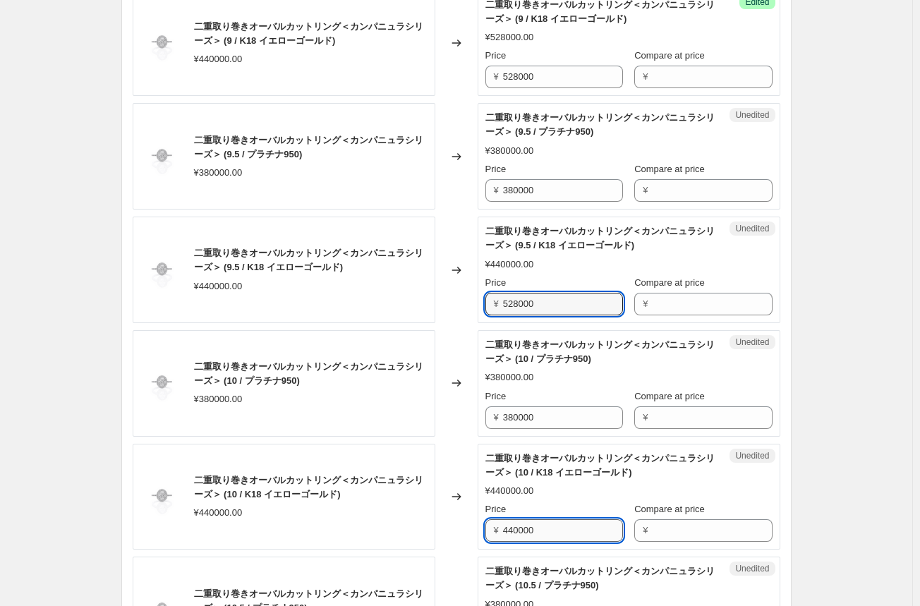
click at [515, 527] on input "440000" at bounding box center [563, 530] width 120 height 23
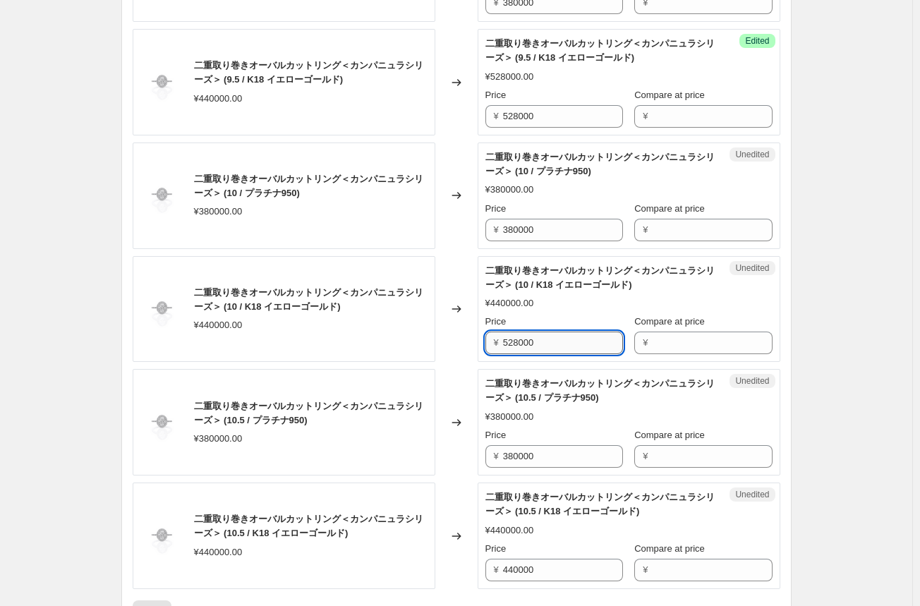
scroll to position [2256, 0]
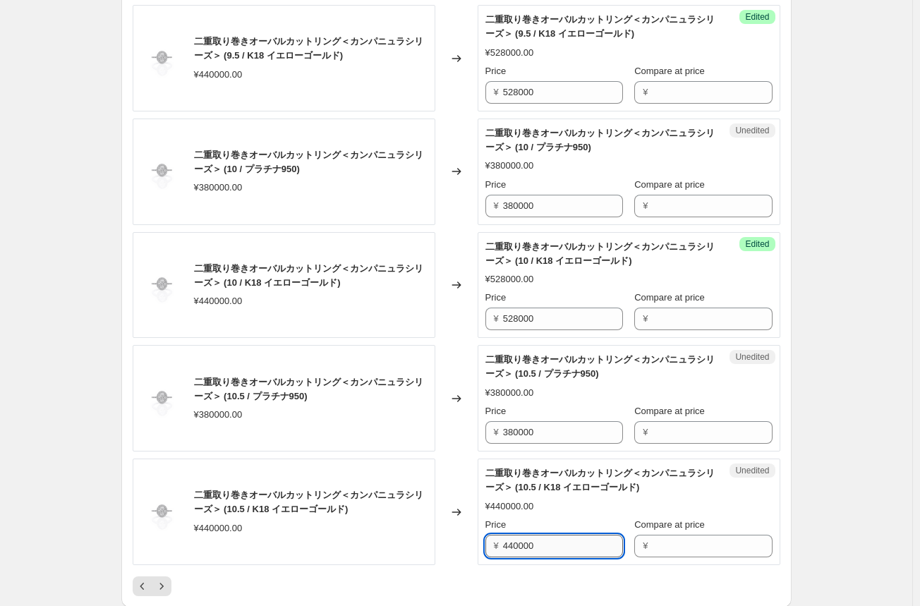
click at [513, 542] on input "440000" at bounding box center [563, 546] width 120 height 23
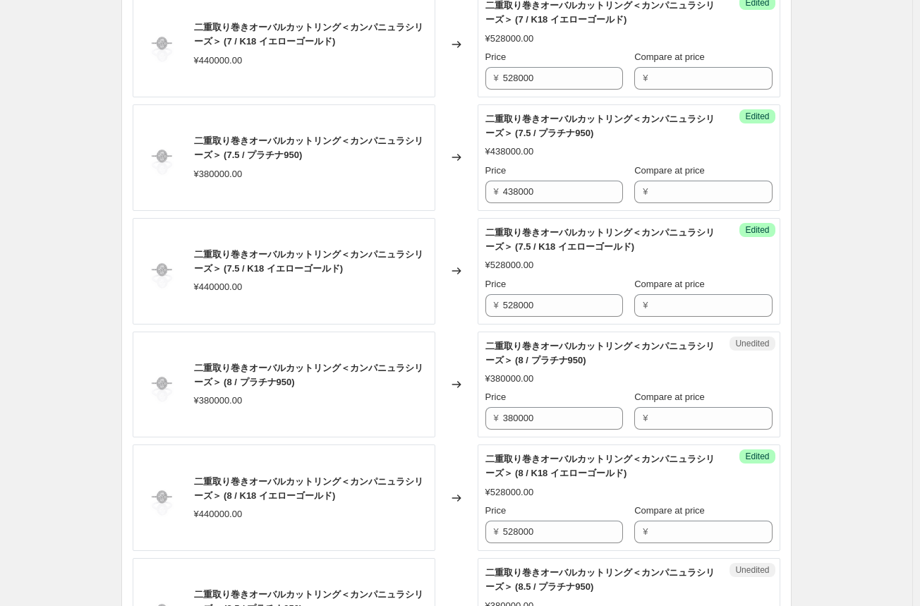
scroll to position [1128, 0]
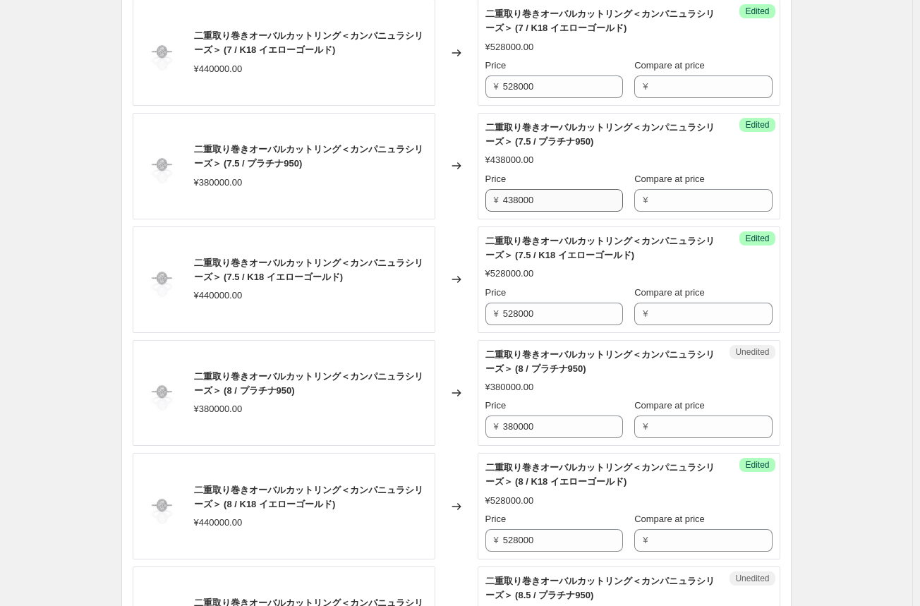
drag, startPoint x: 504, startPoint y: 200, endPoint x: 544, endPoint y: 199, distance: 40.2
click at [530, 199] on div "¥ 438000" at bounding box center [554, 200] width 138 height 23
click at [519, 200] on input "438000" at bounding box center [563, 200] width 120 height 23
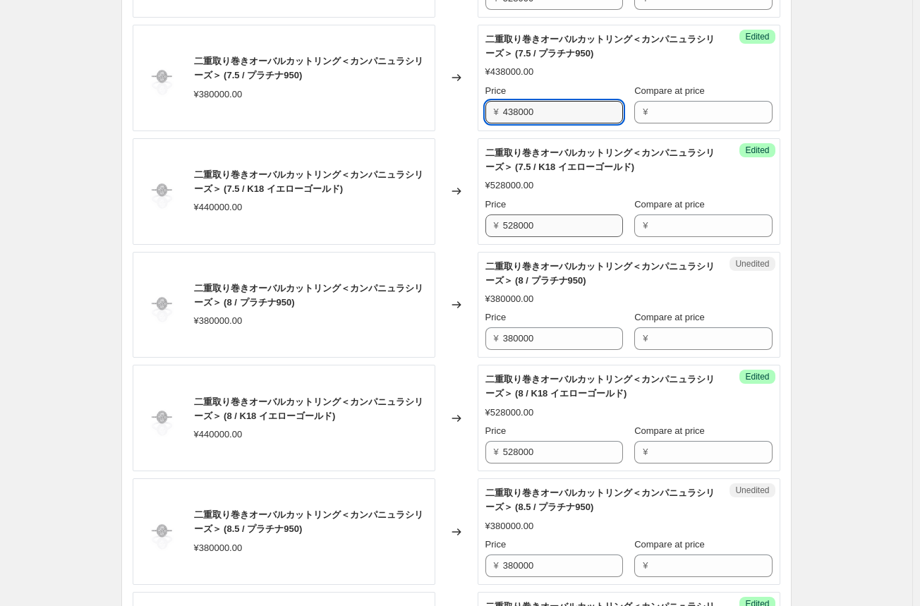
scroll to position [1269, 0]
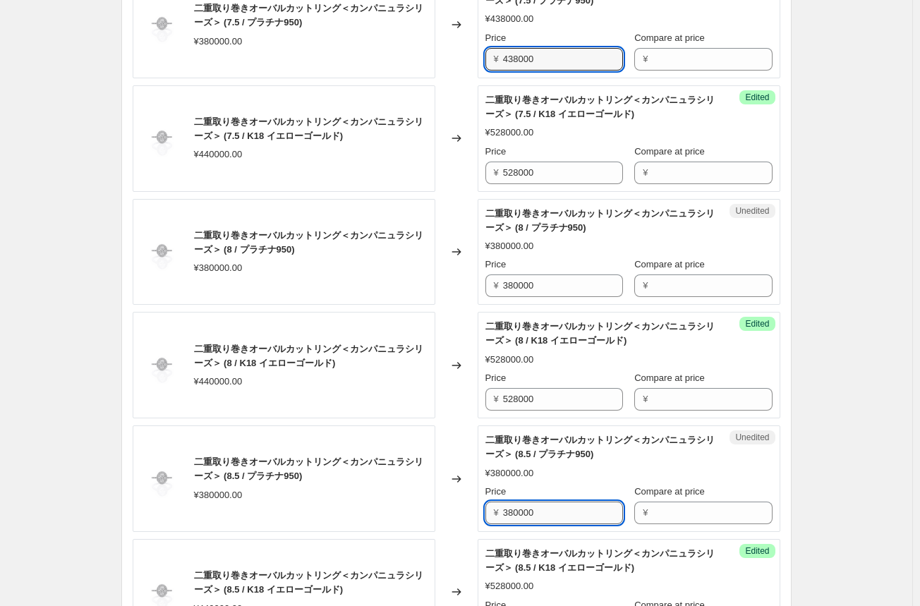
click at [519, 508] on input "380000" at bounding box center [563, 512] width 120 height 23
click at [519, 509] on input "380000" at bounding box center [563, 512] width 120 height 23
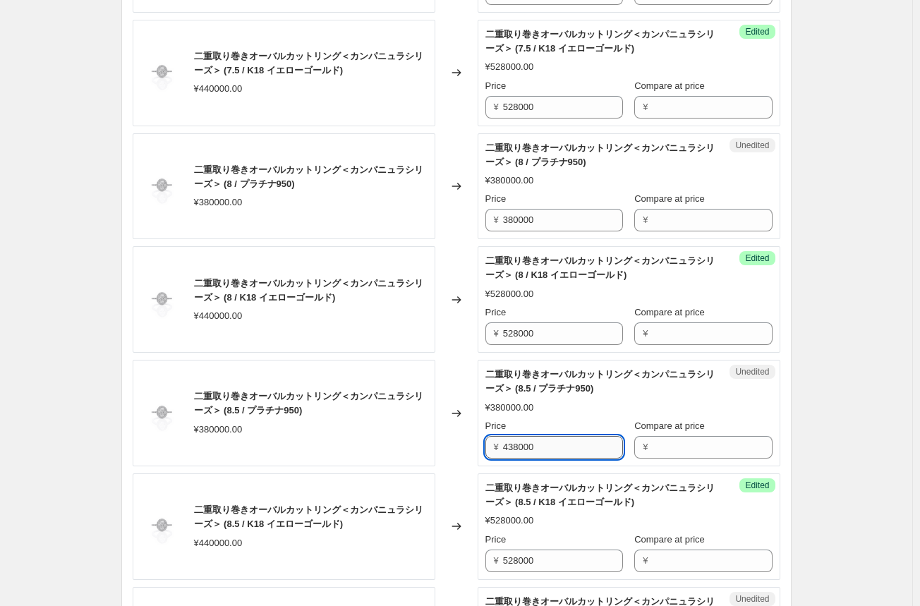
scroll to position [1410, 0]
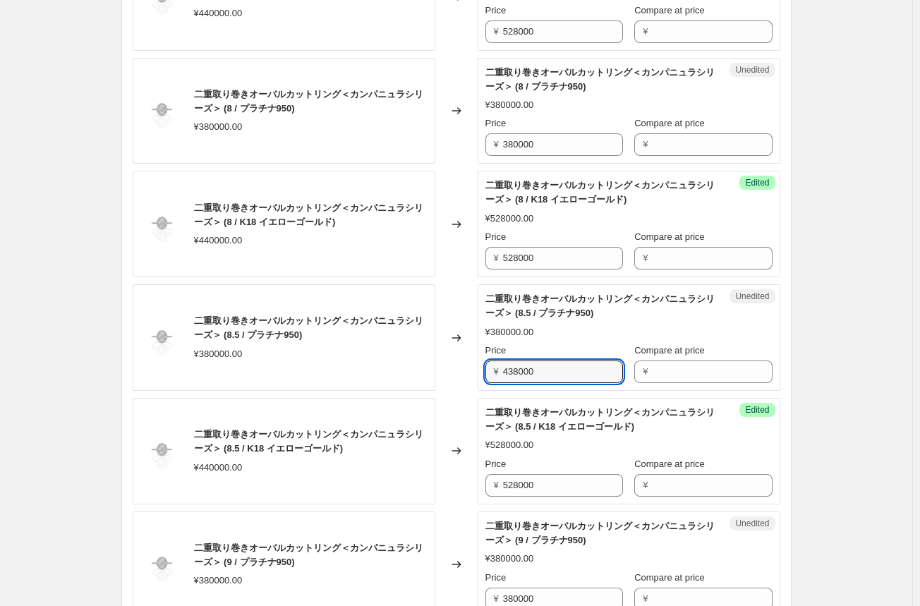
click at [456, 487] on div "Changed to" at bounding box center [456, 451] width 42 height 106
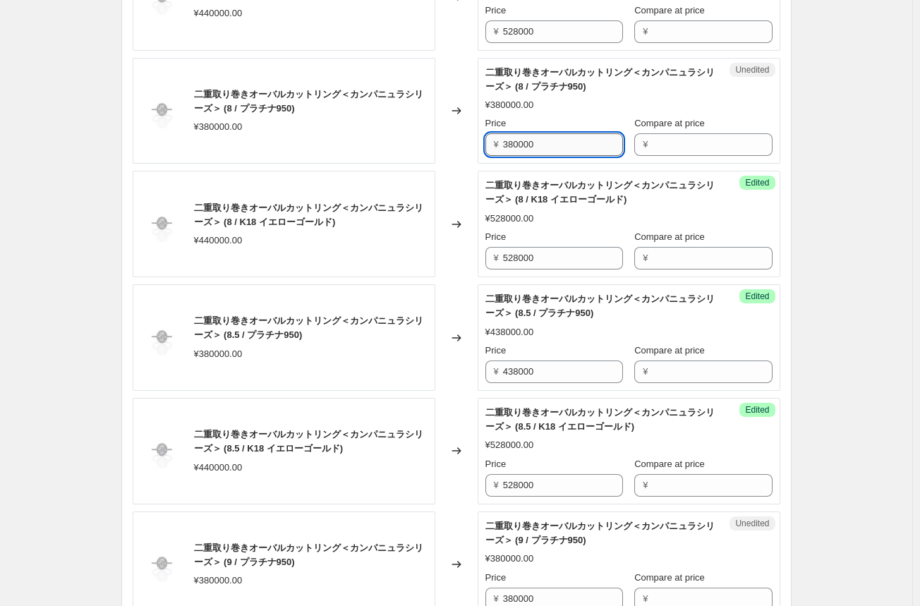
click at [530, 142] on input "380000" at bounding box center [563, 144] width 120 height 23
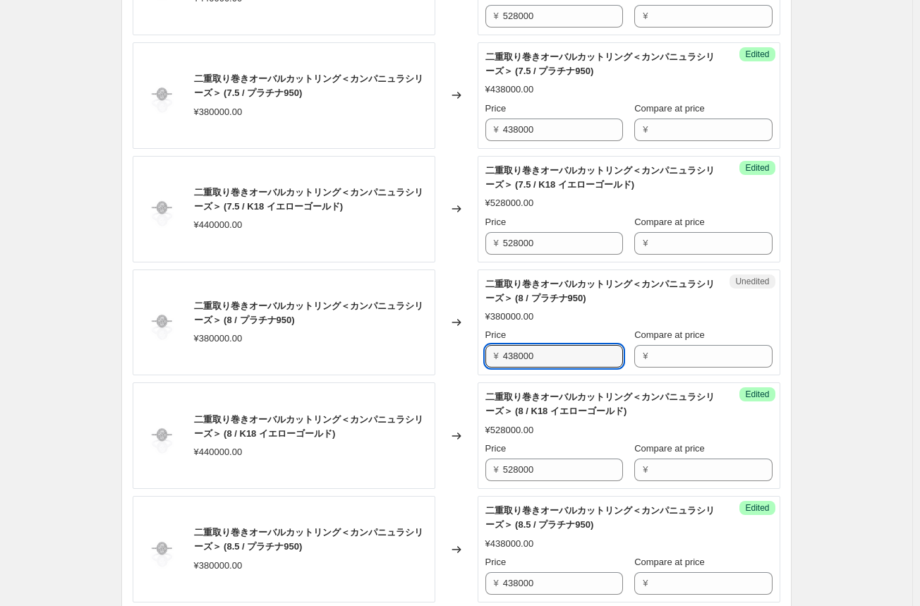
click at [456, 293] on div "Changed to" at bounding box center [456, 322] width 42 height 106
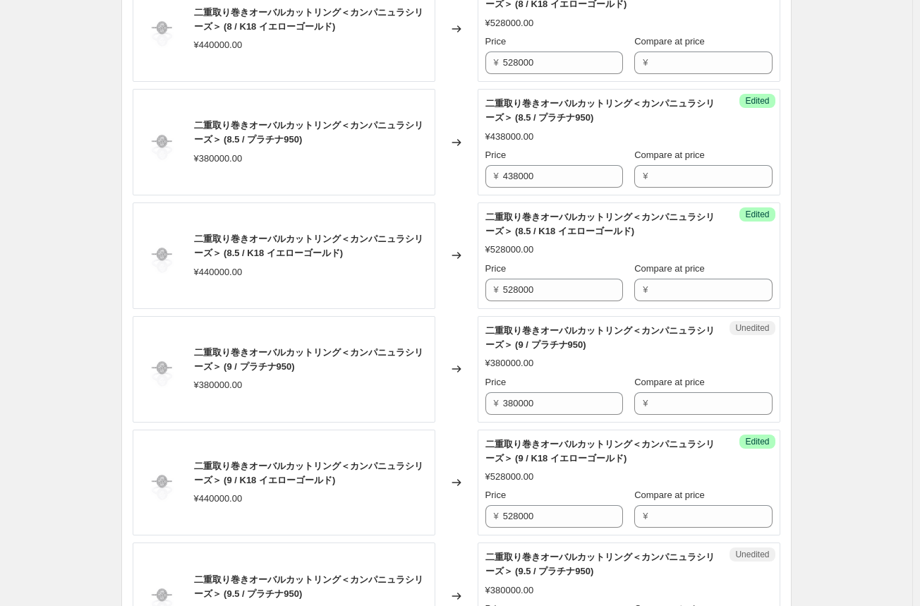
scroll to position [1692, 0]
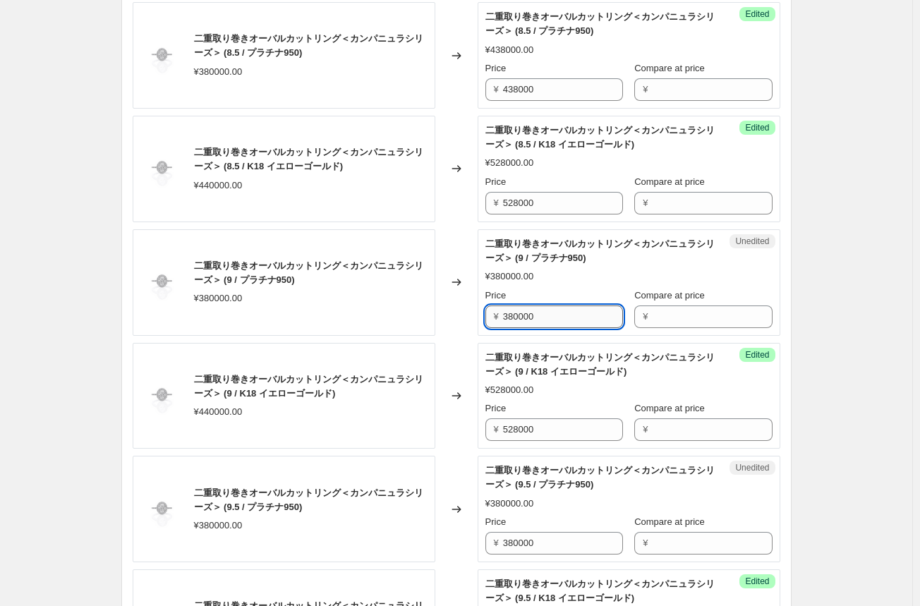
click at [518, 310] on input "380000" at bounding box center [563, 316] width 120 height 23
click at [462, 319] on div "Changed to" at bounding box center [456, 282] width 42 height 106
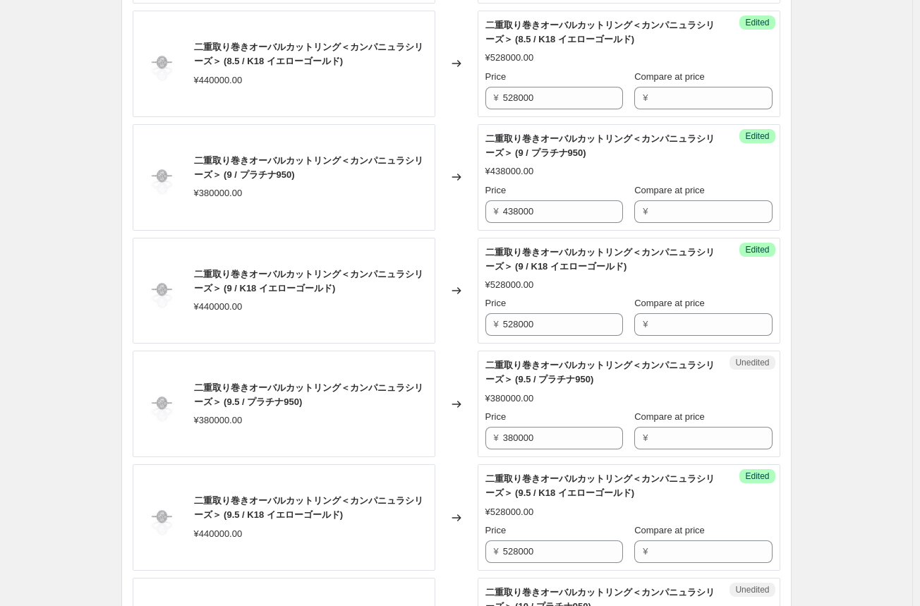
scroll to position [1833, 0]
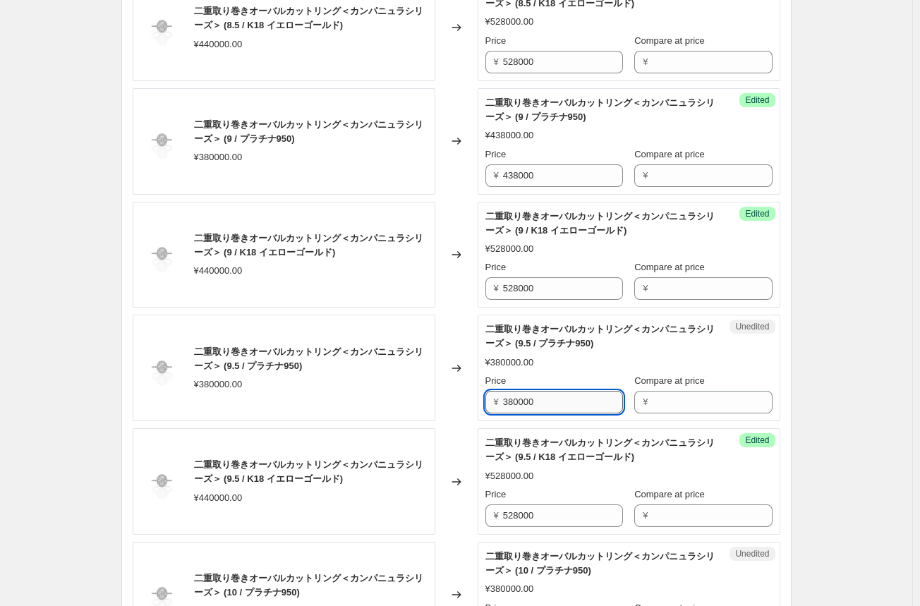
click at [511, 400] on input "380000" at bounding box center [563, 402] width 120 height 23
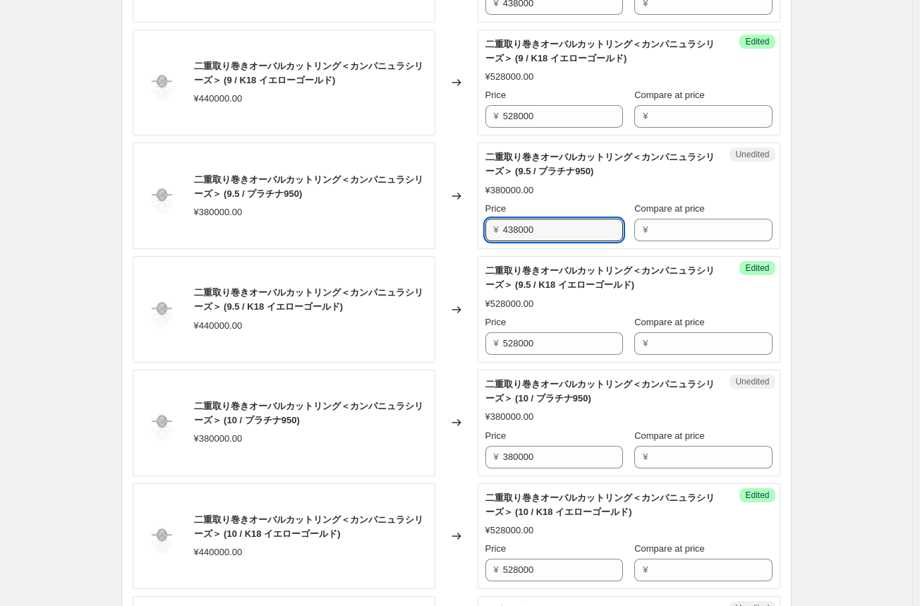
scroll to position [2045, 0]
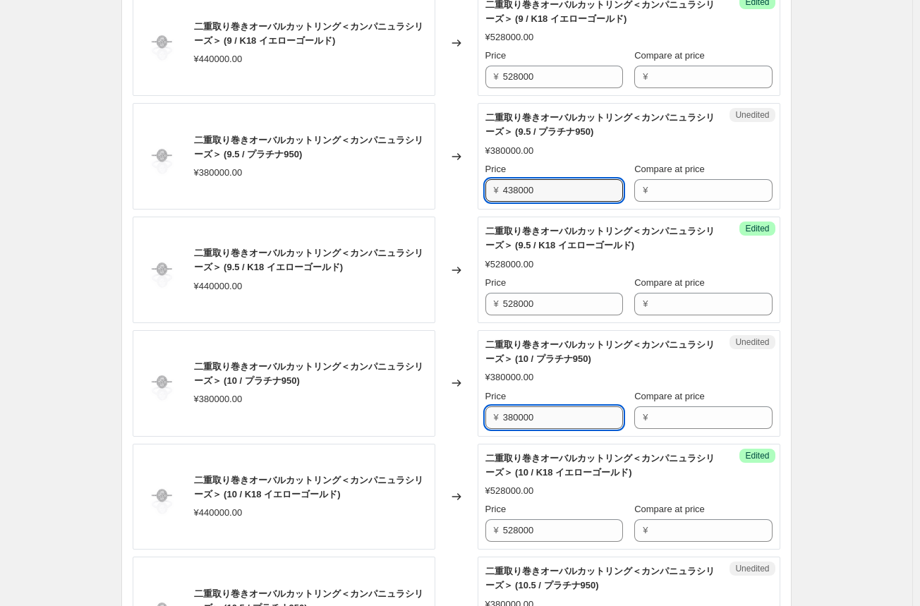
click at [516, 413] on input "380000" at bounding box center [563, 417] width 120 height 23
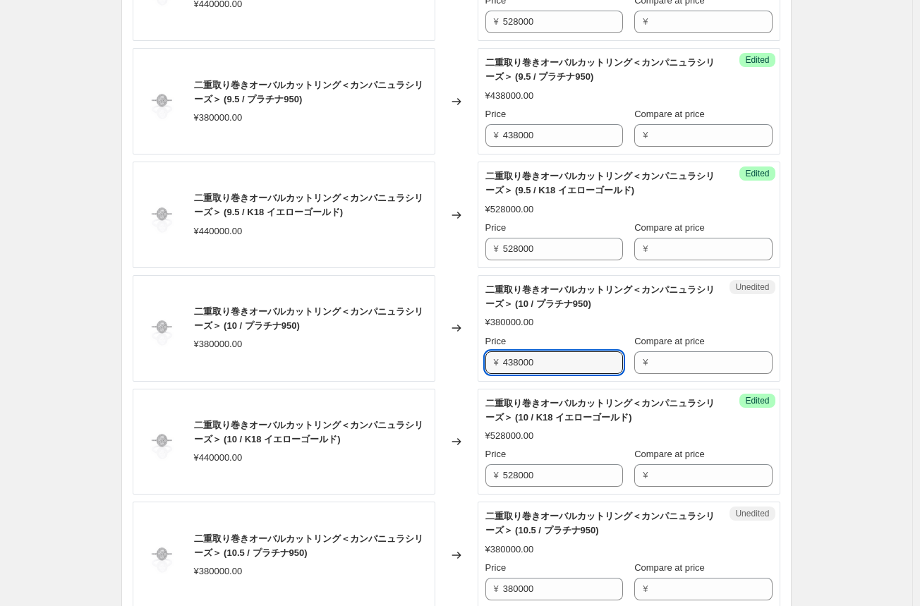
scroll to position [2186, 0]
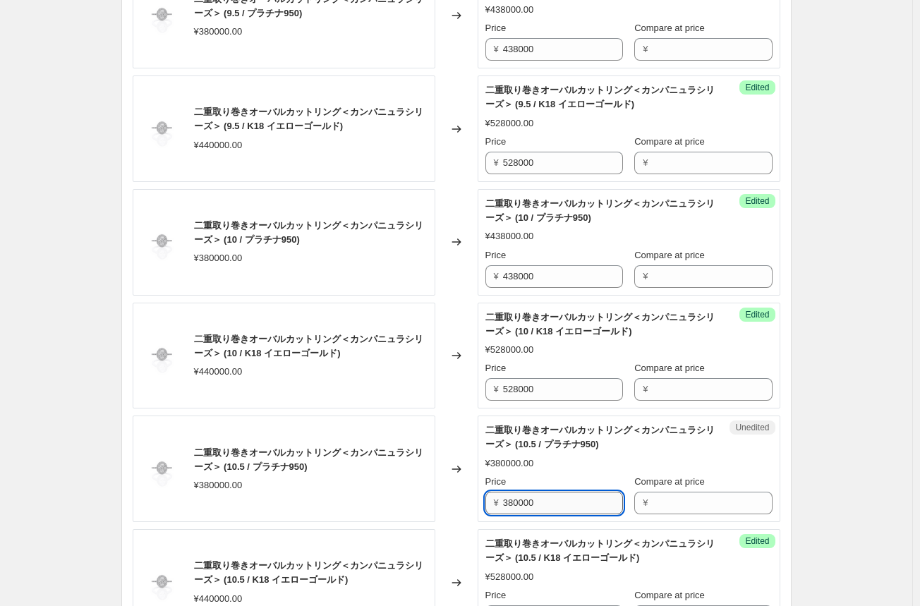
click at [519, 496] on input "380000" at bounding box center [563, 502] width 120 height 23
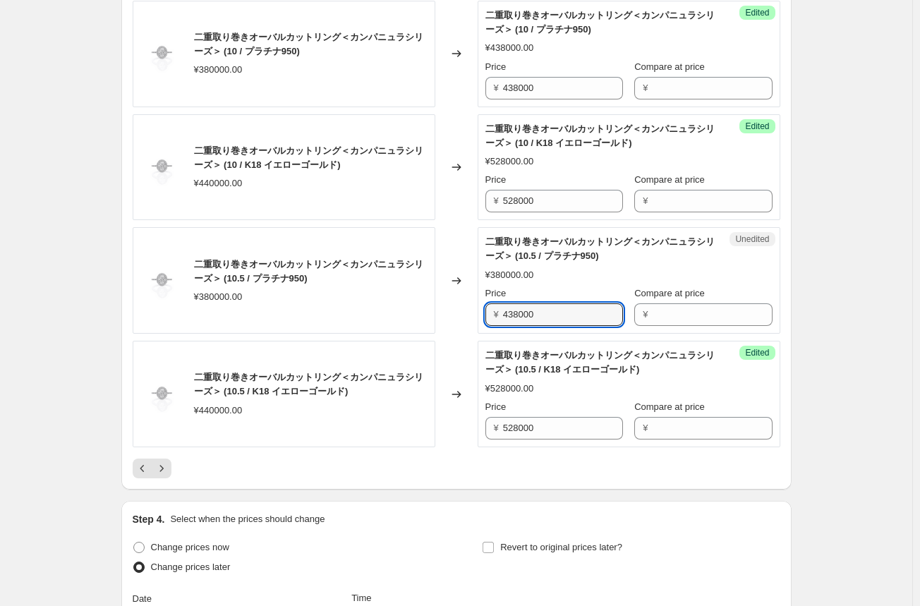
scroll to position [2398, 0]
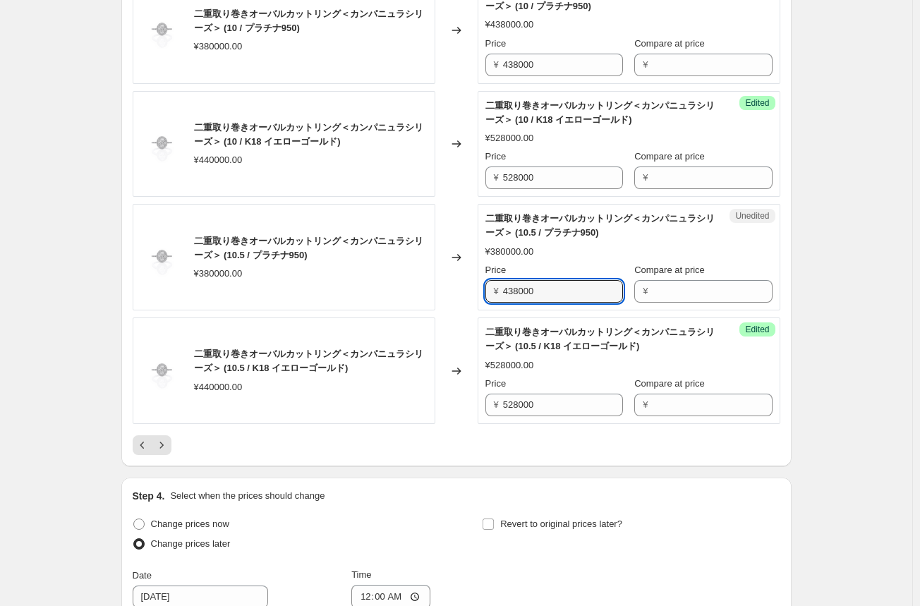
click at [460, 341] on div "Changed to" at bounding box center [456, 370] width 42 height 106
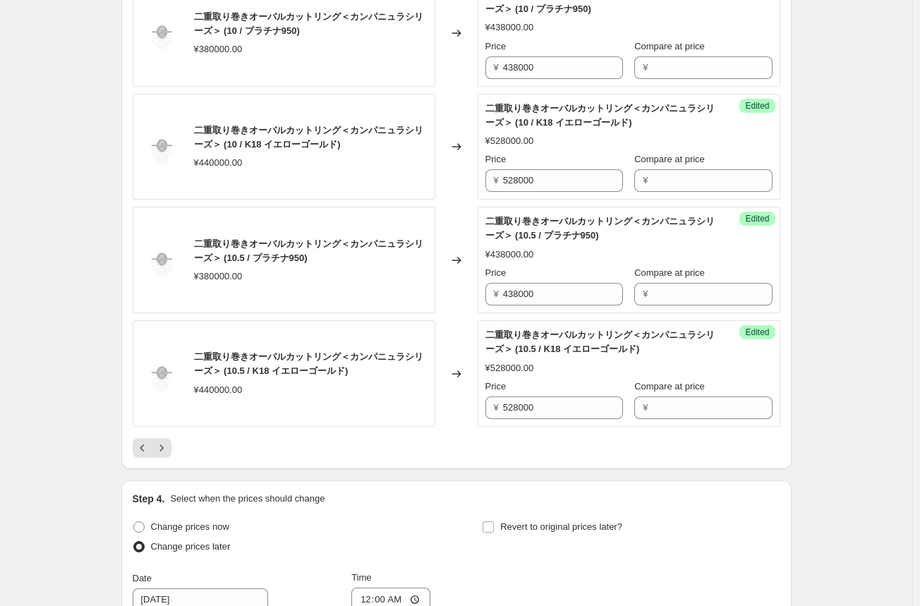
scroll to position [2539, 0]
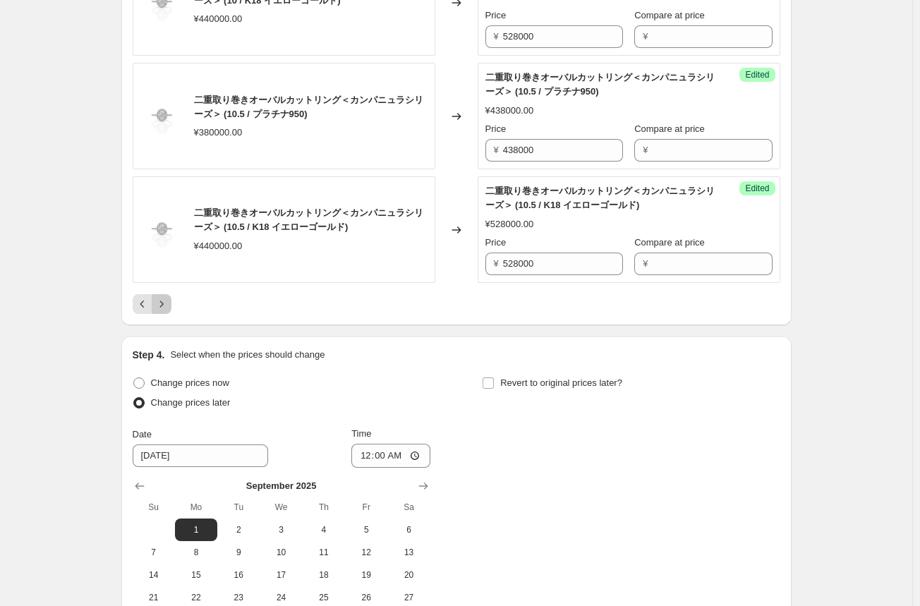
click at [169, 300] on icon "Next" at bounding box center [161, 304] width 14 height 14
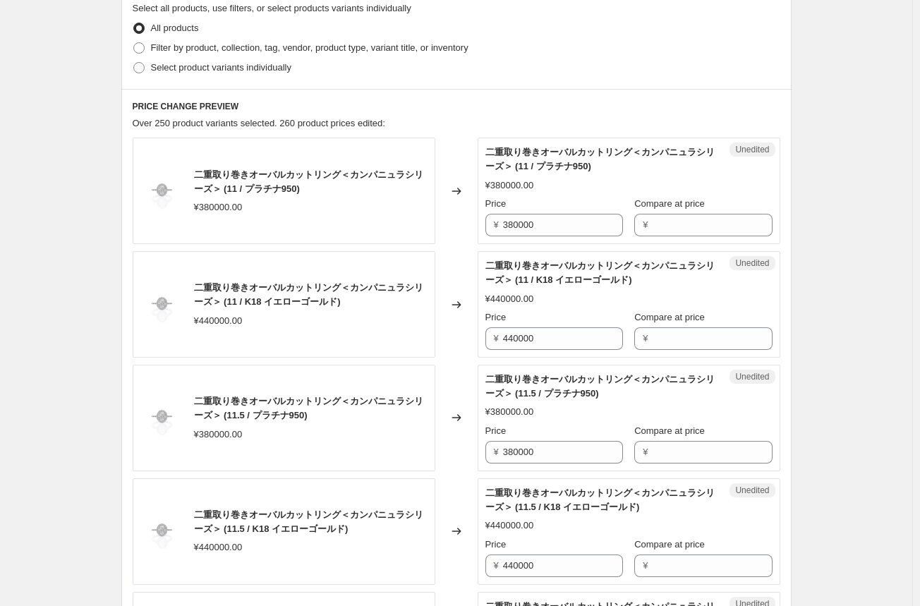
scroll to position [353, 0]
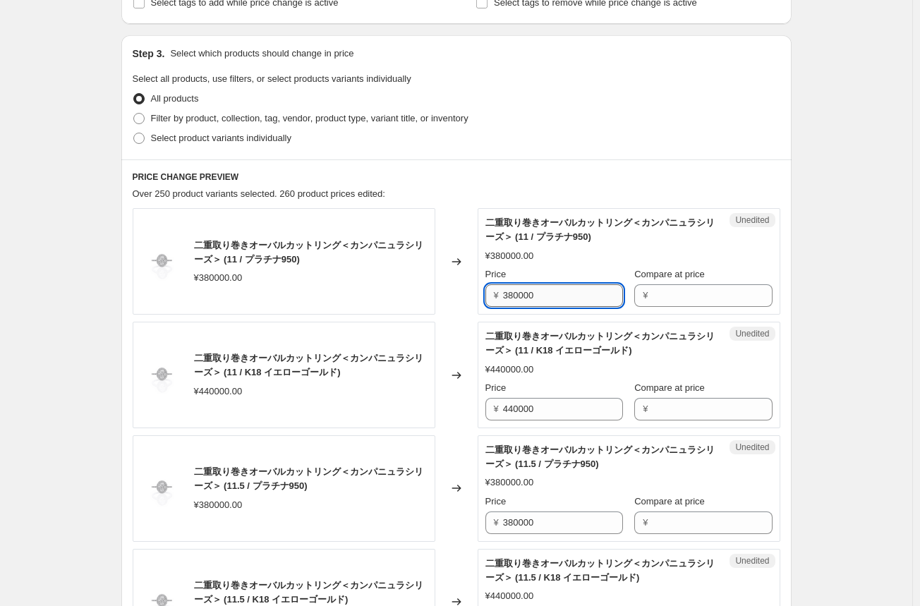
click at [516, 297] on input "380000" at bounding box center [563, 295] width 120 height 23
click at [530, 523] on input "380000" at bounding box center [563, 522] width 120 height 23
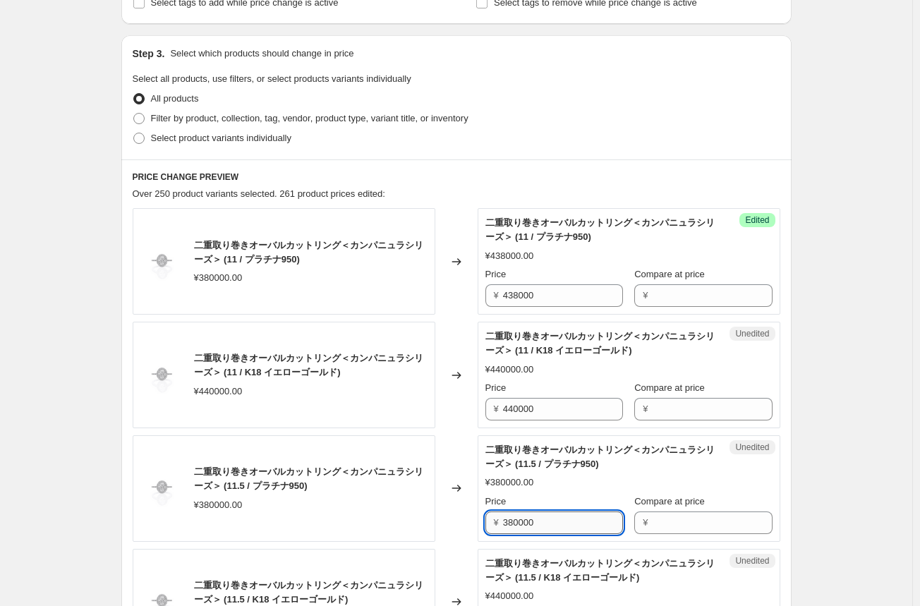
click at [530, 523] on input "380000" at bounding box center [563, 522] width 120 height 23
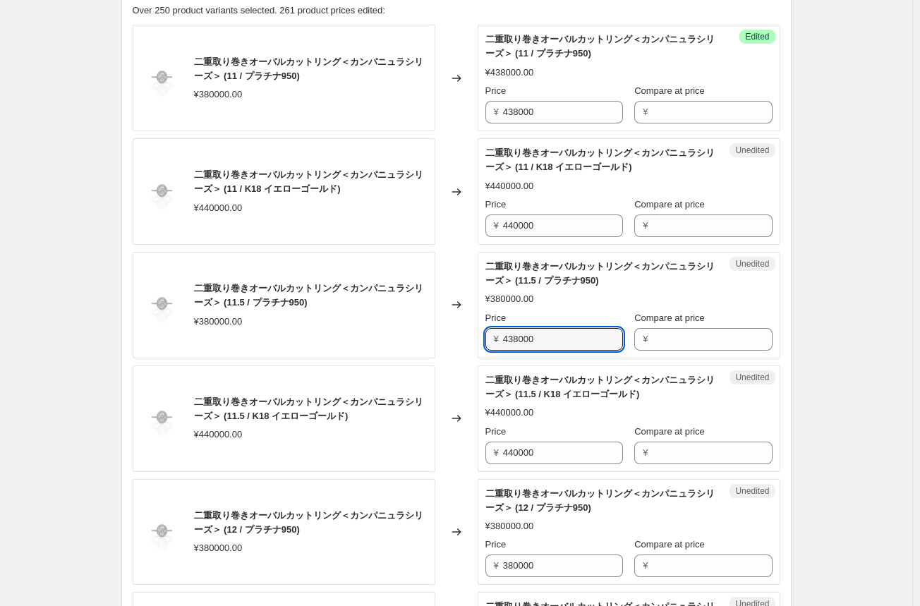
scroll to position [635, 0]
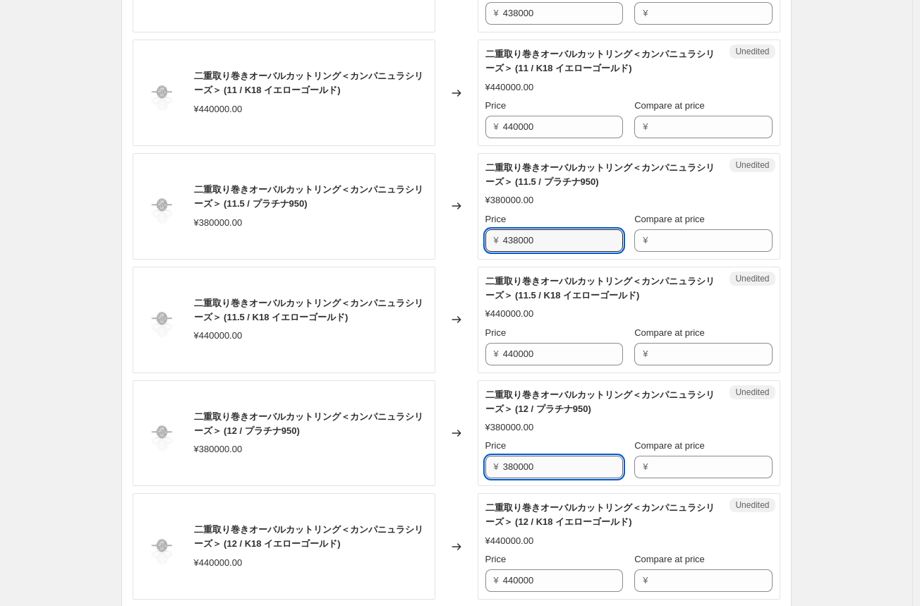
click at [530, 467] on input "380000" at bounding box center [563, 467] width 120 height 23
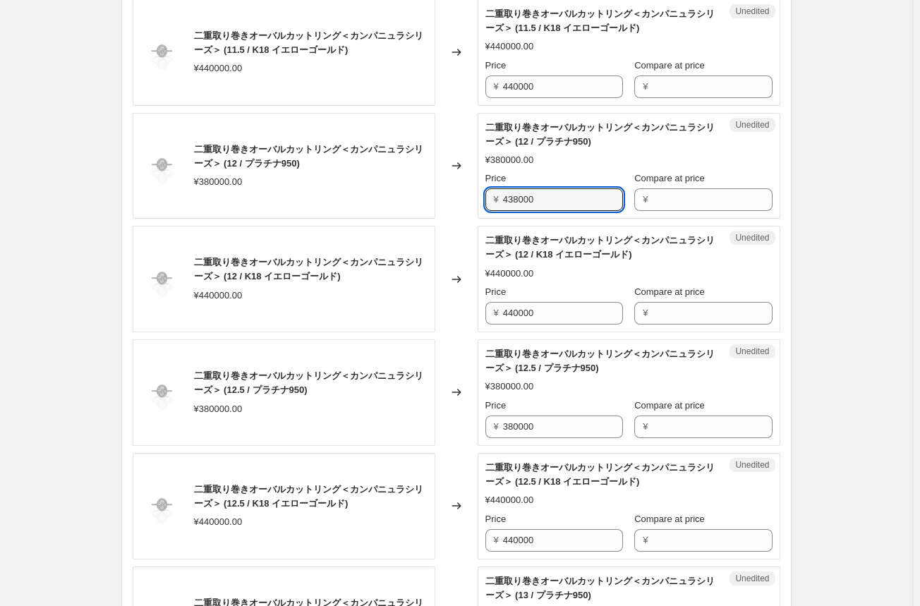
scroll to position [917, 0]
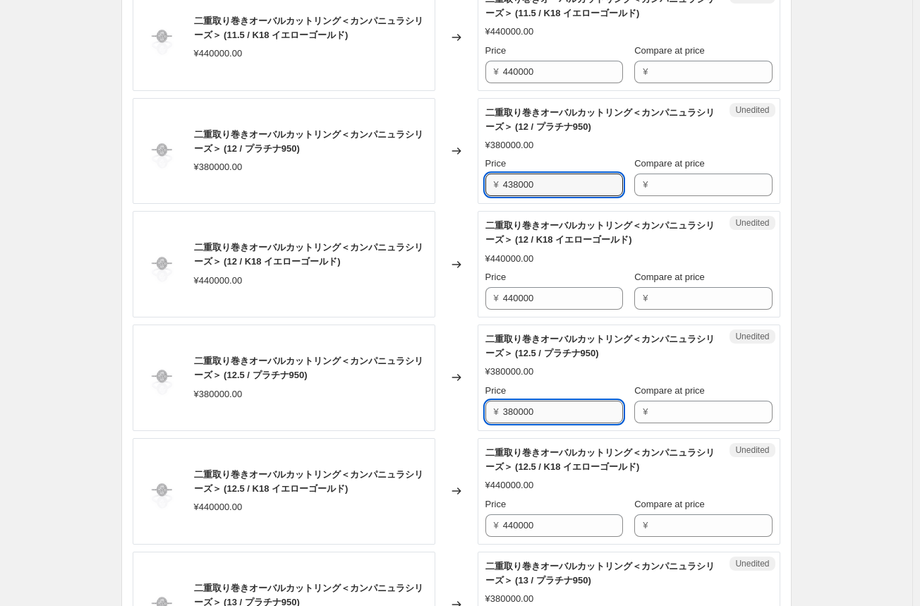
click at [527, 413] on input "380000" at bounding box center [563, 412] width 120 height 23
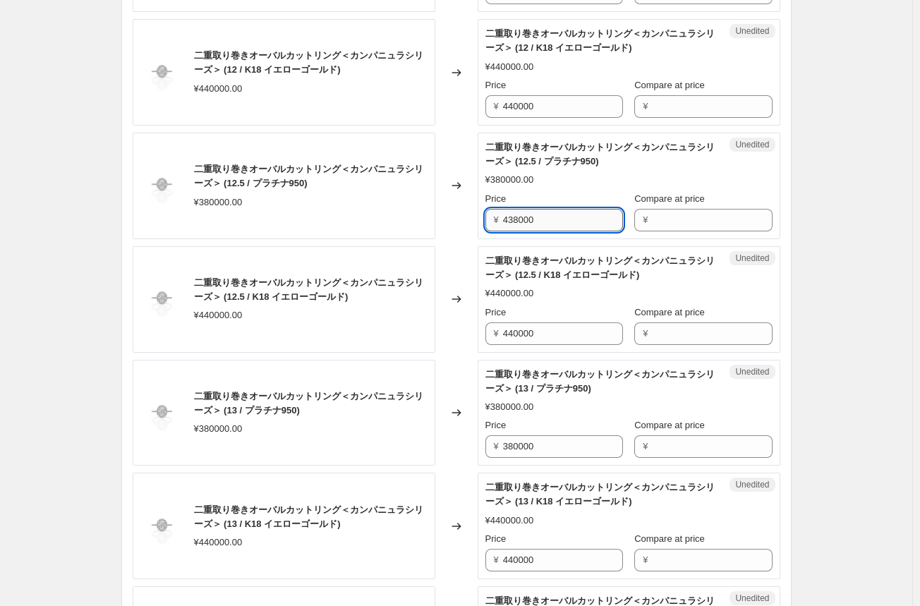
scroll to position [1128, 0]
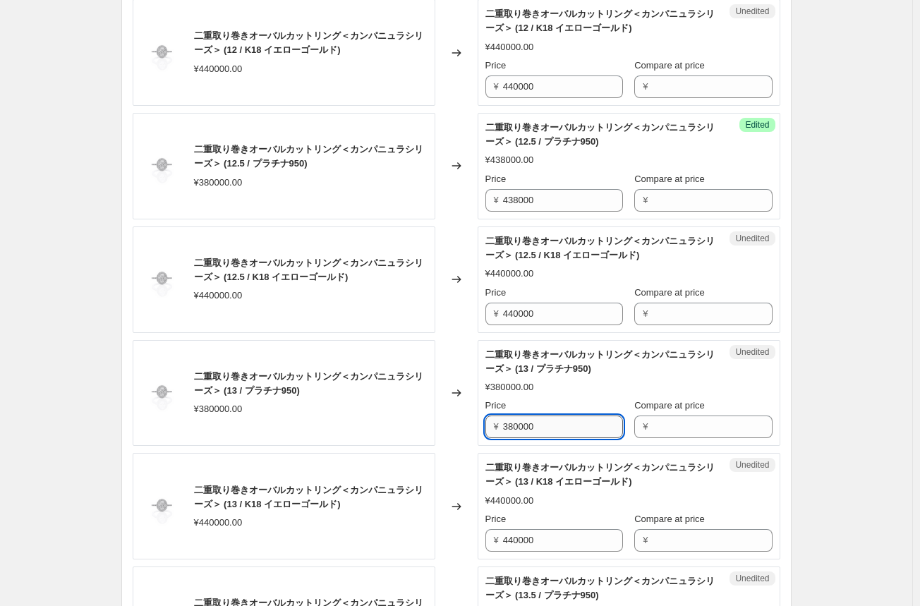
click at [519, 427] on input "380000" at bounding box center [563, 426] width 120 height 23
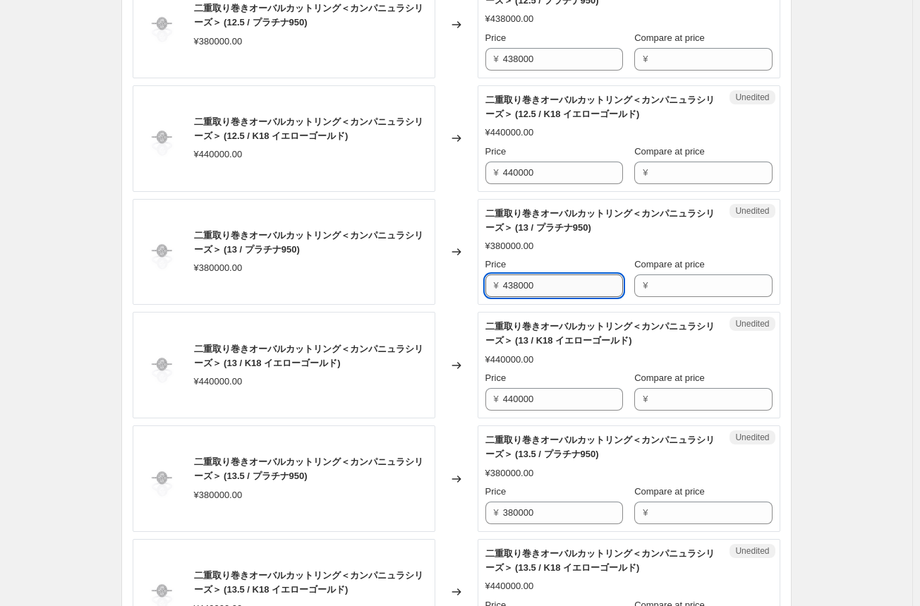
scroll to position [1340, 0]
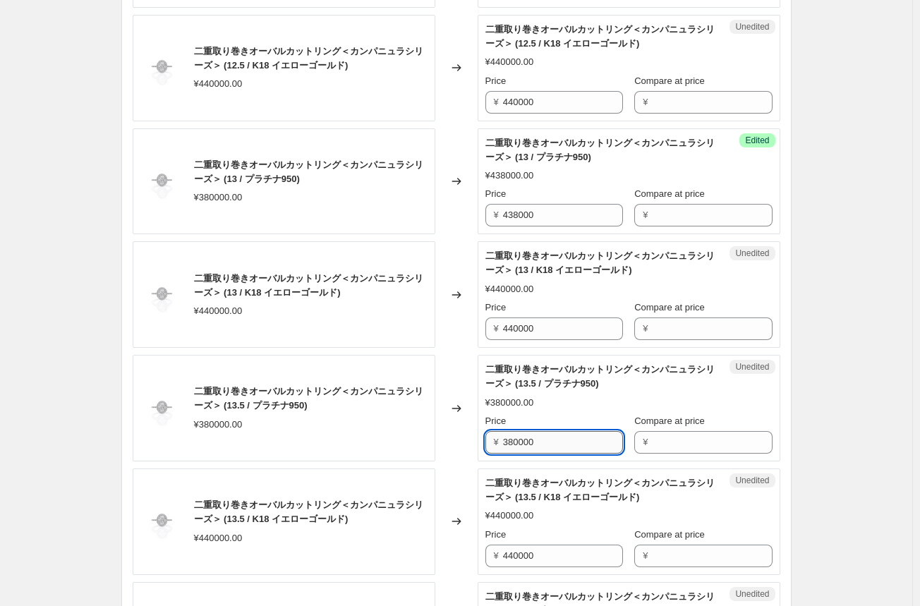
click at [516, 444] on input "380000" at bounding box center [563, 442] width 120 height 23
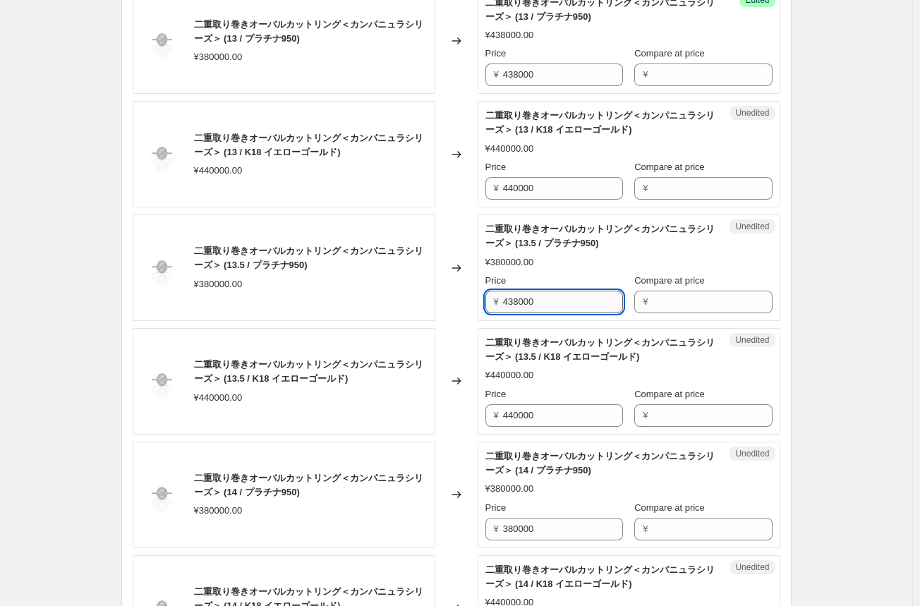
scroll to position [1551, 0]
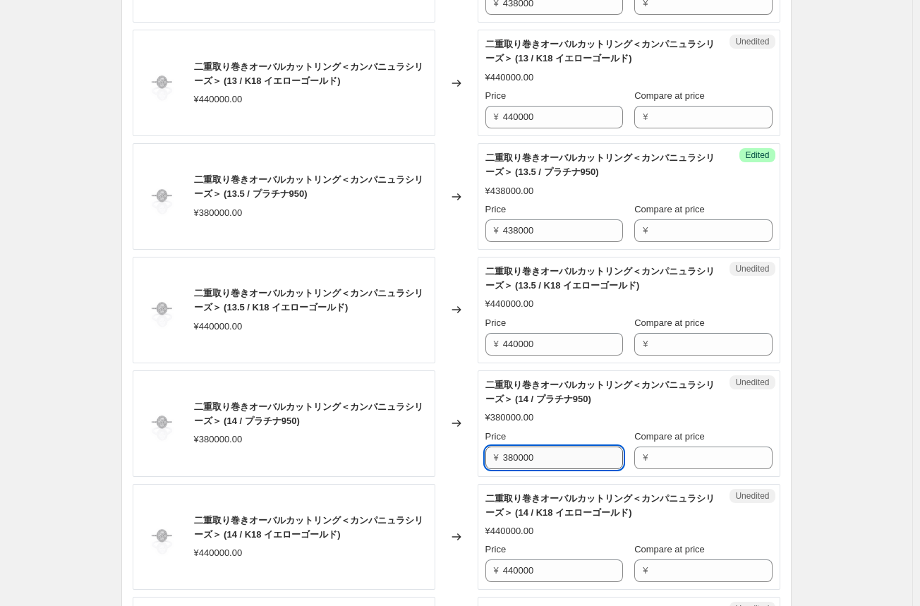
click at [513, 455] on input "380000" at bounding box center [563, 457] width 120 height 23
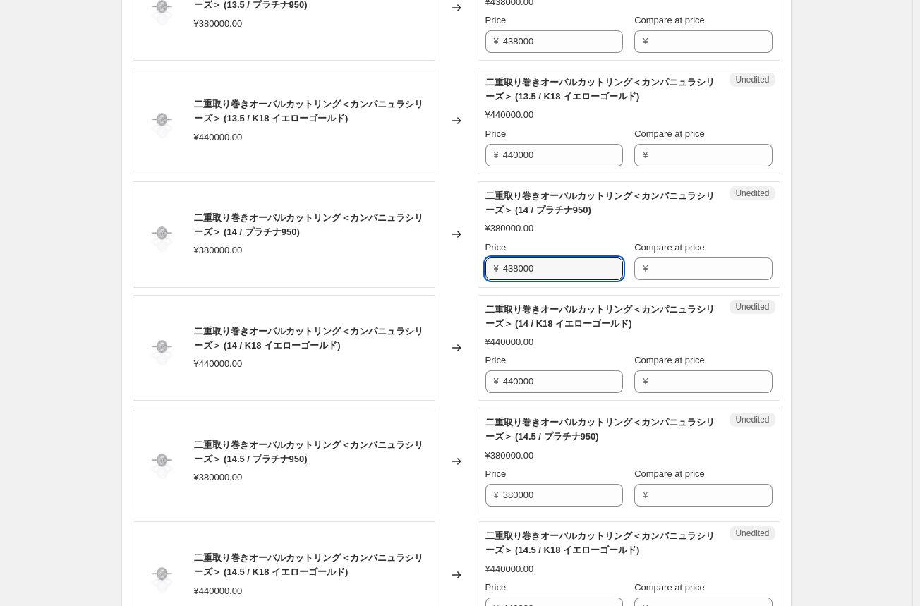
scroll to position [1763, 0]
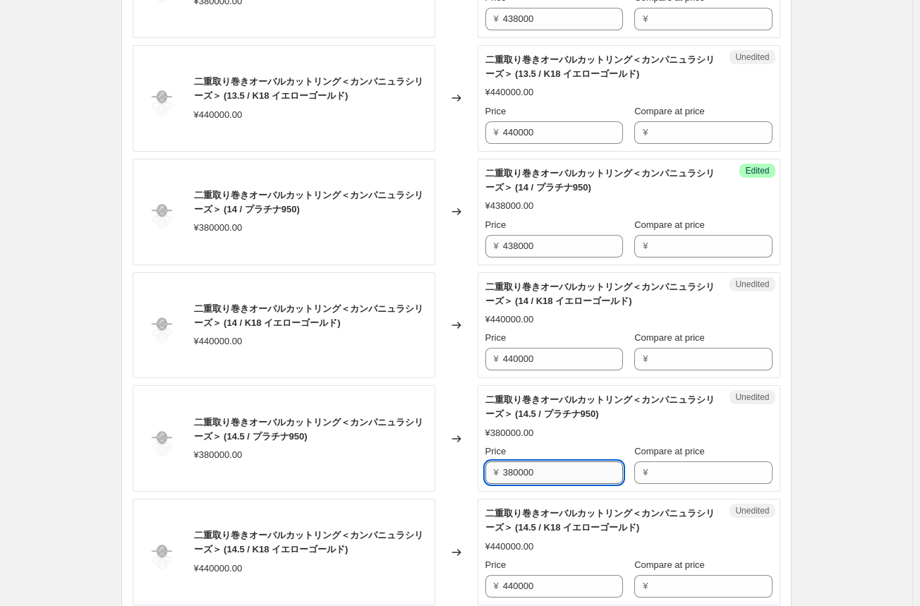
click at [511, 469] on input "380000" at bounding box center [563, 472] width 120 height 23
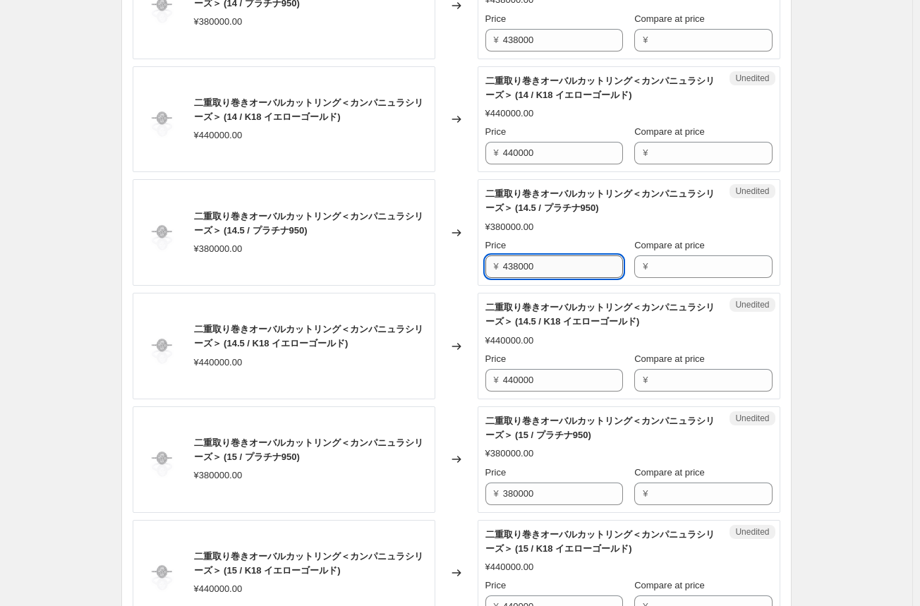
scroll to position [1974, 0]
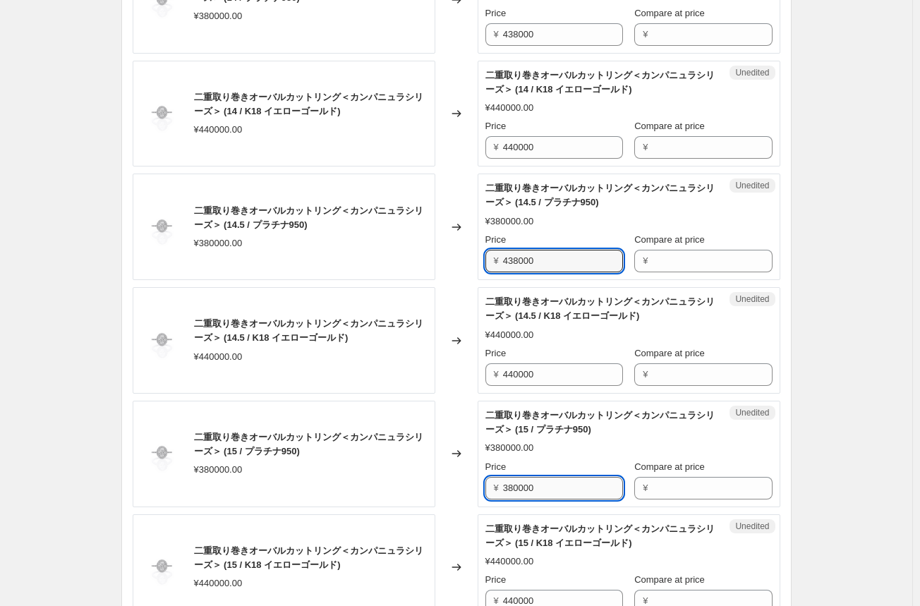
click at [511, 480] on input "380000" at bounding box center [563, 488] width 120 height 23
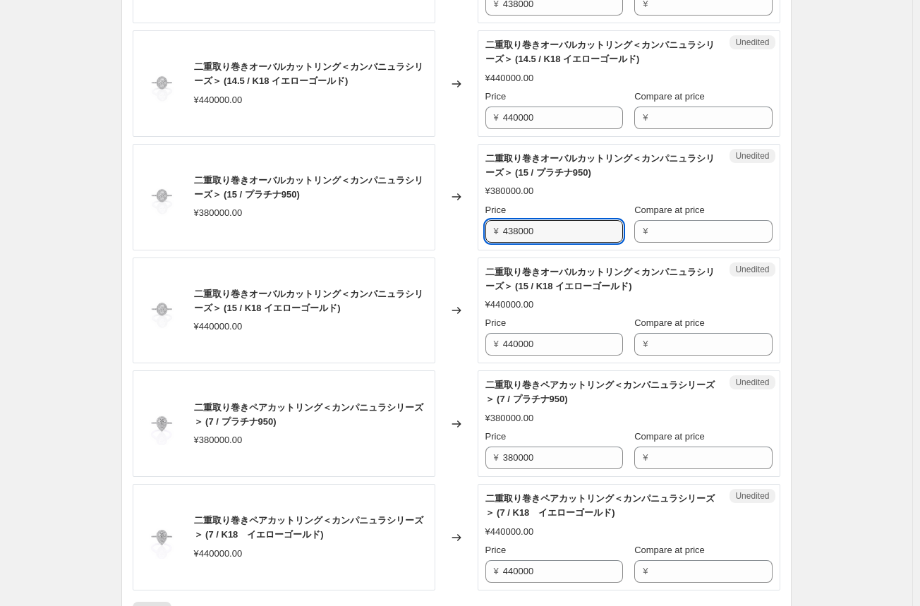
scroll to position [2256, 0]
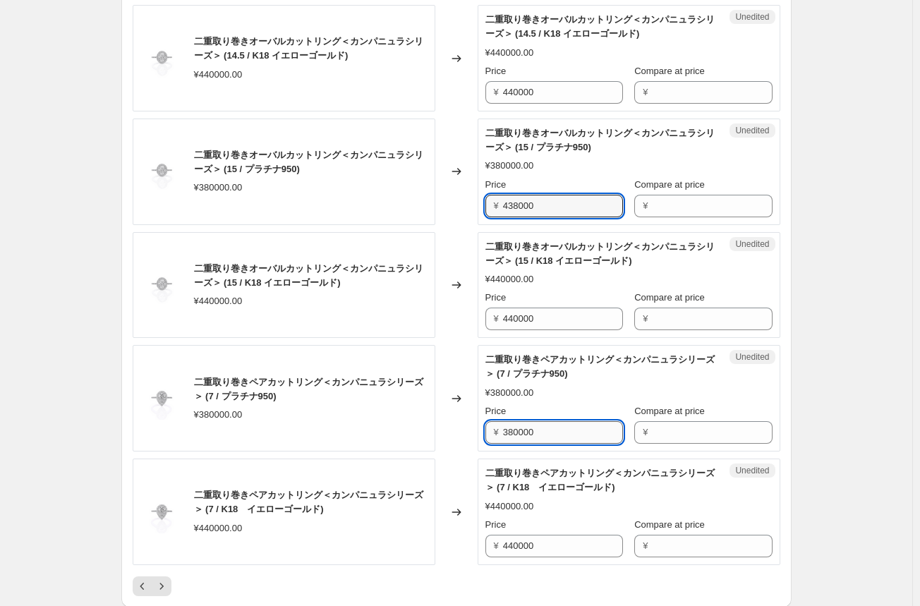
click at [519, 429] on input "380000" at bounding box center [563, 432] width 120 height 23
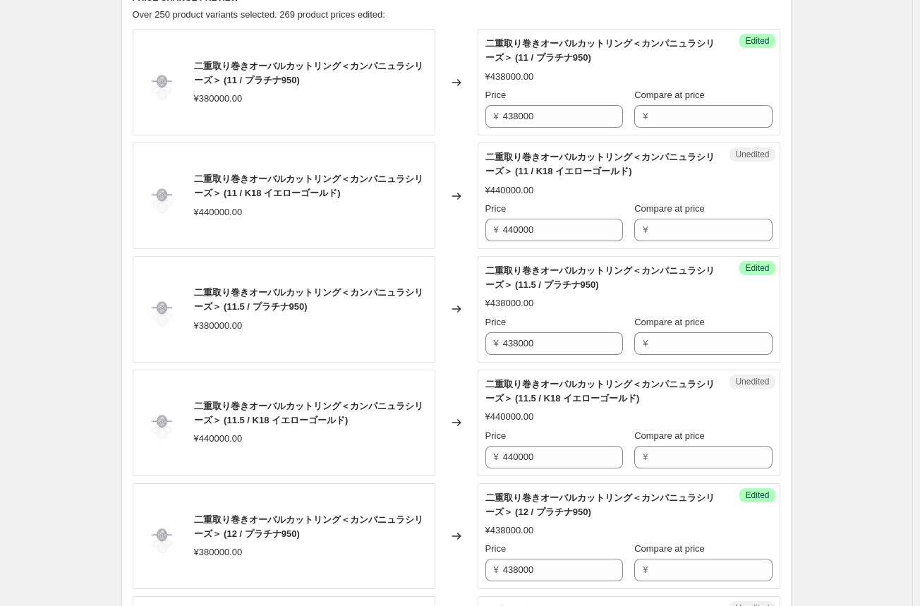
scroll to position [212, 0]
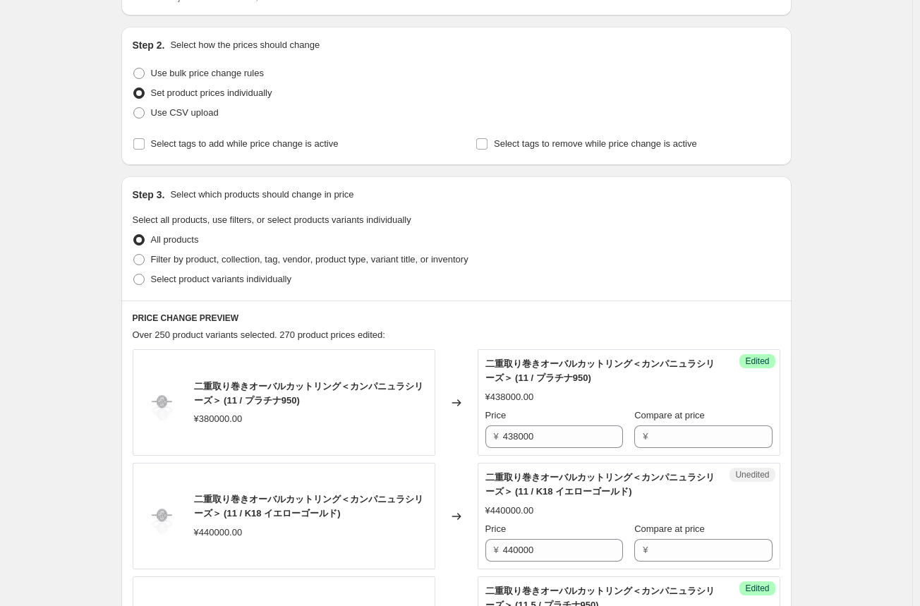
click at [530, 318] on h6 "PRICE CHANGE PREVIEW" at bounding box center [456, 317] width 647 height 11
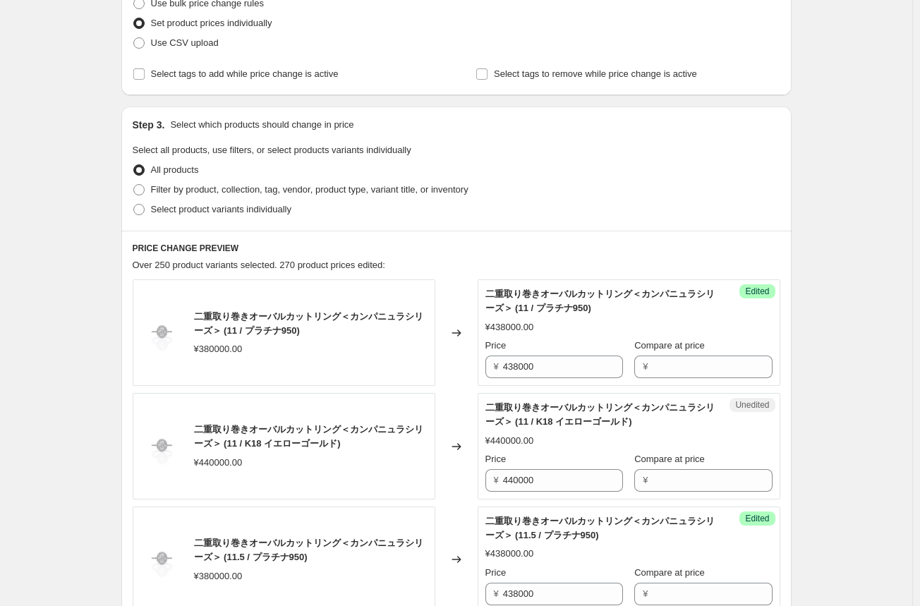
scroll to position [282, 0]
drag, startPoint x: 550, startPoint y: 483, endPoint x: 467, endPoint y: 480, distance: 83.3
click at [467, 481] on div "二重取り巻きオーバルカットリング＜カンパニュラシリーズ＞ (11 / K18 イエローゴールド) ¥440000.00 Changed to Unedited…" at bounding box center [456, 445] width 647 height 106
click at [448, 477] on div "Changed to" at bounding box center [456, 445] width 42 height 106
click at [520, 479] on input "528000" at bounding box center [563, 479] width 120 height 23
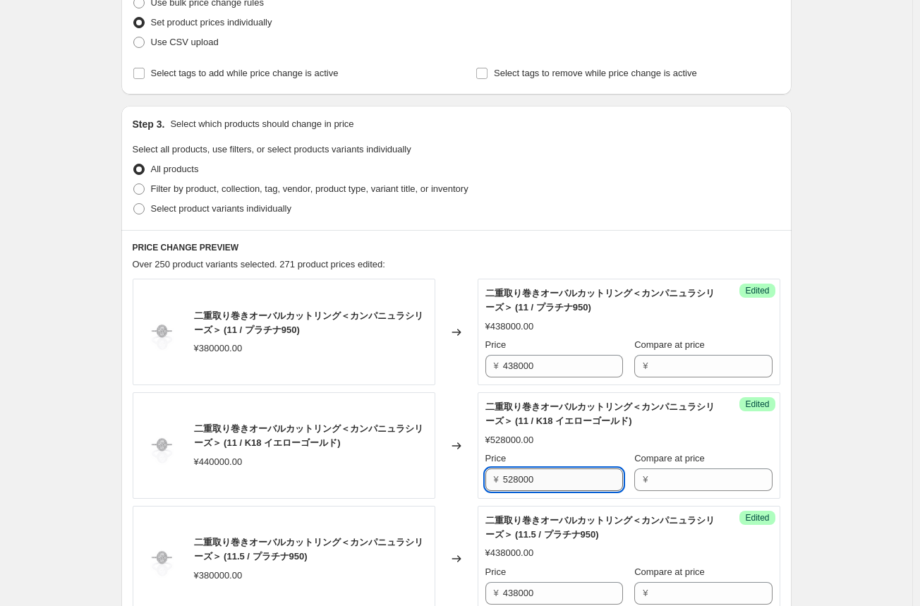
click at [520, 479] on input "528000" at bounding box center [563, 479] width 120 height 23
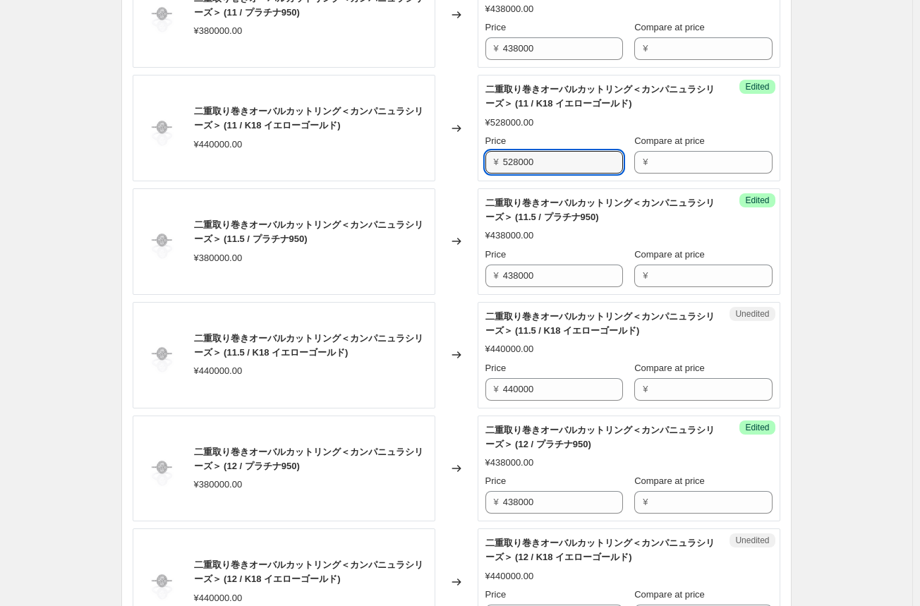
scroll to position [635, 0]
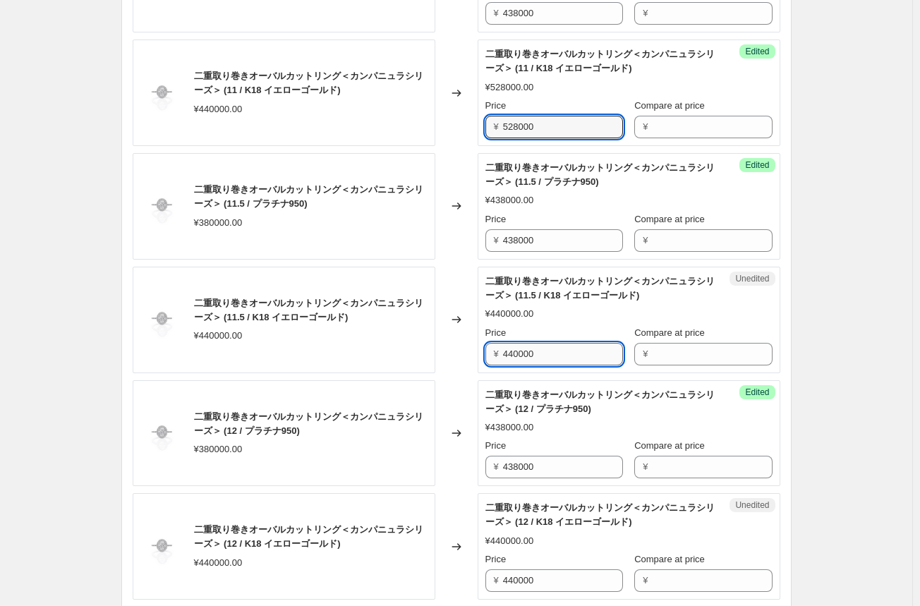
click at [525, 356] on input "440000" at bounding box center [563, 354] width 120 height 23
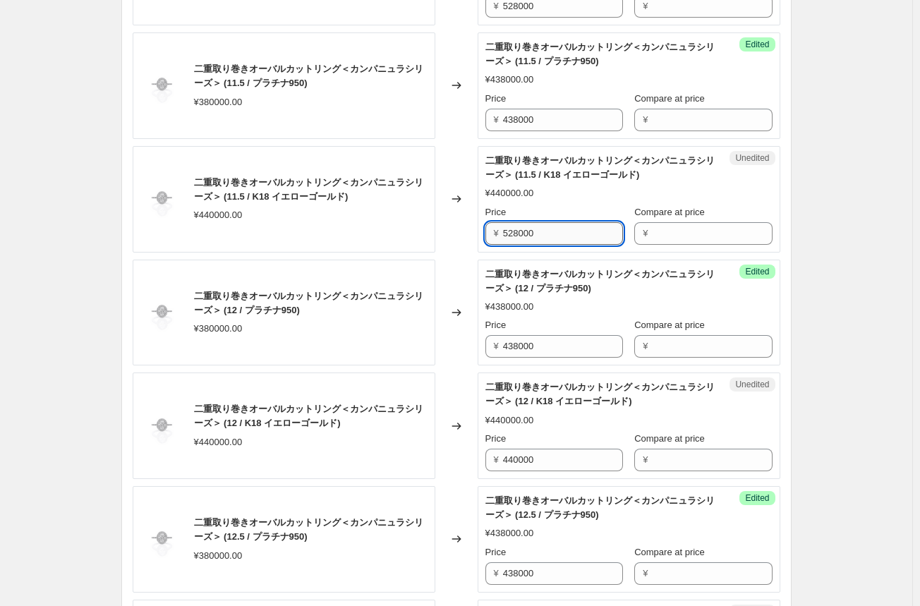
scroll to position [776, 0]
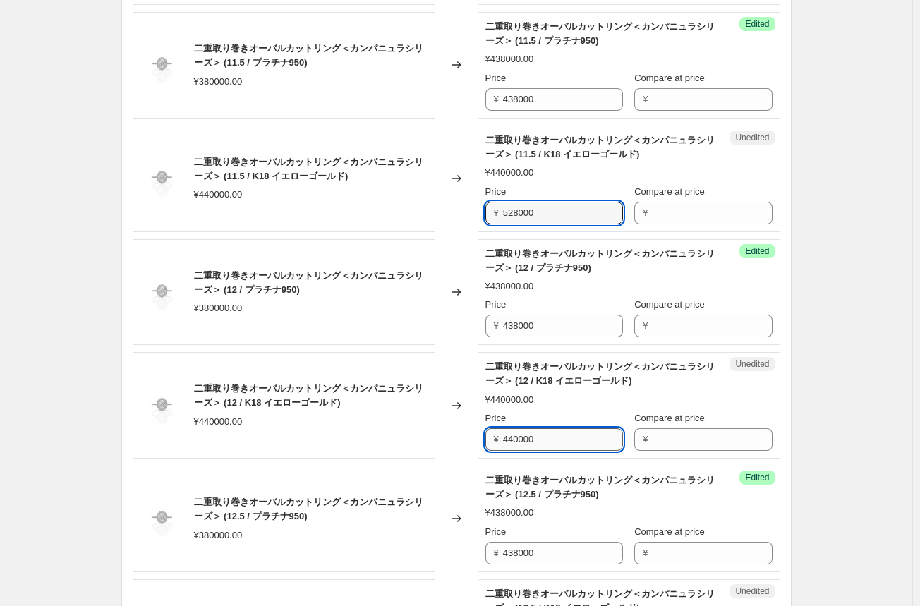
click at [525, 441] on input "440000" at bounding box center [563, 439] width 120 height 23
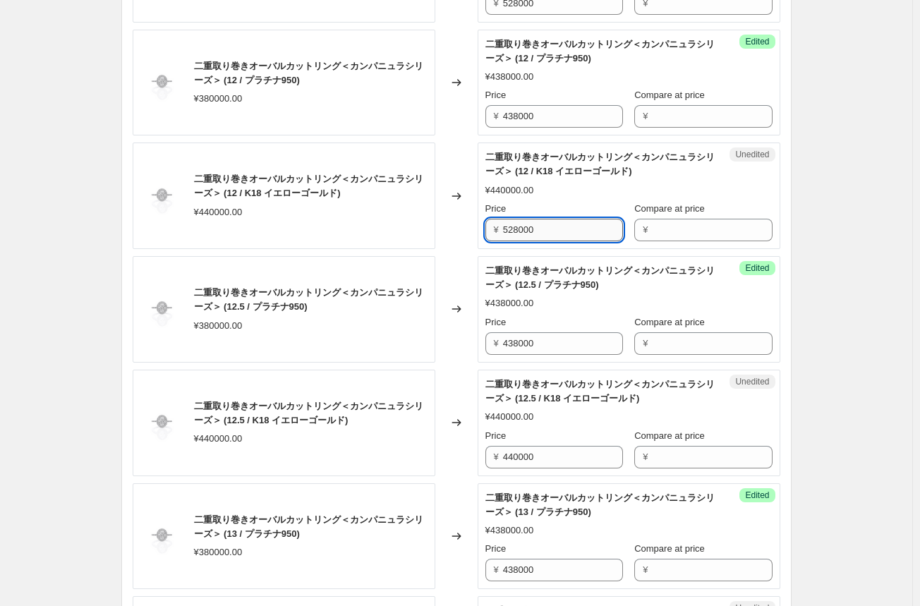
scroll to position [987, 0]
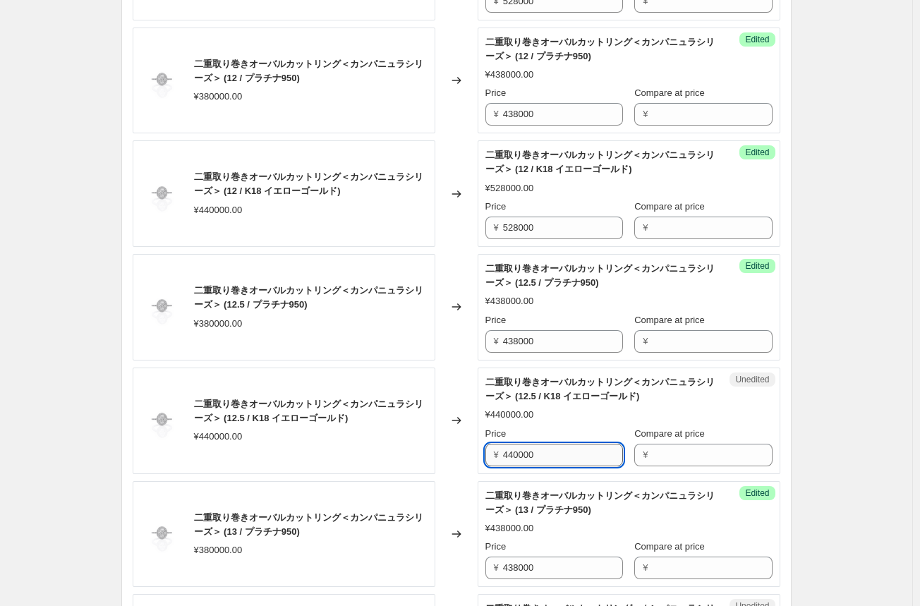
click at [522, 453] on input "440000" at bounding box center [563, 455] width 120 height 23
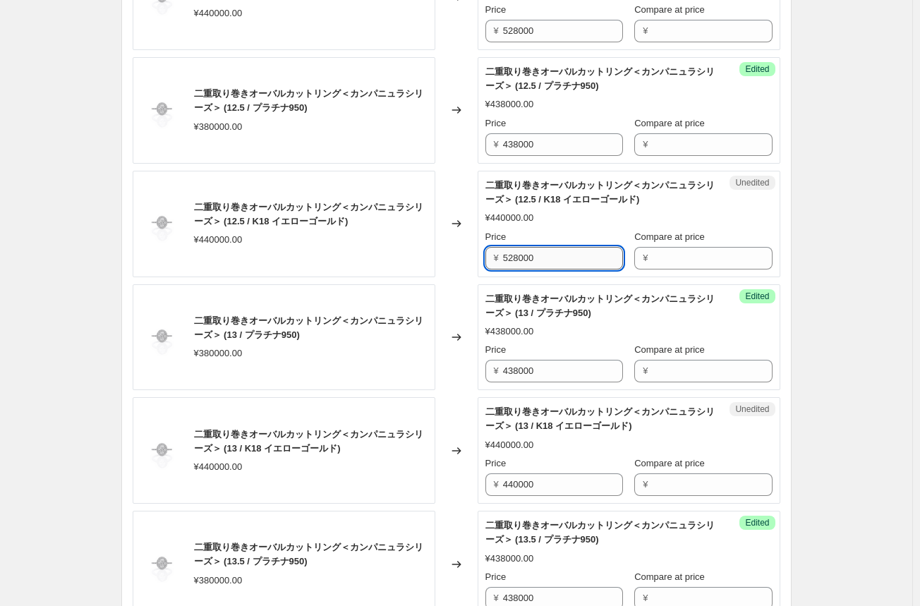
scroll to position [1199, 0]
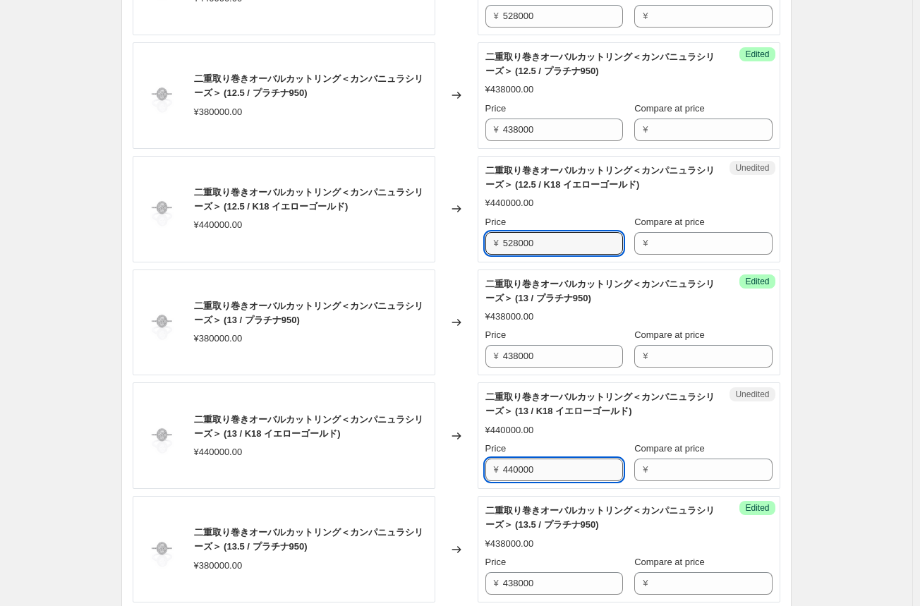
click at [516, 472] on input "440000" at bounding box center [563, 469] width 120 height 23
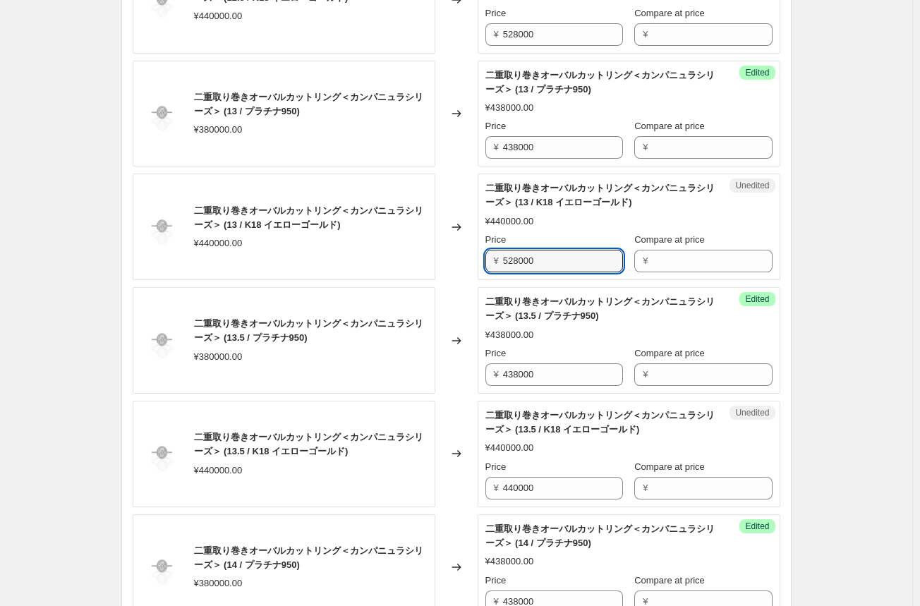
scroll to position [1410, 0]
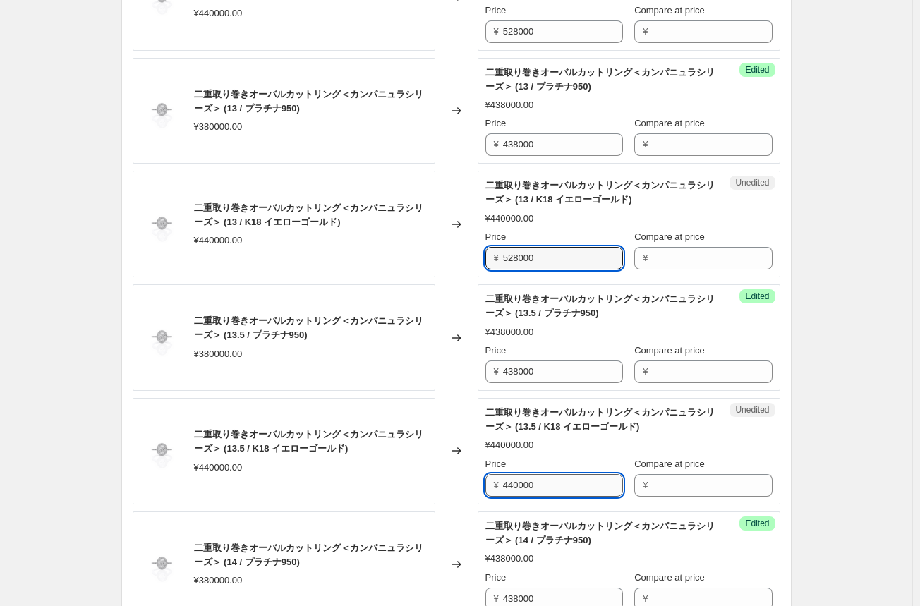
click at [515, 482] on input "440000" at bounding box center [563, 485] width 120 height 23
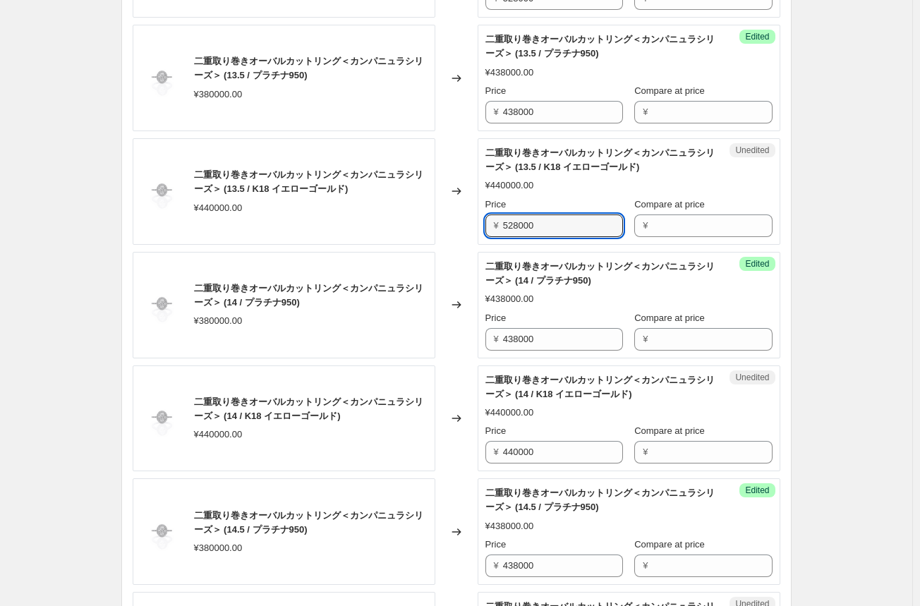
scroll to position [1692, 0]
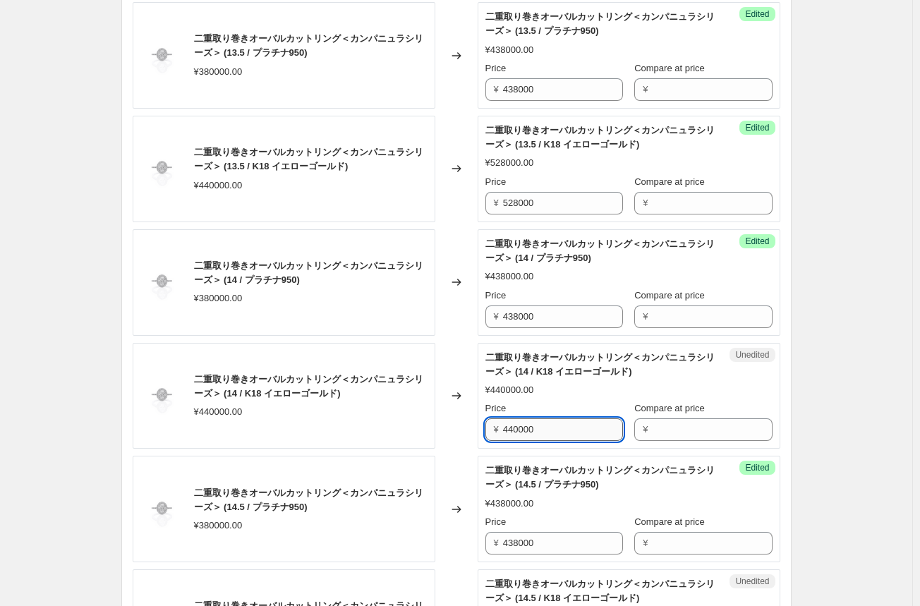
click at [530, 424] on input "440000" at bounding box center [563, 429] width 120 height 23
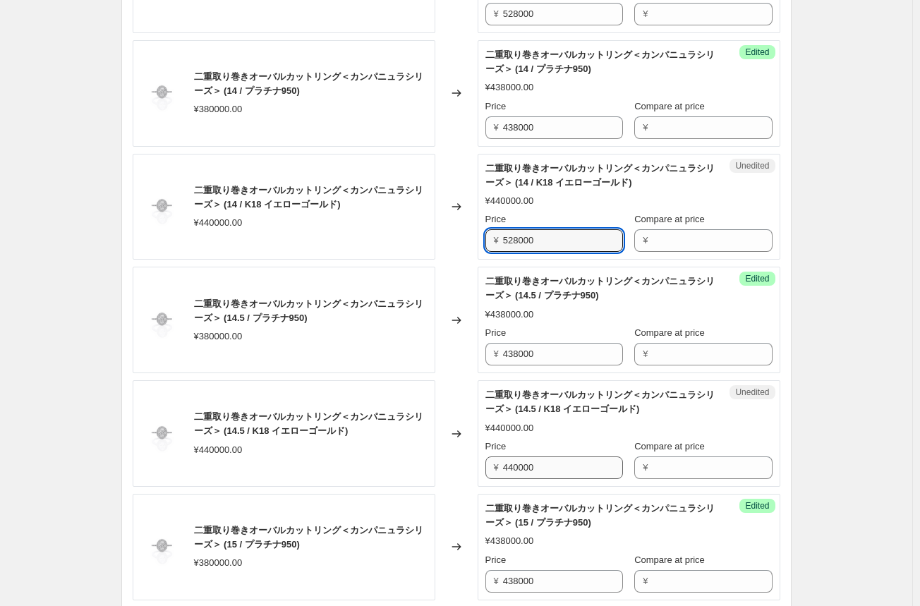
scroll to position [1904, 0]
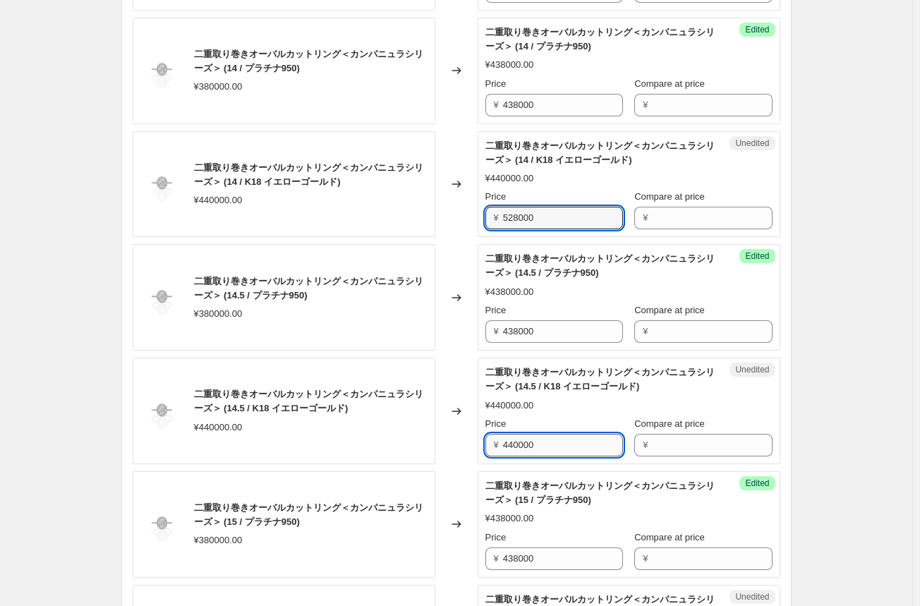
click at [522, 445] on input "440000" at bounding box center [563, 445] width 120 height 23
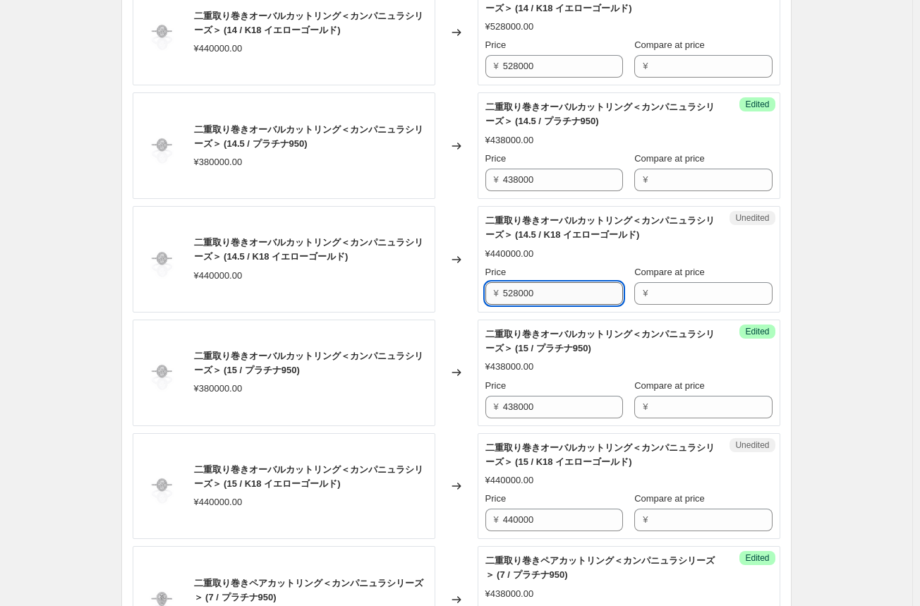
scroll to position [2115, 0]
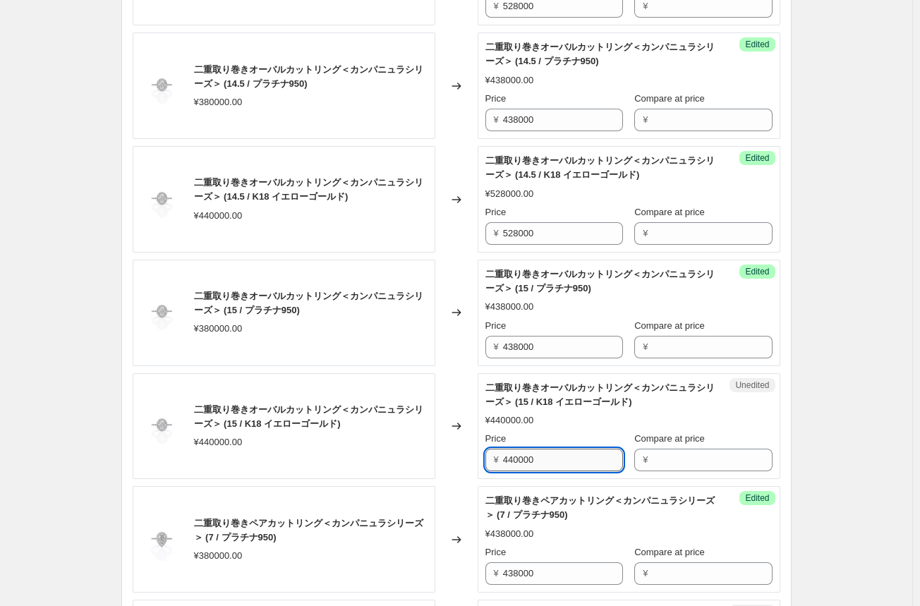
click at [518, 460] on input "440000" at bounding box center [563, 459] width 120 height 23
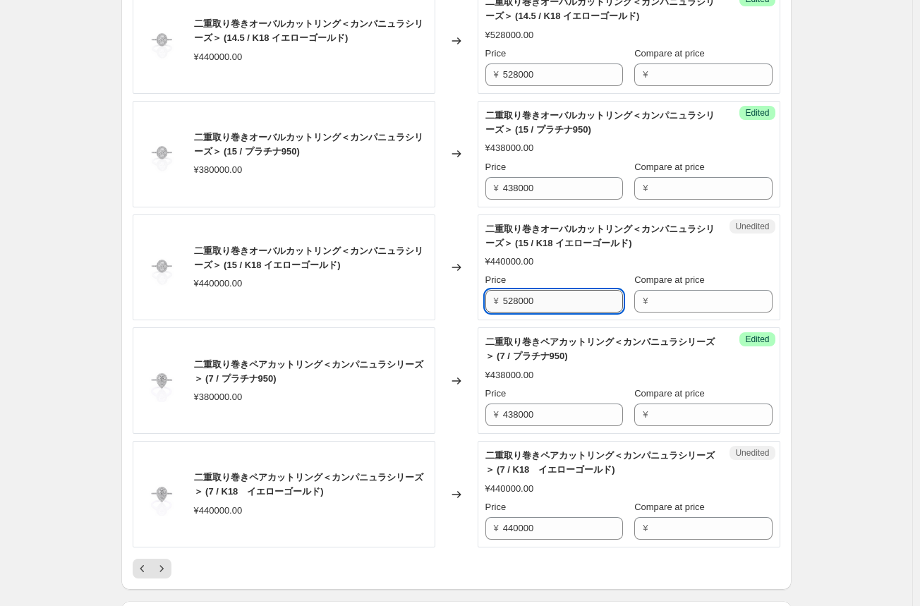
scroll to position [2327, 0]
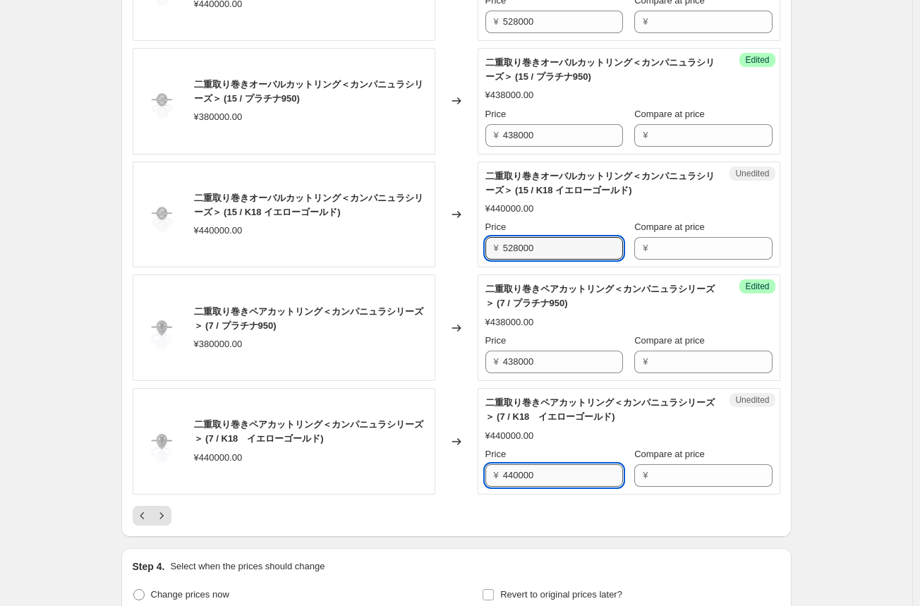
click at [516, 473] on input "440000" at bounding box center [563, 475] width 120 height 23
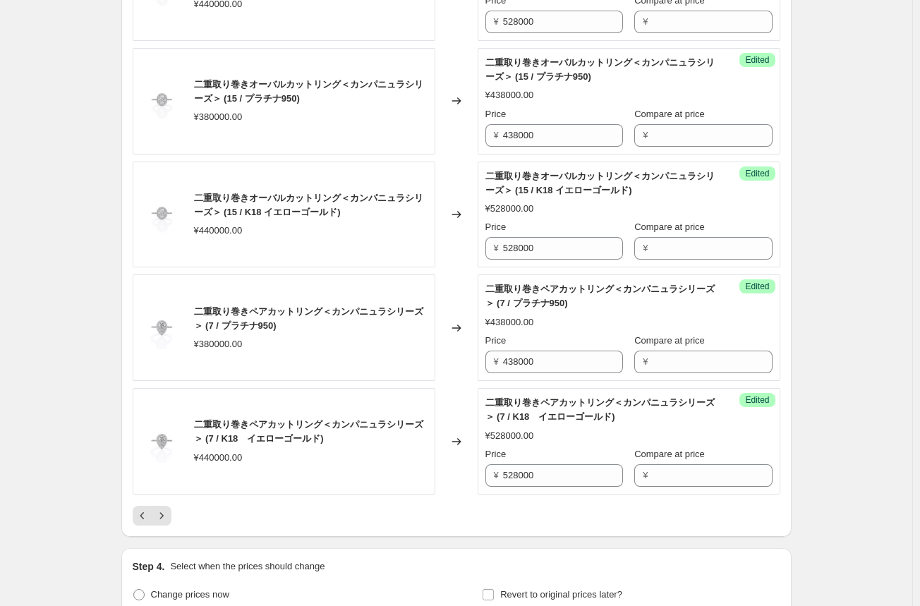
click at [463, 470] on div "Changed to" at bounding box center [456, 441] width 42 height 106
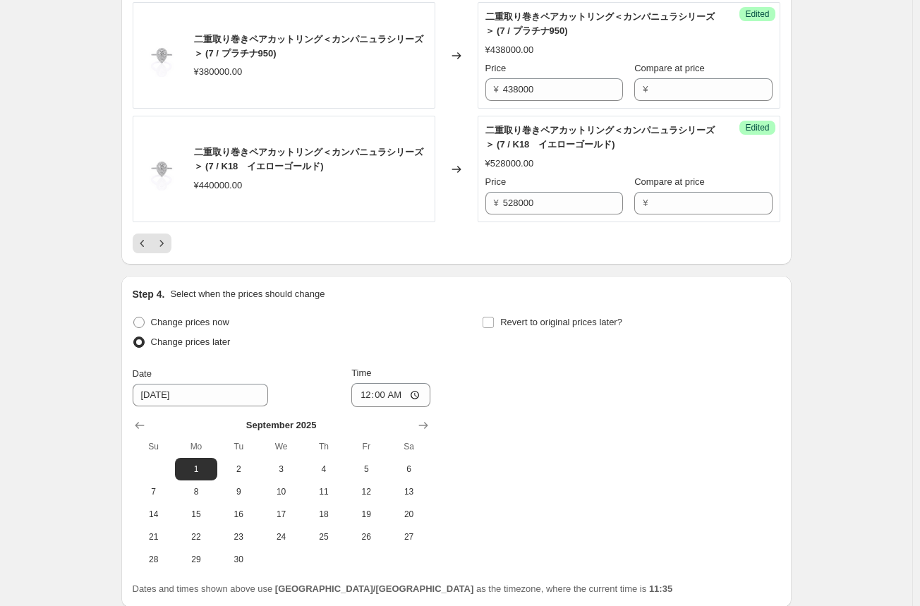
scroll to position [2609, 0]
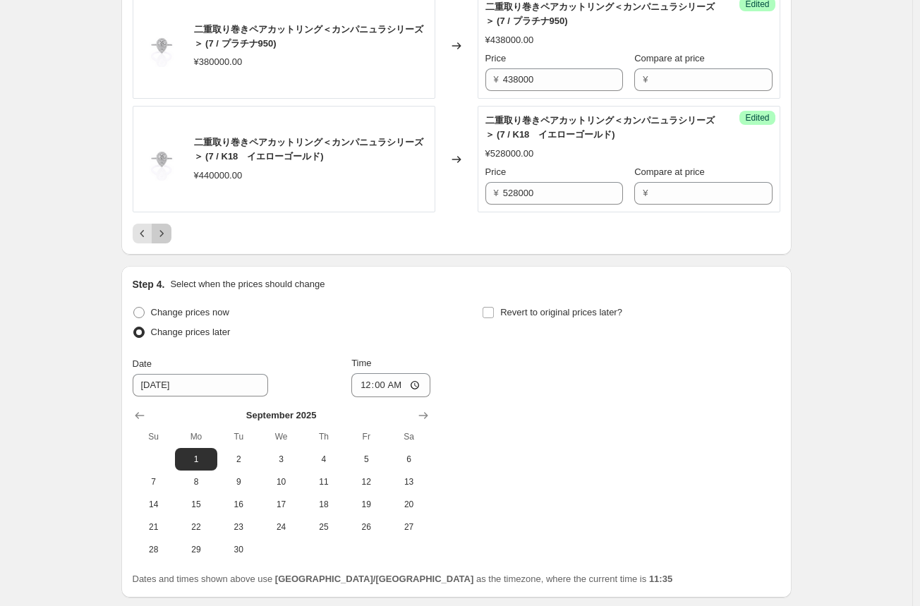
click at [169, 232] on icon "Next" at bounding box center [161, 233] width 14 height 14
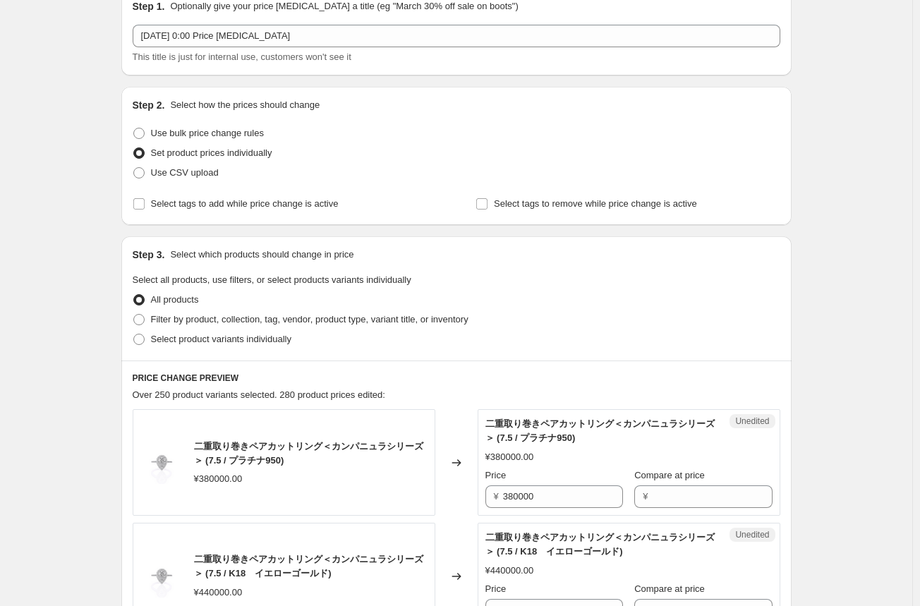
scroll to position [353, 0]
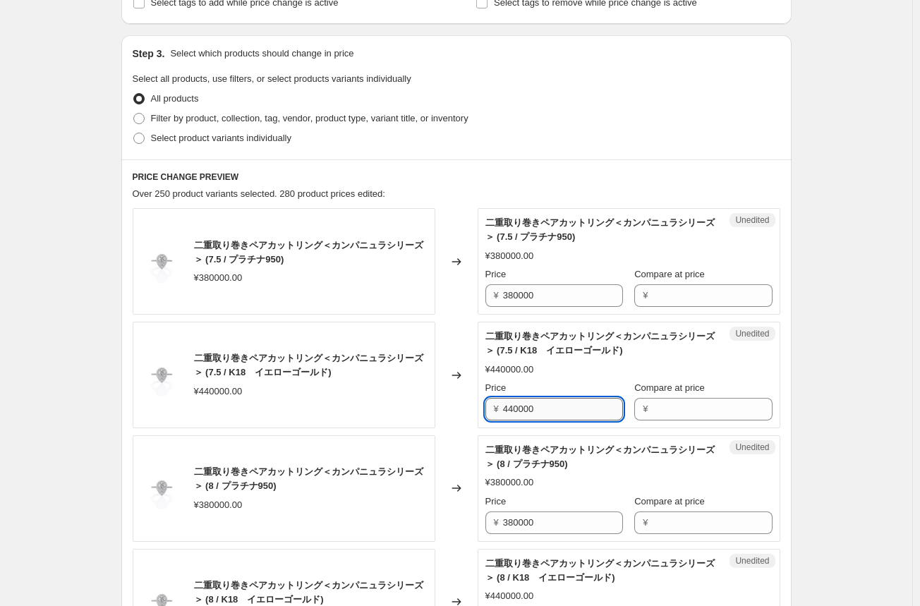
click at [515, 410] on input "440000" at bounding box center [563, 409] width 120 height 23
click at [517, 410] on input "440000" at bounding box center [563, 409] width 120 height 23
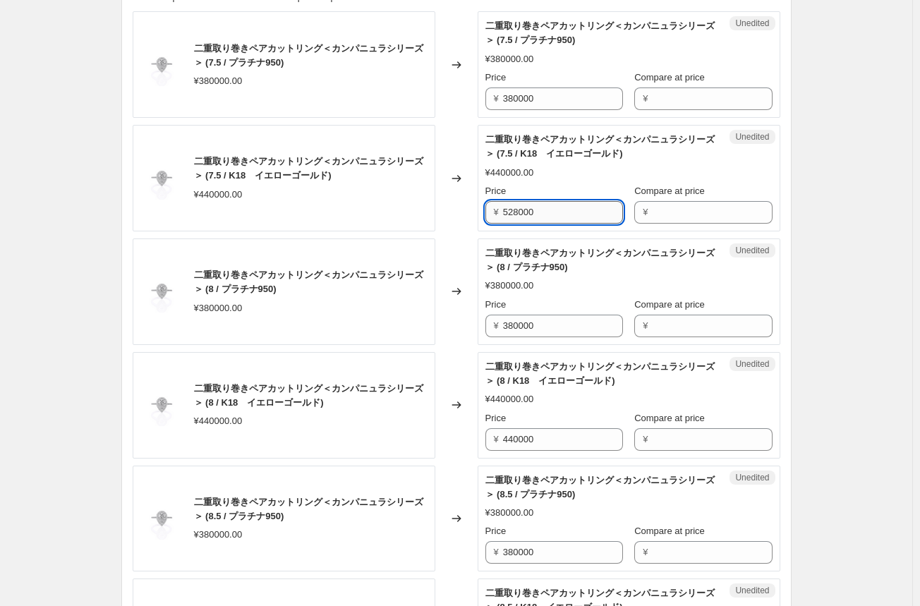
scroll to position [564, 0]
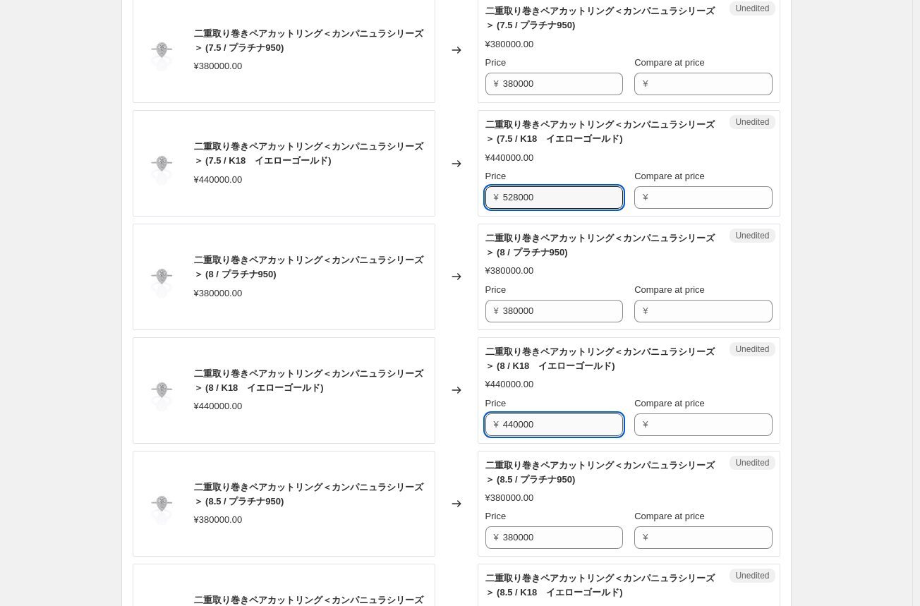
click at [513, 418] on input "440000" at bounding box center [563, 424] width 120 height 23
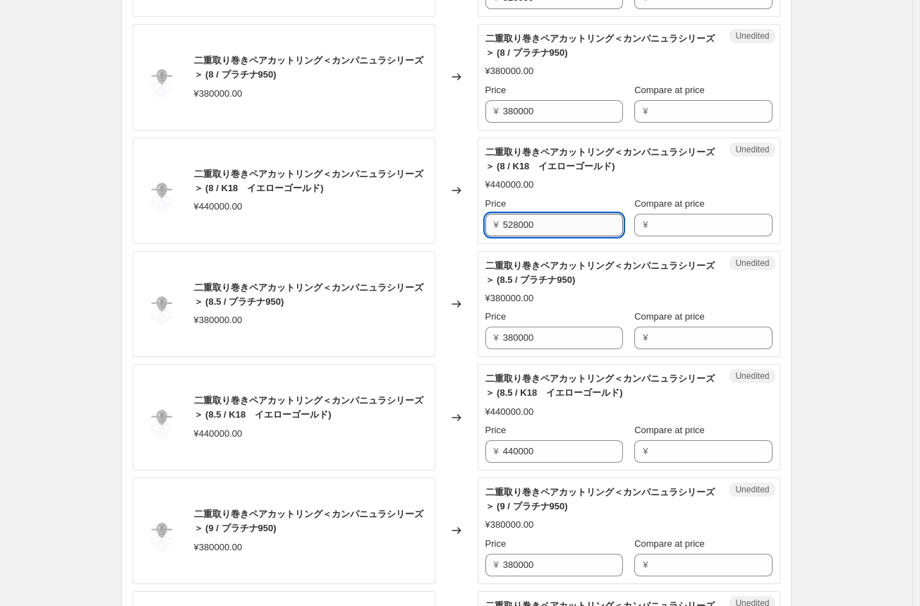
scroll to position [776, 0]
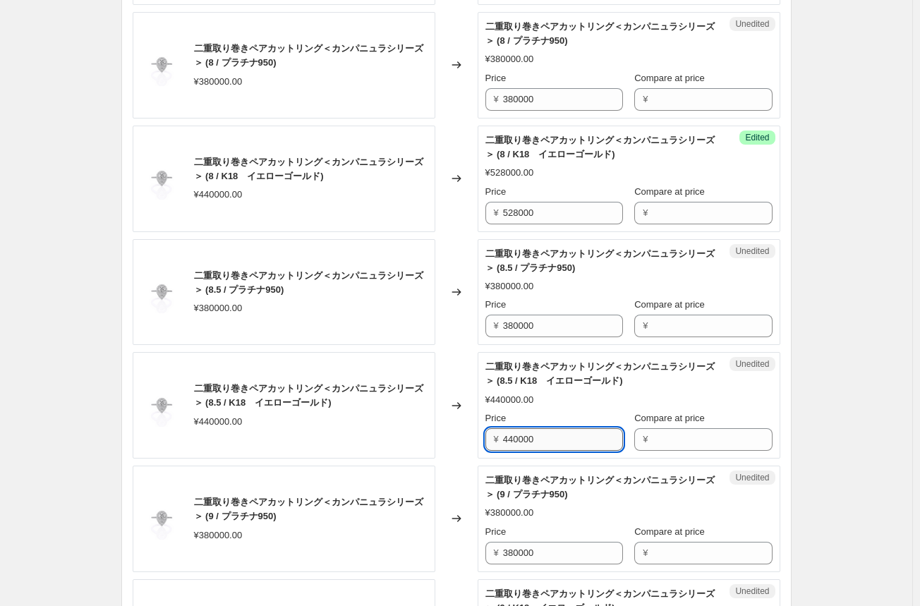
click at [510, 438] on input "440000" at bounding box center [563, 439] width 120 height 23
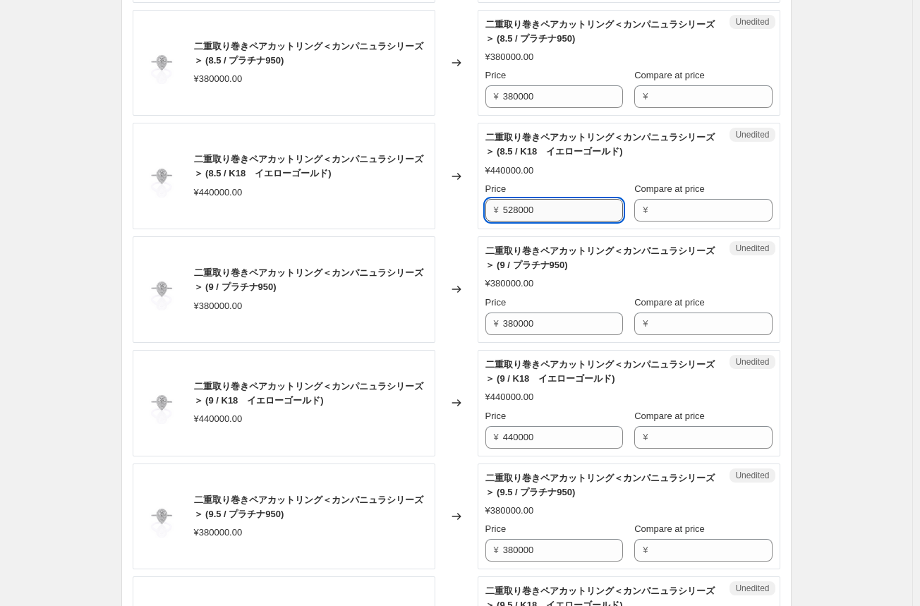
scroll to position [1058, 0]
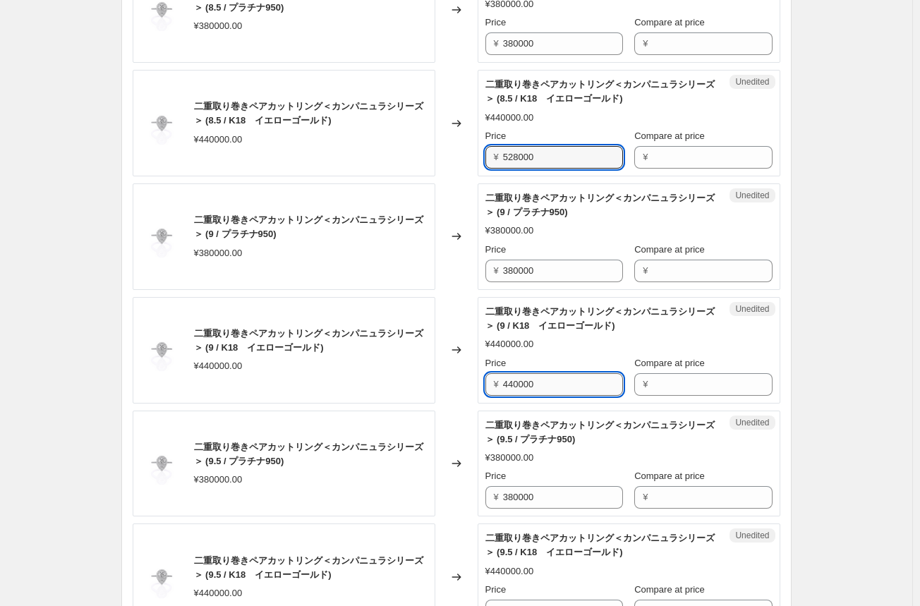
click at [527, 384] on input "440000" at bounding box center [563, 384] width 120 height 23
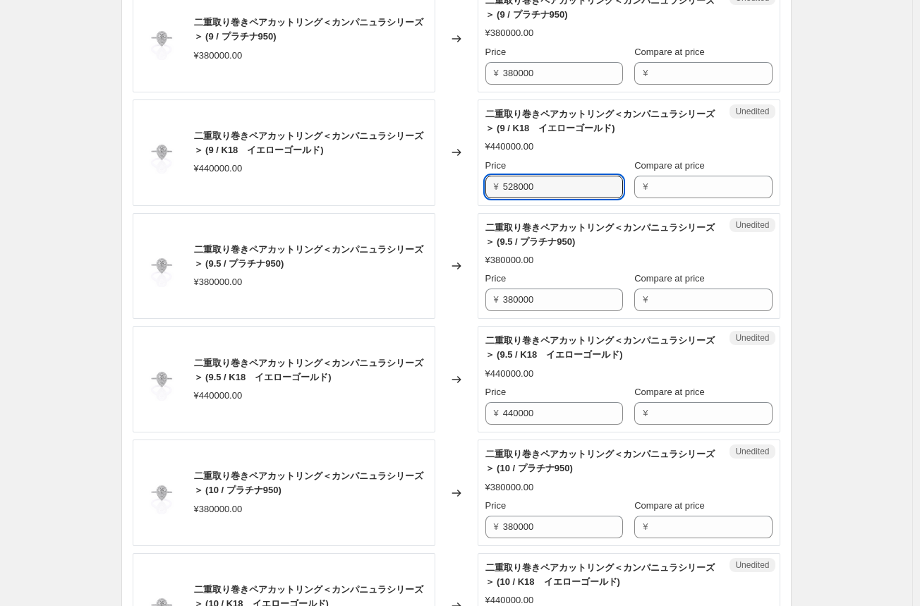
scroll to position [1269, 0]
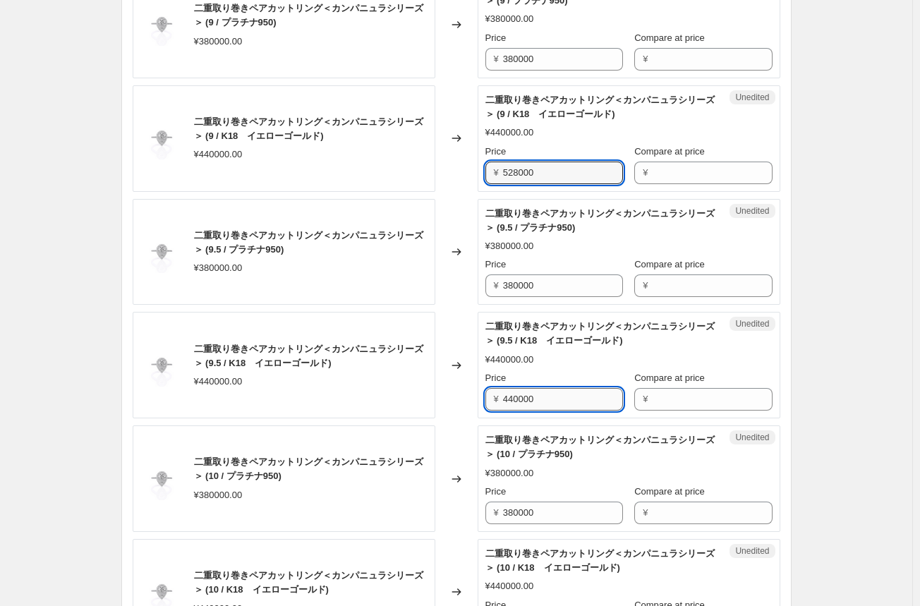
click at [520, 398] on input "440000" at bounding box center [563, 399] width 120 height 23
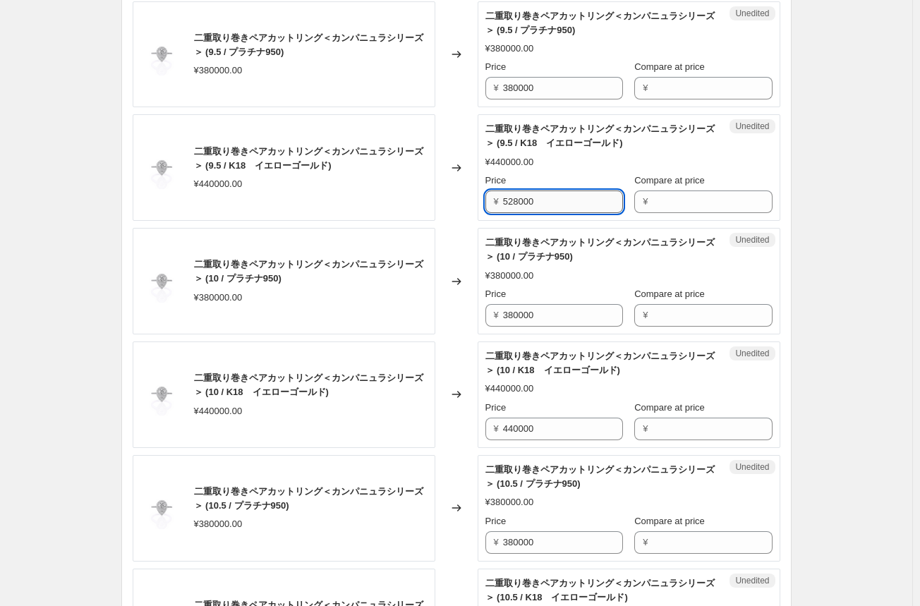
scroll to position [1481, 0]
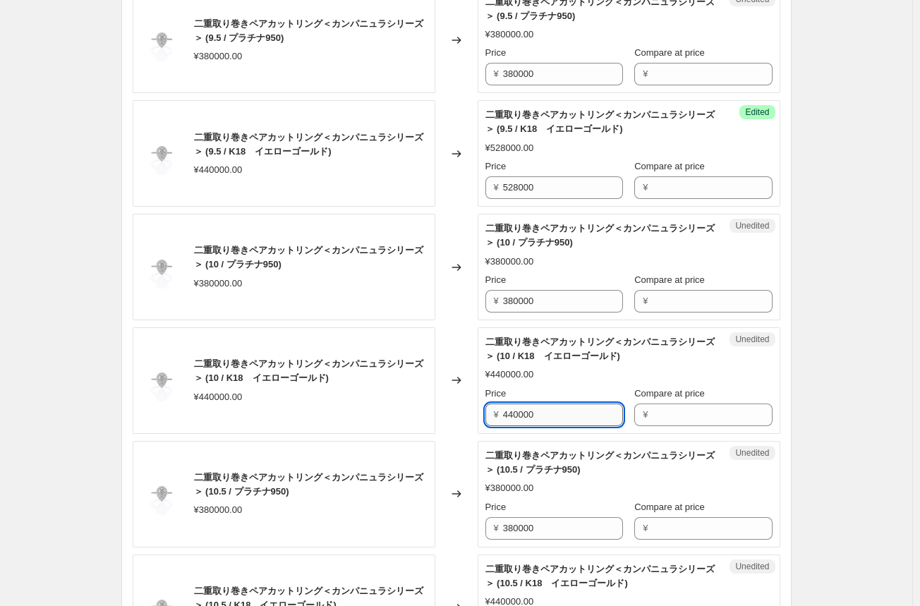
click at [511, 413] on input "440000" at bounding box center [563, 414] width 120 height 23
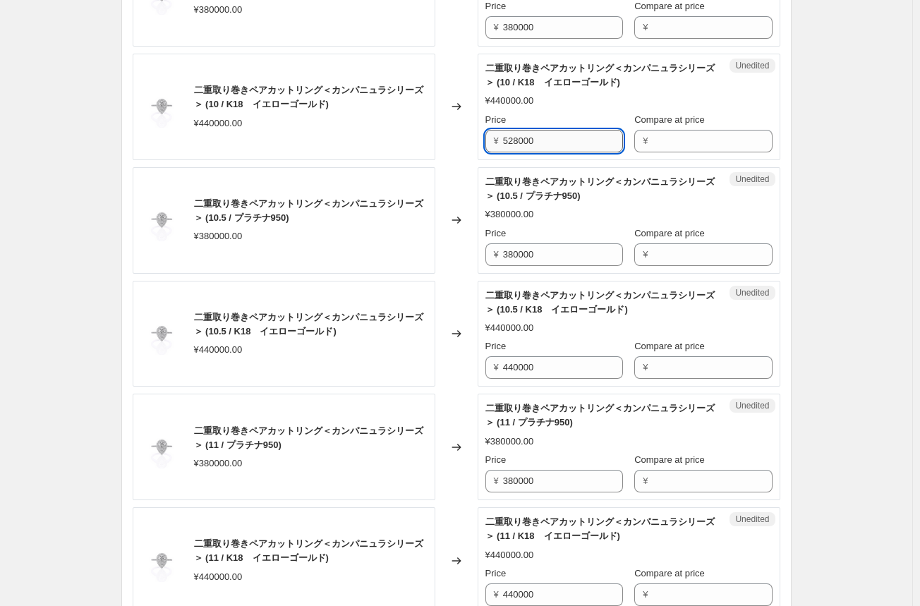
scroll to position [1763, 0]
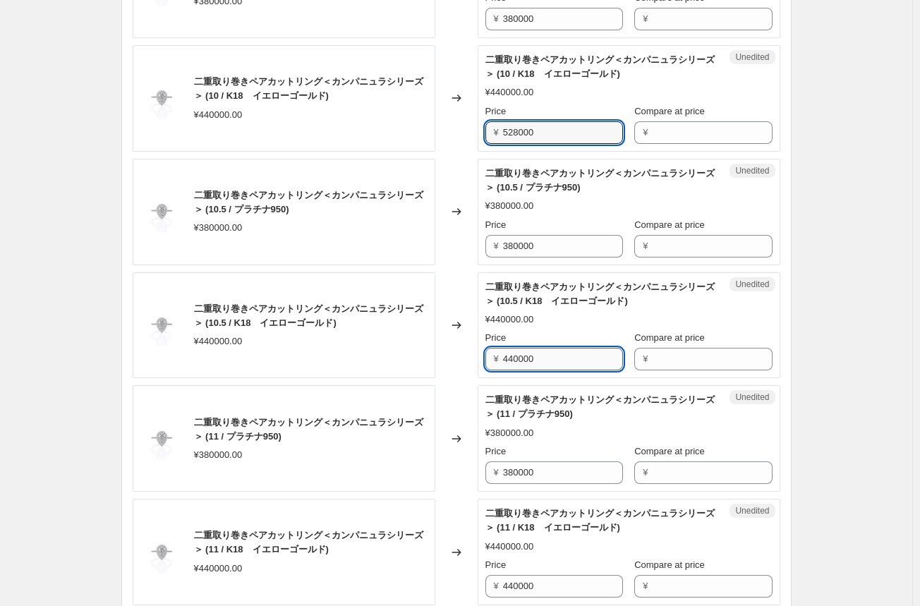
click at [527, 356] on input "440000" at bounding box center [563, 359] width 120 height 23
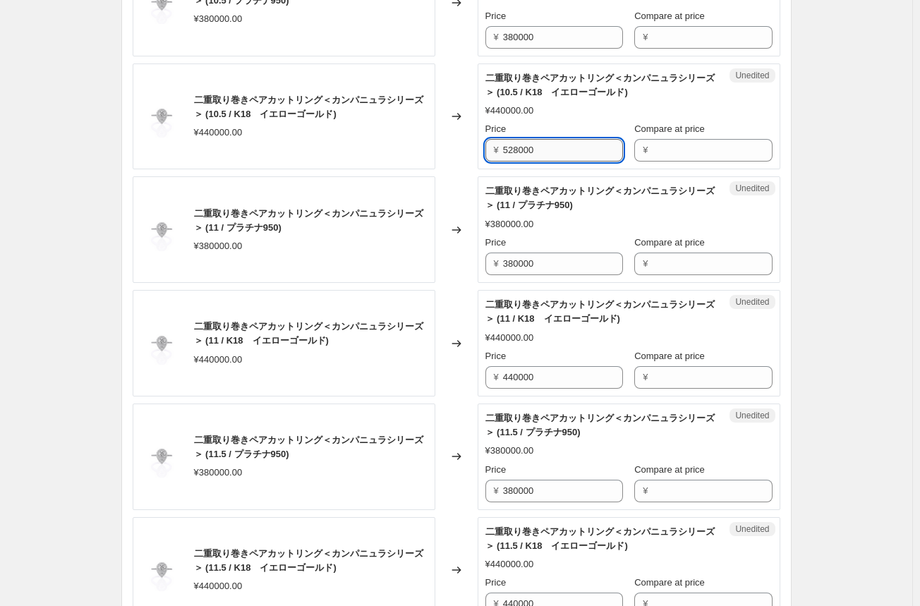
scroll to position [1974, 0]
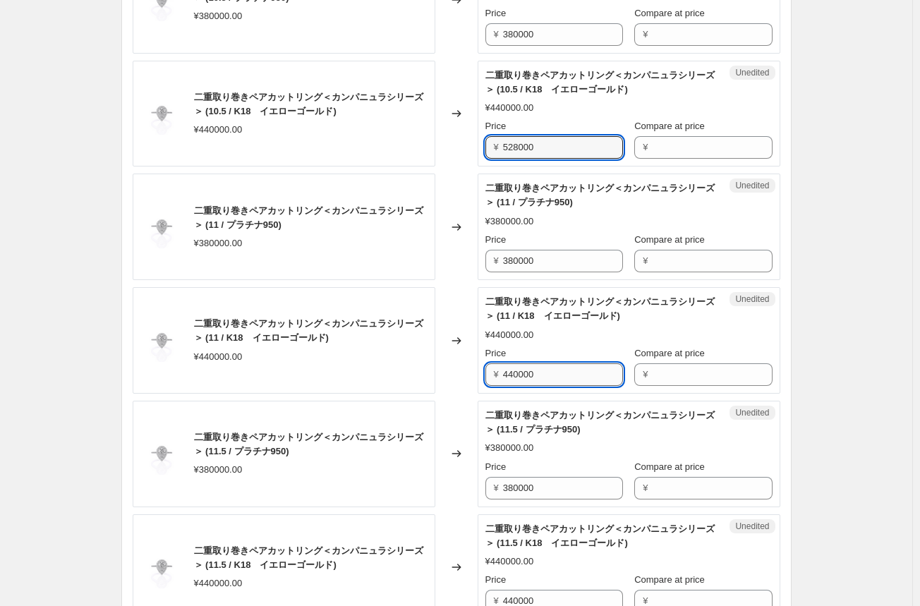
click at [521, 369] on input "440000" at bounding box center [563, 374] width 120 height 23
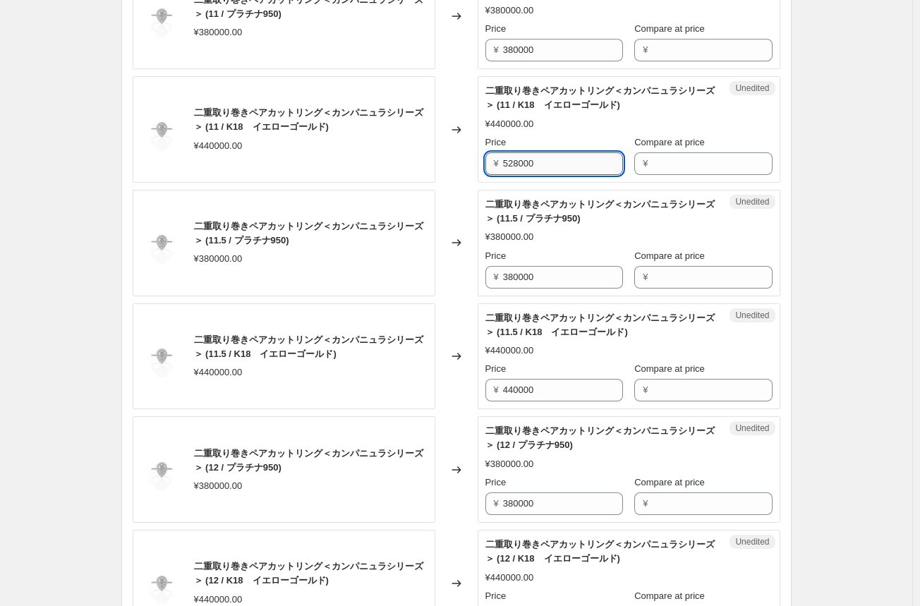
scroll to position [2186, 0]
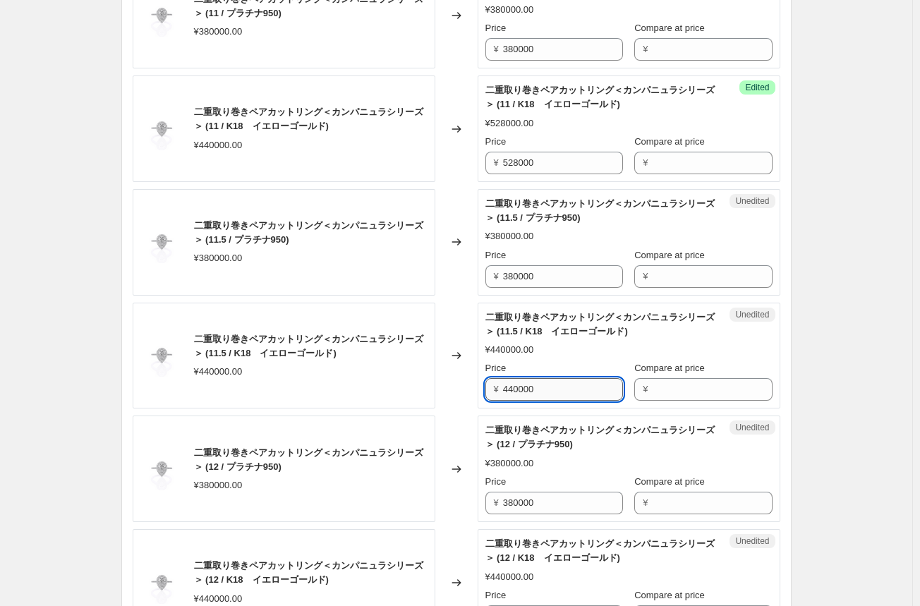
click at [513, 386] on input "440000" at bounding box center [563, 389] width 120 height 23
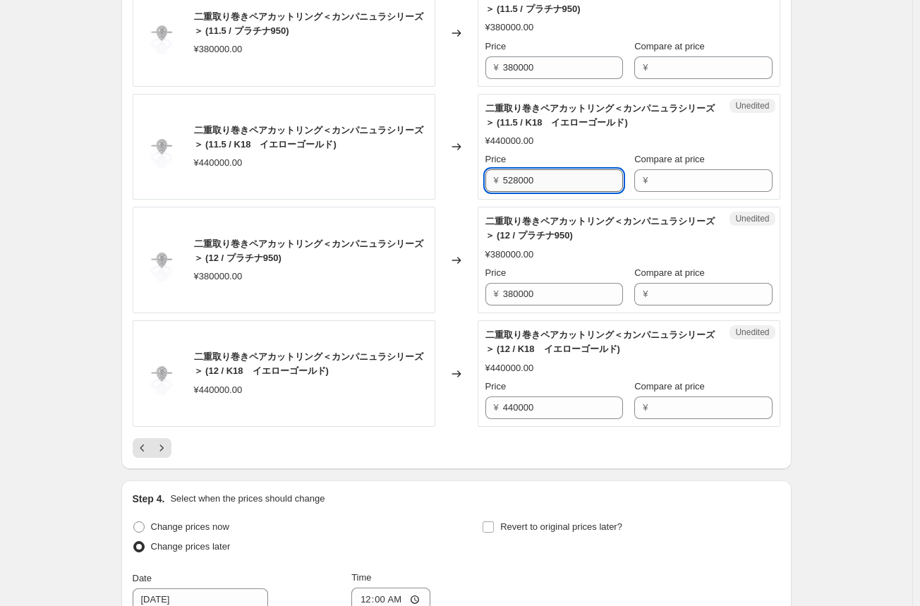
scroll to position [2398, 0]
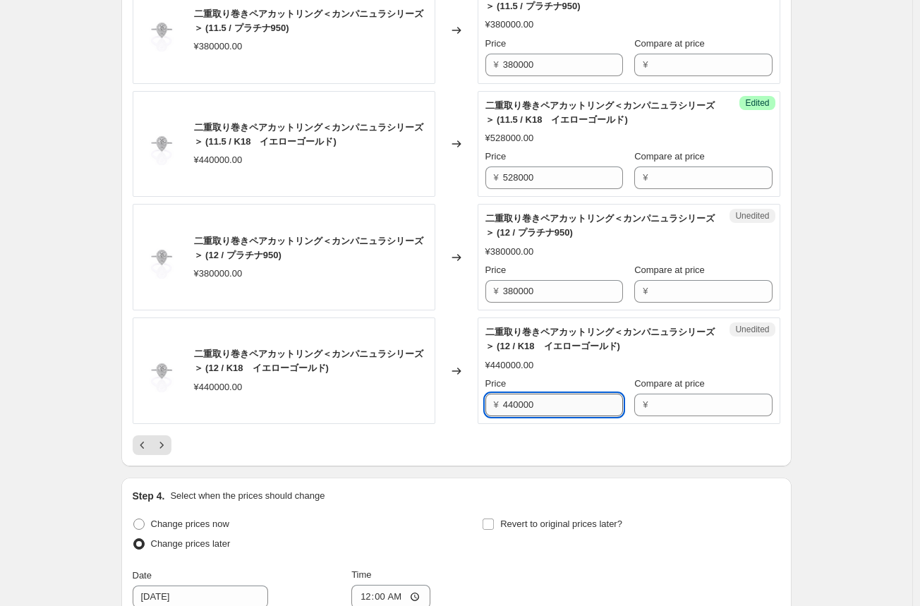
click at [512, 398] on input "440000" at bounding box center [563, 404] width 120 height 23
click at [513, 398] on input "440000" at bounding box center [563, 404] width 120 height 23
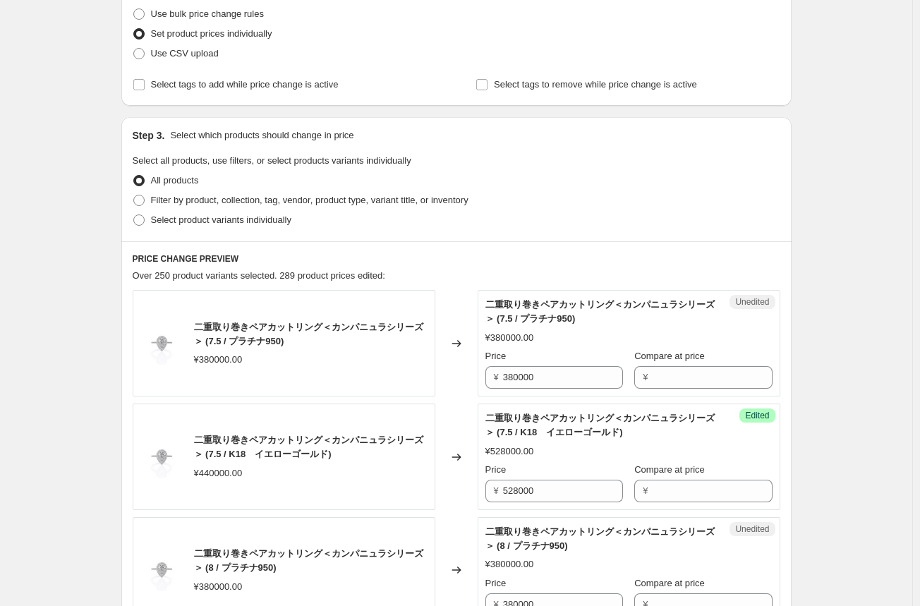
scroll to position [282, 0]
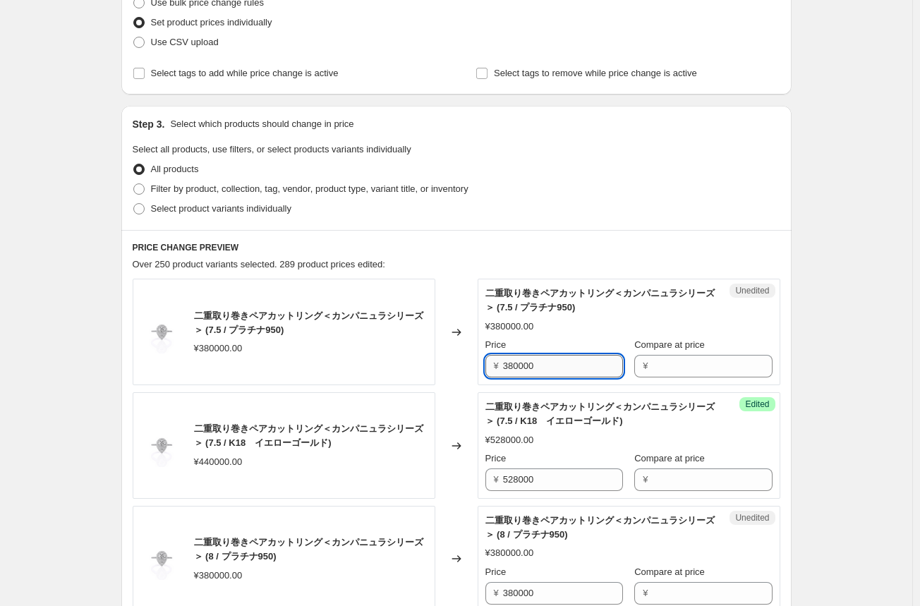
click at [519, 367] on input "380000" at bounding box center [563, 366] width 120 height 23
click at [470, 367] on div "Changed to" at bounding box center [456, 332] width 42 height 106
click at [519, 369] on input "438000" at bounding box center [563, 366] width 120 height 23
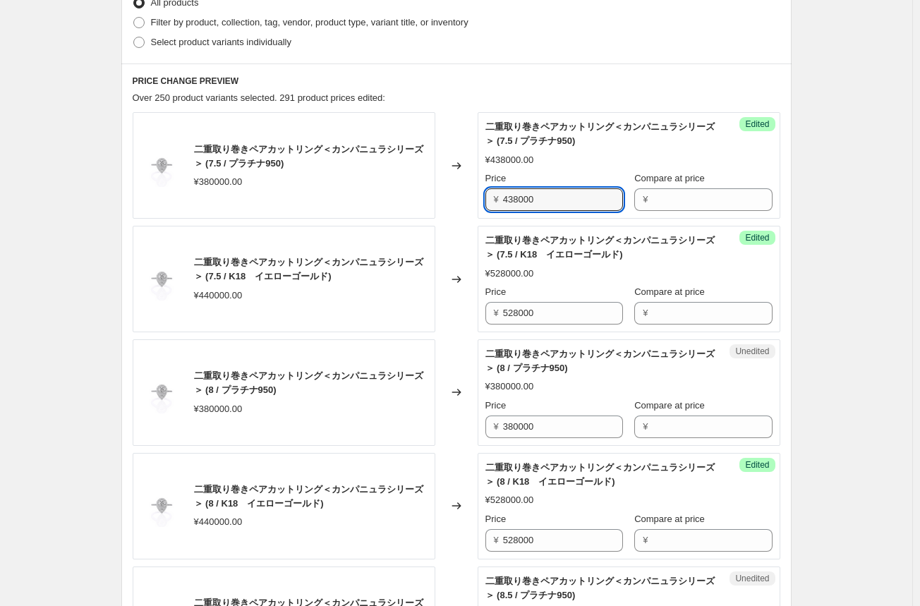
scroll to position [494, 0]
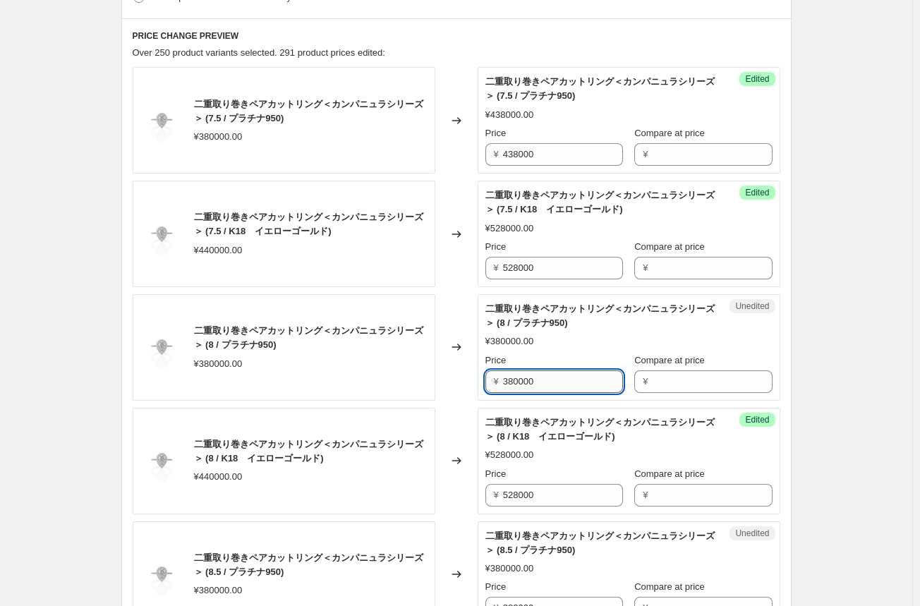
click at [513, 384] on input "380000" at bounding box center [563, 381] width 120 height 23
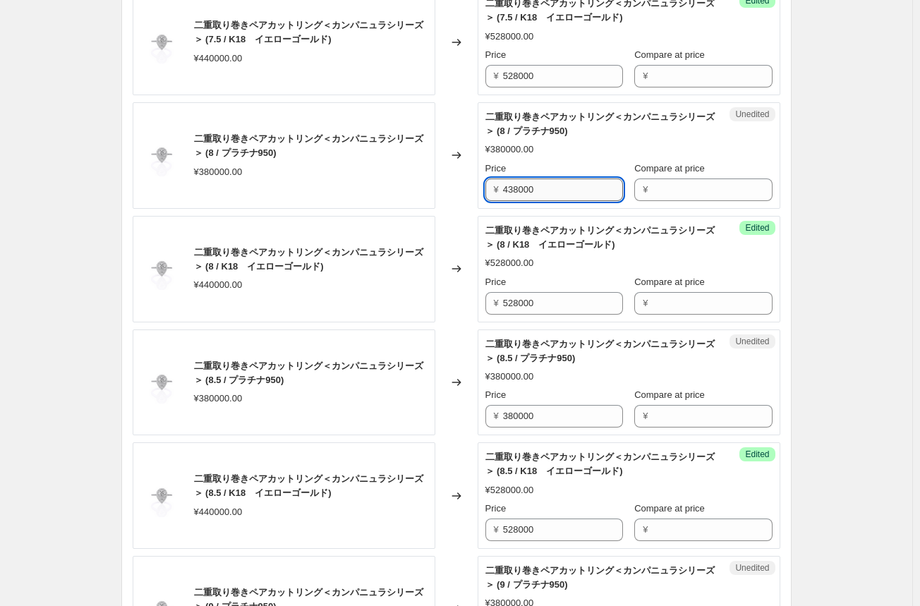
scroll to position [705, 0]
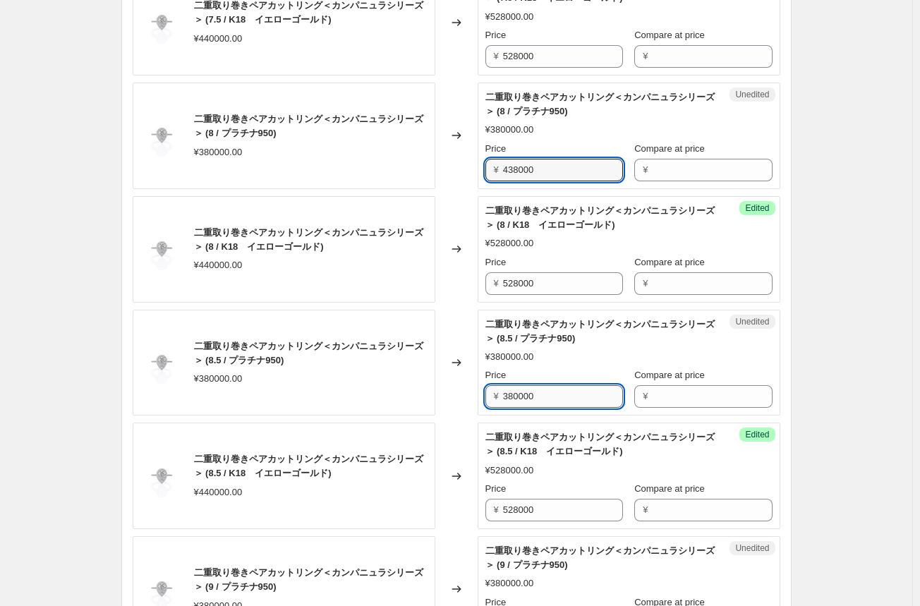
click at [521, 396] on input "380000" at bounding box center [563, 396] width 120 height 23
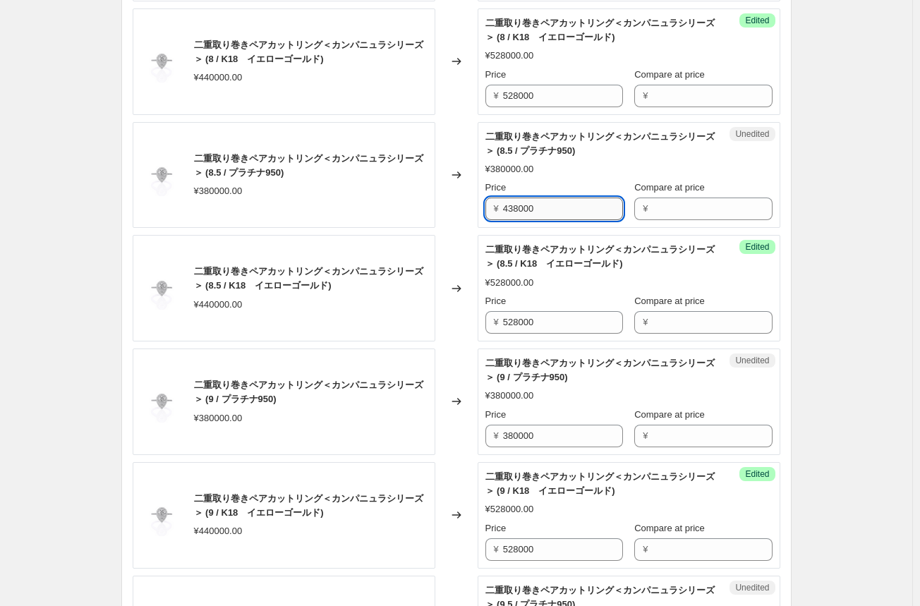
scroll to position [917, 0]
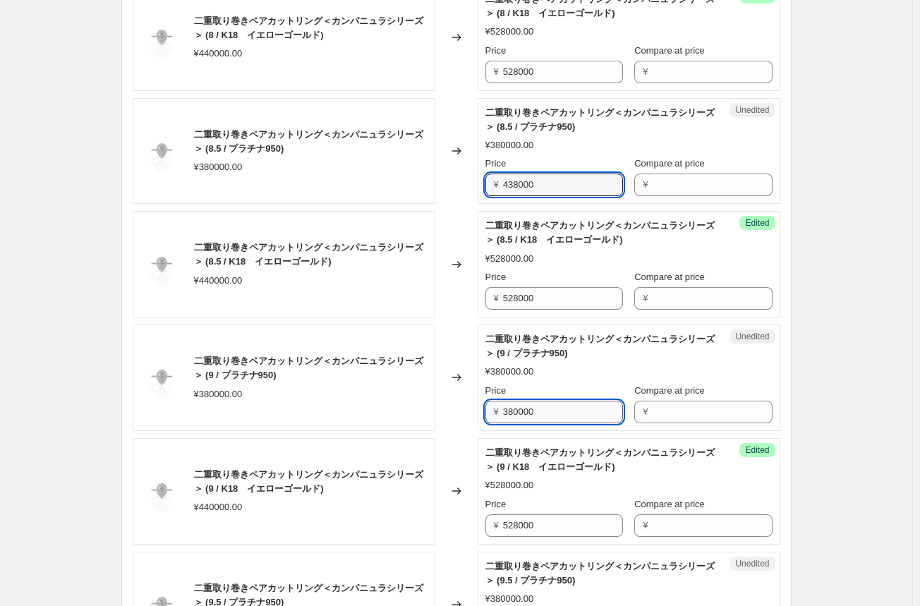
click at [514, 411] on input "380000" at bounding box center [563, 412] width 120 height 23
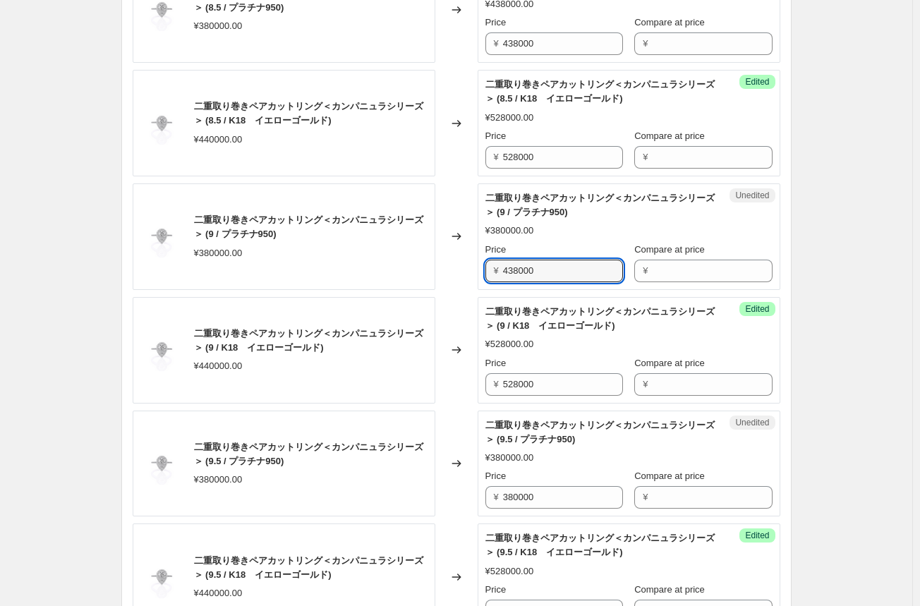
scroll to position [1128, 0]
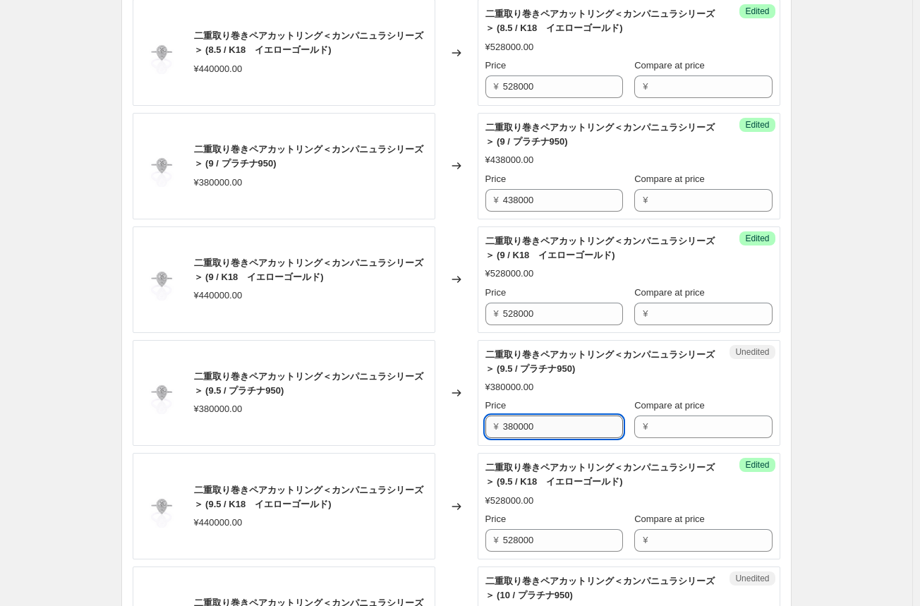
click at [511, 424] on input "380000" at bounding box center [563, 426] width 120 height 23
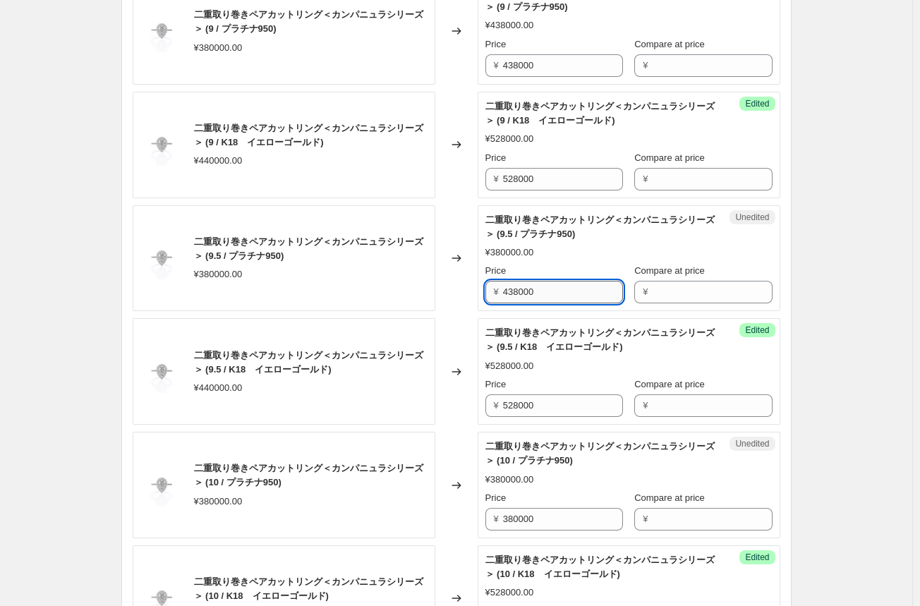
scroll to position [1340, 0]
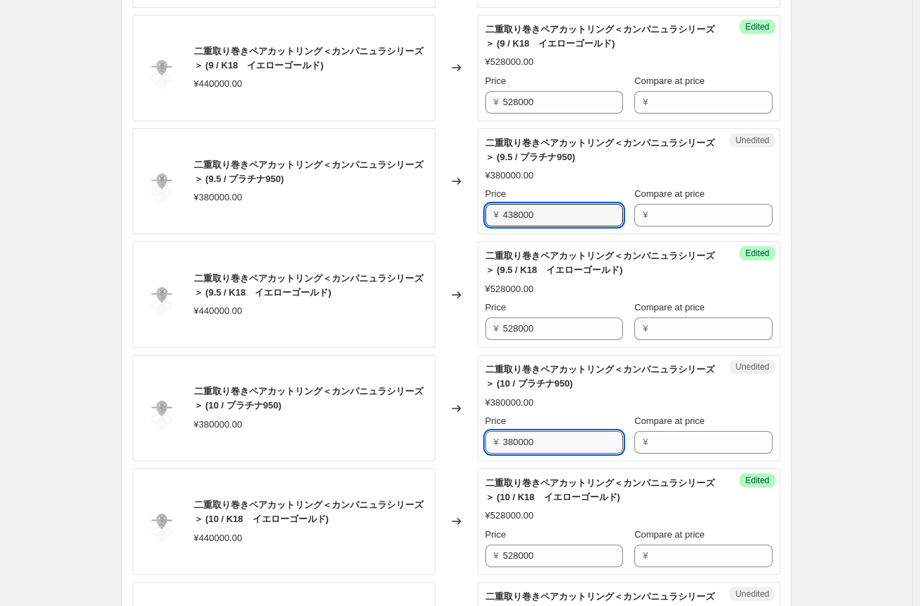
click at [513, 440] on input "380000" at bounding box center [563, 442] width 120 height 23
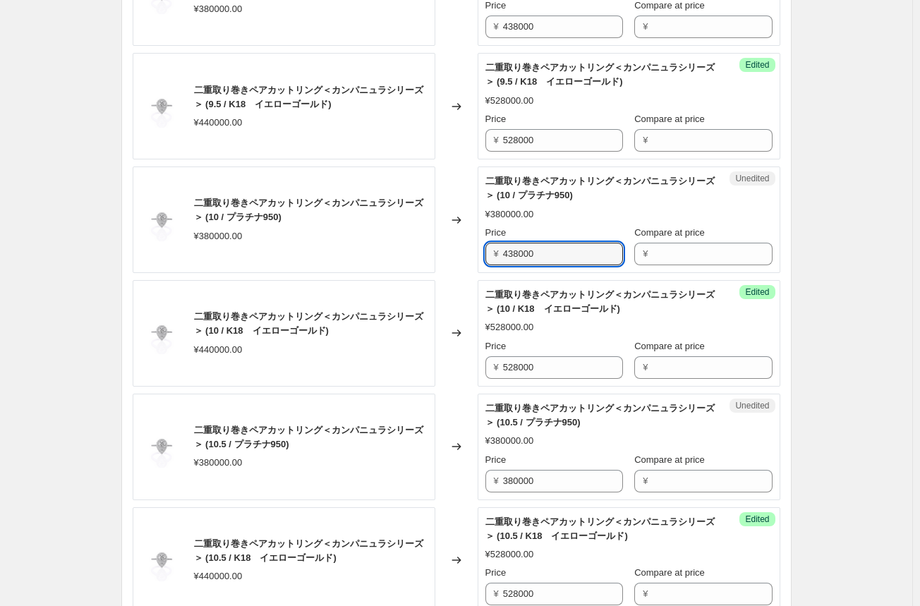
scroll to position [1551, 0]
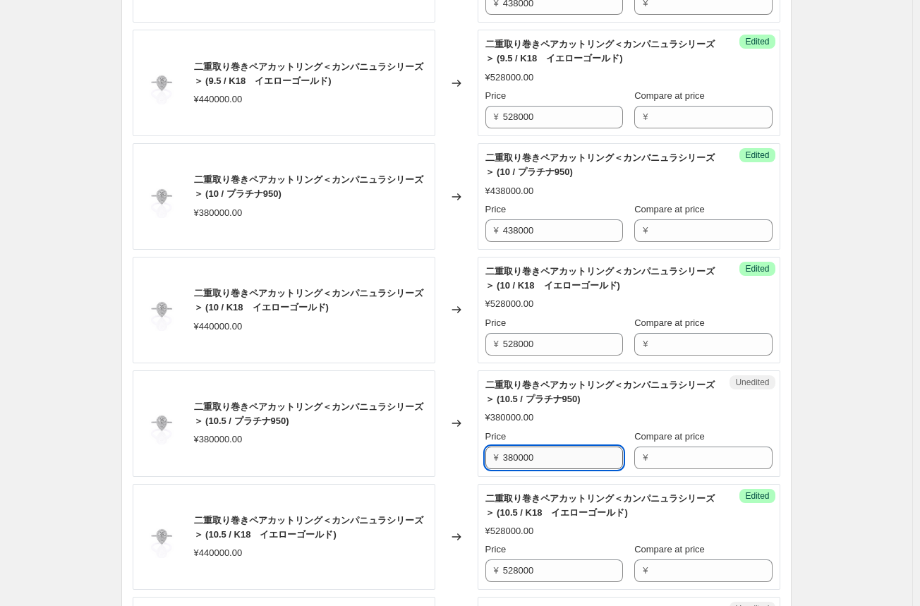
click at [513, 454] on input "380000" at bounding box center [563, 457] width 120 height 23
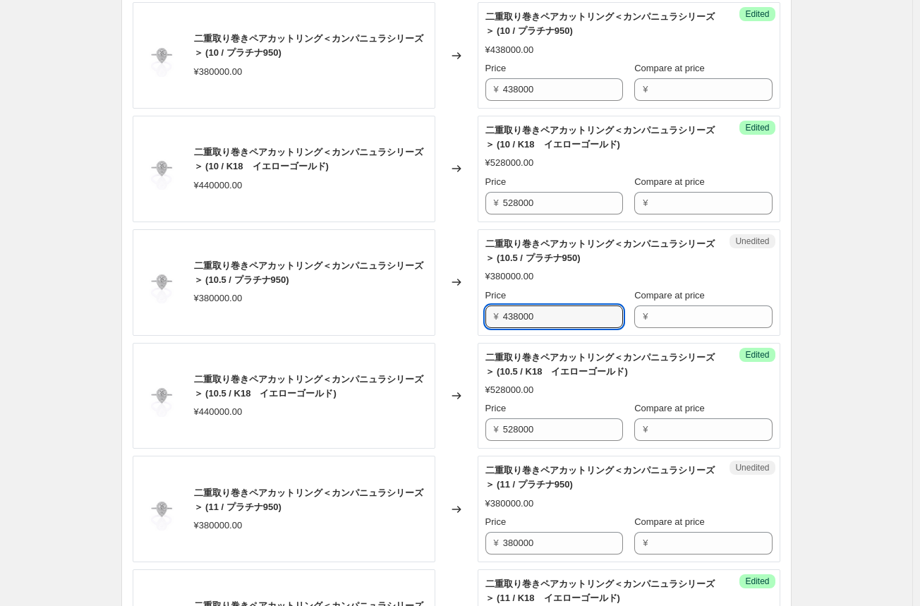
scroll to position [1763, 0]
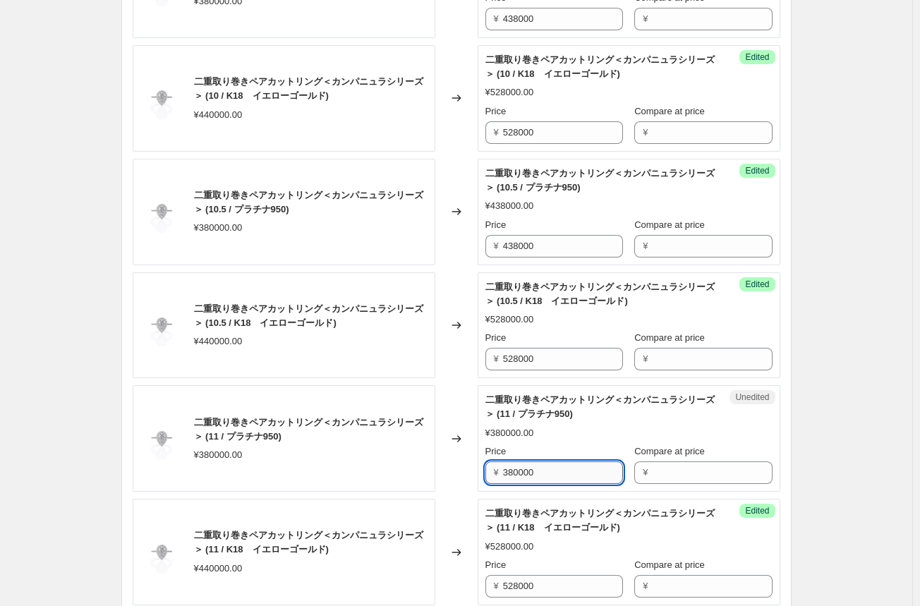
click at [511, 469] on input "380000" at bounding box center [563, 472] width 120 height 23
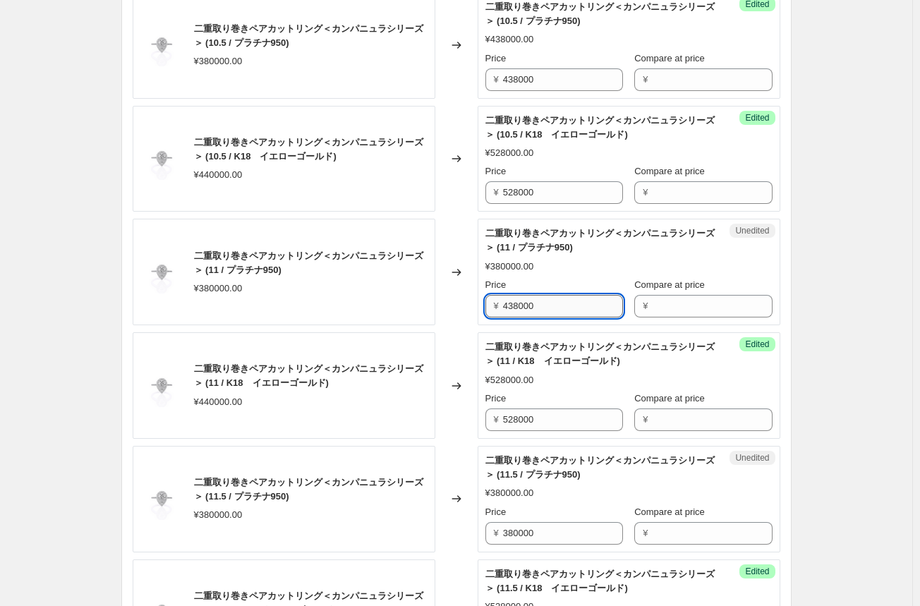
scroll to position [1974, 0]
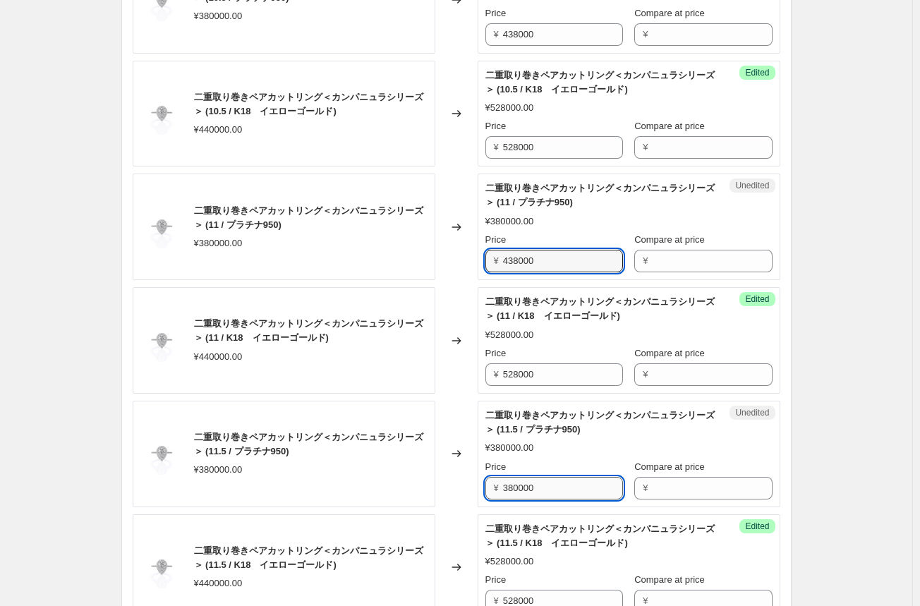
click at [509, 484] on input "380000" at bounding box center [563, 488] width 120 height 23
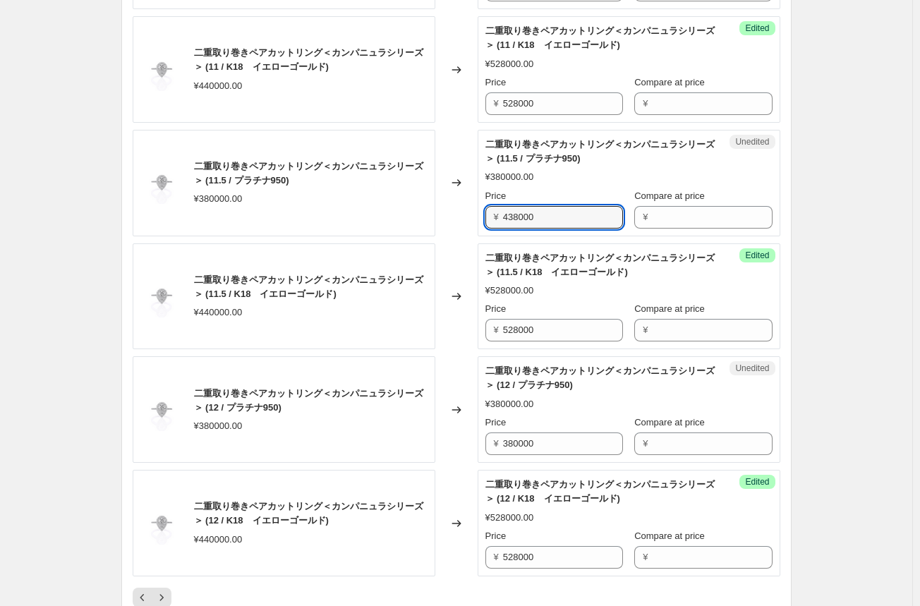
scroll to position [2256, 0]
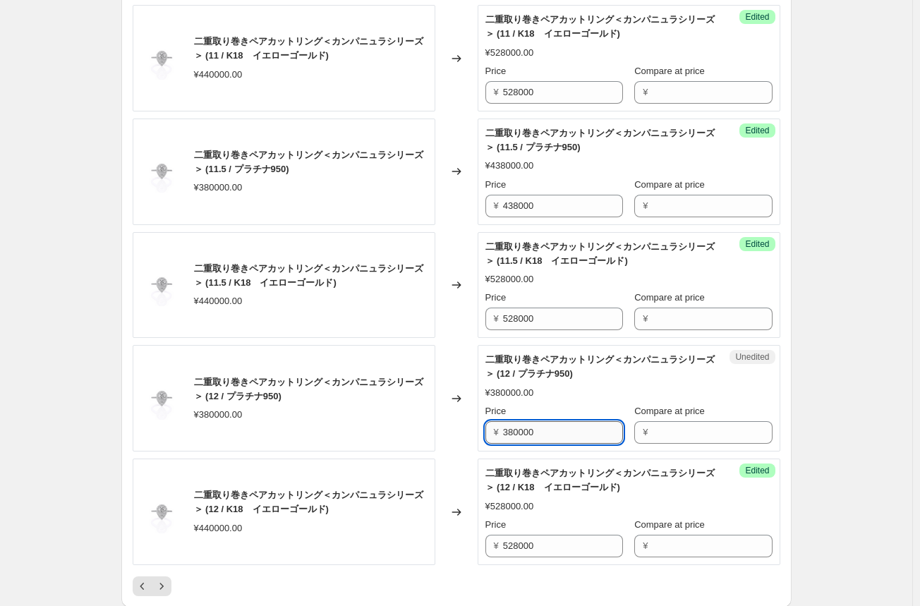
click at [527, 430] on input "380000" at bounding box center [563, 432] width 120 height 23
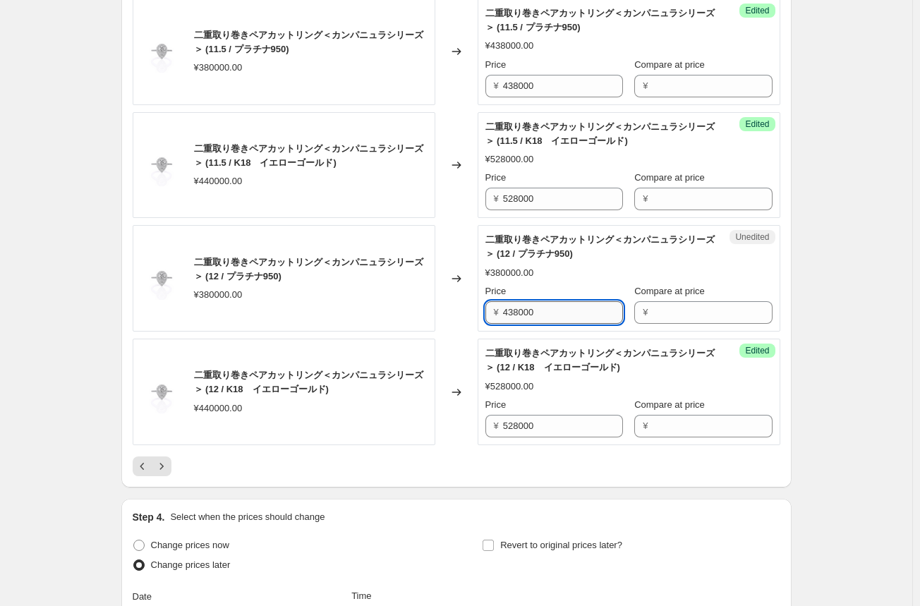
scroll to position [2398, 0]
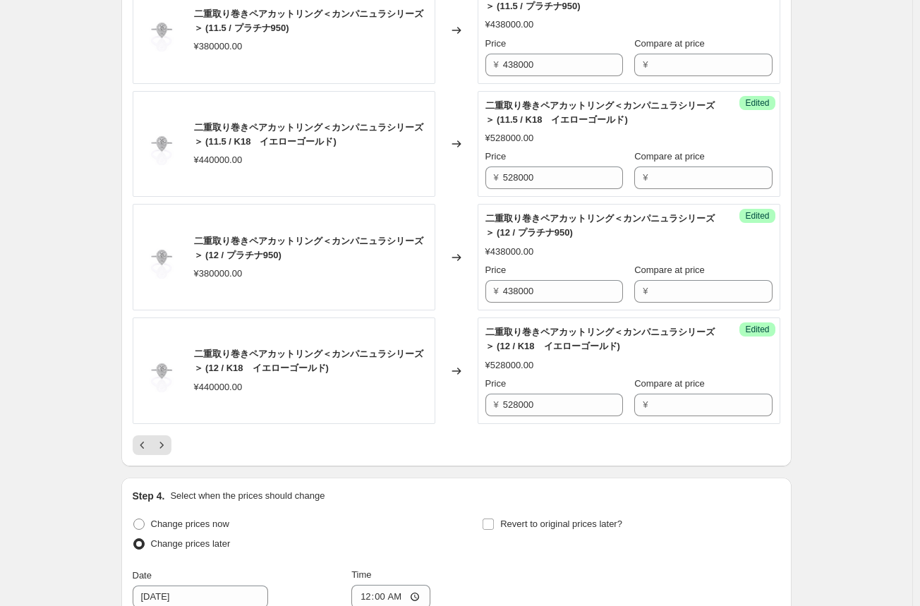
click at [461, 327] on div "Changed to" at bounding box center [456, 370] width 42 height 106
click at [164, 442] on icon "Next" at bounding box center [161, 445] width 14 height 14
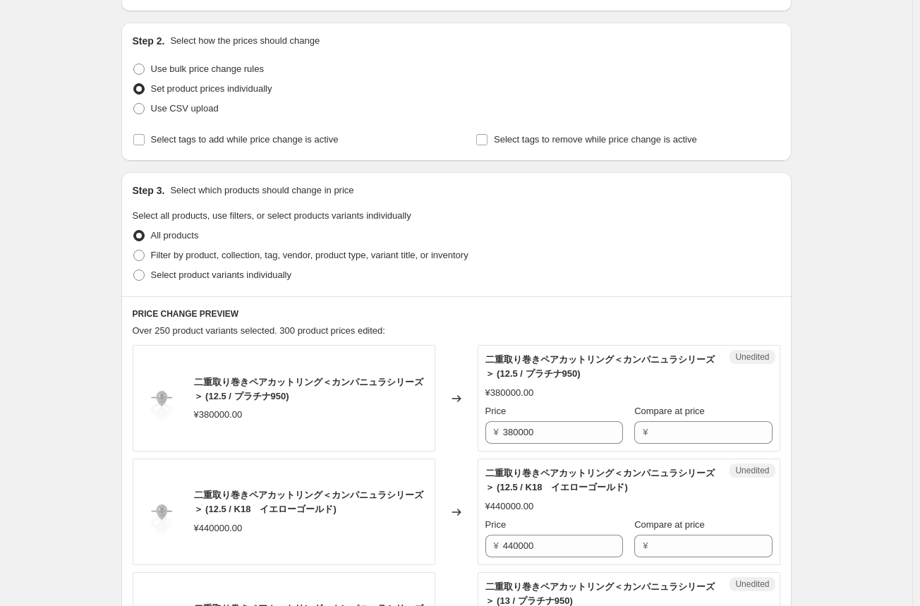
scroll to position [212, 0]
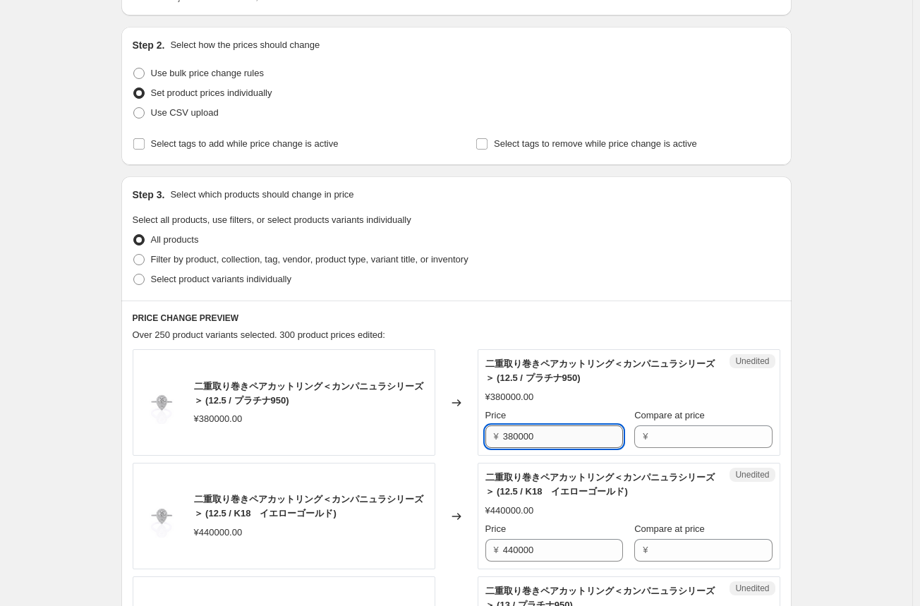
click at [513, 439] on input "380000" at bounding box center [563, 436] width 120 height 23
click at [513, 438] on input "380000" at bounding box center [563, 436] width 120 height 23
click at [513, 438] on input "438000" at bounding box center [563, 436] width 120 height 23
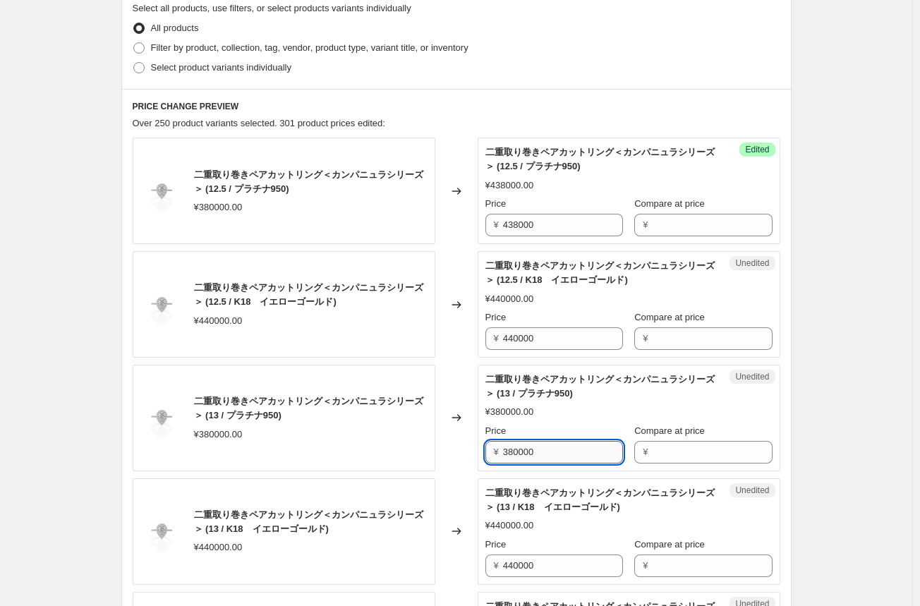
click at [513, 447] on input "380000" at bounding box center [563, 452] width 120 height 23
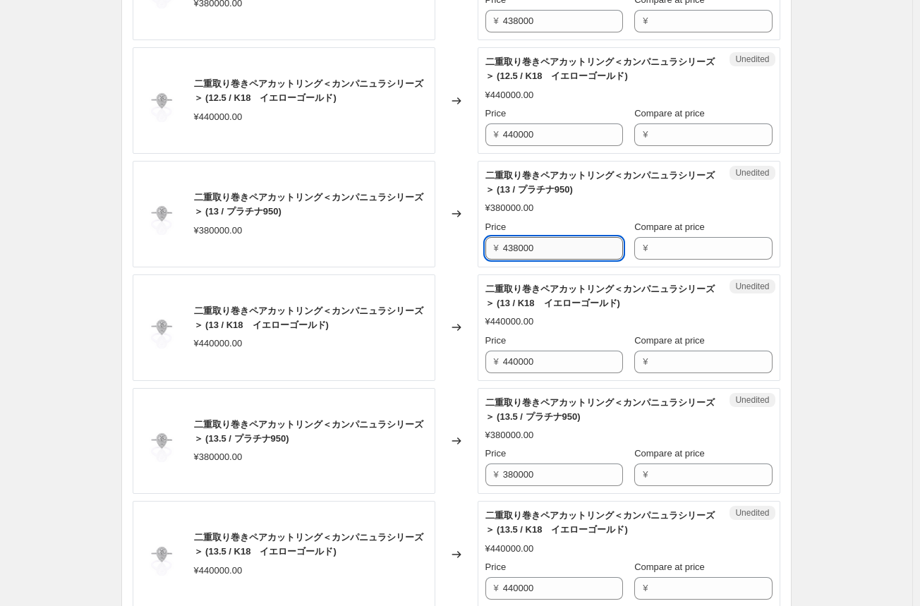
scroll to position [635, 0]
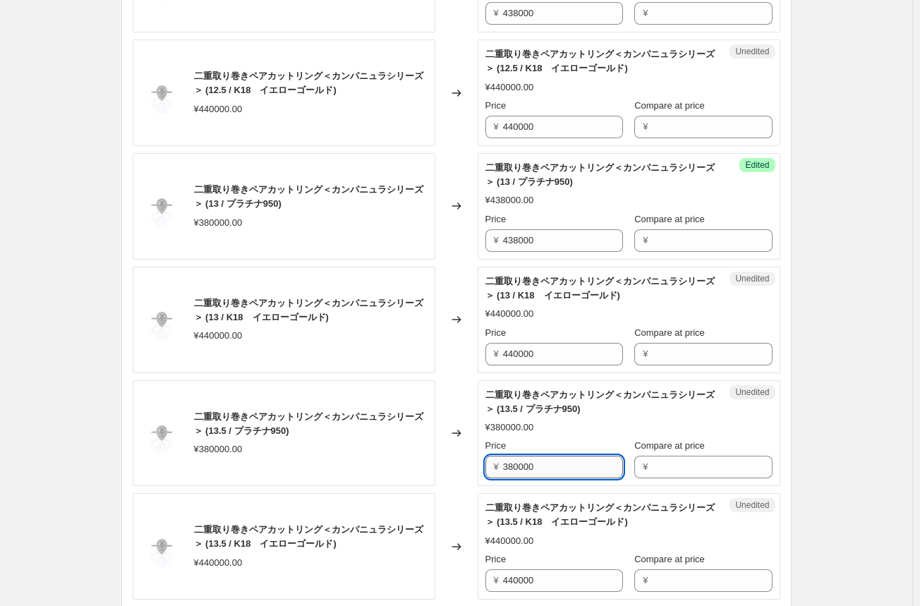
click at [512, 458] on input "380000" at bounding box center [563, 467] width 120 height 23
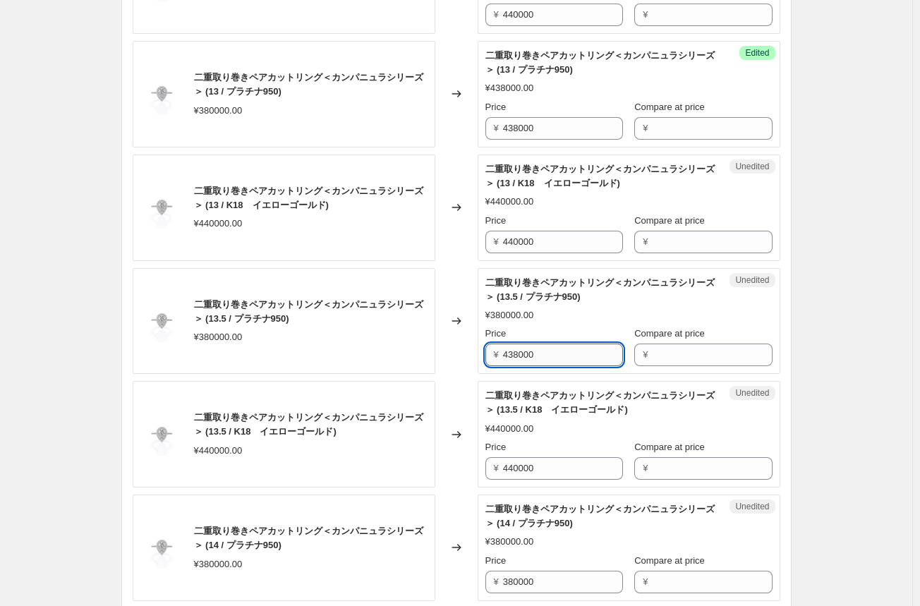
scroll to position [846, 0]
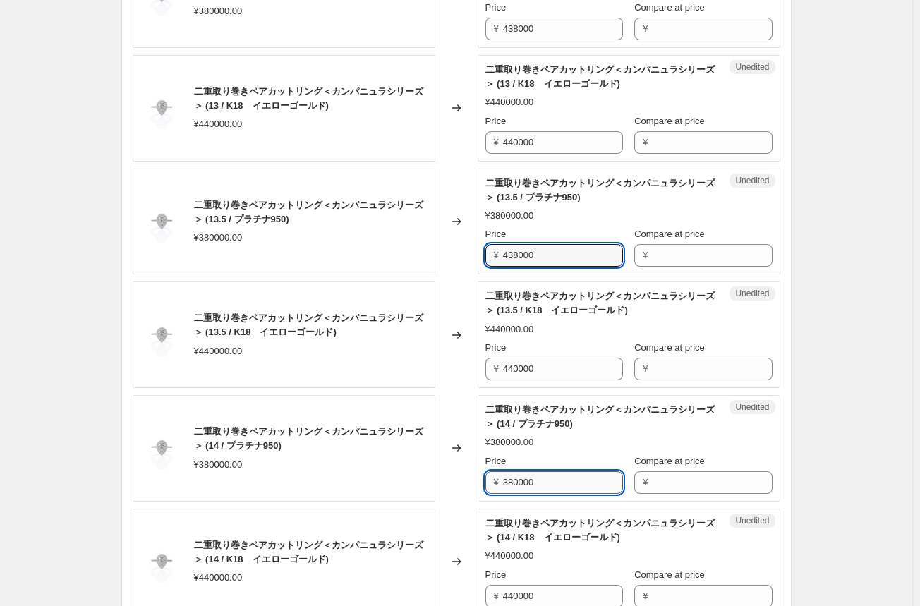
click at [518, 482] on input "380000" at bounding box center [563, 482] width 120 height 23
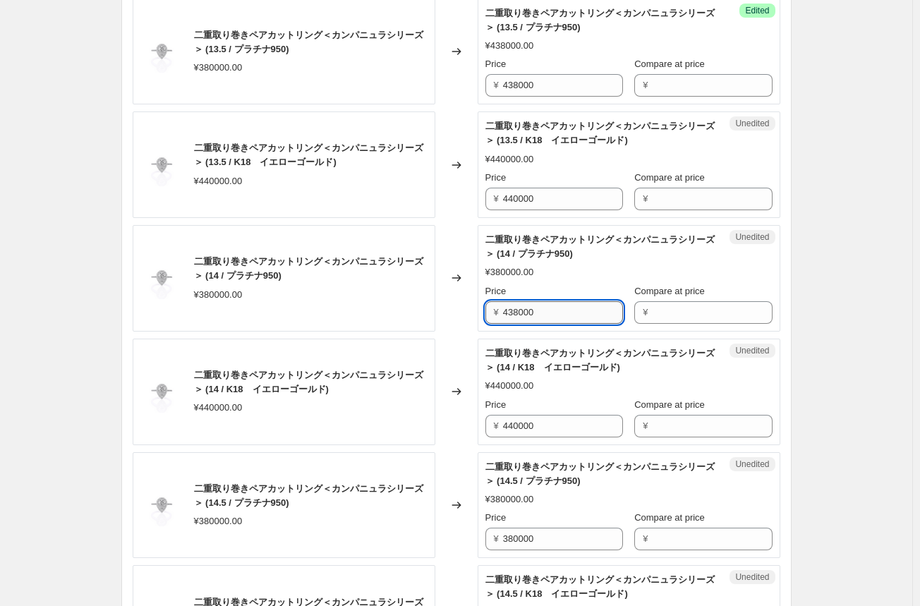
scroll to position [1058, 0]
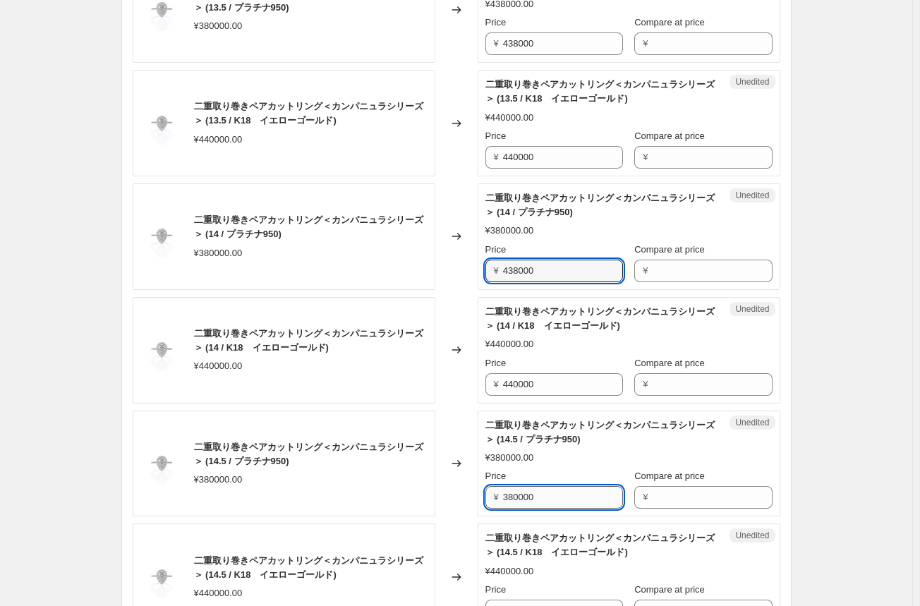
click at [517, 496] on input "380000" at bounding box center [563, 497] width 120 height 23
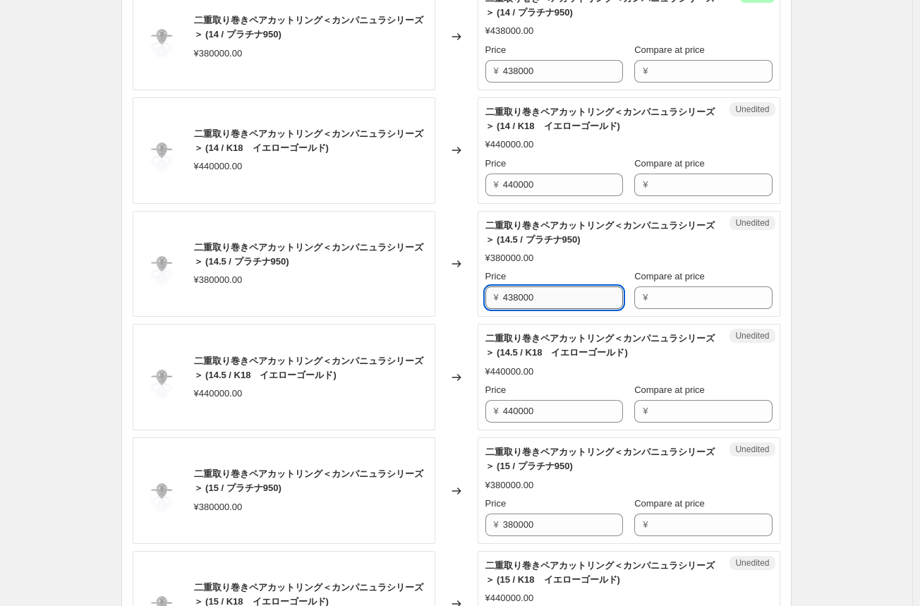
scroll to position [1269, 0]
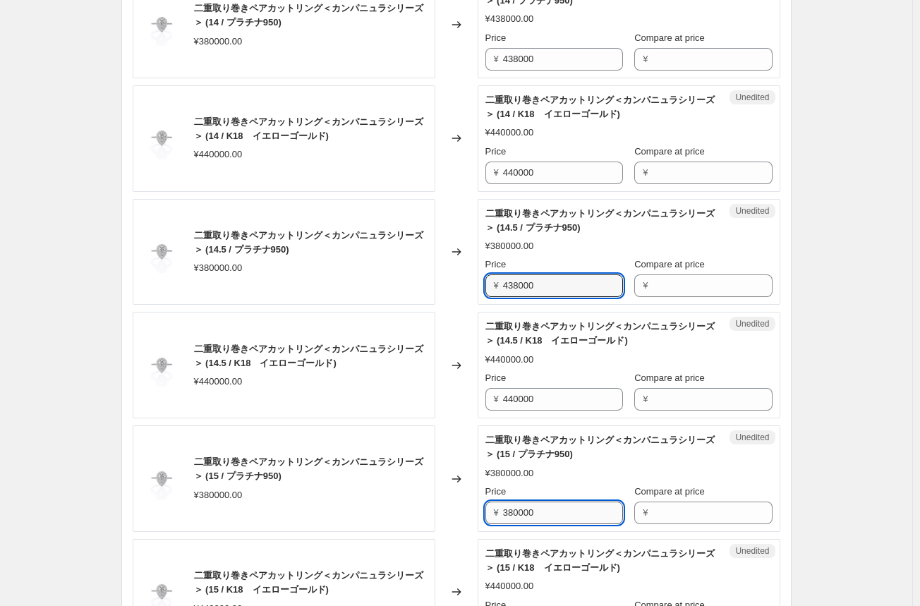
click at [517, 511] on input "380000" at bounding box center [563, 512] width 120 height 23
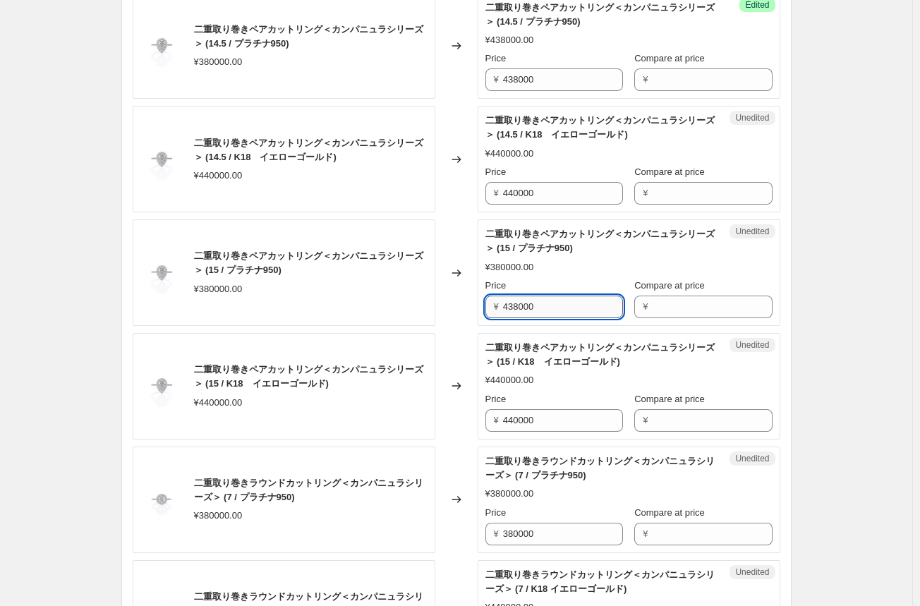
scroll to position [1481, 0]
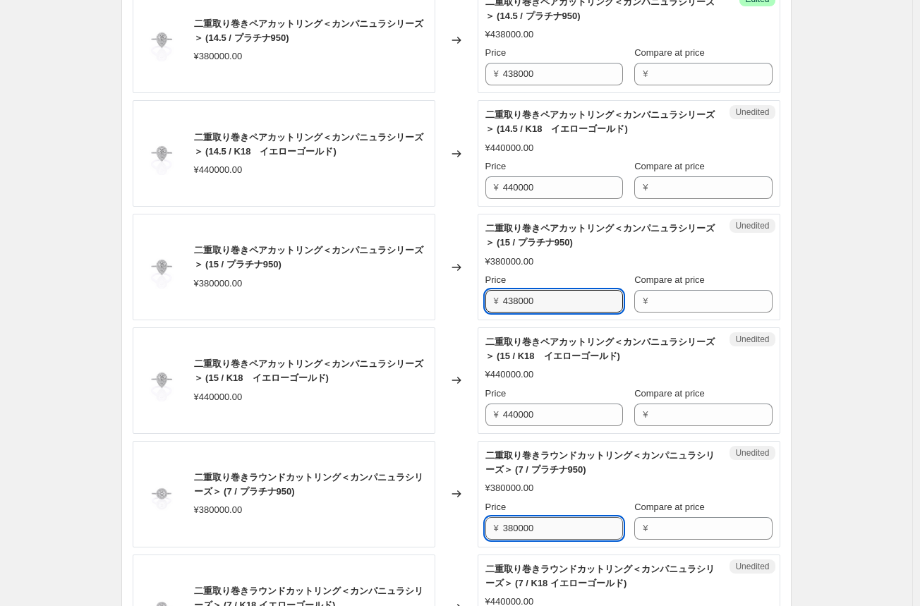
click at [513, 524] on input "380000" at bounding box center [563, 528] width 120 height 23
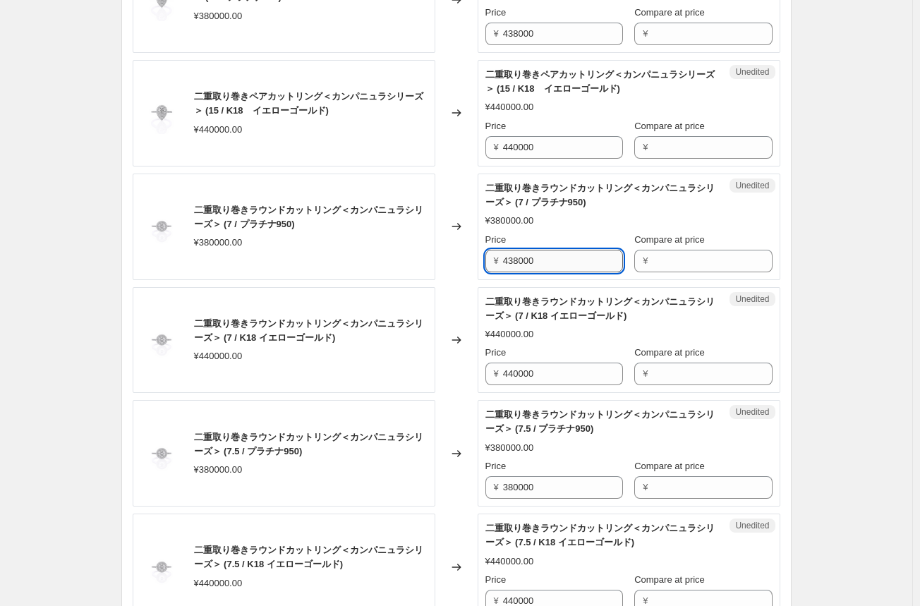
scroll to position [1763, 0]
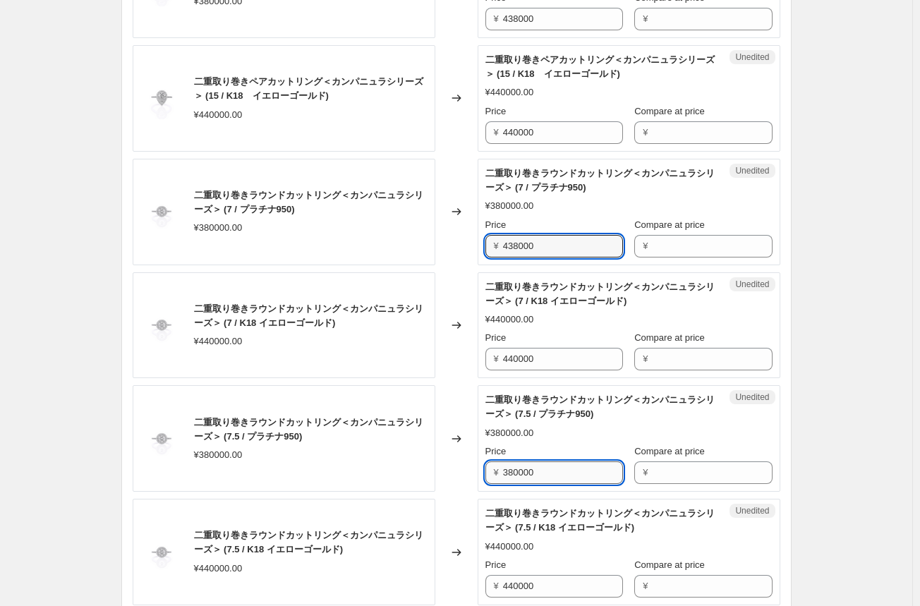
click at [519, 464] on input "380000" at bounding box center [563, 472] width 120 height 23
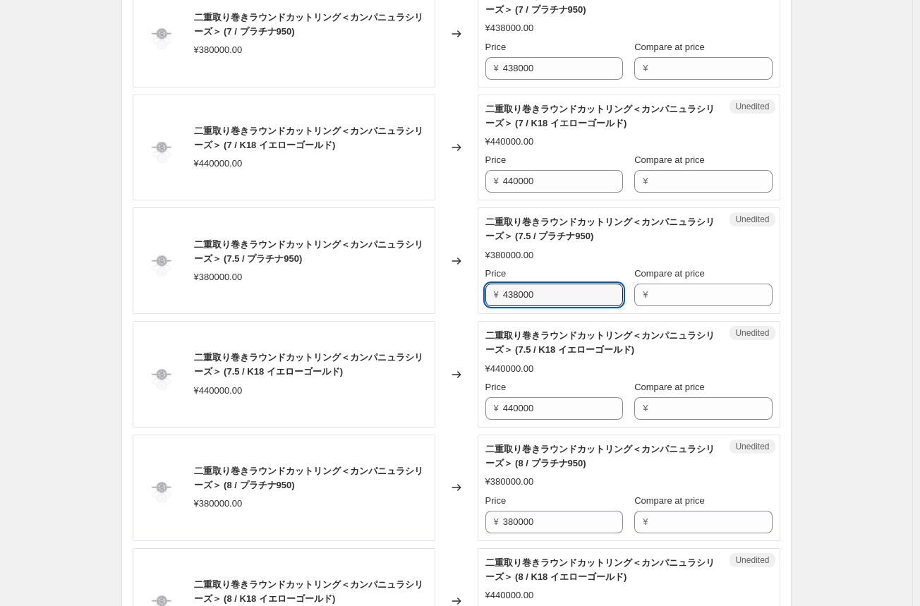
scroll to position [1974, 0]
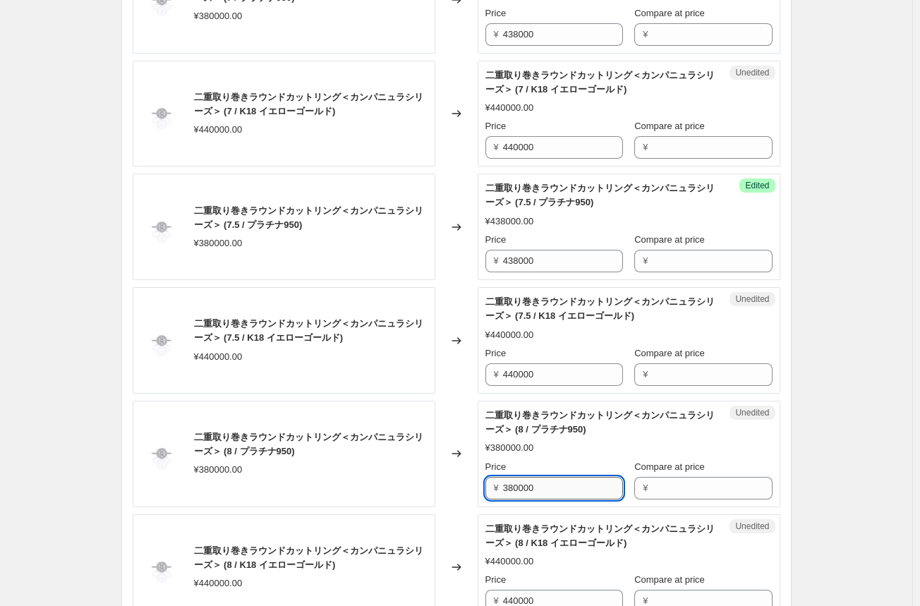
click at [516, 477] on input "380000" at bounding box center [563, 488] width 120 height 23
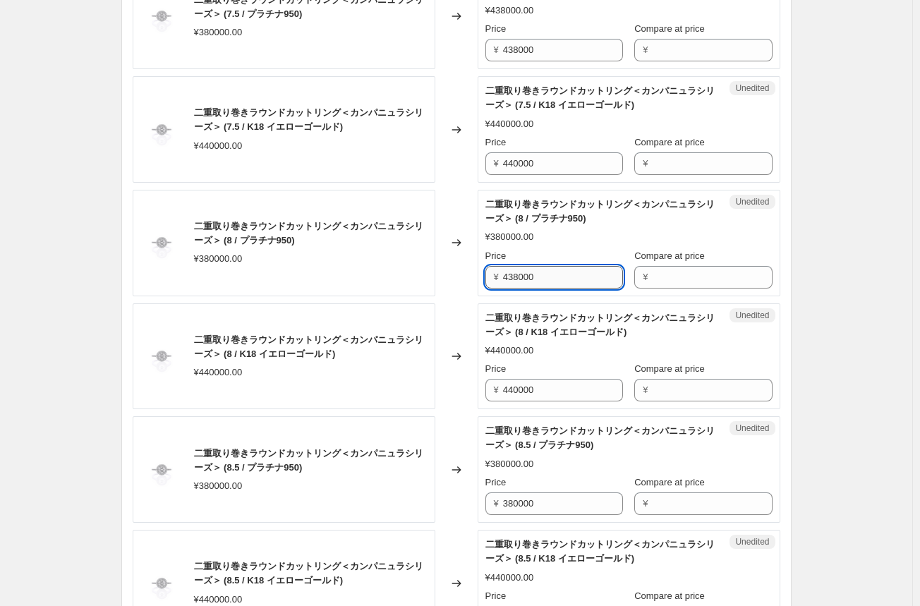
scroll to position [2186, 0]
click at [513, 494] on input "380000" at bounding box center [563, 502] width 120 height 23
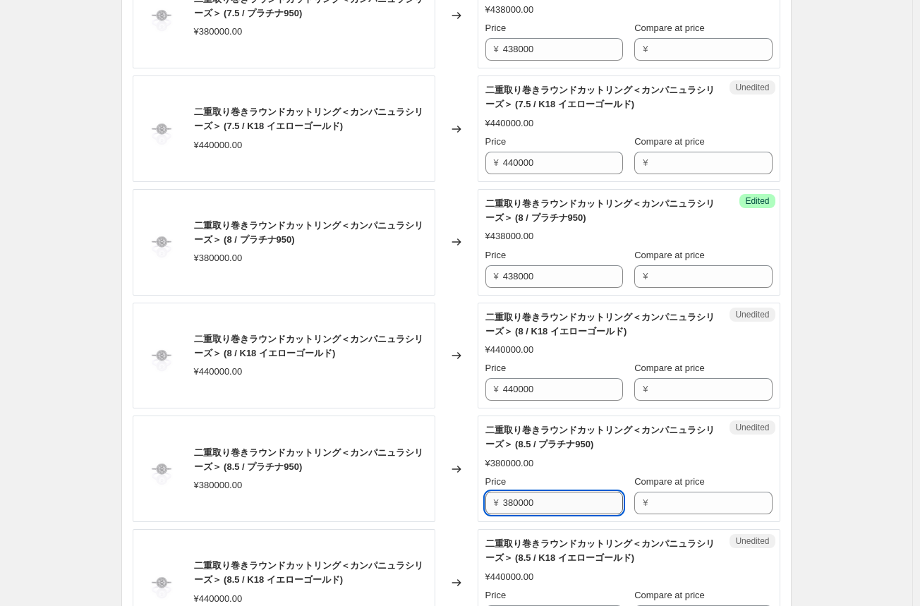
click at [513, 494] on input "380000" at bounding box center [563, 502] width 120 height 23
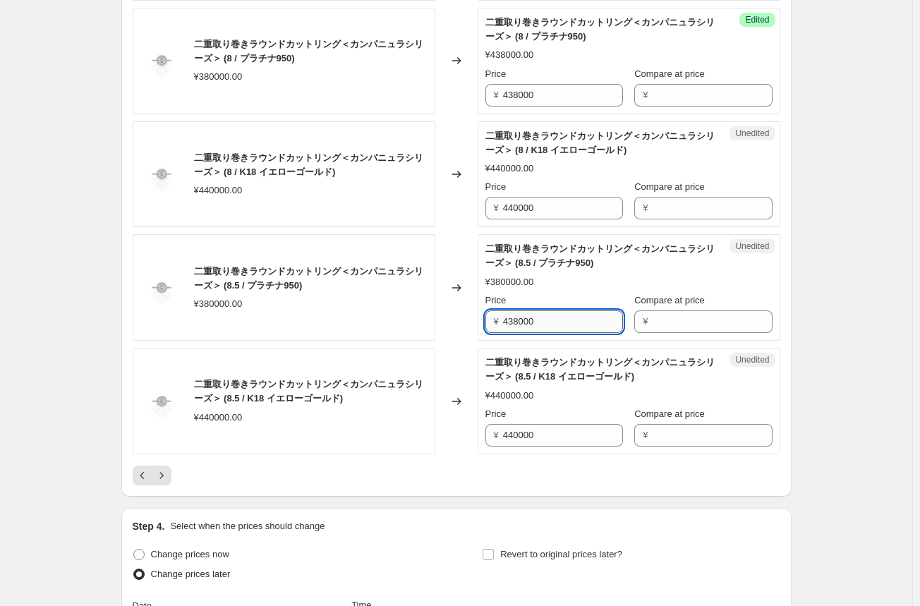
scroll to position [2398, 0]
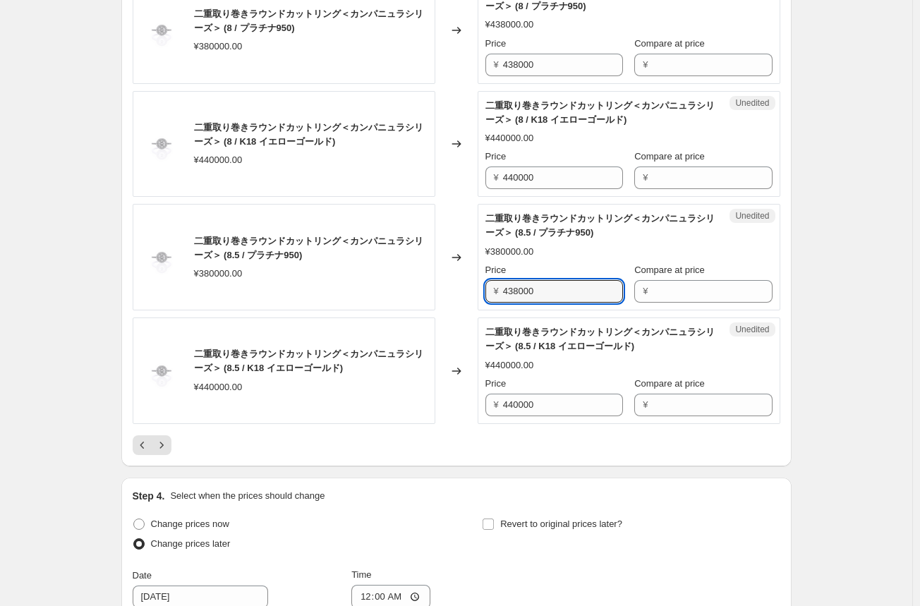
click at [467, 435] on div at bounding box center [456, 445] width 647 height 20
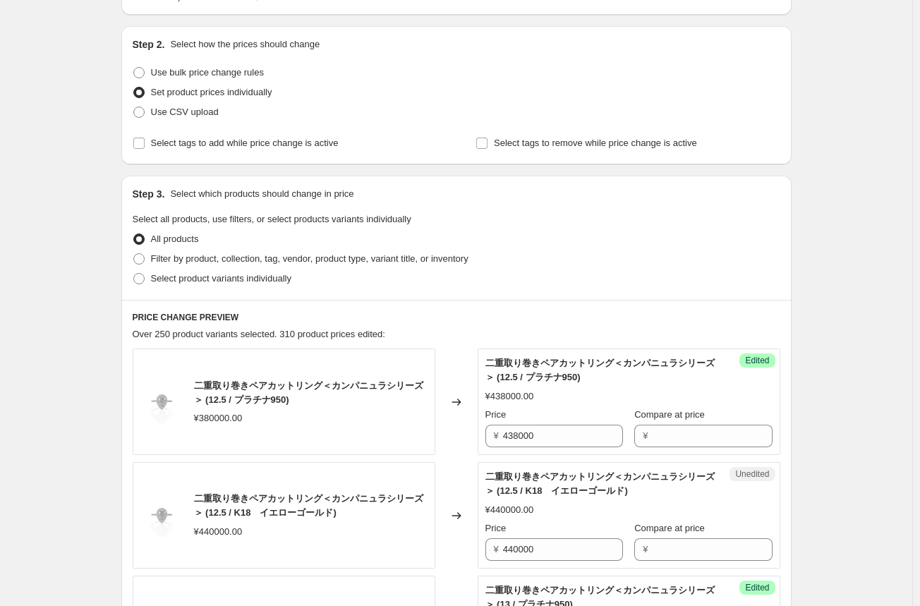
scroll to position [212, 0]
click at [518, 441] on input "438000" at bounding box center [563, 436] width 120 height 23
click at [454, 441] on div "Changed to" at bounding box center [456, 402] width 42 height 106
click at [515, 551] on input "440000" at bounding box center [563, 550] width 120 height 23
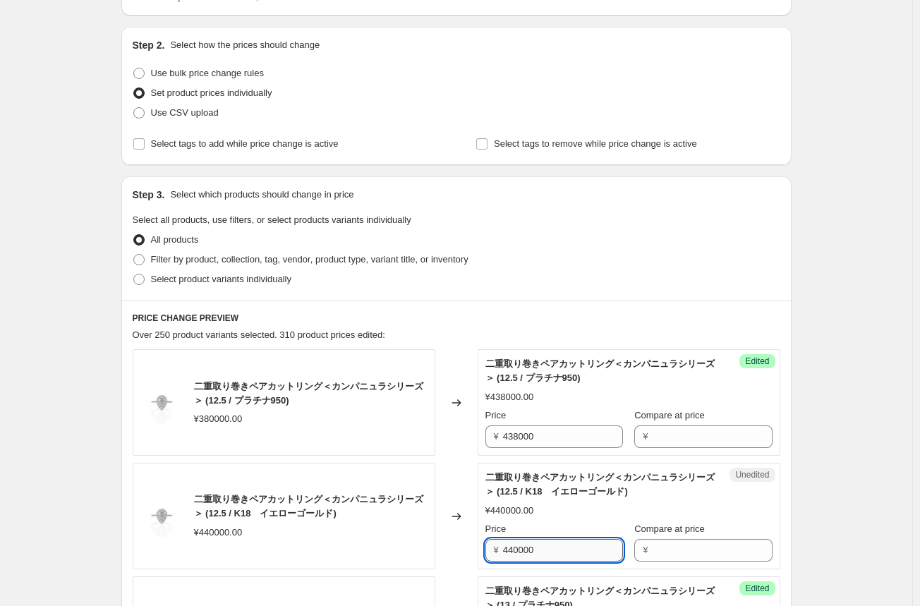
click at [515, 551] on input "440000" at bounding box center [563, 550] width 120 height 23
click at [458, 553] on div "Changed to" at bounding box center [456, 516] width 42 height 106
click at [511, 553] on input "528000" at bounding box center [563, 550] width 120 height 23
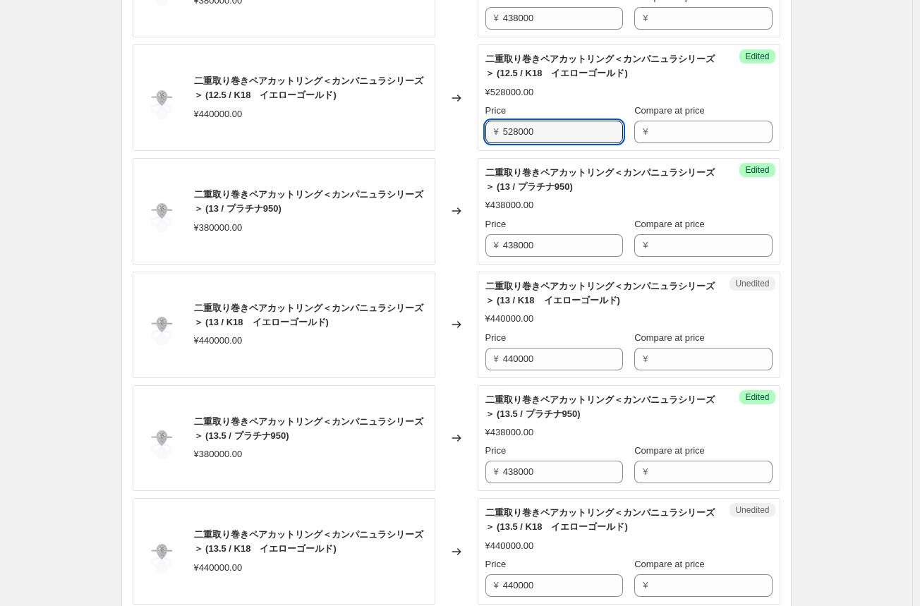
scroll to position [635, 0]
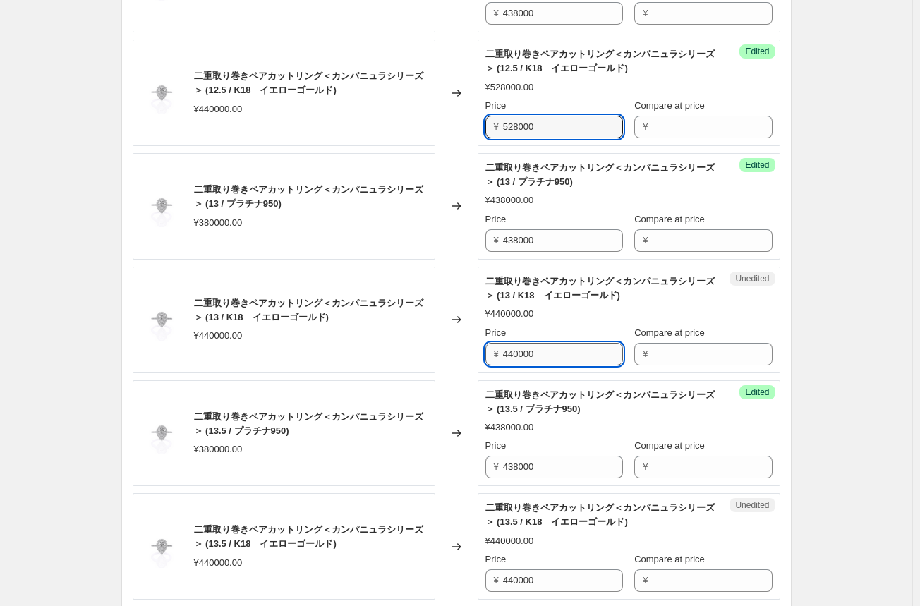
click at [518, 355] on input "440000" at bounding box center [563, 354] width 120 height 23
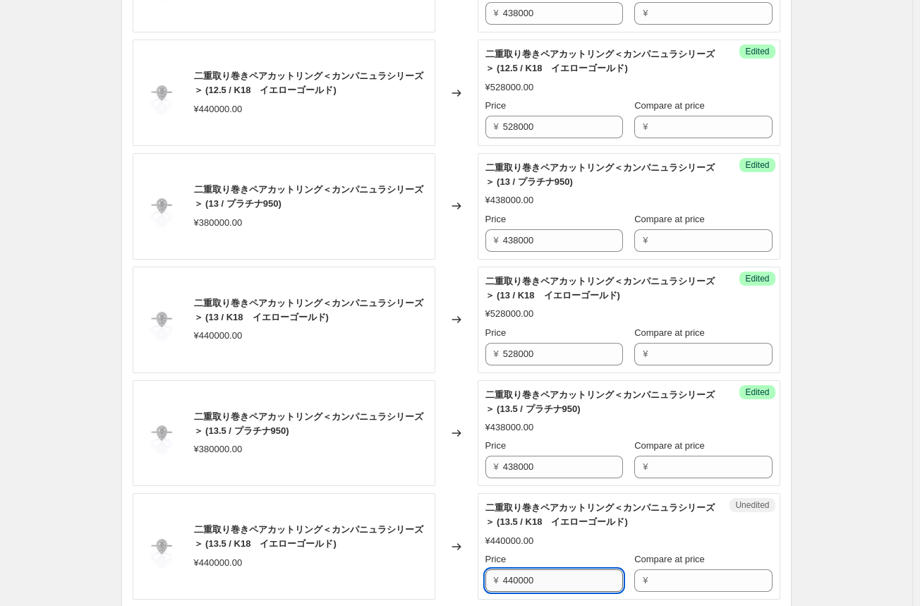
click at [519, 574] on input "440000" at bounding box center [563, 580] width 120 height 23
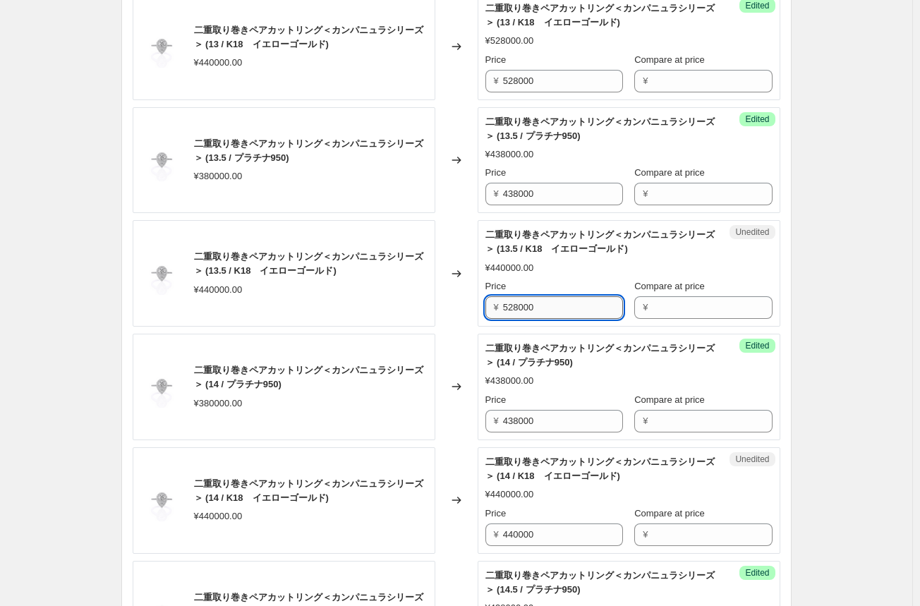
scroll to position [917, 0]
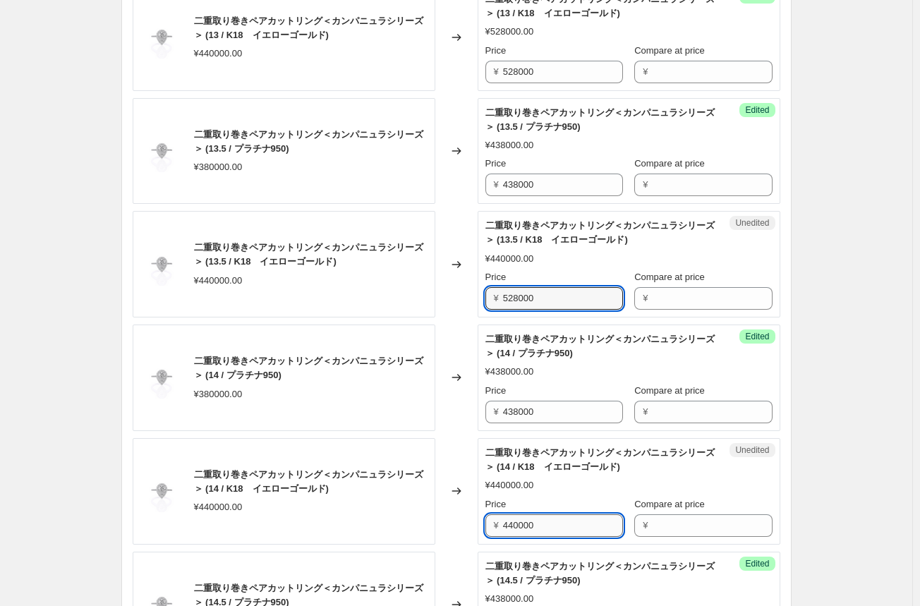
click at [519, 527] on input "440000" at bounding box center [563, 525] width 120 height 23
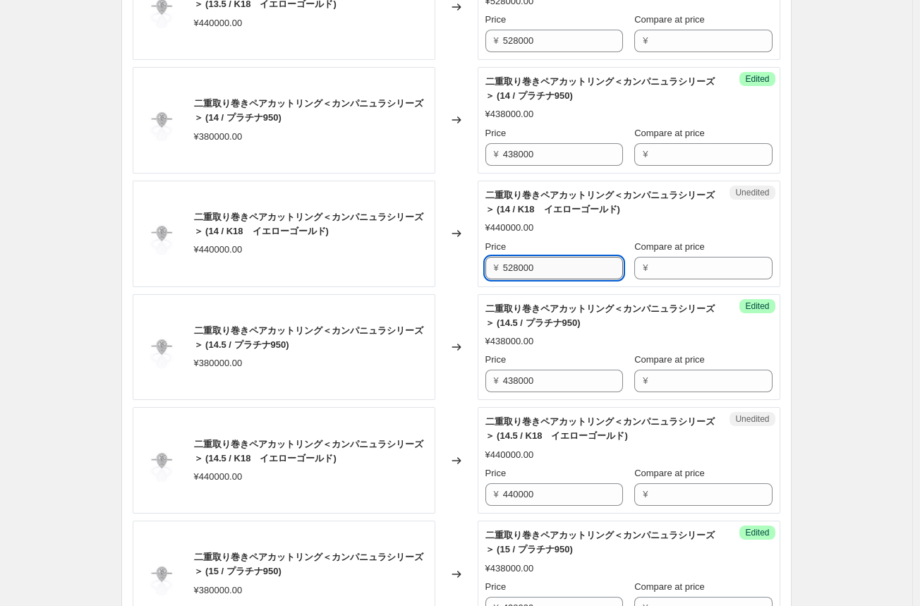
scroll to position [1199, 0]
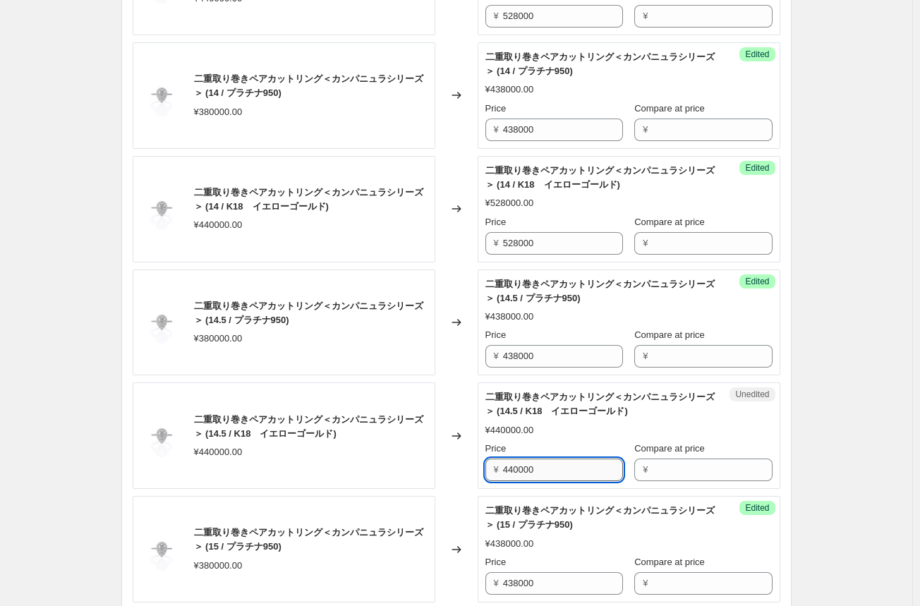
click at [525, 465] on input "440000" at bounding box center [563, 469] width 120 height 23
click at [525, 467] on input "528000" at bounding box center [563, 469] width 120 height 23
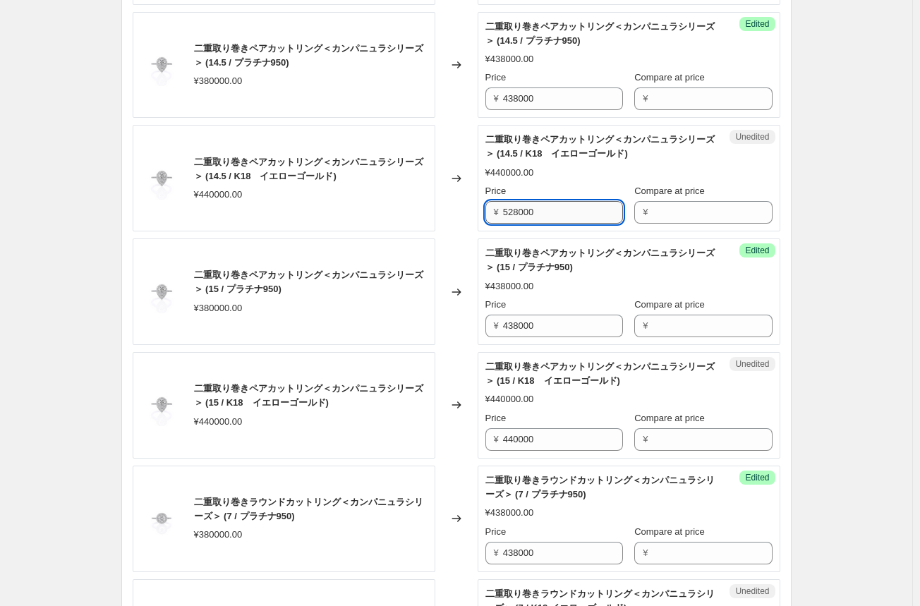
scroll to position [1481, 0]
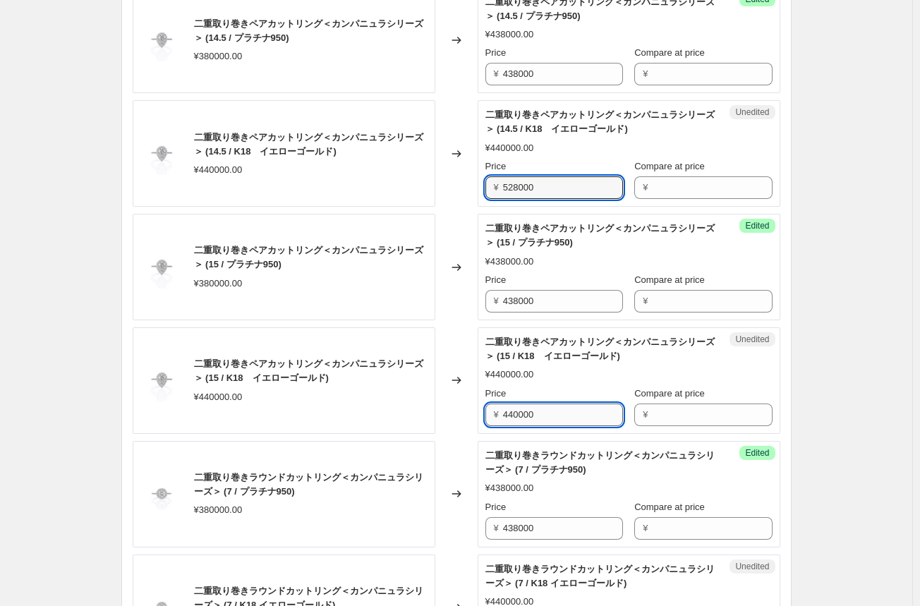
click at [530, 410] on input "440000" at bounding box center [563, 414] width 120 height 23
click at [530, 410] on input "528000" at bounding box center [563, 414] width 120 height 23
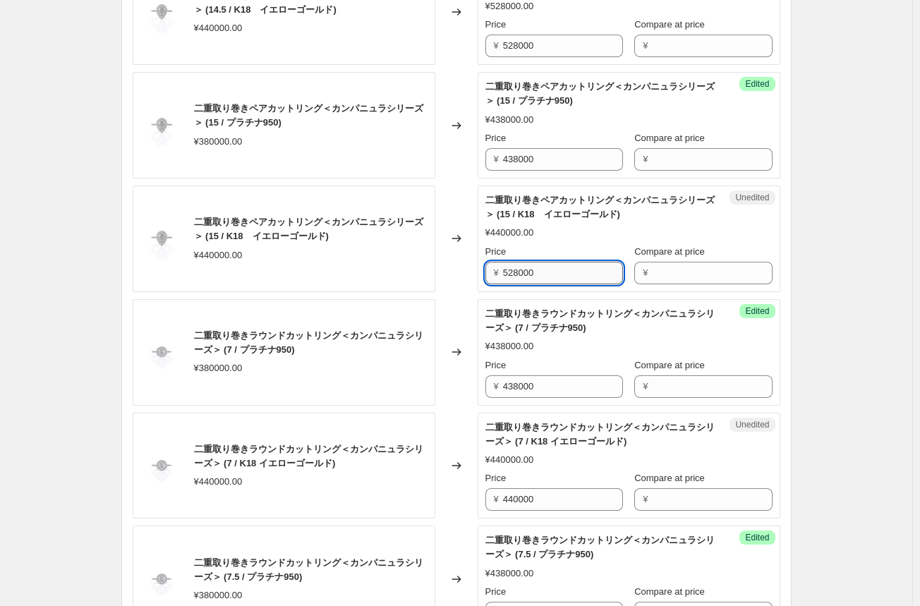
scroll to position [1763, 0]
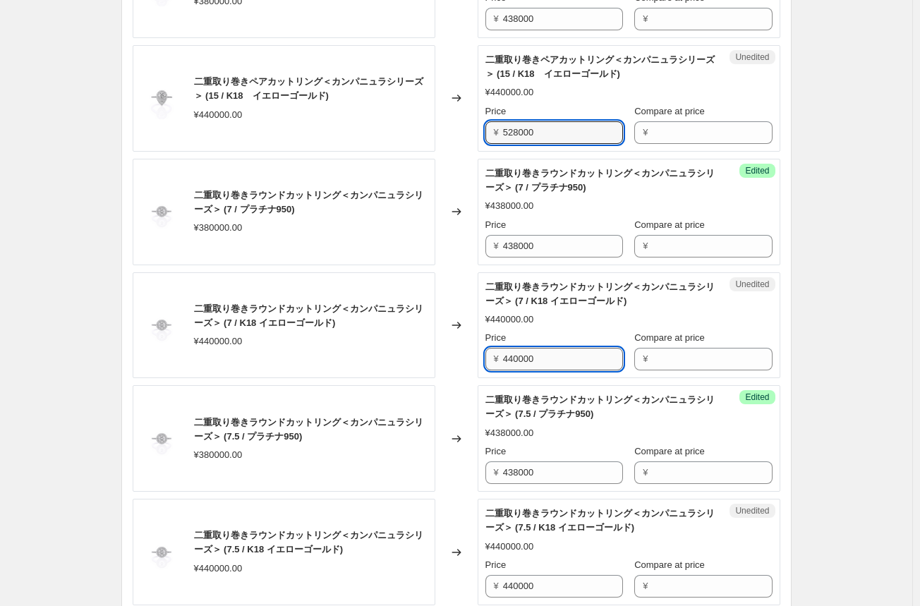
click at [530, 356] on input "440000" at bounding box center [563, 359] width 120 height 23
drag, startPoint x: 530, startPoint y: 356, endPoint x: 527, endPoint y: 373, distance: 17.2
click at [528, 367] on div "Unedited 二重取り巻きラウンドカットリング＜カンパニュラシリーズ＞ (7 / K18 イエローゴールド) ¥440000.00 Price ¥ 528…" at bounding box center [628, 325] width 303 height 106
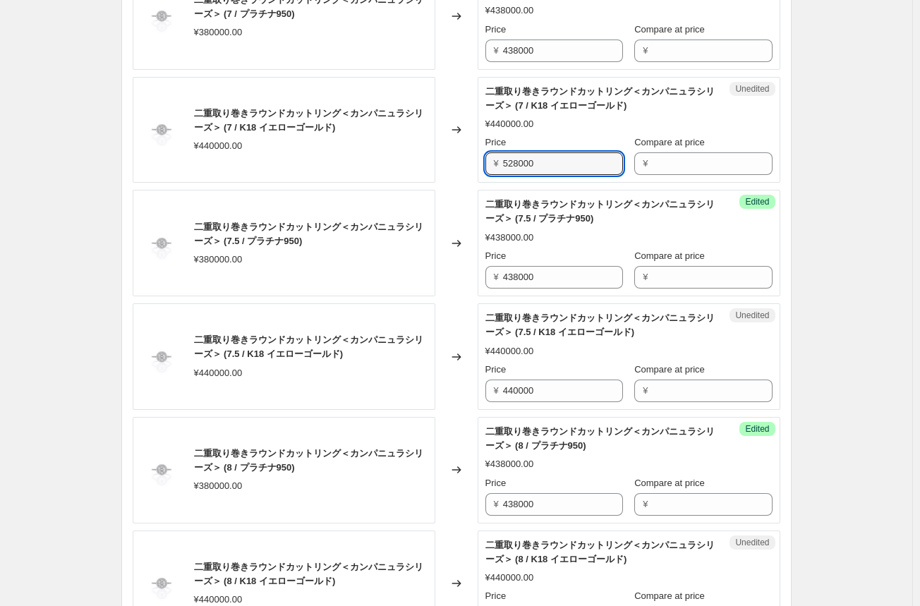
scroll to position [1974, 0]
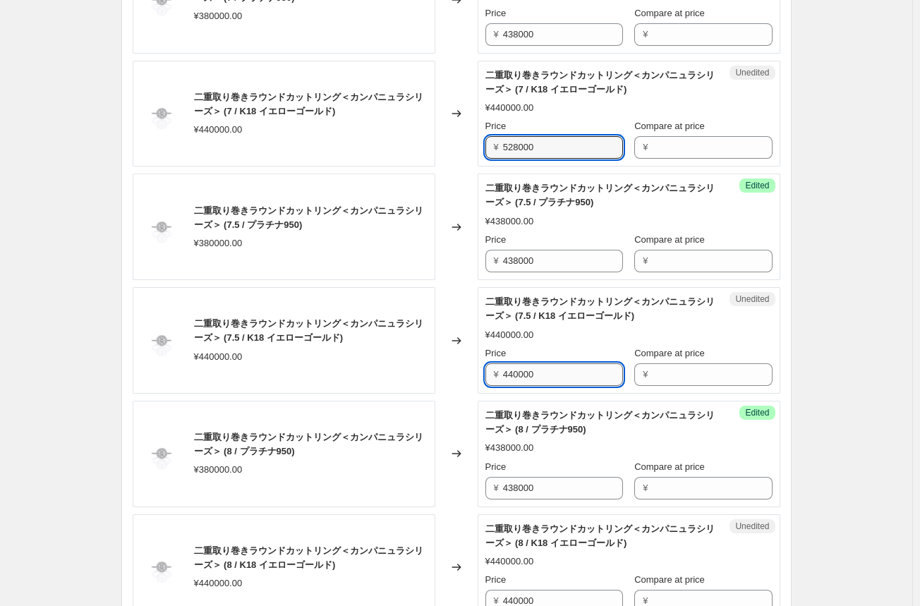
click at [524, 372] on input "440000" at bounding box center [563, 374] width 120 height 23
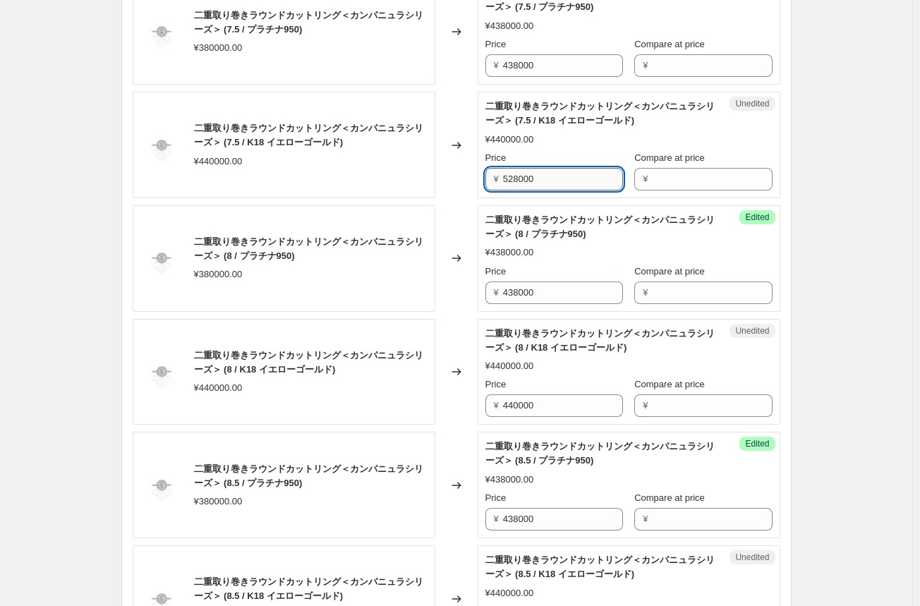
scroll to position [2186, 0]
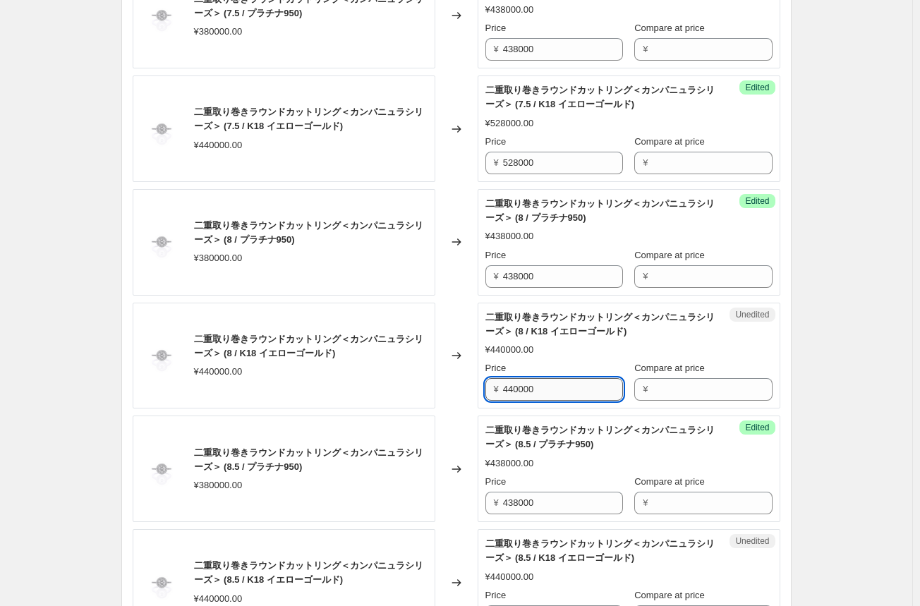
click at [522, 386] on input "440000" at bounding box center [563, 389] width 120 height 23
click at [524, 385] on input "528000" at bounding box center [563, 389] width 120 height 23
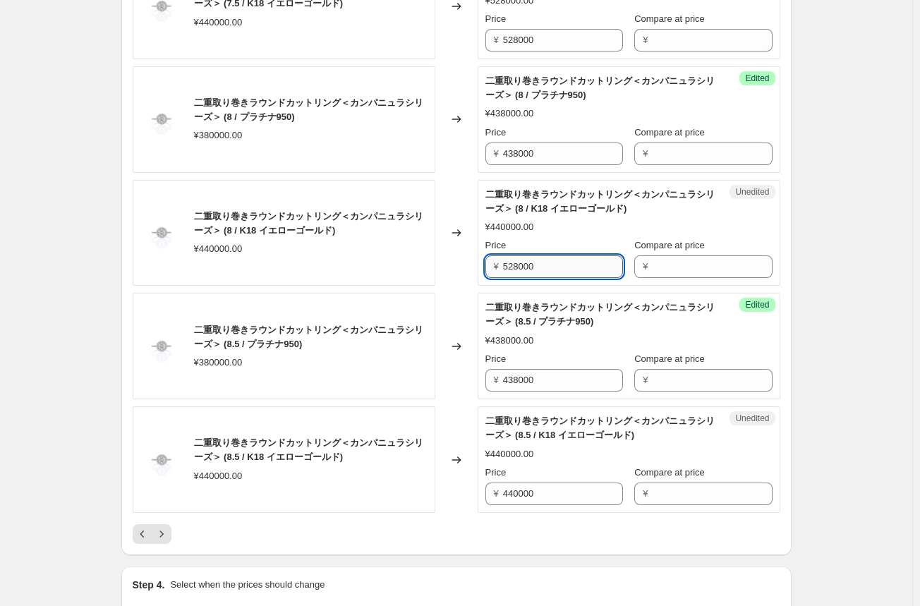
scroll to position [2327, 0]
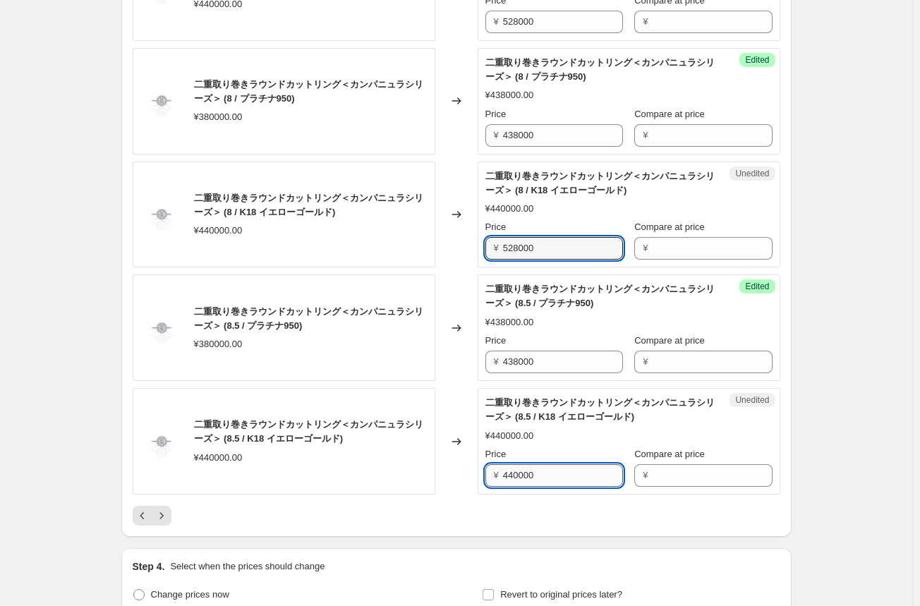
click at [530, 468] on input "440000" at bounding box center [563, 475] width 120 height 23
drag, startPoint x: 555, startPoint y: 468, endPoint x: 520, endPoint y: 469, distance: 34.6
click at [530, 468] on input "528000" at bounding box center [563, 475] width 120 height 23
click at [462, 480] on div "Changed to" at bounding box center [456, 441] width 42 height 106
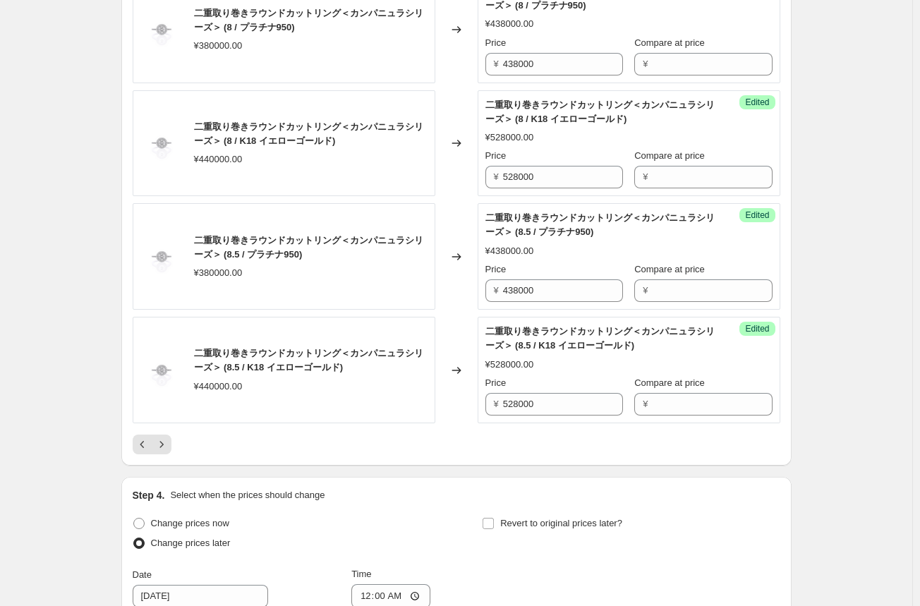
scroll to position [2539, 0]
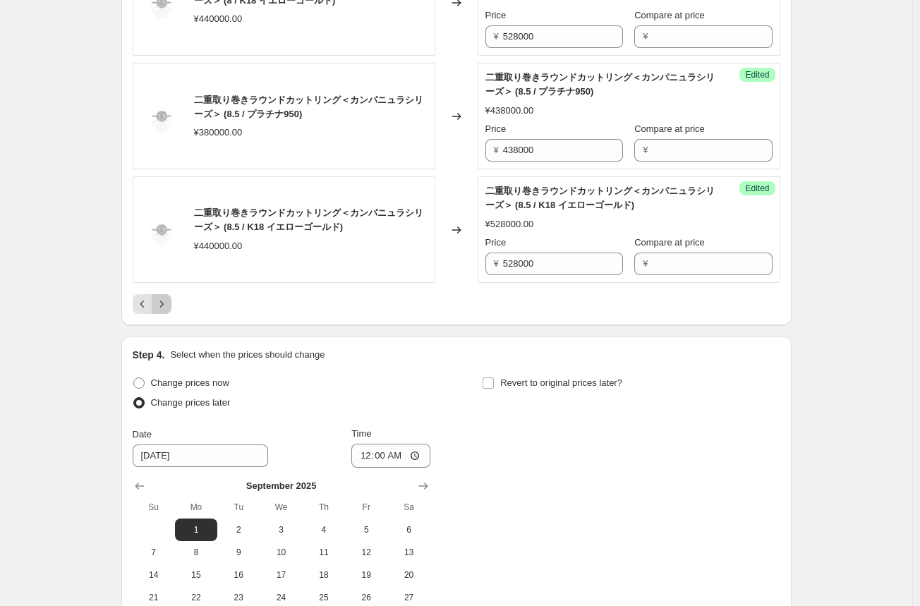
click at [169, 303] on icon "Next" at bounding box center [161, 304] width 14 height 14
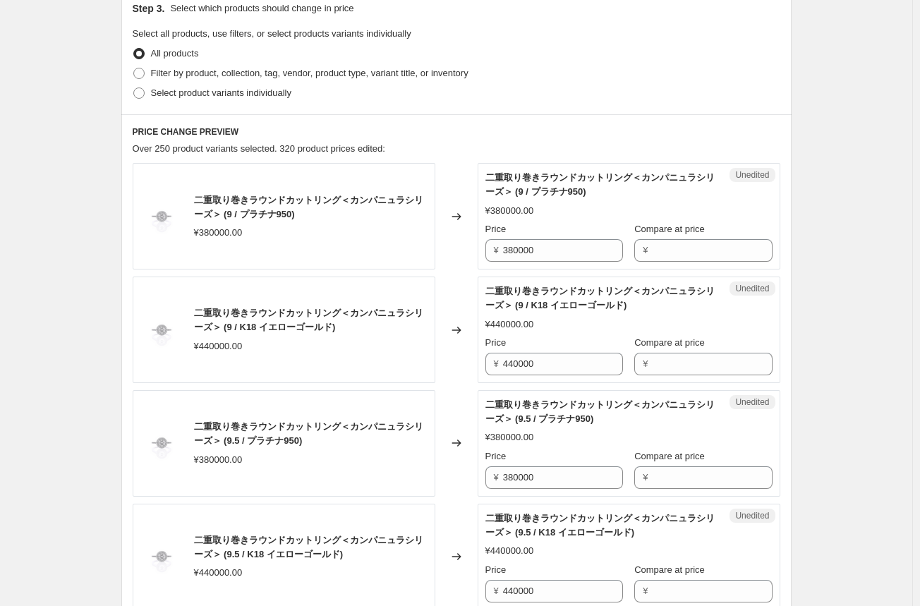
scroll to position [282, 0]
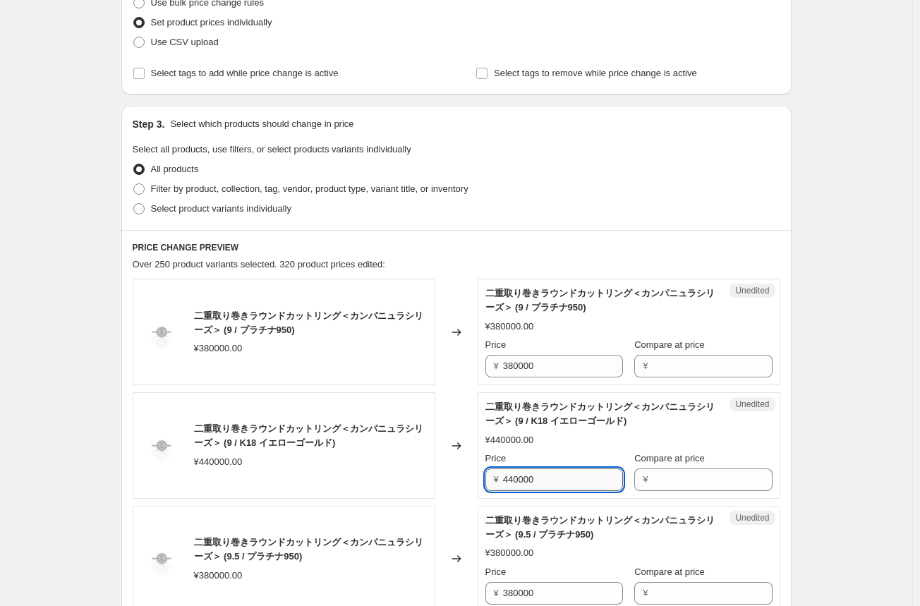
click at [527, 483] on input "440000" at bounding box center [563, 479] width 120 height 23
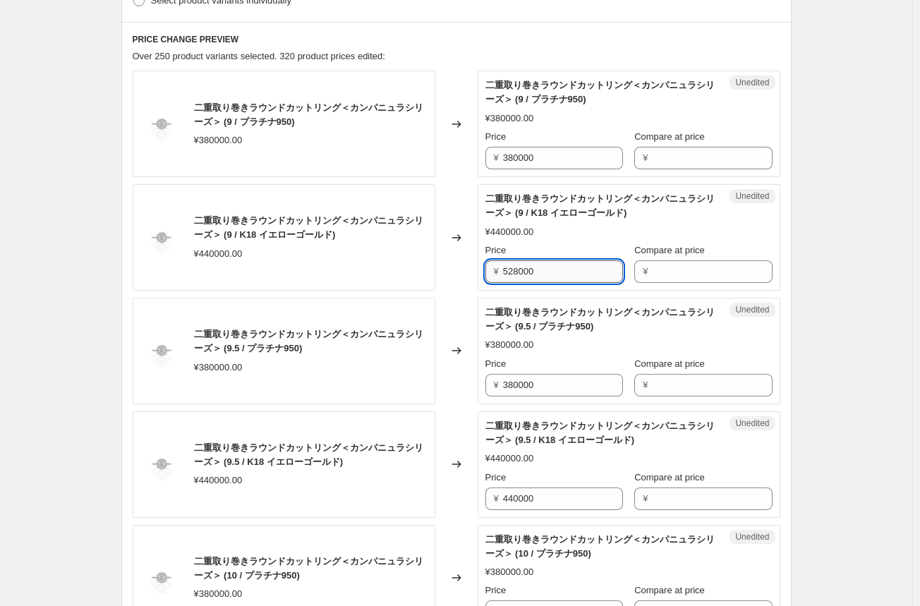
scroll to position [494, 0]
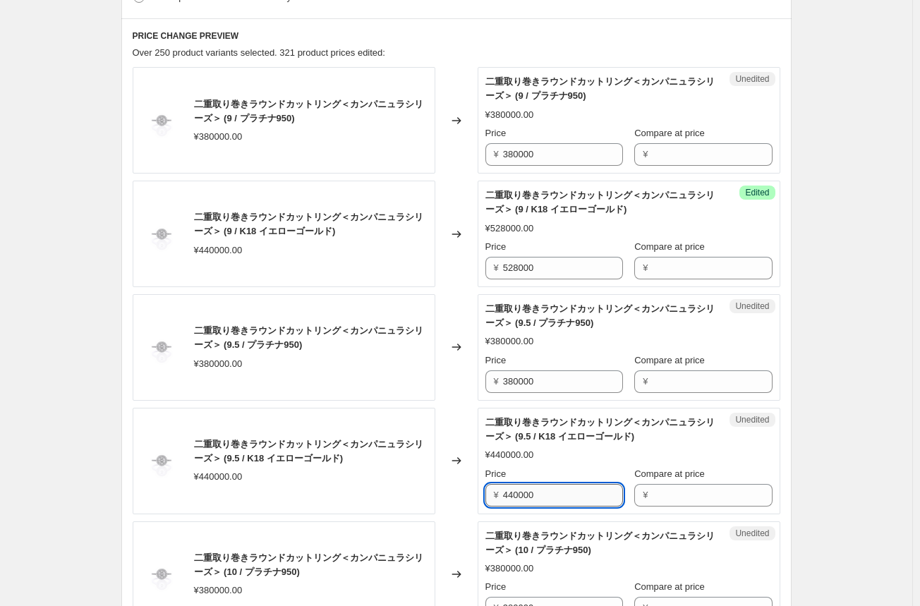
click at [527, 491] on input "440000" at bounding box center [563, 495] width 120 height 23
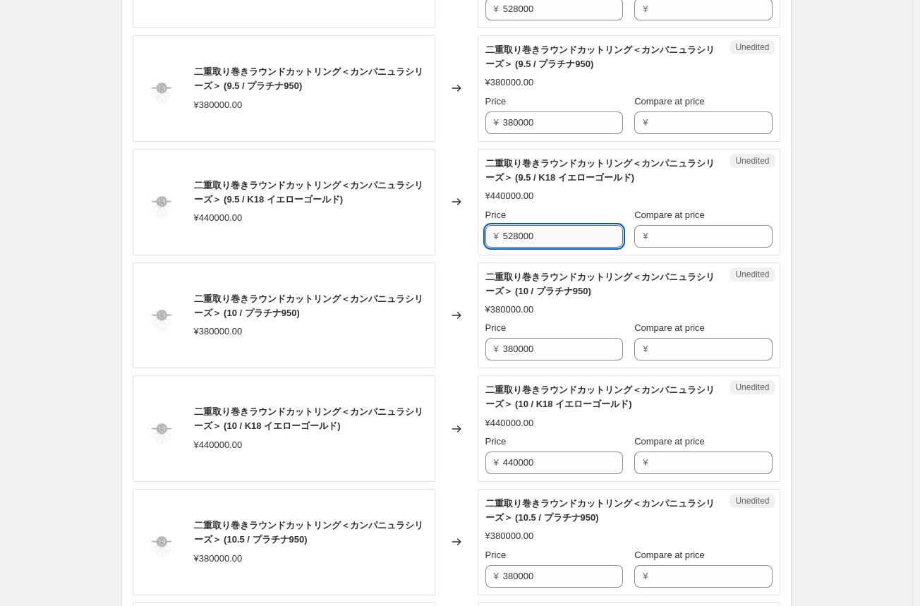
scroll to position [776, 0]
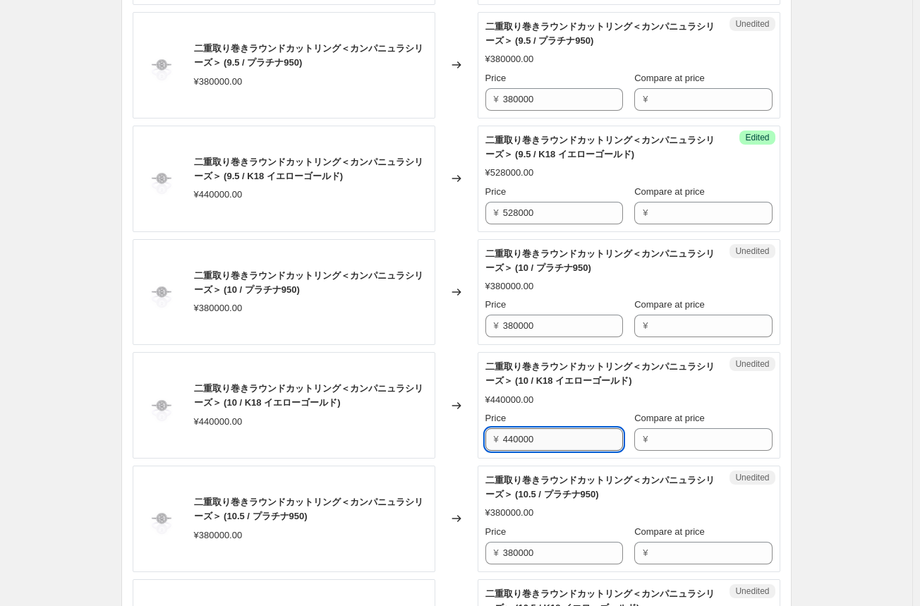
click at [518, 438] on input "440000" at bounding box center [563, 439] width 120 height 23
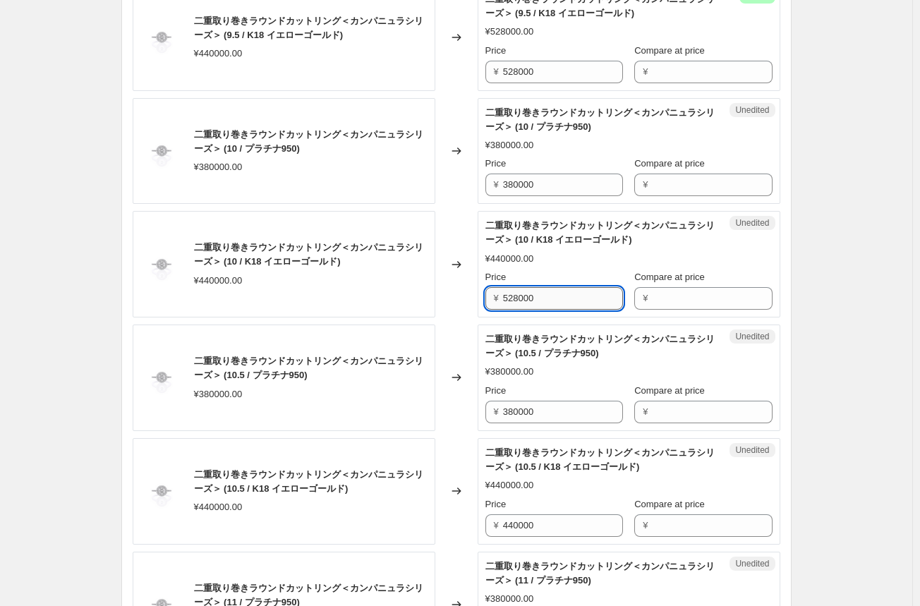
scroll to position [987, 0]
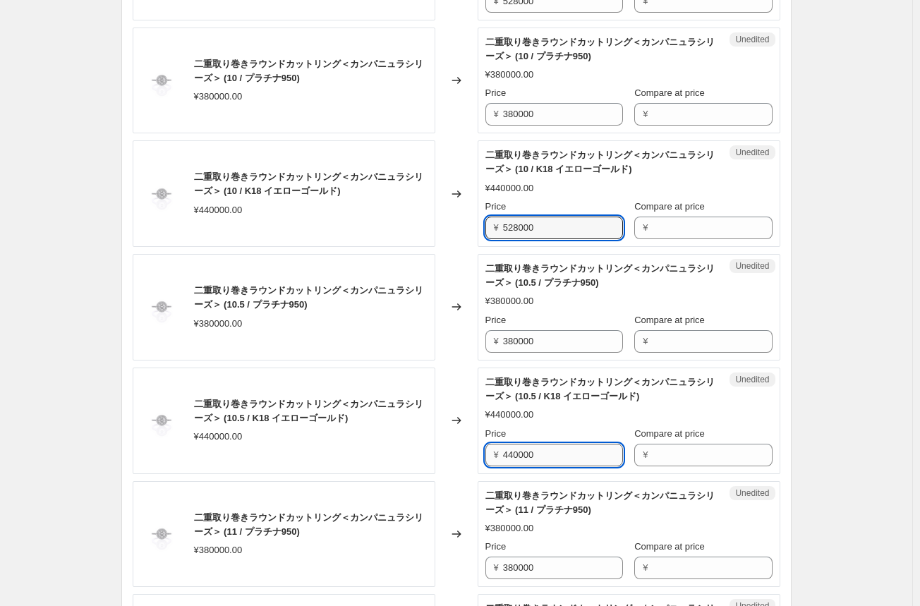
click at [516, 456] on input "440000" at bounding box center [563, 455] width 120 height 23
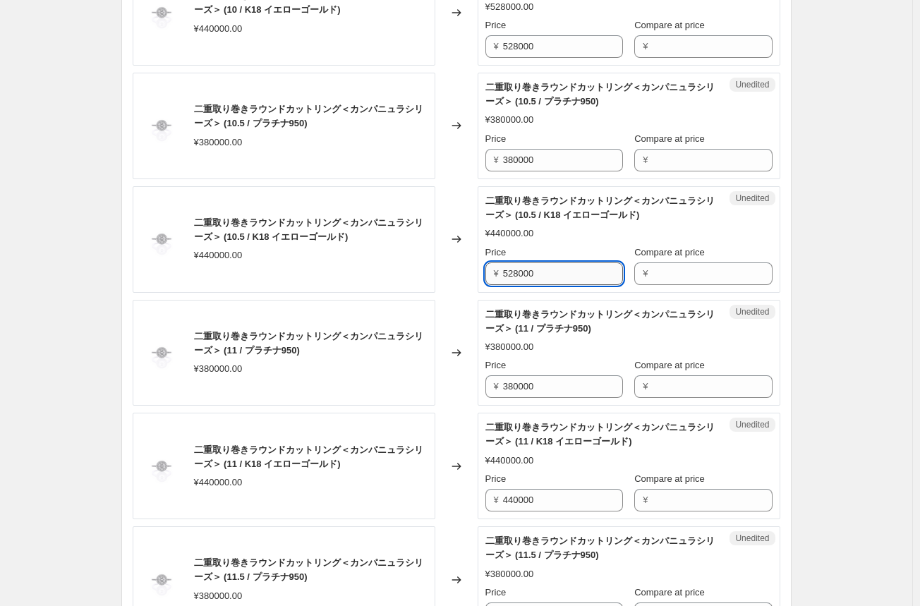
scroll to position [1199, 0]
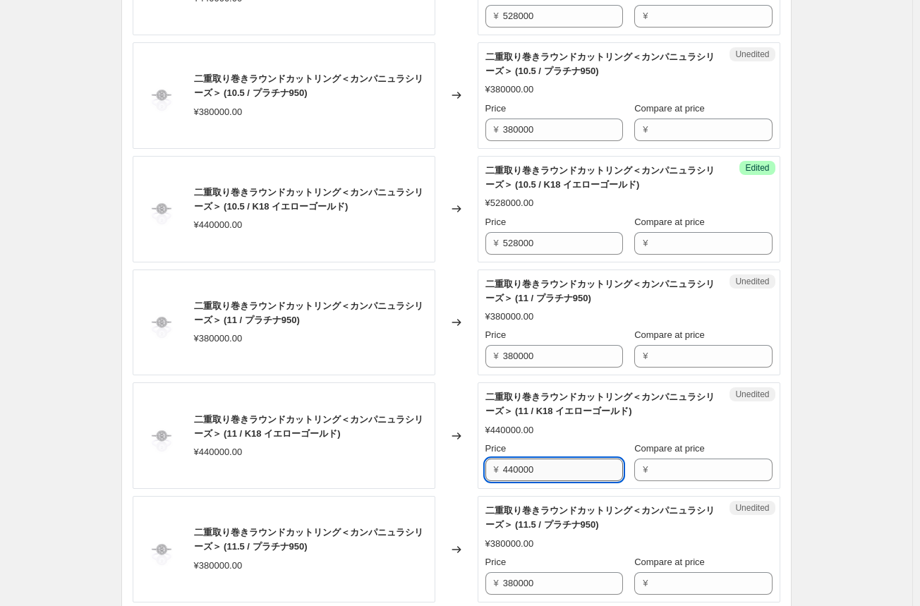
click at [513, 466] on input "440000" at bounding box center [563, 469] width 120 height 23
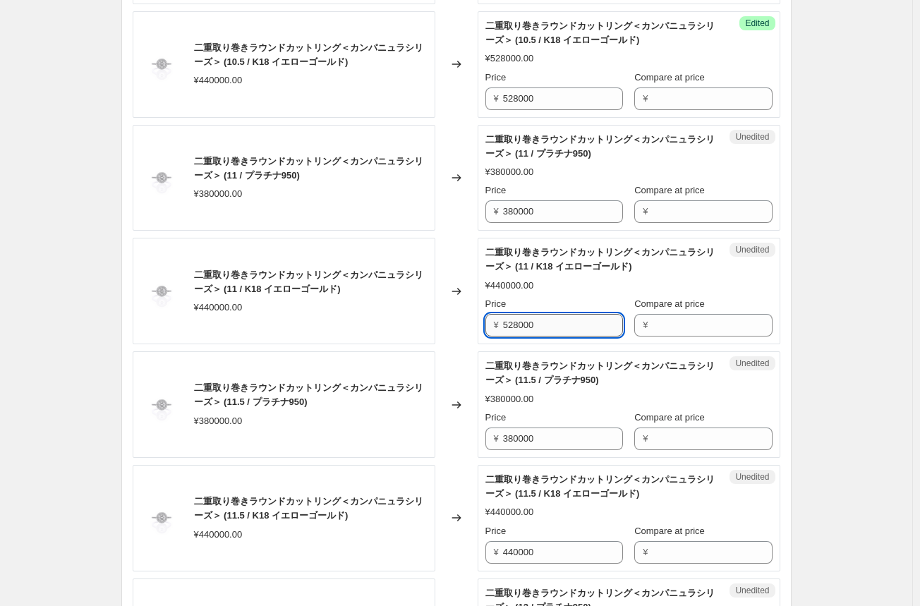
scroll to position [1410, 0]
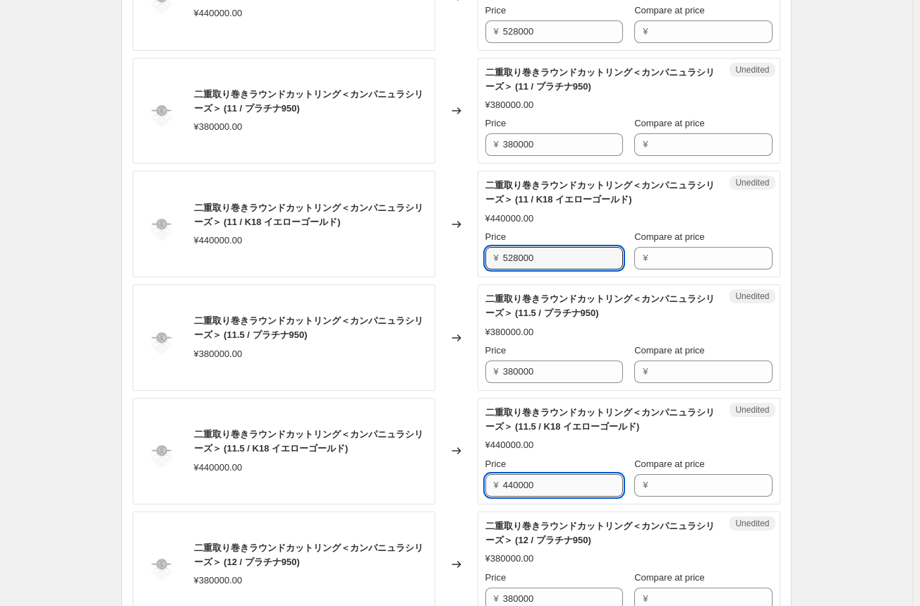
click at [511, 480] on input "440000" at bounding box center [563, 485] width 120 height 23
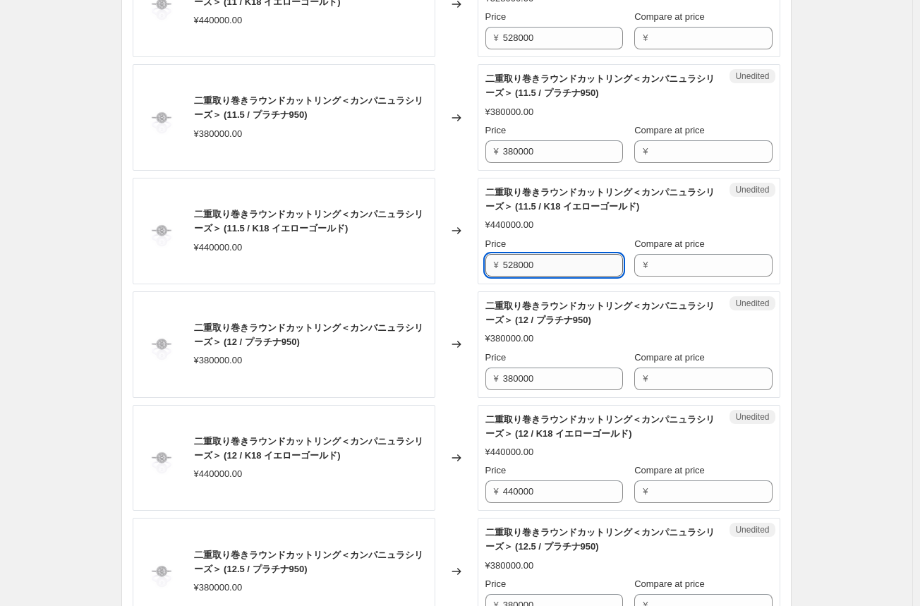
scroll to position [1692, 0]
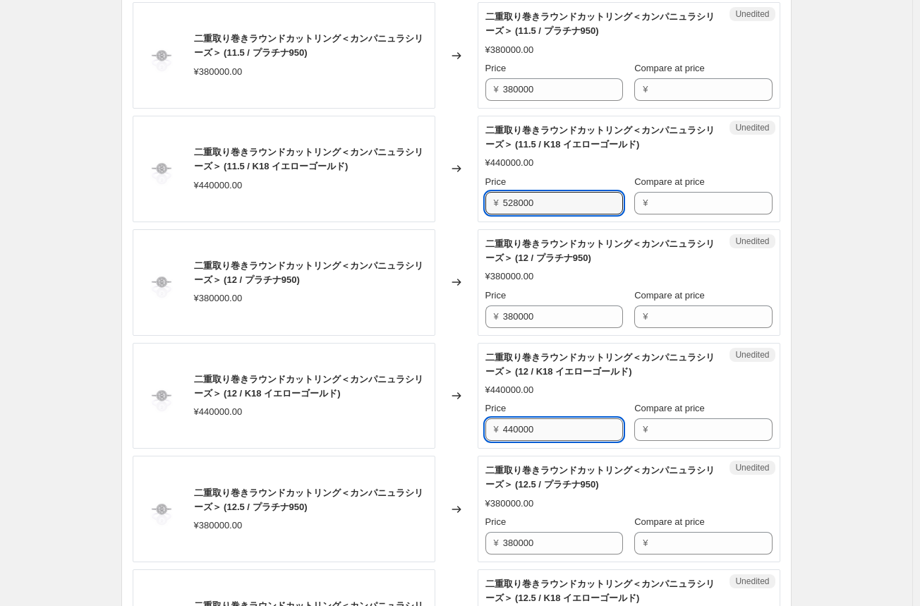
click at [520, 429] on input "440000" at bounding box center [563, 429] width 120 height 23
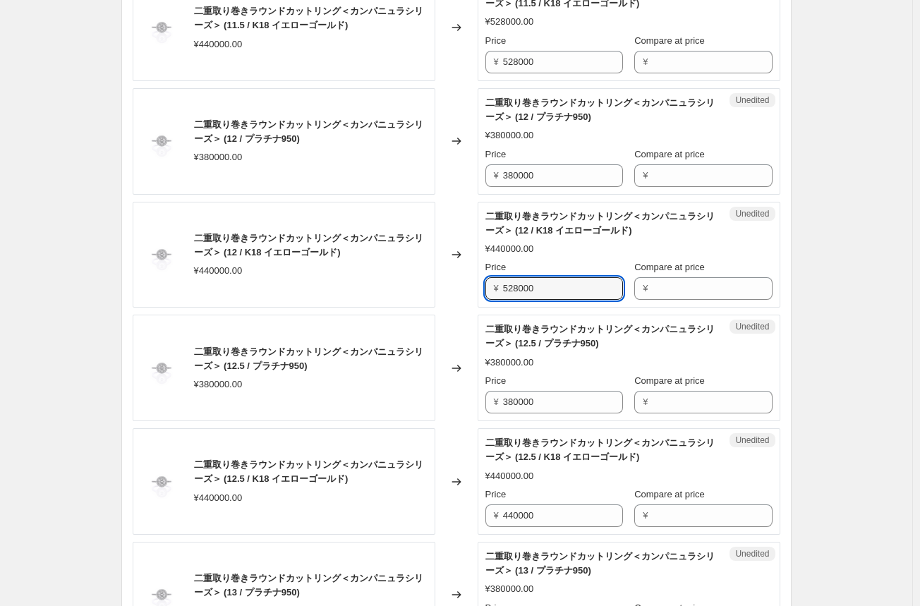
scroll to position [1904, 0]
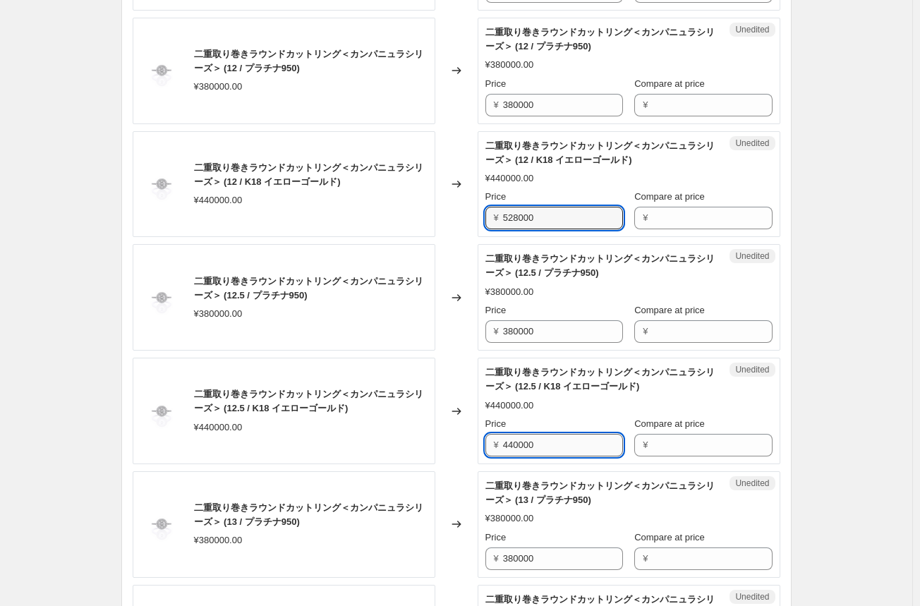
click at [521, 442] on input "440000" at bounding box center [563, 445] width 120 height 23
click at [520, 444] on input "440000" at bounding box center [563, 445] width 120 height 23
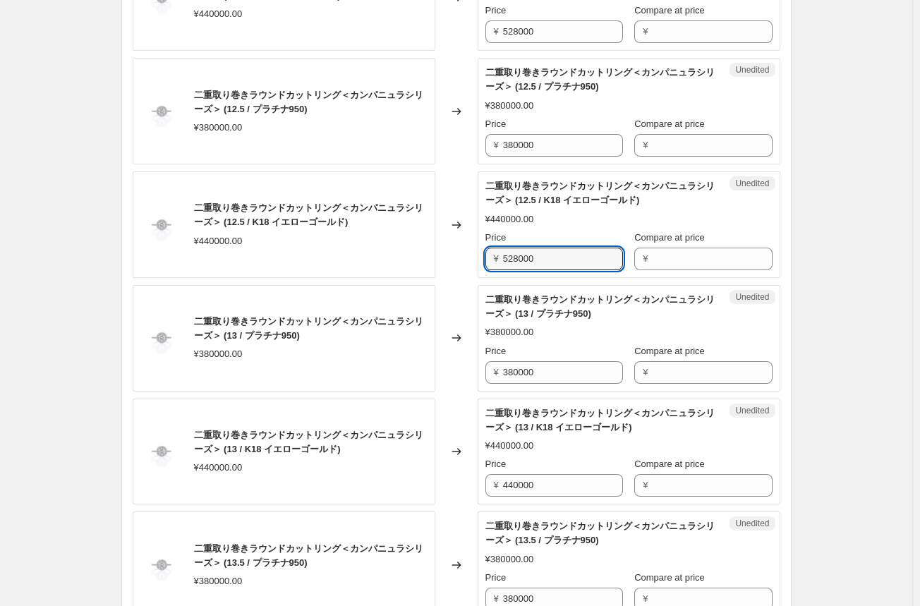
scroll to position [2115, 0]
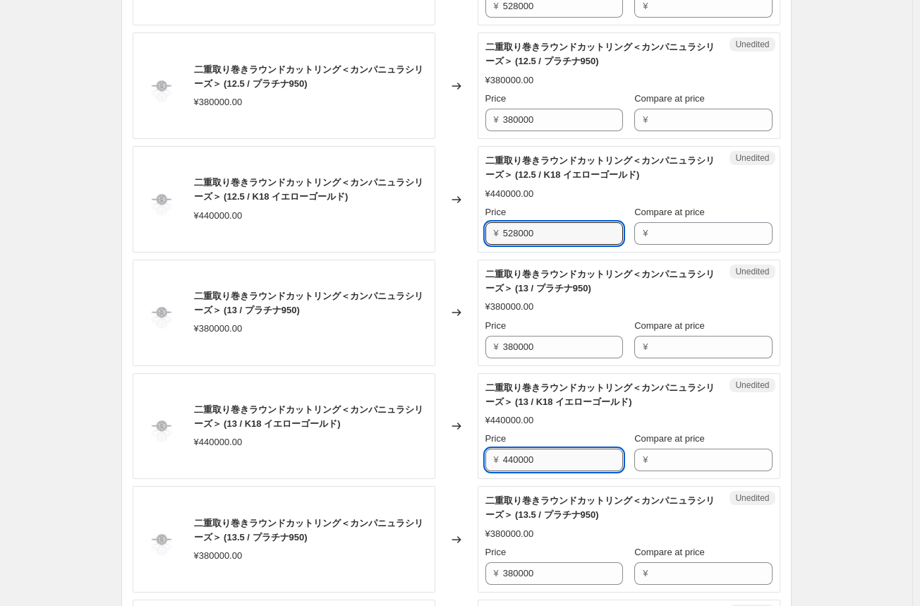
click at [519, 457] on input "440000" at bounding box center [563, 459] width 120 height 23
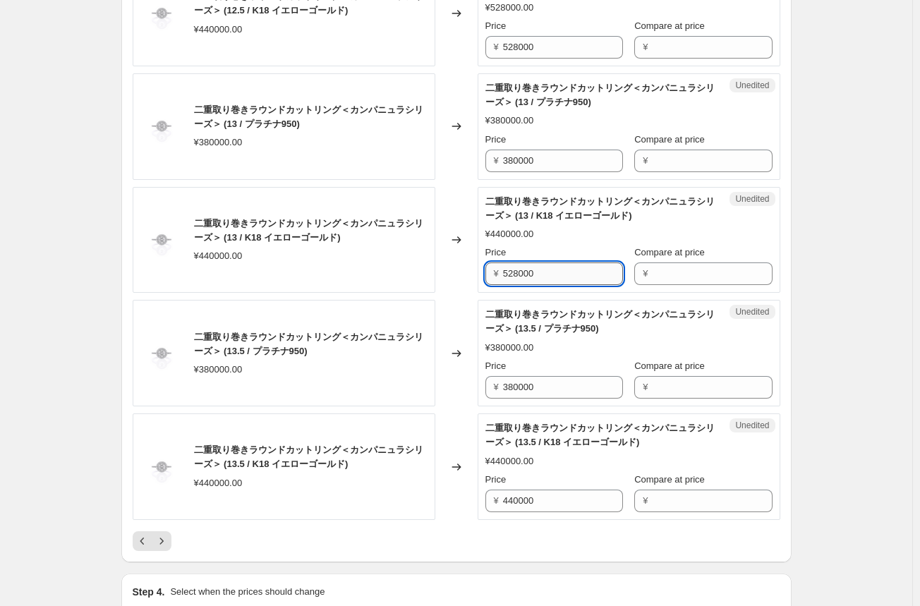
scroll to position [2327, 0]
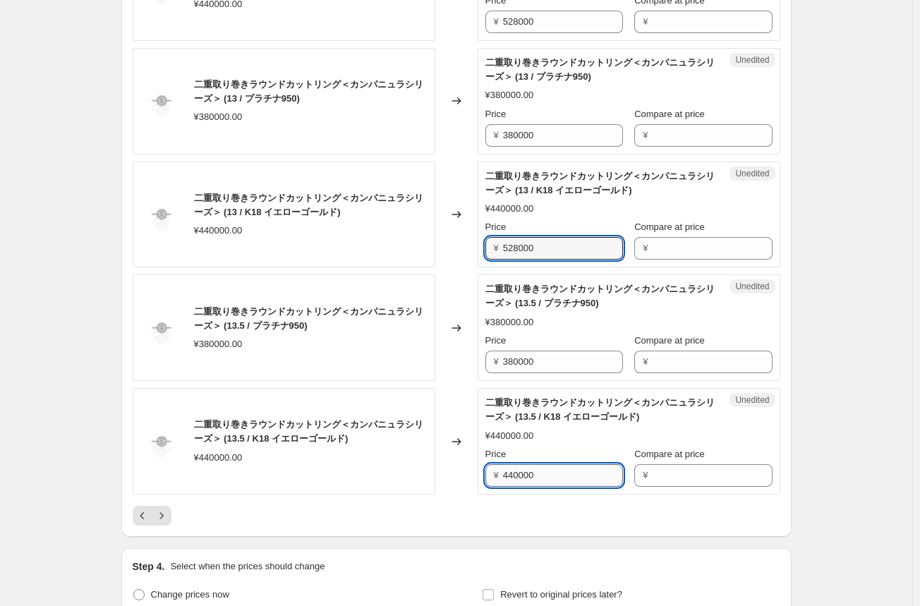
click at [514, 469] on input "440000" at bounding box center [563, 475] width 120 height 23
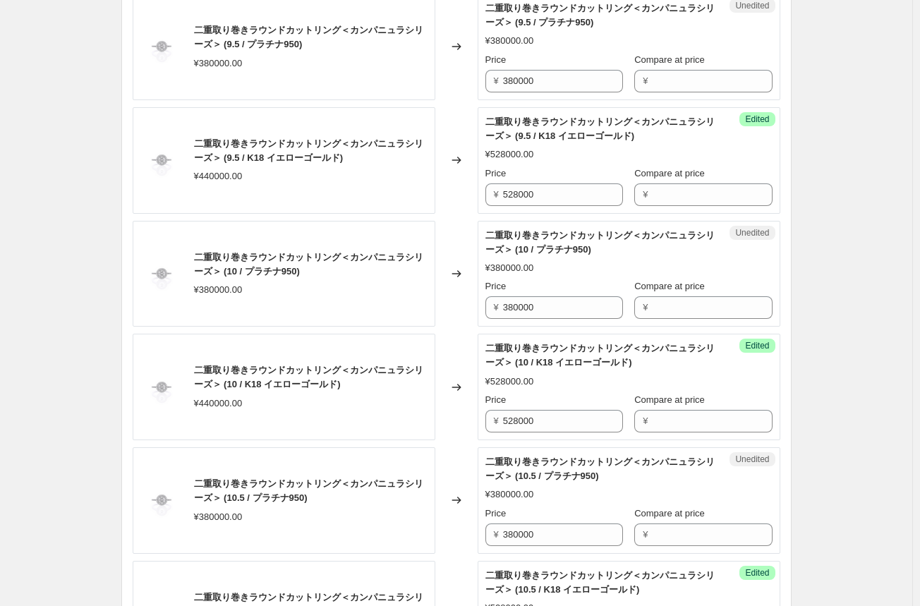
scroll to position [423, 0]
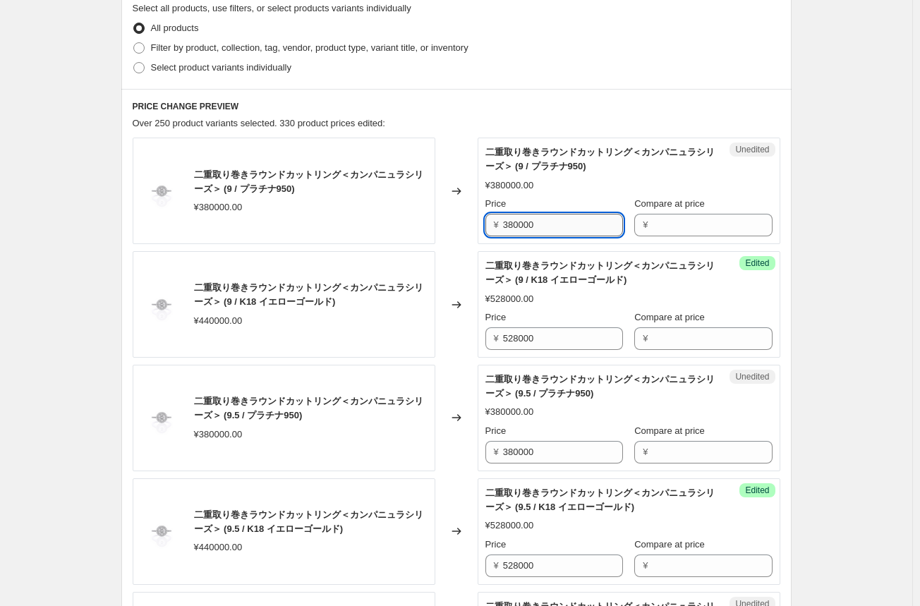
click at [519, 229] on input "380000" at bounding box center [563, 225] width 120 height 23
click at [456, 221] on div "Changed to" at bounding box center [456, 191] width 42 height 106
click at [513, 225] on input "438000" at bounding box center [563, 225] width 120 height 23
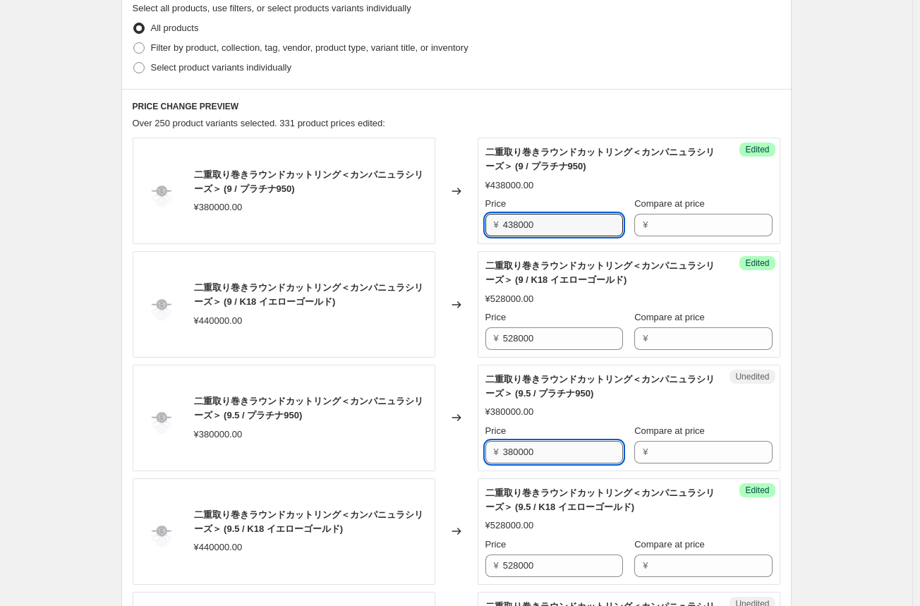
click at [525, 449] on input "380000" at bounding box center [563, 452] width 120 height 23
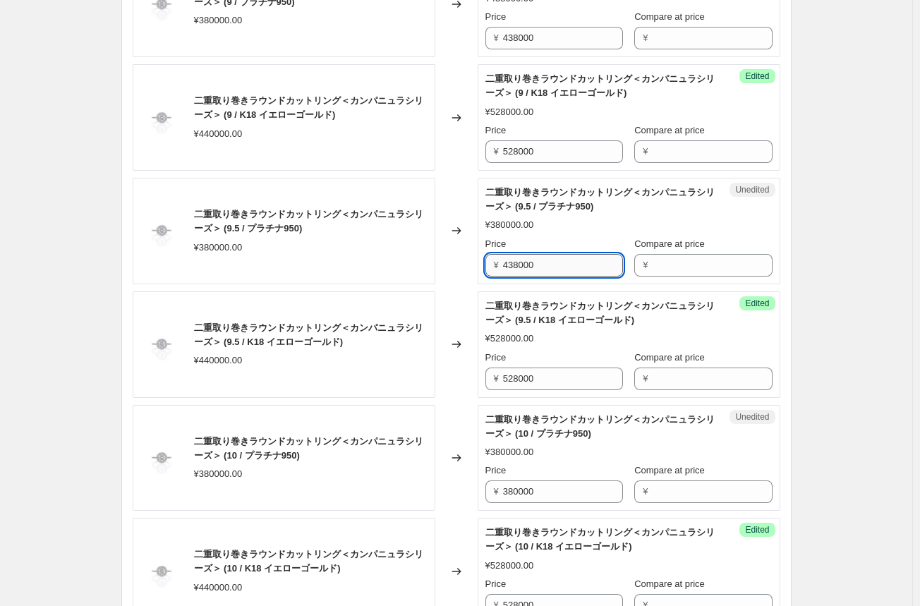
scroll to position [635, 0]
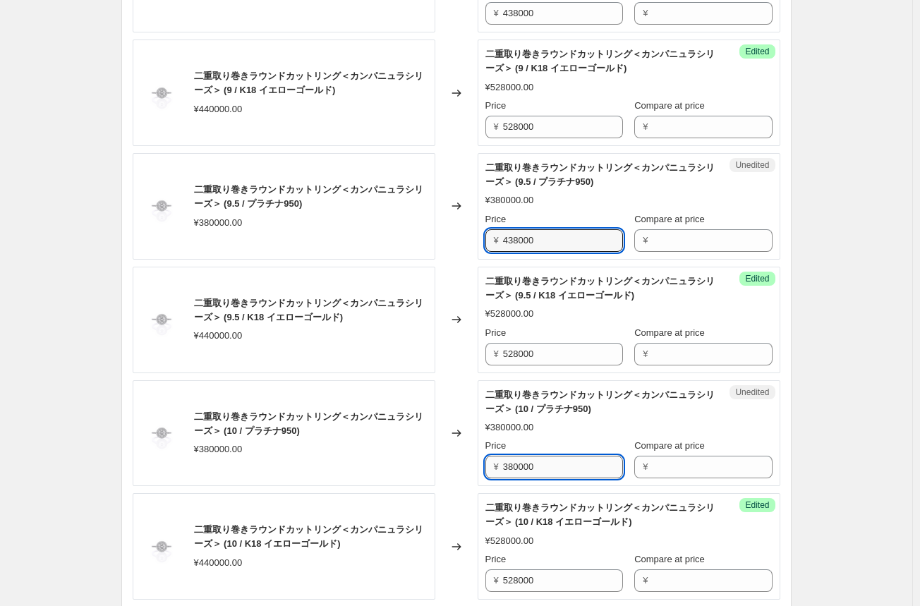
click at [527, 464] on input "380000" at bounding box center [563, 467] width 120 height 23
click at [527, 464] on input "438000" at bounding box center [563, 467] width 120 height 23
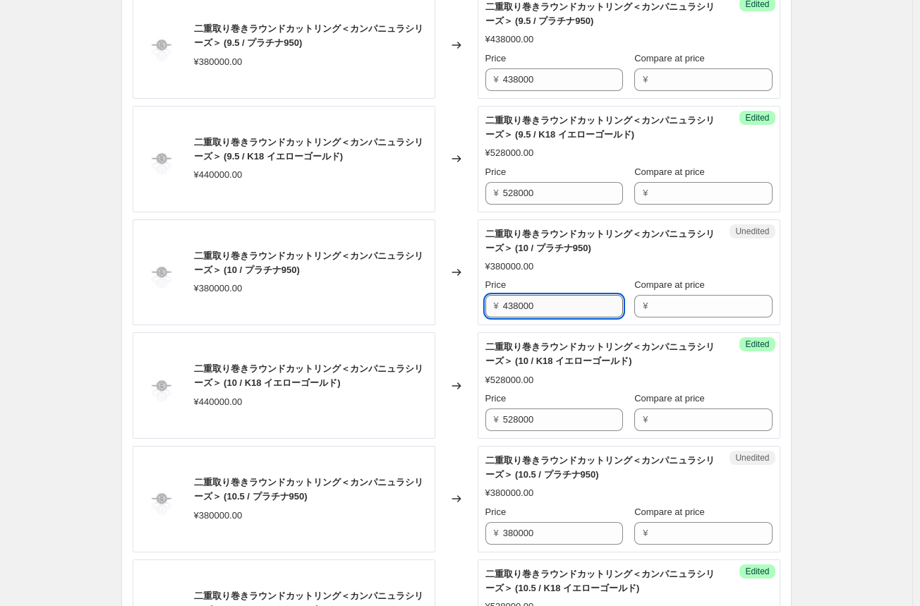
scroll to position [846, 0]
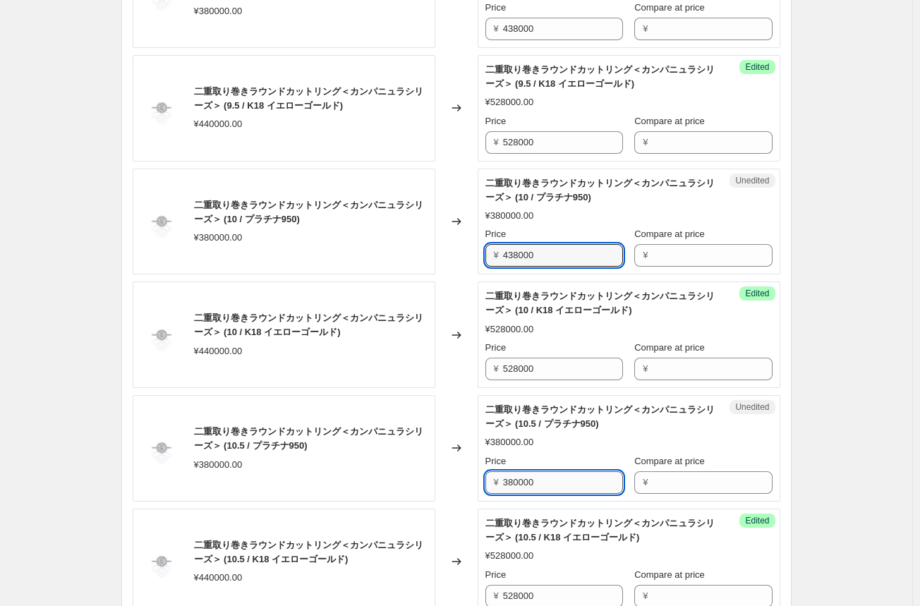
click at [521, 477] on input "380000" at bounding box center [563, 482] width 120 height 23
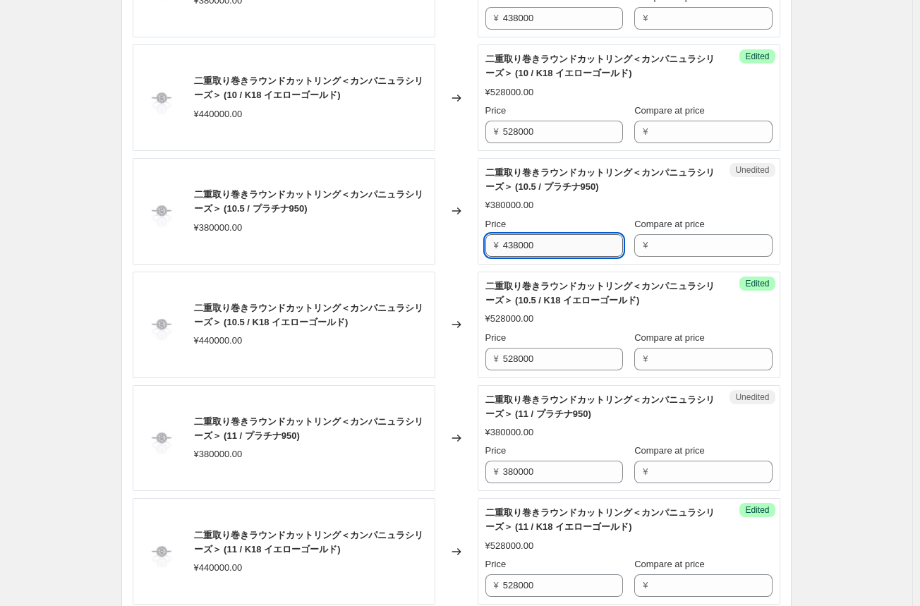
scroll to position [1128, 0]
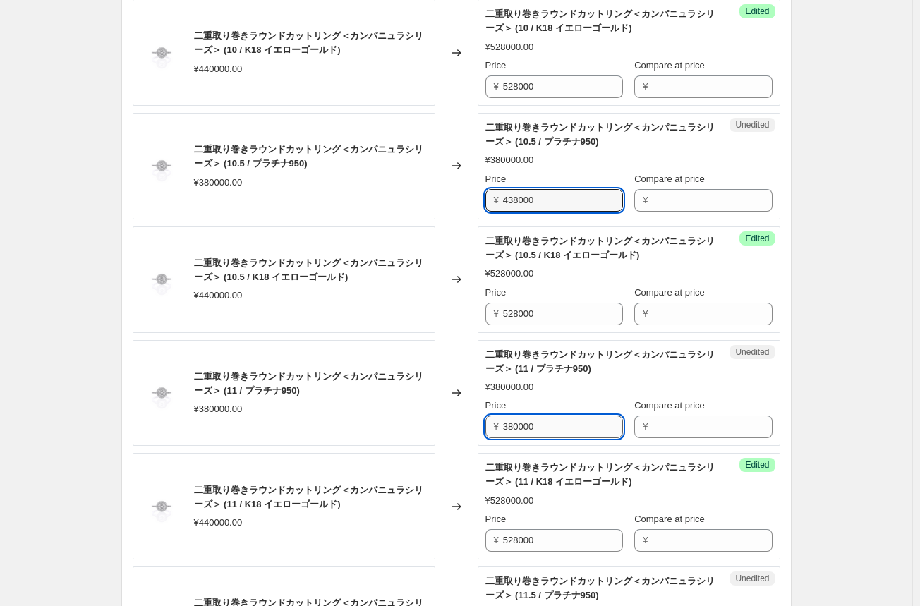
click at [522, 423] on input "380000" at bounding box center [563, 426] width 120 height 23
click at [522, 424] on input "438000" at bounding box center [563, 426] width 120 height 23
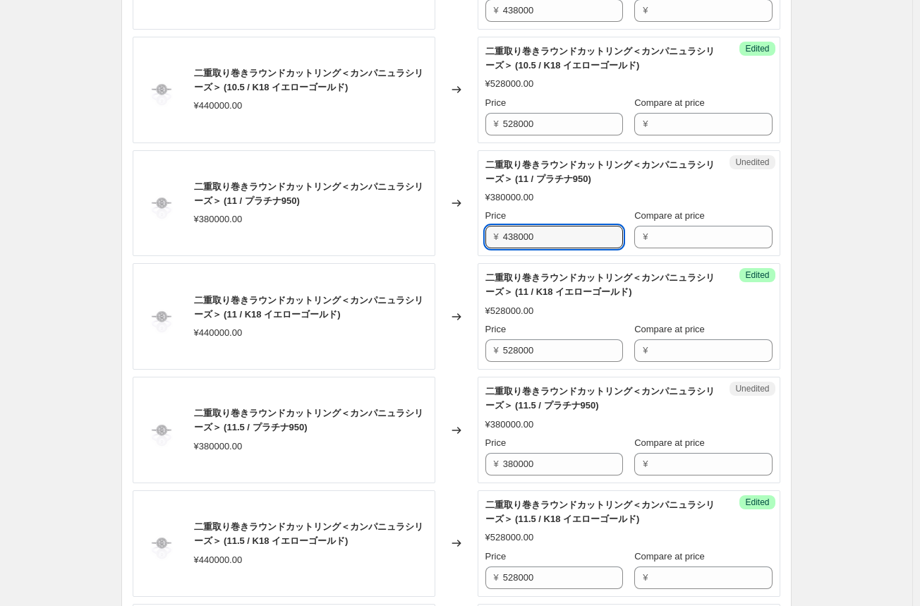
scroll to position [1340, 0]
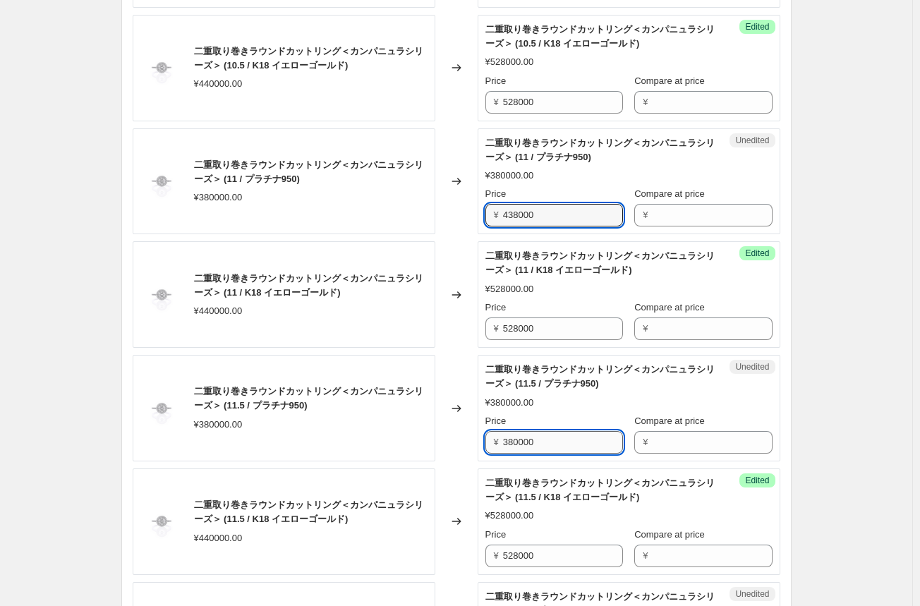
click at [522, 440] on input "380000" at bounding box center [563, 442] width 120 height 23
click at [522, 441] on input "380000" at bounding box center [563, 442] width 120 height 23
click at [522, 441] on div "二重取り巻きラウンドカットリング＜カンパニュラシリーズ＞ (9 / プラチナ950) ¥380000.00 Changed to Success Edited…" at bounding box center [456, 351] width 647 height 2261
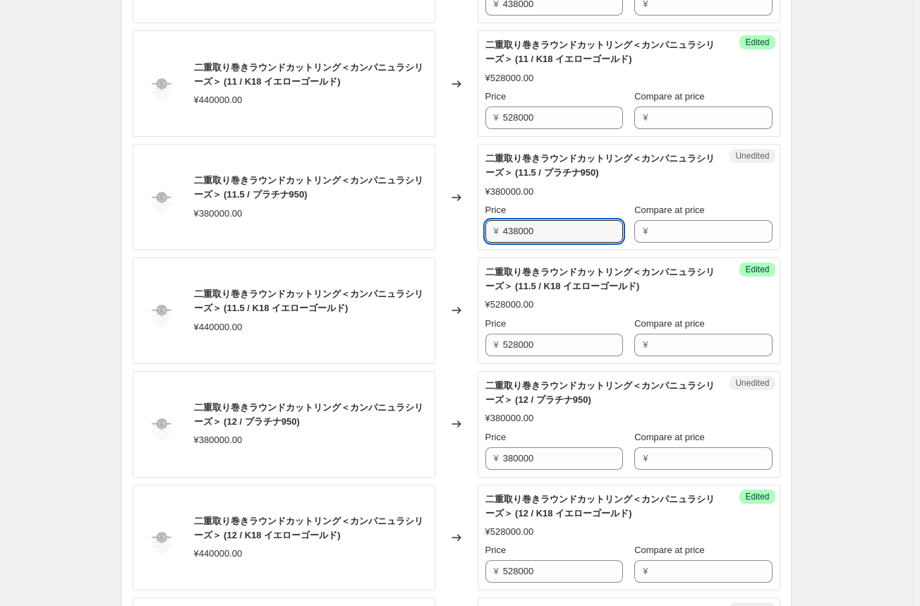
scroll to position [1551, 0]
click at [519, 453] on input "380000" at bounding box center [563, 457] width 120 height 23
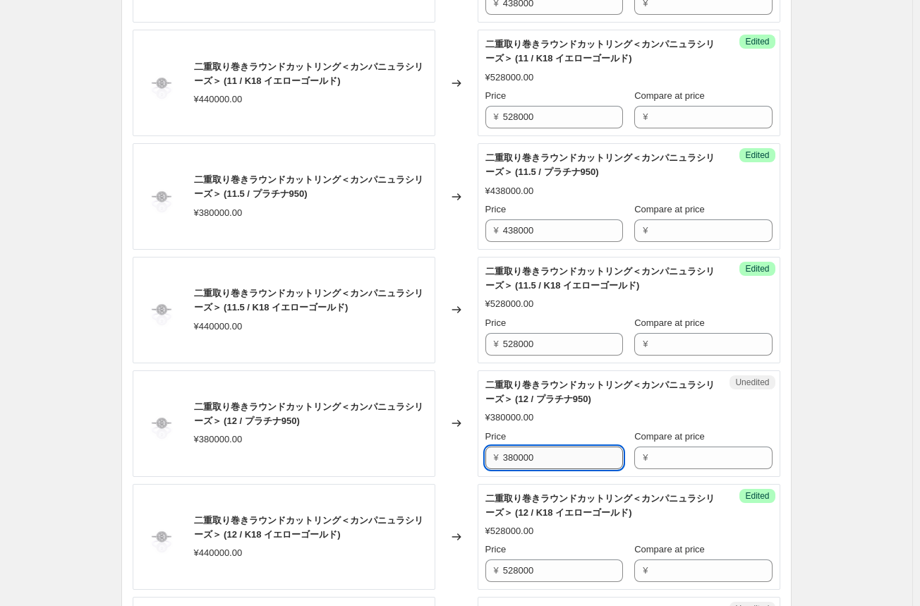
click at [519, 453] on input "380000" at bounding box center [563, 457] width 120 height 23
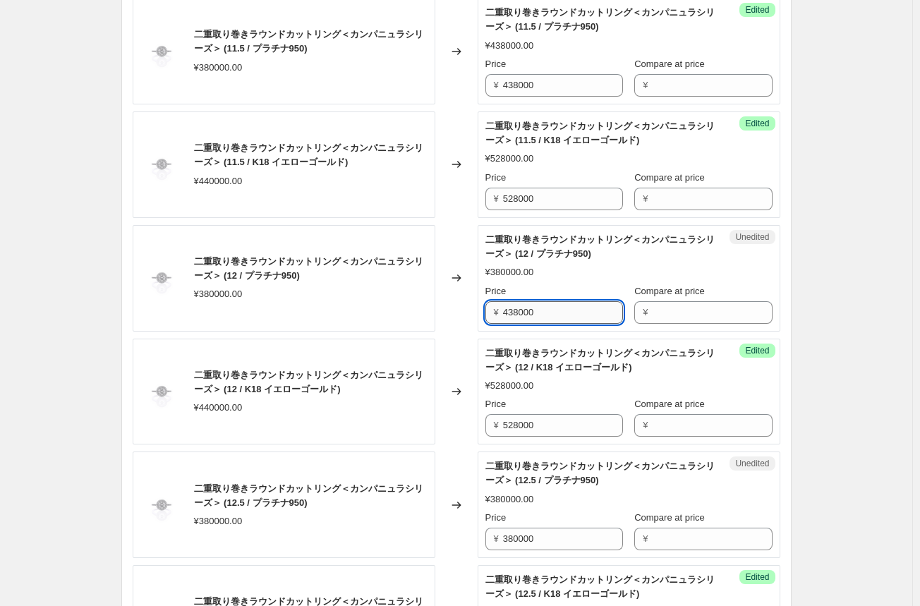
scroll to position [1833, 0]
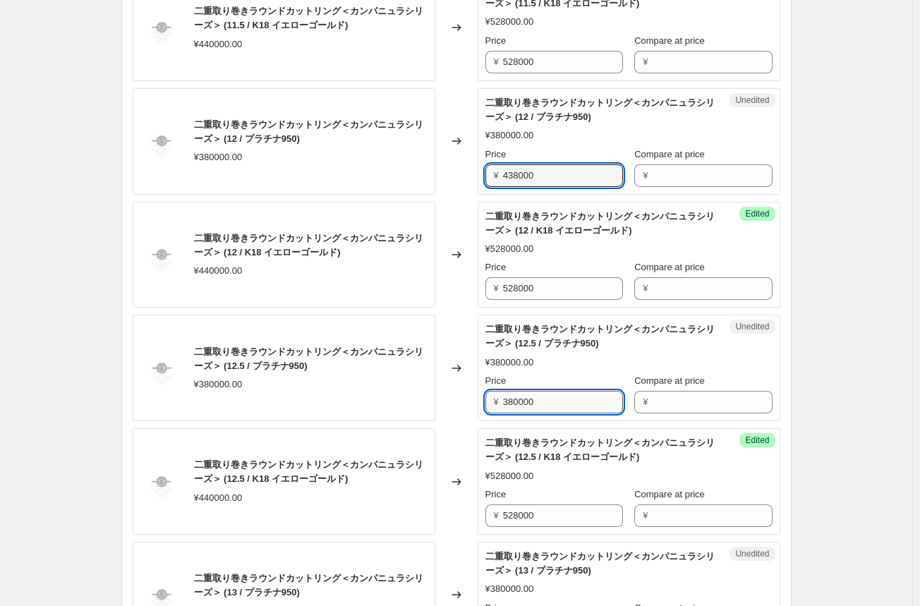
click at [526, 398] on input "380000" at bounding box center [563, 402] width 120 height 23
click at [525, 398] on input "380000" at bounding box center [563, 402] width 120 height 23
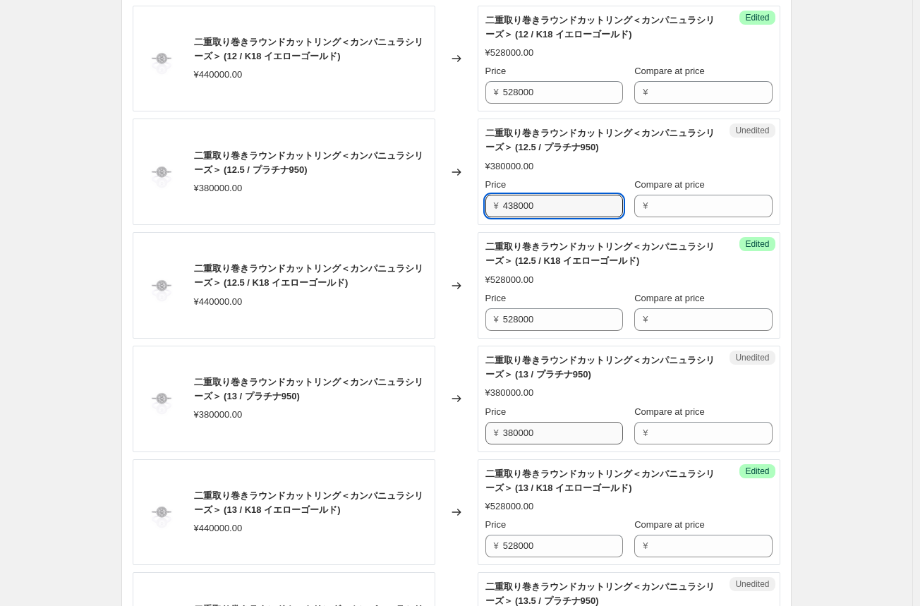
scroll to position [2045, 0]
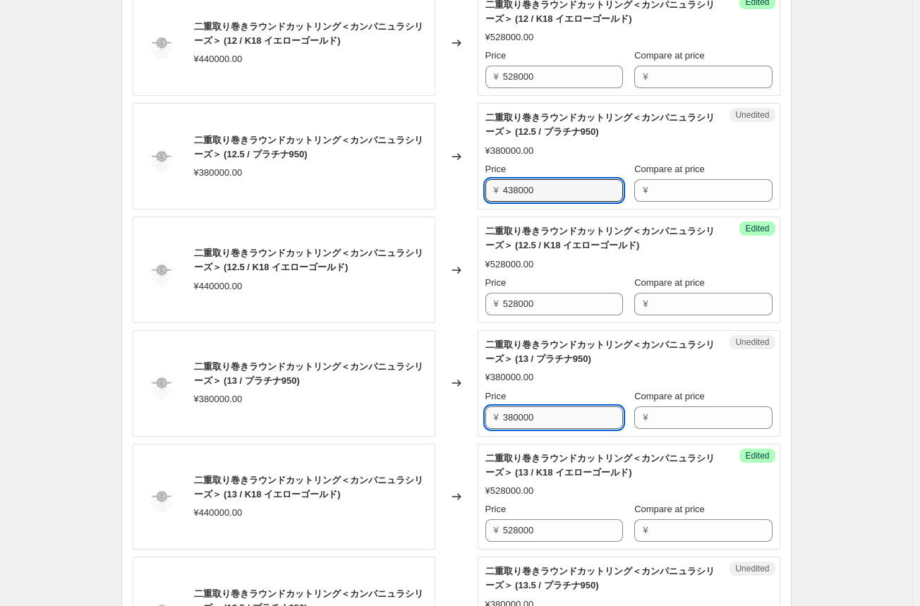
click at [521, 414] on input "380000" at bounding box center [563, 417] width 120 height 23
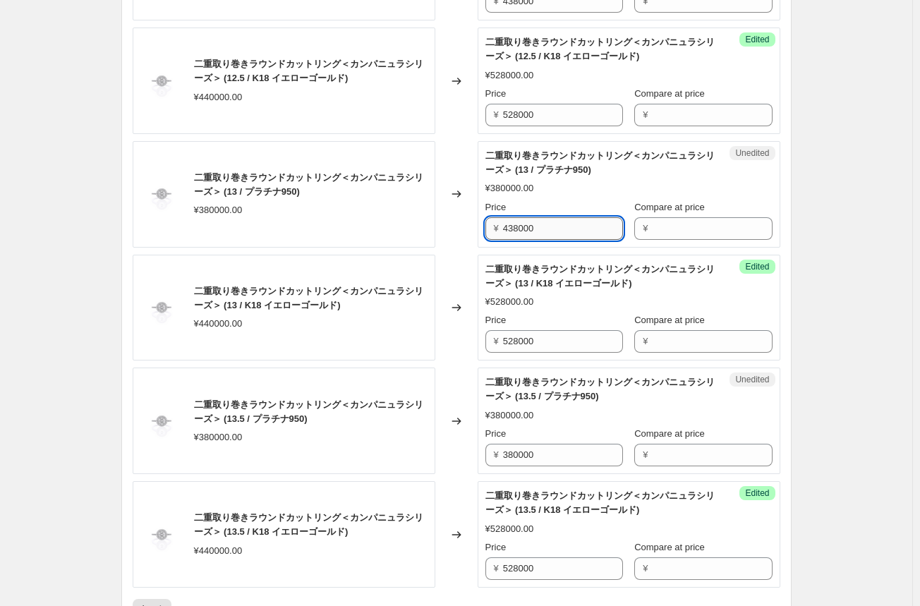
scroll to position [2256, 0]
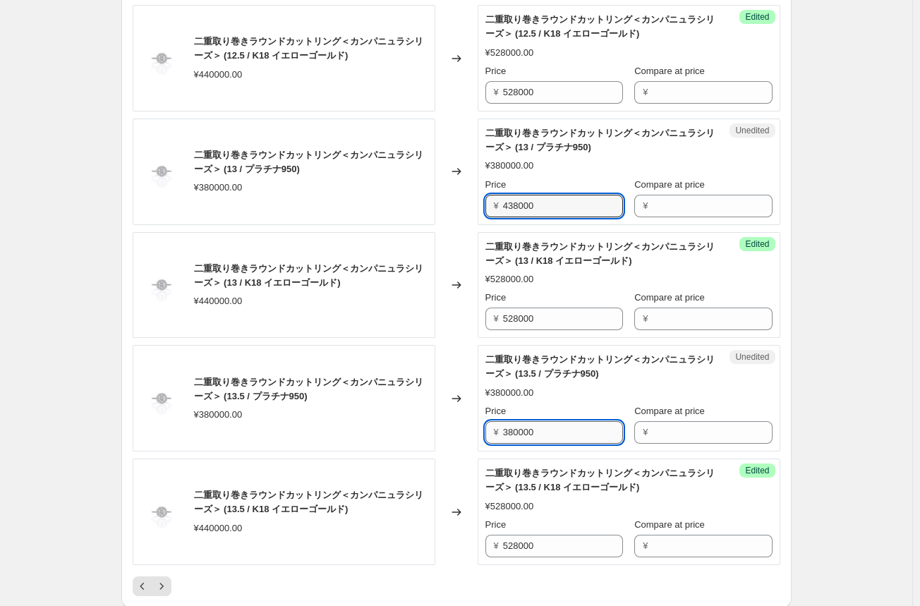
click at [518, 427] on input "380000" at bounding box center [563, 432] width 120 height 23
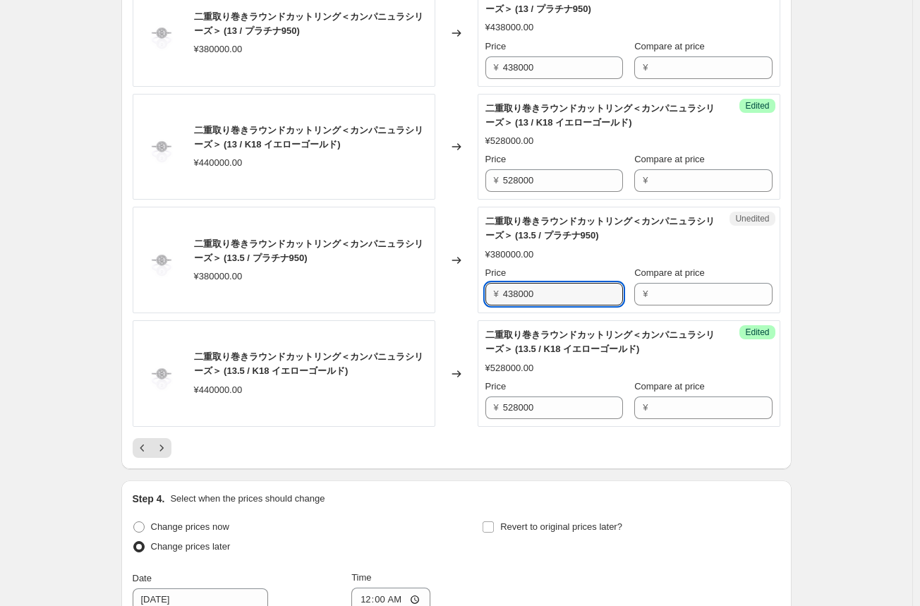
scroll to position [2398, 0]
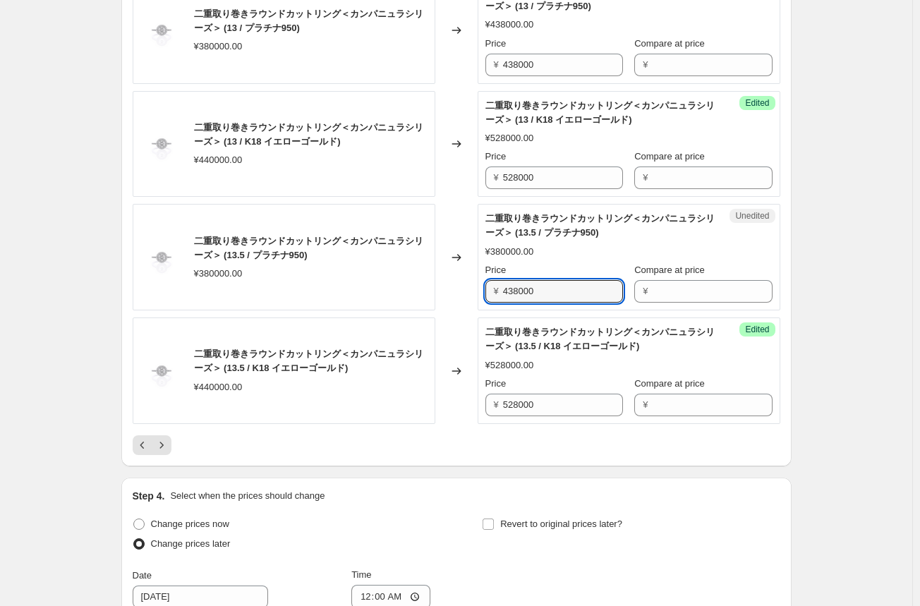
click at [466, 407] on div "Changed to" at bounding box center [456, 370] width 42 height 106
click at [161, 438] on icon "Next" at bounding box center [161, 445] width 14 height 14
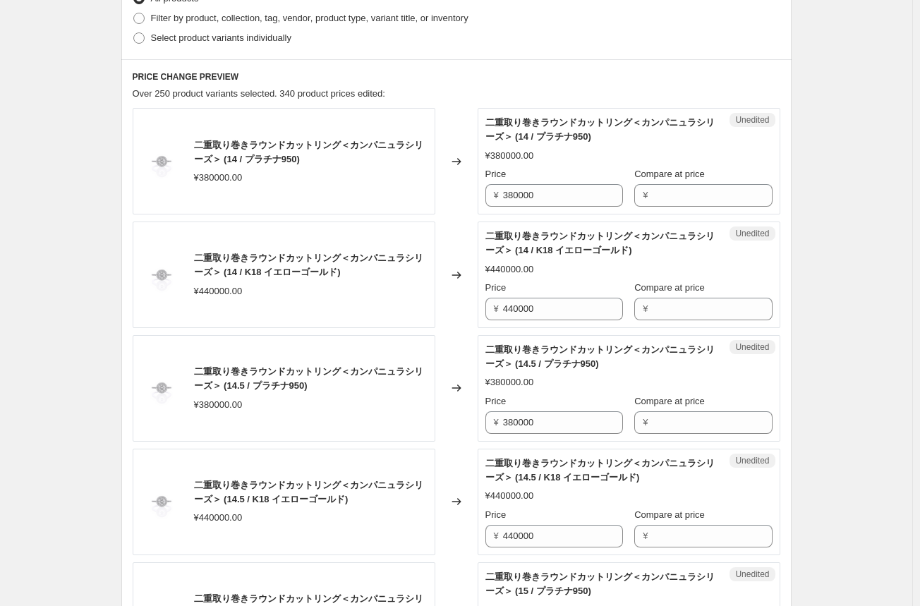
scroll to position [423, 0]
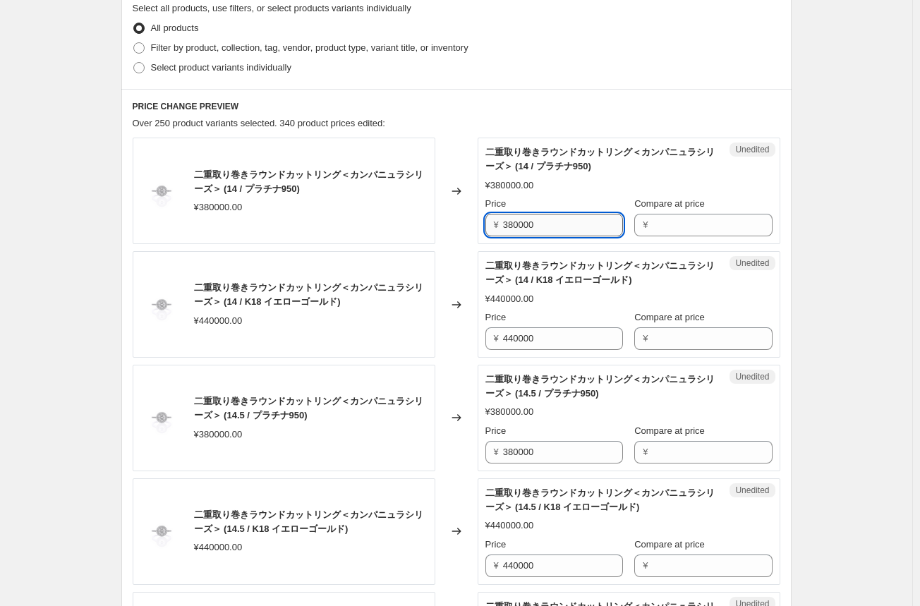
click at [523, 231] on input "380000" at bounding box center [563, 225] width 120 height 23
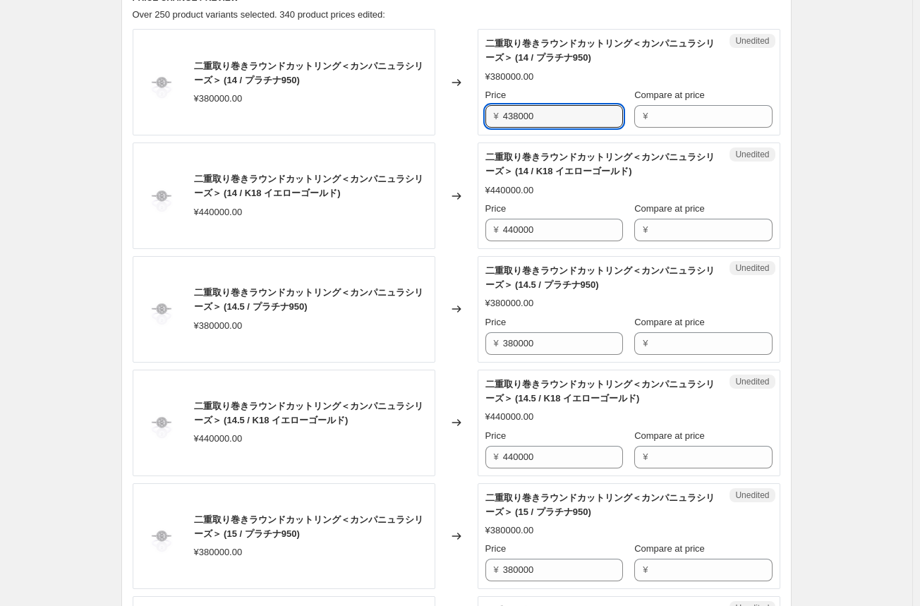
scroll to position [564, 0]
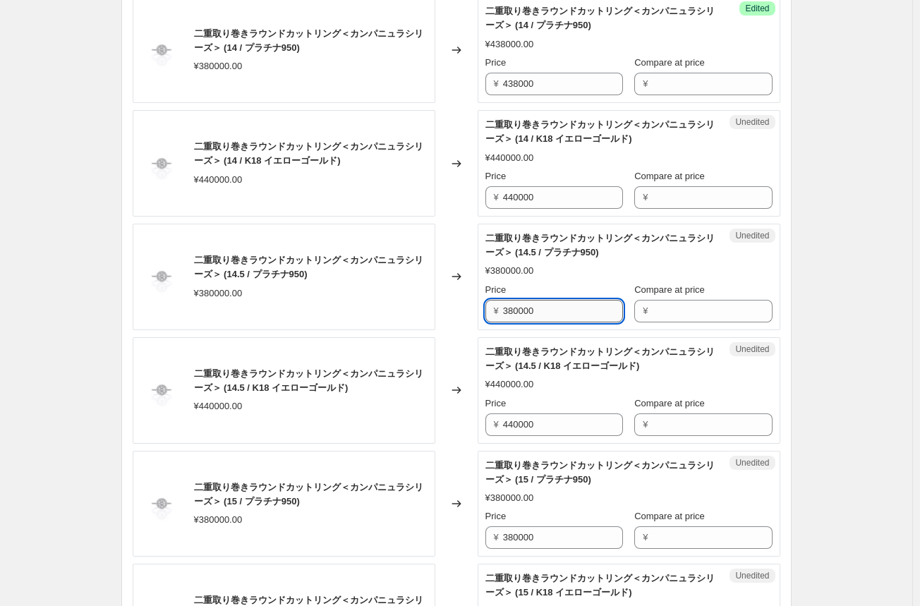
click at [530, 315] on input "380000" at bounding box center [563, 311] width 120 height 23
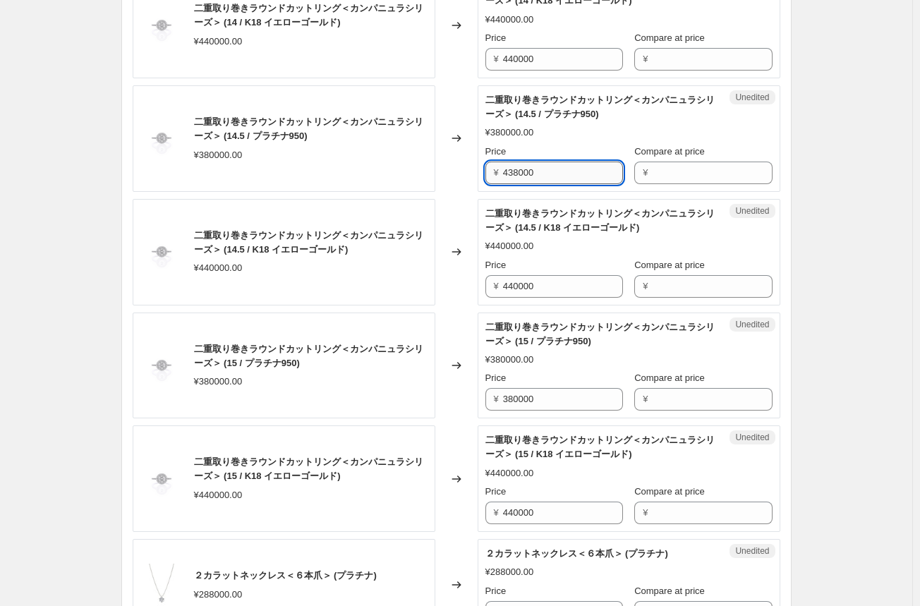
scroll to position [776, 0]
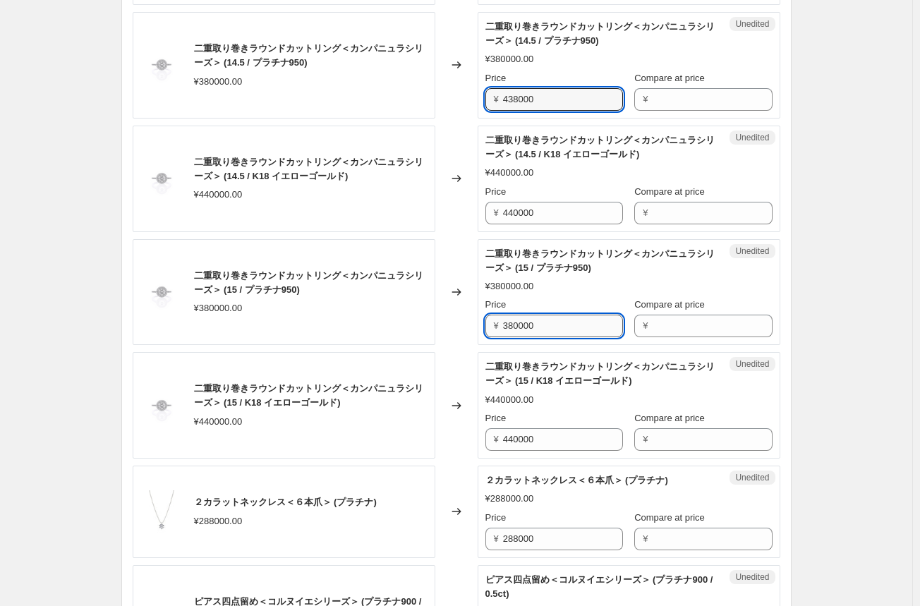
click at [527, 329] on input "380000" at bounding box center [563, 325] width 120 height 23
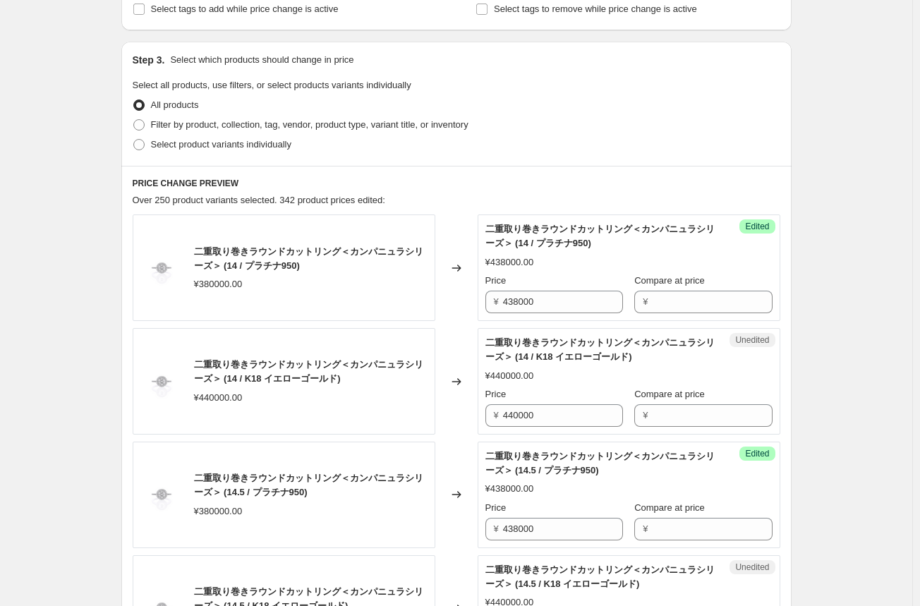
scroll to position [282, 0]
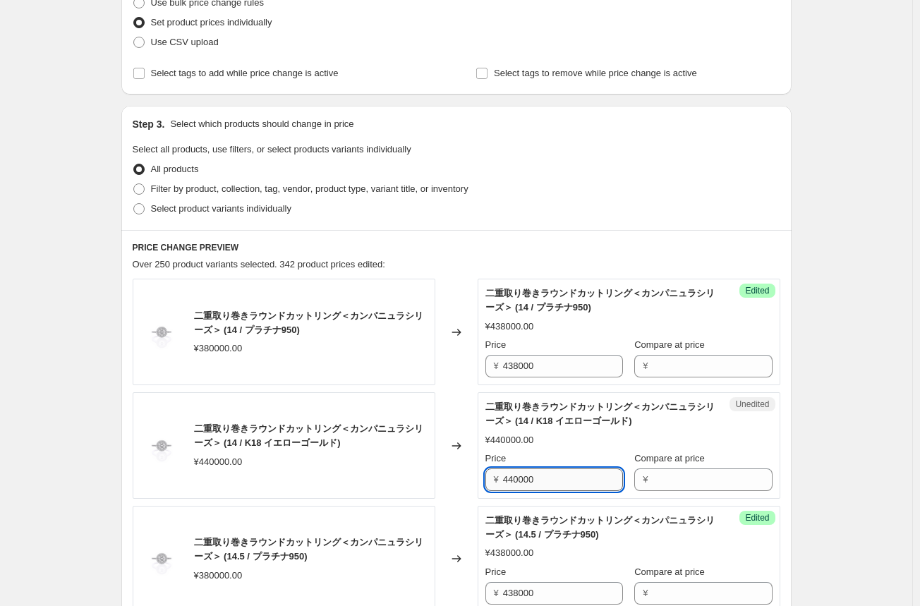
click at [530, 489] on input "440000" at bounding box center [563, 479] width 120 height 23
drag, startPoint x: 546, startPoint y: 480, endPoint x: 482, endPoint y: 486, distance: 63.7
click at [482, 486] on div "Unedited 二重取り巻きラウンドカットリング＜カンパニュラシリーズ＞ (14 / K18 イエローゴールド) ¥440000.00 Price ¥ 44…" at bounding box center [628, 445] width 303 height 106
click at [430, 496] on div "二重取り巻きラウンドカットリング＜カンパニュラシリーズ＞ (14 / K18 イエローゴールド) ¥440000.00" at bounding box center [284, 445] width 303 height 106
click at [525, 482] on input "528000" at bounding box center [563, 479] width 120 height 23
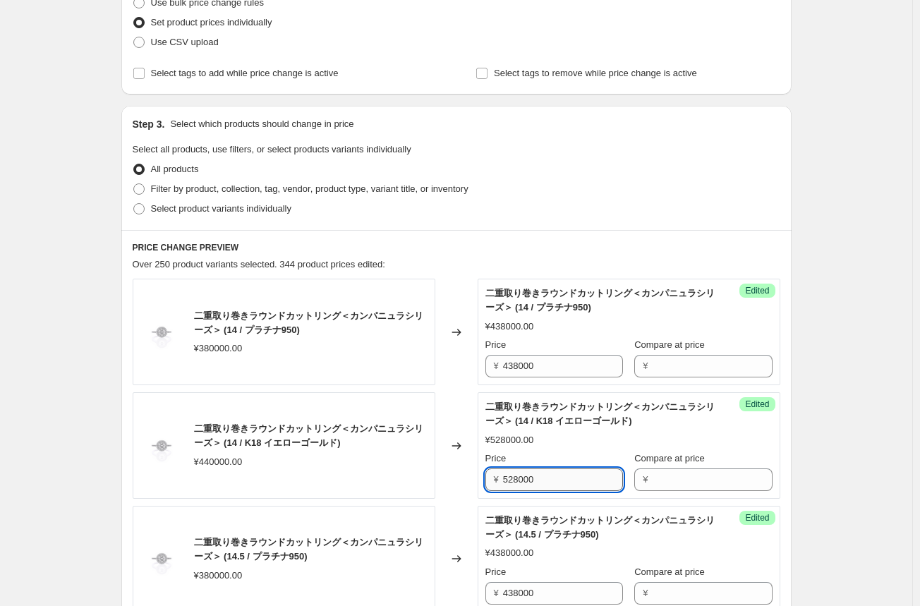
click at [525, 482] on input "528000" at bounding box center [563, 479] width 120 height 23
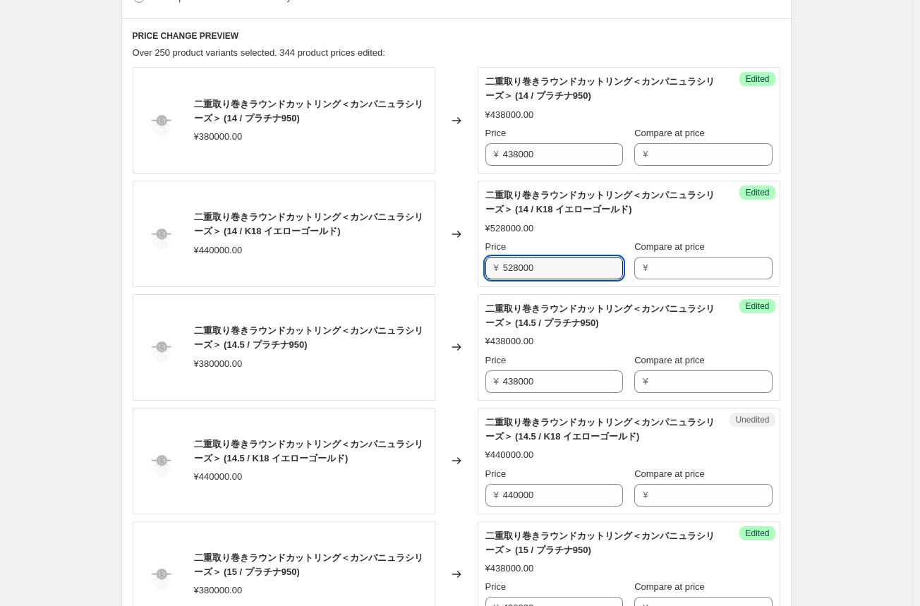
scroll to position [564, 0]
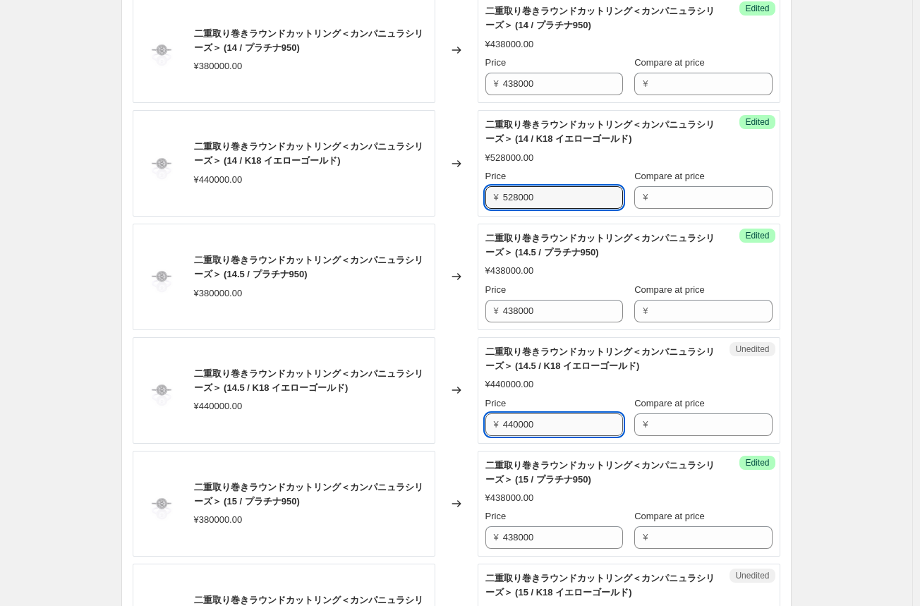
click at [530, 422] on input "440000" at bounding box center [563, 424] width 120 height 23
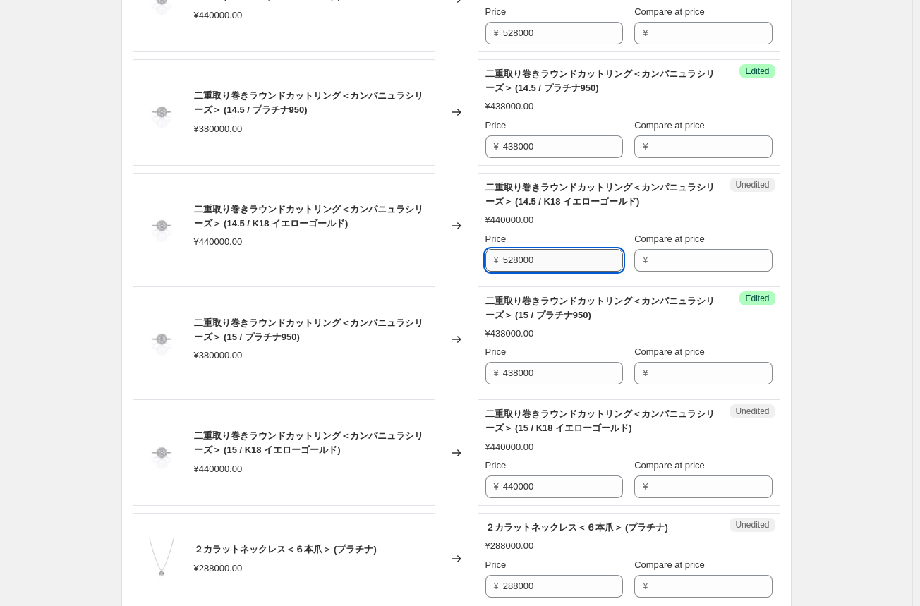
scroll to position [776, 0]
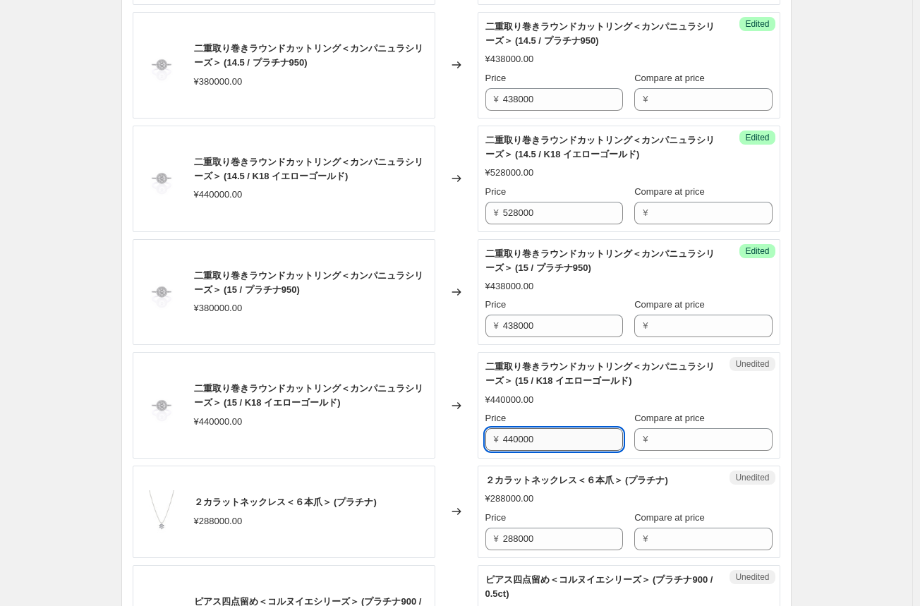
click at [526, 435] on input "440000" at bounding box center [563, 439] width 120 height 23
click at [470, 453] on div "Changed to" at bounding box center [456, 405] width 42 height 106
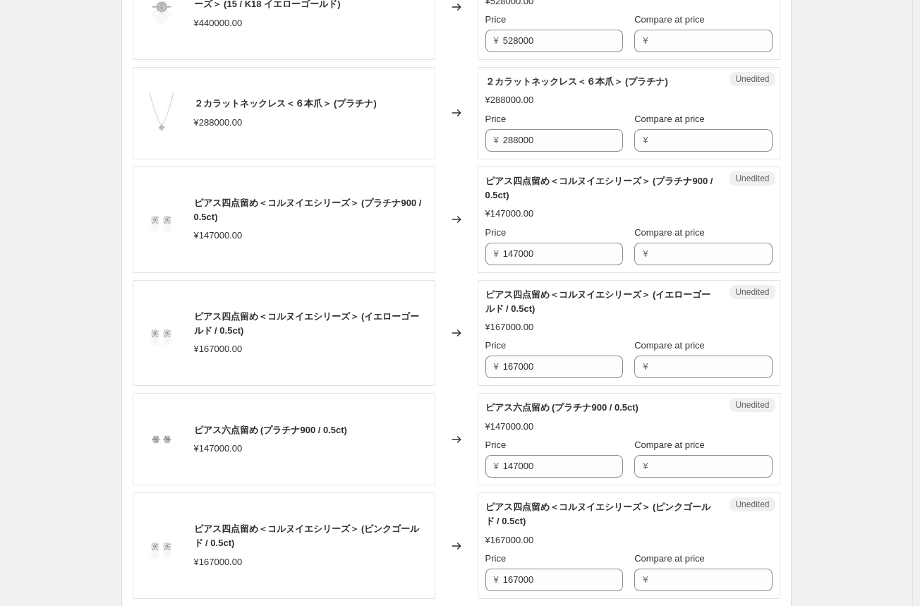
scroll to position [1199, 0]
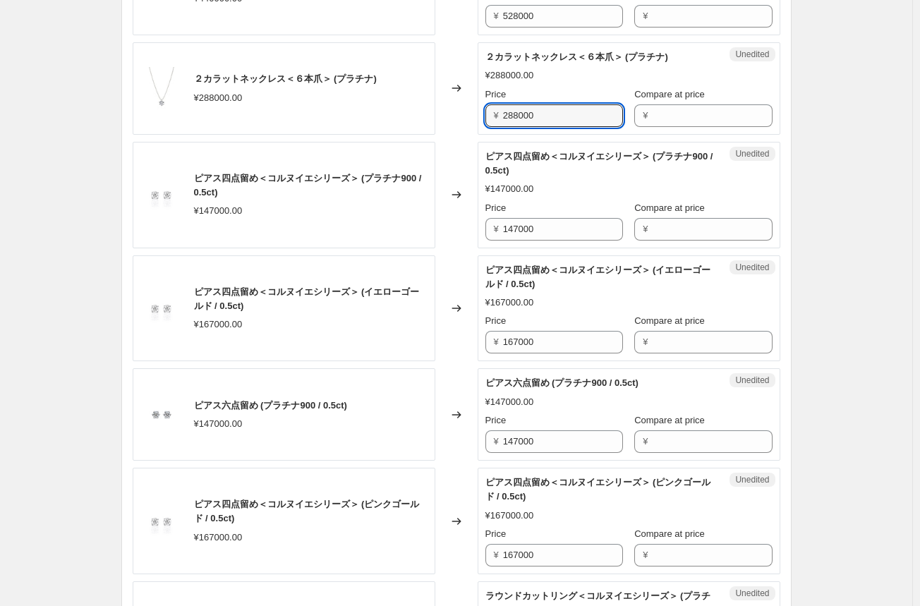
drag, startPoint x: 556, startPoint y: 114, endPoint x: 434, endPoint y: 116, distance: 121.3
click at [434, 116] on div "２カラットネックレス＜６本爪＞ (プラチナ) ¥288000.00 Changed to Unedited ２カラットネックレス＜６本爪＞ (プラチナ) ¥2…" at bounding box center [456, 88] width 647 height 92
click at [453, 113] on div "Changed to" at bounding box center [456, 88] width 42 height 92
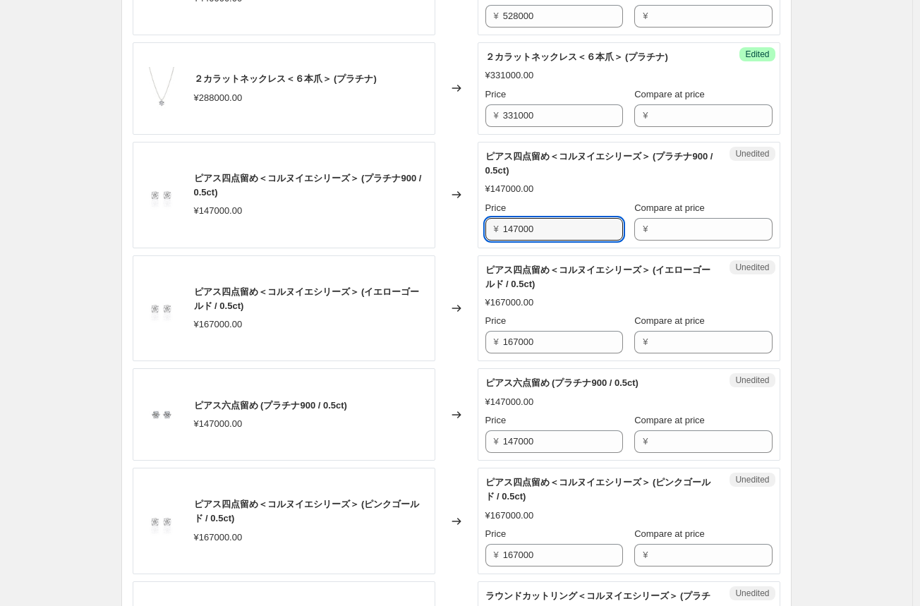
drag, startPoint x: 565, startPoint y: 226, endPoint x: 440, endPoint y: 216, distance: 125.3
click at [440, 216] on div "ピアス四点留め＜コルヌイエシリーズ＞ (プラチナ900 / 0.5ct) ¥147000.00 Changed to Unedited ピアス四点留め＜コルヌ…" at bounding box center [456, 195] width 647 height 106
click at [457, 232] on div "Changed to" at bounding box center [456, 195] width 42 height 106
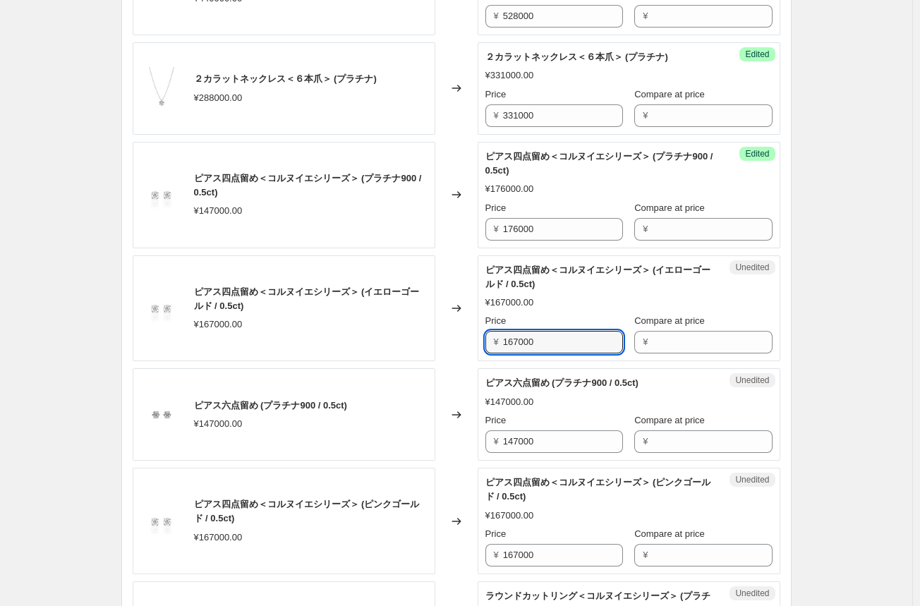
drag, startPoint x: 561, startPoint y: 342, endPoint x: 441, endPoint y: 326, distance: 121.0
click at [441, 326] on div "ピアス四点留め＜コルヌイエシリーズ＞ (イエローゴールド / 0.5ct) ¥167000.00 Changed to Unedited ピアス四点留め＜コル…" at bounding box center [456, 308] width 647 height 106
click at [465, 348] on div "Changed to" at bounding box center [456, 308] width 42 height 106
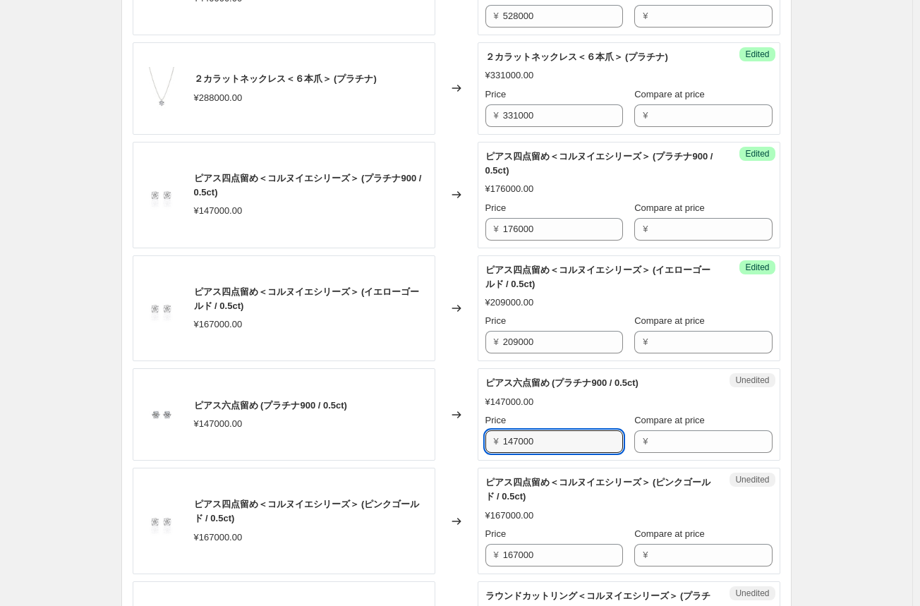
drag, startPoint x: 556, startPoint y: 439, endPoint x: 472, endPoint y: 439, distance: 83.2
click at [472, 439] on div "ピアス六点留め (プラチナ900 / 0.5ct) ¥147000.00 Changed to Unedited ピアス六点留め (プラチナ900 / 0.5…" at bounding box center [456, 414] width 647 height 92
click at [464, 463] on div "二重取り巻きラウンドカットリング＜カンパニュラシリーズ＞ (14 / プラチナ950) ¥380000.00 Changed to Success Edite…" at bounding box center [456, 478] width 647 height 2232
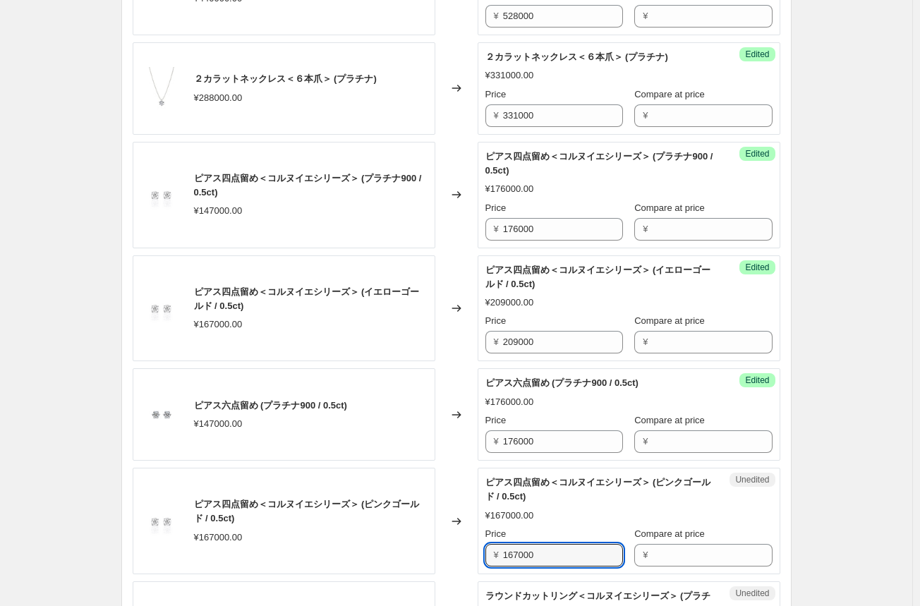
drag, startPoint x: 547, startPoint y: 549, endPoint x: 471, endPoint y: 549, distance: 76.2
click at [471, 549] on div "ピアス四点留め＜コルヌイエシリーズ＞ (ピンクゴールド / 0.5ct) ¥167000.00 Changed to Unedited ピアス四点留め＜コルヌ…" at bounding box center [456, 521] width 647 height 106
click at [470, 560] on div "Changed to" at bounding box center [456, 521] width 42 height 106
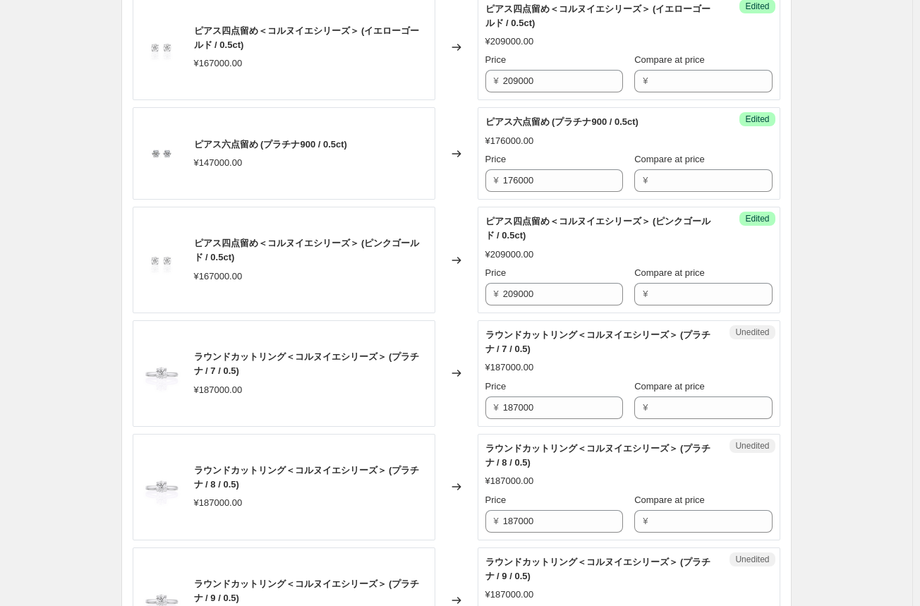
scroll to position [1481, 0]
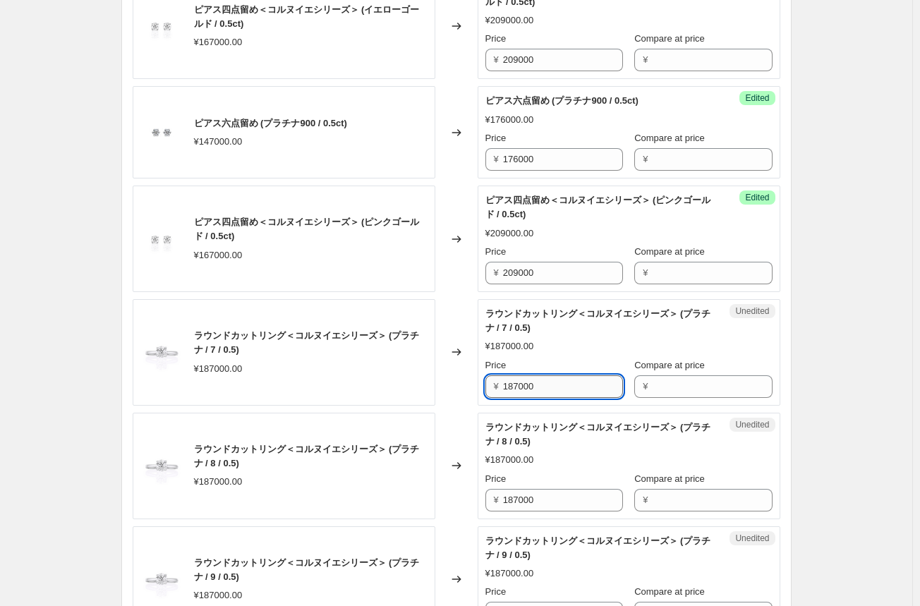
click at [519, 387] on input "187000" at bounding box center [563, 386] width 120 height 23
click at [455, 401] on div "Changed to" at bounding box center [456, 352] width 42 height 106
click at [509, 387] on input "215000" at bounding box center [563, 386] width 120 height 23
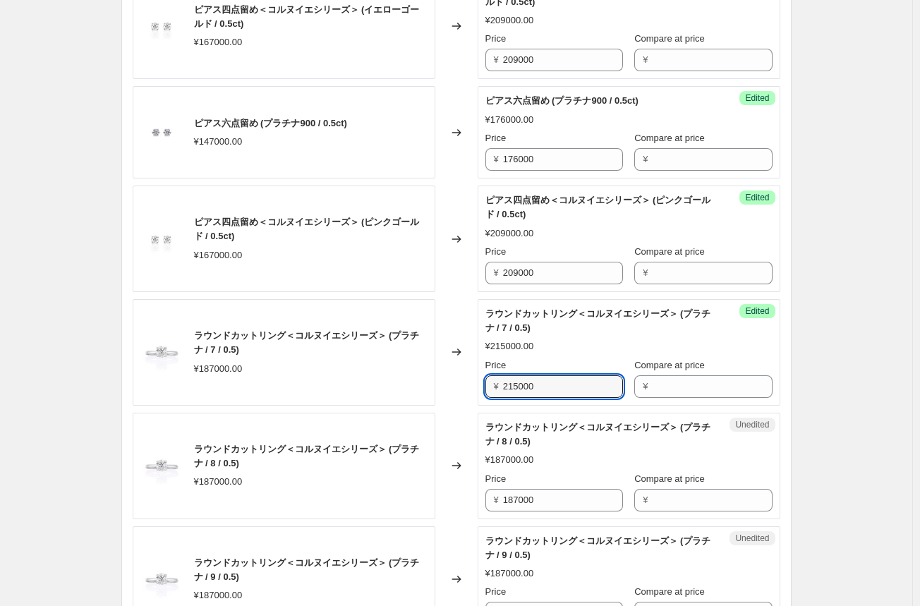
click at [452, 378] on div "Changed to" at bounding box center [456, 352] width 42 height 106
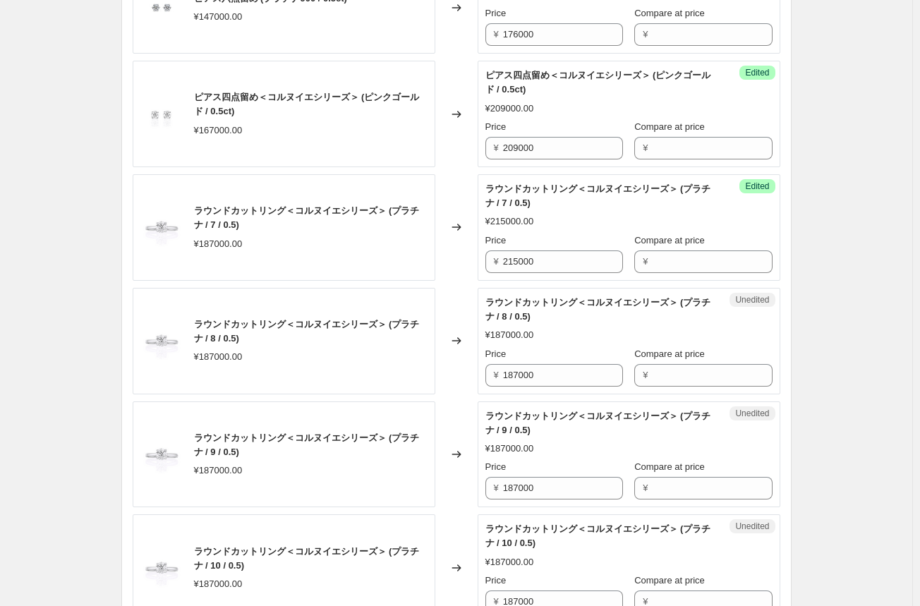
scroll to position [1622, 0]
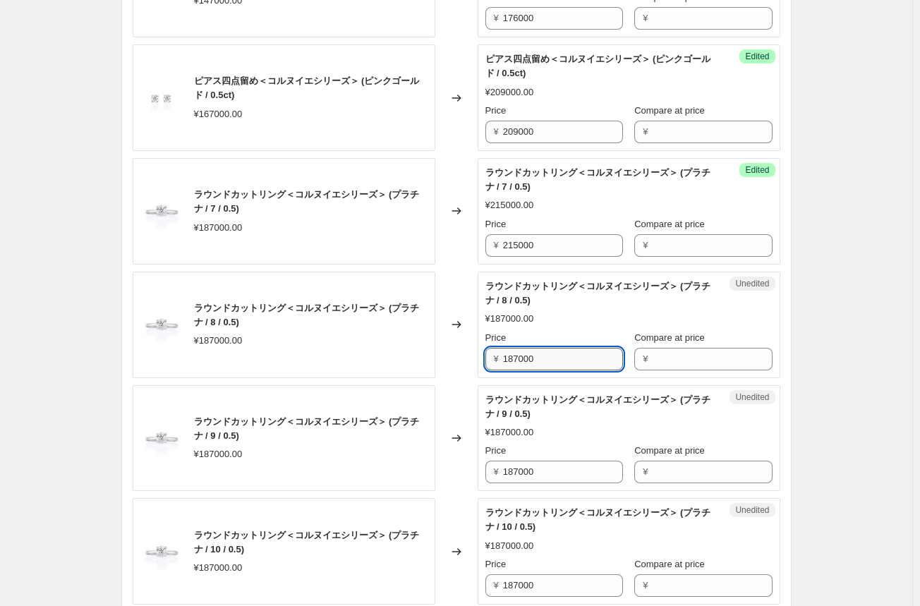
click at [514, 357] on input "187000" at bounding box center [563, 359] width 120 height 23
click at [518, 463] on input "187000" at bounding box center [563, 471] width 120 height 23
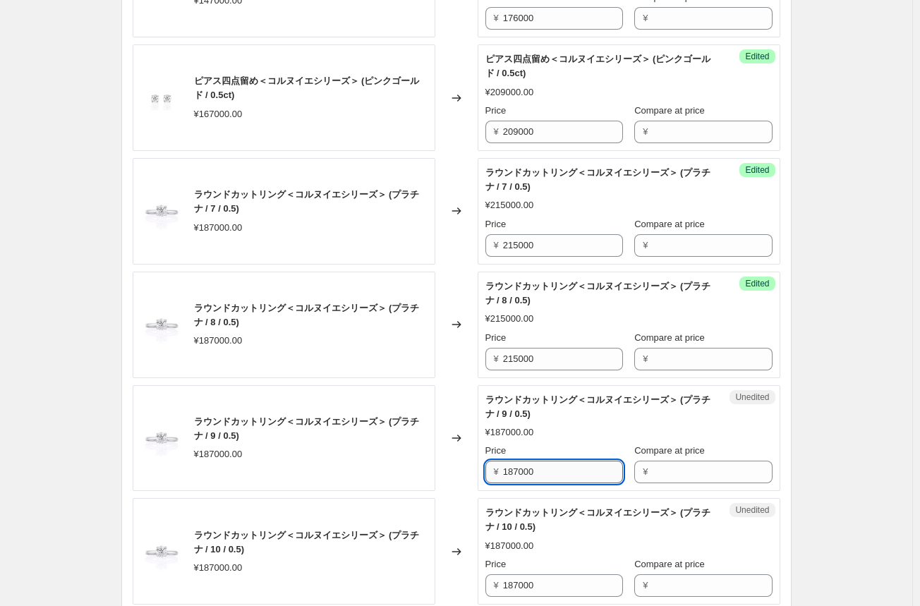
click at [518, 463] on input "187000" at bounding box center [563, 471] width 120 height 23
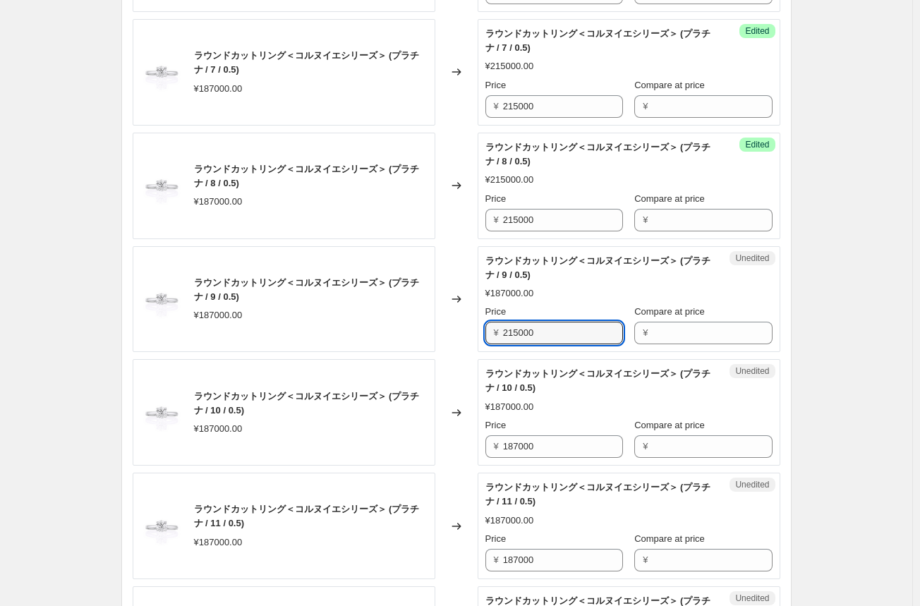
scroll to position [1763, 0]
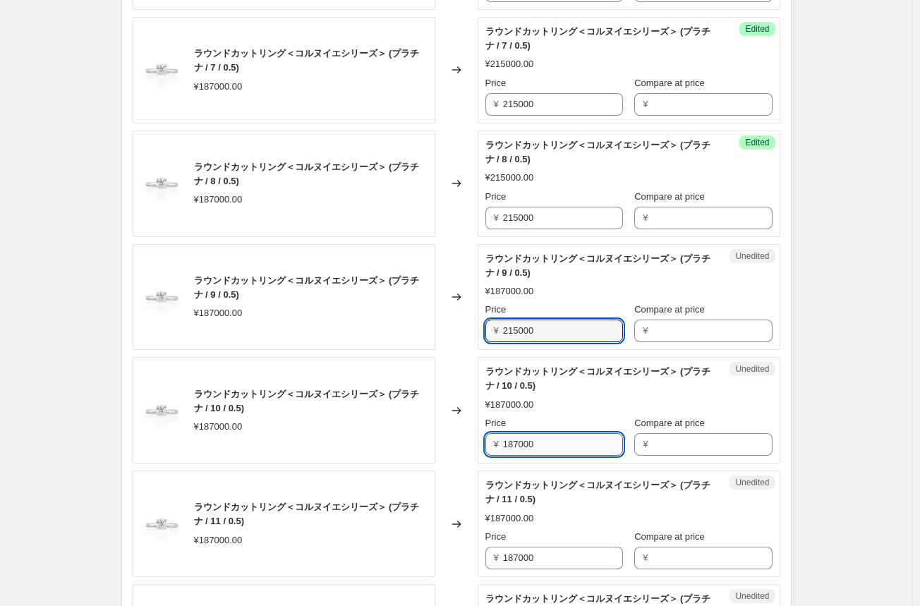
click at [519, 444] on input "187000" at bounding box center [563, 444] width 120 height 23
click at [519, 445] on input "187000" at bounding box center [563, 444] width 120 height 23
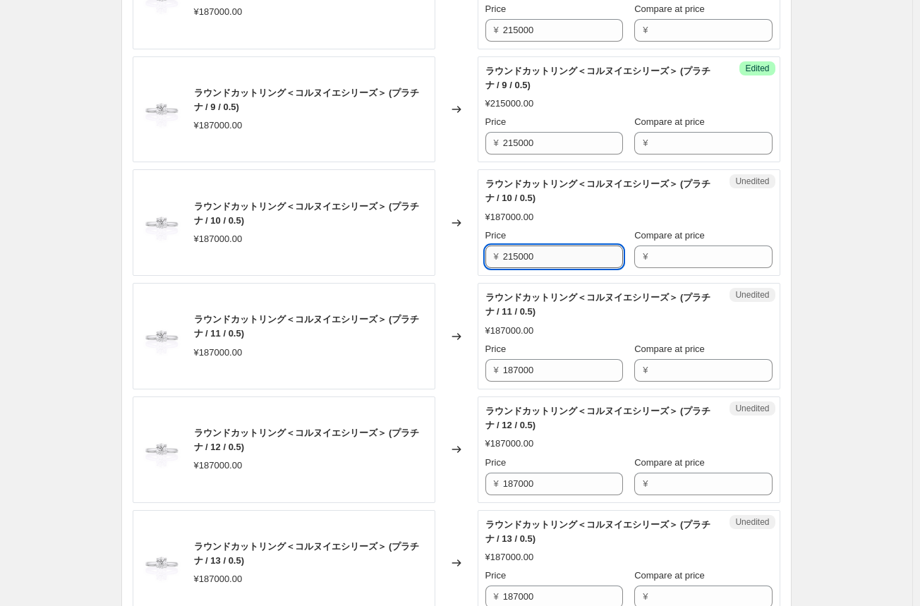
scroll to position [1974, 0]
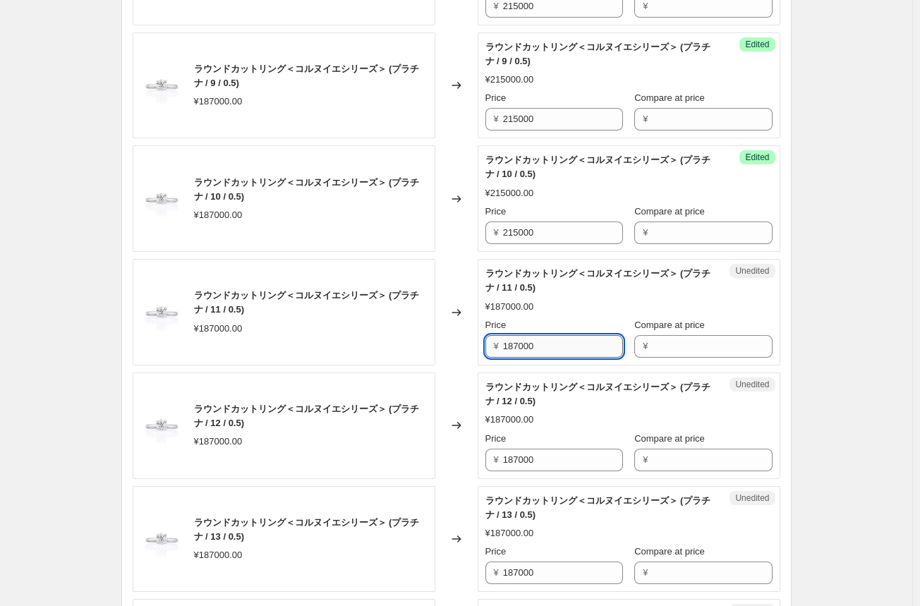
click at [516, 345] on input "187000" at bounding box center [563, 346] width 120 height 23
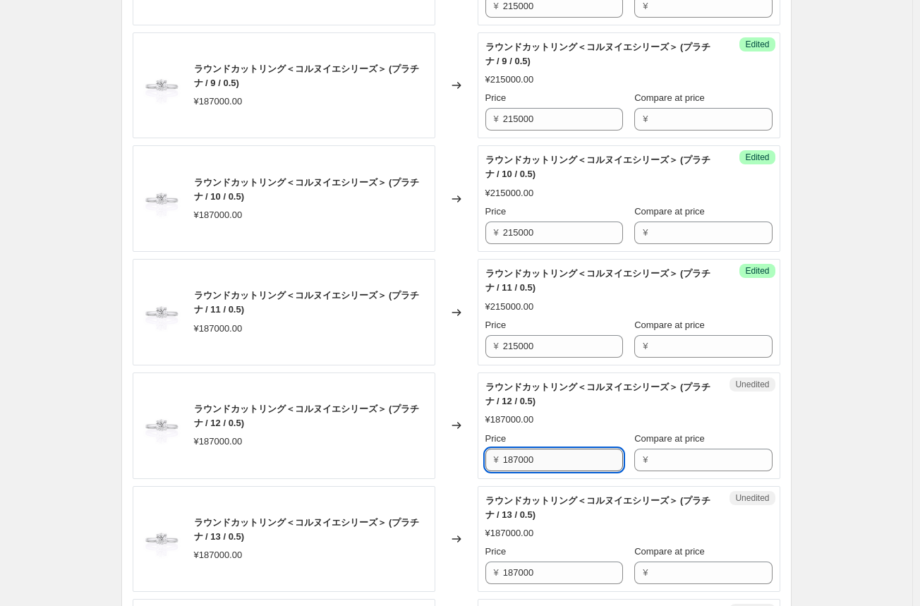
click at [516, 458] on input "187000" at bounding box center [563, 459] width 120 height 23
click at [517, 459] on input "187000" at bounding box center [563, 459] width 120 height 23
click at [517, 459] on input "215000" at bounding box center [563, 459] width 120 height 23
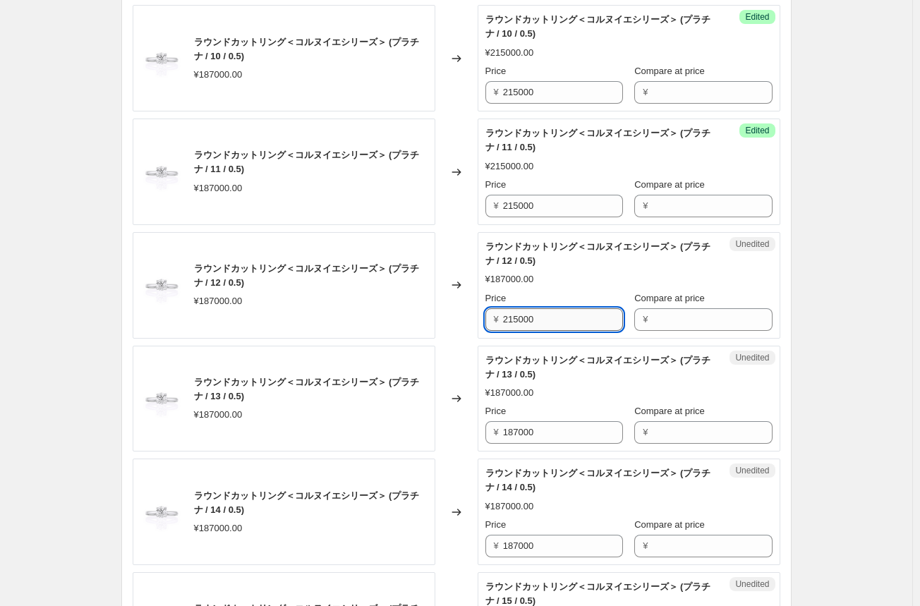
scroll to position [2115, 0]
click at [519, 432] on input "187000" at bounding box center [563, 431] width 120 height 23
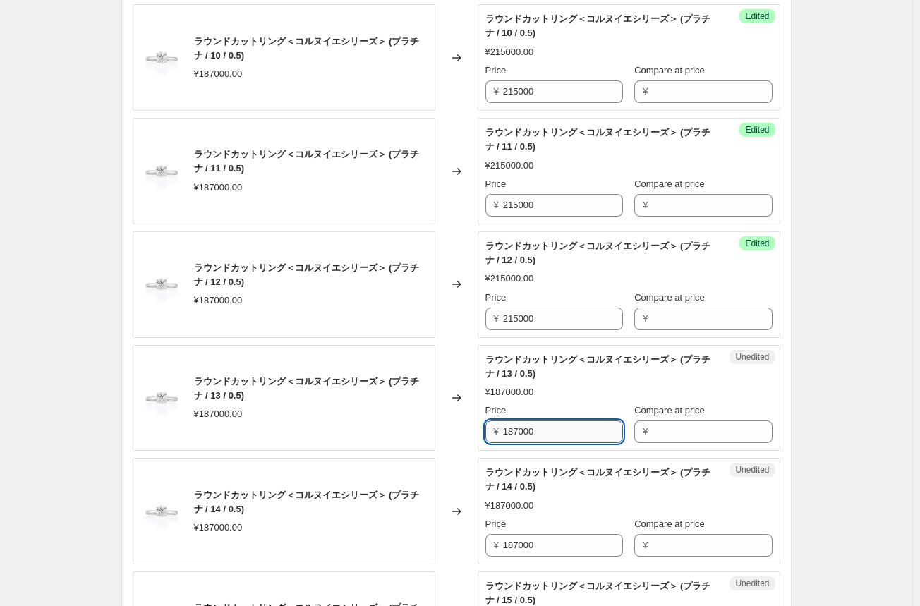
click at [518, 432] on input "187000" at bounding box center [563, 431] width 120 height 23
drag, startPoint x: 518, startPoint y: 432, endPoint x: 515, endPoint y: 439, distance: 7.3
click at [515, 438] on div "Unedited ラウンドカットリング＜コルヌイエシリーズ＞ (プラチナ / 13 / 0.5) ¥187000.00 Price ¥ 215000 Comp…" at bounding box center [628, 398] width 303 height 106
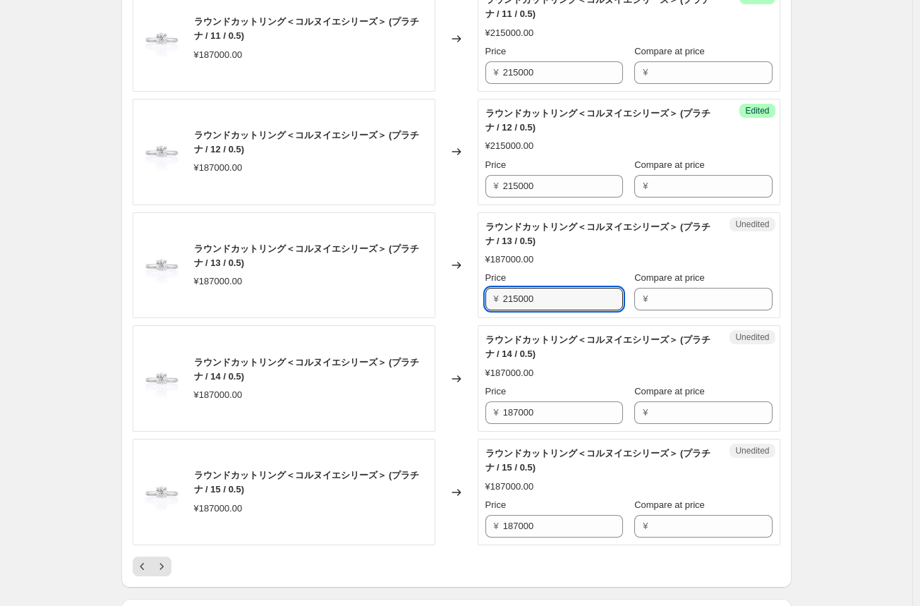
scroll to position [2256, 0]
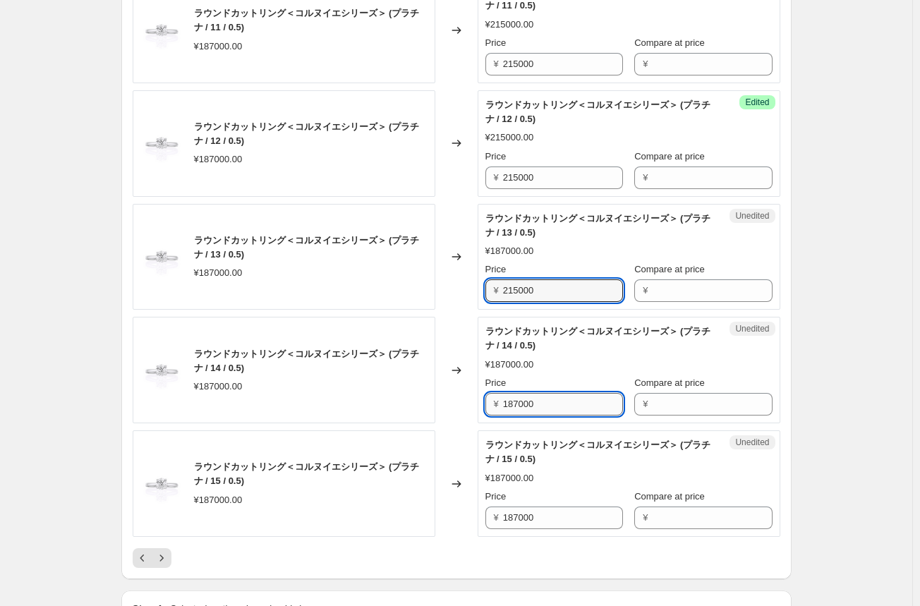
click at [518, 400] on input "187000" at bounding box center [563, 404] width 120 height 23
drag, startPoint x: 502, startPoint y: 413, endPoint x: 482, endPoint y: 419, distance: 21.4
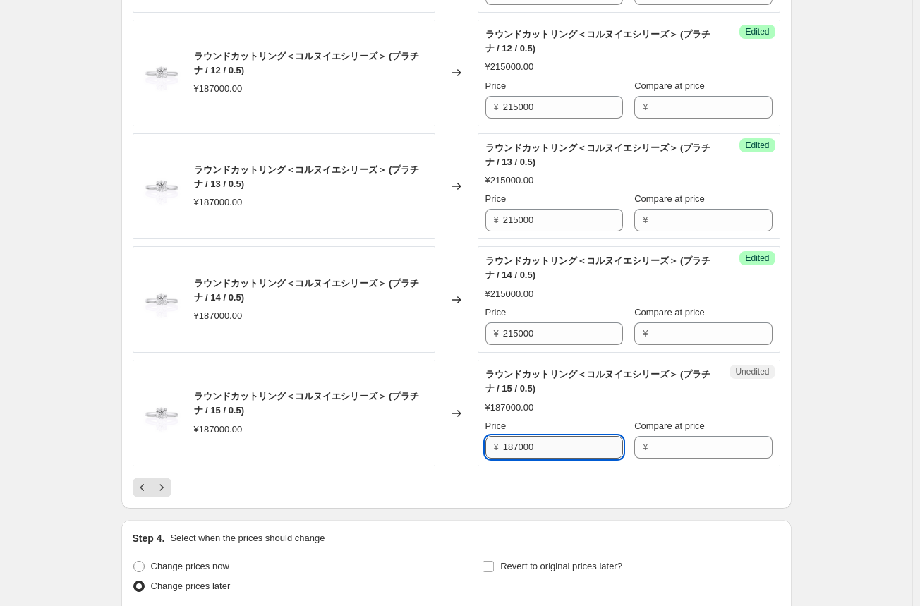
click at [508, 443] on input "187000" at bounding box center [563, 447] width 120 height 23
drag, startPoint x: 508, startPoint y: 443, endPoint x: 446, endPoint y: 442, distance: 62.1
click at [446, 442] on div "ラウンドカットリング＜コルヌイエシリーズ＞ (プラチナ / 15 / 0.5) ¥187000.00 Changed to Unedited ラウンドカットリ…" at bounding box center [456, 413] width 647 height 106
click at [460, 458] on div "Changed to" at bounding box center [456, 413] width 42 height 106
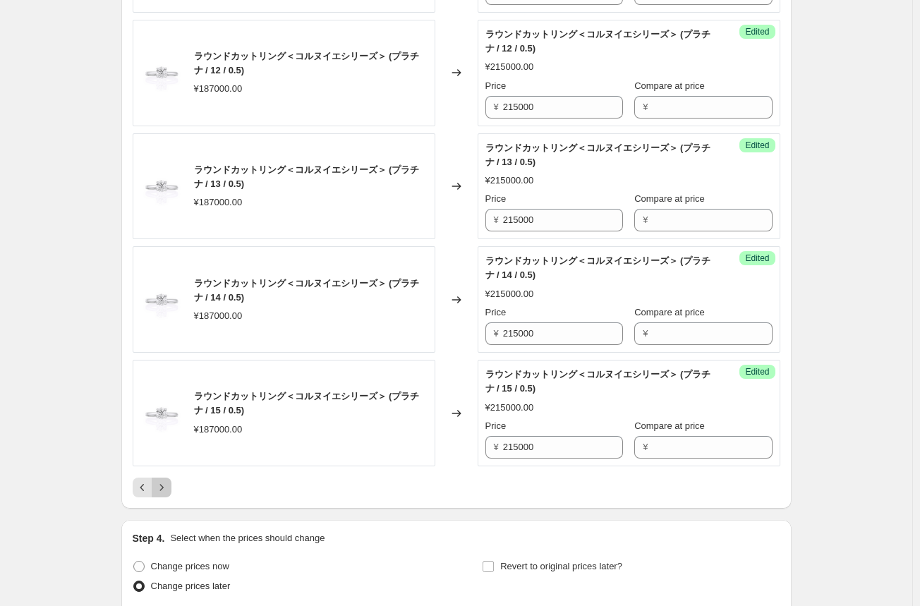
click at [171, 486] on button "Next" at bounding box center [162, 487] width 20 height 20
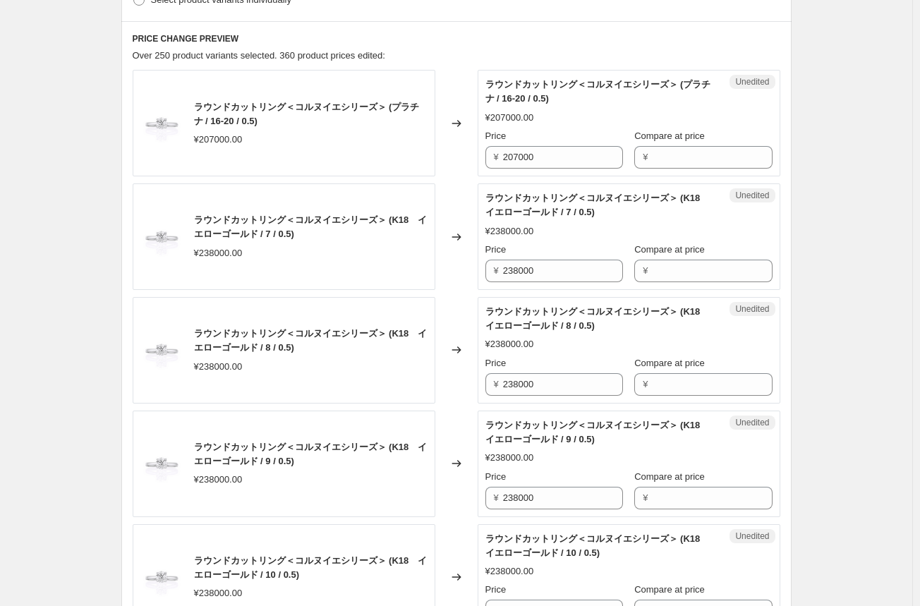
scroll to position [494, 0]
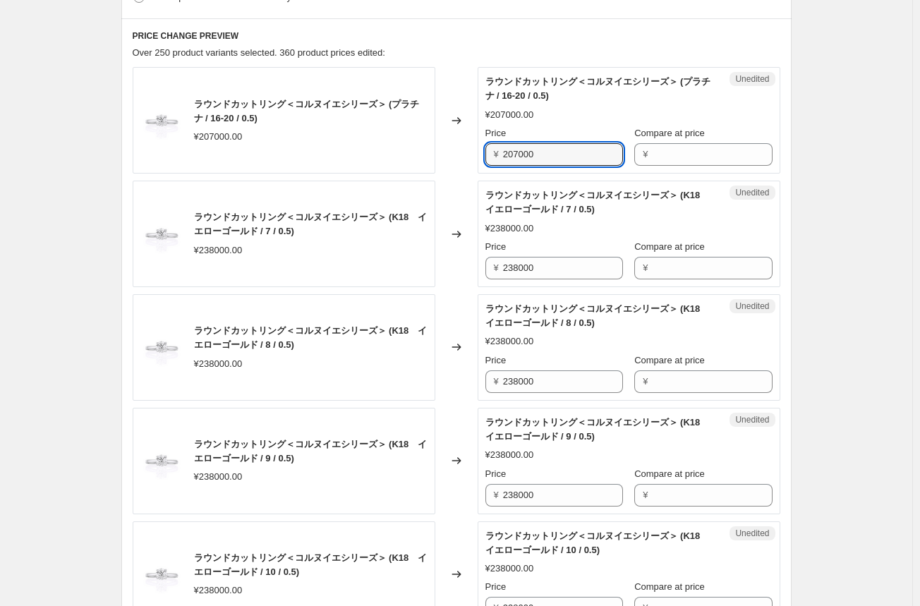
drag, startPoint x: 553, startPoint y: 154, endPoint x: 430, endPoint y: 156, distance: 122.7
click at [430, 156] on div "ラウンドカットリング＜コルヌイエシリーズ＞ (プラチナ / 16-20 / 0.5) ¥207000.00 Changed to Unedited ラウンドカ…" at bounding box center [456, 120] width 647 height 106
click at [453, 171] on div "Changed to" at bounding box center [456, 120] width 42 height 106
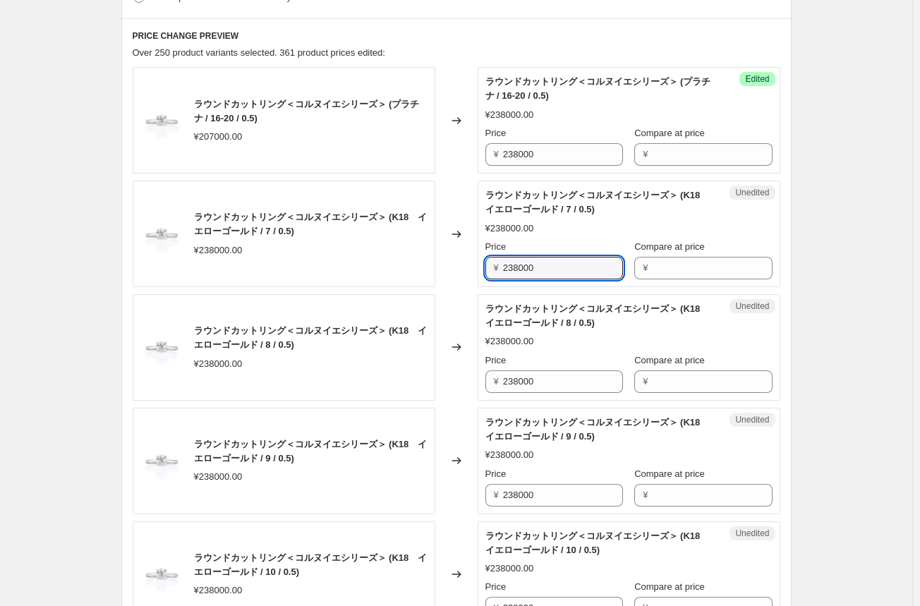
drag, startPoint x: 564, startPoint y: 266, endPoint x: 420, endPoint y: 264, distance: 144.6
click at [420, 264] on div "ラウンドカットリング＜コルヌイエシリーズ＞ (K18　イエローゴールド / 7 / 0.5) ¥238000.00 Changed to Unedited ラ…" at bounding box center [456, 234] width 647 height 106
click at [460, 266] on div "Changed to" at bounding box center [456, 234] width 42 height 106
click at [522, 268] on input "286000" at bounding box center [563, 268] width 120 height 23
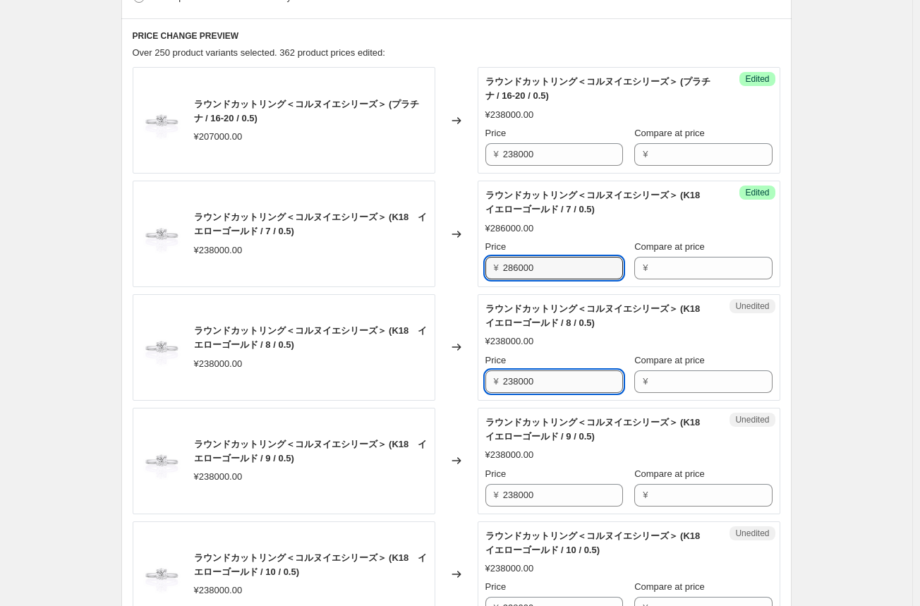
click at [508, 381] on input "238000" at bounding box center [563, 381] width 120 height 23
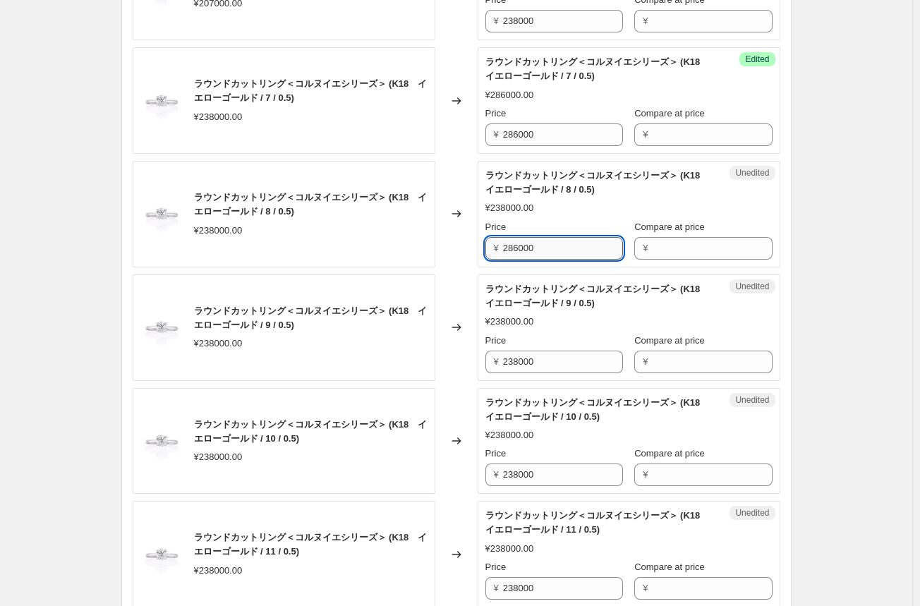
scroll to position [635, 0]
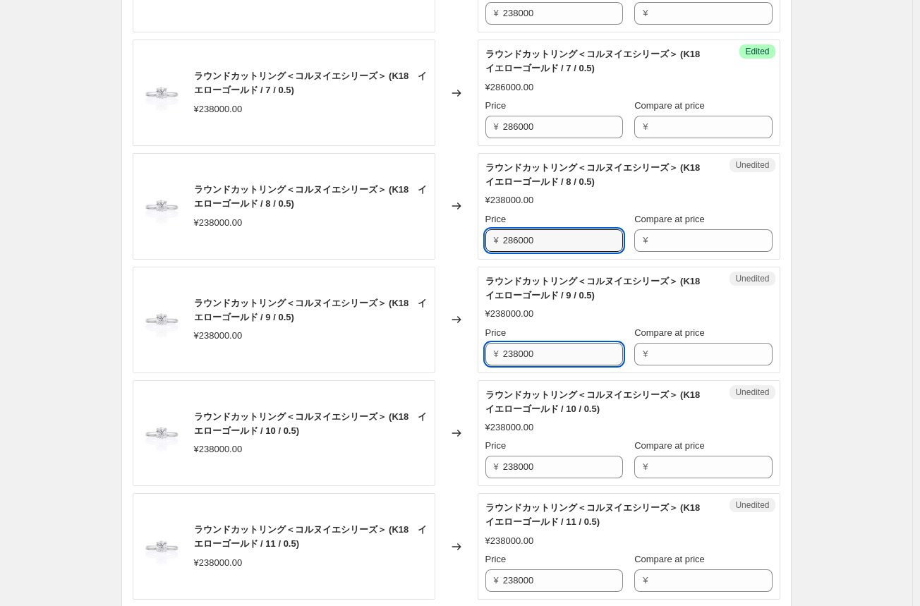
click at [518, 352] on input "238000" at bounding box center [563, 354] width 120 height 23
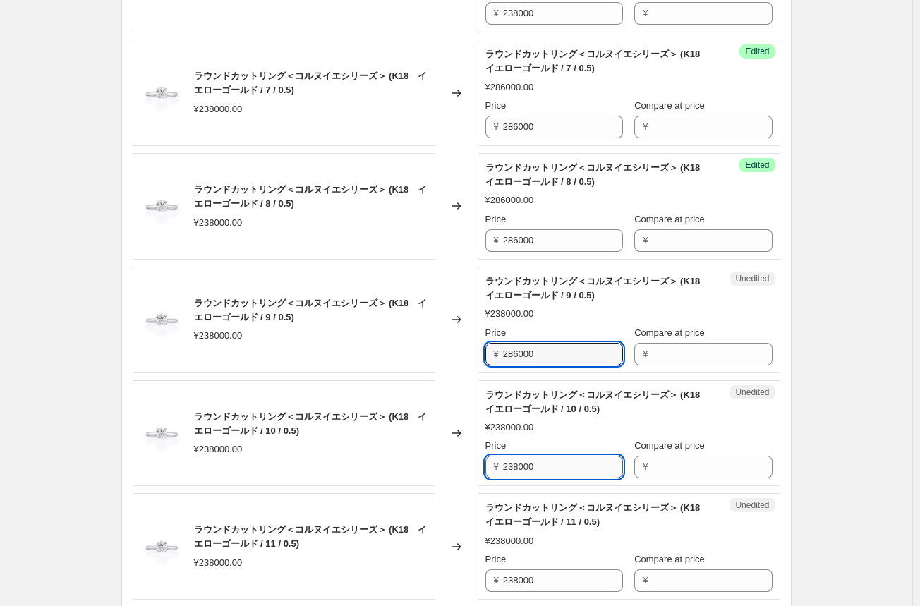
click at [506, 468] on input "238000" at bounding box center [563, 467] width 120 height 23
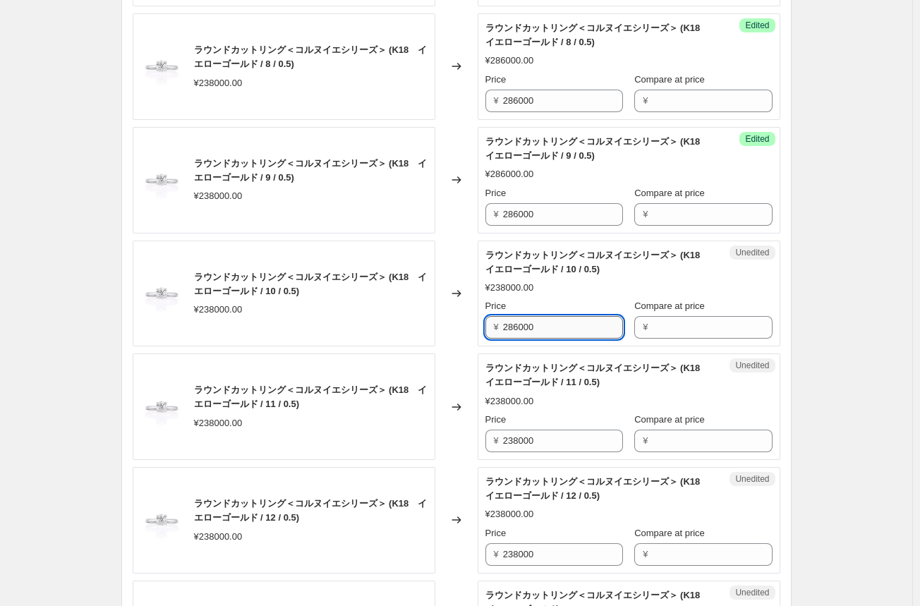
scroll to position [776, 0]
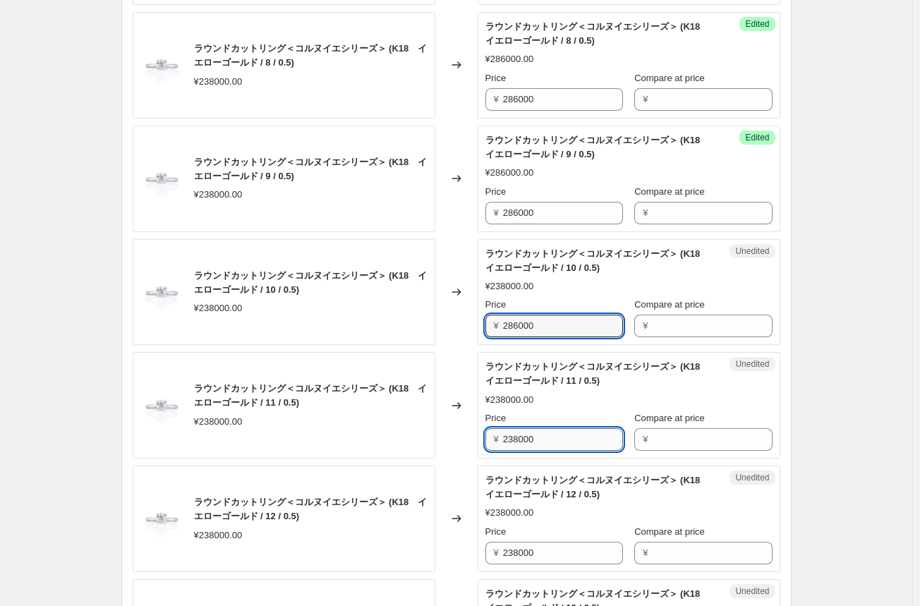
click at [513, 441] on input "238000" at bounding box center [563, 439] width 120 height 23
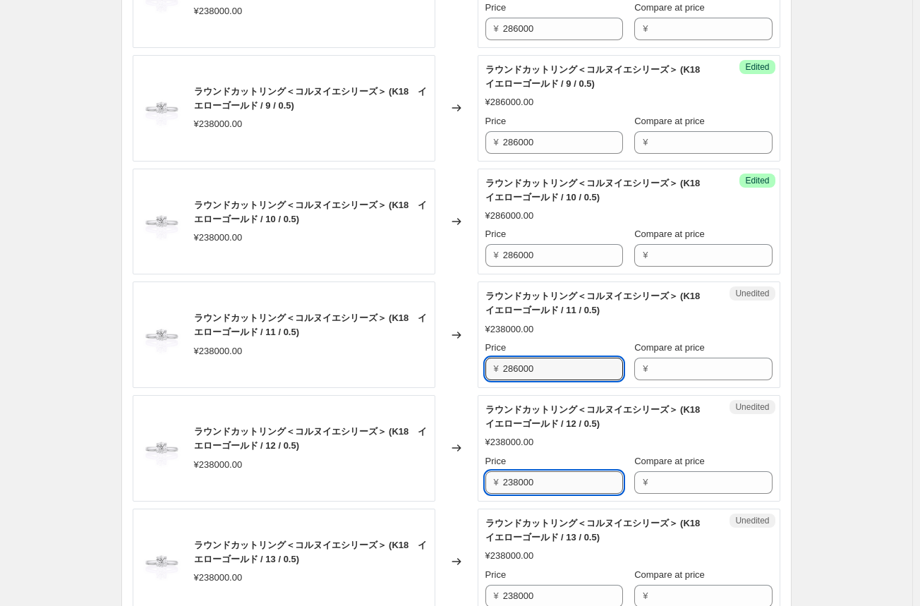
click at [506, 479] on input "238000" at bounding box center [563, 482] width 120 height 23
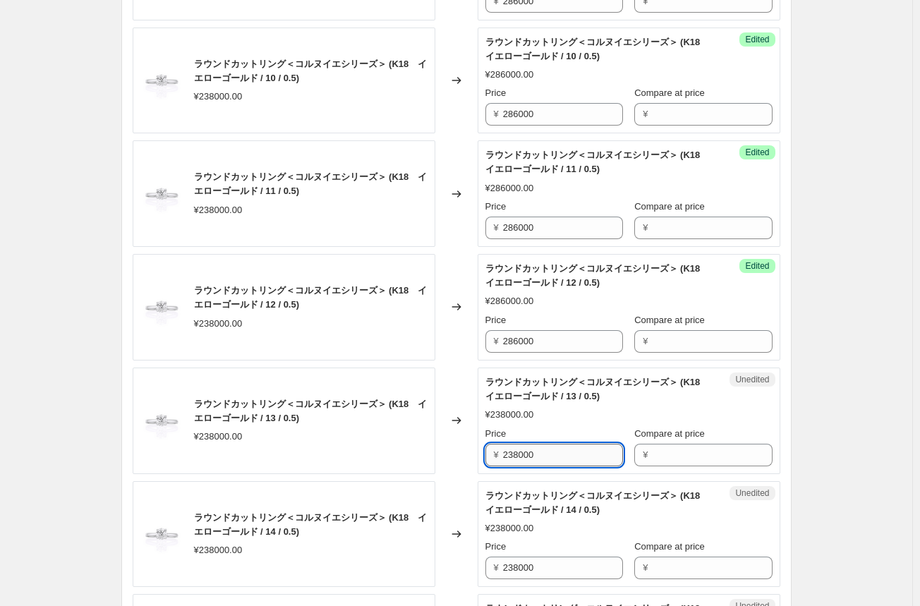
click at [523, 453] on input "238000" at bounding box center [563, 455] width 120 height 23
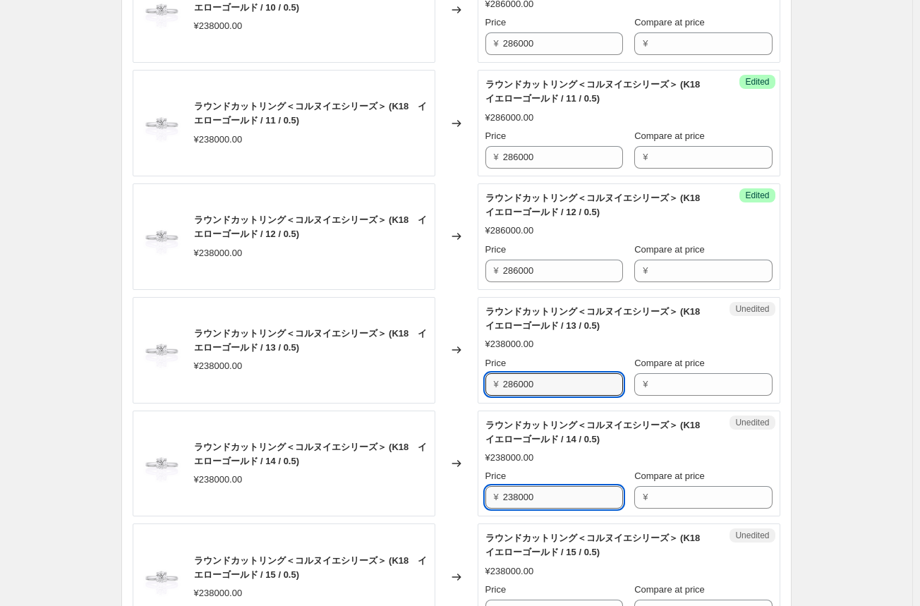
click at [514, 494] on input "238000" at bounding box center [563, 497] width 120 height 23
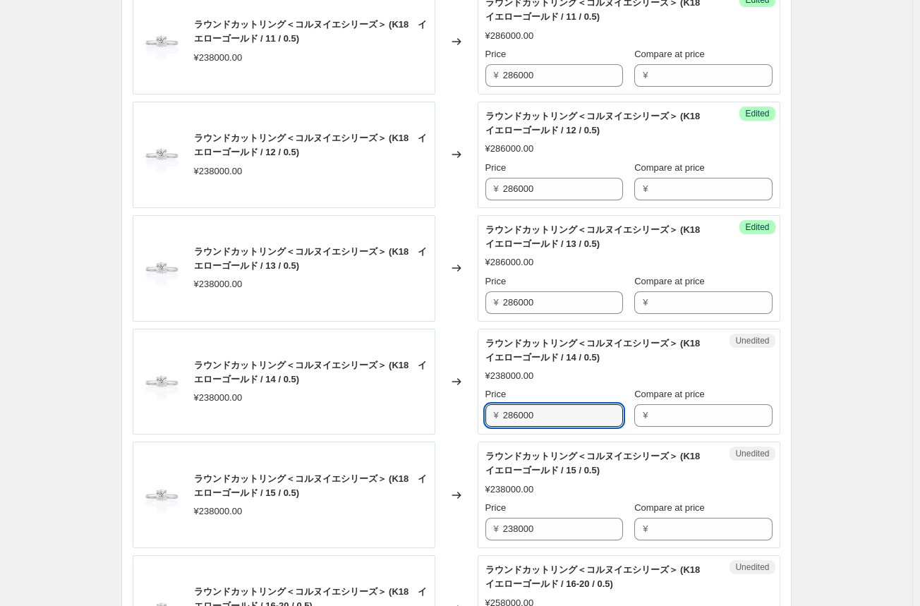
scroll to position [1199, 0]
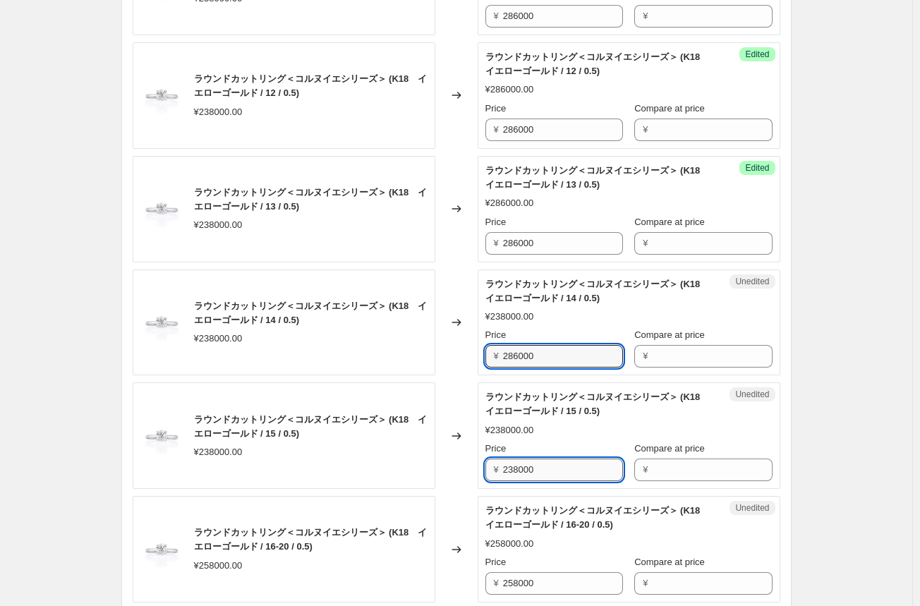
click at [516, 470] on input "238000" at bounding box center [563, 469] width 120 height 23
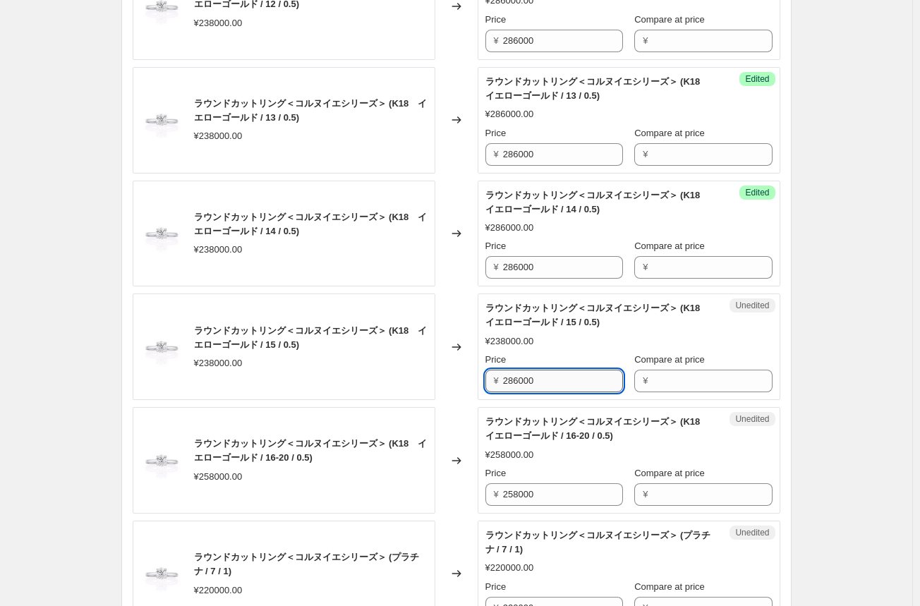
scroll to position [1340, 0]
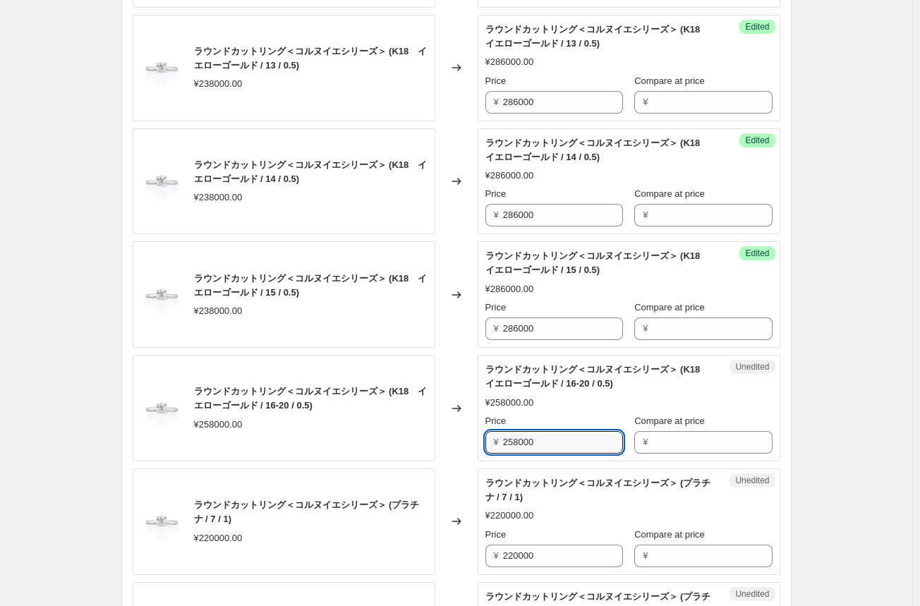
drag, startPoint x: 544, startPoint y: 444, endPoint x: 473, endPoint y: 439, distance: 71.3
click at [473, 439] on div "ラウンドカットリング＜コルヌイエシリーズ＞ (K18　イエローゴールド / 16-20 / 0.5) ¥258000.00 Changed to Unedit…" at bounding box center [456, 408] width 647 height 106
click at [454, 439] on div "Changed to" at bounding box center [456, 408] width 42 height 106
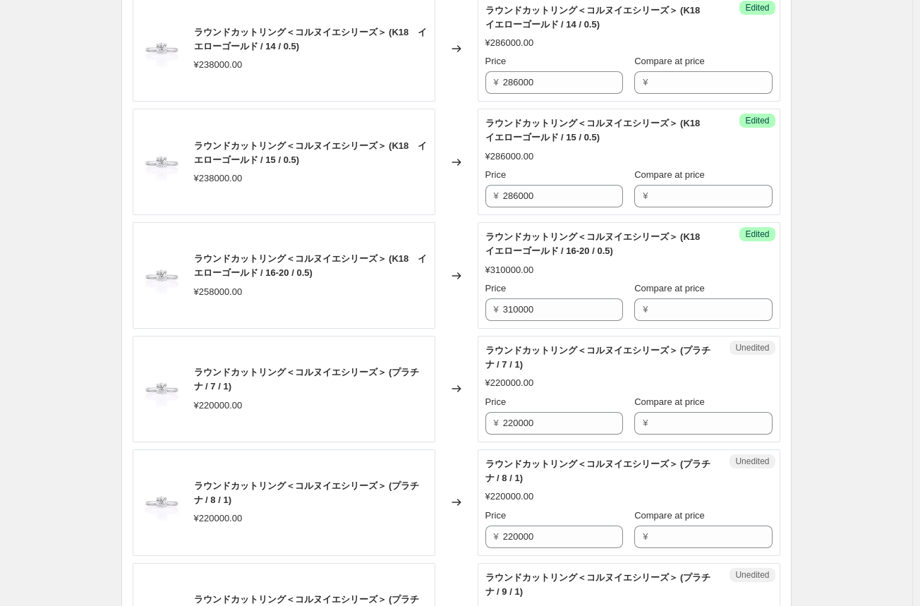
scroll to position [1481, 0]
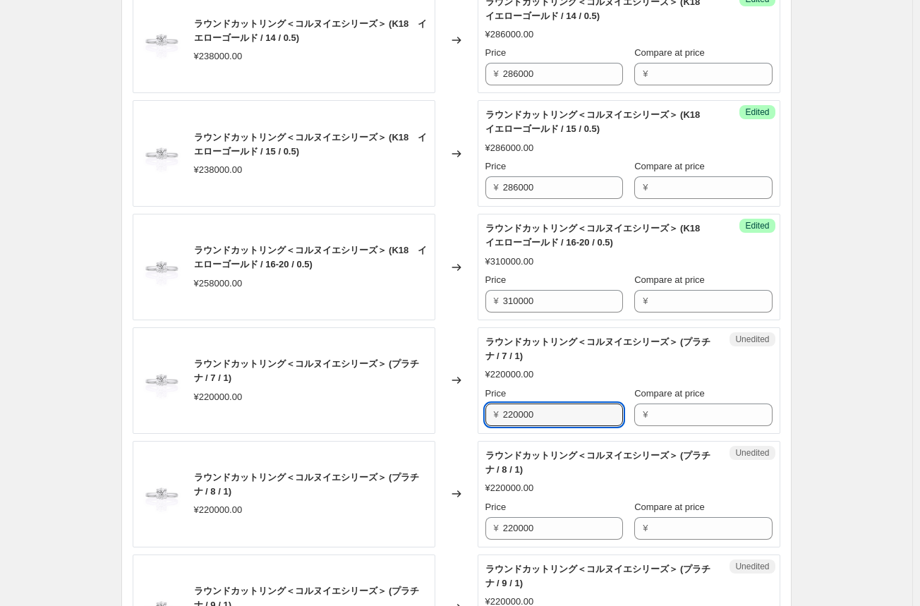
drag, startPoint x: 564, startPoint y: 415, endPoint x: 444, endPoint y: 410, distance: 120.7
click at [444, 410] on div "ラウンドカットリング＜コルヌイエシリーズ＞ (プラチナ / 7 / 1) ¥220000.00 Changed to Unedited ラウンドカットリング＜…" at bounding box center [456, 380] width 647 height 106
click at [446, 411] on div "Changed to" at bounding box center [456, 380] width 42 height 106
click at [513, 415] on input "253000" at bounding box center [563, 414] width 120 height 23
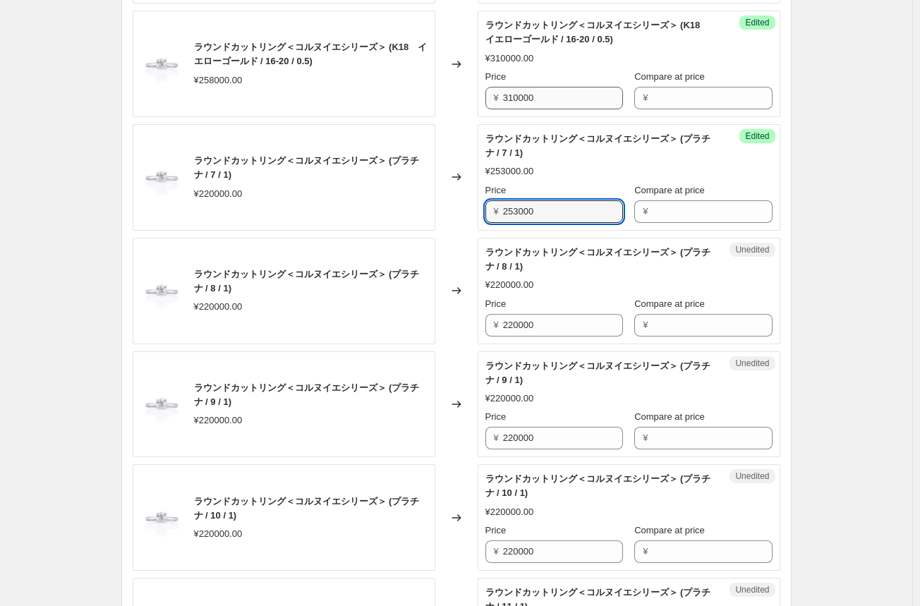
scroll to position [1692, 0]
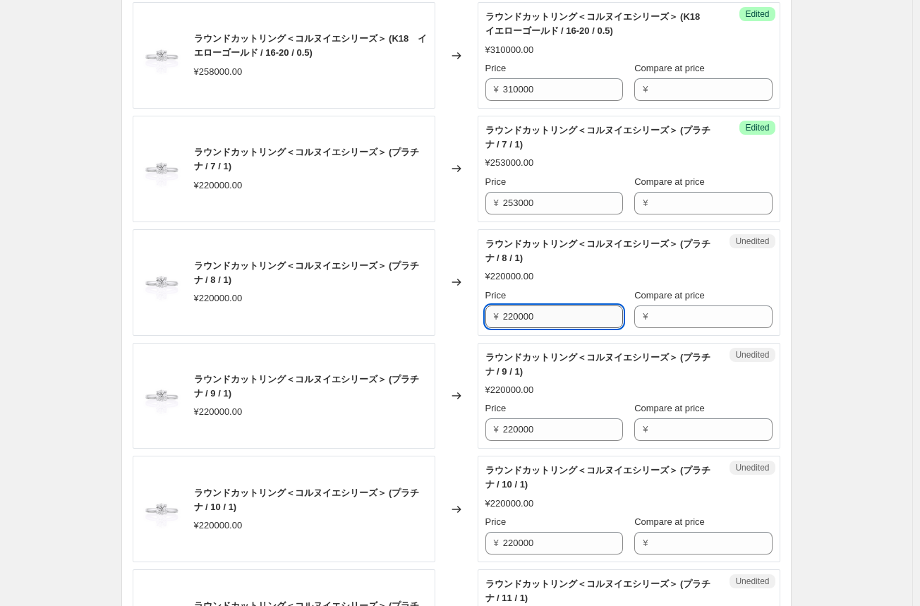
click at [518, 311] on input "220000" at bounding box center [563, 316] width 120 height 23
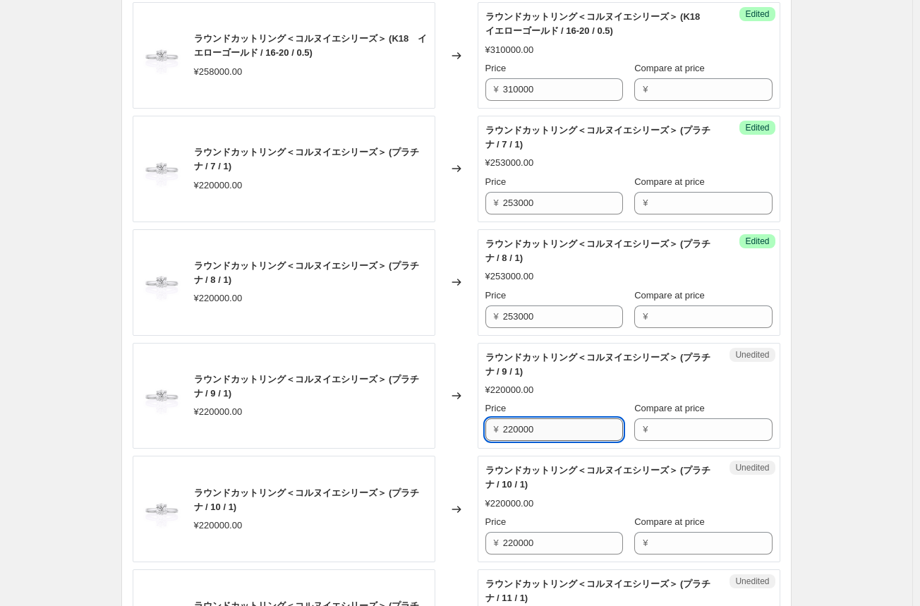
click at [523, 427] on input "220000" at bounding box center [563, 429] width 120 height 23
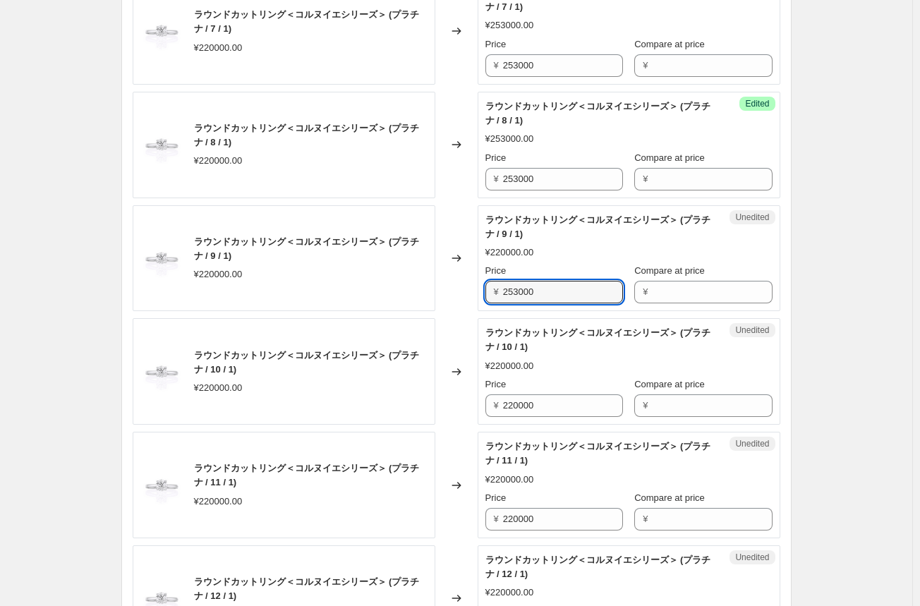
scroll to position [1833, 0]
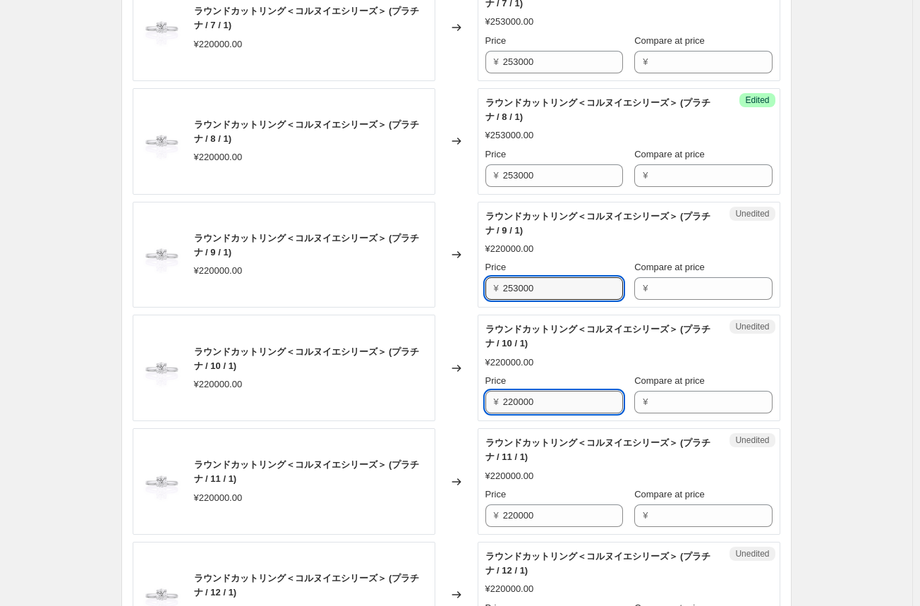
click at [527, 404] on input "220000" at bounding box center [563, 402] width 120 height 23
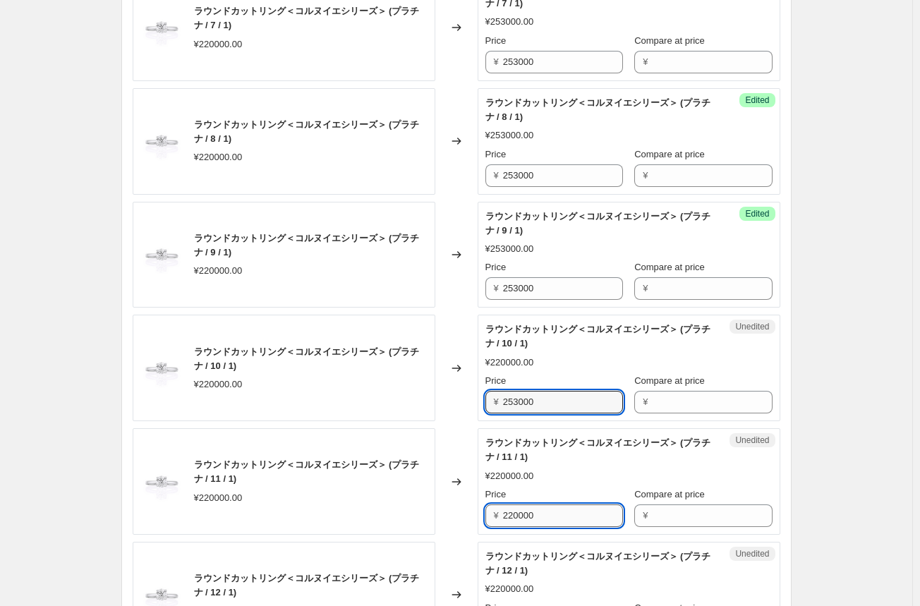
click at [514, 511] on input "220000" at bounding box center [563, 515] width 120 height 23
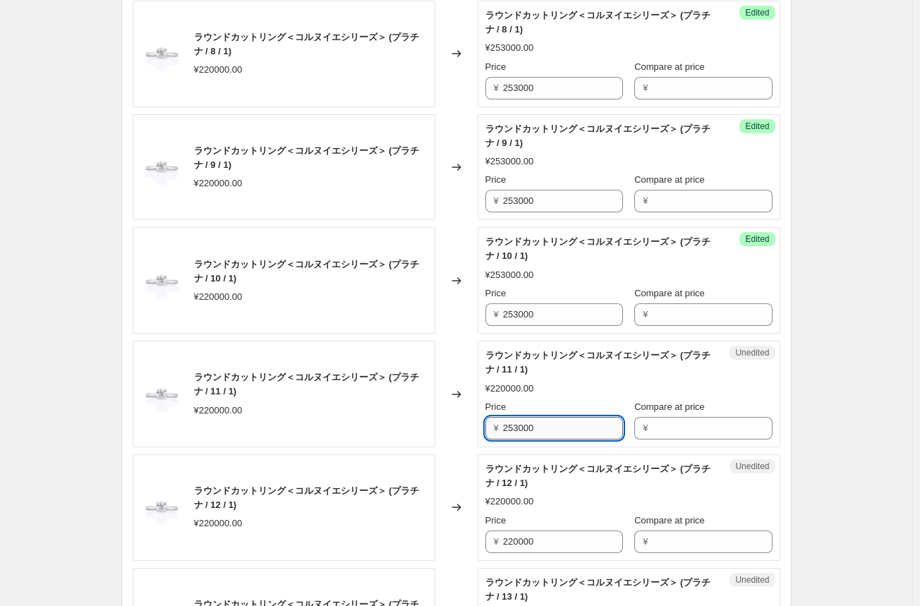
scroll to position [1974, 0]
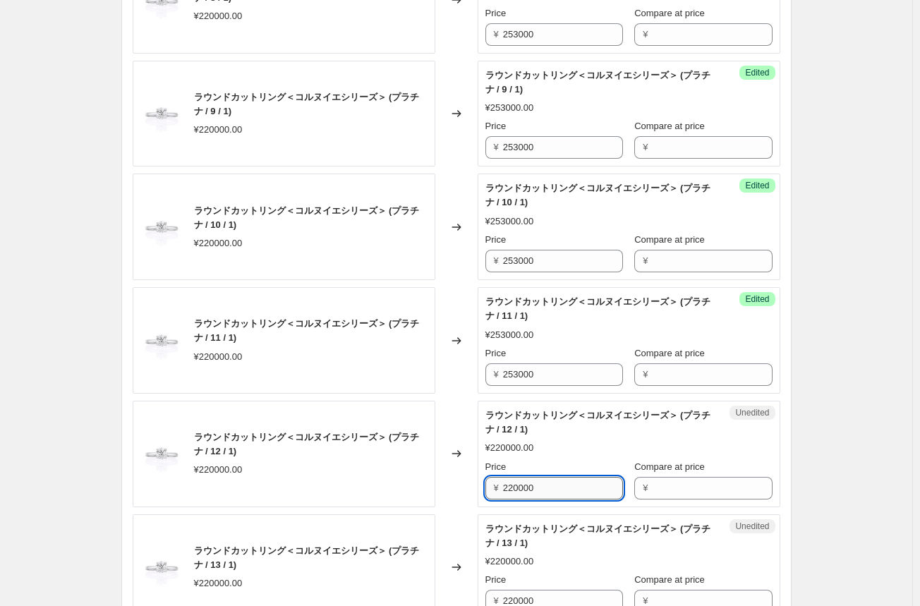
click at [519, 484] on input "220000" at bounding box center [563, 488] width 120 height 23
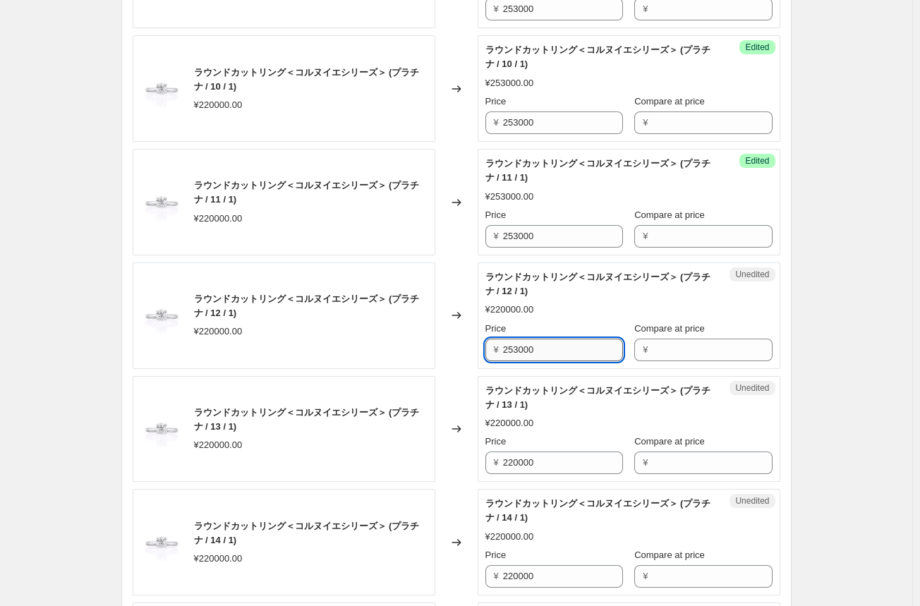
scroll to position [2115, 0]
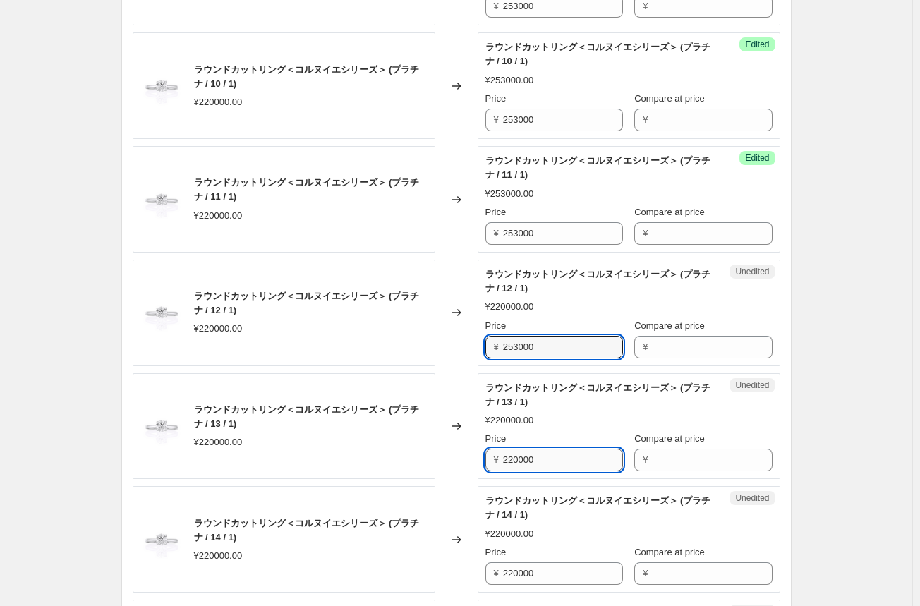
click at [523, 460] on input "220000" at bounding box center [563, 459] width 120 height 23
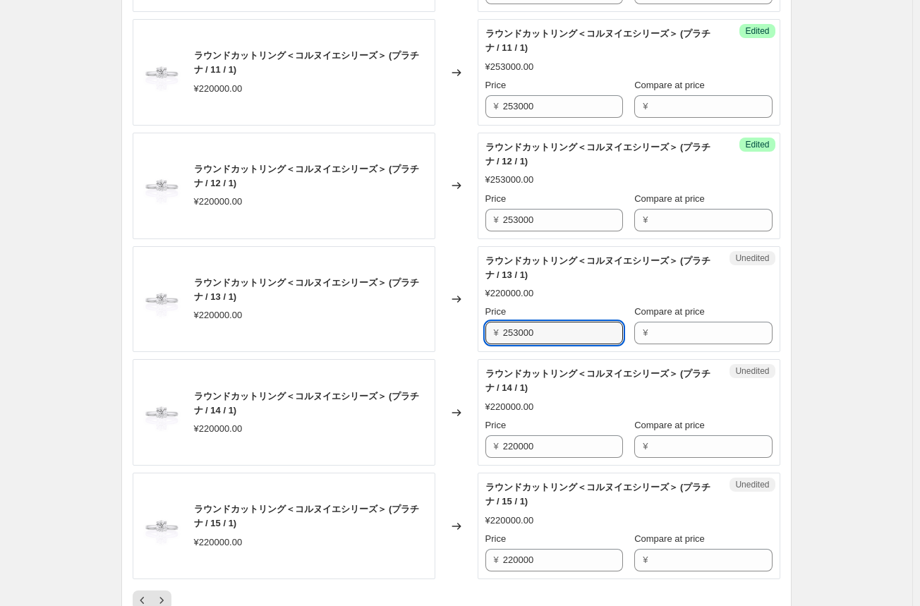
scroll to position [2256, 0]
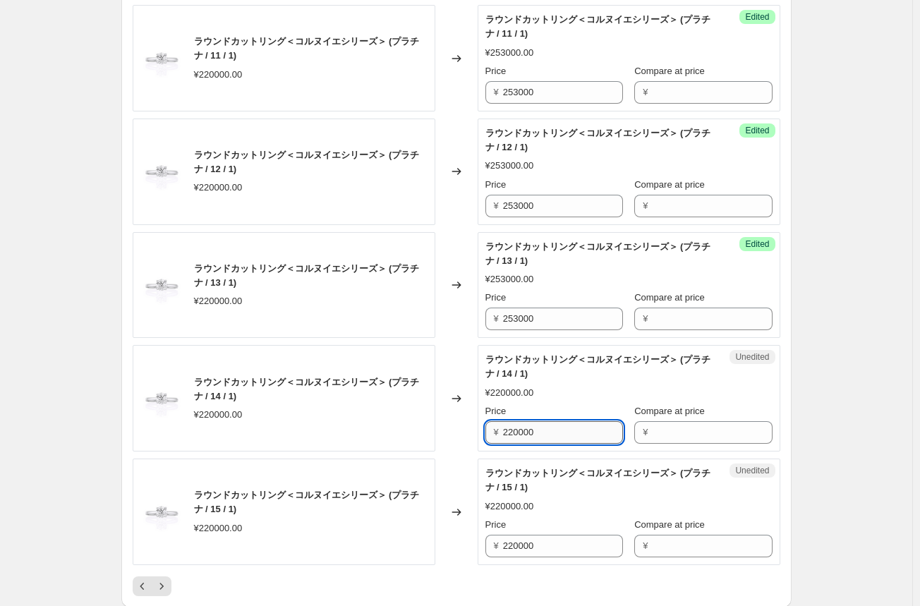
click at [527, 429] on input "220000" at bounding box center [563, 432] width 120 height 23
click at [508, 540] on input "220000" at bounding box center [563, 546] width 120 height 23
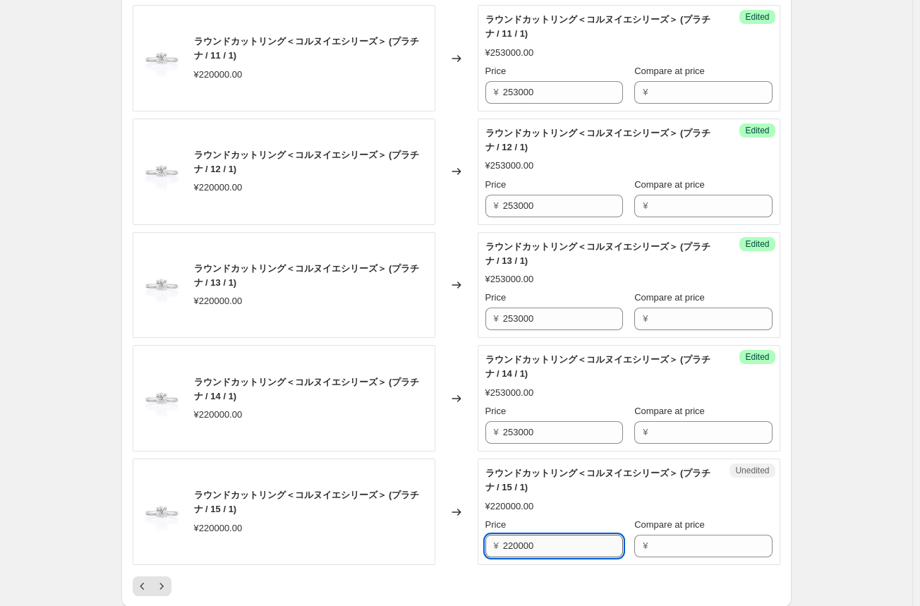
click at [508, 540] on input "220000" at bounding box center [563, 546] width 120 height 23
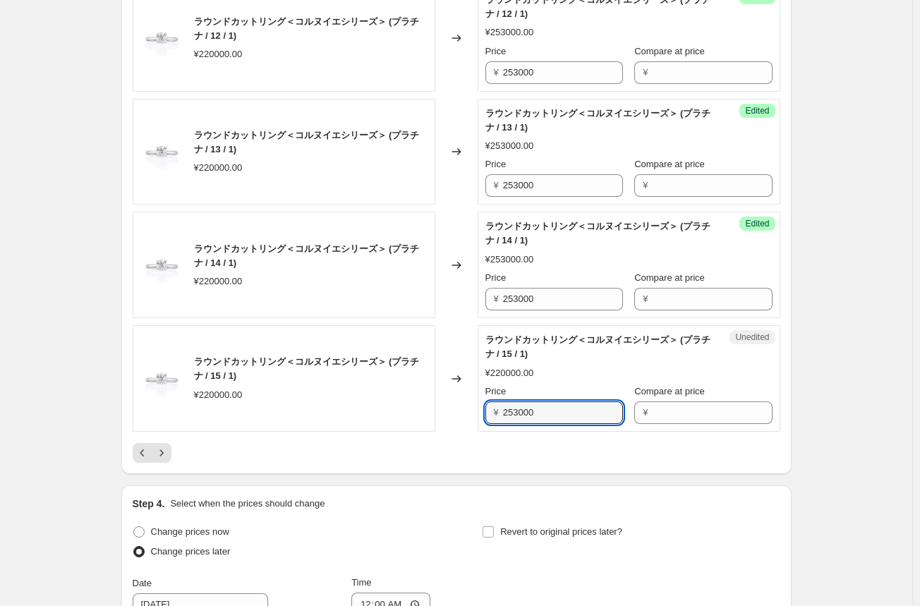
scroll to position [2398, 0]
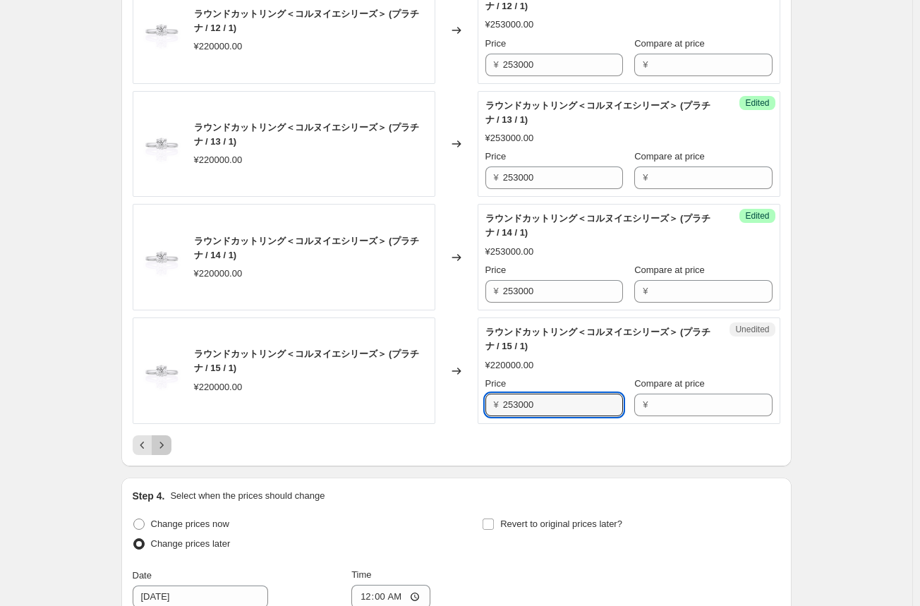
click at [162, 439] on icon "Next" at bounding box center [161, 445] width 14 height 14
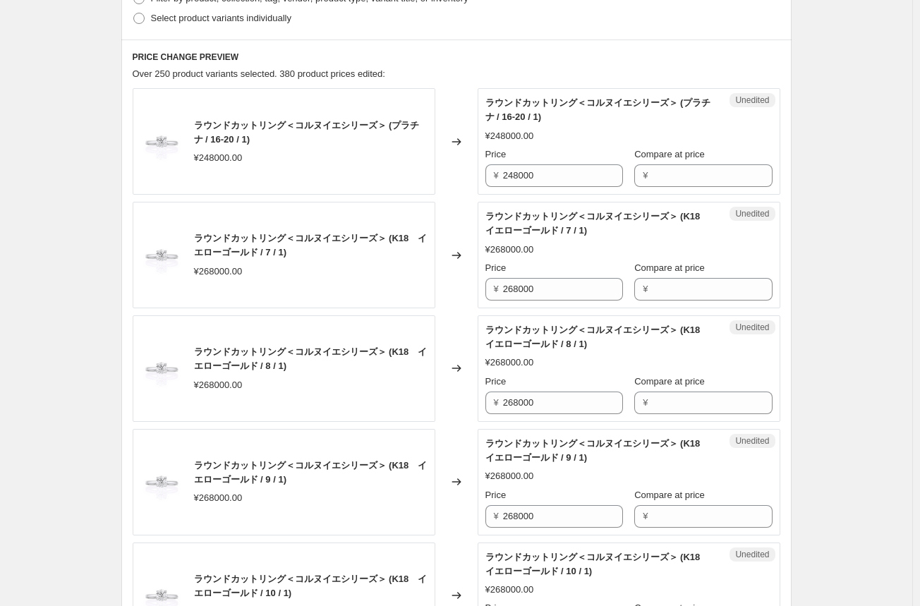
scroll to position [282, 0]
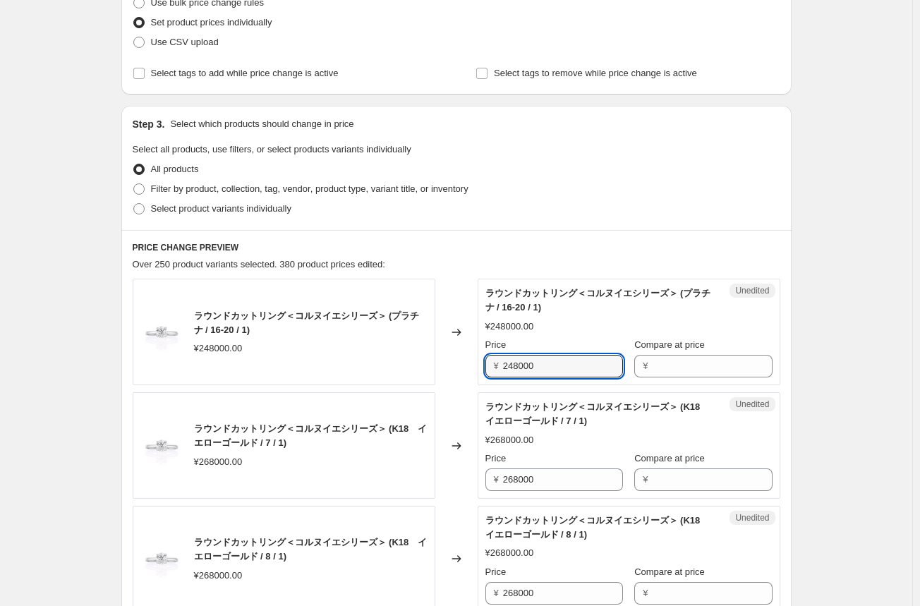
drag, startPoint x: 554, startPoint y: 368, endPoint x: 458, endPoint y: 372, distance: 96.0
click at [458, 372] on div "ラウンドカットリング＜コルヌイエシリーズ＞ (プラチナ / 16-20 / 1) ¥248000.00 Changed to Unedited ラウンドカット…" at bounding box center [456, 332] width 647 height 106
click at [468, 369] on div "Changed to" at bounding box center [456, 332] width 42 height 106
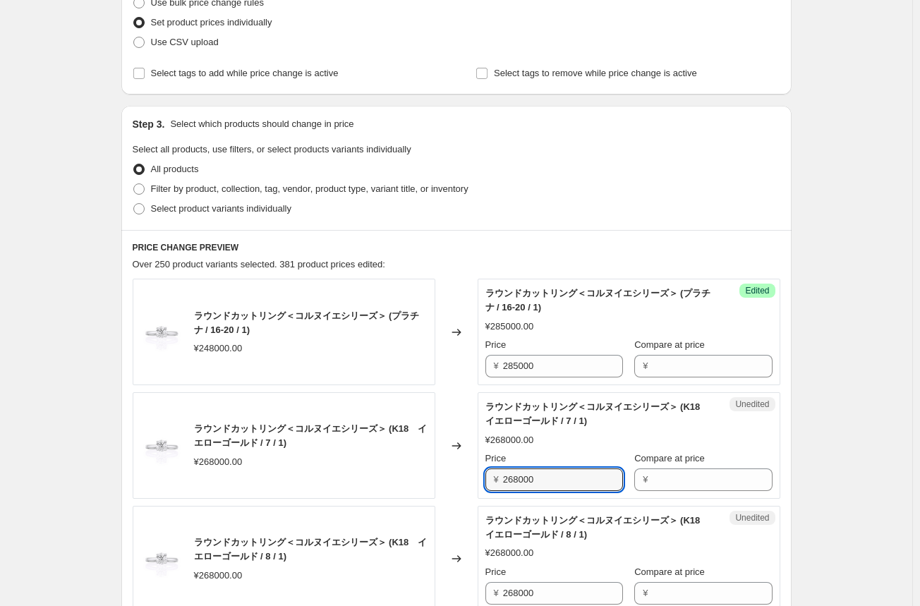
drag, startPoint x: 553, startPoint y: 475, endPoint x: 439, endPoint y: 470, distance: 113.6
click at [439, 470] on div "ラウンドカットリング＜コルヌイエシリーズ＞ (K18　イエローゴールド / 7 / 1) ¥268000.00 Changed to Unedited ラウン…" at bounding box center [456, 445] width 647 height 106
click at [447, 483] on div "Changed to" at bounding box center [456, 445] width 42 height 106
click at [523, 482] on input "322000" at bounding box center [563, 479] width 120 height 23
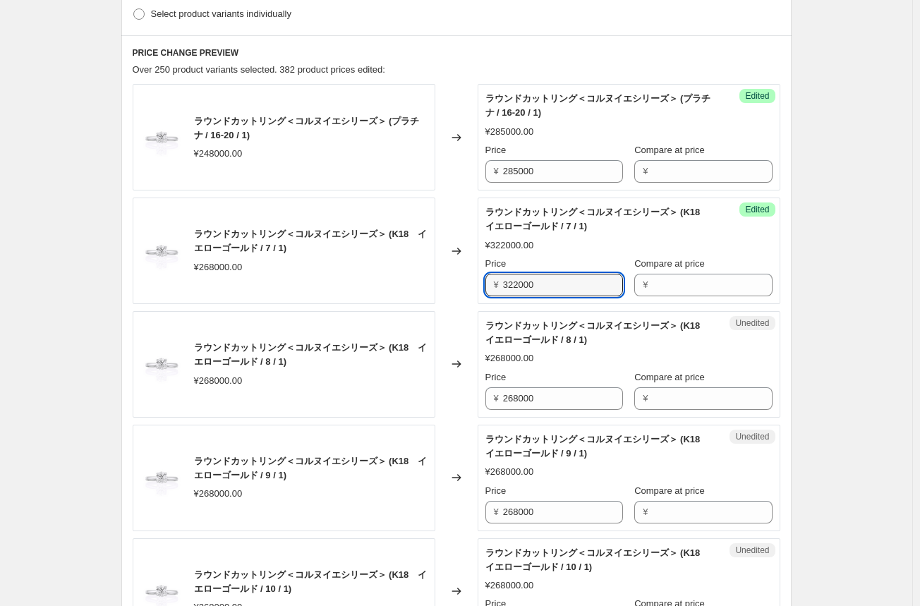
scroll to position [494, 0]
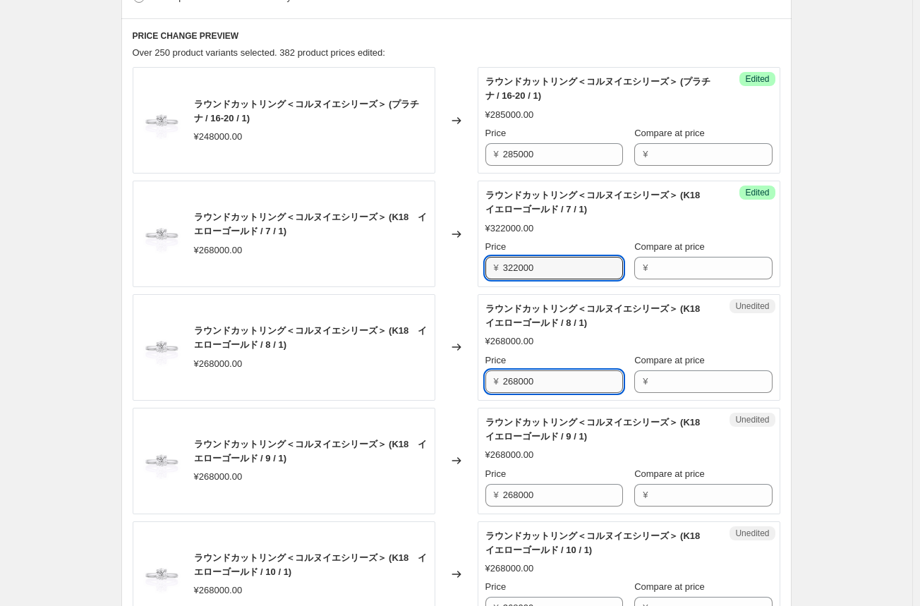
click at [515, 379] on input "268000" at bounding box center [563, 381] width 120 height 23
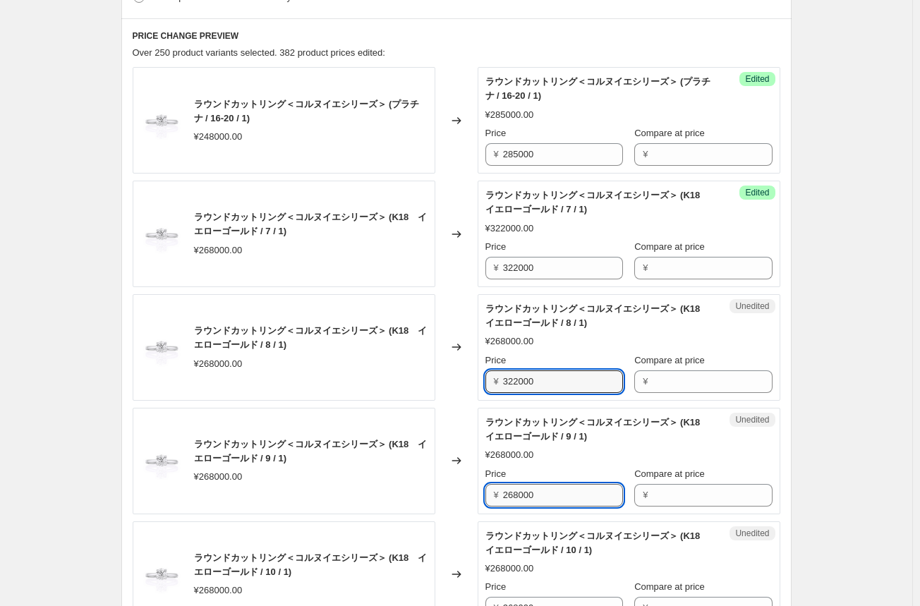
click at [511, 498] on input "268000" at bounding box center [563, 495] width 120 height 23
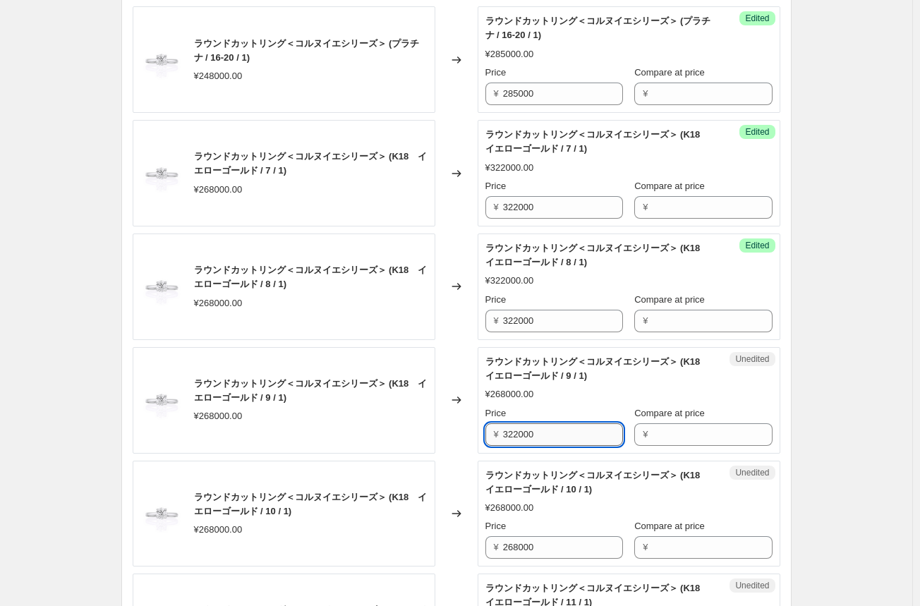
scroll to position [635, 0]
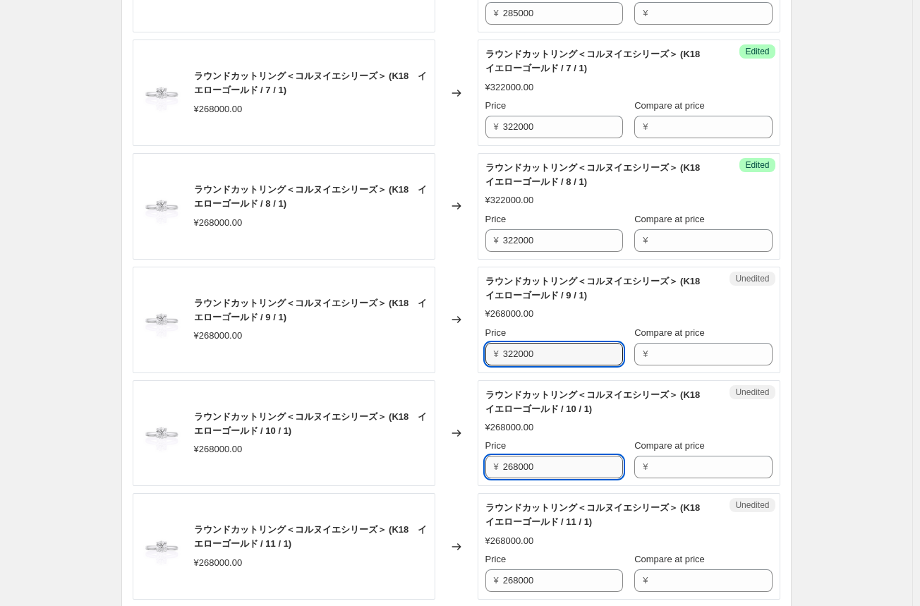
click at [522, 469] on input "268000" at bounding box center [563, 467] width 120 height 23
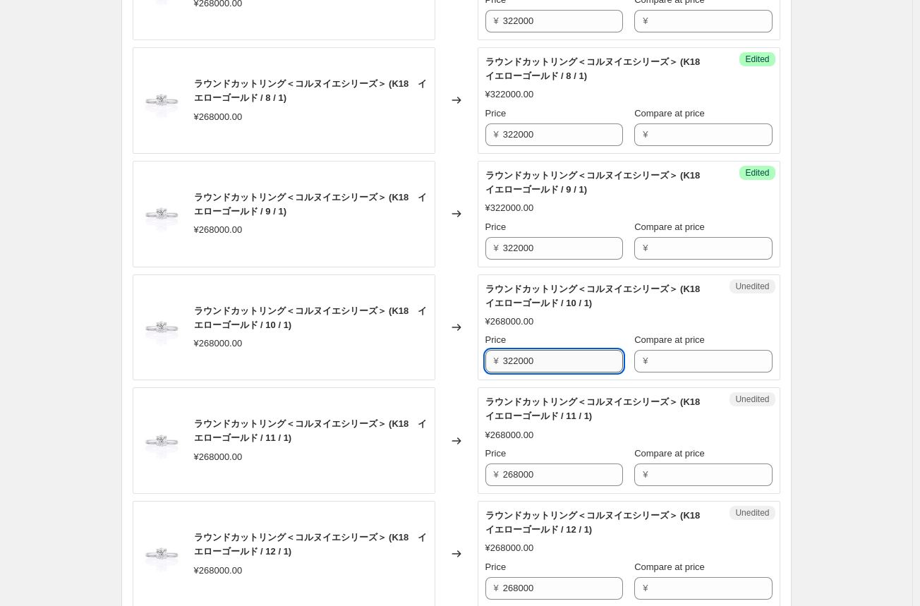
scroll to position [776, 0]
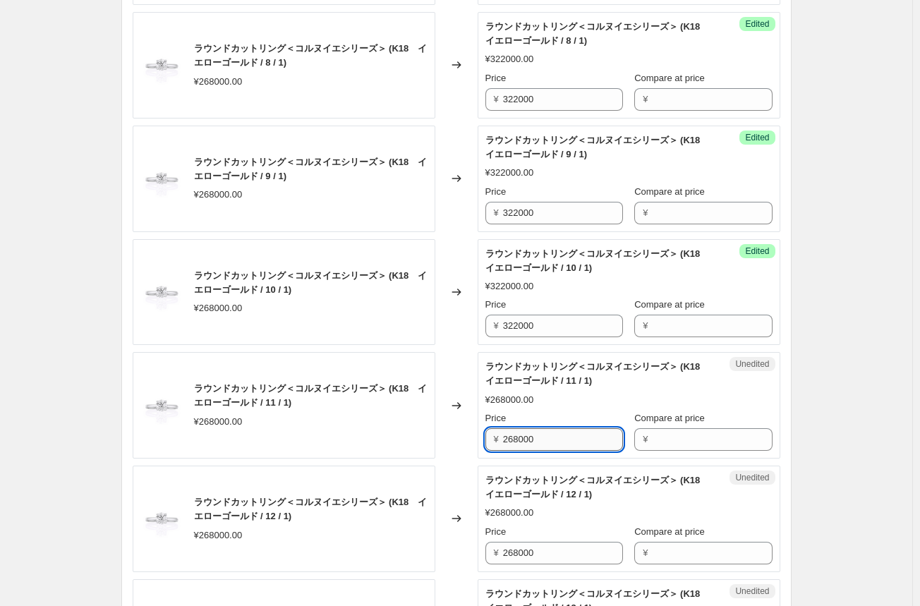
click at [526, 440] on input "268000" at bounding box center [563, 439] width 120 height 23
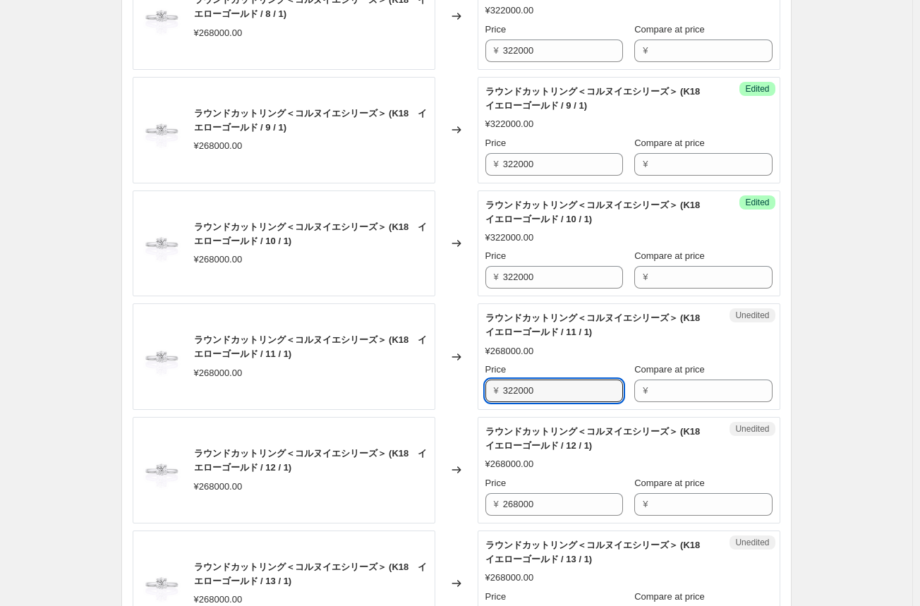
scroll to position [846, 0]
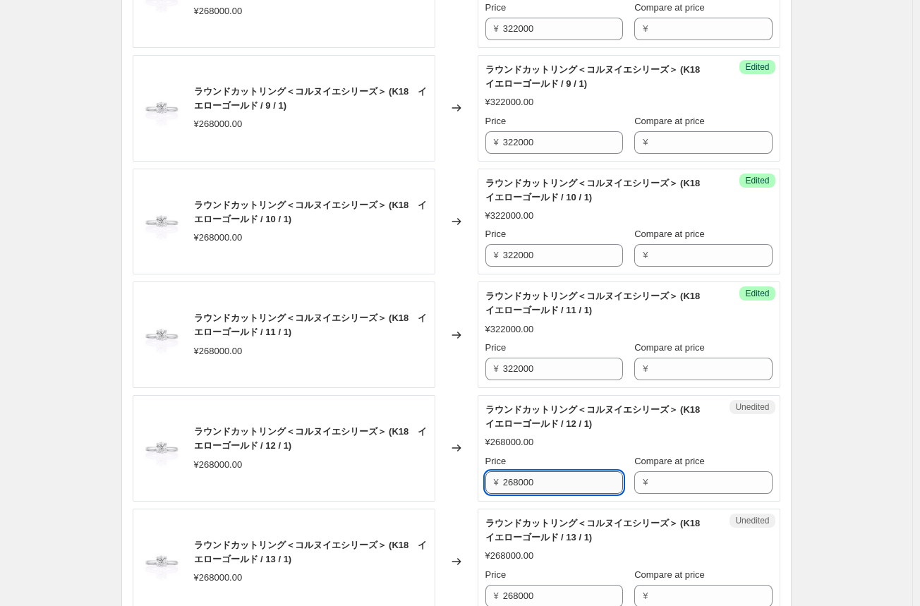
click at [515, 479] on input "268000" at bounding box center [563, 482] width 120 height 23
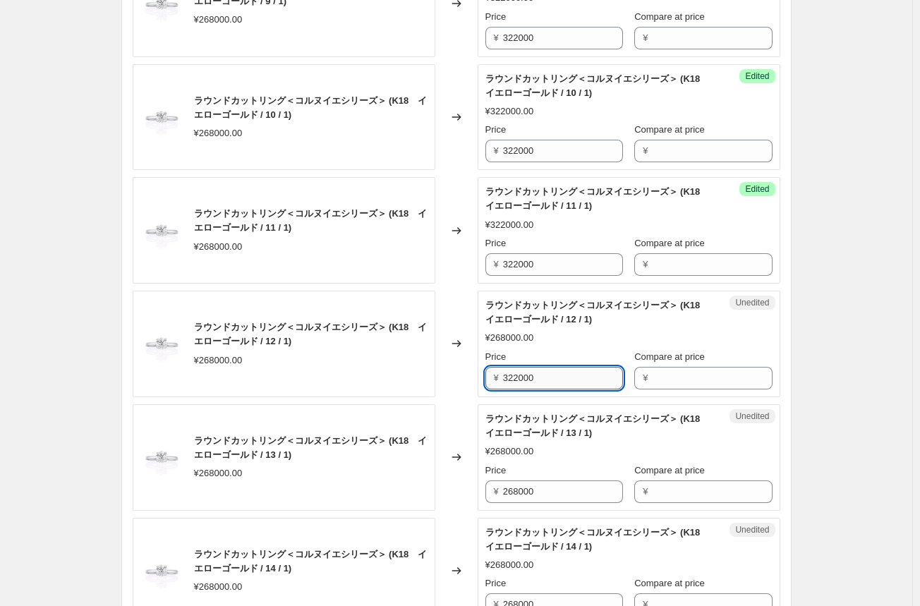
scroll to position [987, 0]
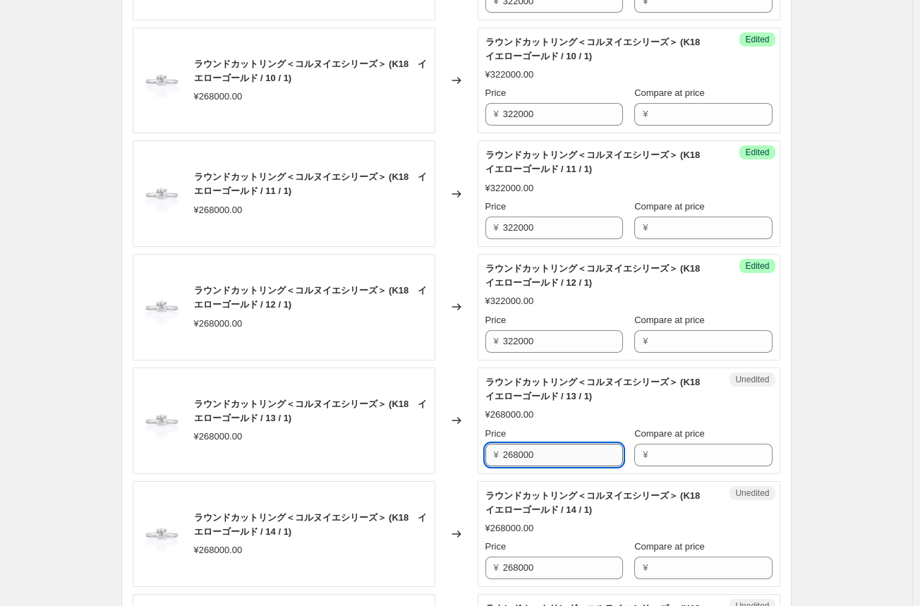
click at [518, 452] on input "268000" at bounding box center [563, 455] width 120 height 23
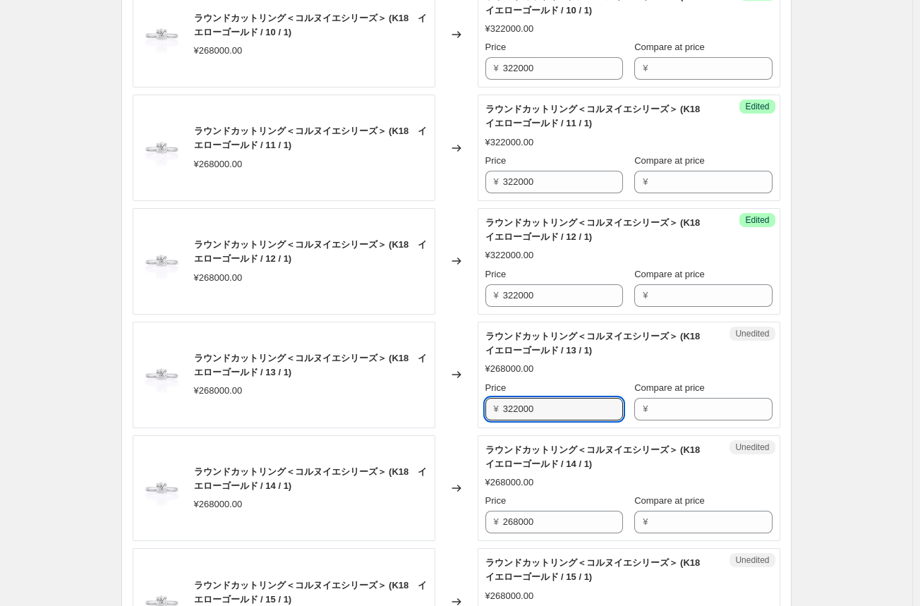
scroll to position [1058, 0]
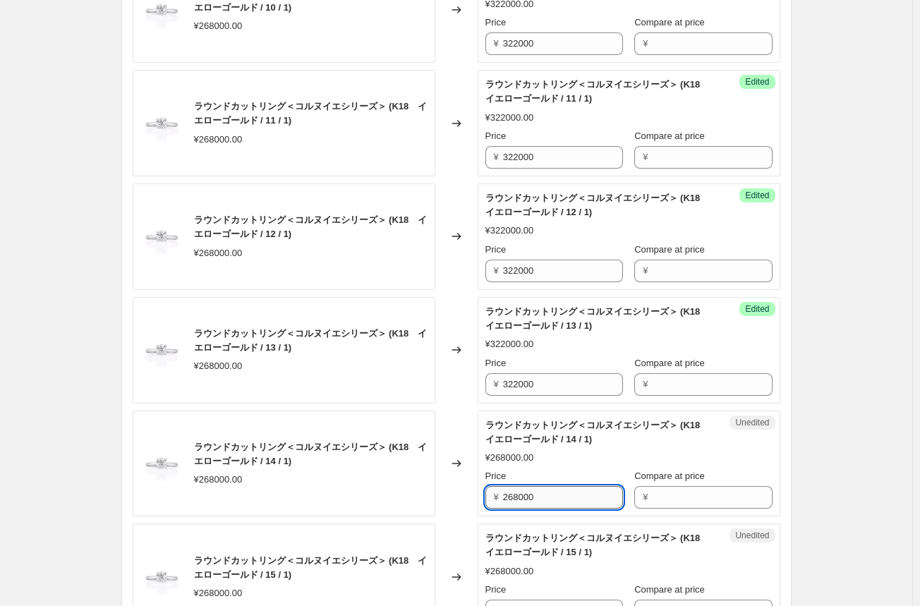
click at [511, 500] on input "268000" at bounding box center [563, 497] width 120 height 23
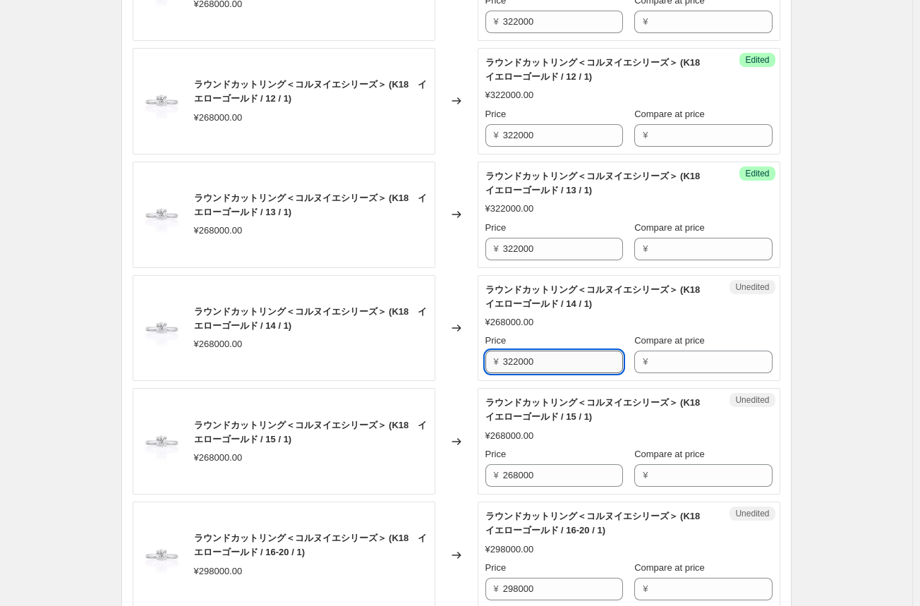
scroll to position [1199, 0]
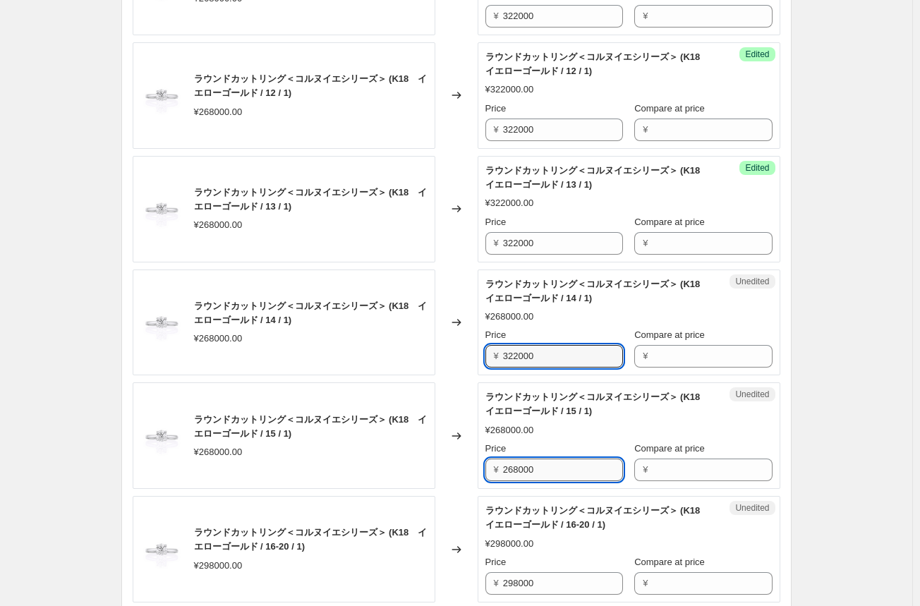
click at [520, 470] on input "268000" at bounding box center [563, 469] width 120 height 23
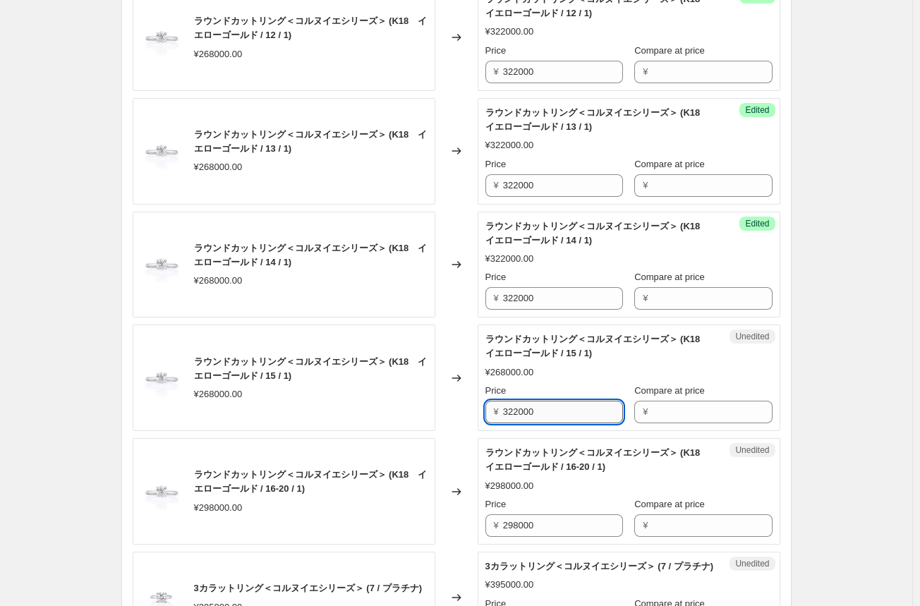
scroll to position [1269, 0]
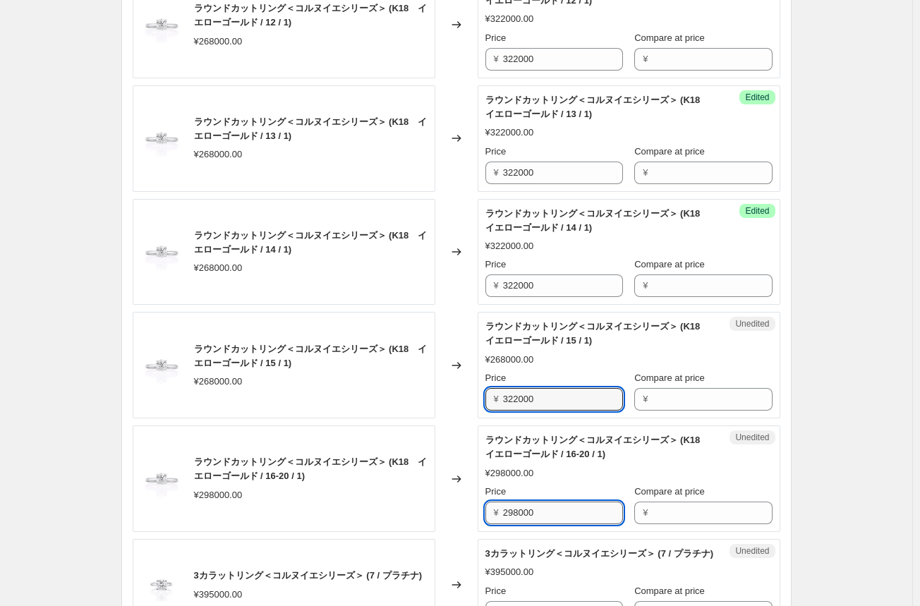
click at [527, 514] on input "298000" at bounding box center [563, 512] width 120 height 23
drag, startPoint x: 544, startPoint y: 511, endPoint x: 463, endPoint y: 500, distance: 81.9
click at [463, 500] on div "ラウンドカットリング＜コルヌイエシリーズ＞ (K18　イエローゴールド / 16-20 / 1) ¥298000.00 Changed to Unedited…" at bounding box center [456, 478] width 647 height 106
click at [453, 521] on div "Changed to" at bounding box center [456, 478] width 42 height 106
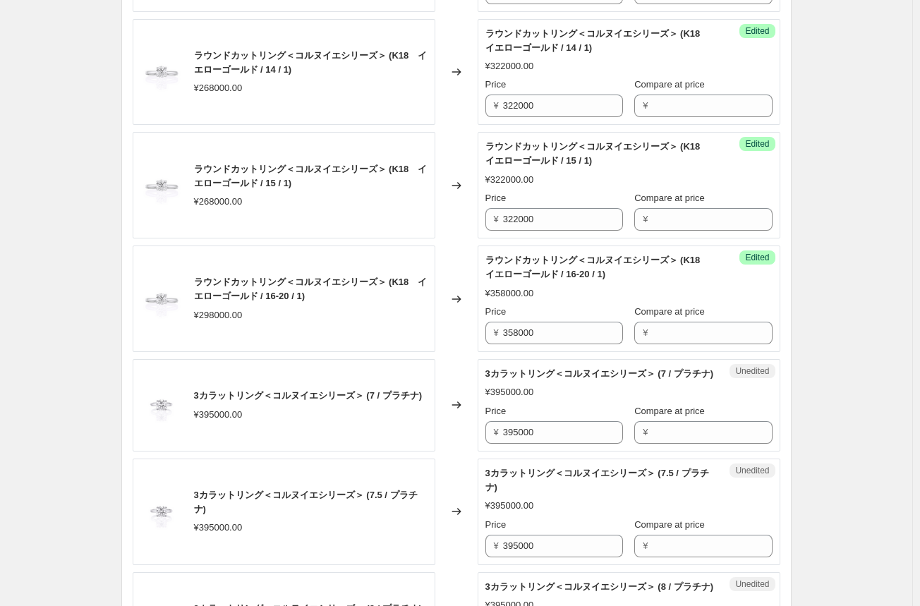
scroll to position [1481, 0]
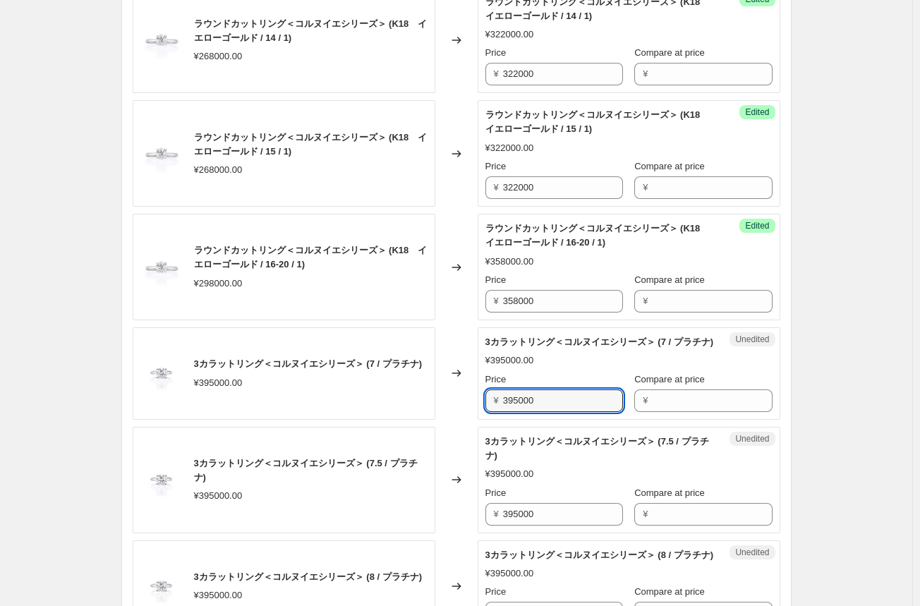
drag, startPoint x: 561, startPoint y: 415, endPoint x: 415, endPoint y: 410, distance: 145.4
click at [415, 410] on div "3カラットリング＜コルヌイエシリーズ＞ (7 / プラチナ) ¥395000.00 Changed to Unedited 3カラットリング＜コルヌイエシリー…" at bounding box center [456, 373] width 647 height 92
click at [455, 420] on div "Changed to" at bounding box center [456, 373] width 42 height 92
click at [513, 410] on input "435000" at bounding box center [563, 400] width 120 height 23
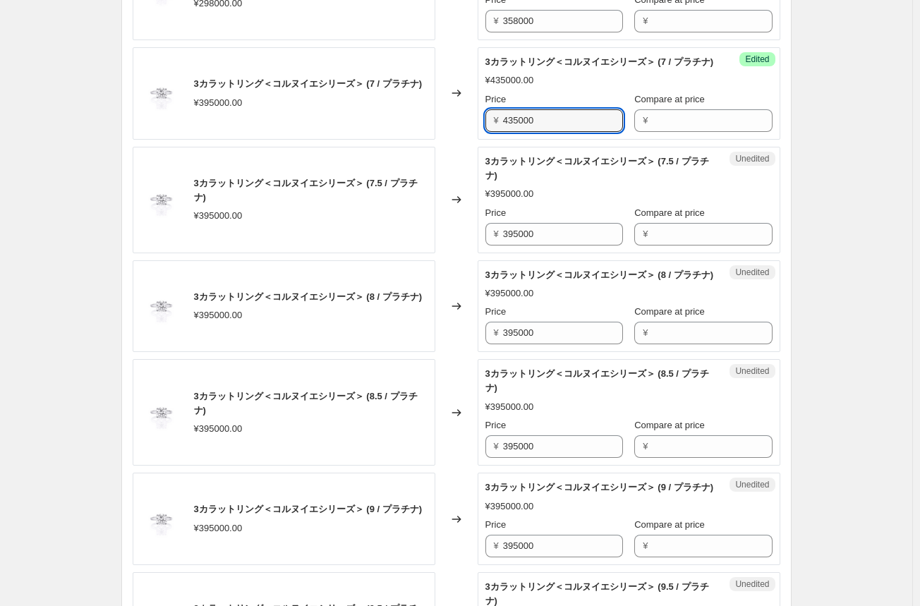
scroll to position [1763, 0]
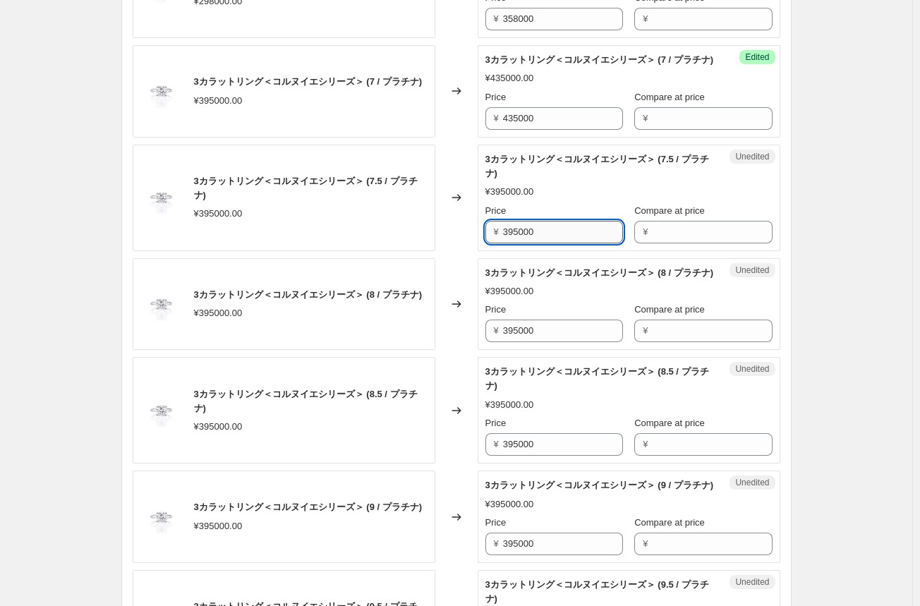
click at [517, 243] on input "395000" at bounding box center [563, 232] width 120 height 23
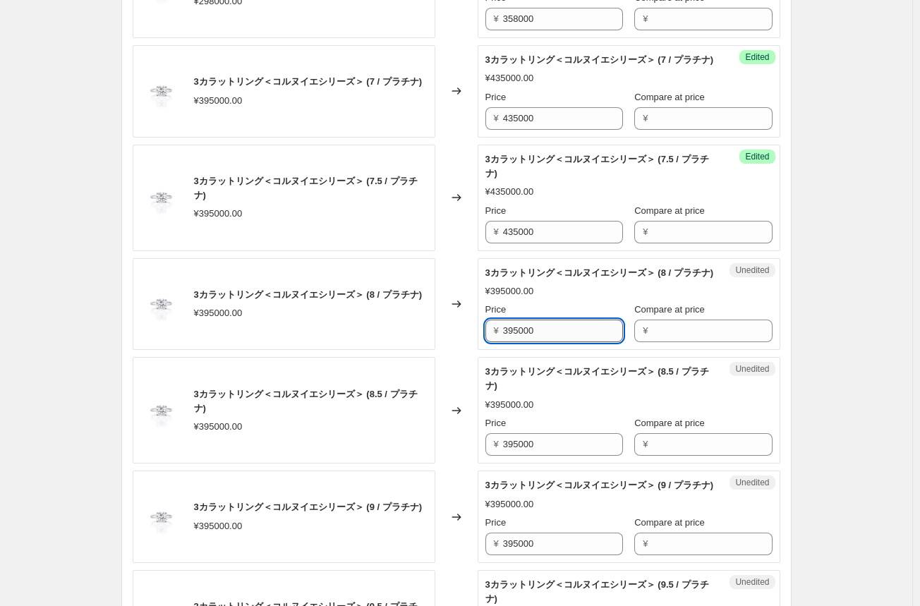
click at [518, 342] on input "395000" at bounding box center [563, 330] width 120 height 23
click at [509, 456] on input "395000" at bounding box center [563, 444] width 120 height 23
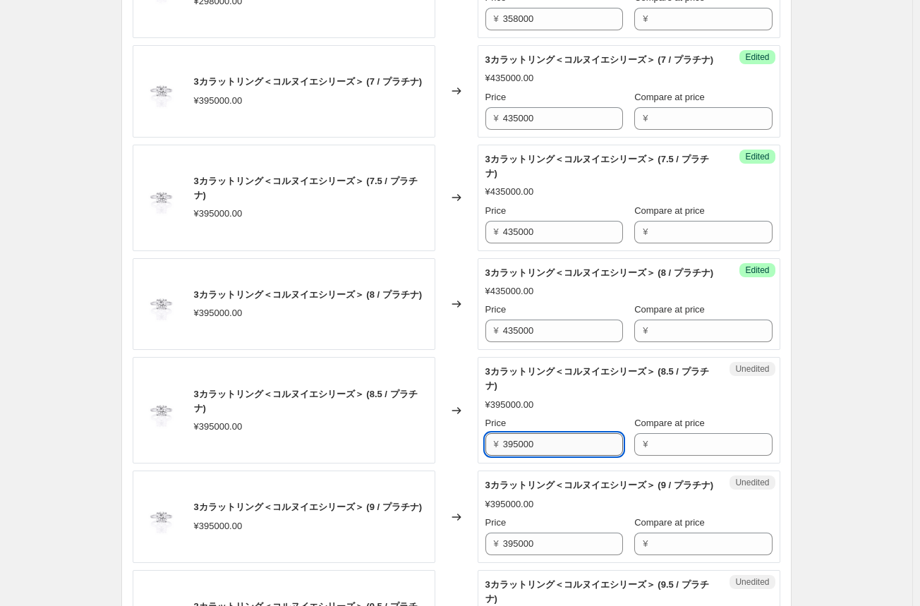
click at [509, 456] on input "395000" at bounding box center [563, 444] width 120 height 23
drag, startPoint x: 513, startPoint y: 500, endPoint x: 515, endPoint y: 538, distance: 38.1
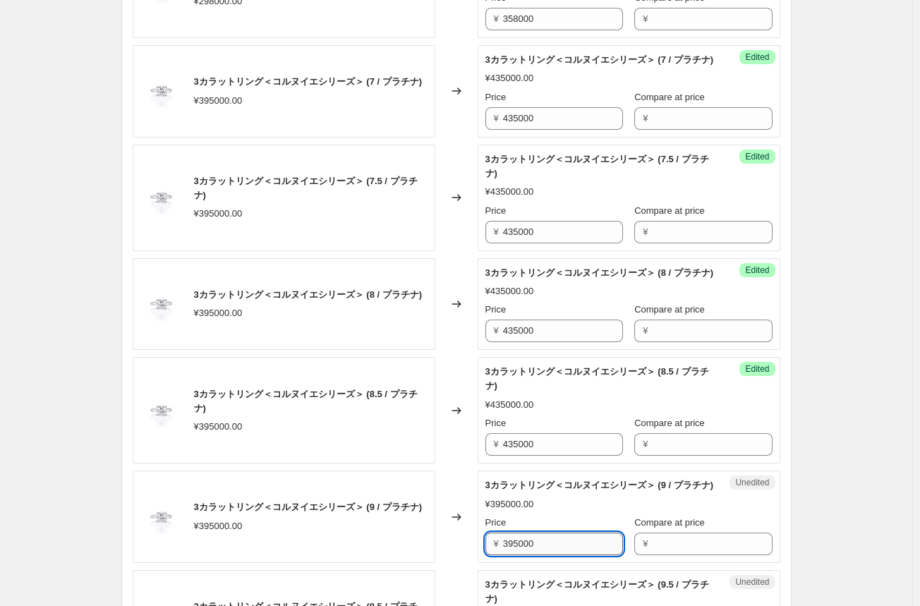
click at [513, 555] on input "395000" at bounding box center [563, 543] width 120 height 23
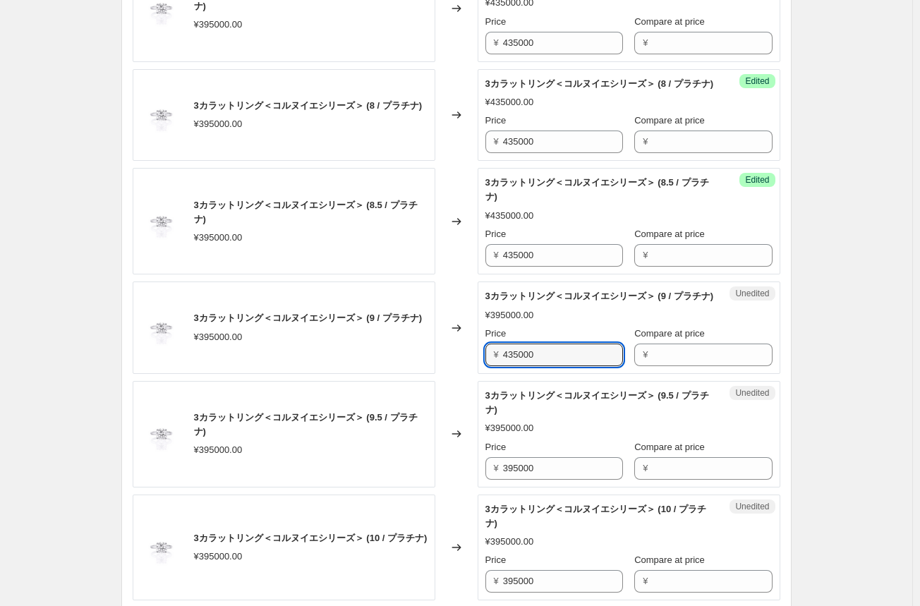
scroll to position [1974, 0]
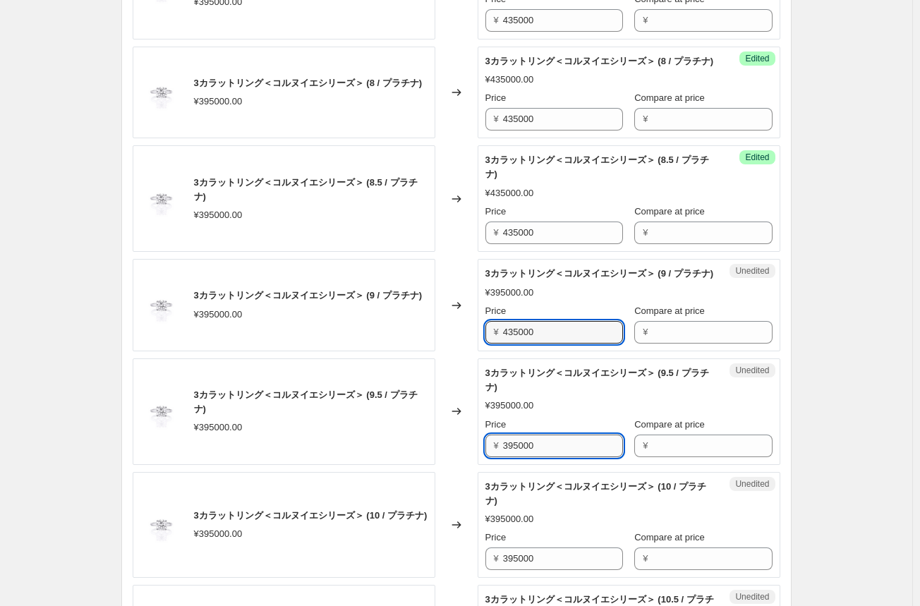
click at [513, 457] on input "395000" at bounding box center [563, 445] width 120 height 23
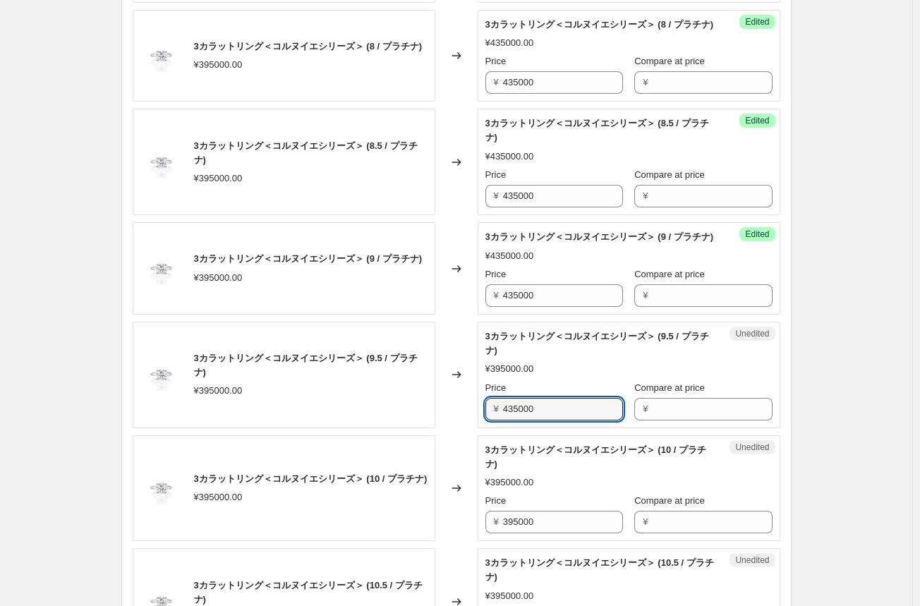
scroll to position [2045, 0]
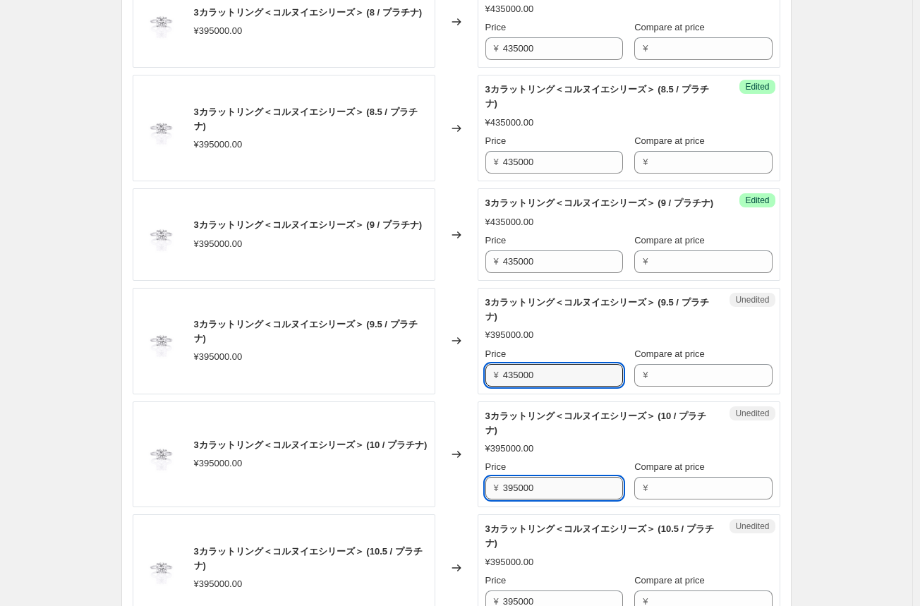
click at [515, 499] on input "395000" at bounding box center [563, 488] width 120 height 23
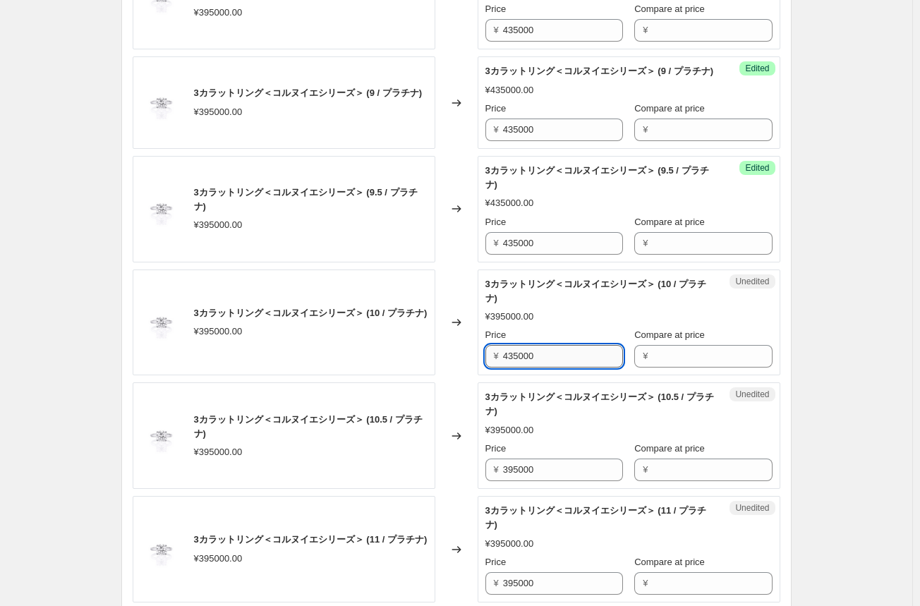
scroll to position [2186, 0]
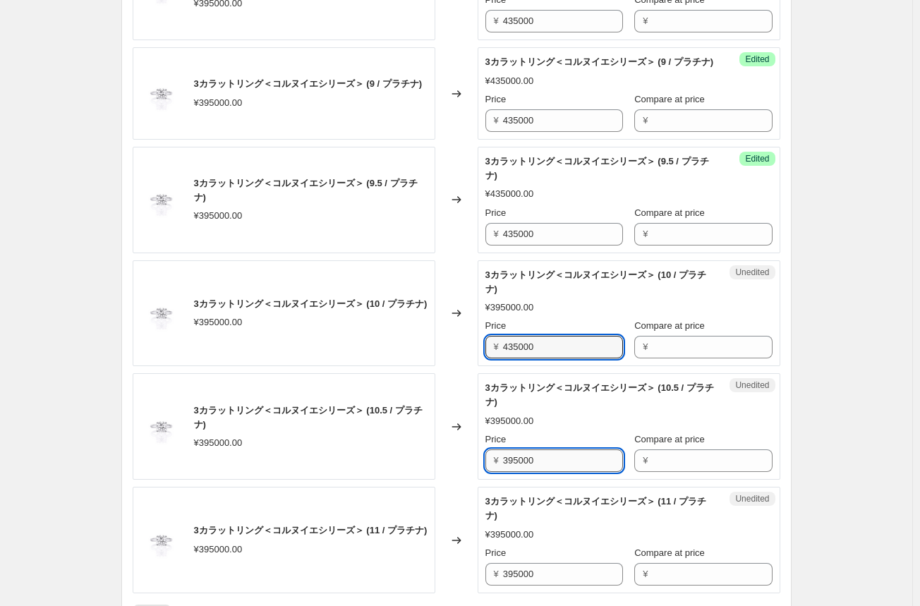
click at [520, 472] on input "395000" at bounding box center [563, 460] width 120 height 23
click at [520, 472] on input "435000" at bounding box center [563, 460] width 120 height 23
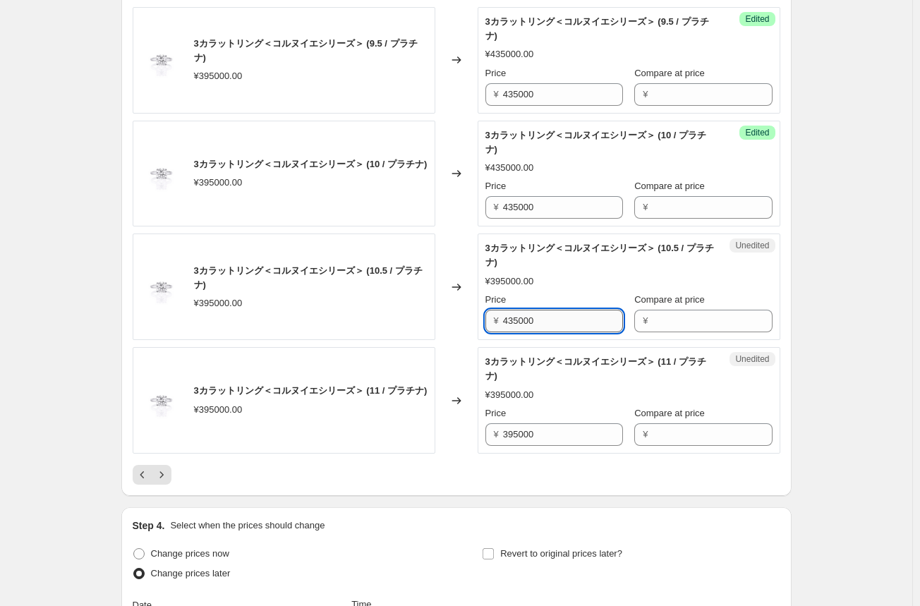
scroll to position [2327, 0]
click at [506, 444] on input "395000" at bounding box center [563, 433] width 120 height 23
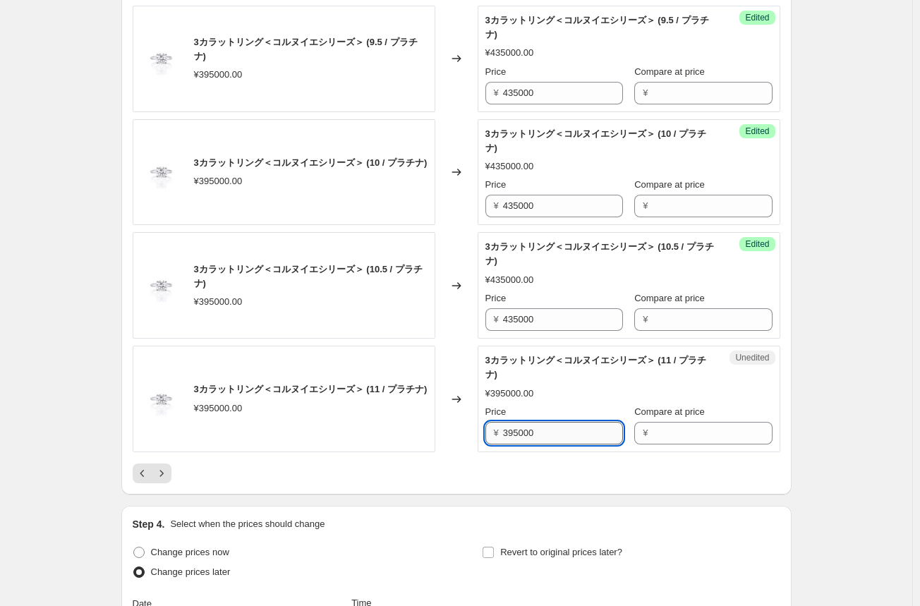
click at [506, 444] on input "395000" at bounding box center [563, 433] width 120 height 23
click at [435, 452] on div "3カラットリング＜コルヌイエシリーズ＞ (11 / プラチナ) ¥395000.00" at bounding box center [284, 399] width 303 height 106
click at [164, 480] on icon "Next" at bounding box center [161, 473] width 14 height 14
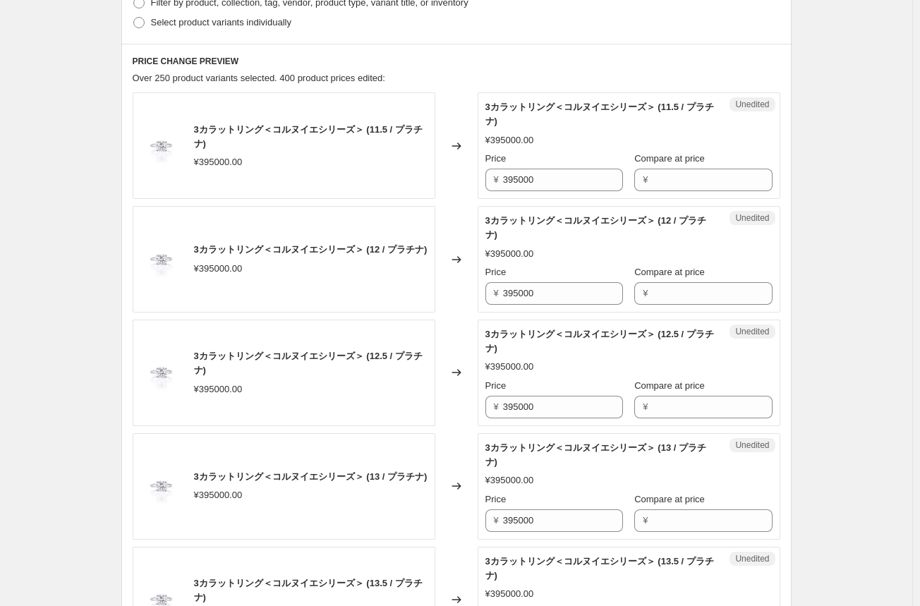
scroll to position [494, 0]
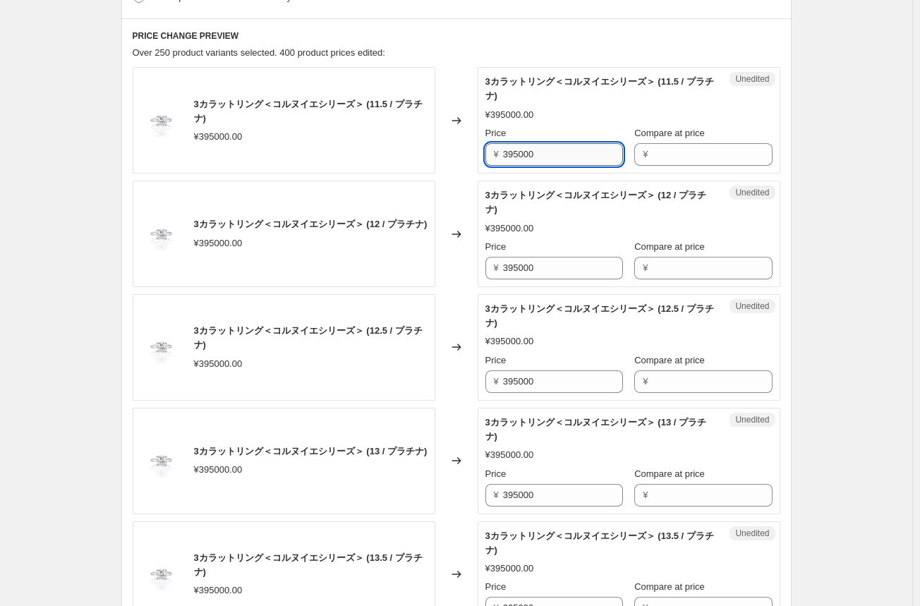
click at [520, 155] on input "395000" at bounding box center [563, 154] width 120 height 23
drag, startPoint x: 519, startPoint y: 159, endPoint x: 516, endPoint y: 243, distance: 84.0
click at [516, 267] on input "395000" at bounding box center [563, 268] width 120 height 23
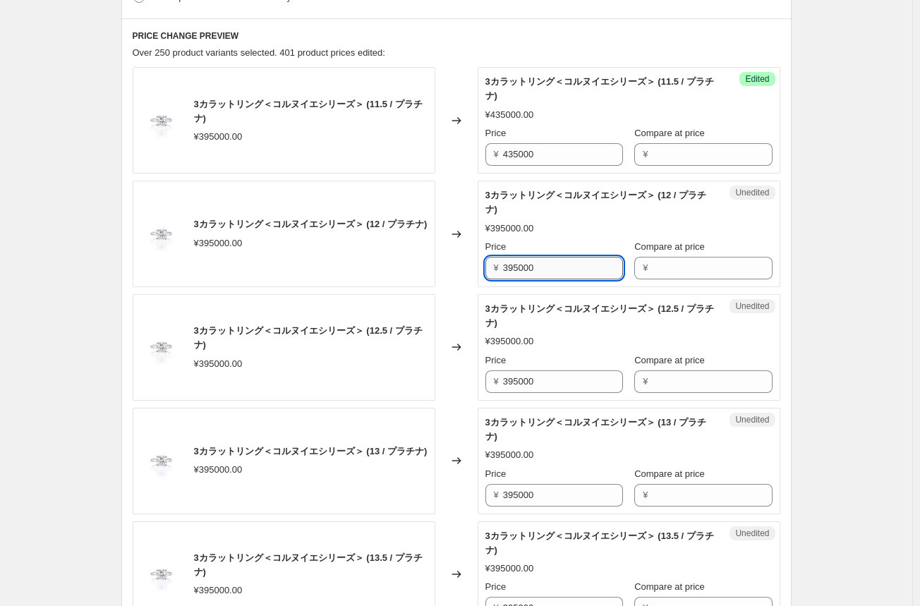
click at [516, 267] on input "395000" at bounding box center [563, 268] width 120 height 23
drag, startPoint x: 516, startPoint y: 267, endPoint x: 522, endPoint y: 348, distance: 82.0
click at [518, 375] on input "395000" at bounding box center [563, 381] width 120 height 23
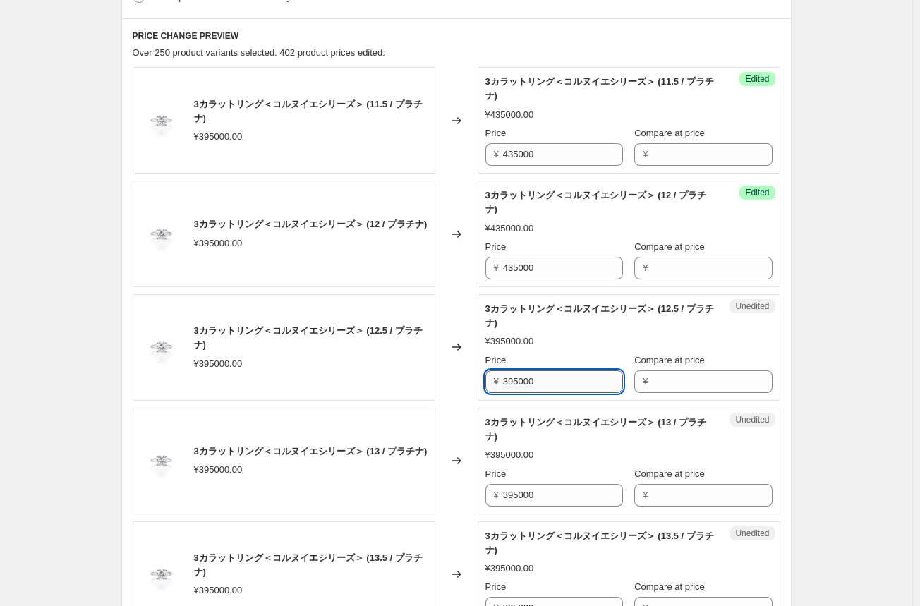
click at [518, 375] on input "395000" at bounding box center [563, 381] width 120 height 23
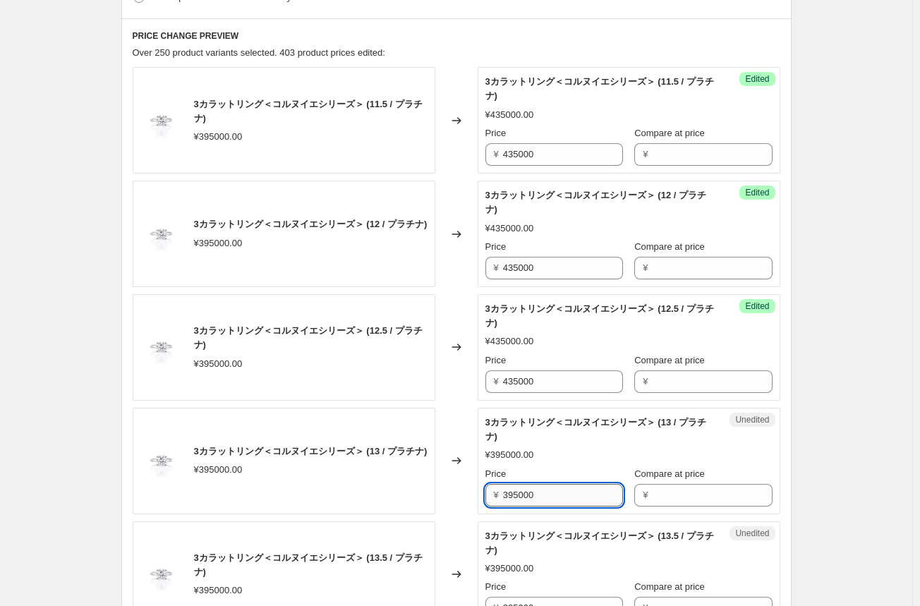
click at [519, 490] on input "395000" at bounding box center [563, 495] width 120 height 23
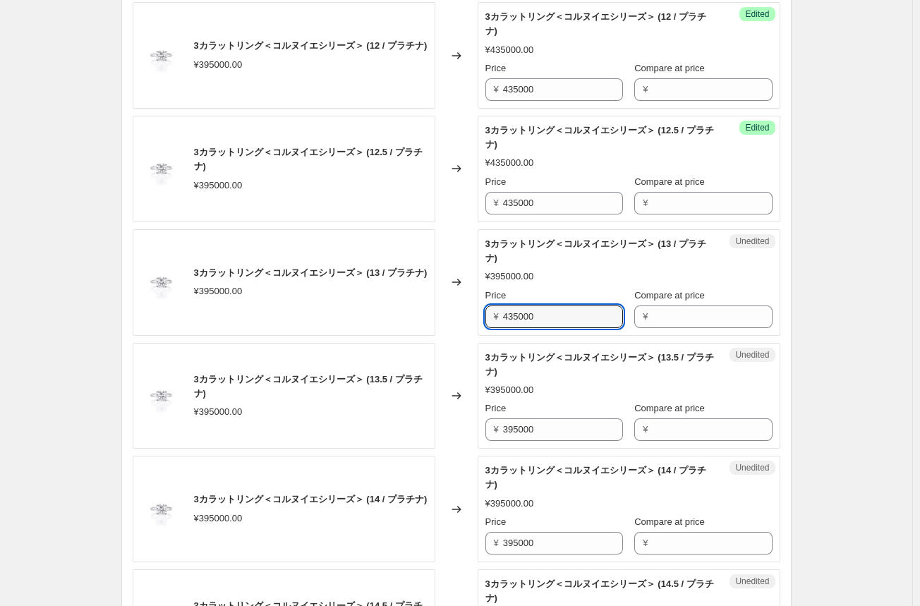
scroll to position [705, 0]
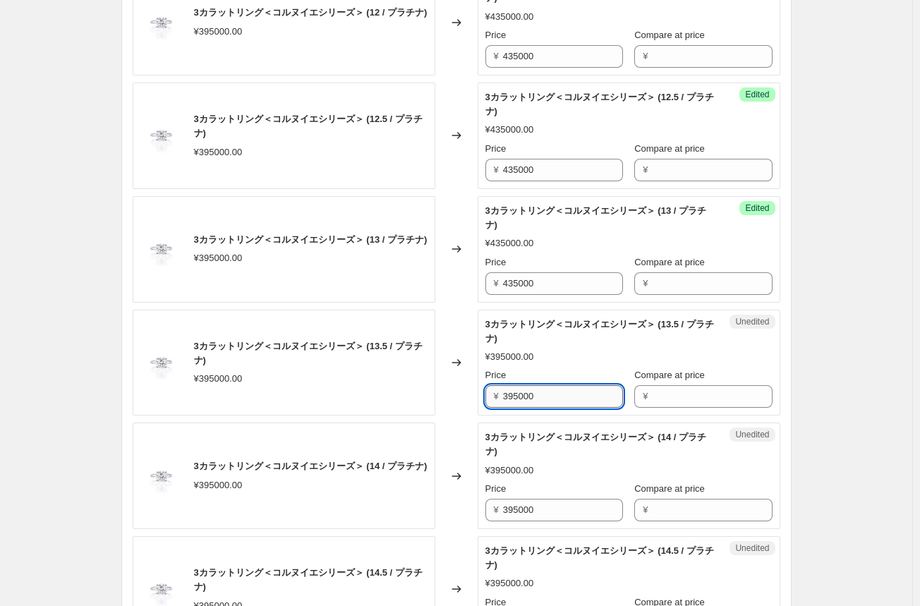
click at [508, 398] on input "395000" at bounding box center [563, 396] width 120 height 23
click at [518, 508] on input "395000" at bounding box center [563, 510] width 120 height 23
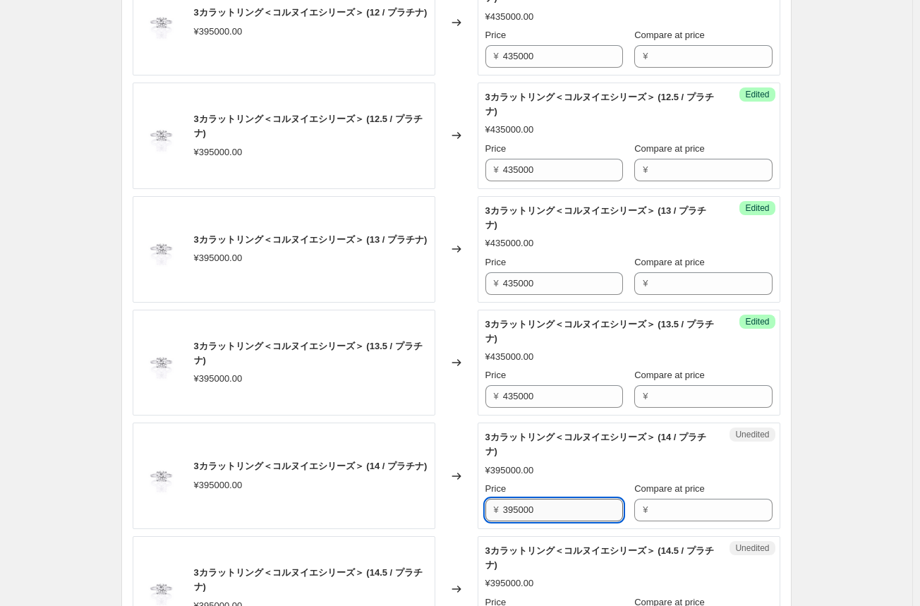
click at [518, 508] on input "395000" at bounding box center [563, 510] width 120 height 23
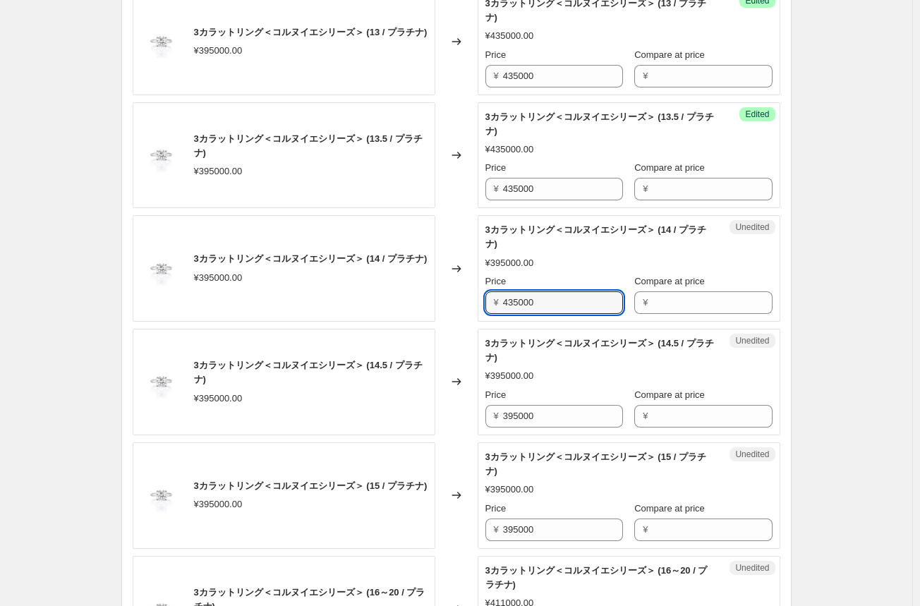
scroll to position [917, 0]
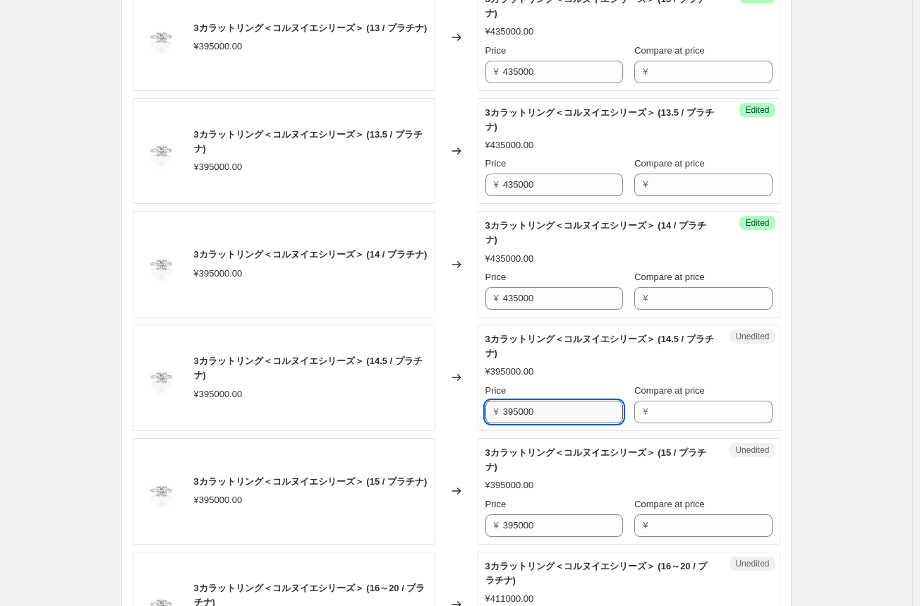
click at [513, 413] on input "395000" at bounding box center [563, 412] width 120 height 23
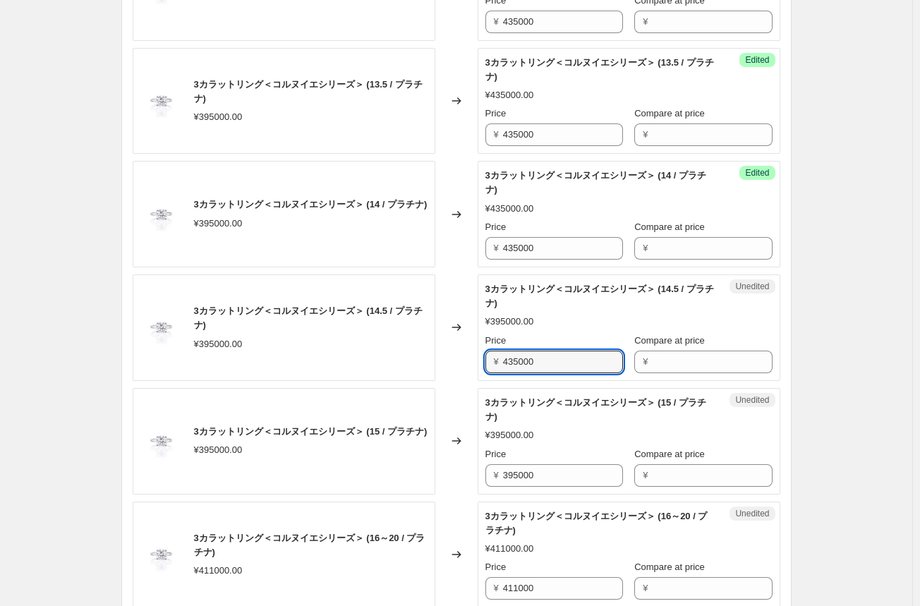
scroll to position [987, 0]
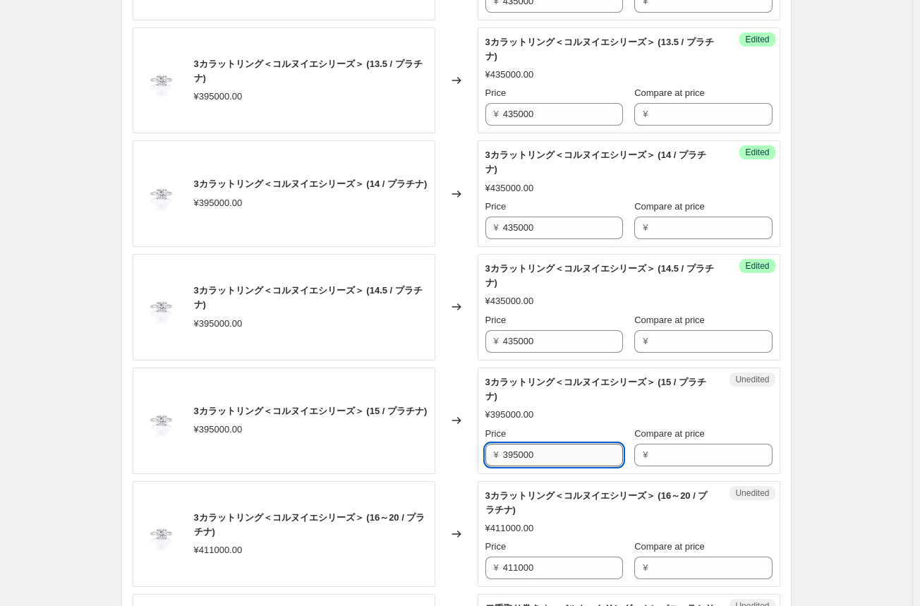
click at [521, 457] on input "395000" at bounding box center [563, 455] width 120 height 23
click at [521, 456] on input "435000" at bounding box center [563, 455] width 120 height 23
click at [508, 563] on input "411000" at bounding box center [563, 567] width 120 height 23
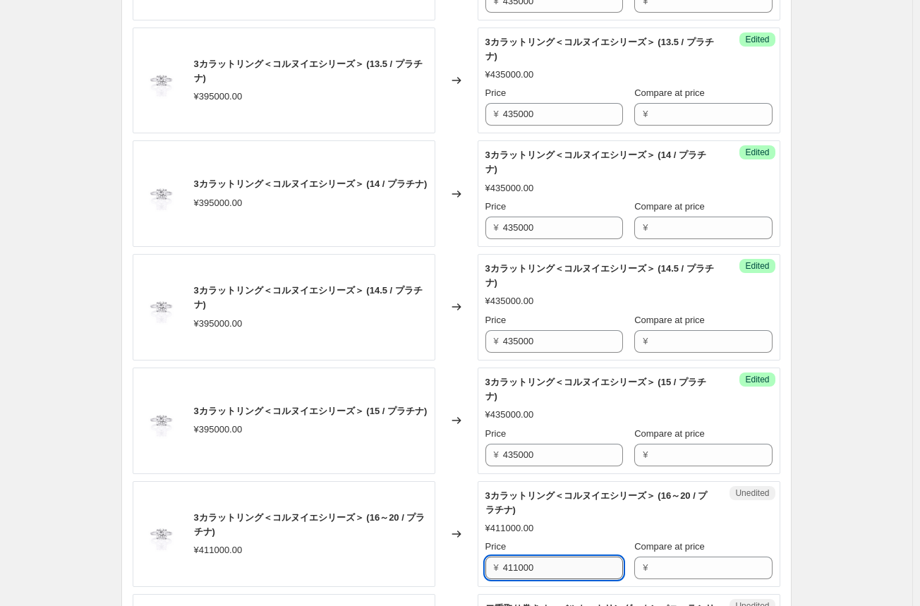
click at [508, 563] on input "411000" at bounding box center [563, 567] width 120 height 23
click at [453, 563] on div "Changed to" at bounding box center [456, 534] width 42 height 106
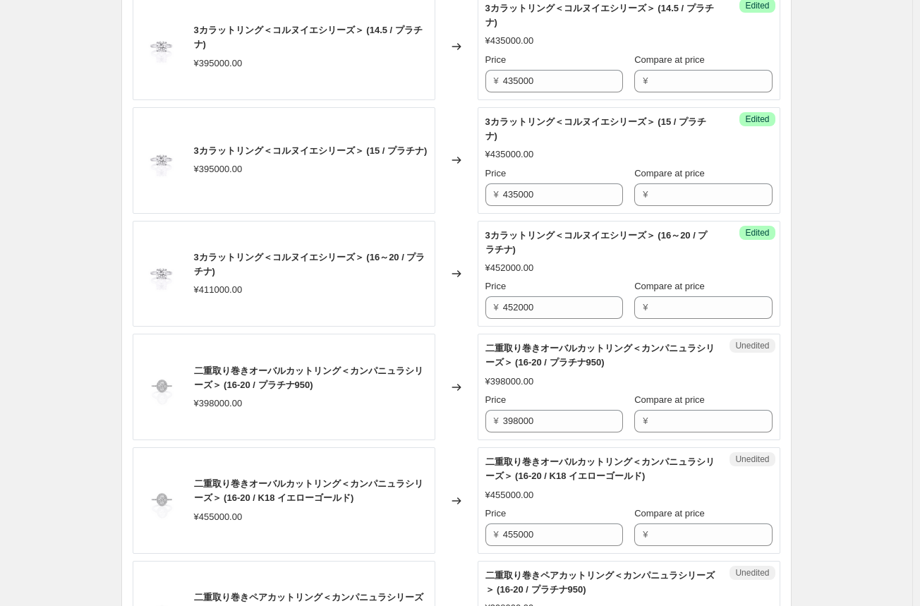
scroll to position [1269, 0]
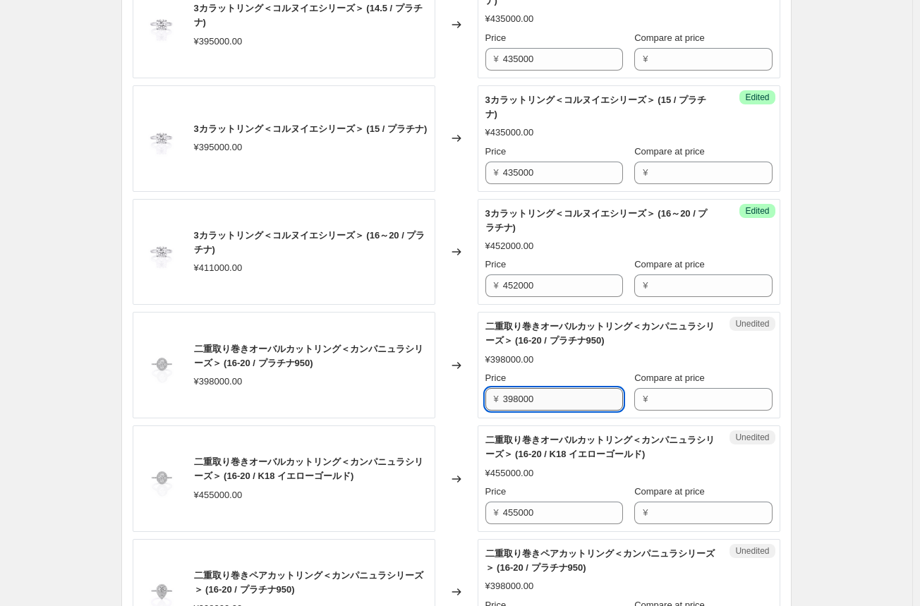
click at [529, 399] on input "398000" at bounding box center [563, 399] width 120 height 23
click at [465, 425] on div "Changed to" at bounding box center [456, 478] width 42 height 106
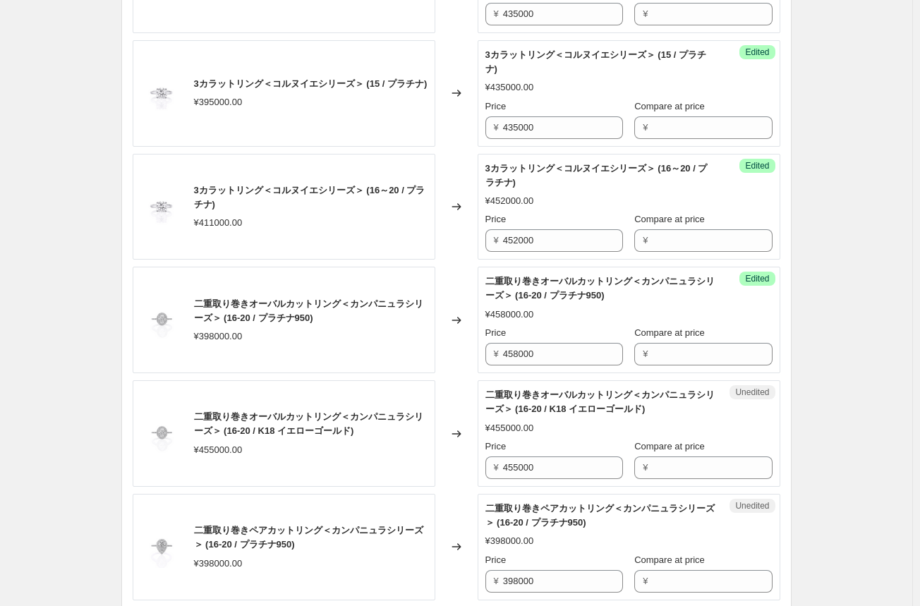
scroll to position [1340, 0]
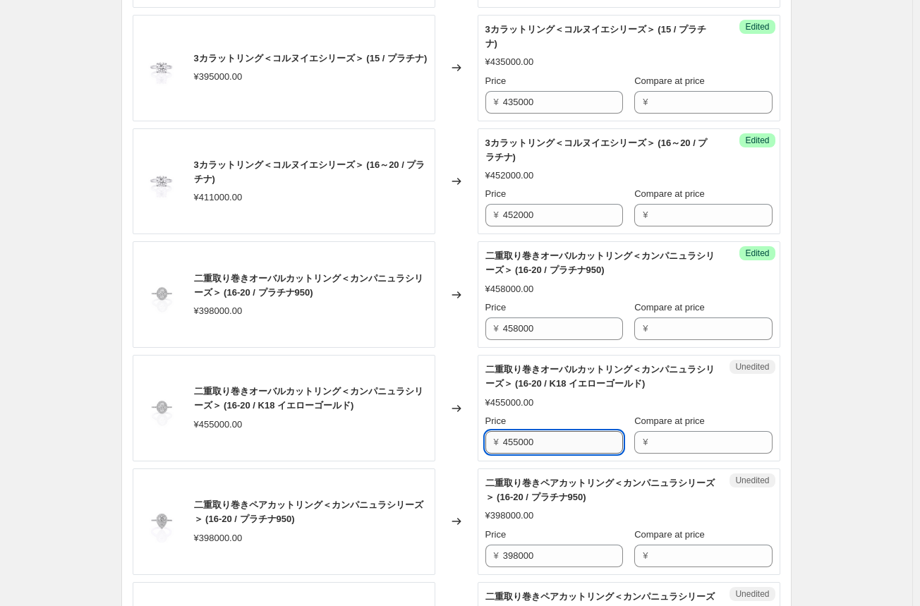
click at [523, 441] on input "455000" at bounding box center [563, 442] width 120 height 23
click at [523, 440] on input "455000" at bounding box center [563, 442] width 120 height 23
click at [451, 451] on div "Changed to" at bounding box center [456, 408] width 42 height 106
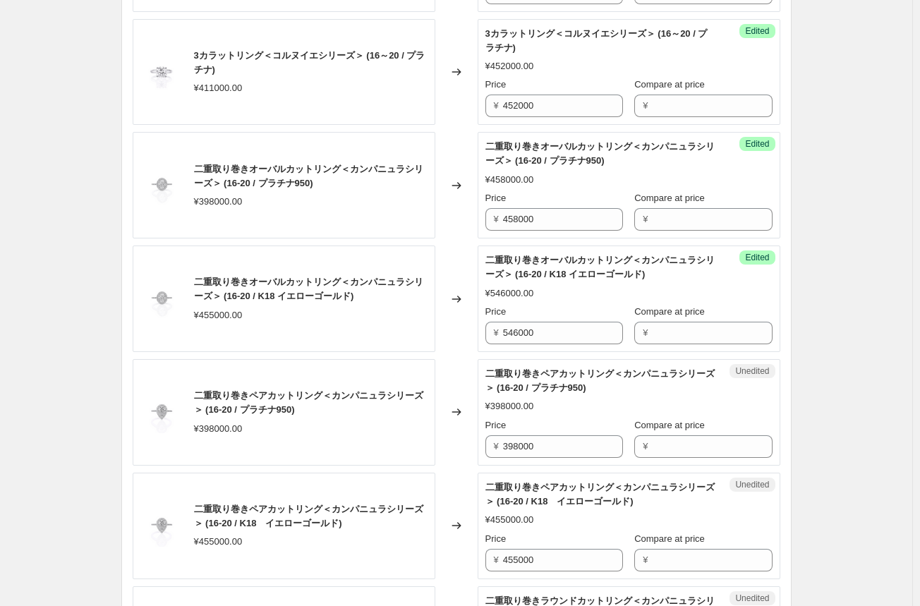
scroll to position [1481, 0]
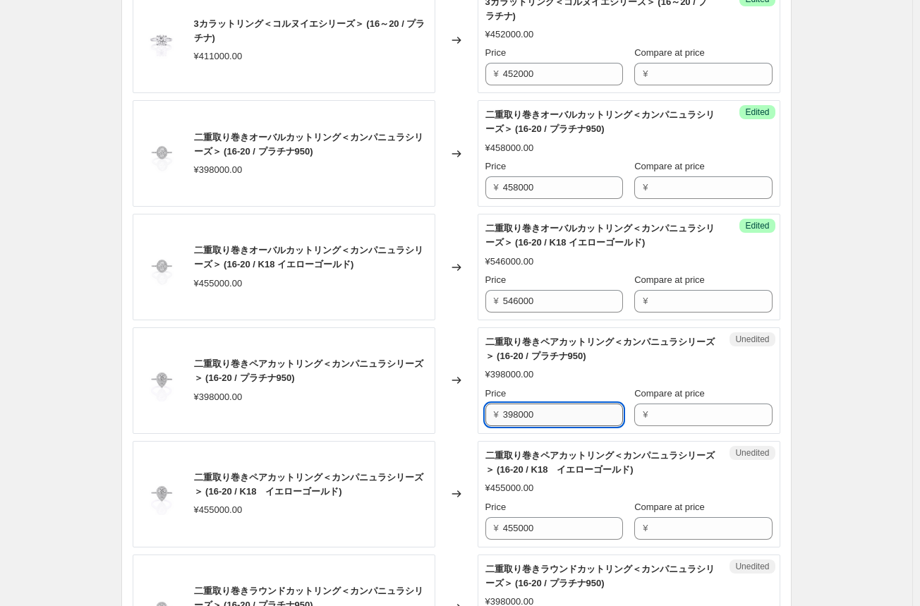
click at [528, 415] on input "398000" at bounding box center [563, 414] width 120 height 23
click at [461, 424] on div "Changed to" at bounding box center [456, 380] width 42 height 106
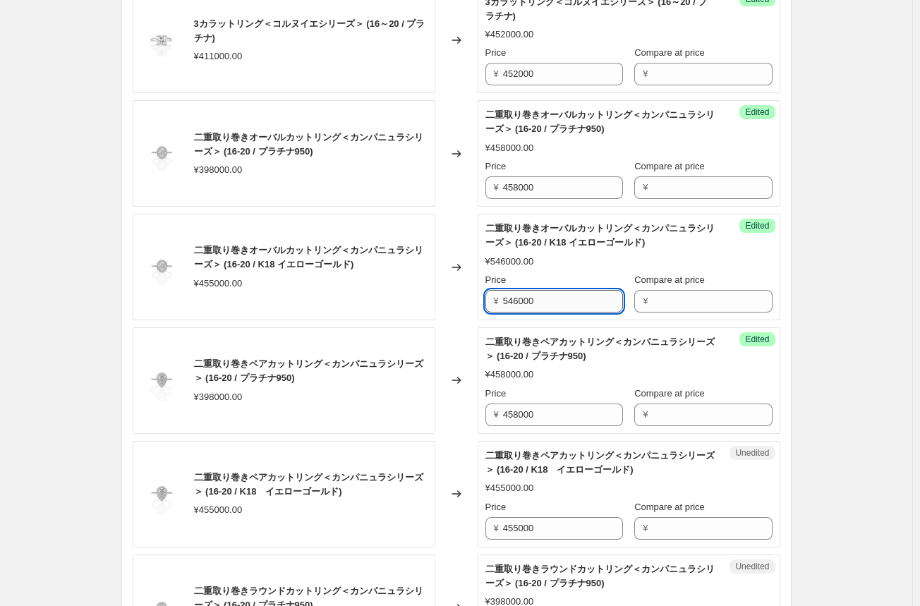
click at [513, 300] on input "546000" at bounding box center [563, 301] width 120 height 23
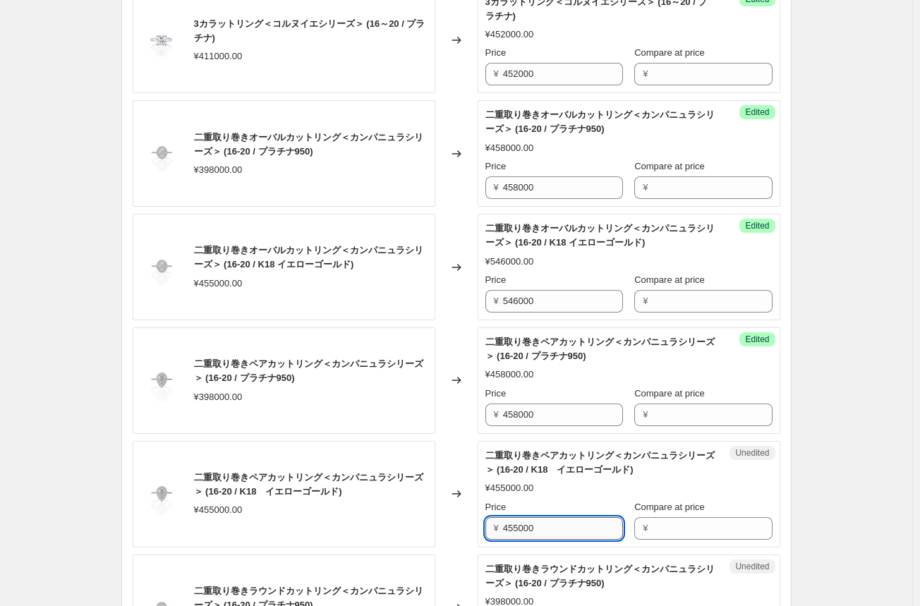
click at [519, 526] on input "455000" at bounding box center [563, 528] width 120 height 23
click at [517, 529] on input "455000" at bounding box center [563, 528] width 120 height 23
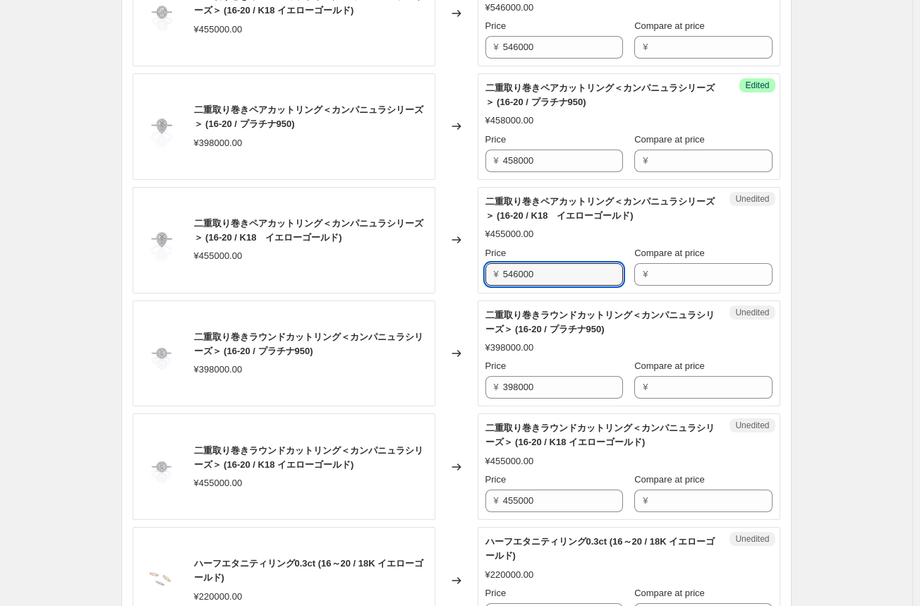
scroll to position [1763, 0]
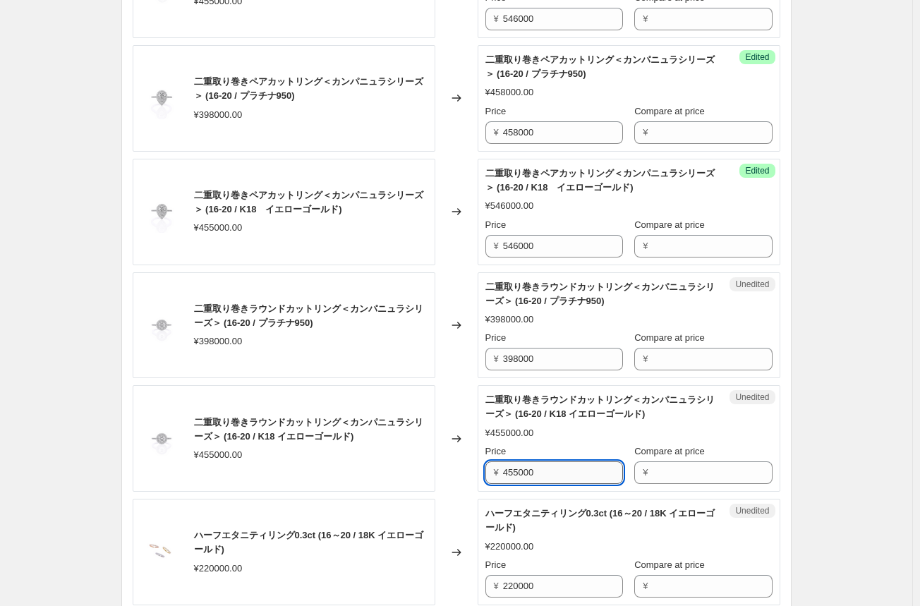
click at [524, 470] on input "455000" at bounding box center [563, 472] width 120 height 23
click at [524, 470] on input "546000" at bounding box center [563, 472] width 120 height 23
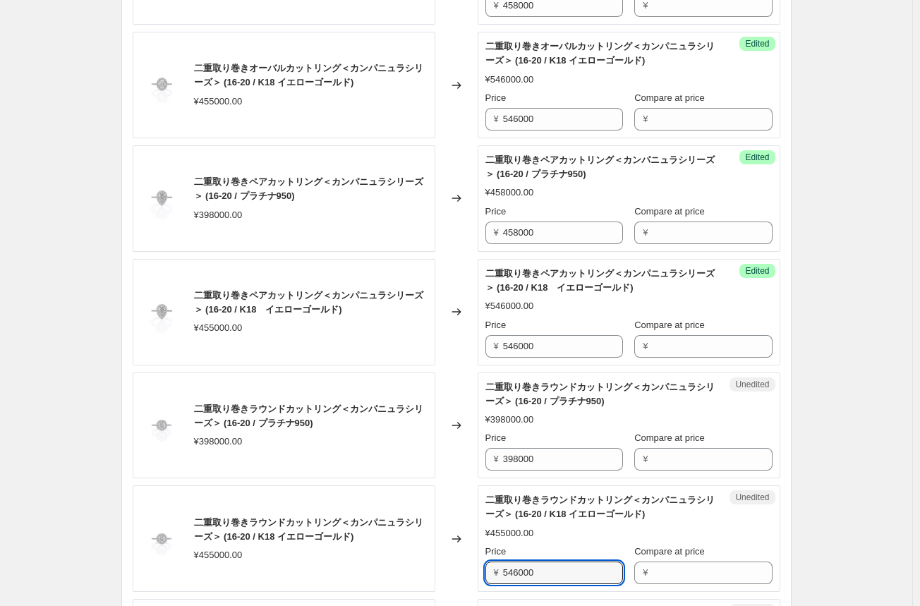
scroll to position [1622, 0]
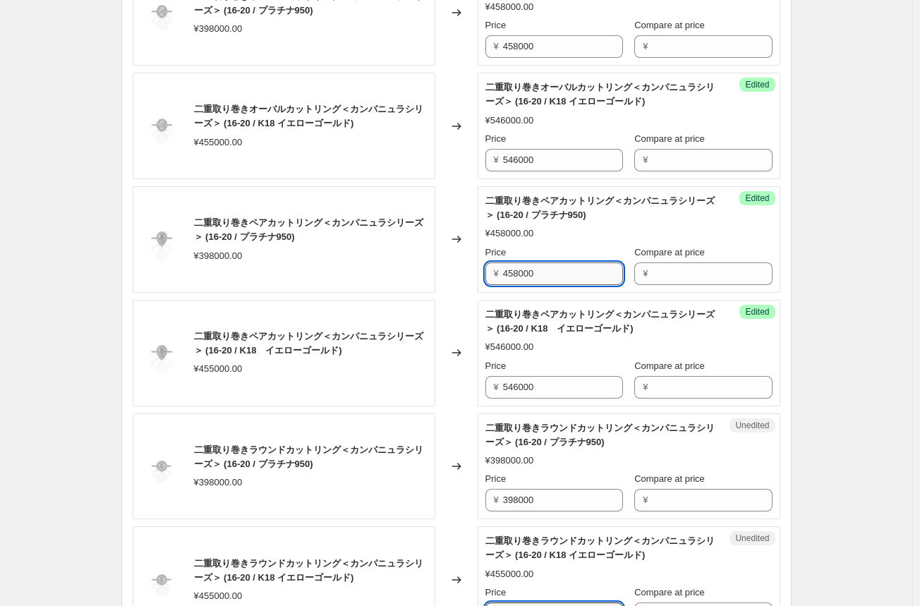
click at [516, 274] on input "458000" at bounding box center [563, 273] width 120 height 23
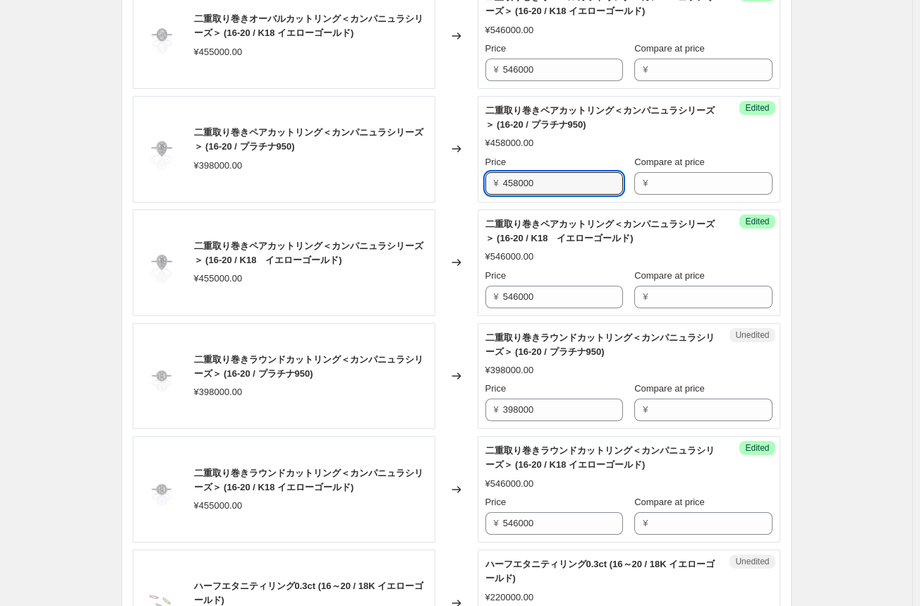
scroll to position [1763, 0]
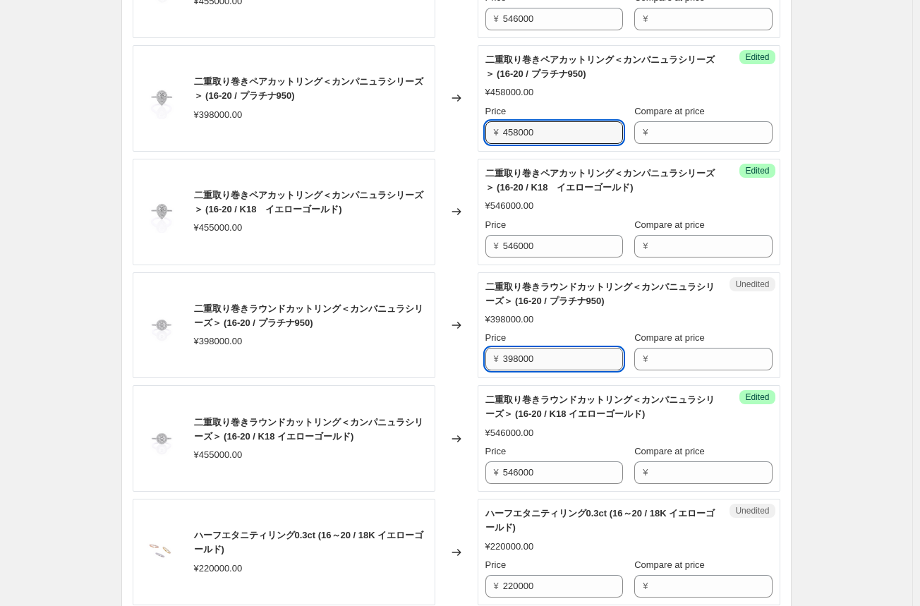
click at [519, 349] on input "398000" at bounding box center [563, 359] width 120 height 23
click at [458, 350] on div "Changed to" at bounding box center [456, 325] width 42 height 106
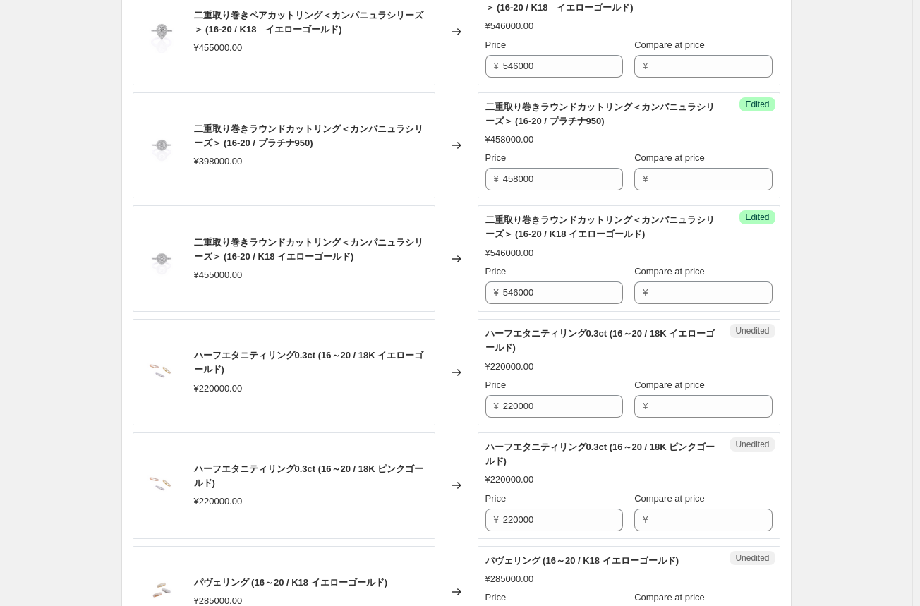
scroll to position [1974, 0]
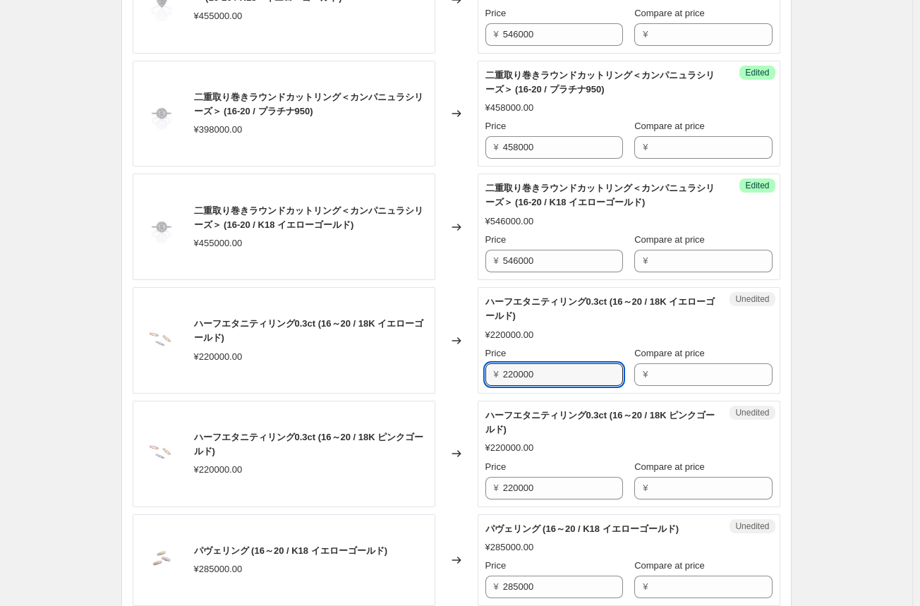
drag, startPoint x: 547, startPoint y: 369, endPoint x: 453, endPoint y: 366, distance: 94.6
click at [453, 366] on div "ハーフエタニティリング0.3ct (16～20 / 18K イエローゴールド) ¥220000.00 Changed to Unedited ハーフエタニティ…" at bounding box center [456, 340] width 647 height 106
click at [513, 372] on input "275000" at bounding box center [563, 374] width 120 height 23
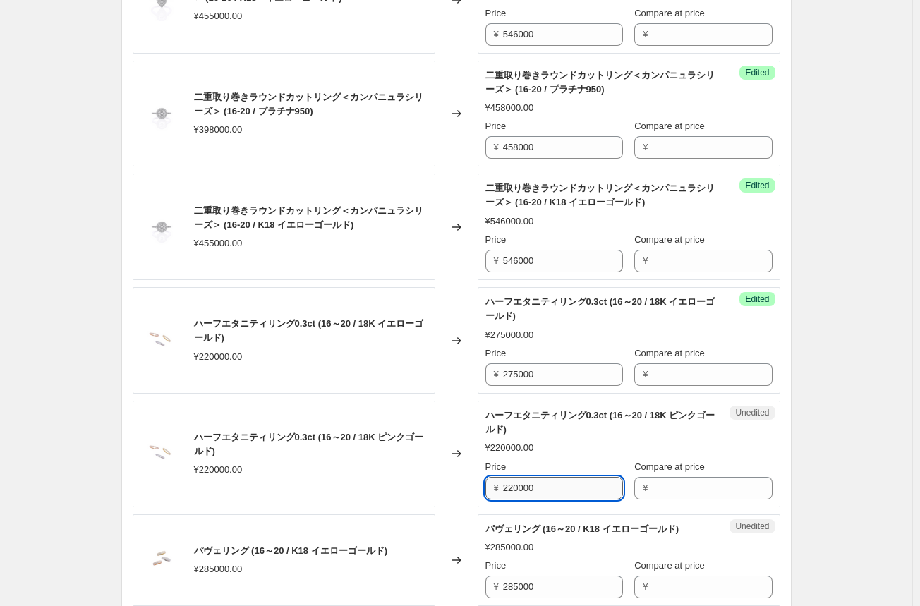
click at [514, 482] on input "220000" at bounding box center [563, 488] width 120 height 23
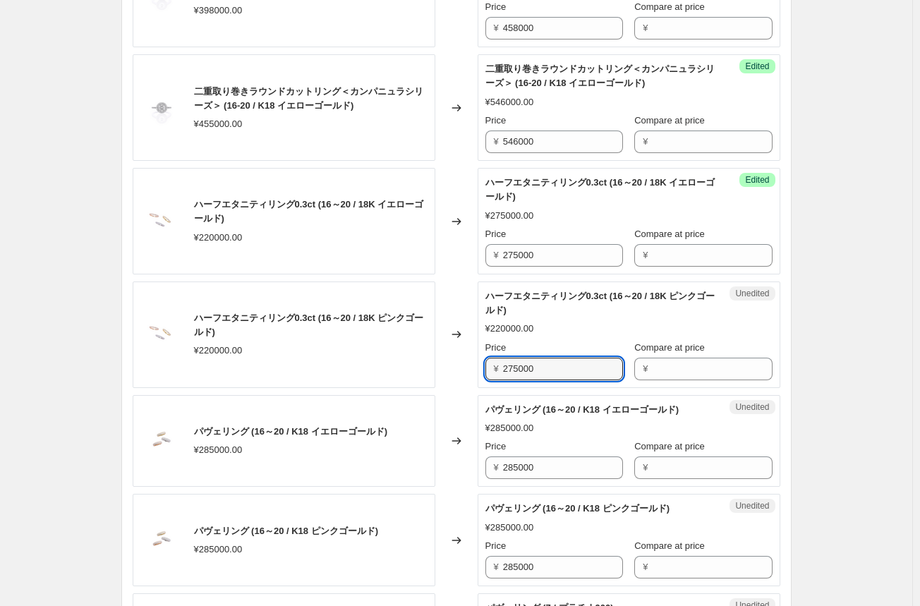
scroll to position [2115, 0]
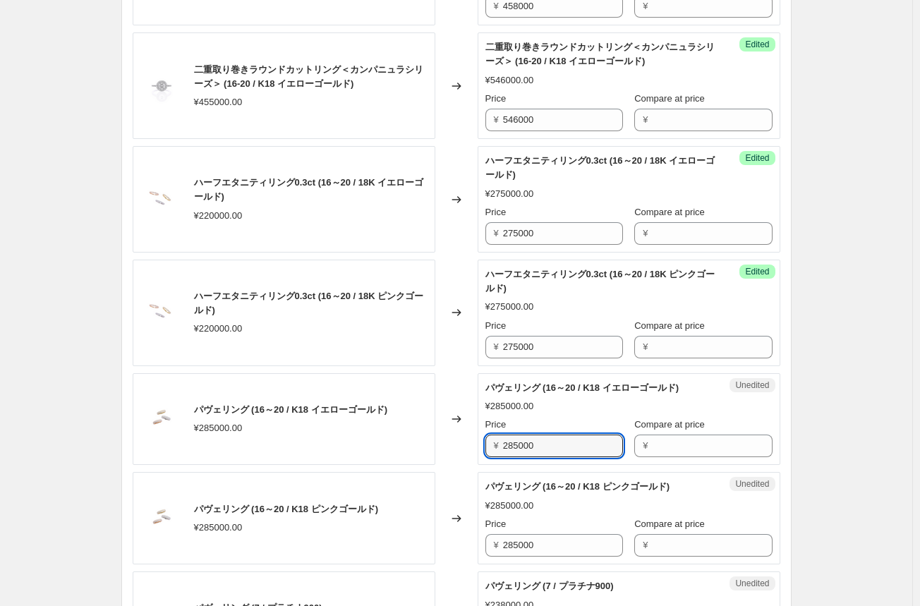
drag, startPoint x: 552, startPoint y: 443, endPoint x: 455, endPoint y: 443, distance: 97.3
click at [455, 443] on div "パヴェリング (16～20 / K18 イエローゴールド) ¥285000.00 Changed to Unedited パヴェリング (16～20 / K1…" at bounding box center [456, 419] width 647 height 92
click at [456, 444] on div "Changed to" at bounding box center [456, 419] width 42 height 92
click at [522, 443] on input "342000" at bounding box center [563, 445] width 120 height 23
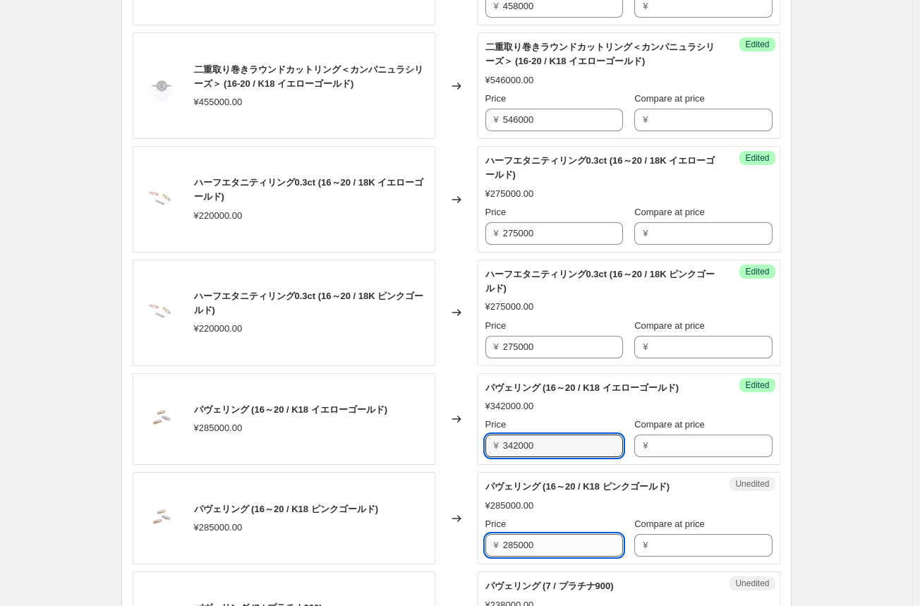
click at [518, 539] on input "285000" at bounding box center [563, 545] width 120 height 23
click at [521, 539] on input "342000" at bounding box center [563, 545] width 120 height 23
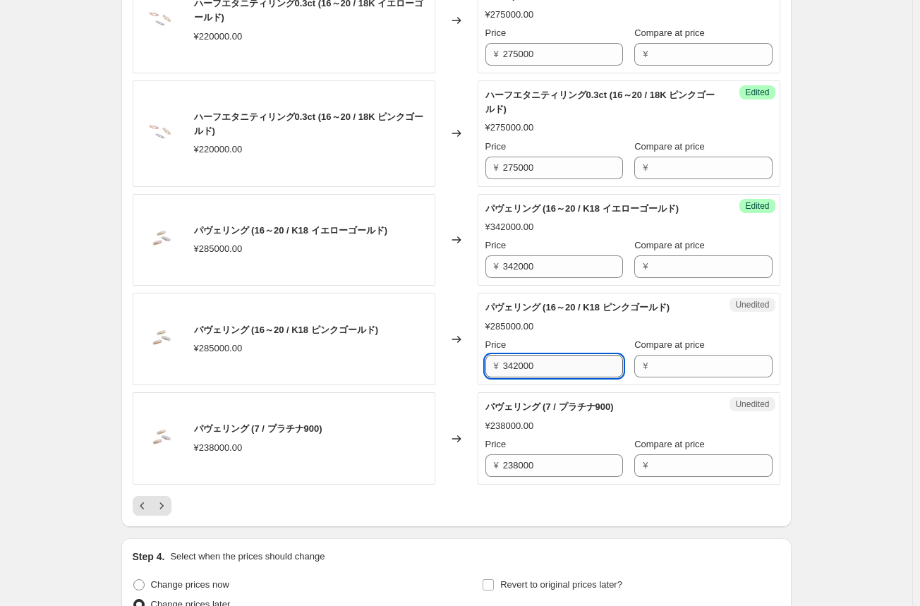
scroll to position [2327, 0]
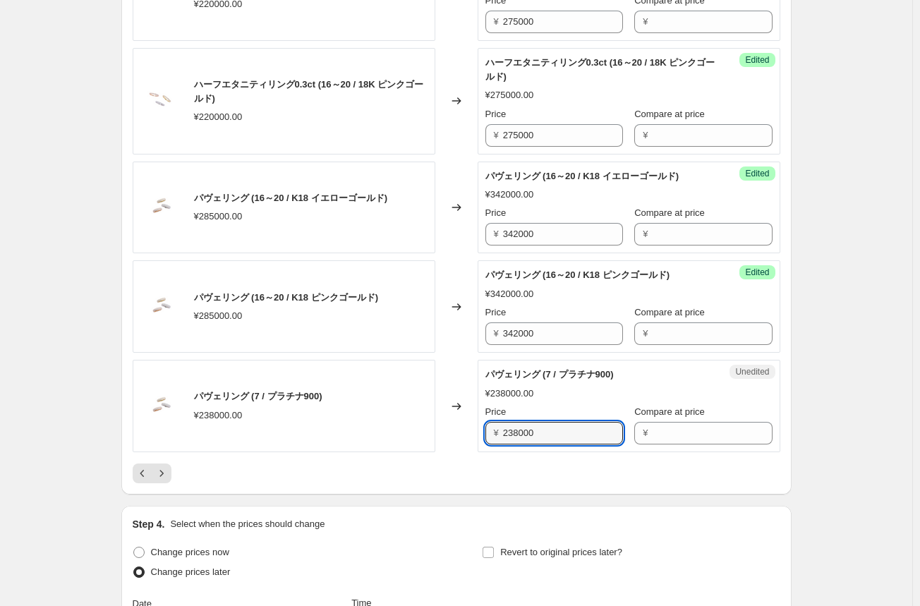
drag, startPoint x: 585, startPoint y: 432, endPoint x: 475, endPoint y: 425, distance: 110.2
click at [475, 426] on div "パヴェリング (7 / プラチナ900) ¥238000.00 Changed to Unedited パヴェリング (7 / プラチナ900) ¥23800…" at bounding box center [456, 406] width 647 height 92
click at [455, 435] on div "Changed to" at bounding box center [456, 406] width 42 height 92
click at [164, 468] on icon "Next" at bounding box center [161, 473] width 14 height 14
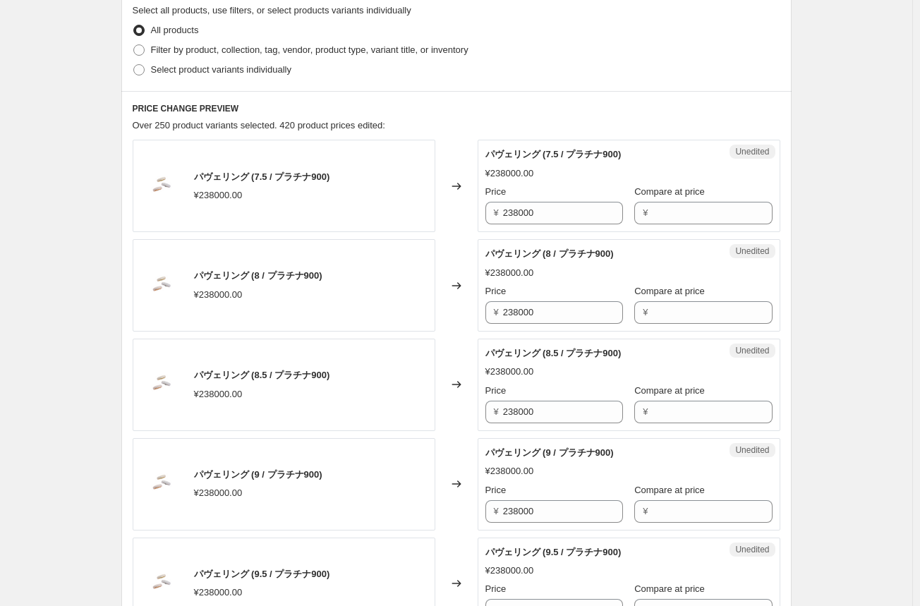
scroll to position [423, 0]
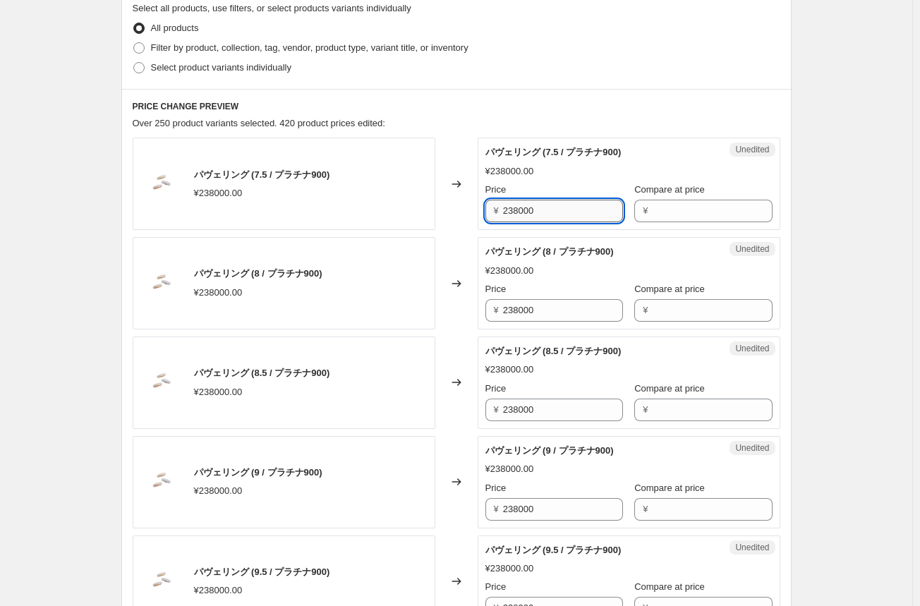
click at [512, 213] on input "238000" at bounding box center [563, 211] width 120 height 23
click at [511, 214] on input "238000" at bounding box center [563, 211] width 120 height 23
click at [516, 209] on input "238000" at bounding box center [563, 211] width 120 height 23
drag, startPoint x: 514, startPoint y: 212, endPoint x: 533, endPoint y: 225, distance: 23.3
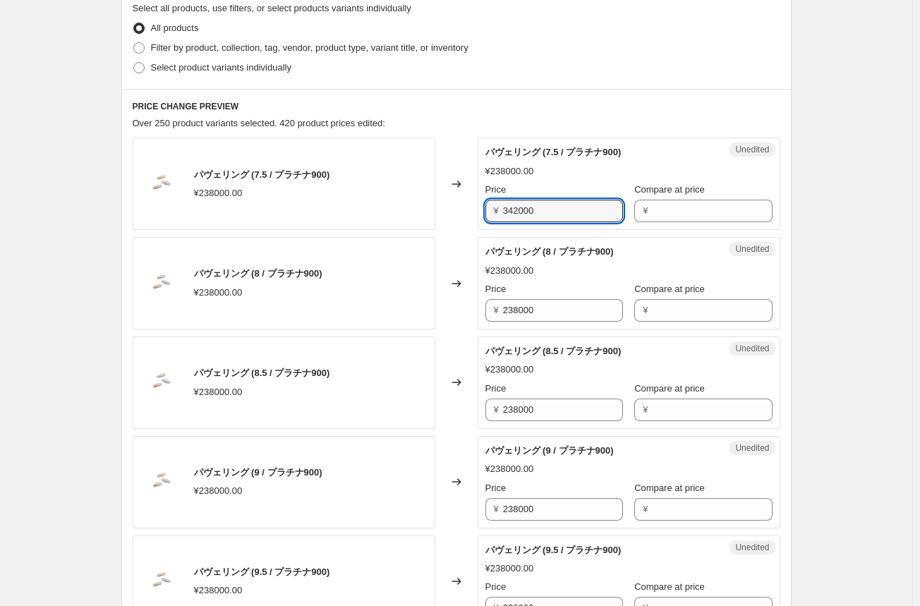
click at [530, 225] on div "Unedited パヴェリング (7.5 / プラチナ900) ¥238000.00 Price ¥ 342000 Compare at price ¥" at bounding box center [628, 184] width 303 height 92
click at [530, 216] on input "342000" at bounding box center [563, 211] width 120 height 23
click at [513, 212] on input "342000" at bounding box center [563, 211] width 120 height 23
click at [470, 226] on div "Changed to" at bounding box center [456, 184] width 42 height 92
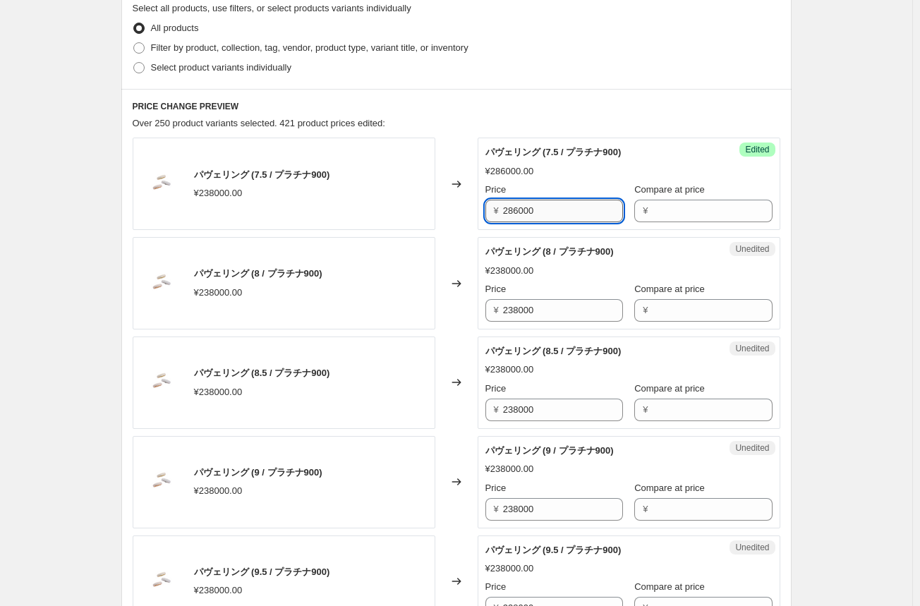
click at [513, 214] on input "286000" at bounding box center [563, 211] width 120 height 23
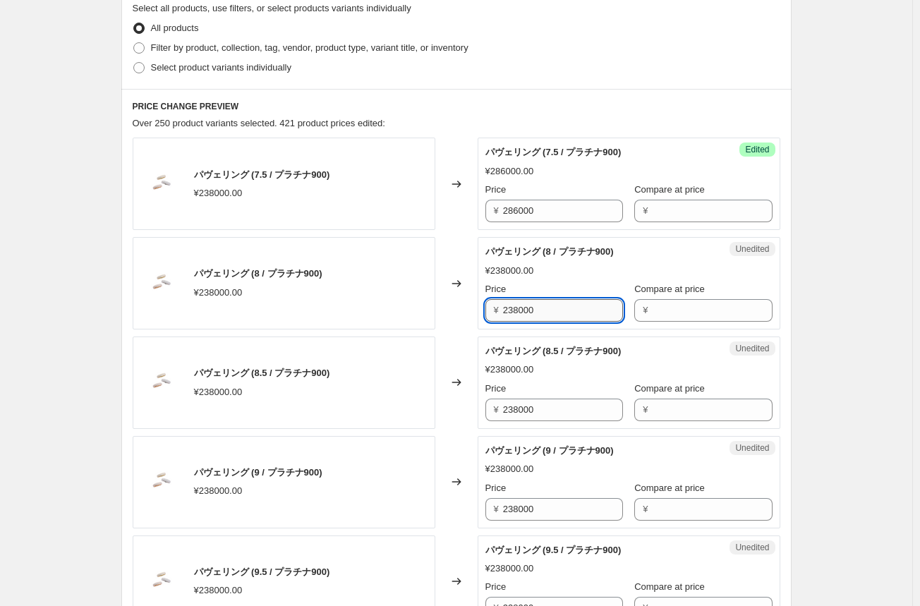
click at [519, 310] on input "238000" at bounding box center [563, 310] width 120 height 23
click at [511, 407] on input "238000" at bounding box center [563, 409] width 120 height 23
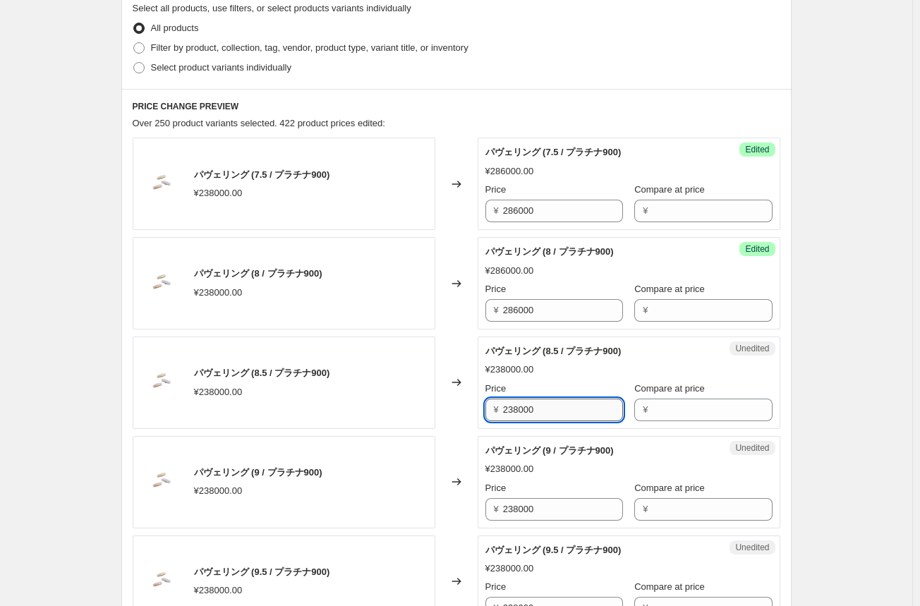
click at [511, 407] on input "238000" at bounding box center [563, 409] width 120 height 23
click at [512, 508] on input "238000" at bounding box center [563, 509] width 120 height 23
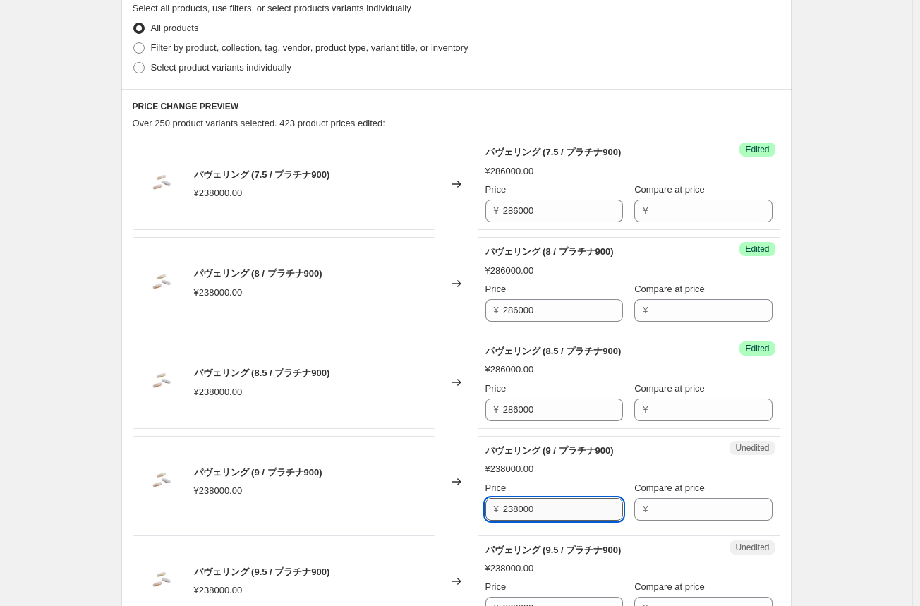
click at [512, 508] on input "238000" at bounding box center [563, 509] width 120 height 23
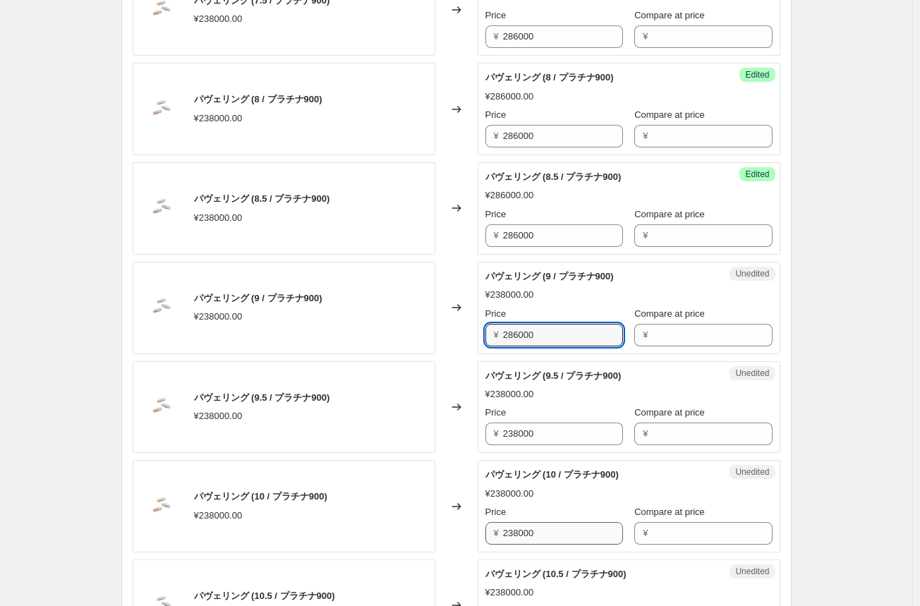
scroll to position [635, 0]
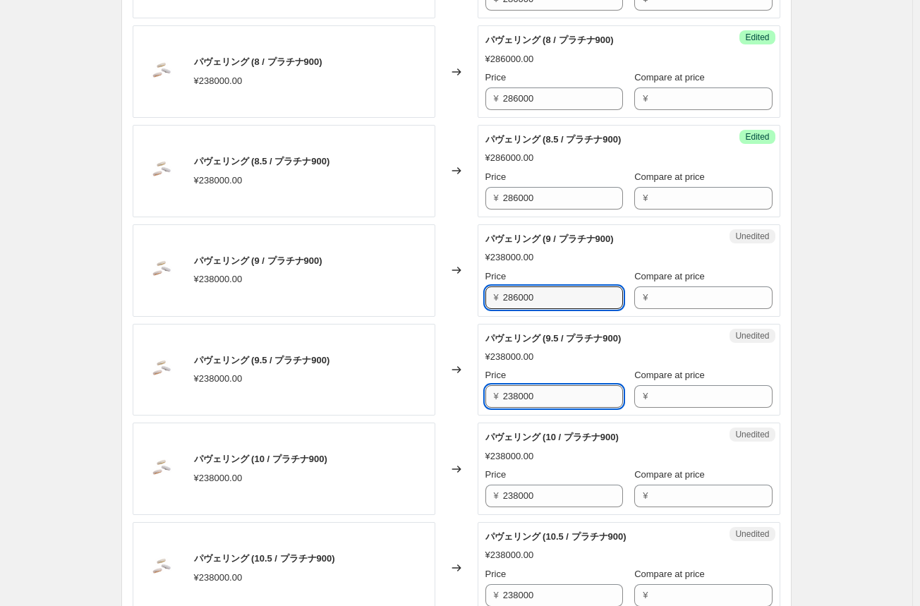
click at [515, 398] on input "238000" at bounding box center [563, 396] width 120 height 23
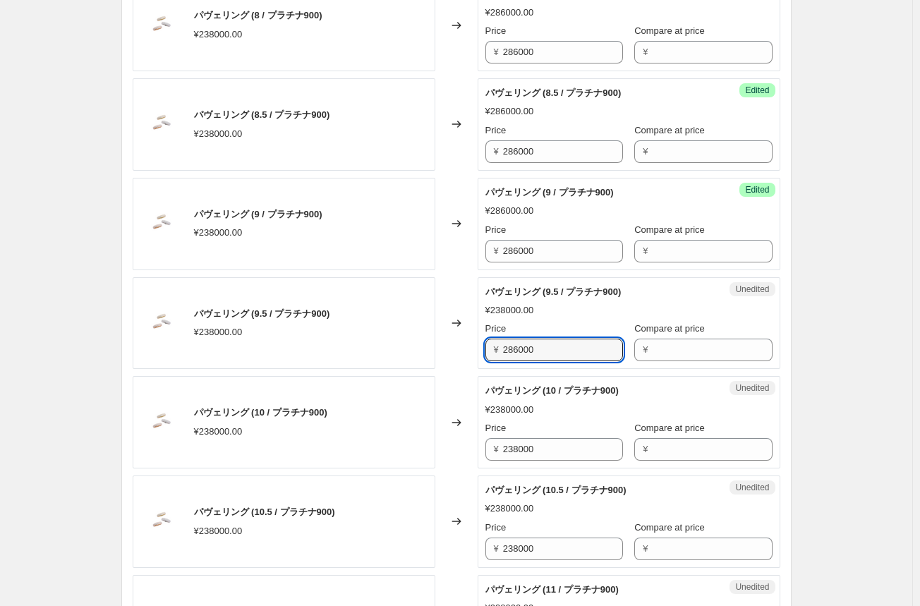
scroll to position [776, 0]
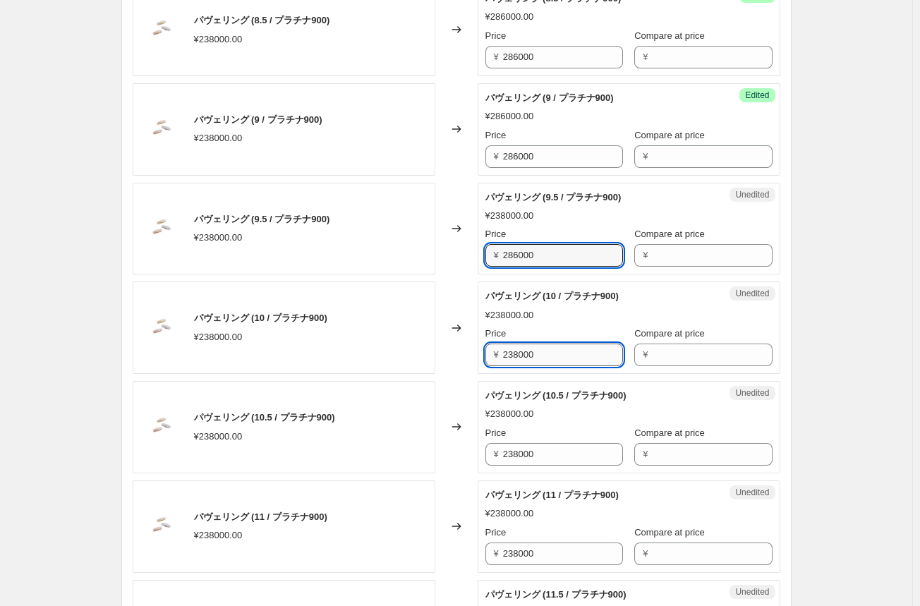
click at [521, 355] on input "238000" at bounding box center [563, 354] width 120 height 23
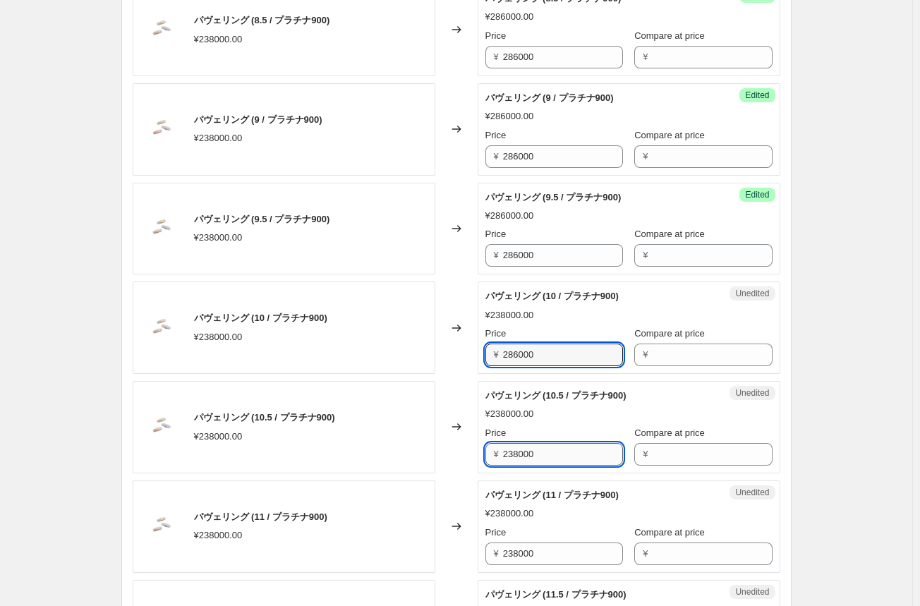
click at [511, 455] on input "238000" at bounding box center [563, 454] width 120 height 23
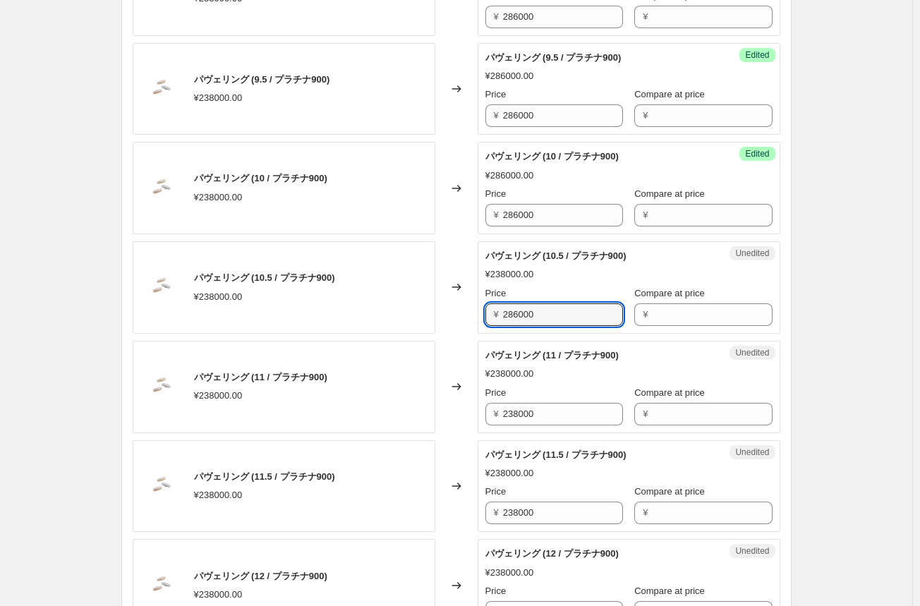
scroll to position [917, 0]
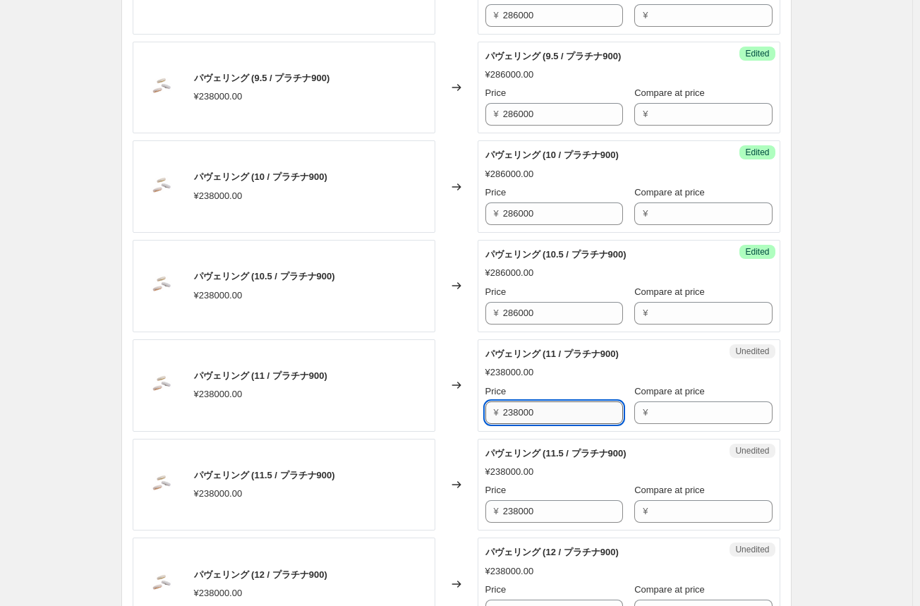
click at [523, 415] on input "238000" at bounding box center [563, 412] width 120 height 23
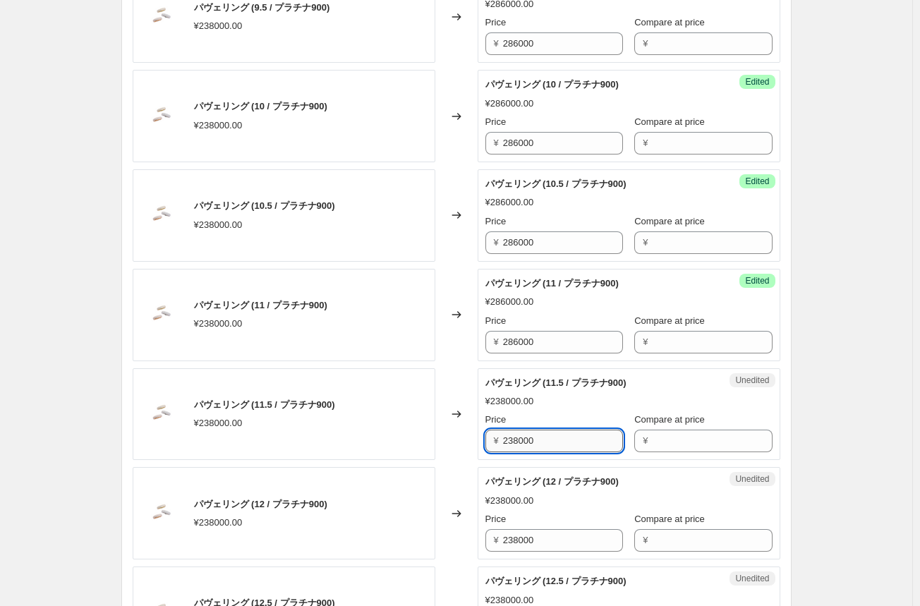
click at [513, 443] on input "238000" at bounding box center [563, 440] width 120 height 23
click at [513, 444] on input "238000" at bounding box center [563, 440] width 120 height 23
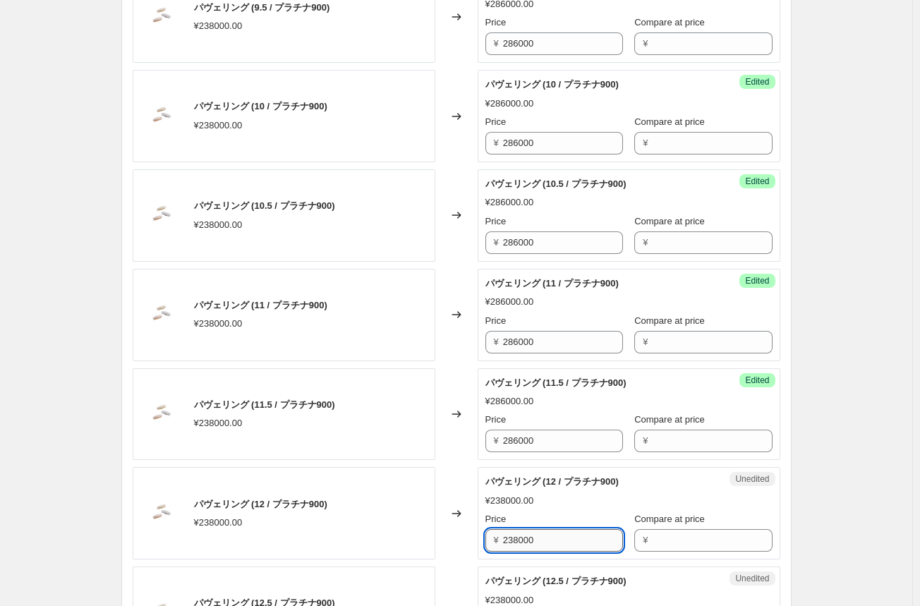
click at [512, 537] on input "238000" at bounding box center [563, 540] width 120 height 23
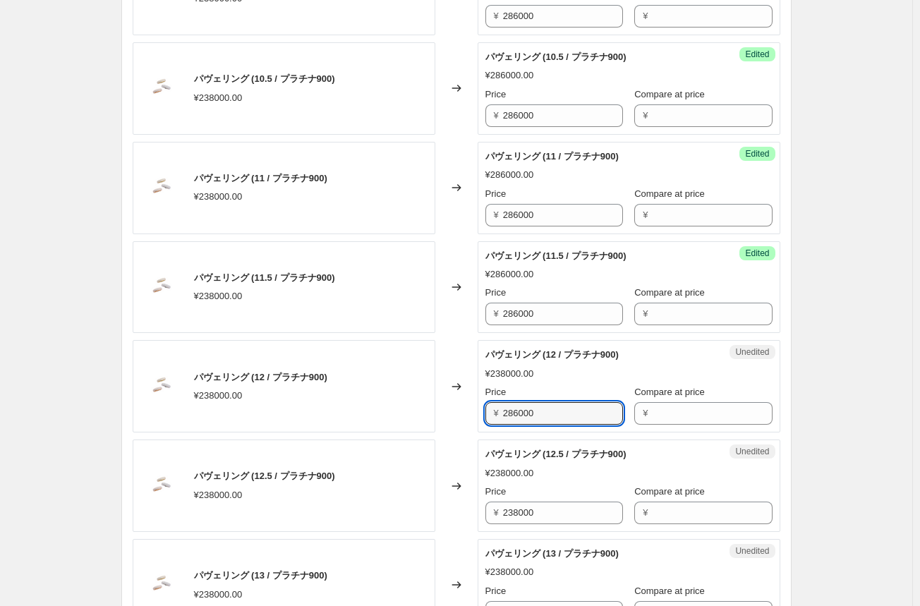
scroll to position [1128, 0]
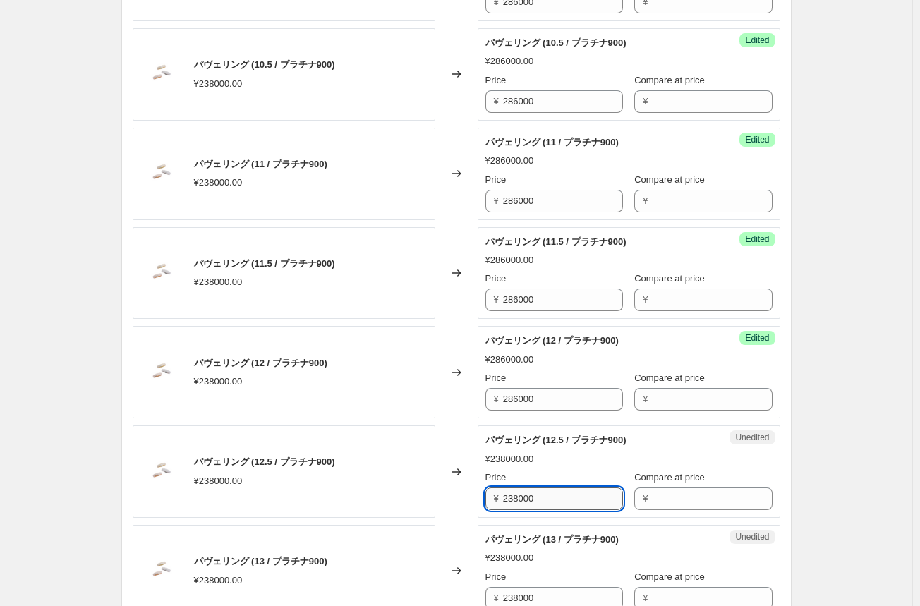
click at [515, 498] on input "238000" at bounding box center [563, 498] width 120 height 23
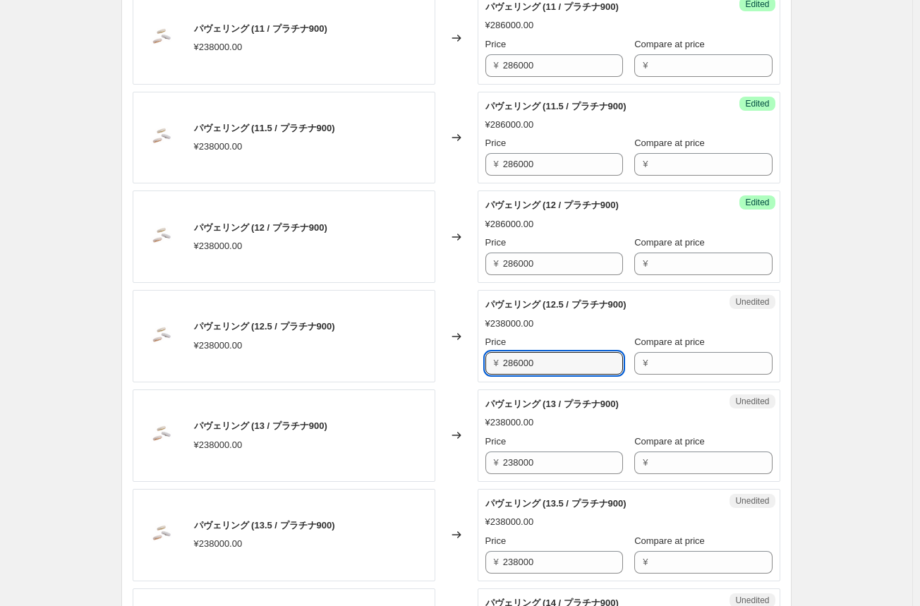
scroll to position [1269, 0]
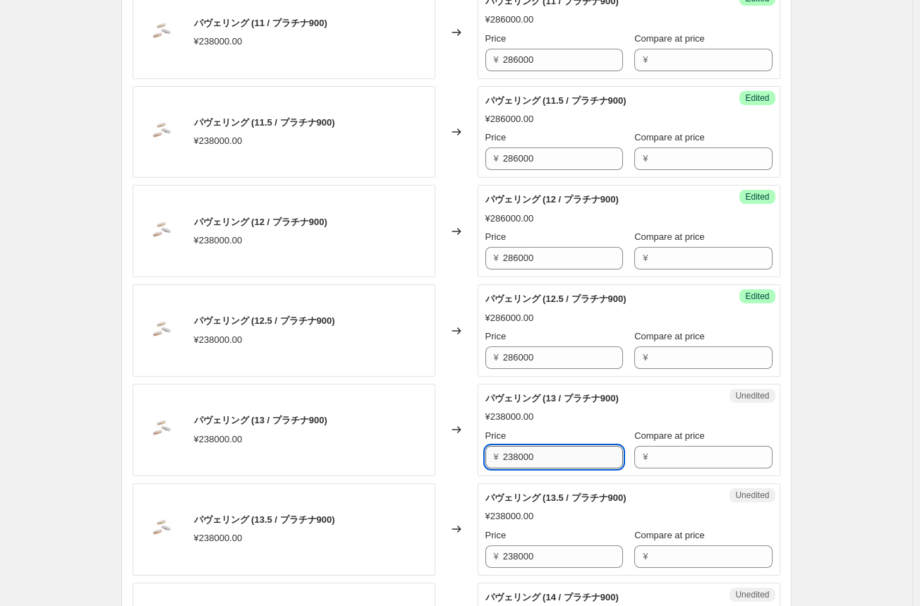
click at [523, 457] on input "238000" at bounding box center [563, 457] width 120 height 23
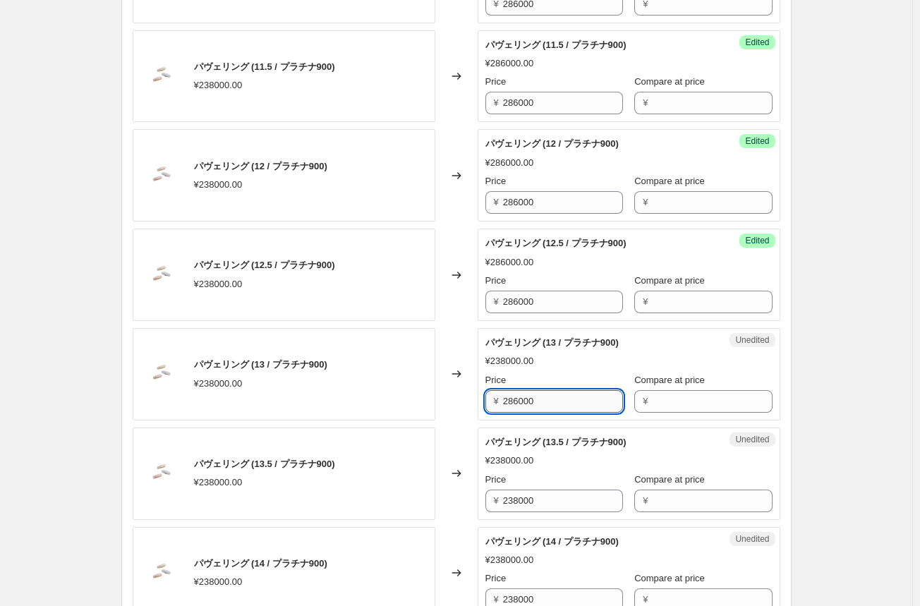
scroll to position [1410, 0]
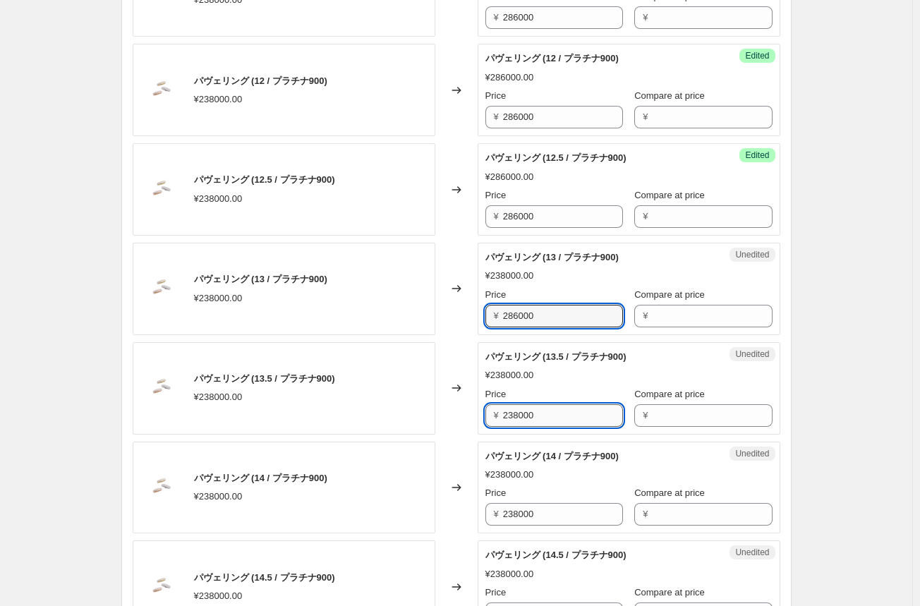
click at [522, 410] on input "238000" at bounding box center [563, 415] width 120 height 23
click at [514, 413] on input "238000" at bounding box center [563, 415] width 120 height 23
click at [513, 413] on input "238000" at bounding box center [563, 415] width 120 height 23
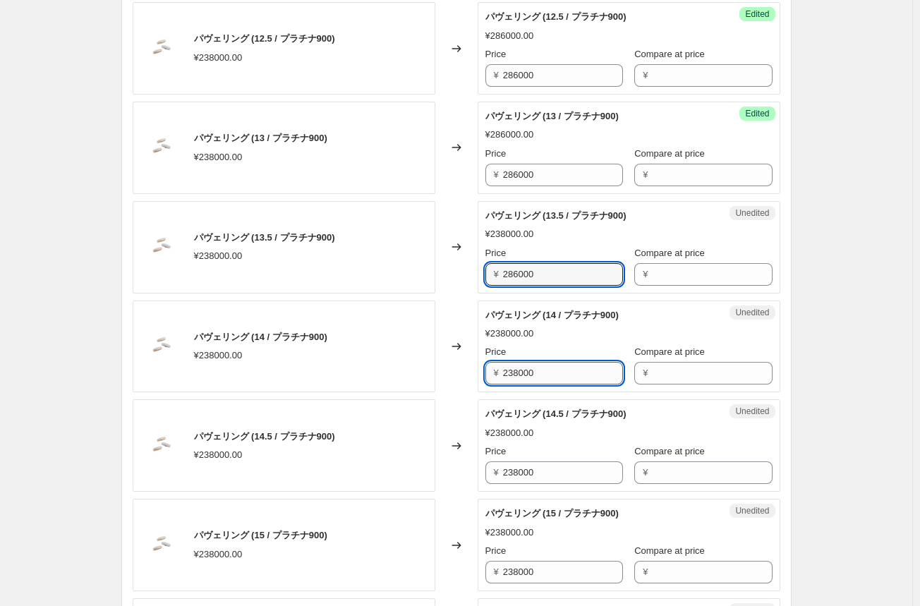
click at [518, 373] on input "238000" at bounding box center [563, 373] width 120 height 23
click at [517, 373] on input "238000" at bounding box center [563, 373] width 120 height 23
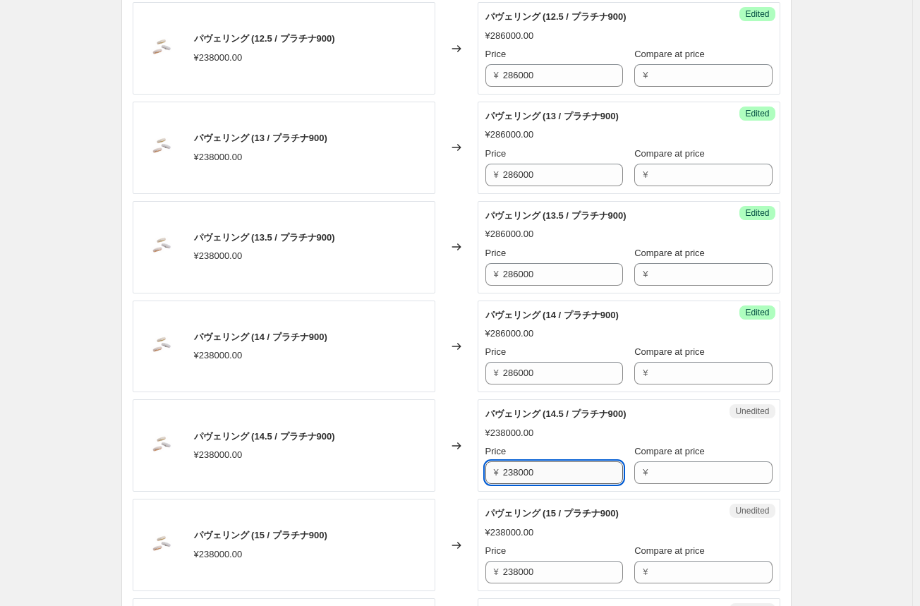
click at [513, 474] on input "238000" at bounding box center [563, 472] width 120 height 23
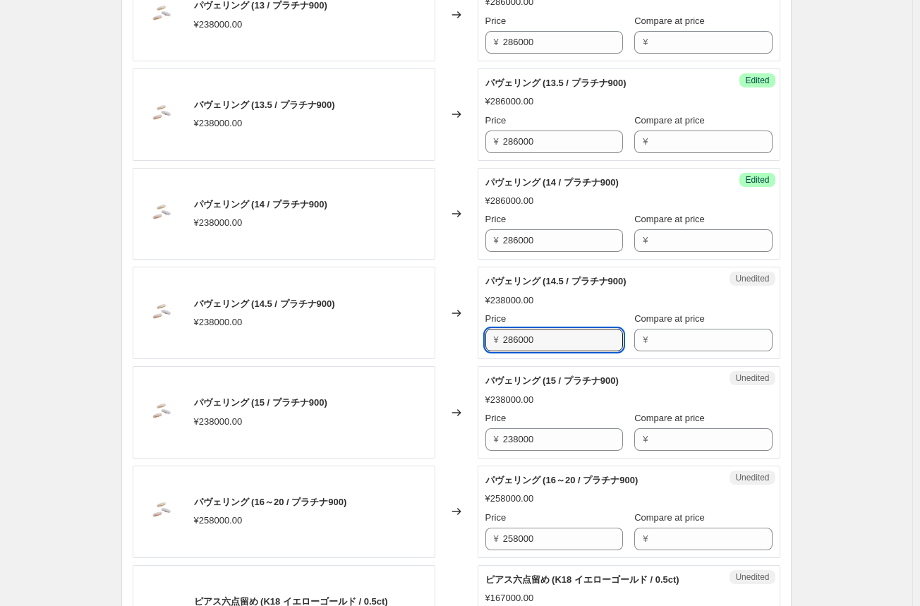
scroll to position [1692, 0]
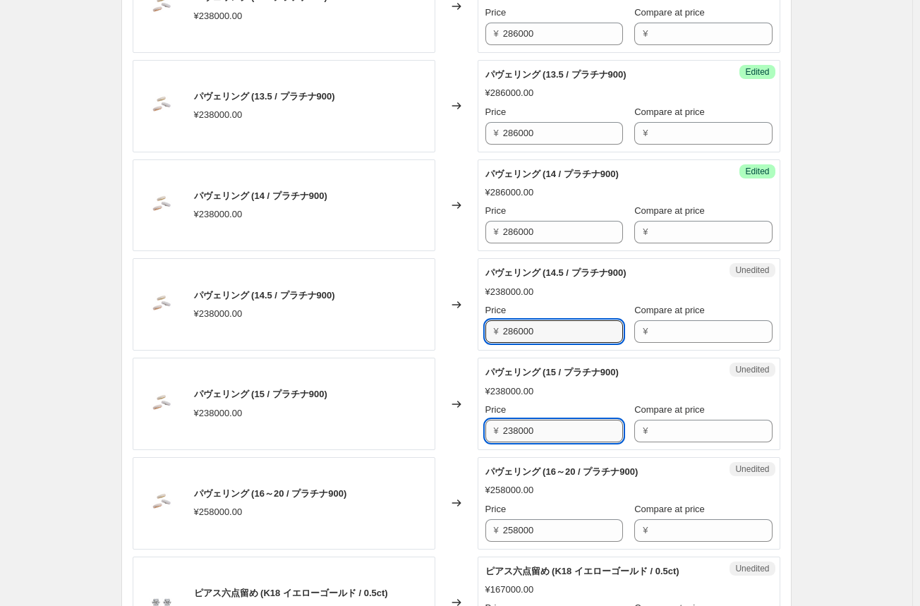
click at [520, 424] on input "238000" at bounding box center [563, 431] width 120 height 23
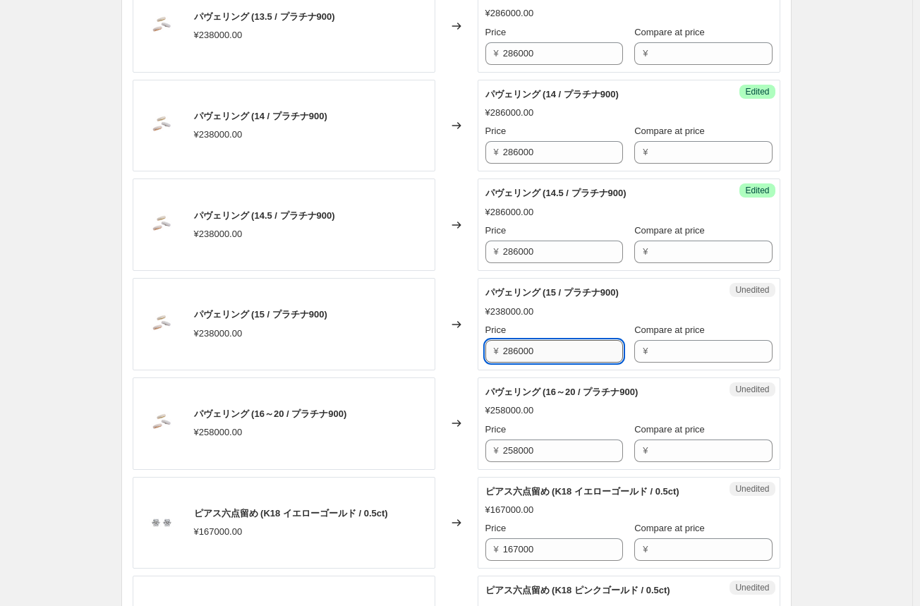
scroll to position [1833, 0]
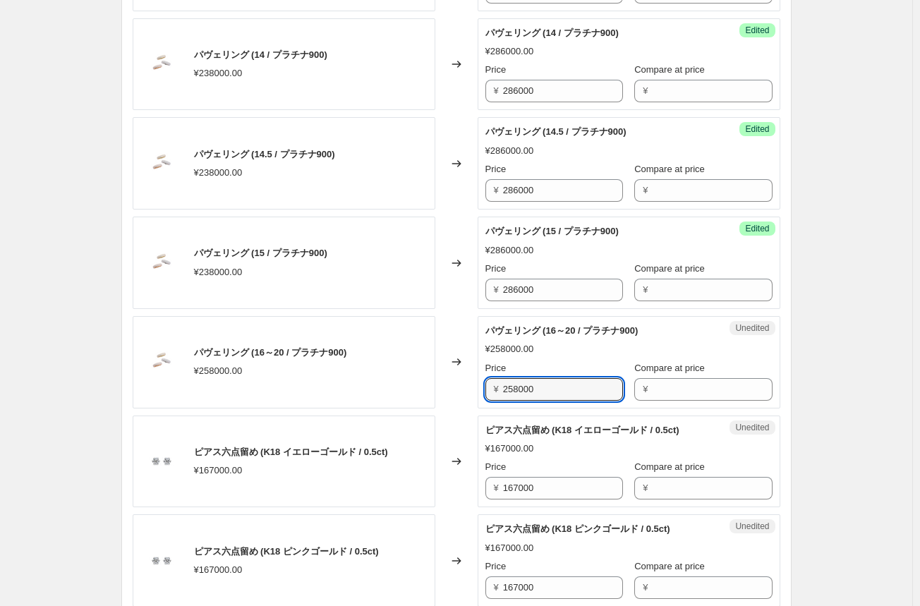
drag, startPoint x: 558, startPoint y: 384, endPoint x: 462, endPoint y: 380, distance: 96.0
click at [462, 380] on div "パヴェリング (16～20 / プラチナ900) ¥258000.00 Changed to Unedited パヴェリング (16～20 / プラチナ900…" at bounding box center [456, 362] width 647 height 92
click at [439, 394] on div "Changed to" at bounding box center [456, 362] width 42 height 92
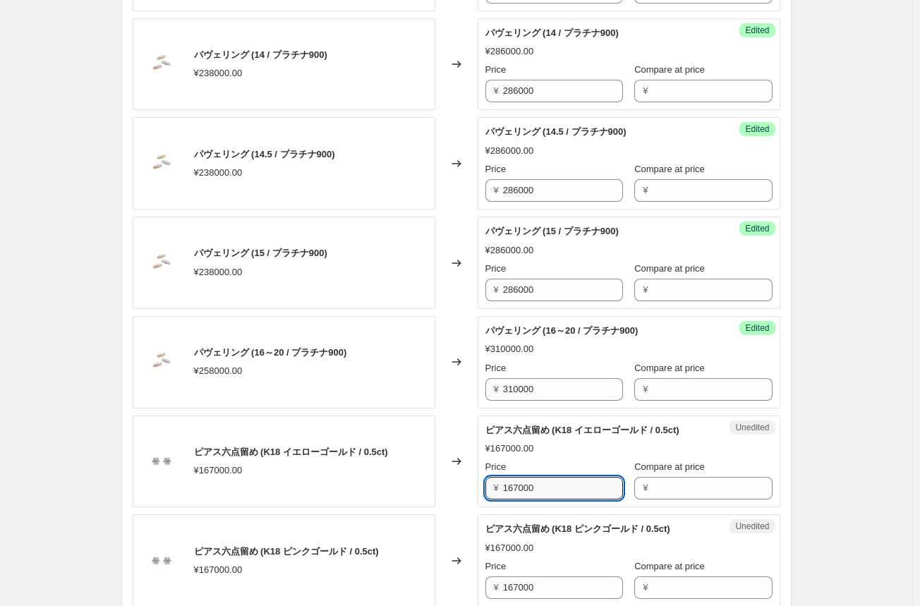
drag, startPoint x: 551, startPoint y: 483, endPoint x: 403, endPoint y: 477, distance: 148.2
click at [403, 477] on div "ピアス六点留め (K18 イエローゴールド / 0.5ct) ¥167000.00 Changed to Unedited ピアス六点留め (K18 イエロー…" at bounding box center [456, 461] width 647 height 92
click at [515, 484] on input "209000" at bounding box center [563, 488] width 120 height 23
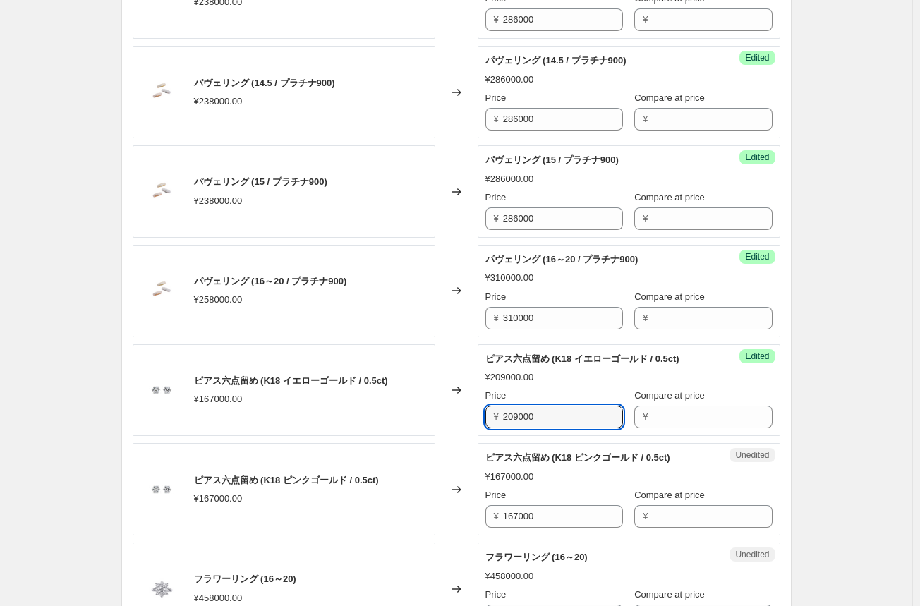
scroll to position [1974, 0]
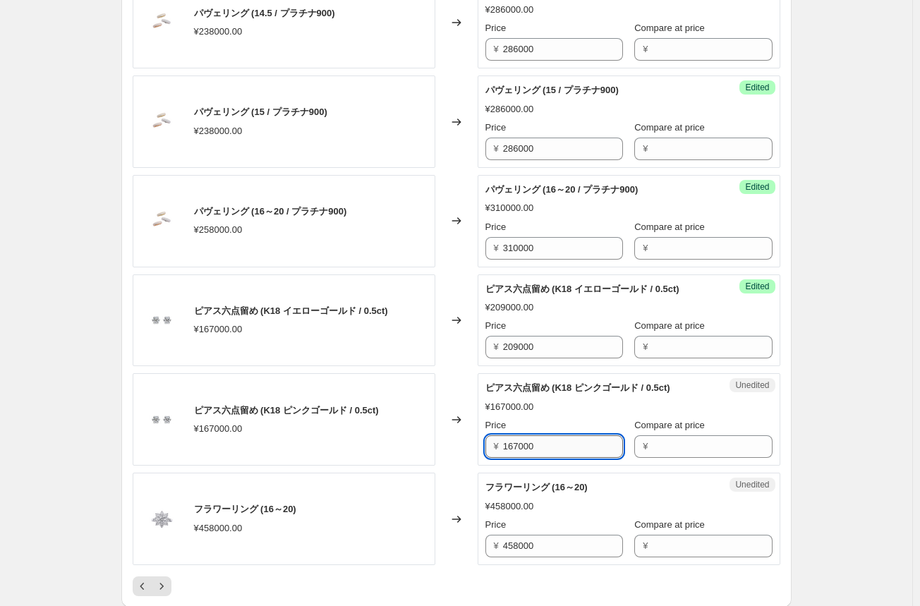
click at [519, 440] on input "167000" at bounding box center [563, 446] width 120 height 23
click at [454, 458] on div "Changed to" at bounding box center [456, 419] width 42 height 92
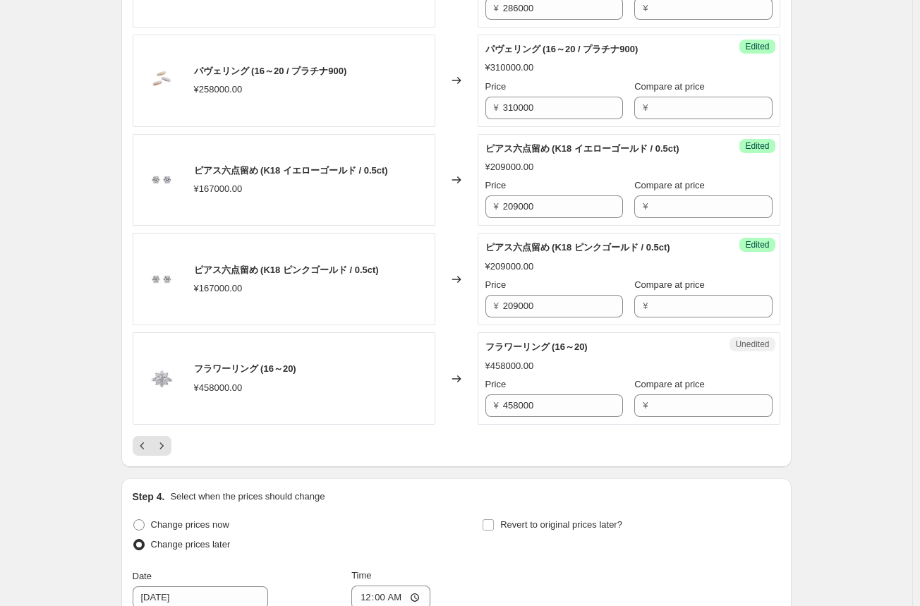
scroll to position [2115, 0]
click at [530, 400] on input "458000" at bounding box center [563, 404] width 120 height 23
click at [169, 440] on icon "Next" at bounding box center [161, 445] width 14 height 14
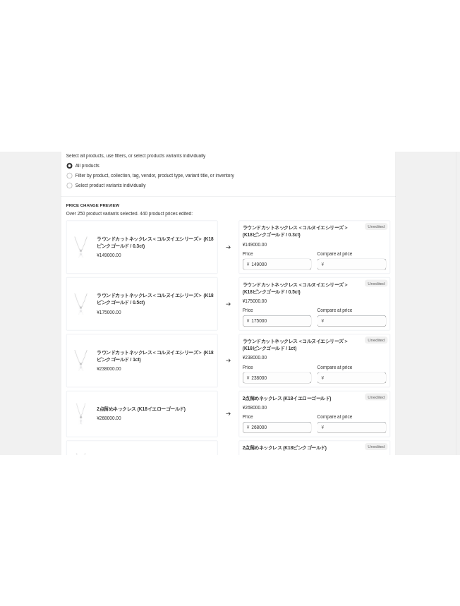
scroll to position [494, 0]
